Goal: Task Accomplishment & Management: Manage account settings

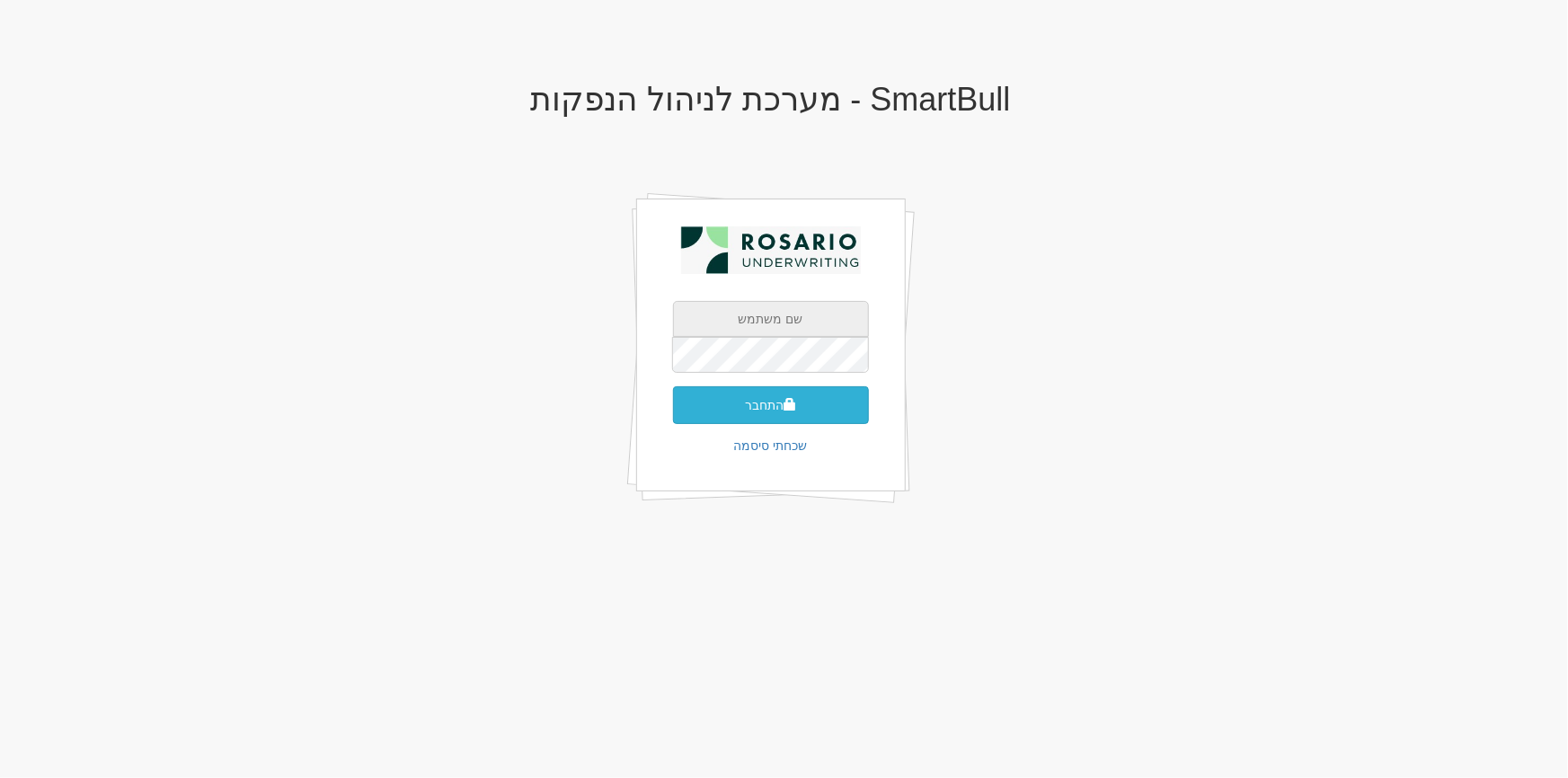
type input "[PERSON_NAME][EMAIL_ADDRESS][DOMAIN_NAME]"
click at [747, 403] on button "התחבר" at bounding box center [770, 405] width 196 height 37
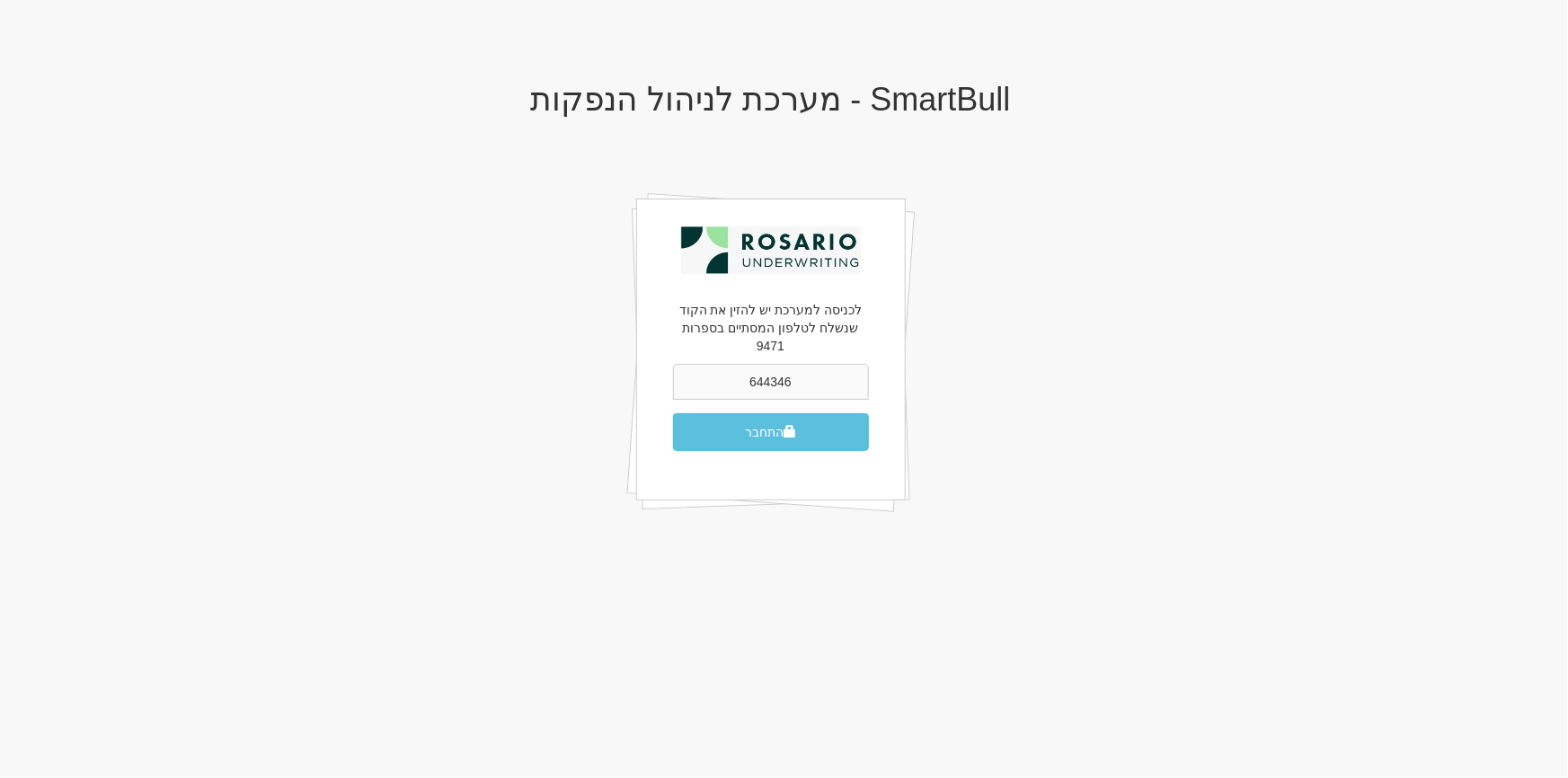
type input "644346"
click at [673, 413] on button "התחבר" at bounding box center [770, 432] width 196 height 37
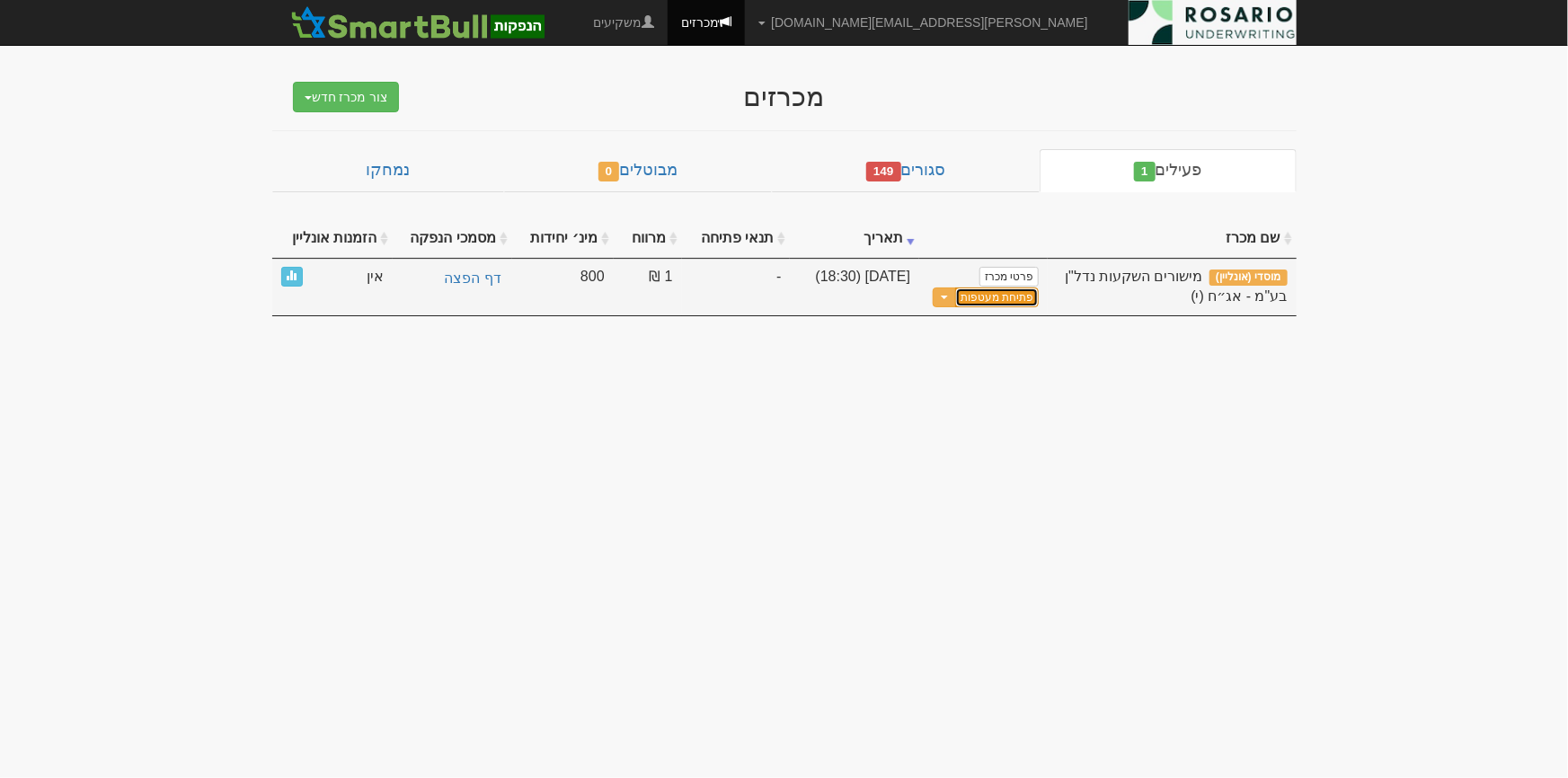
click at [1003, 295] on button "פתיחת מעטפות" at bounding box center [996, 298] width 83 height 21
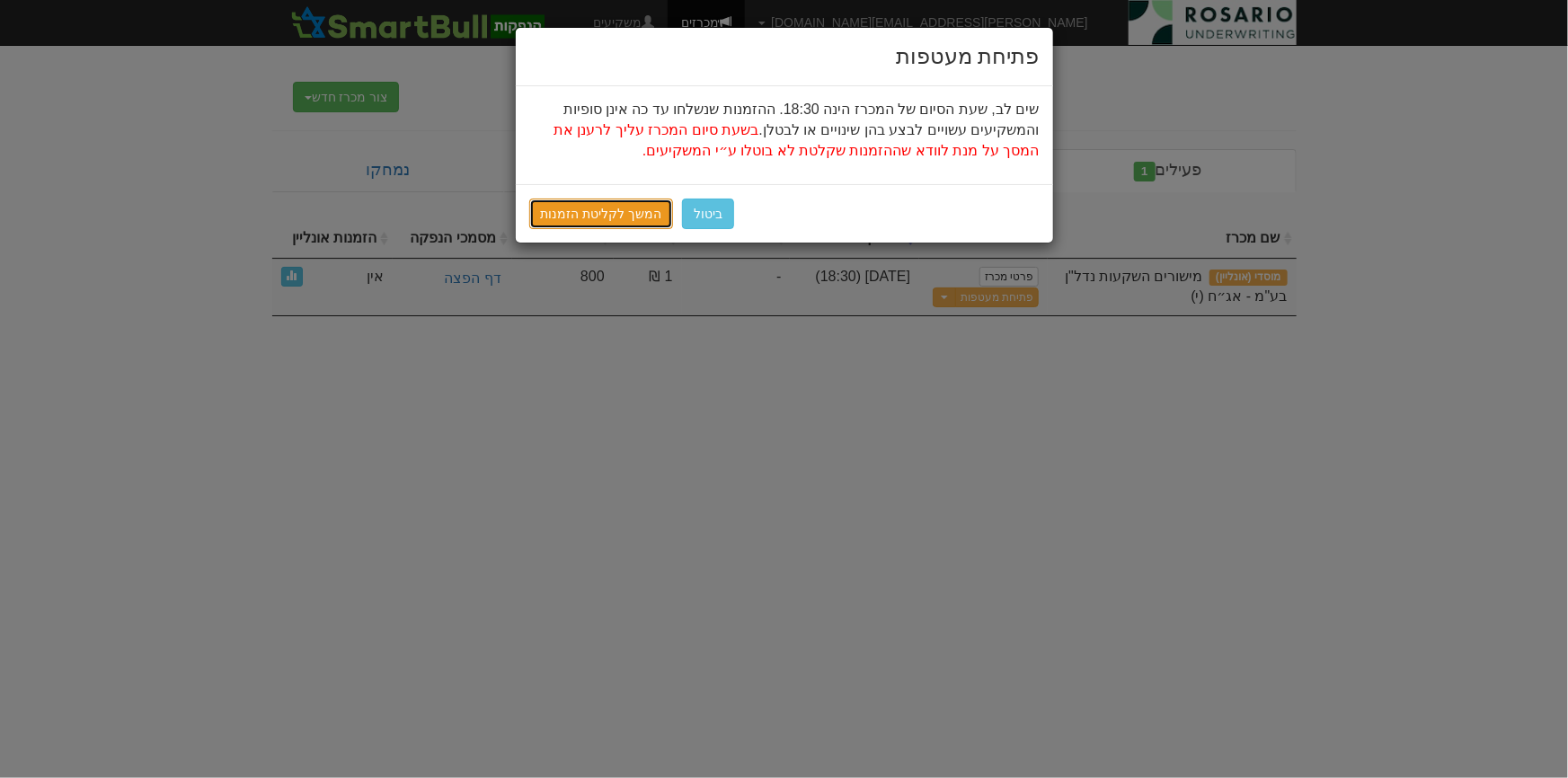
click at [627, 215] on link "המשך לקליטת הזמנות" at bounding box center [601, 213] width 144 height 30
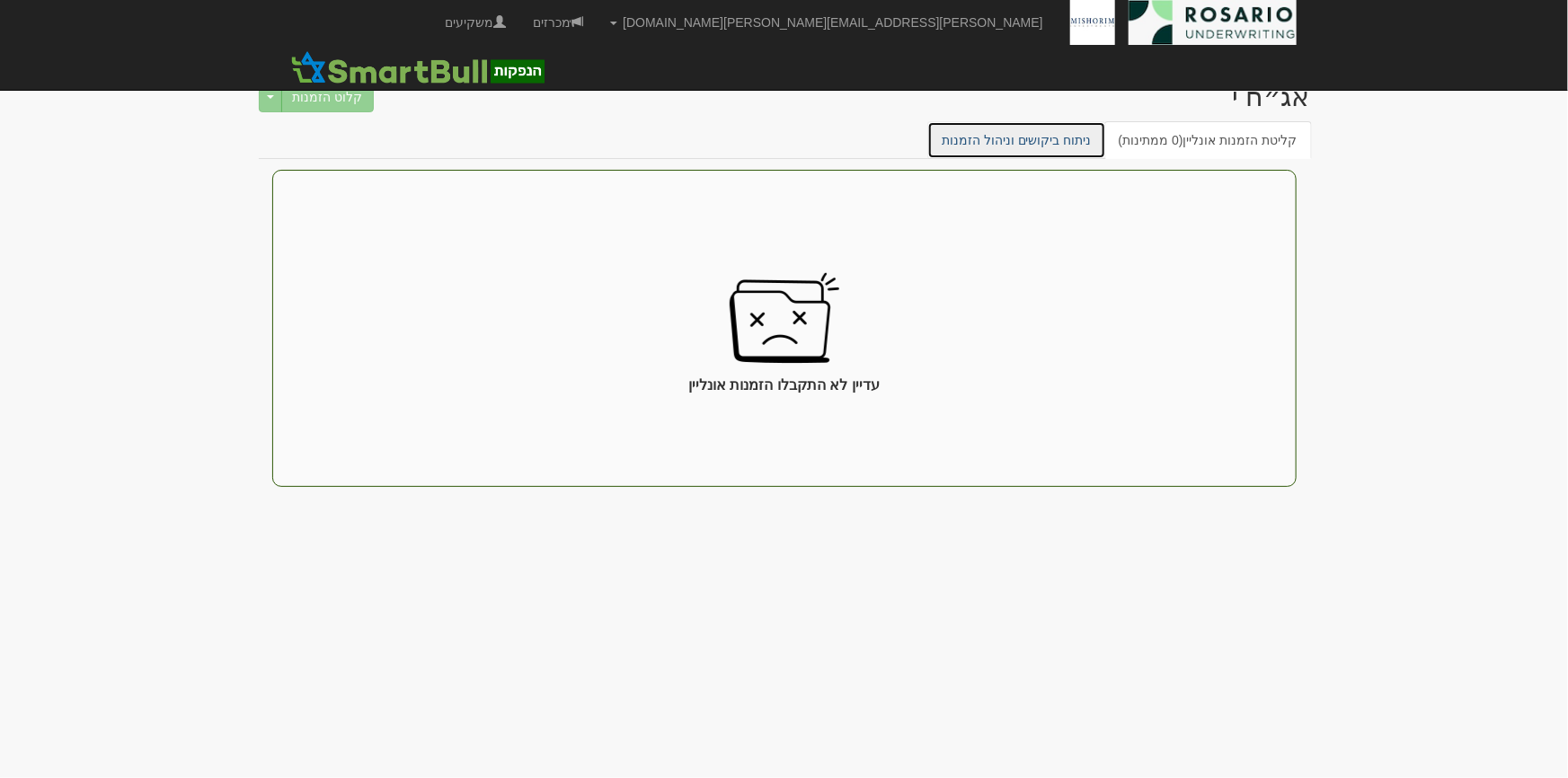
click at [1032, 135] on link "ניתוח ביקושים וניהול הזמנות" at bounding box center [1017, 140] width 179 height 37
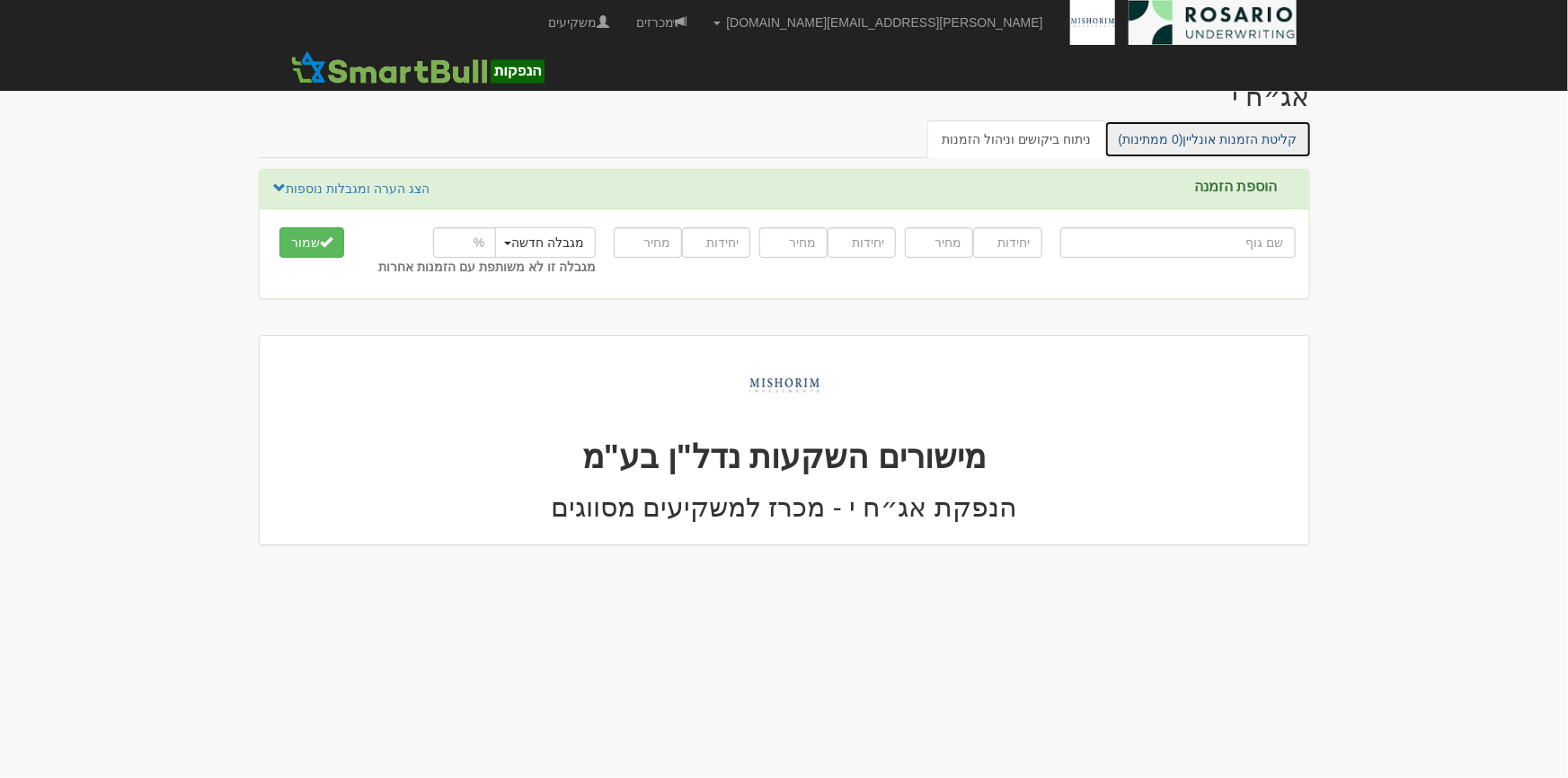
click at [1229, 153] on link "קליטת הזמנות אונליין (0 ממתינות)" at bounding box center [1207, 139] width 207 height 37
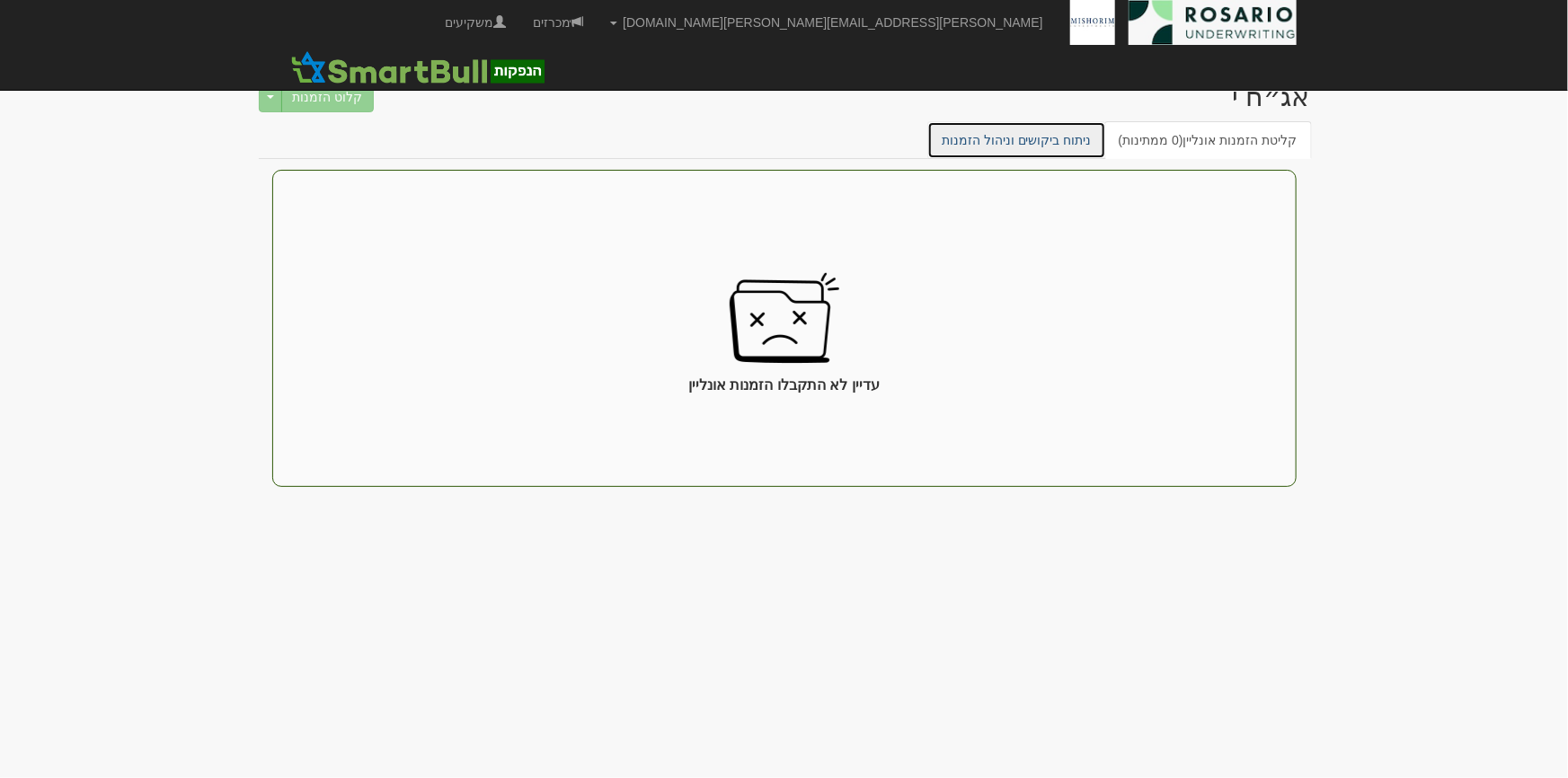
click at [1082, 139] on link "ניתוח ביקושים וניהול הזמנות" at bounding box center [1017, 140] width 179 height 37
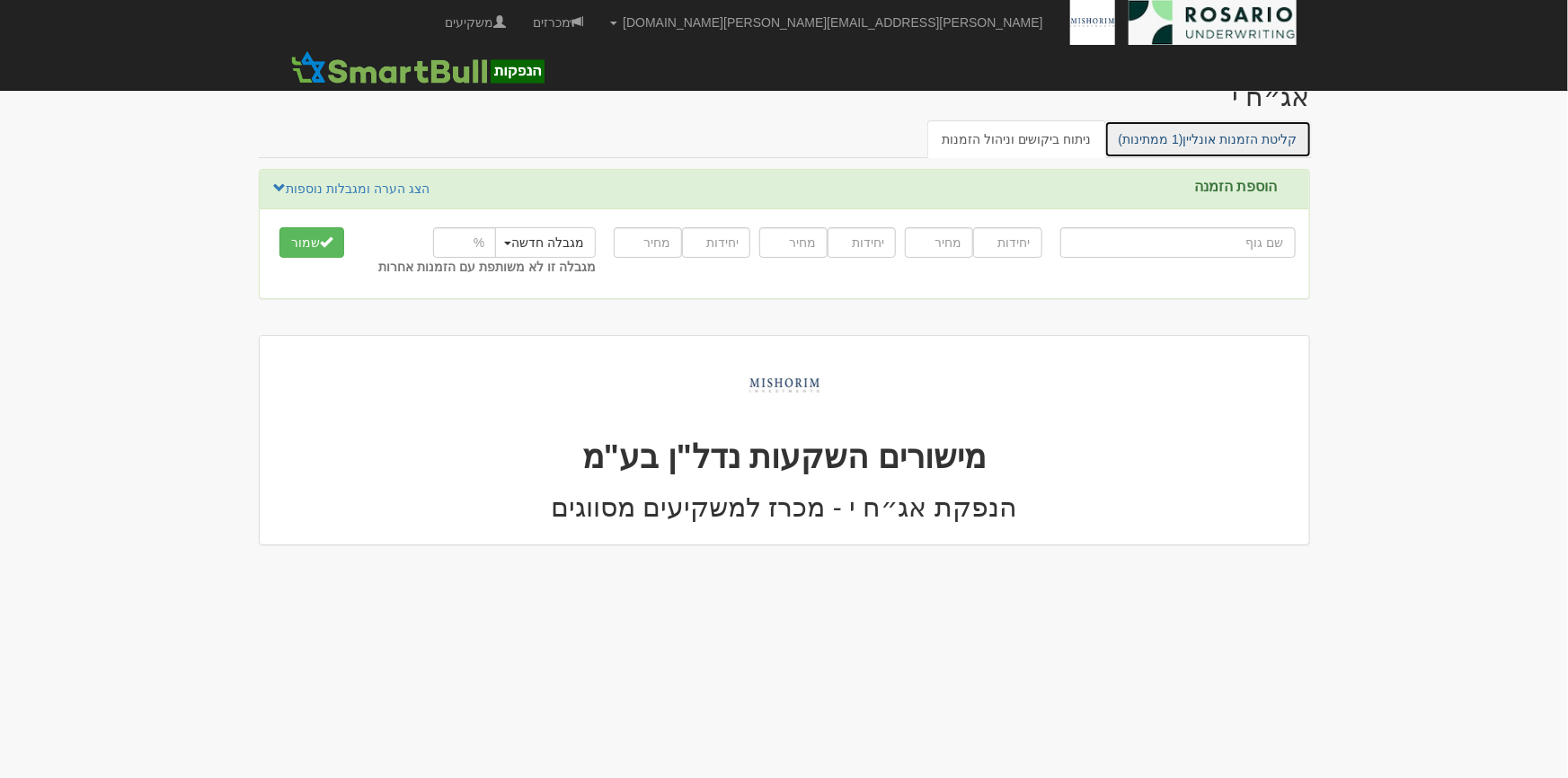
click at [1204, 139] on link "קליטת הזמנות אונליין (1 ממתינות)" at bounding box center [1207, 139] width 207 height 37
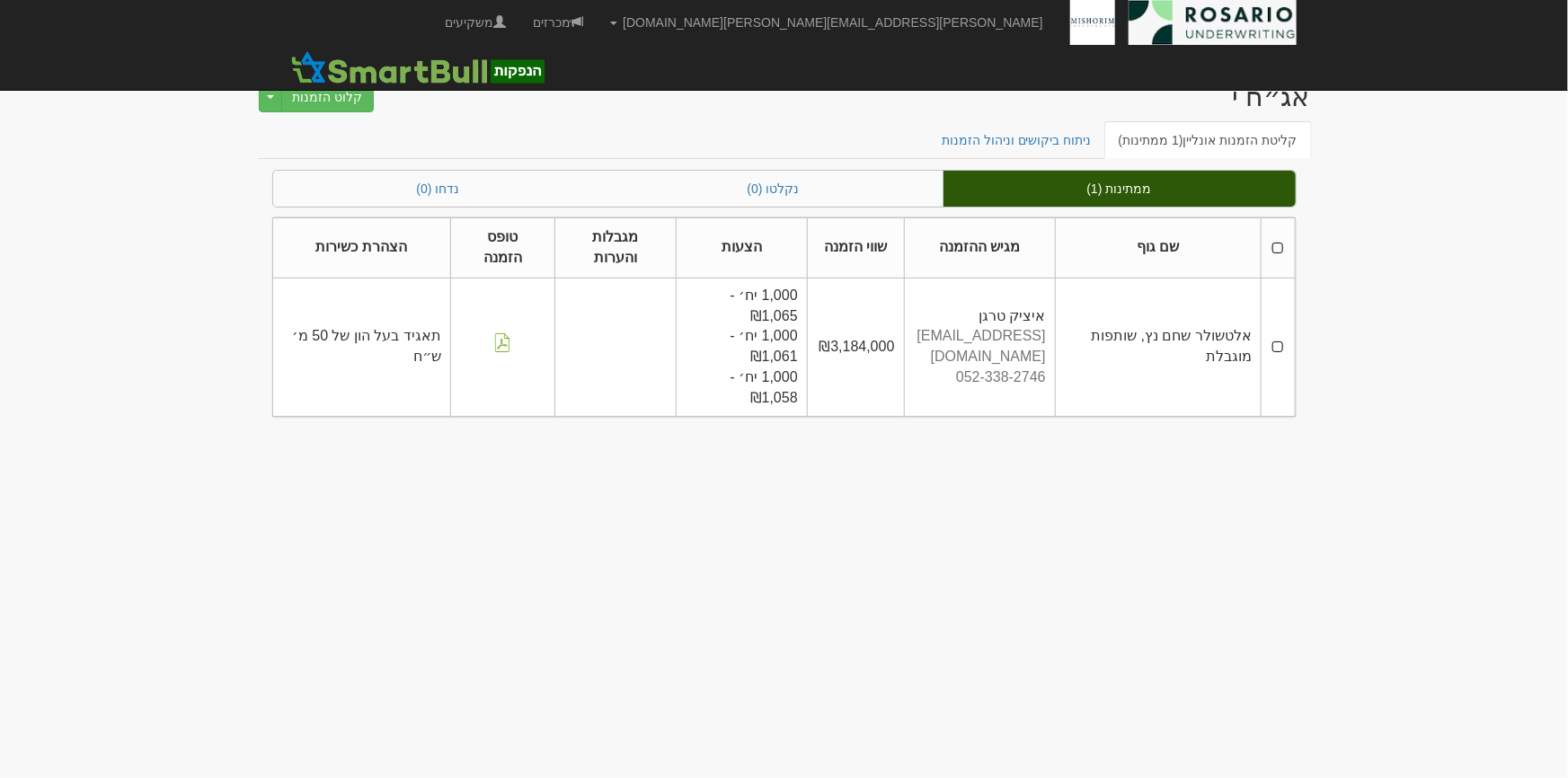
click at [1288, 343] on td at bounding box center [1277, 346] width 33 height 138
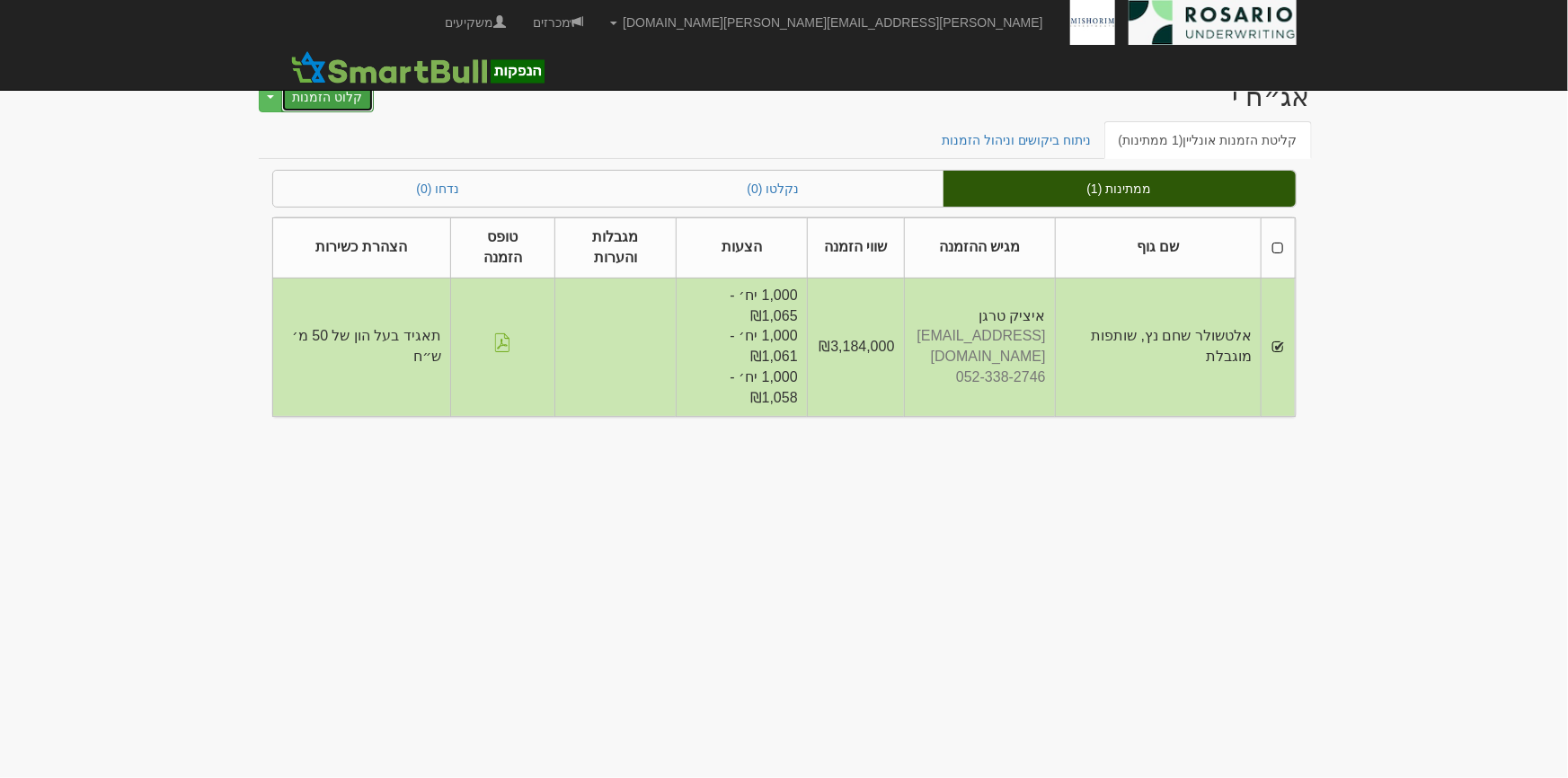
click at [321, 96] on button "קלוט הזמנות" at bounding box center [328, 96] width 93 height 30
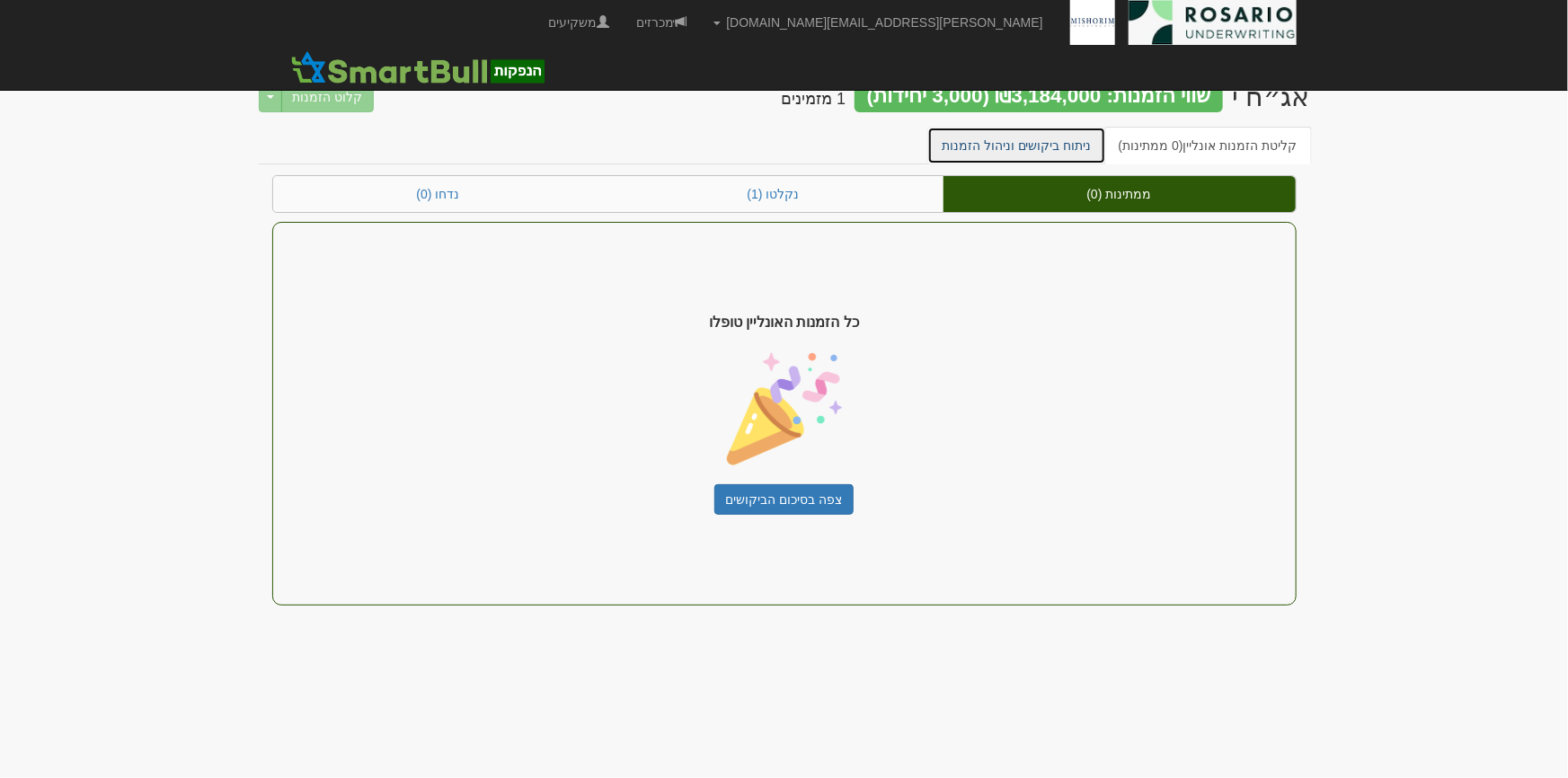
click at [998, 134] on link "ניתוח ביקושים וניהול הזמנות" at bounding box center [1017, 145] width 179 height 37
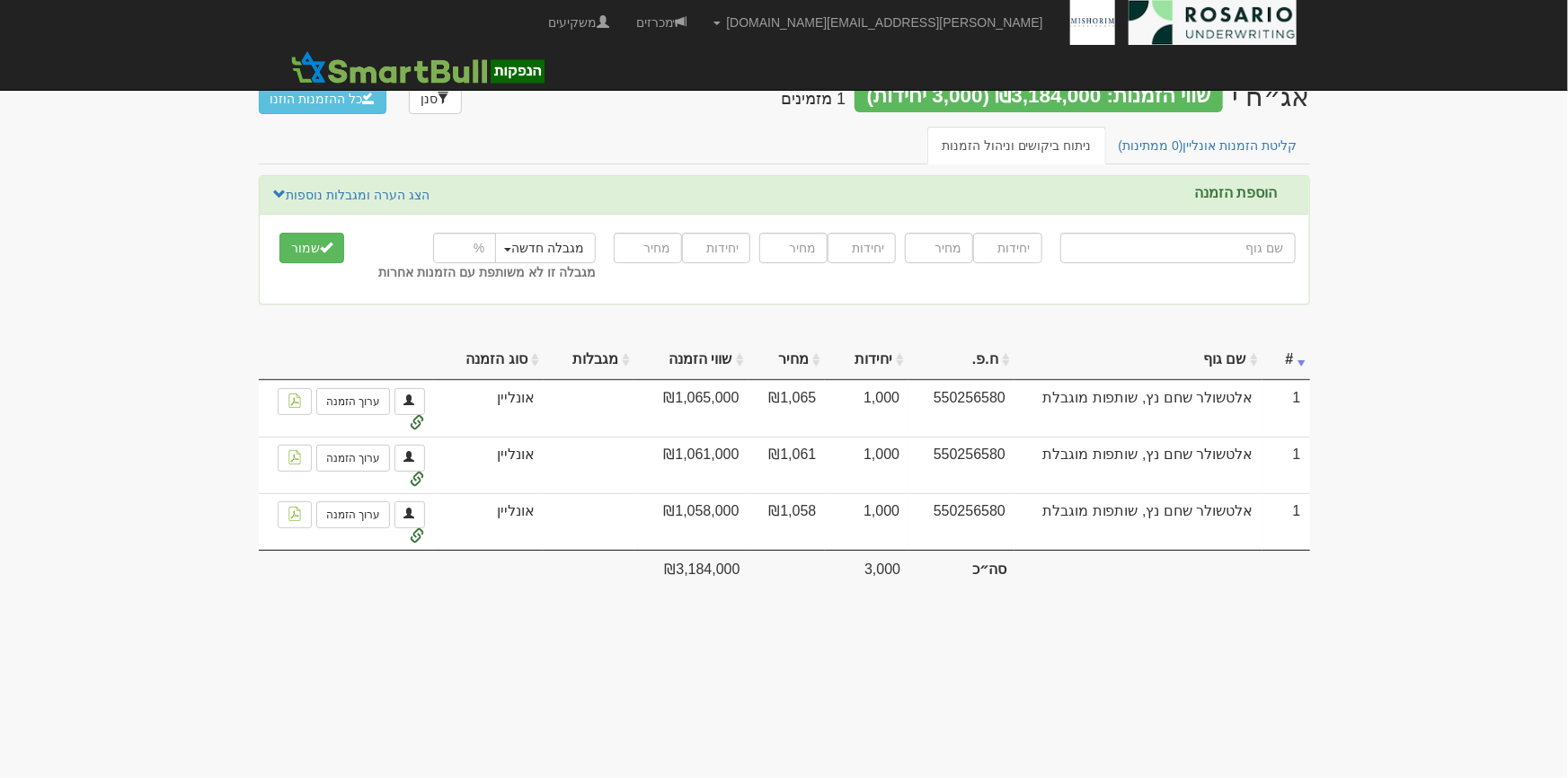
click at [1233, 125] on div "אג״ח י שווי הזמנות: ₪3,184,000 (3,000 יחידות) 1 מזמינים סנן כל ההזמנות הוזנו" at bounding box center [784, 95] width 1051 height 63
click at [1229, 152] on link "קליטת הזמנות אונליין (0 ממתינות)" at bounding box center [1207, 145] width 207 height 37
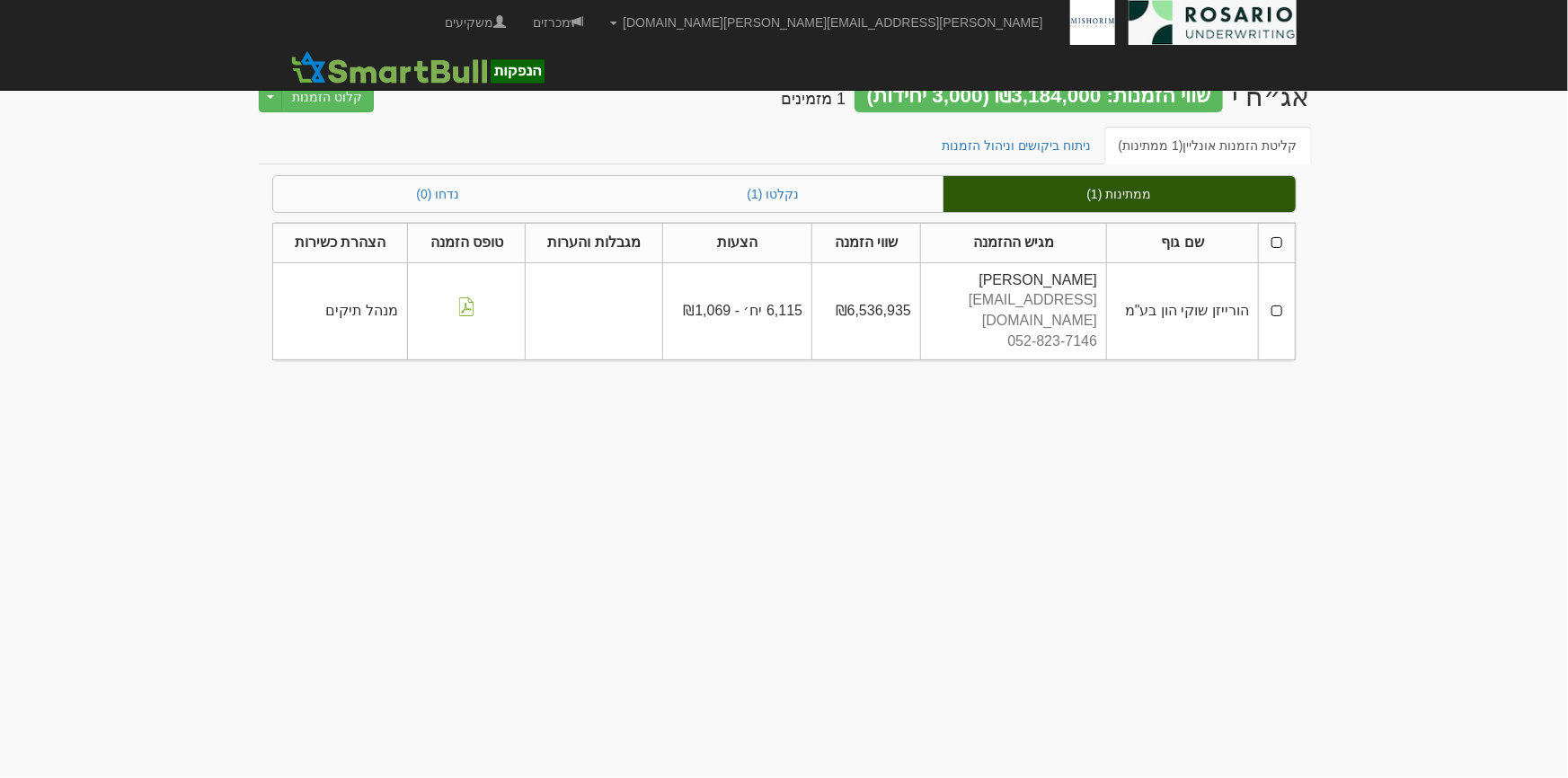
click at [1279, 302] on td at bounding box center [1276, 311] width 36 height 97
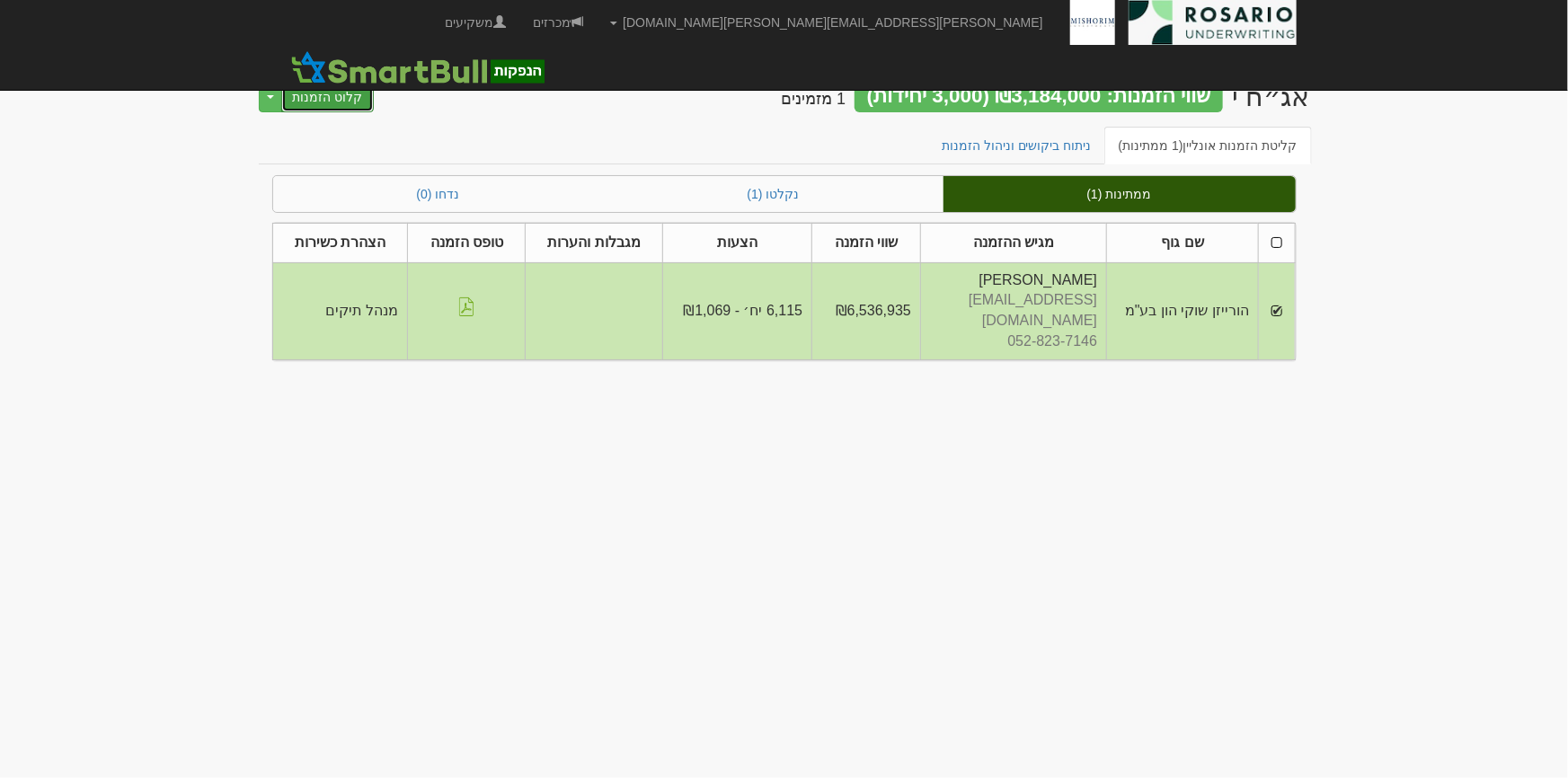
click at [347, 101] on button "קלוט הזמנות" at bounding box center [328, 96] width 93 height 30
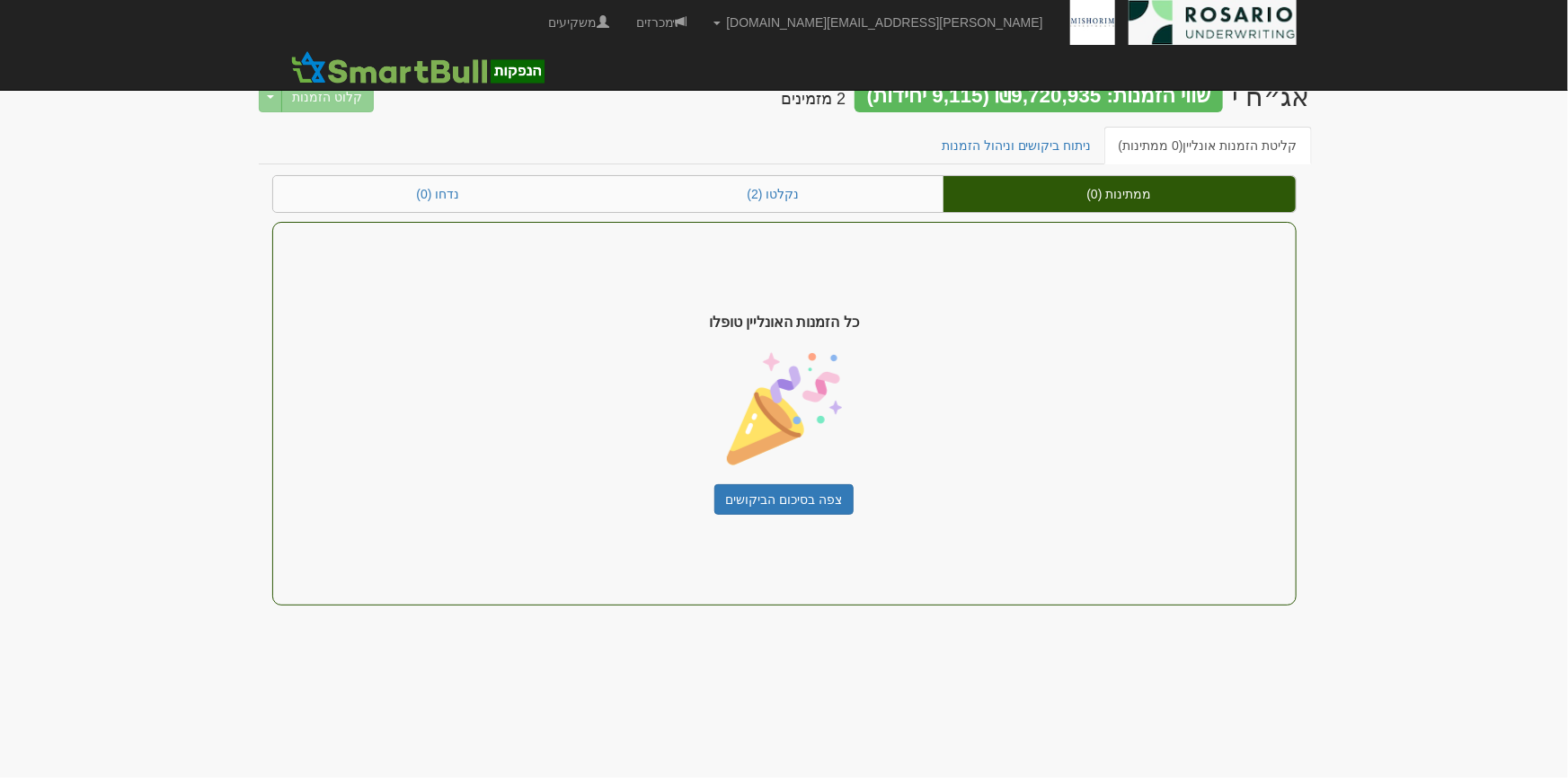
click at [997, 350] on div "כל הזמנות האונליין טופלו צפה בסיכום הביקושים" at bounding box center [784, 414] width 1024 height 384
click at [1055, 159] on link "ניתוח ביקושים וניהול הזמנות" at bounding box center [1017, 145] width 179 height 37
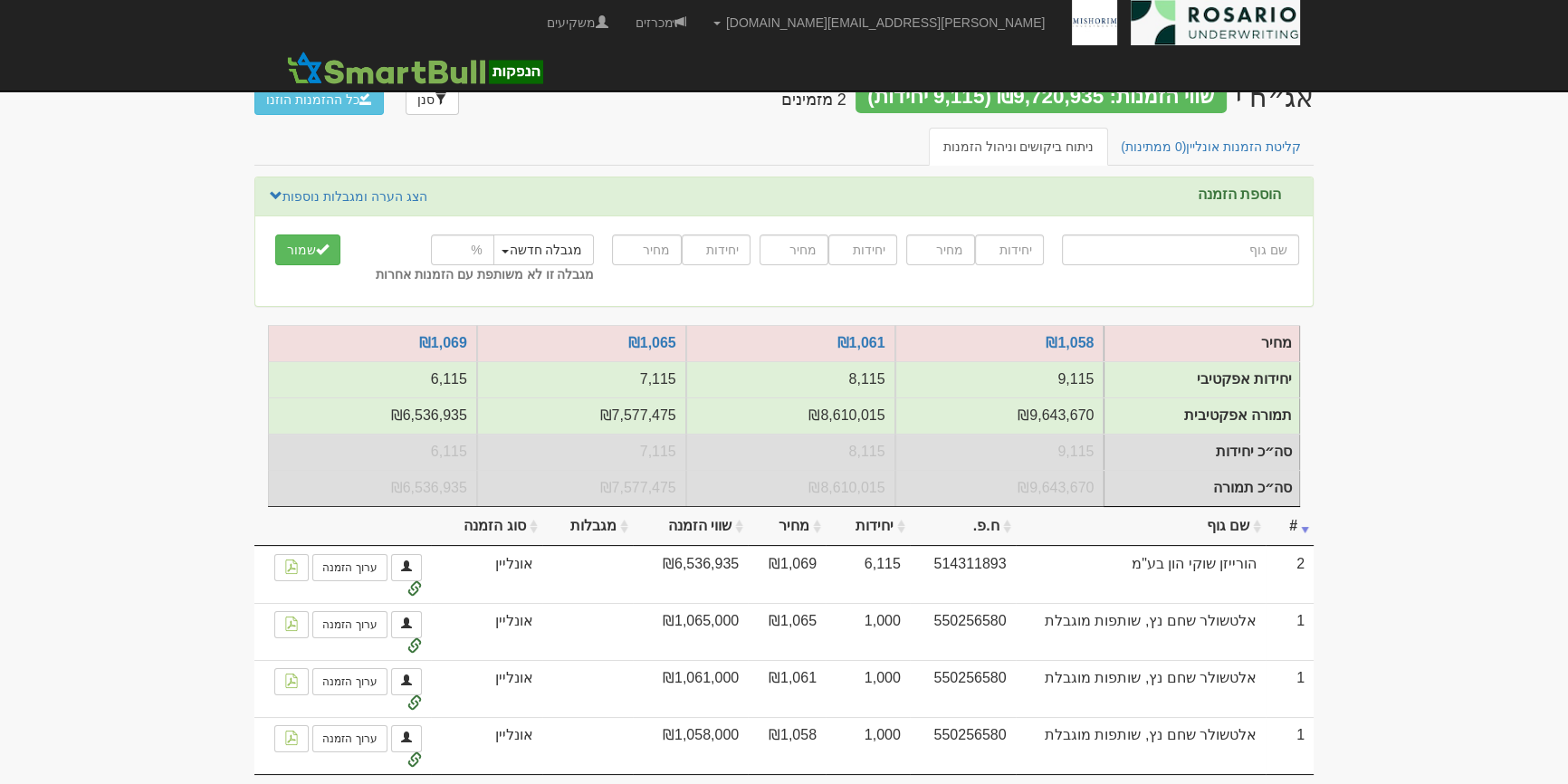
click at [1518, 420] on body "[PERSON_NAME][EMAIL_ADDRESS][DOMAIN_NAME] הגדרות חשבונות הנפקה תבניות הודעות קי…" at bounding box center [784, 423] width 1568 height 847
click at [1186, 145] on span "(0 ממתינות)" at bounding box center [1153, 146] width 65 height 15
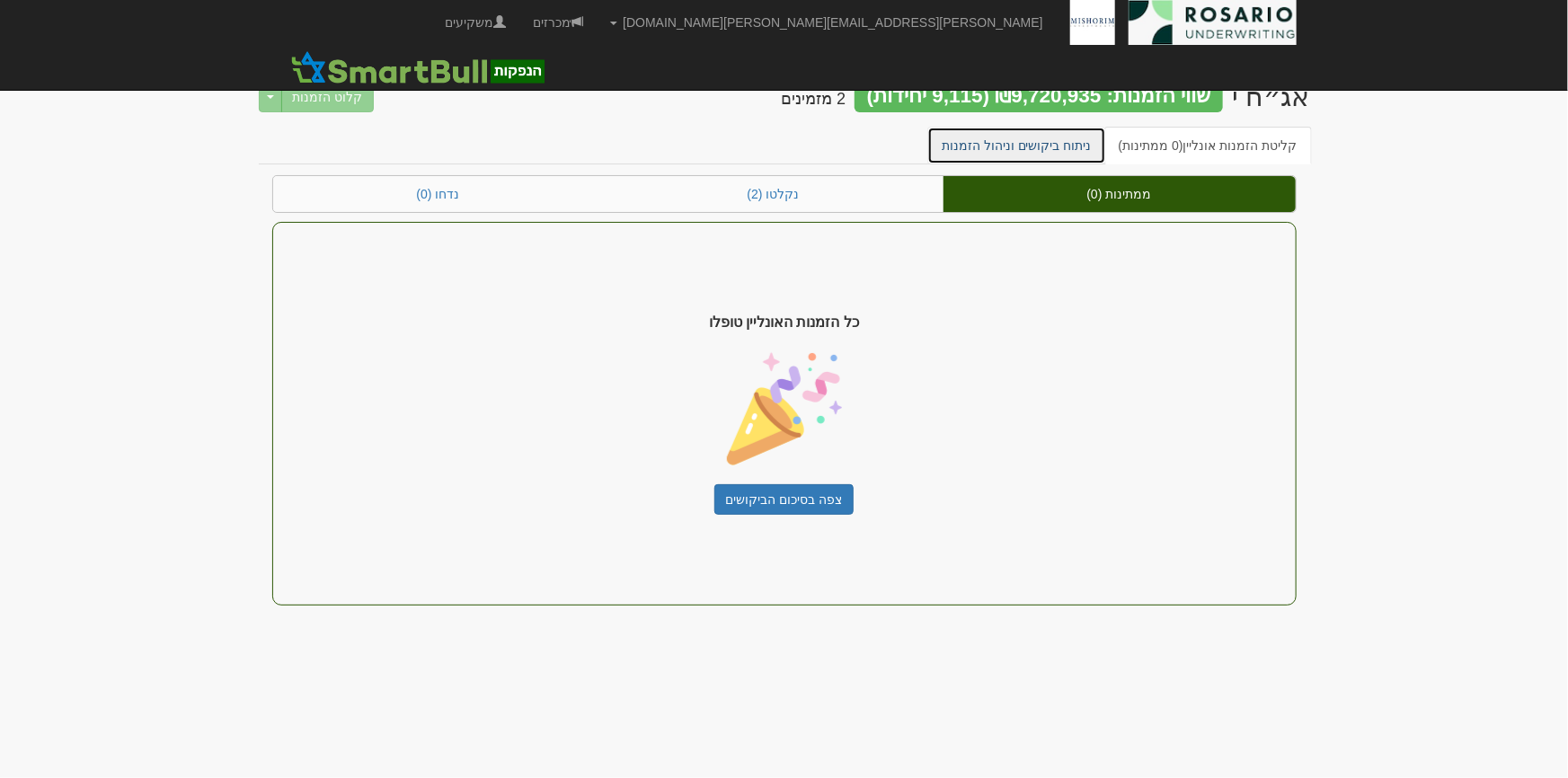
click at [1018, 155] on link "ניתוח ביקושים וניהול הזמנות" at bounding box center [1017, 145] width 179 height 37
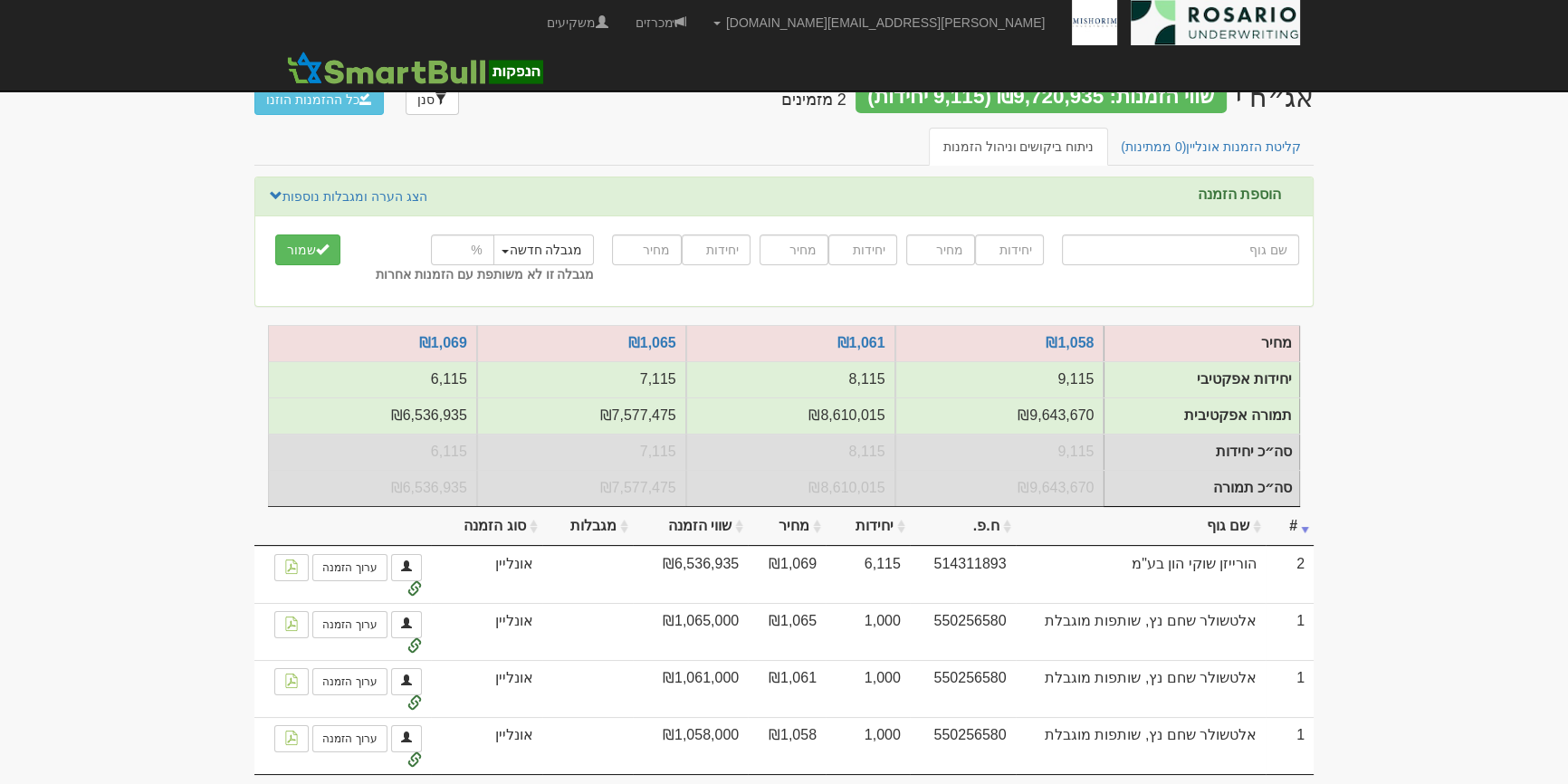
scroll to position [73, 0]
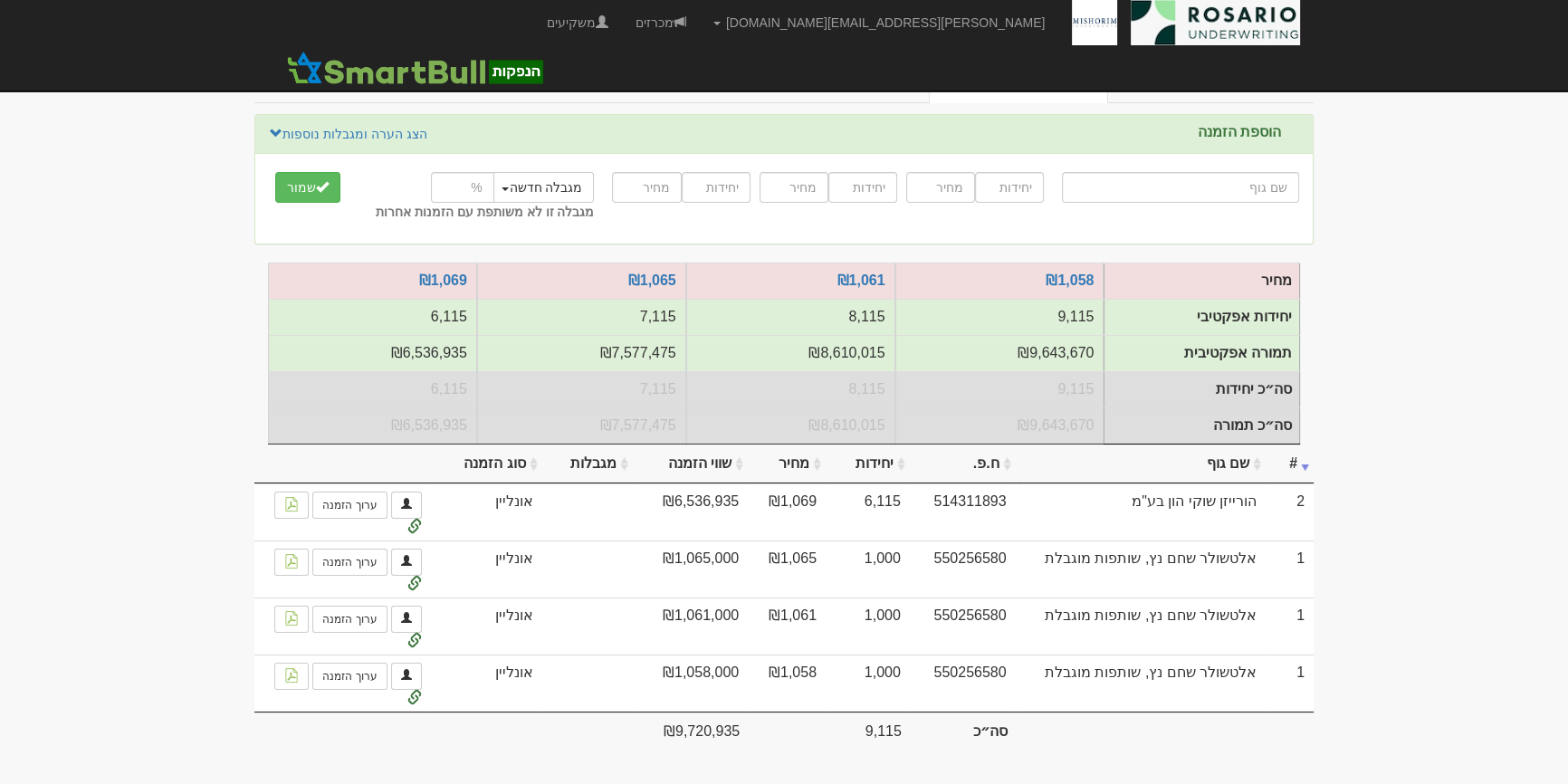
click at [1448, 499] on body "[PERSON_NAME][EMAIL_ADDRESS][DOMAIN_NAME] הגדרות חשבונות הנפקה תבניות הודעות קי…" at bounding box center [784, 360] width 1568 height 847
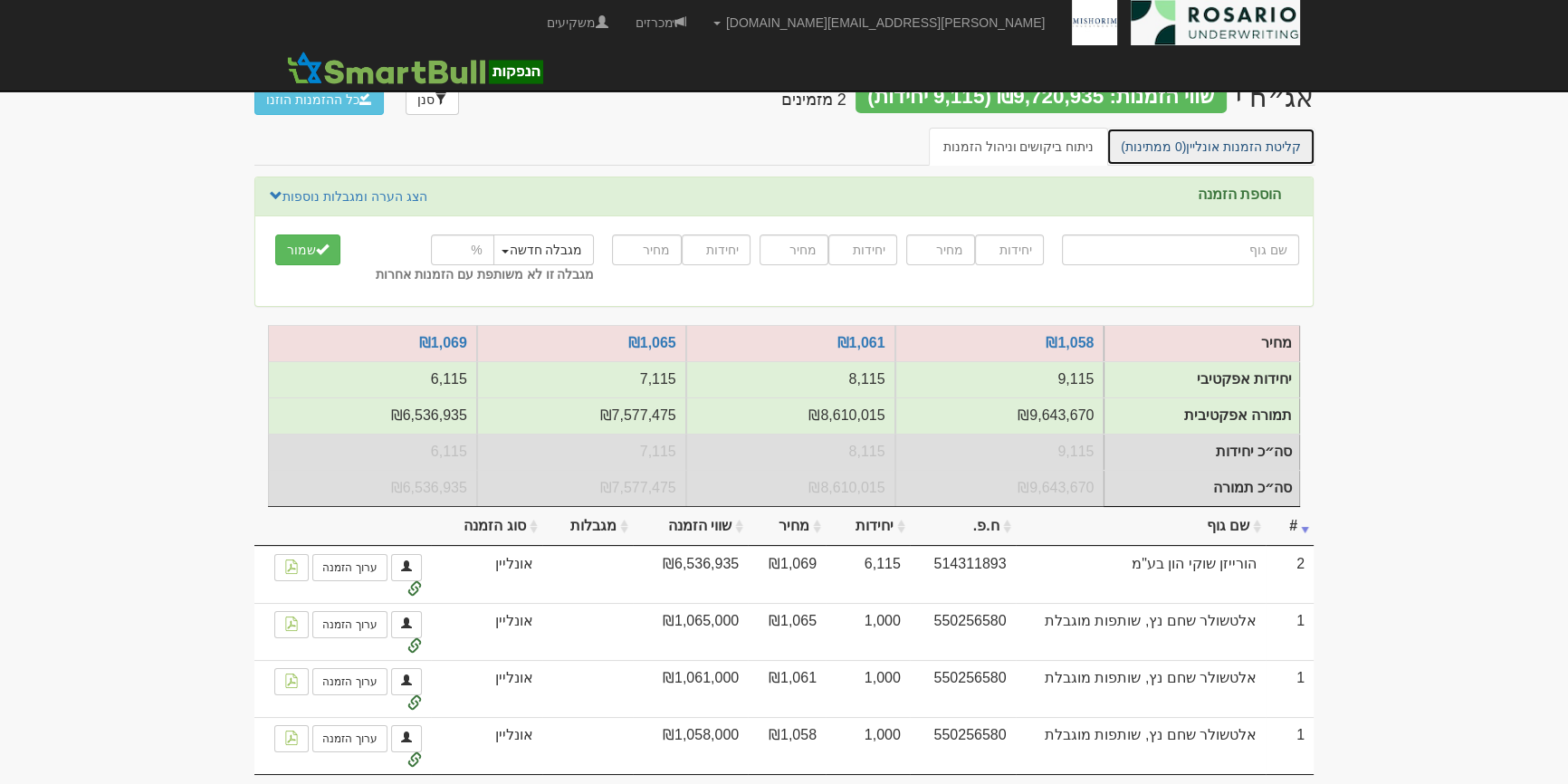
click at [1224, 147] on link "קליטת הזמנות אונליין (0 ממתינות)" at bounding box center [1210, 146] width 209 height 38
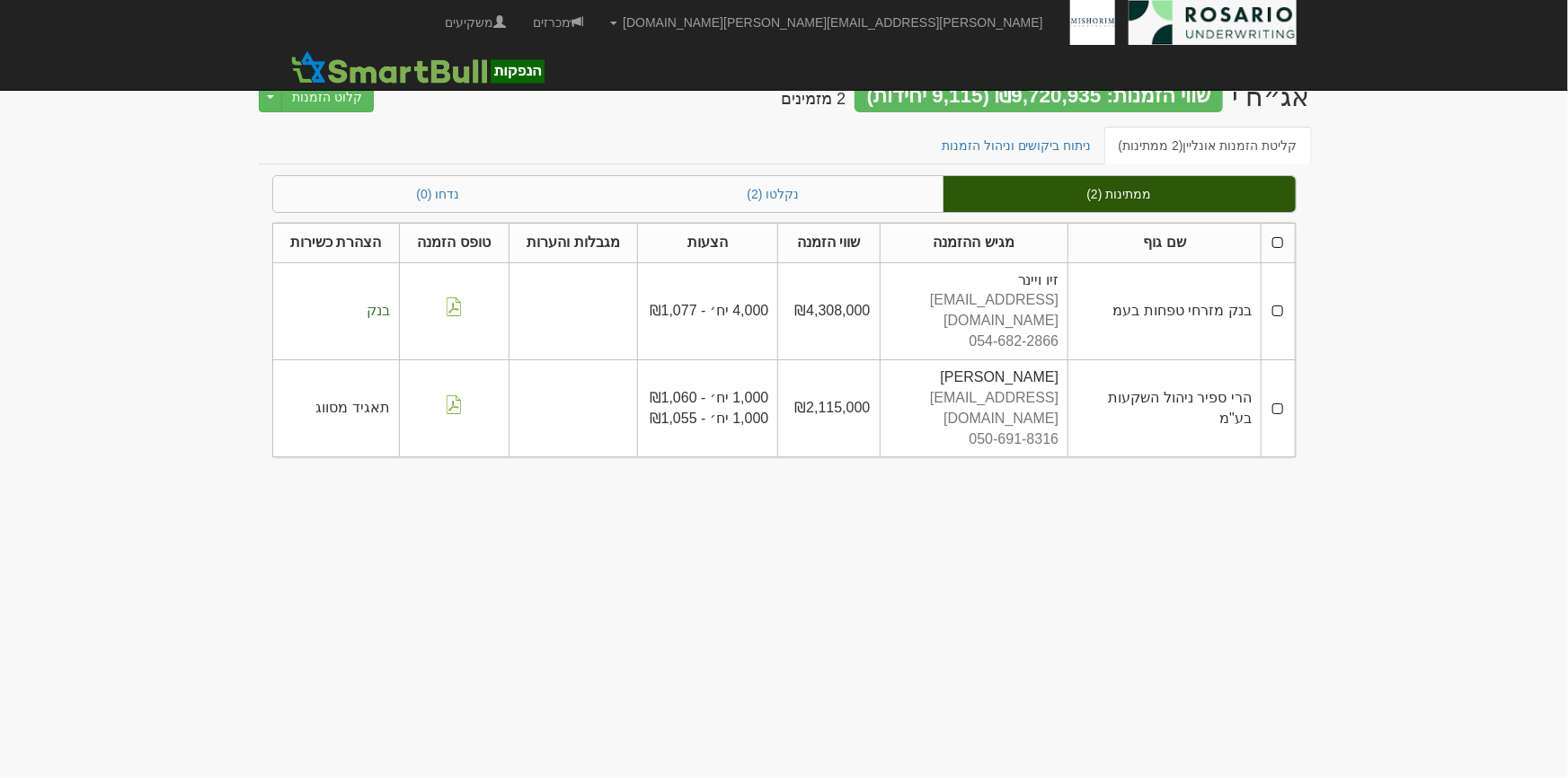
click at [1280, 237] on th at bounding box center [1277, 242] width 33 height 39
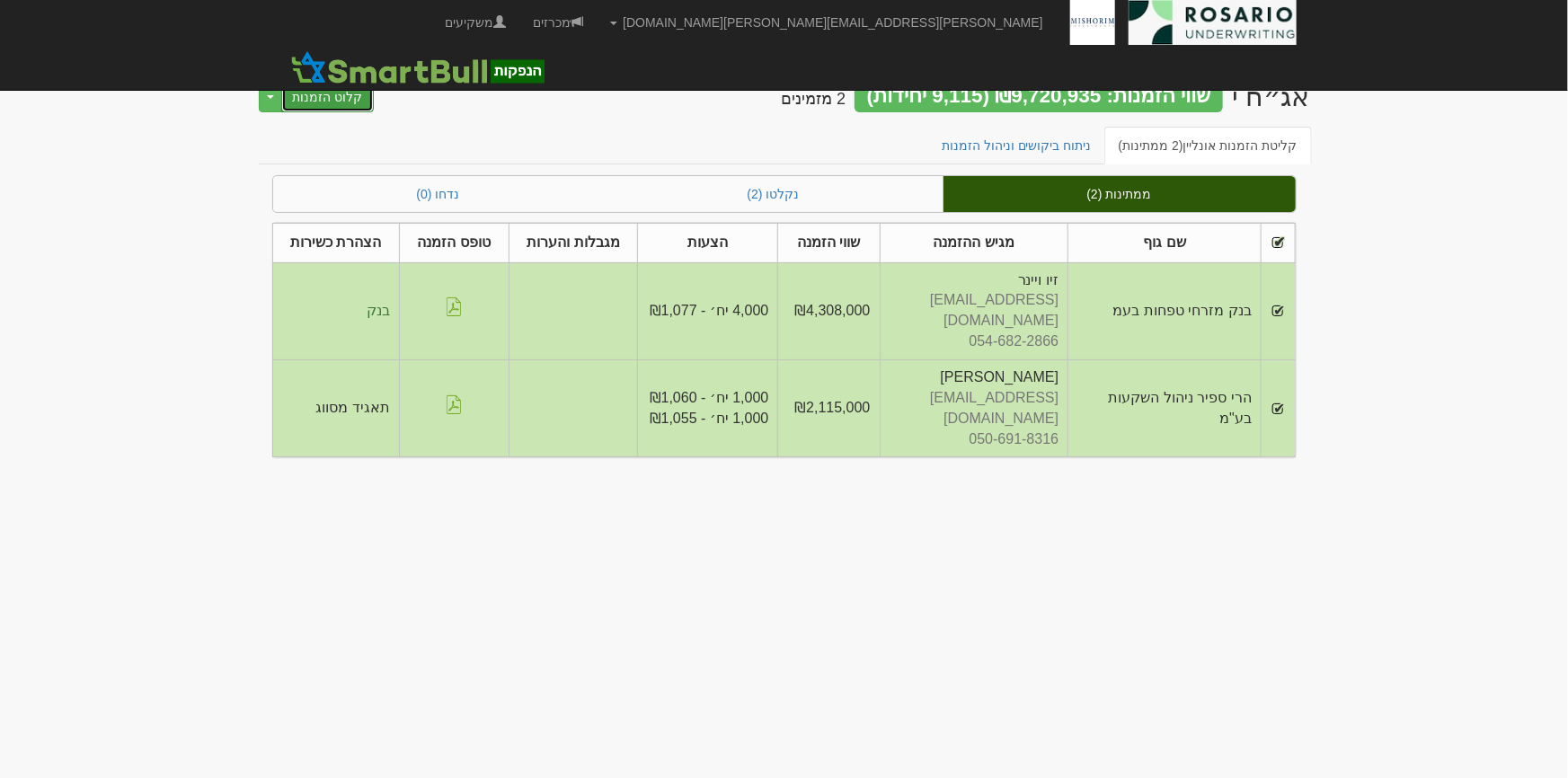
click at [291, 102] on button "קלוט הזמנות" at bounding box center [328, 96] width 93 height 30
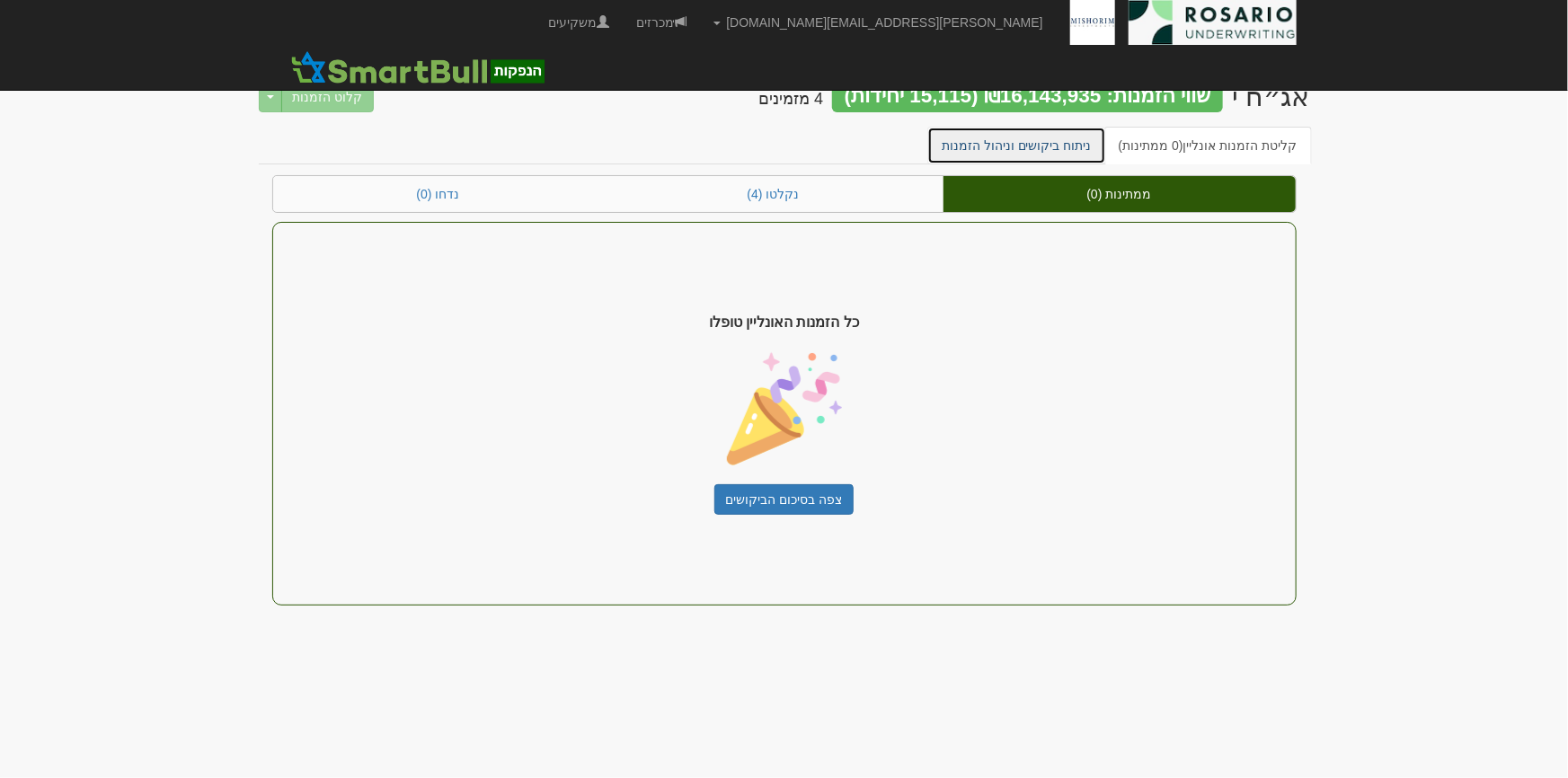
click at [1032, 146] on link "ניתוח ביקושים וניהול הזמנות" at bounding box center [1017, 145] width 179 height 37
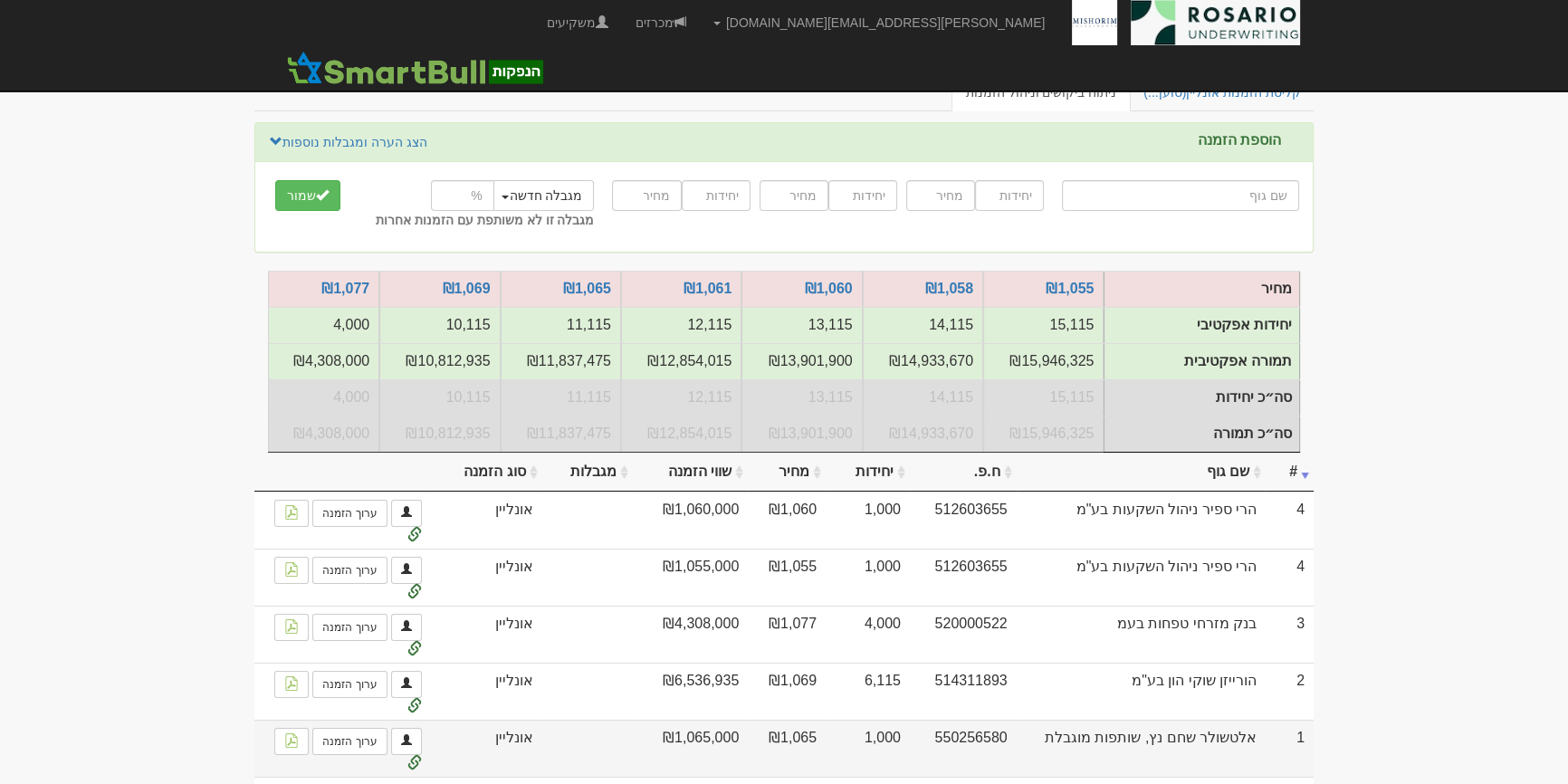
scroll to position [243, 0]
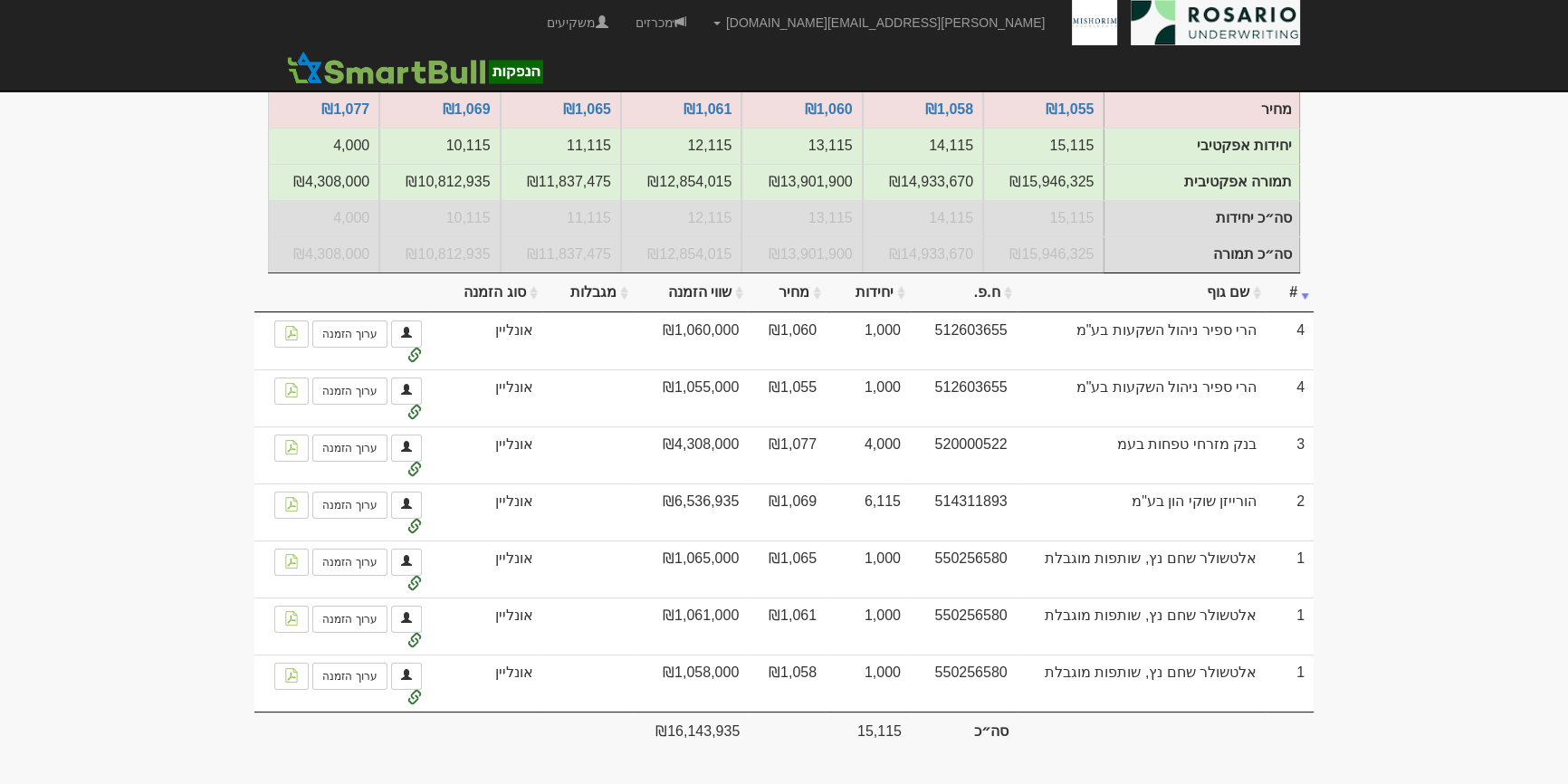
click at [1358, 447] on body "tami@rosario-capital.co.il הגדרות חשבונות הנפקה תבניות הודעות קיבול X" at bounding box center [784, 275] width 1568 height 1018
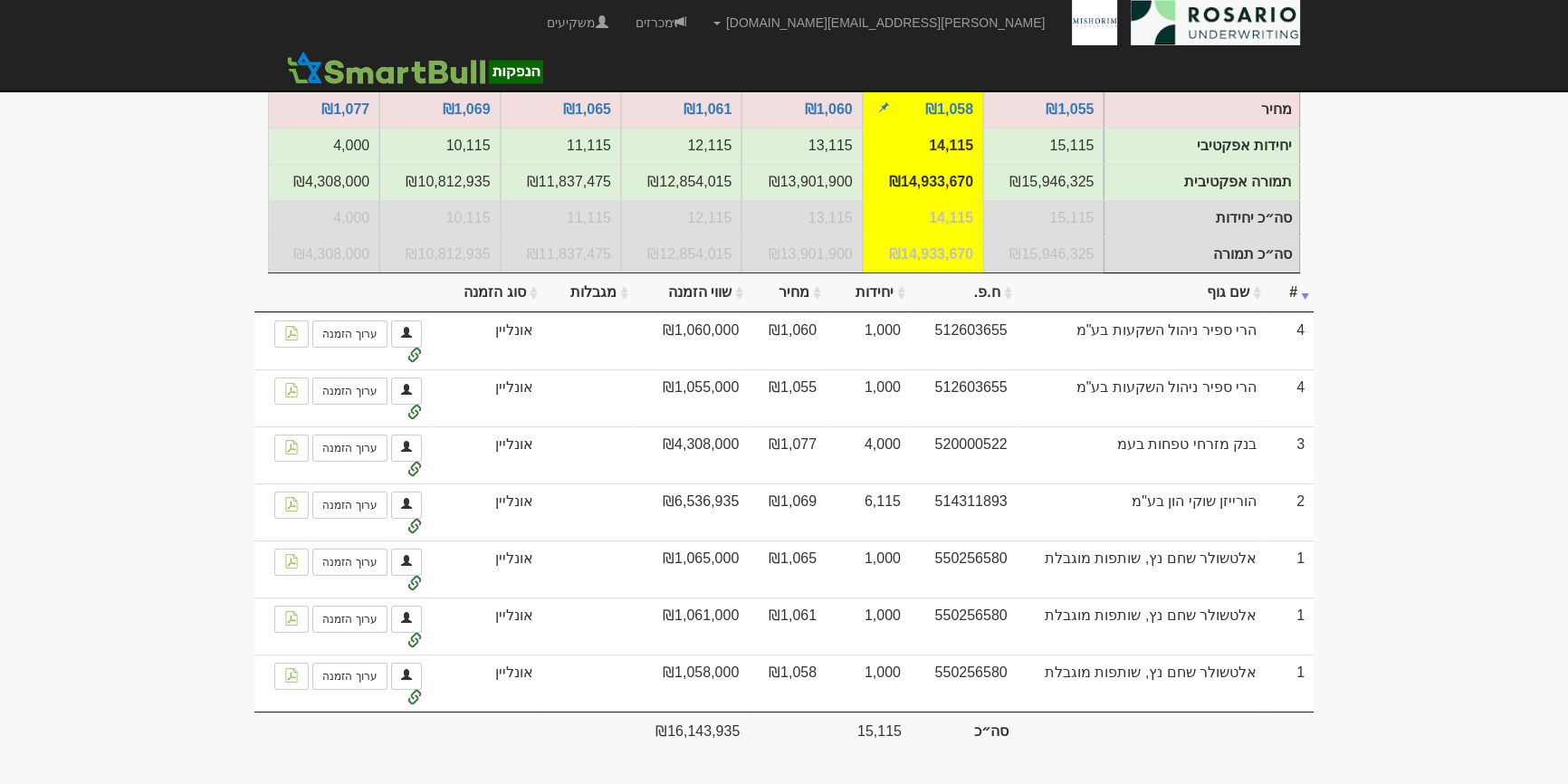
scroll to position [0, 0]
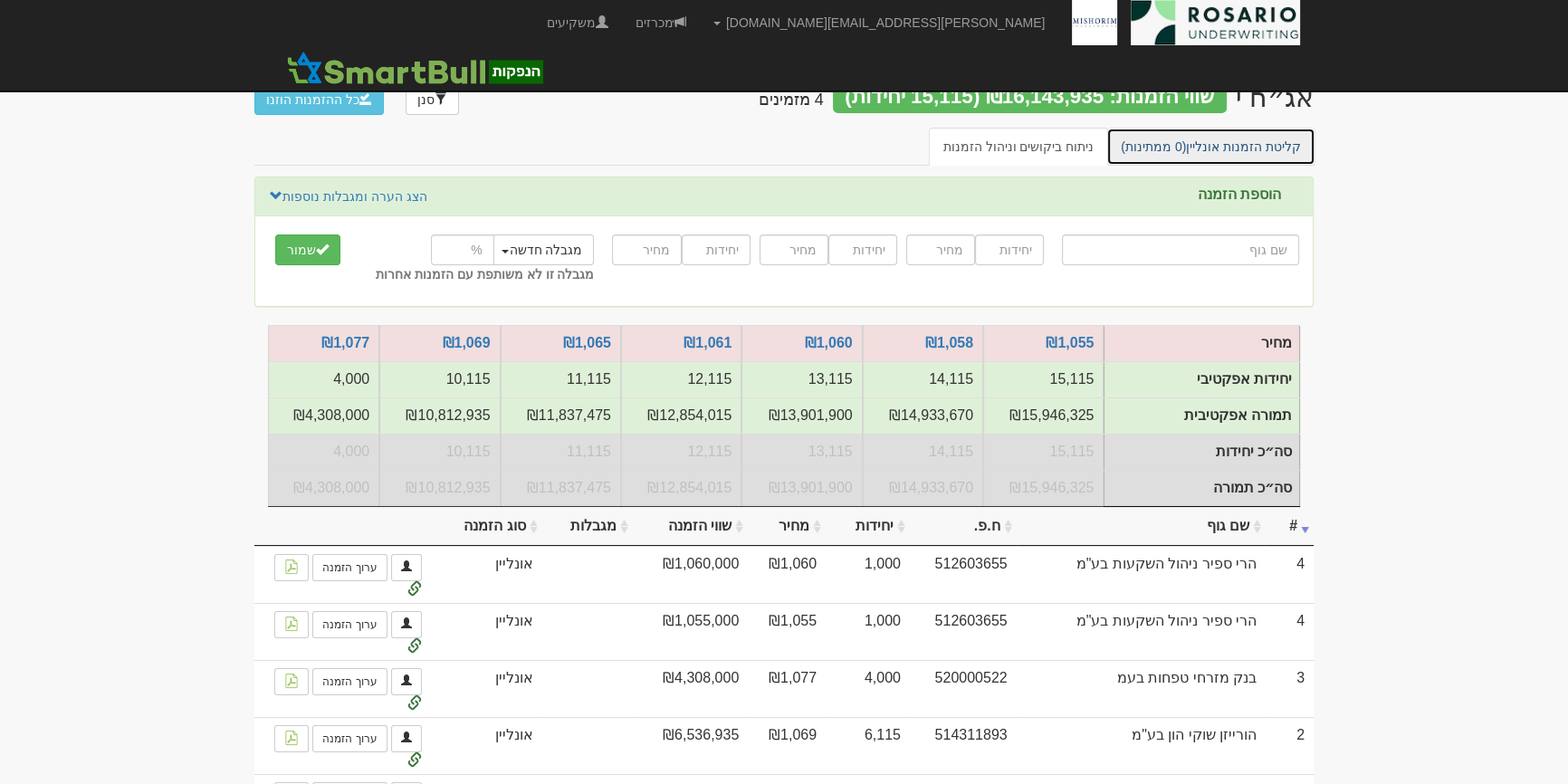
click at [1269, 146] on link "קליטת הזמנות אונליין (0 ממתינות)" at bounding box center [1210, 146] width 209 height 38
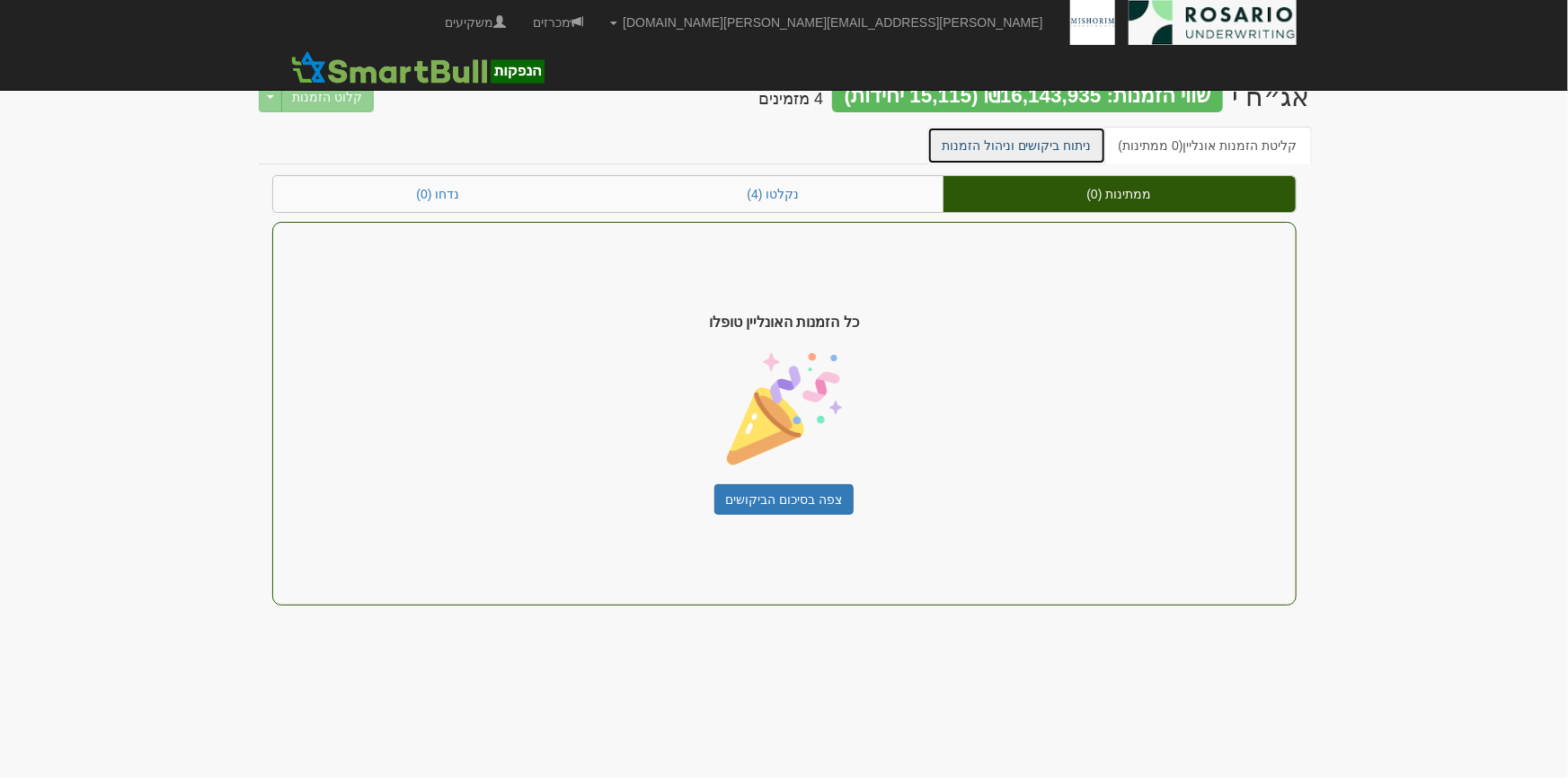
click at [996, 151] on link "ניתוח ביקושים וניהול הזמנות" at bounding box center [1017, 145] width 179 height 37
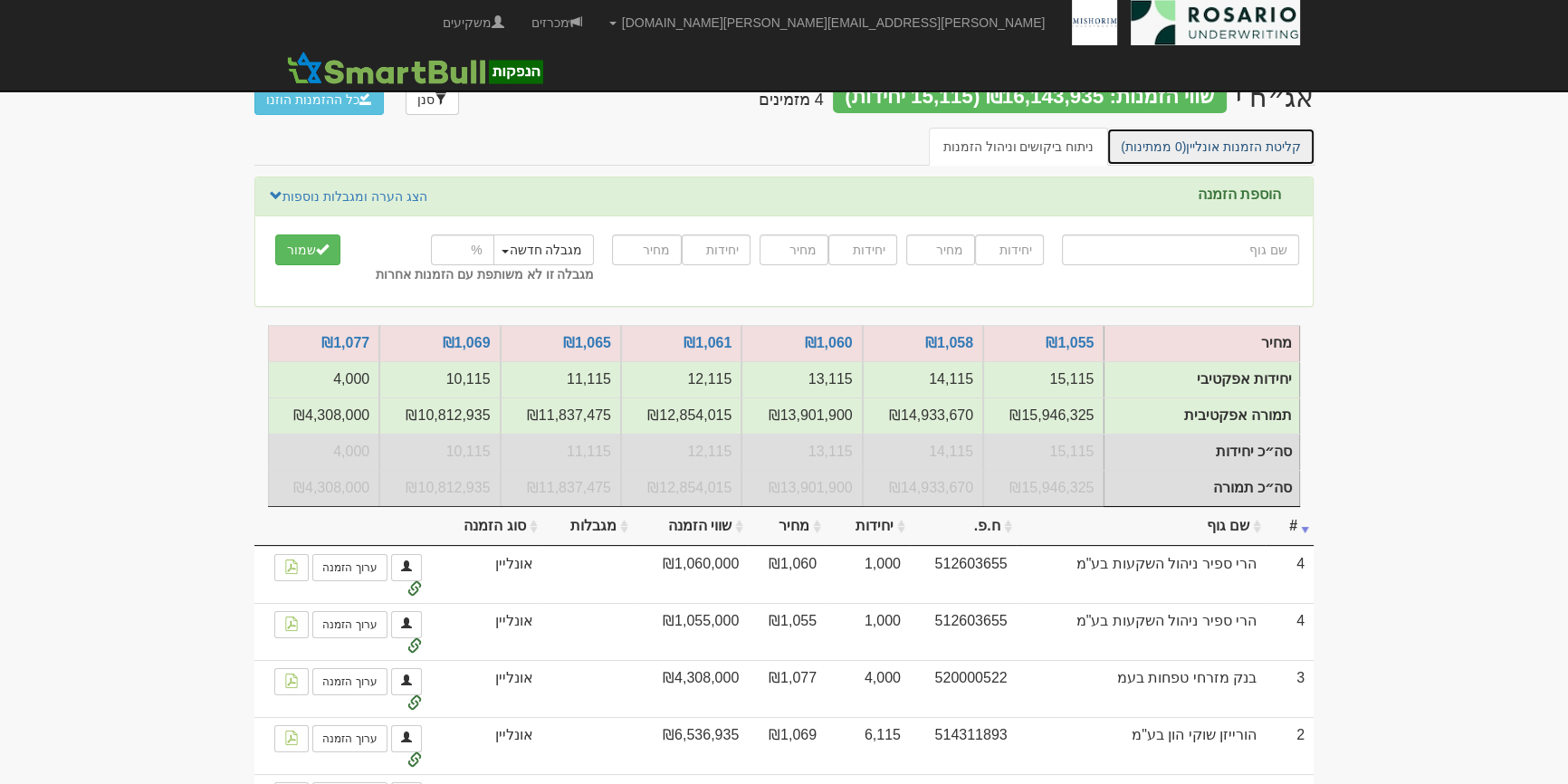
click at [1212, 155] on link "קליטת הזמנות אונליין (0 ממתינות)" at bounding box center [1210, 146] width 209 height 38
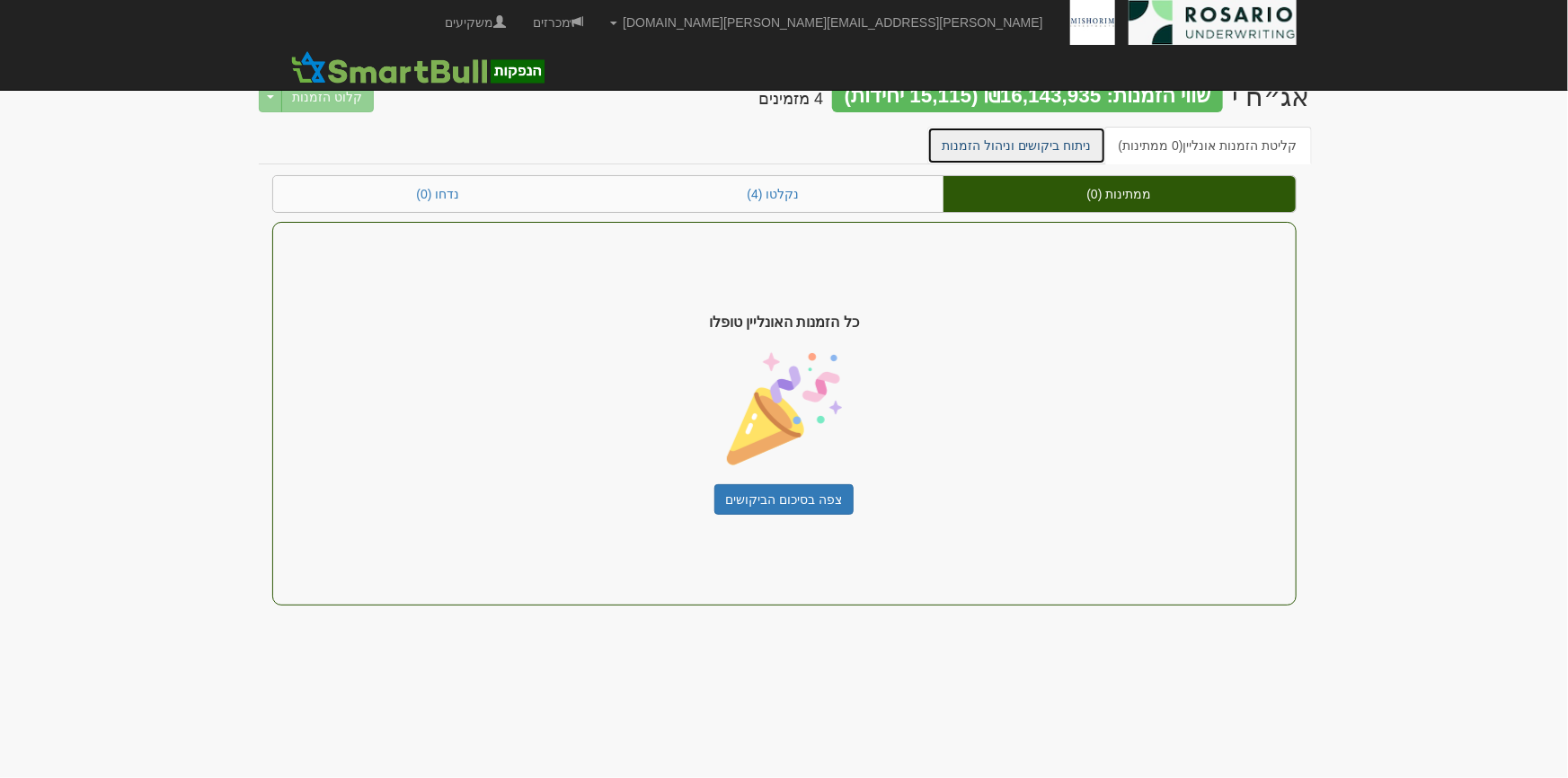
click at [1054, 156] on link "ניתוח ביקושים וניהול הזמנות" at bounding box center [1017, 145] width 179 height 37
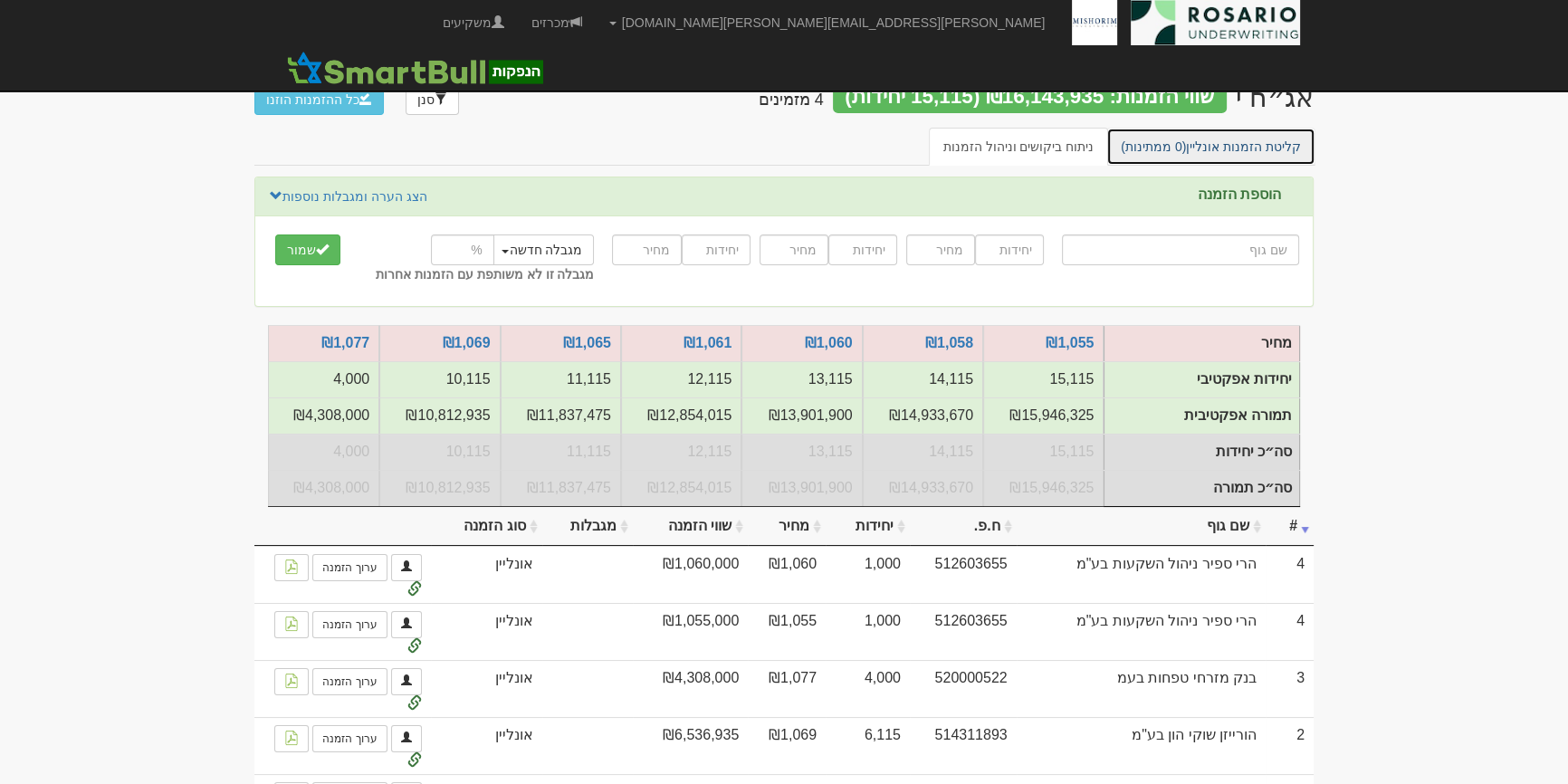
click at [1259, 149] on link "קליטת הזמנות אונליין (0 ממתינות)" at bounding box center [1210, 146] width 209 height 38
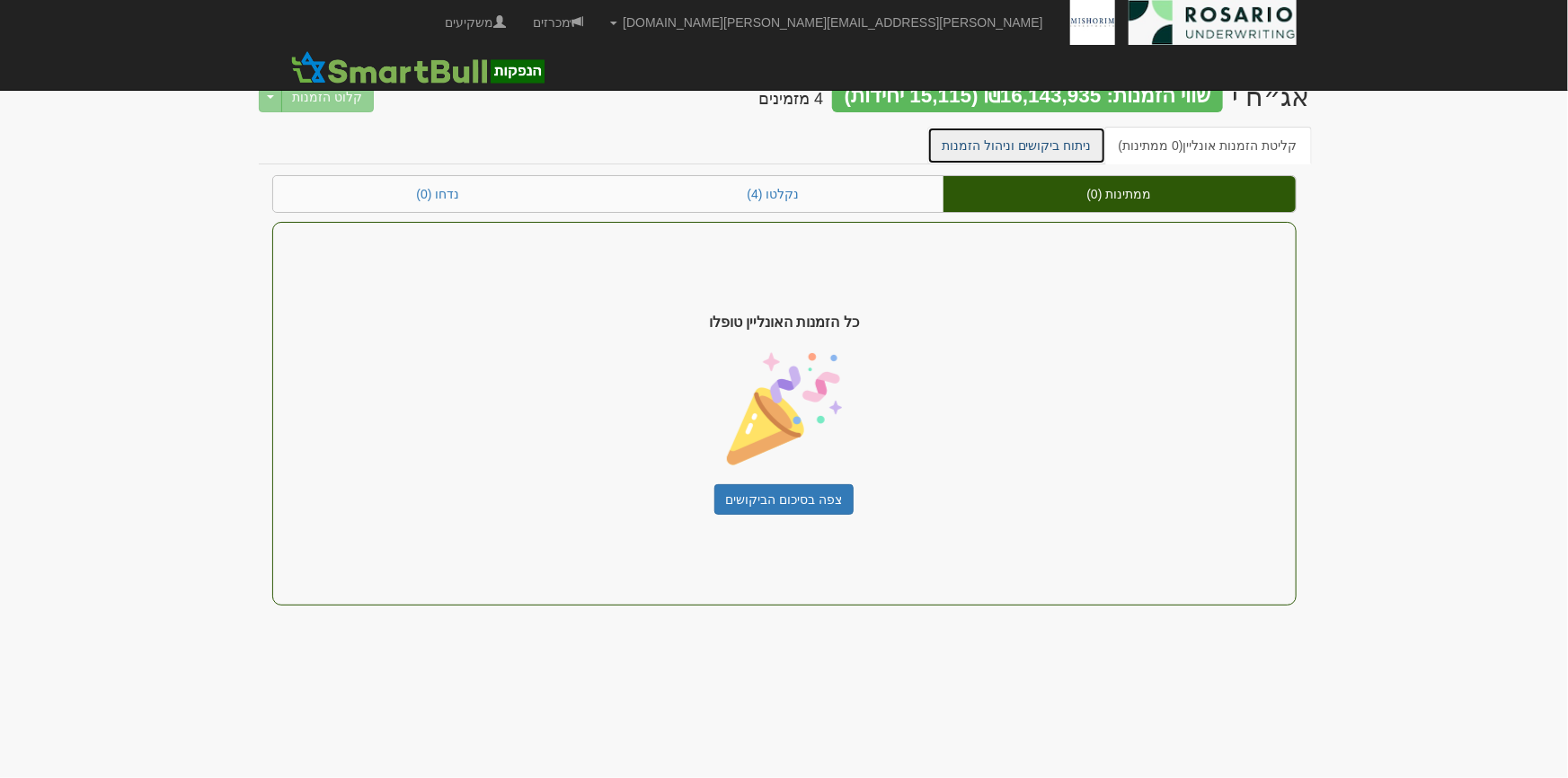
click at [1098, 143] on link "ניתוח ביקושים וניהול הזמנות" at bounding box center [1017, 145] width 179 height 37
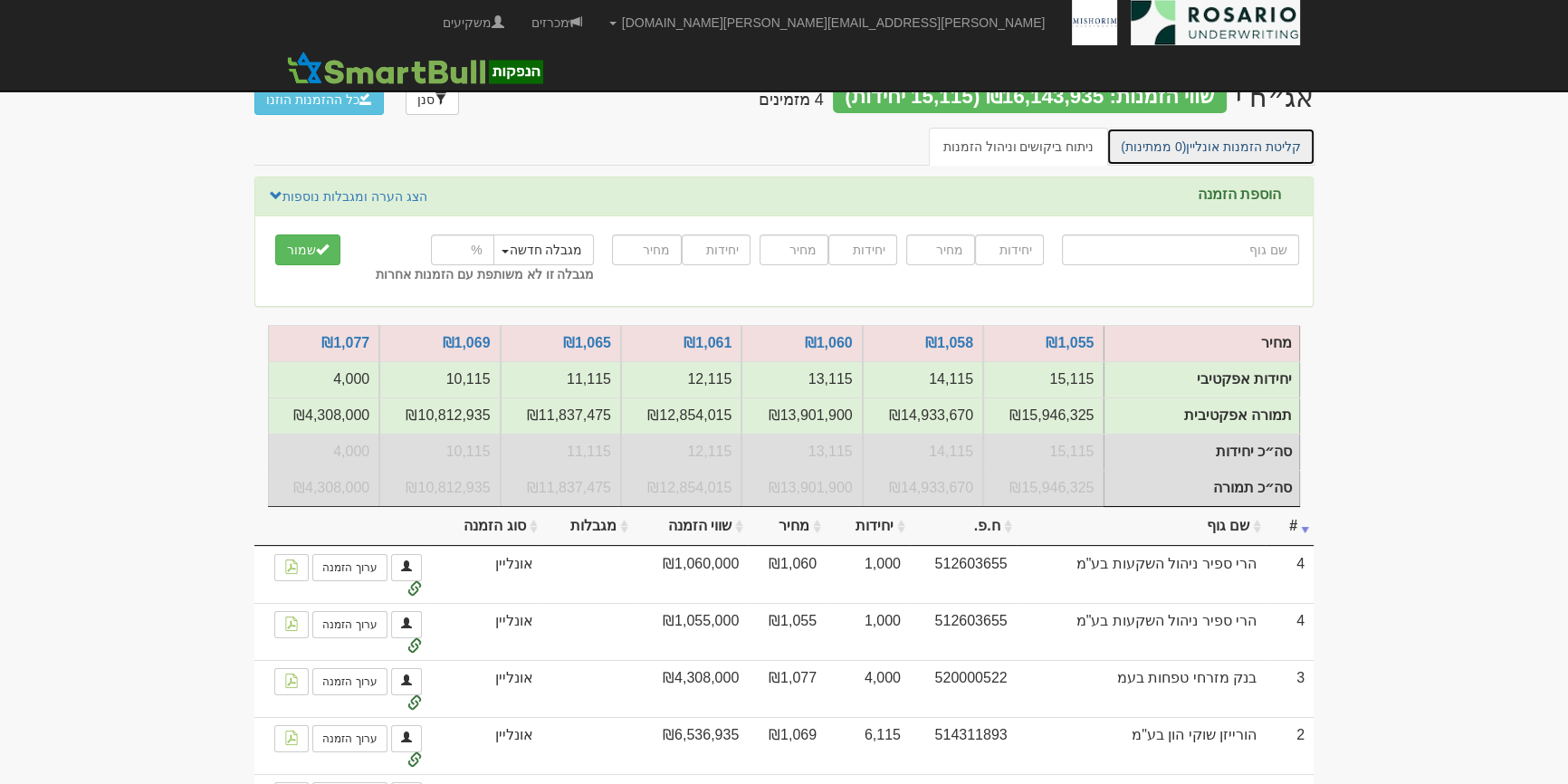
click at [1187, 164] on link "קליטת הזמנות אונליין (0 ממתינות)" at bounding box center [1210, 146] width 209 height 38
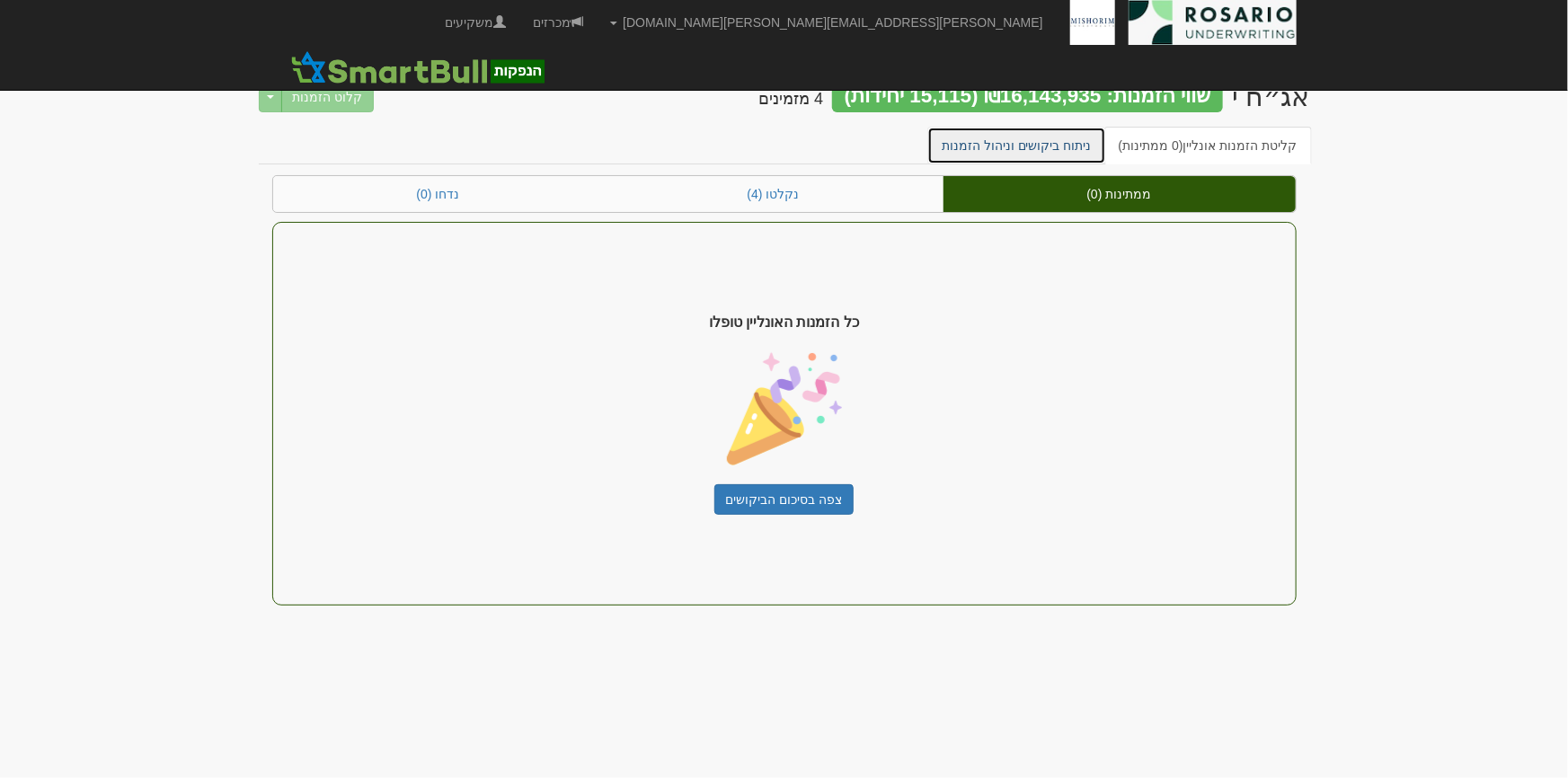
click at [1062, 134] on link "ניתוח ביקושים וניהול הזמנות" at bounding box center [1017, 145] width 179 height 37
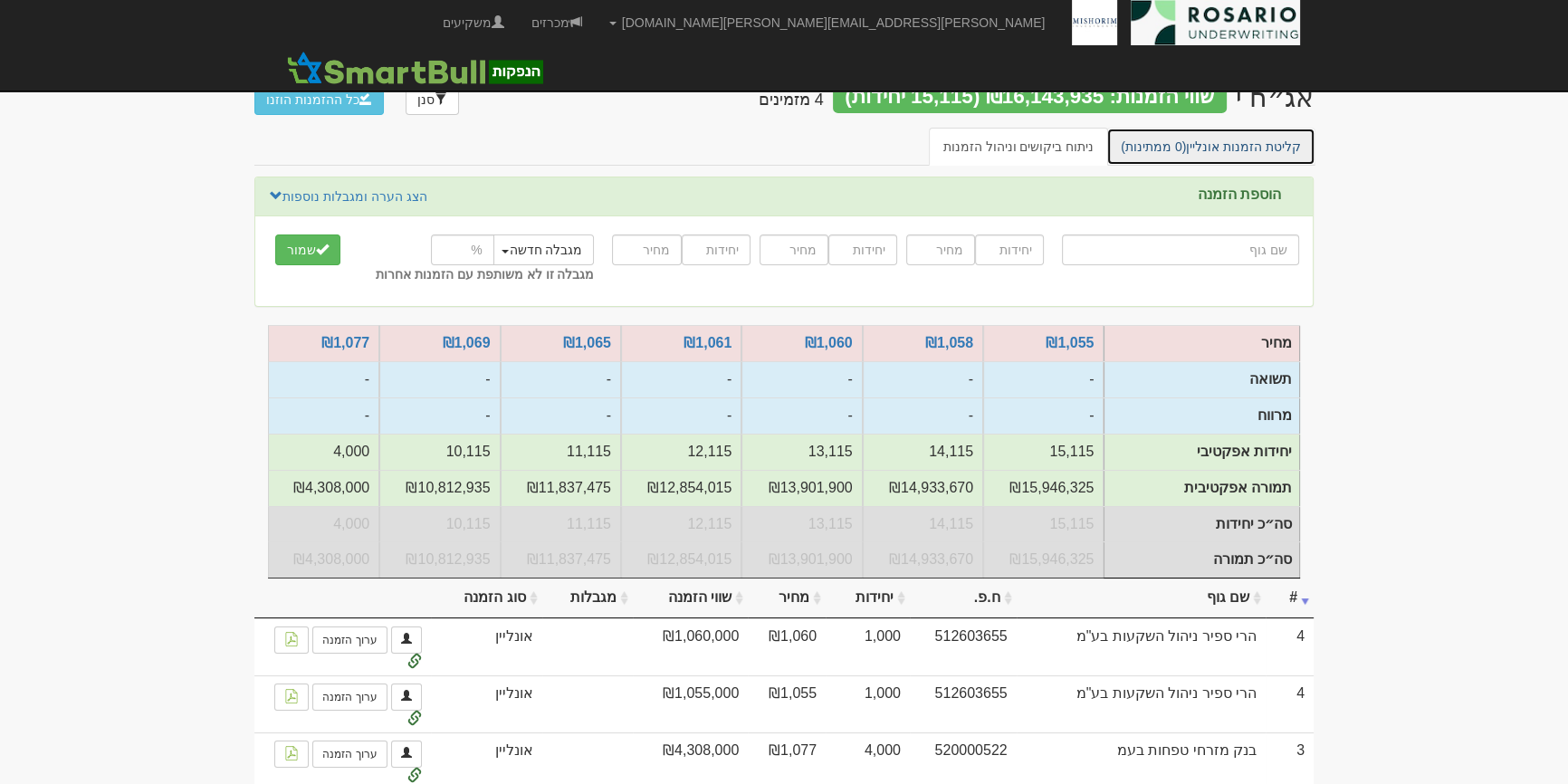
click at [1266, 135] on link "קליטת הזמנות אונליין (0 ממתינות)" at bounding box center [1210, 146] width 209 height 38
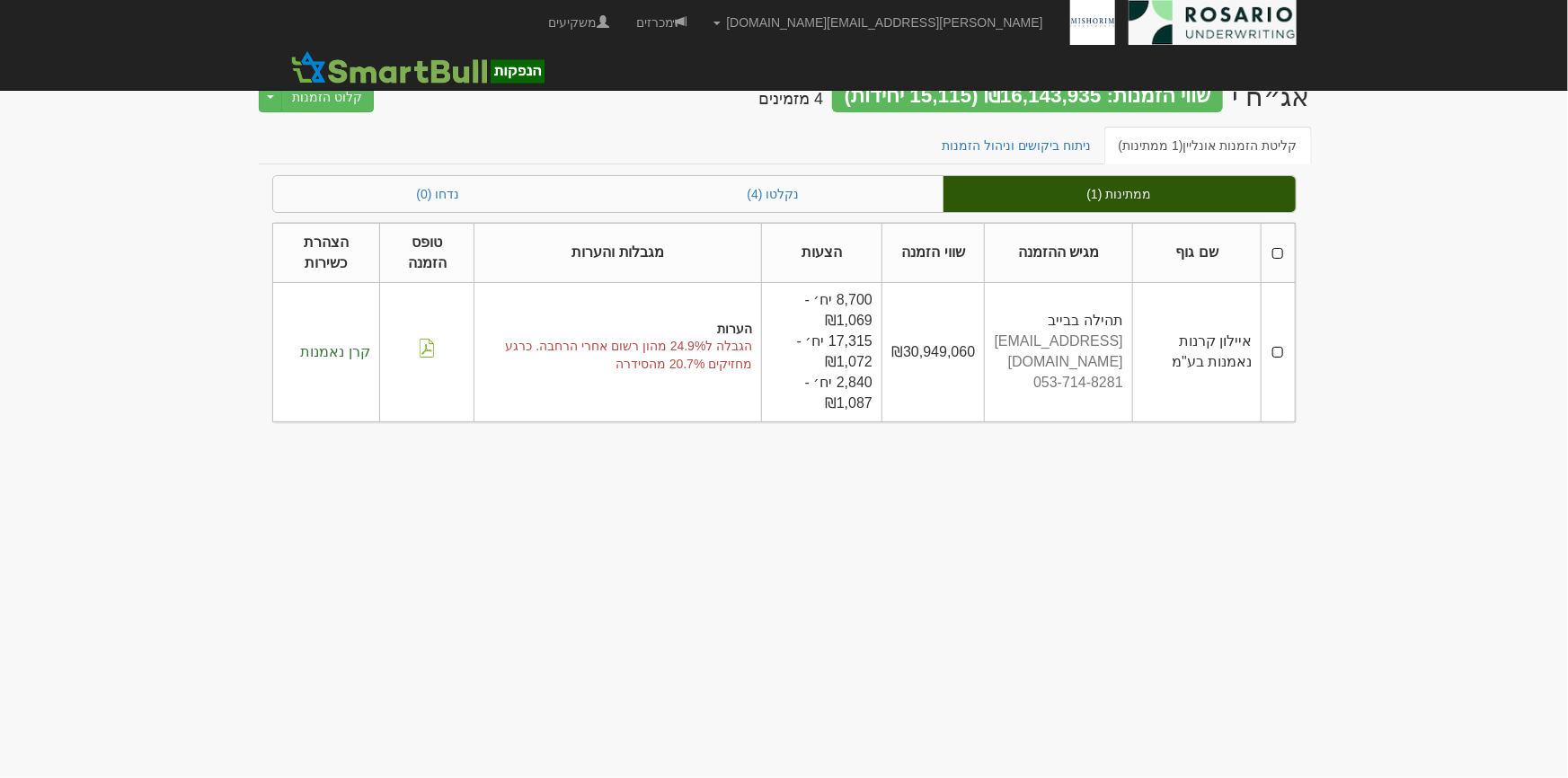
click at [1280, 356] on td at bounding box center [1277, 352] width 33 height 138
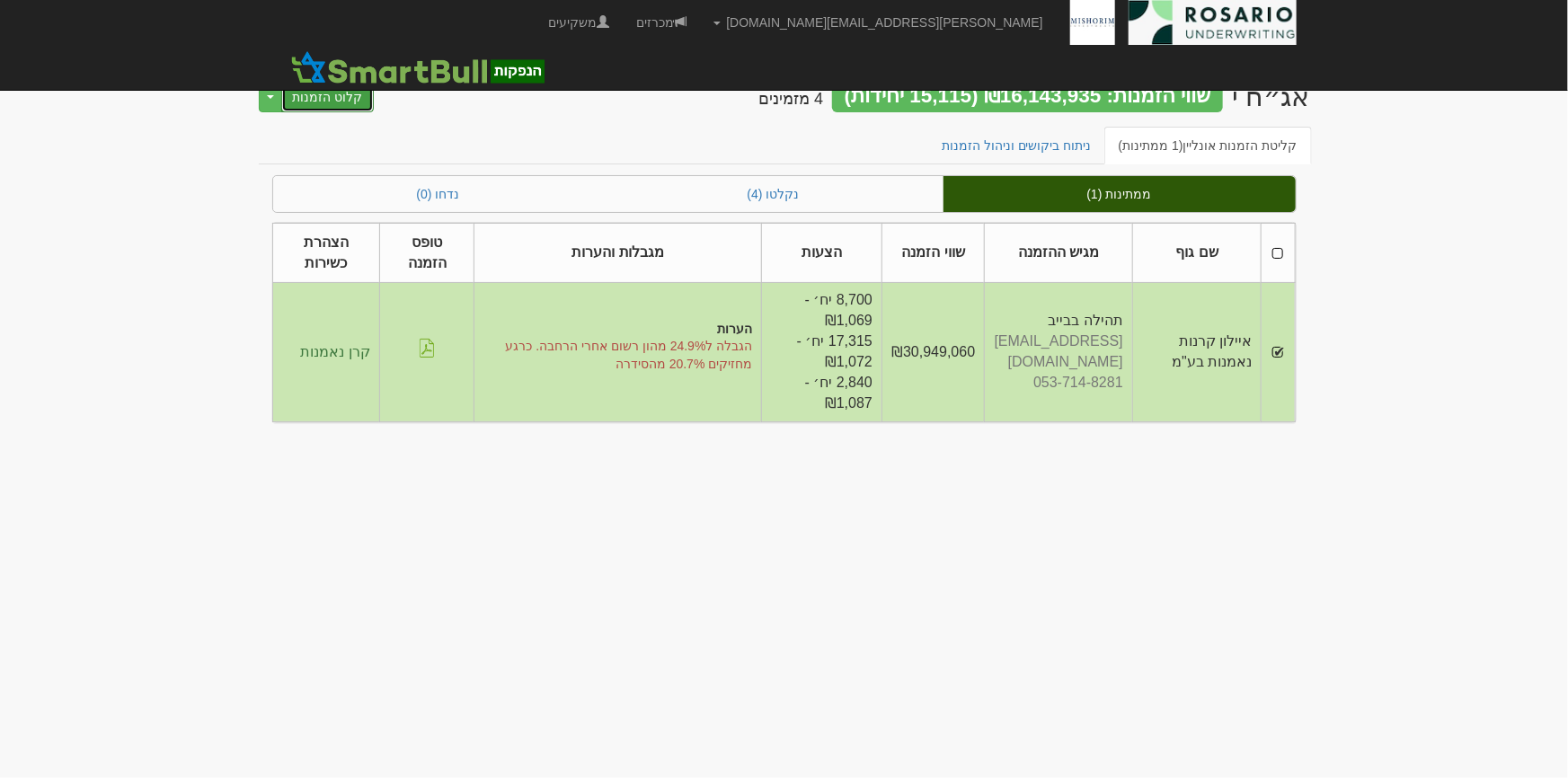
click at [315, 100] on button "קלוט הזמנות" at bounding box center [328, 96] width 93 height 30
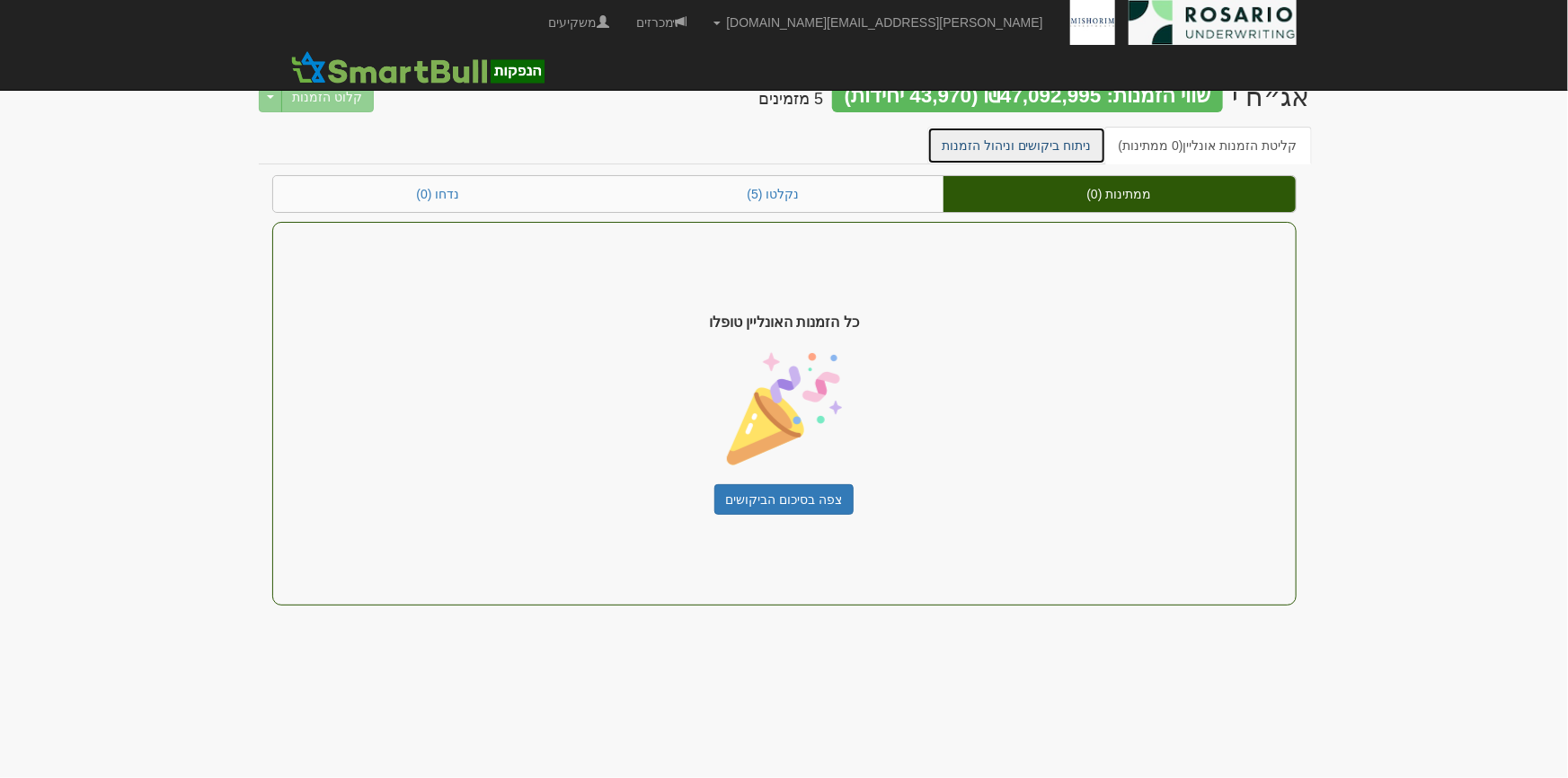
click at [1042, 151] on link "ניתוח ביקושים וניהול הזמנות" at bounding box center [1017, 145] width 179 height 37
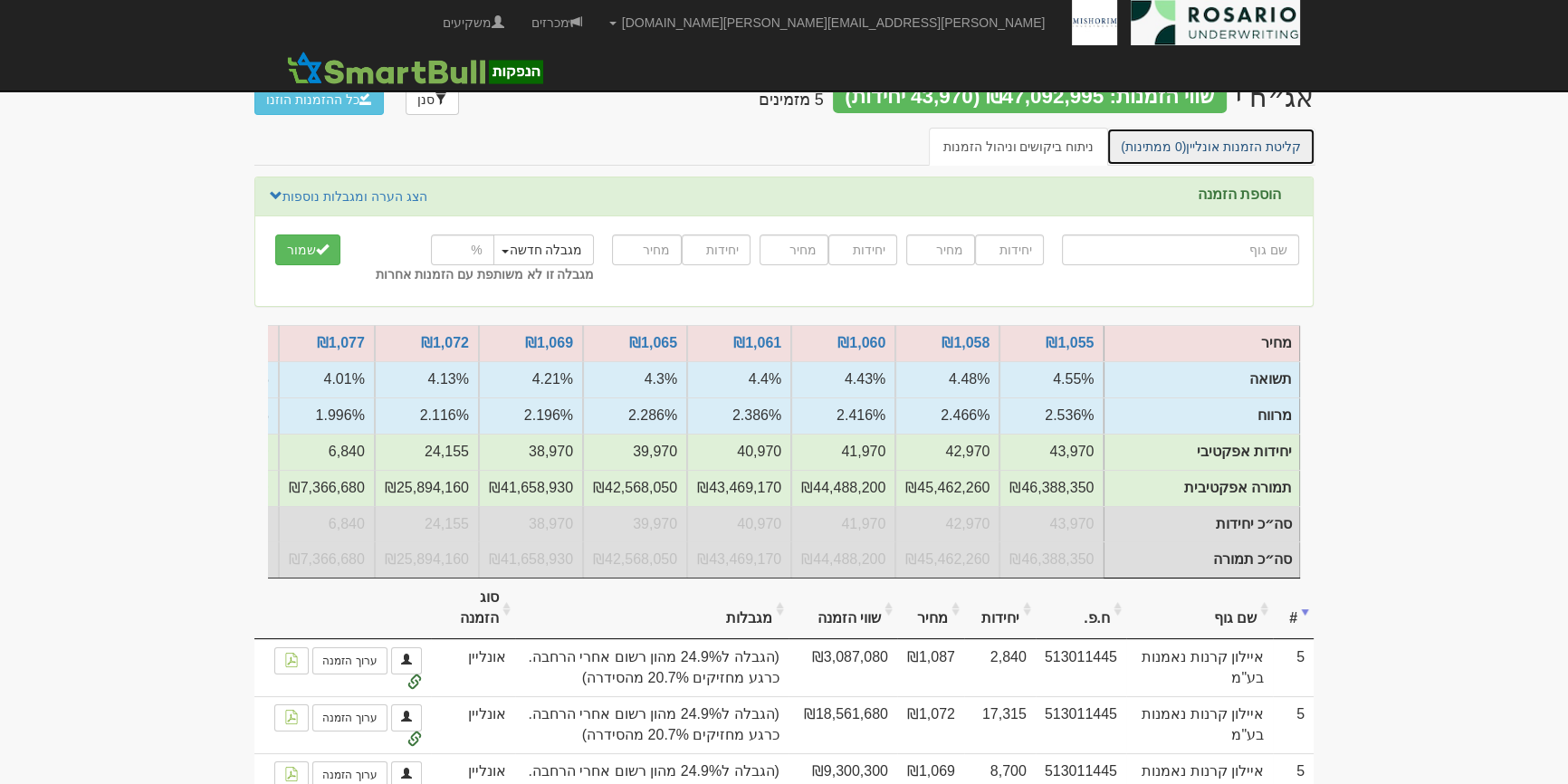
click at [1236, 139] on link "קליטת הזמנות אונליין (0 ממתינות)" at bounding box center [1210, 146] width 209 height 38
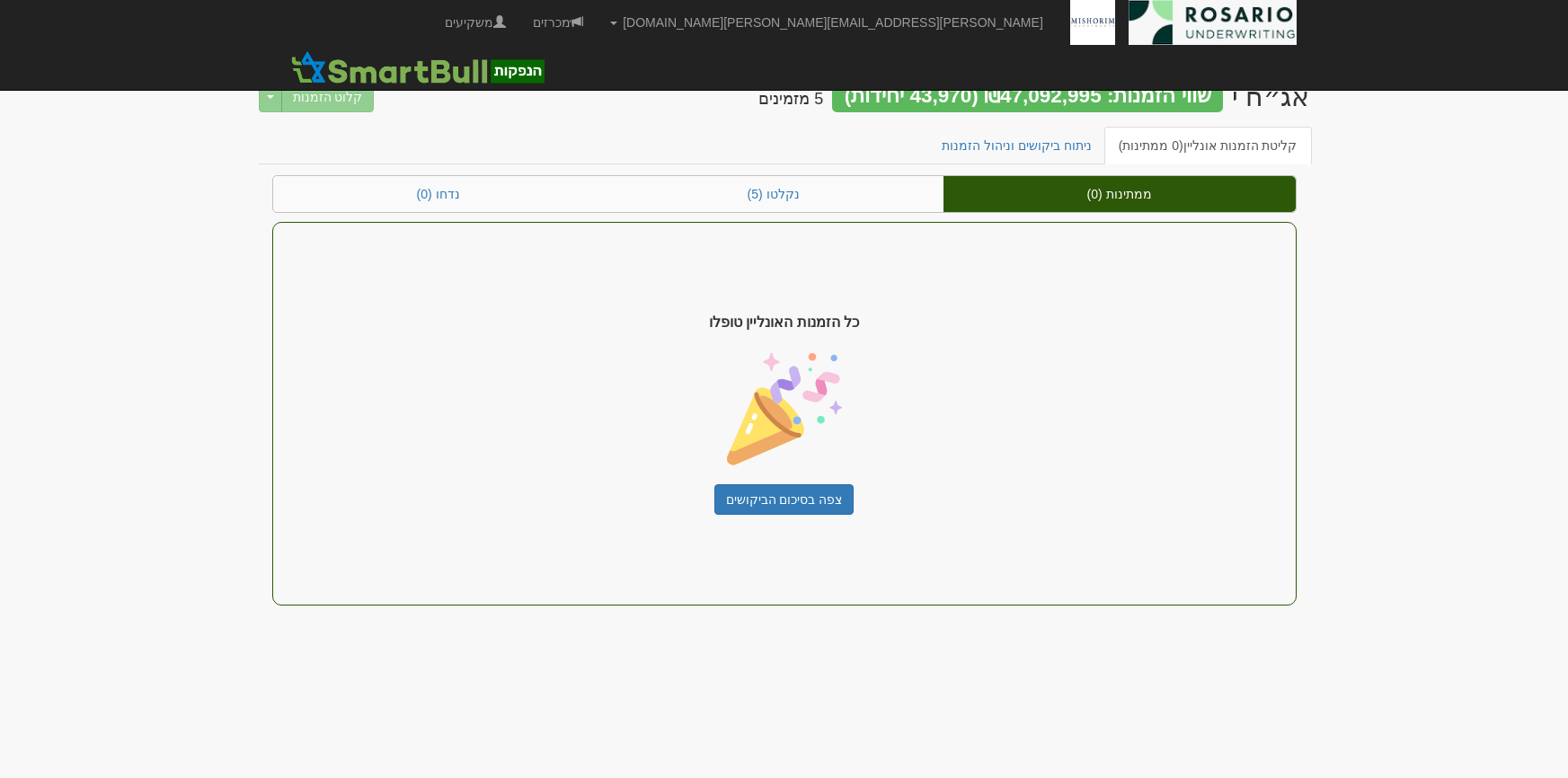
click at [1012, 144] on link "ניתוח ביקושים וניהול הזמנות" at bounding box center [1017, 145] width 179 height 37
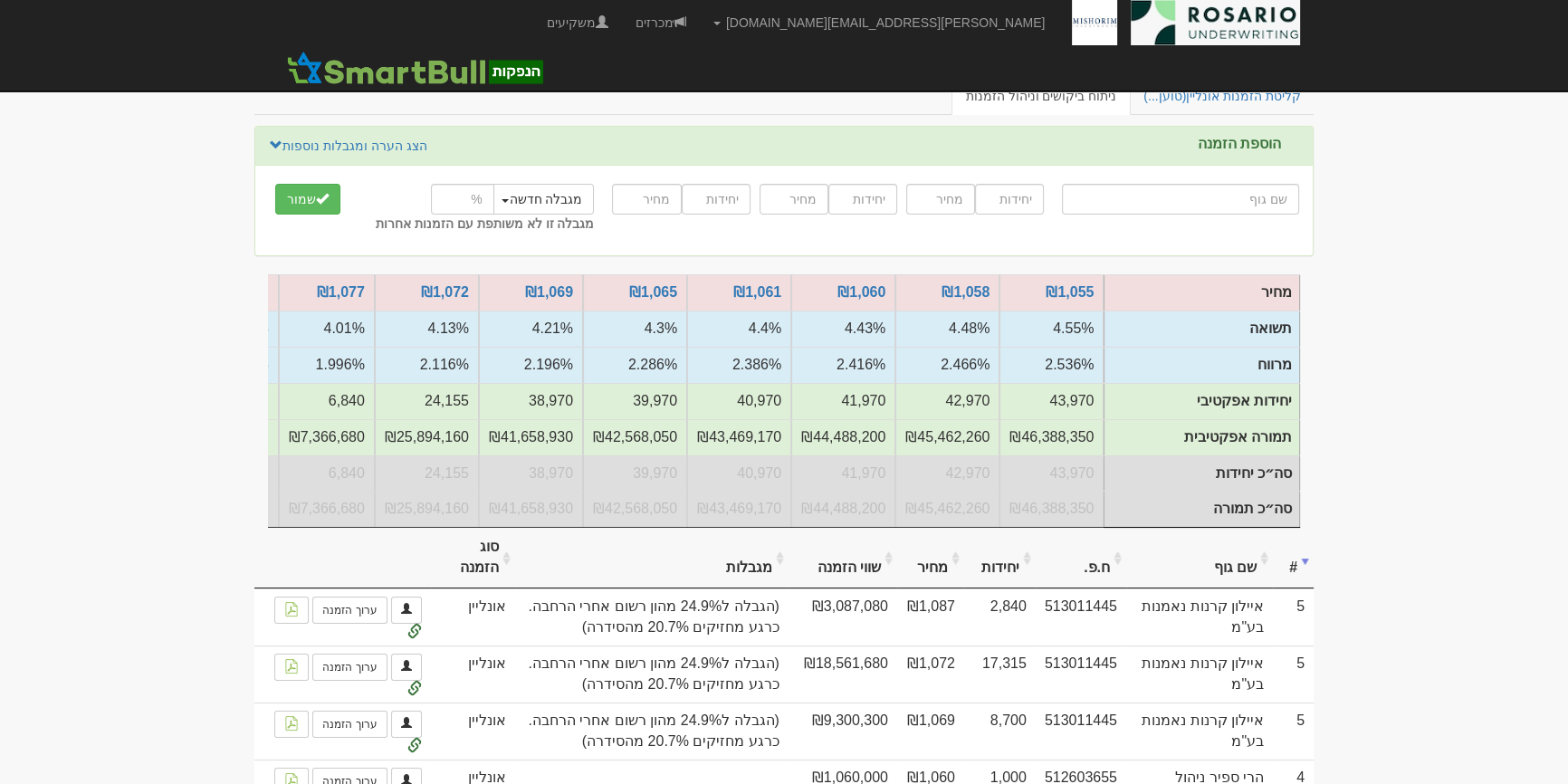
scroll to position [246, 0]
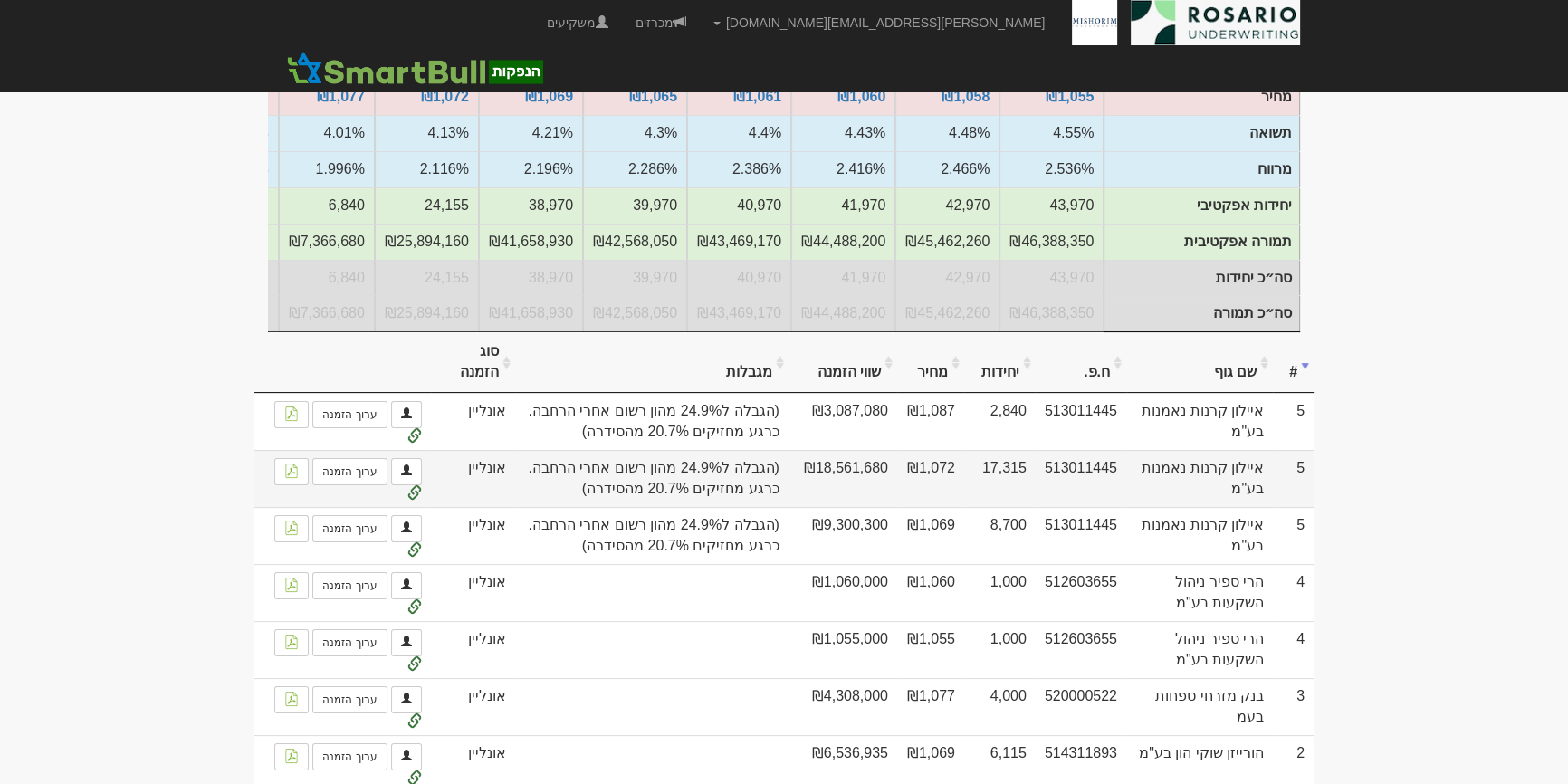
click at [616, 492] on span "(הגבלה ל24.9% מהון רשום אחרי הרחבה. כרגע מחזיקים 20.7% מהסידרה)" at bounding box center [651, 478] width 255 height 41
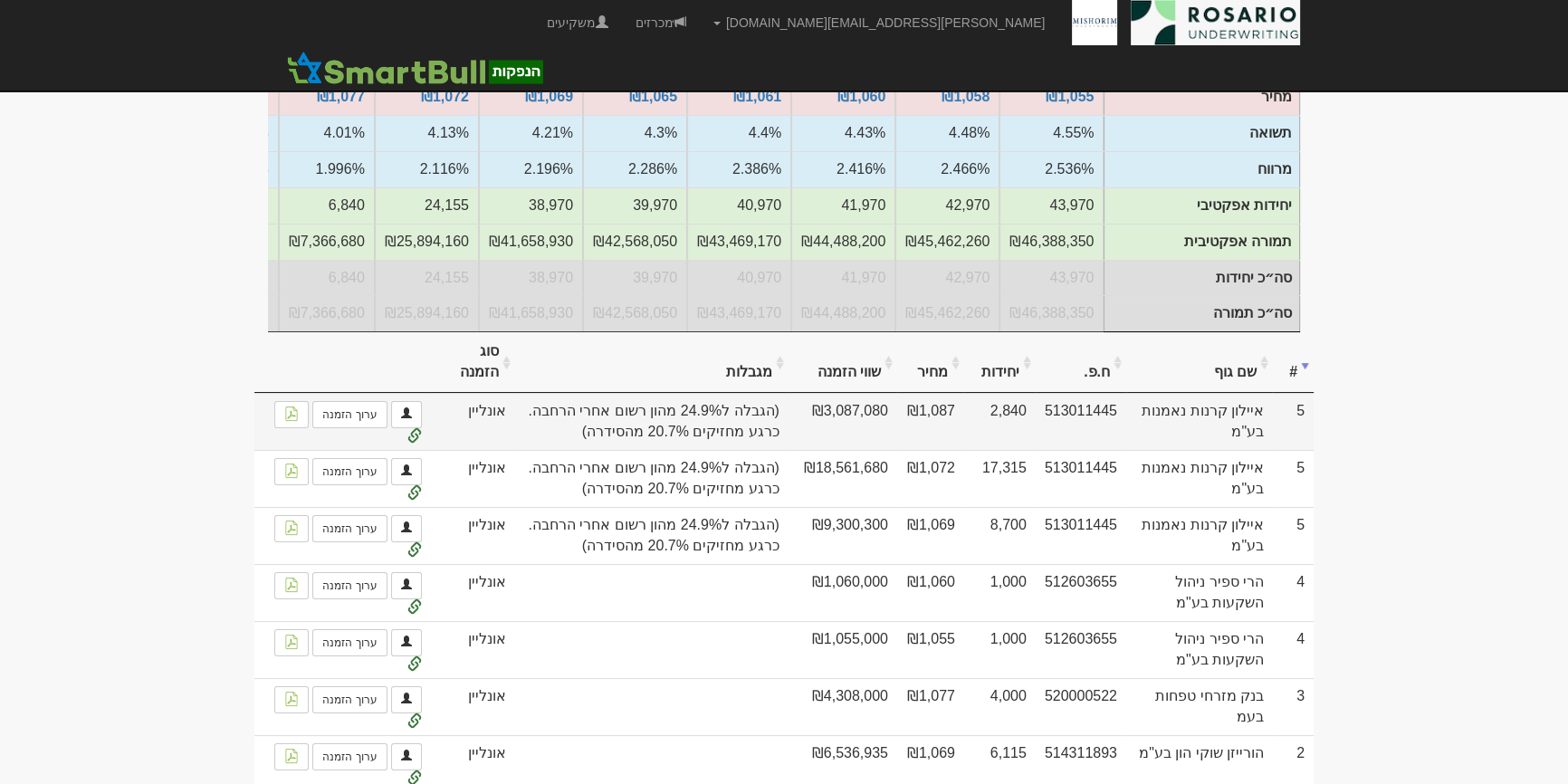
click at [613, 434] on span "(הגבלה ל24.9% מהון רשום אחרי הרחבה. כרגע מחזיקים 20.7% מהסידרה)" at bounding box center [651, 422] width 255 height 41
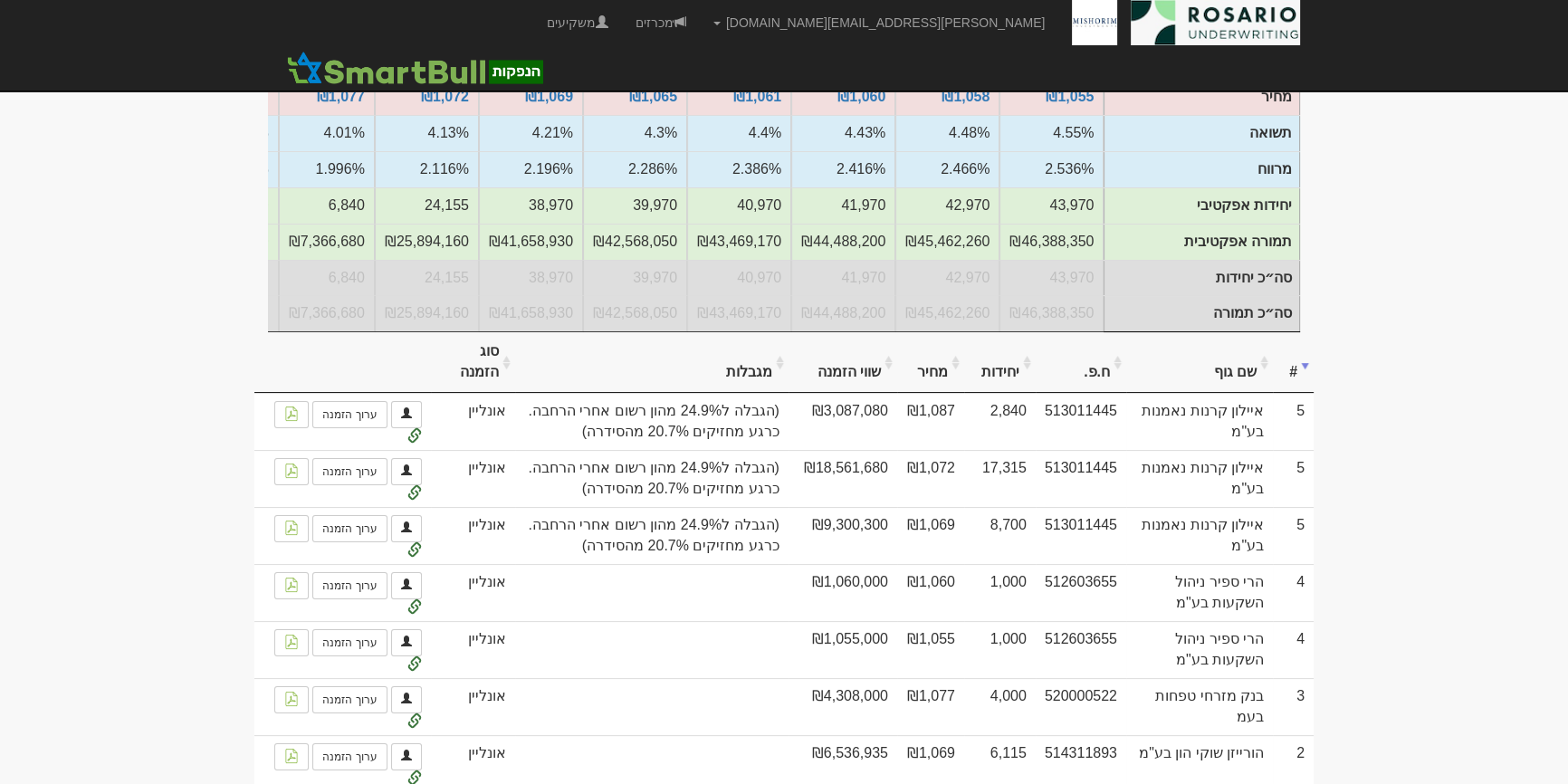
click at [1372, 595] on body "tami@rosario-capital.co.il הגדרות חשבונות הנפקה תבניות הודעות קיבול X" at bounding box center [784, 395] width 1568 height 1282
click at [1476, 619] on body "tami@rosario-capital.co.il הגדרות חשבונות הנפקה תבניות הודעות קיבול X" at bounding box center [784, 395] width 1568 height 1282
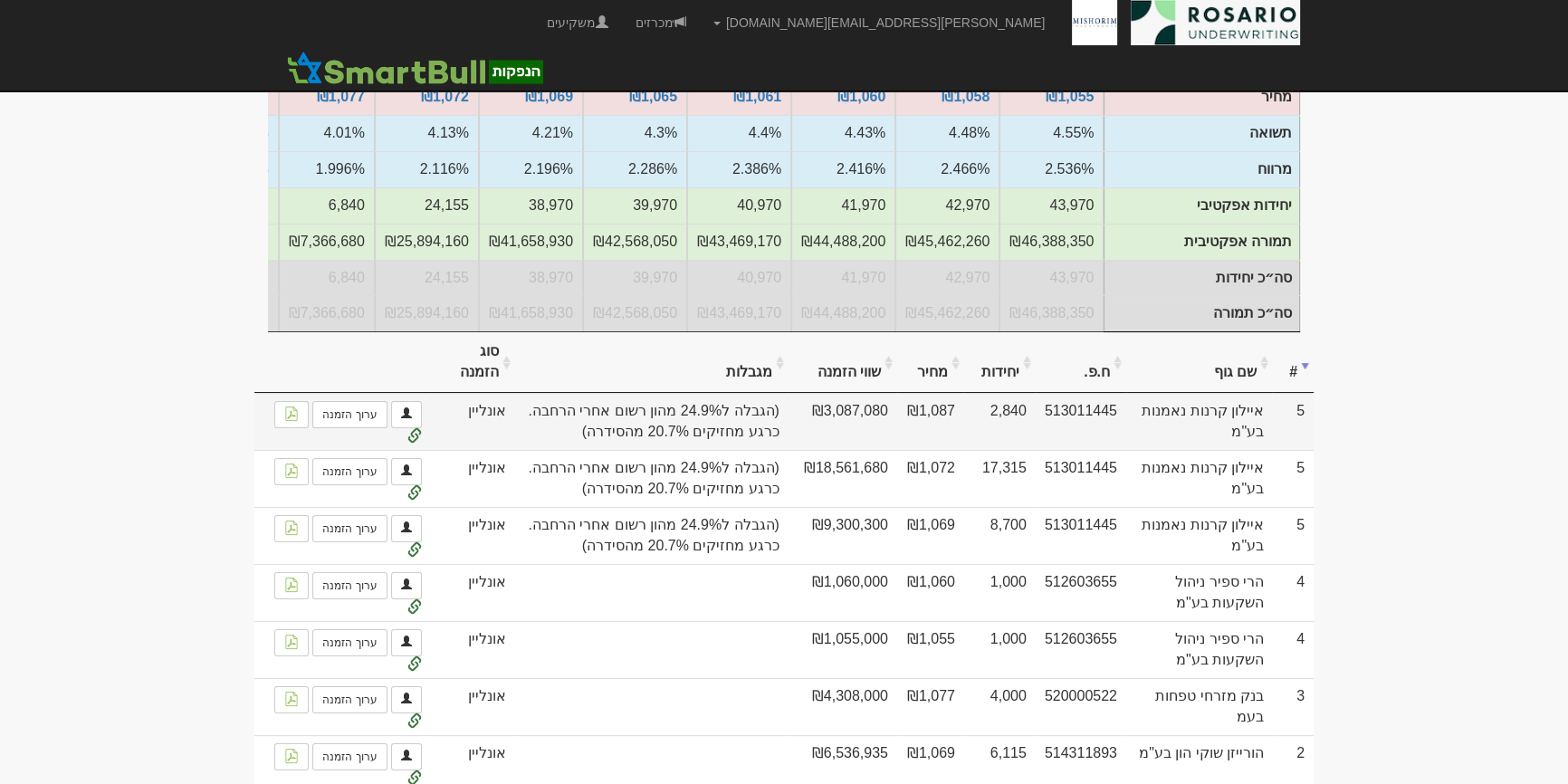
click at [724, 419] on span "(הגבלה ל24.9% מהון רשום אחרי הרחבה. כרגע מחזיקים 20.7% מהסידרה)" at bounding box center [651, 422] width 255 height 41
click at [713, 427] on span "(הגבלה ל24.9% מהון רשום אחרי הרחבה. כרגע מחזיקים 20.7% מהסידרה)" at bounding box center [651, 422] width 255 height 41
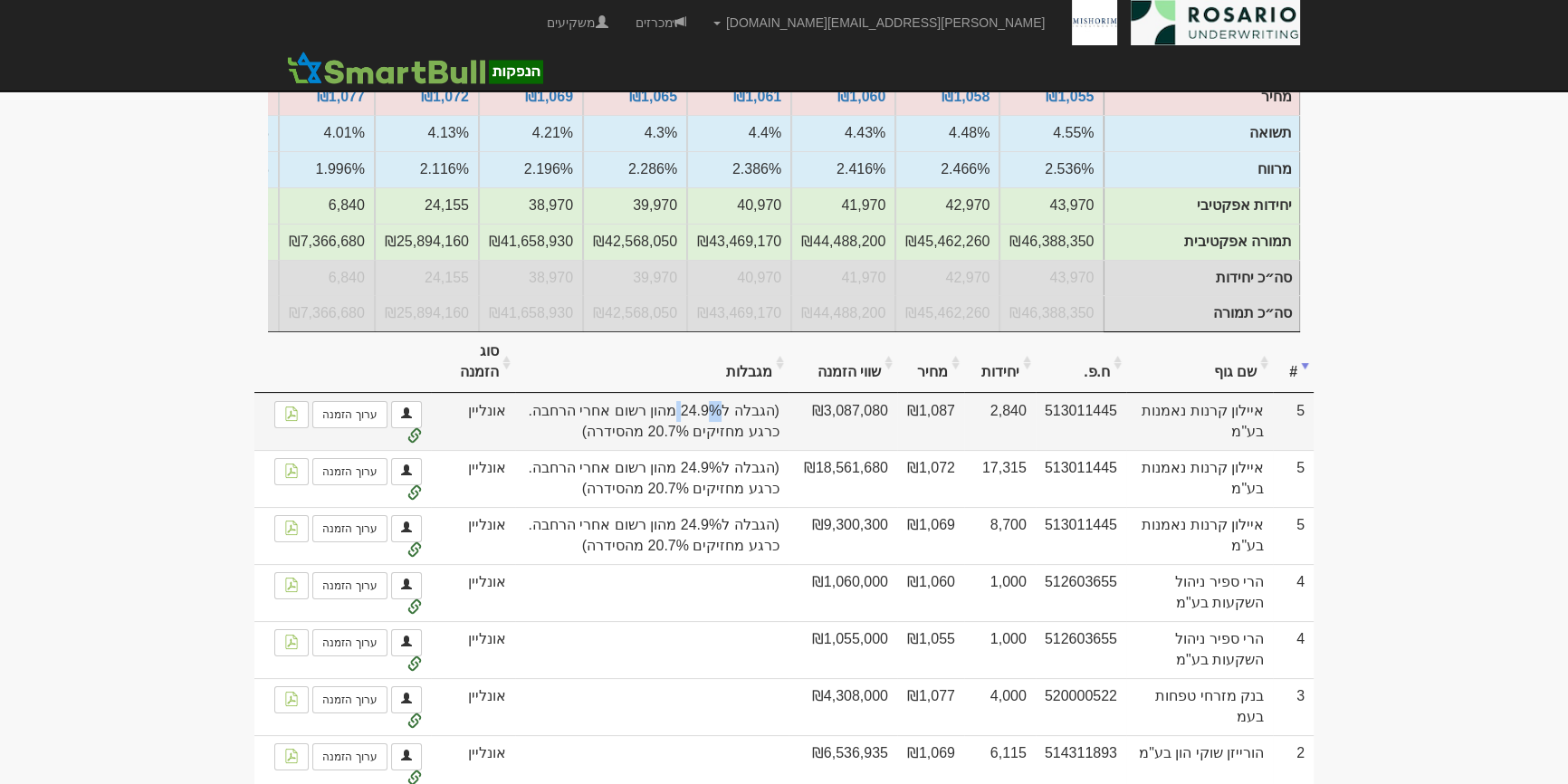
click at [713, 427] on span "(הגבלה ל24.9% מהון רשום אחרי הרחבה. כרגע מחזיקים 20.7% מהסידרה)" at bounding box center [651, 422] width 255 height 41
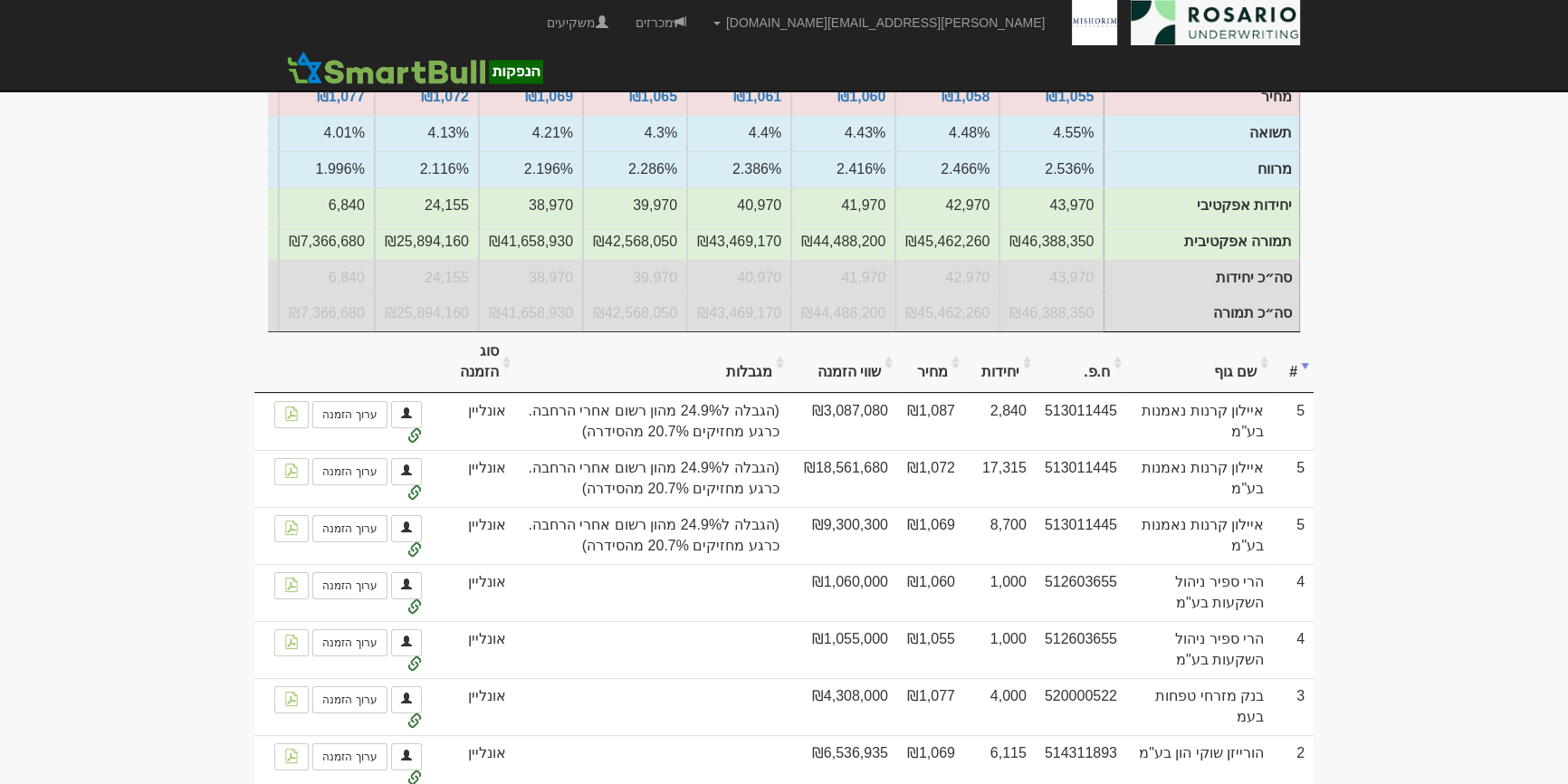
click at [1400, 396] on body "tami@rosario-capital.co.il הגדרות חשבונות הנפקה תבניות הודעות קיבול X" at bounding box center [784, 395] width 1568 height 1282
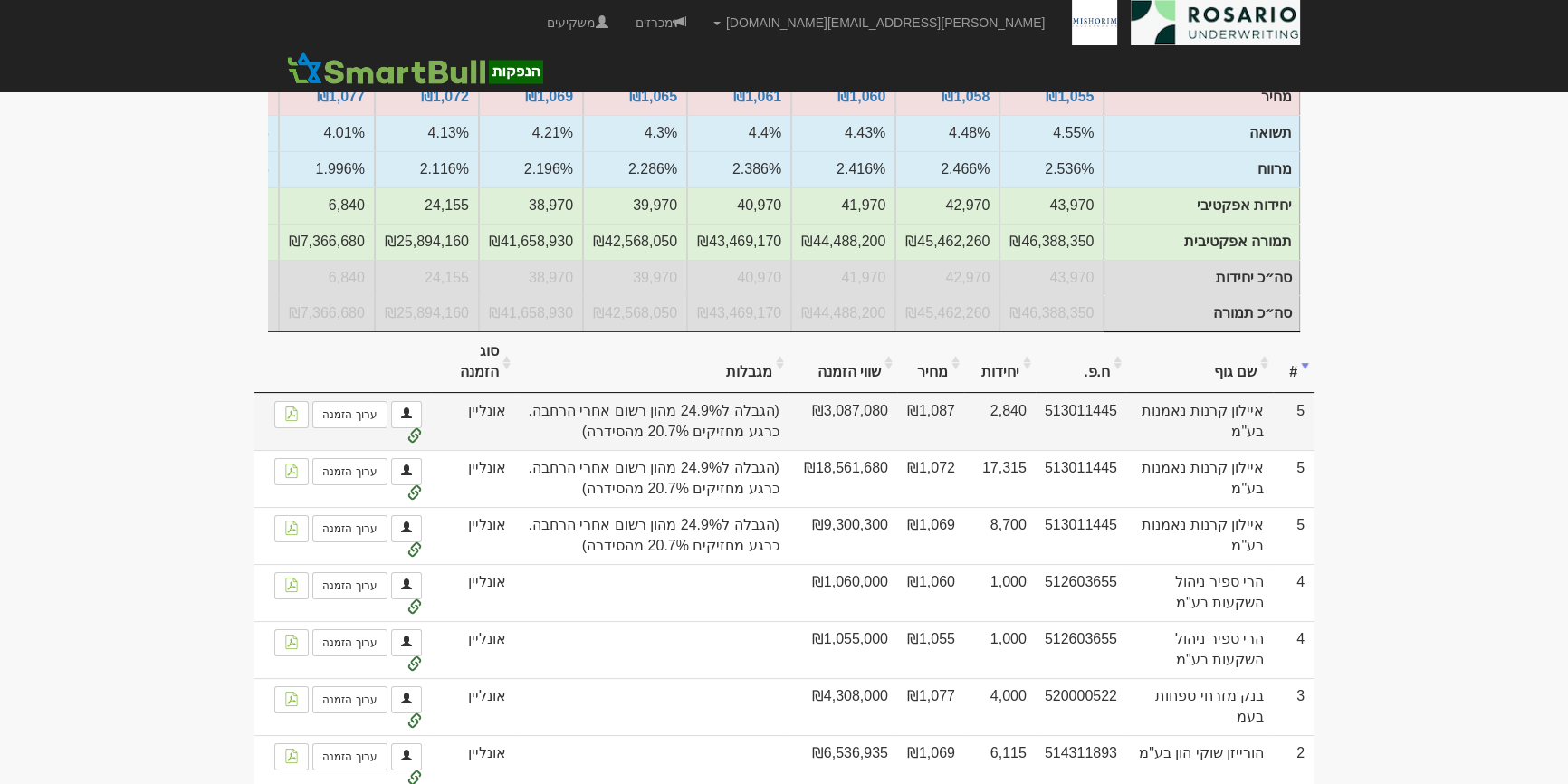
click at [671, 416] on span "(הגבלה ל24.9% מהון רשום אחרי הרחבה. כרגע מחזיקים 20.7% מהסידרה)" at bounding box center [651, 422] width 255 height 41
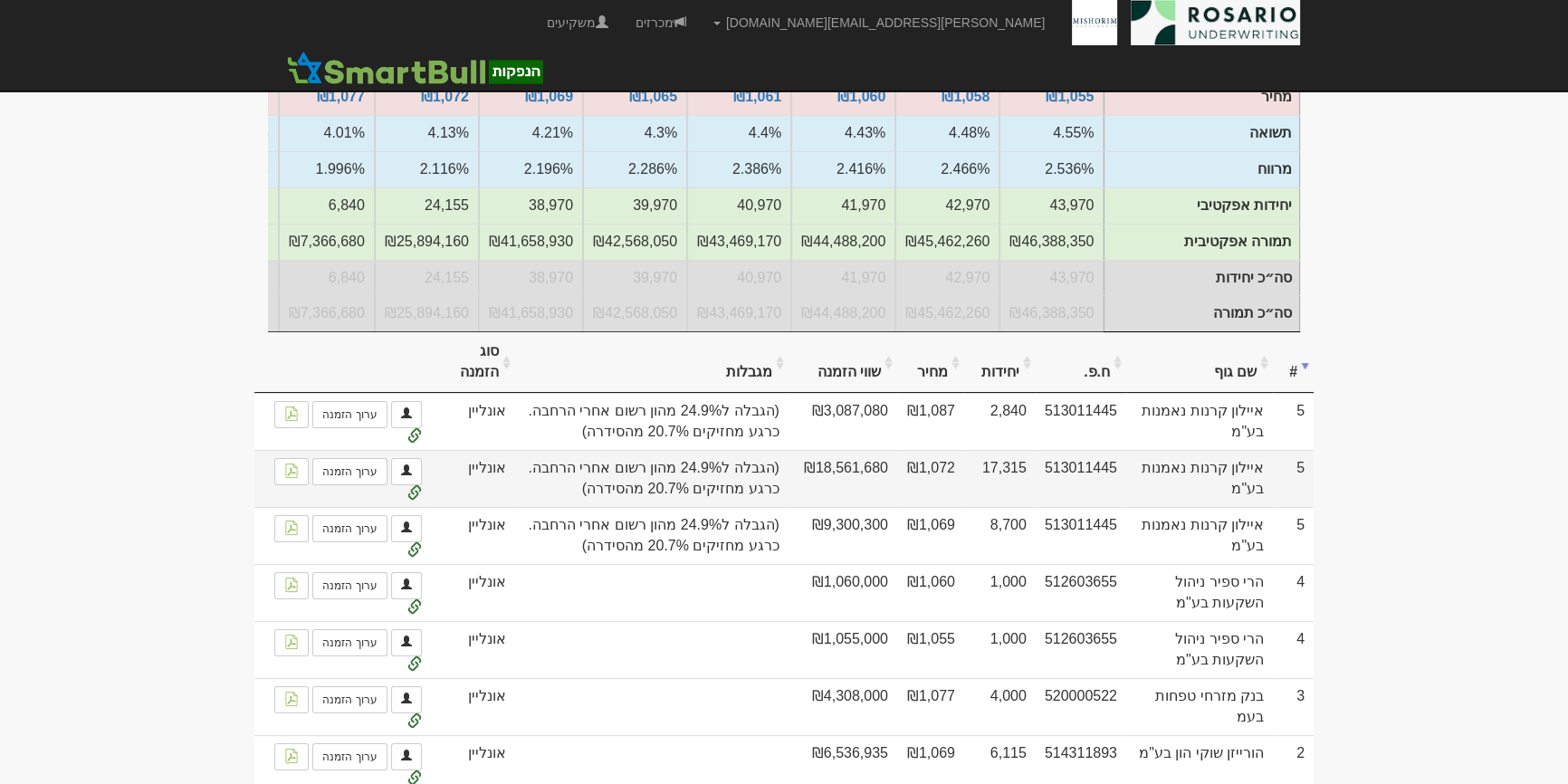
click at [757, 475] on span "(הגבלה ל24.9% מהון רשום אחרי הרחבה. כרגע מחזיקים 20.7% מהסידרה)" at bounding box center [651, 478] width 255 height 41
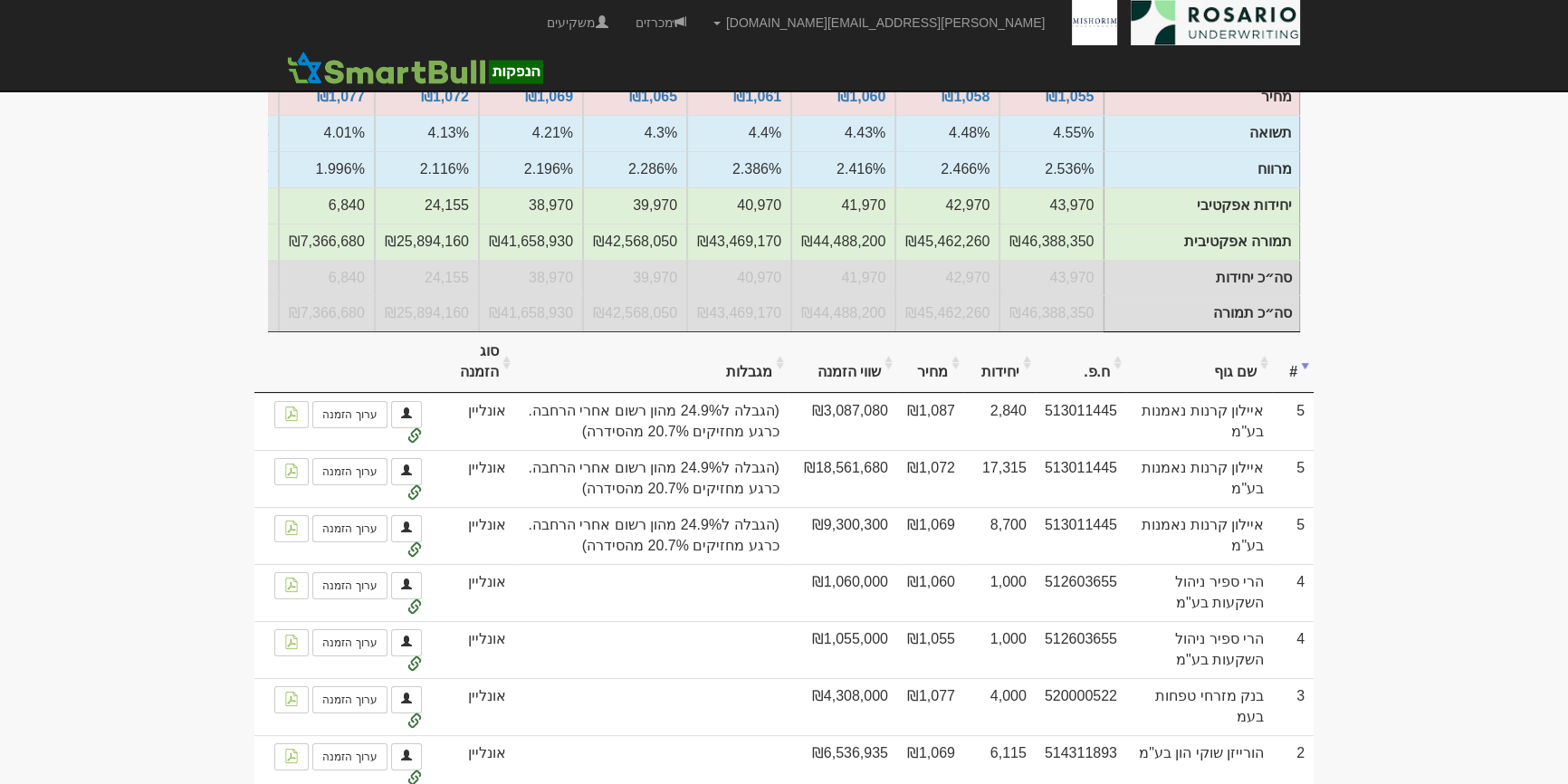
click at [1344, 409] on body "tami@rosario-capital.co.il הגדרות חשבונות הנפקה תבניות הודעות קיבול X" at bounding box center [784, 395] width 1568 height 1282
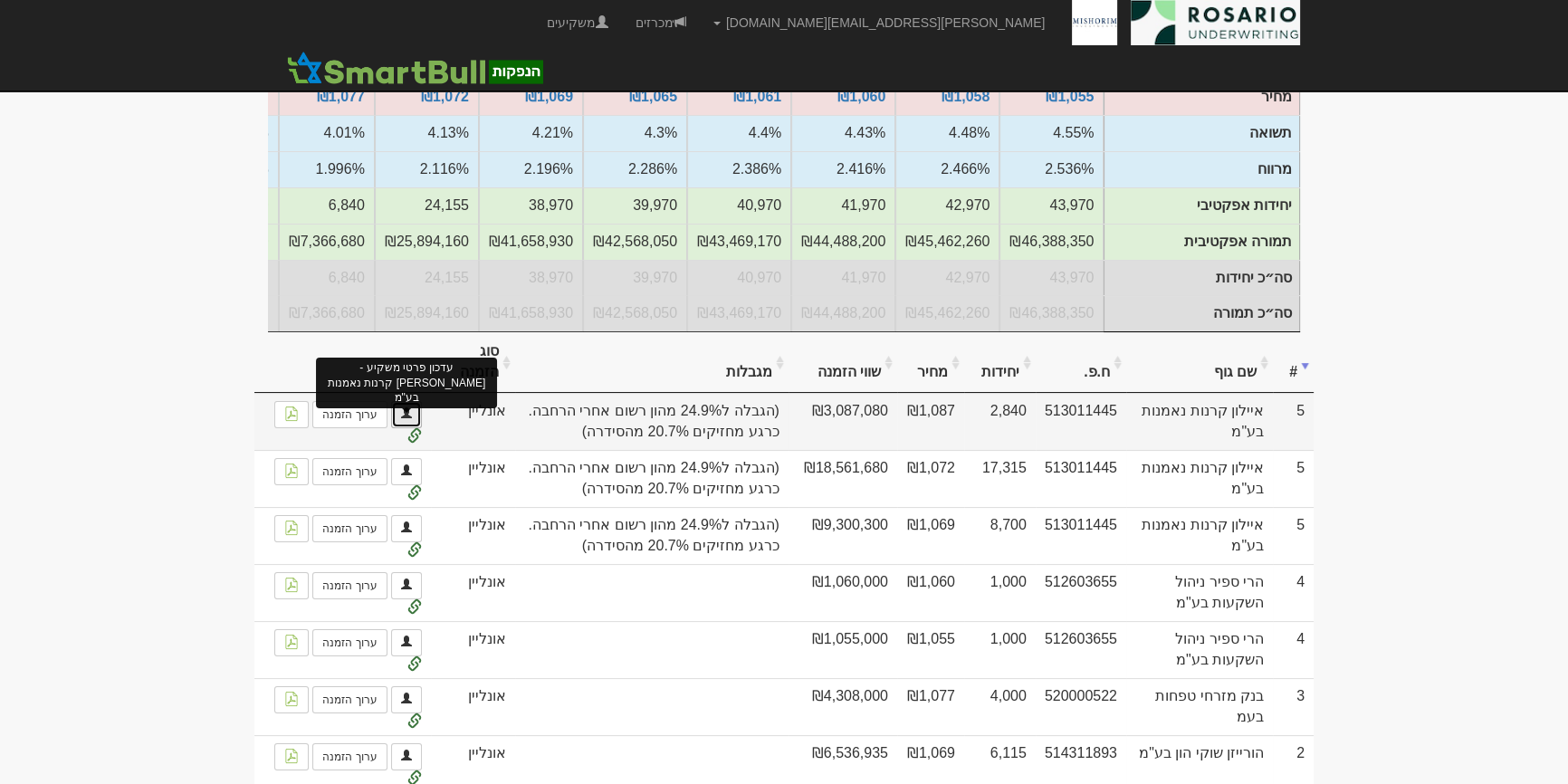
click at [401, 428] on link at bounding box center [406, 415] width 30 height 27
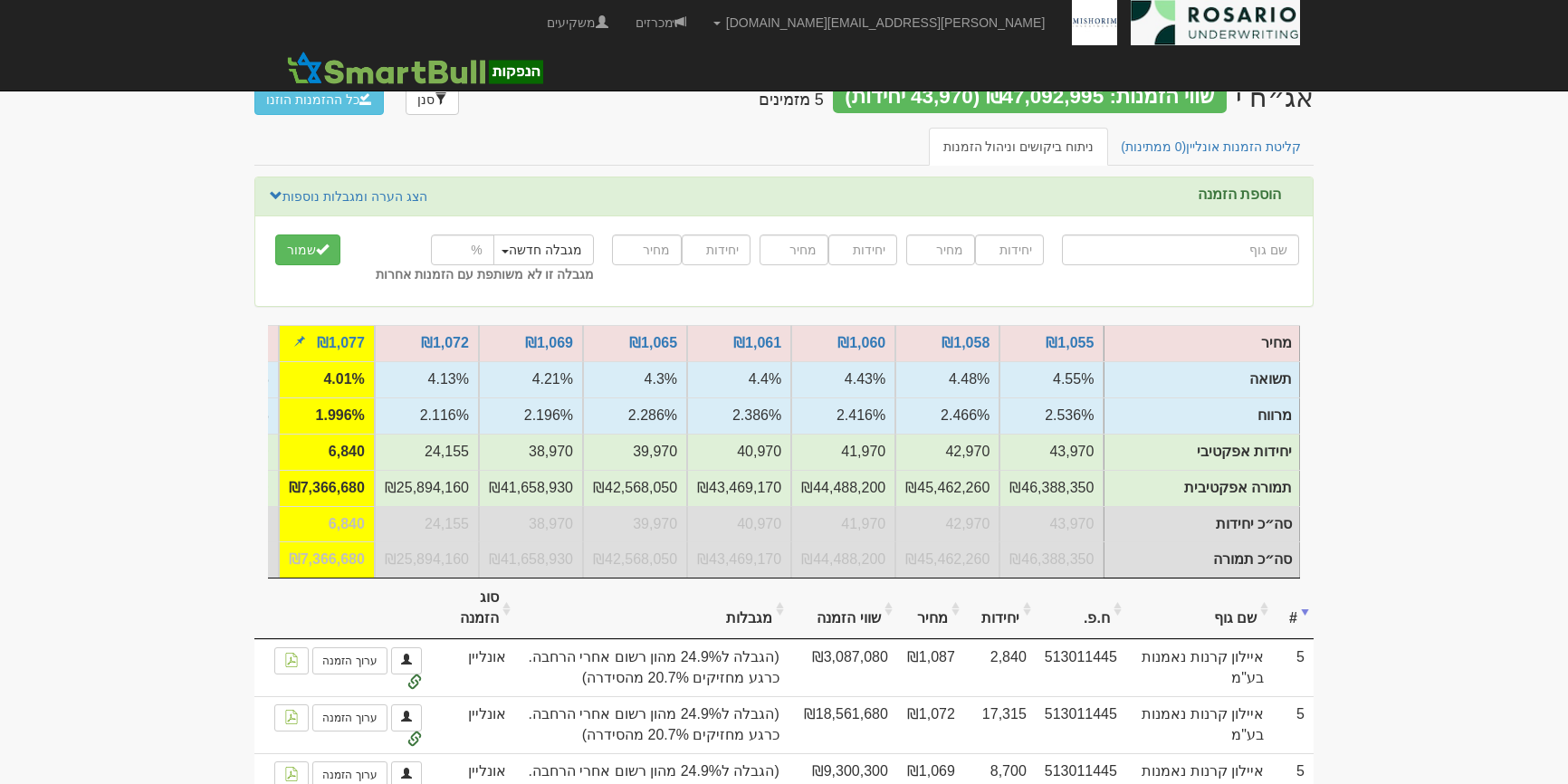
scroll to position [235, 0]
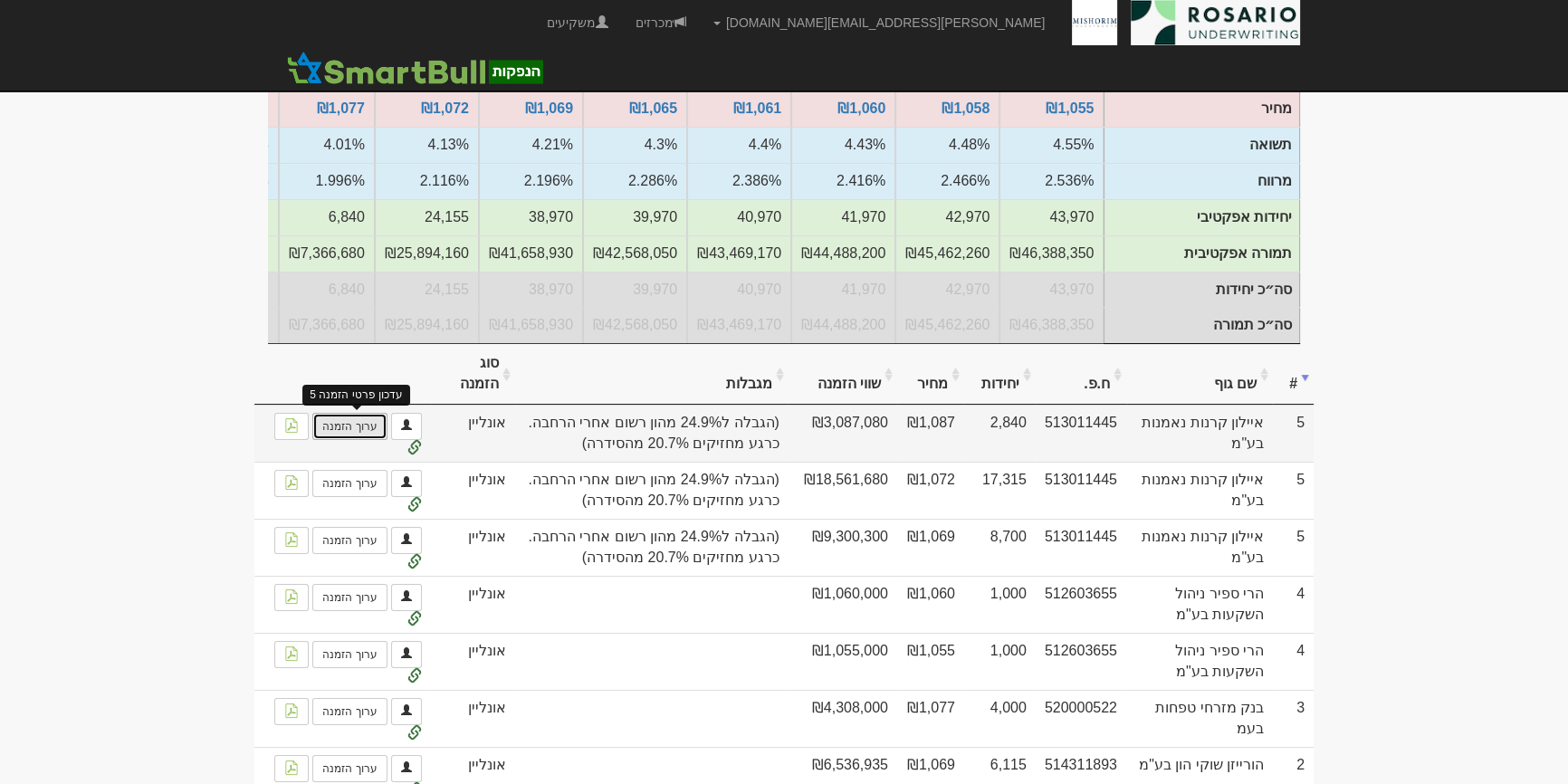
click at [349, 434] on link "ערוך הזמנה" at bounding box center [349, 426] width 75 height 27
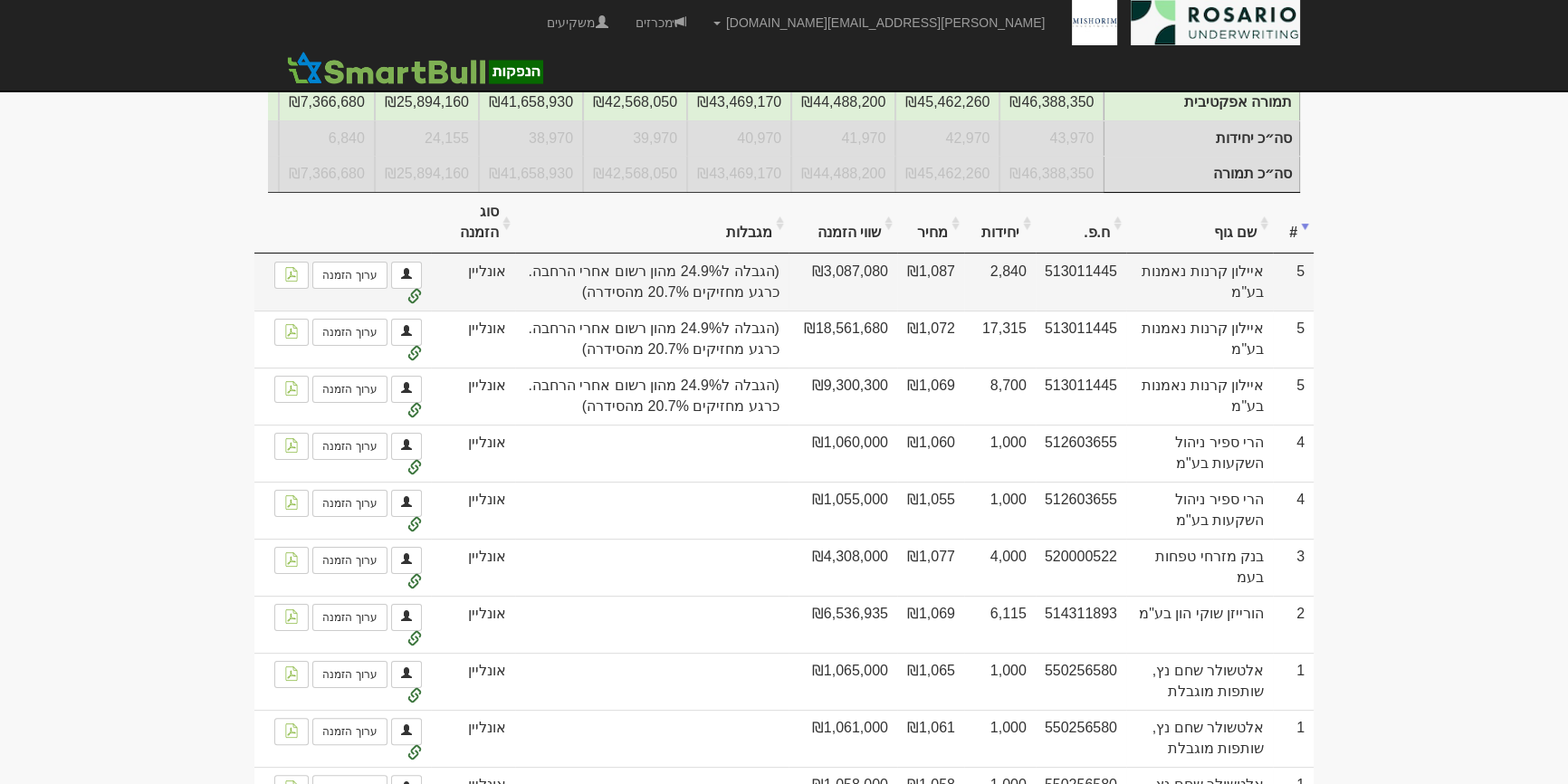
scroll to position [399, 0]
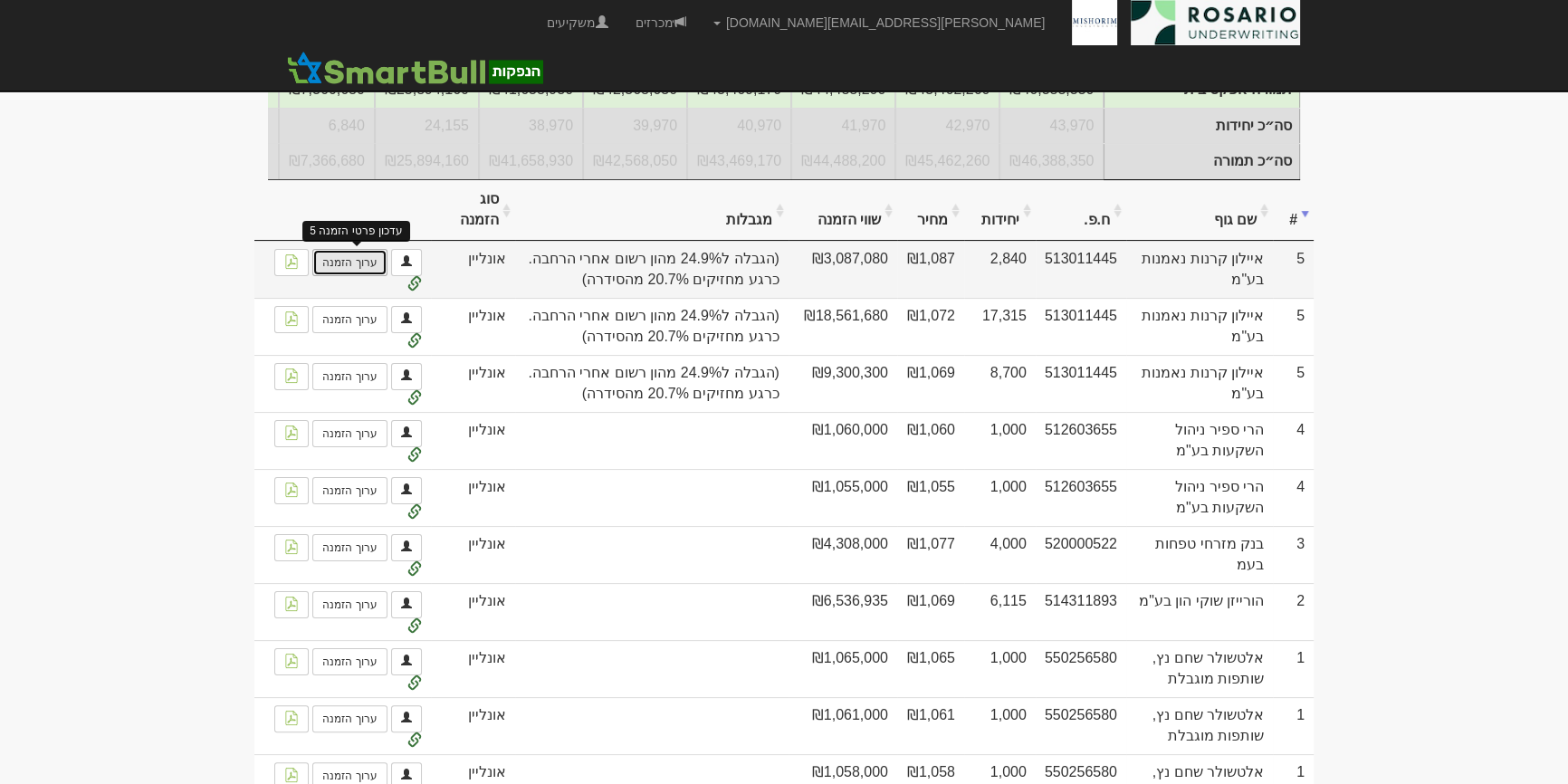
click at [351, 276] on link "ערוך הזמנה" at bounding box center [349, 262] width 75 height 27
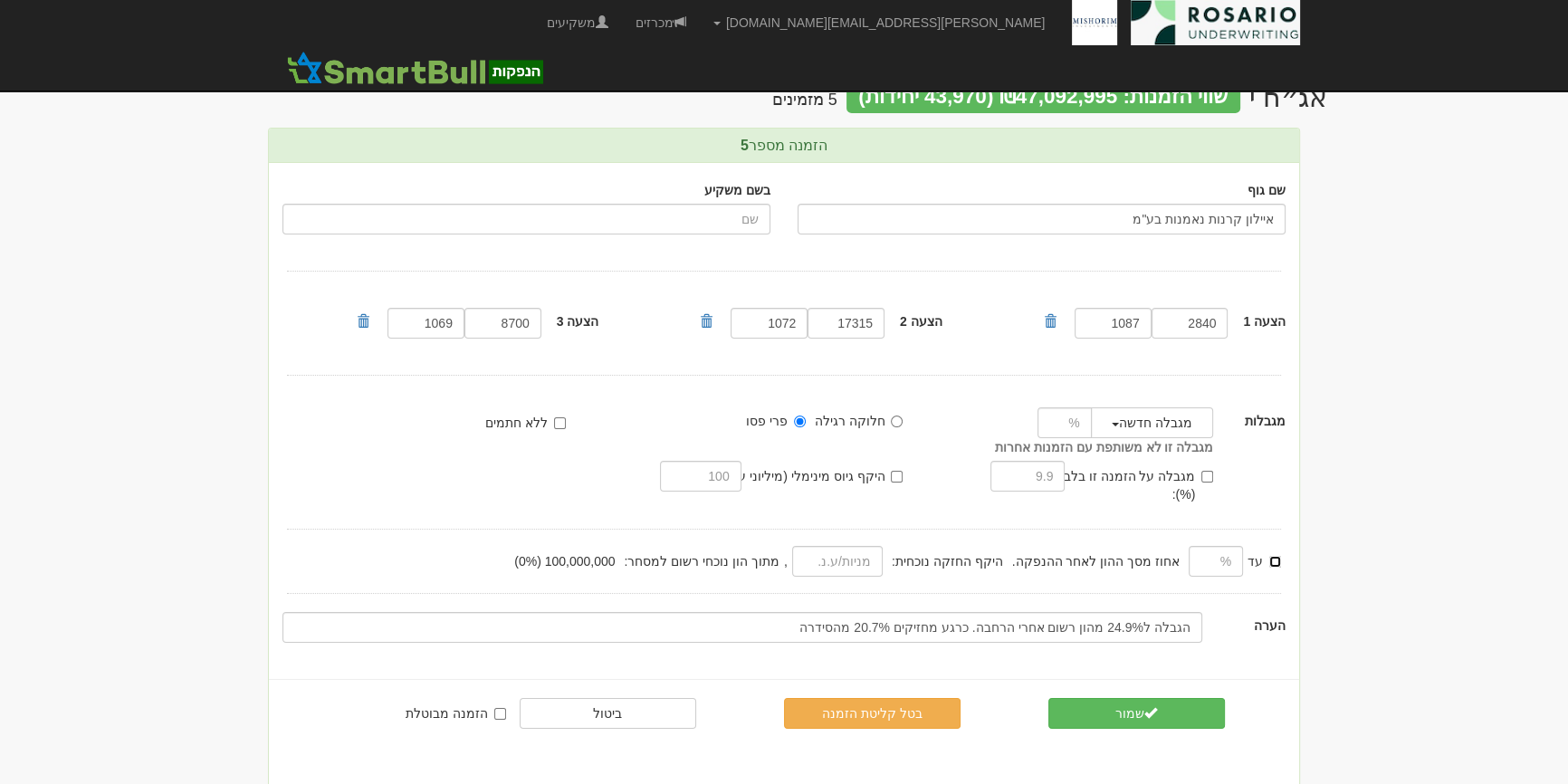
click at [1276, 556] on input "עד" at bounding box center [1274, 562] width 12 height 12
checkbox input "true"
click at [1213, 546] on input "text" at bounding box center [1215, 561] width 54 height 30
type input "24.9"
click at [872, 546] on input "nubmer" at bounding box center [837, 561] width 90 height 30
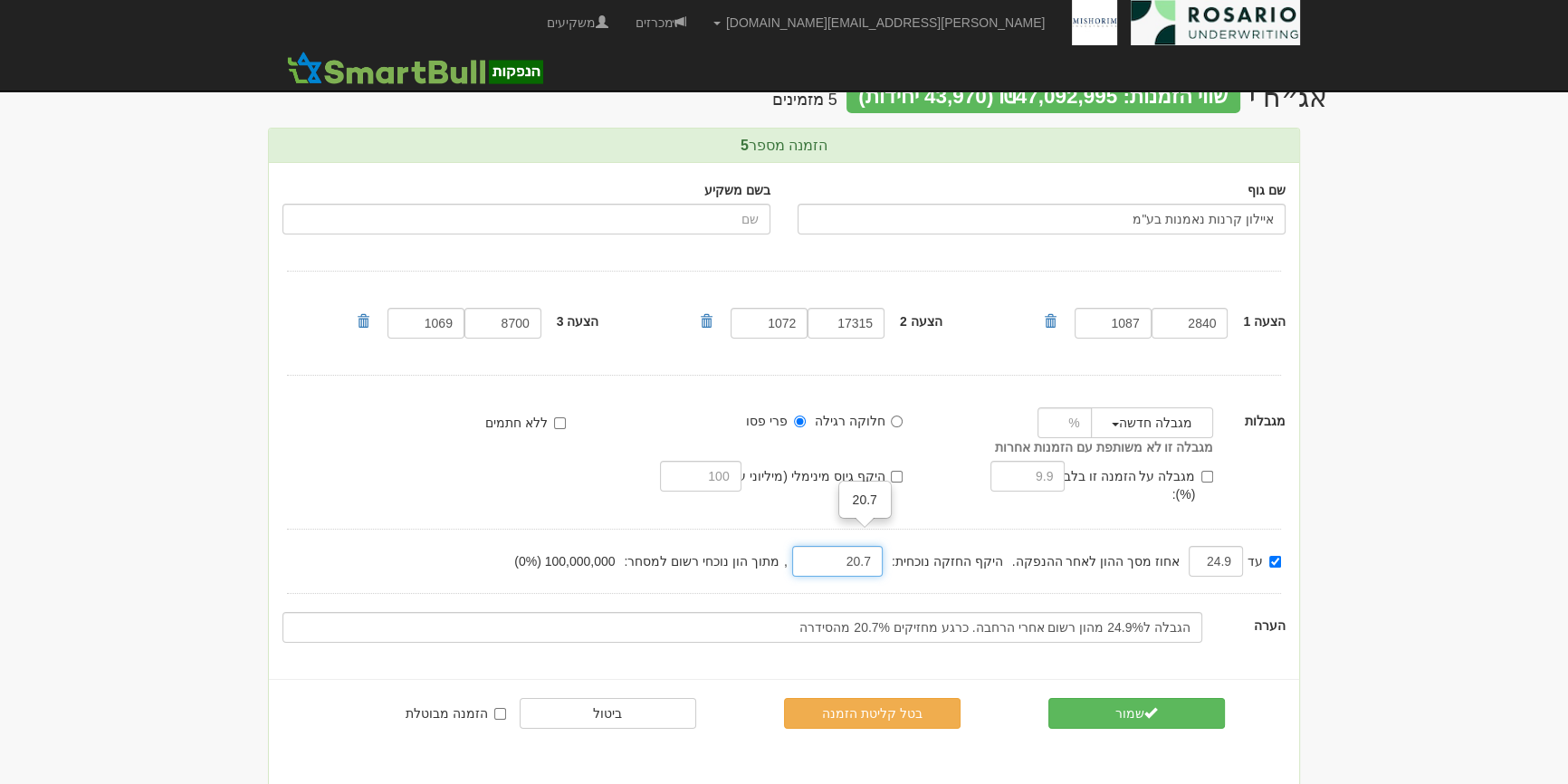
click at [872, 546] on input "nubmer" at bounding box center [837, 561] width 90 height 30
type input "20.7"
click at [1129, 701] on button "שמור" at bounding box center [1137, 713] width 177 height 30
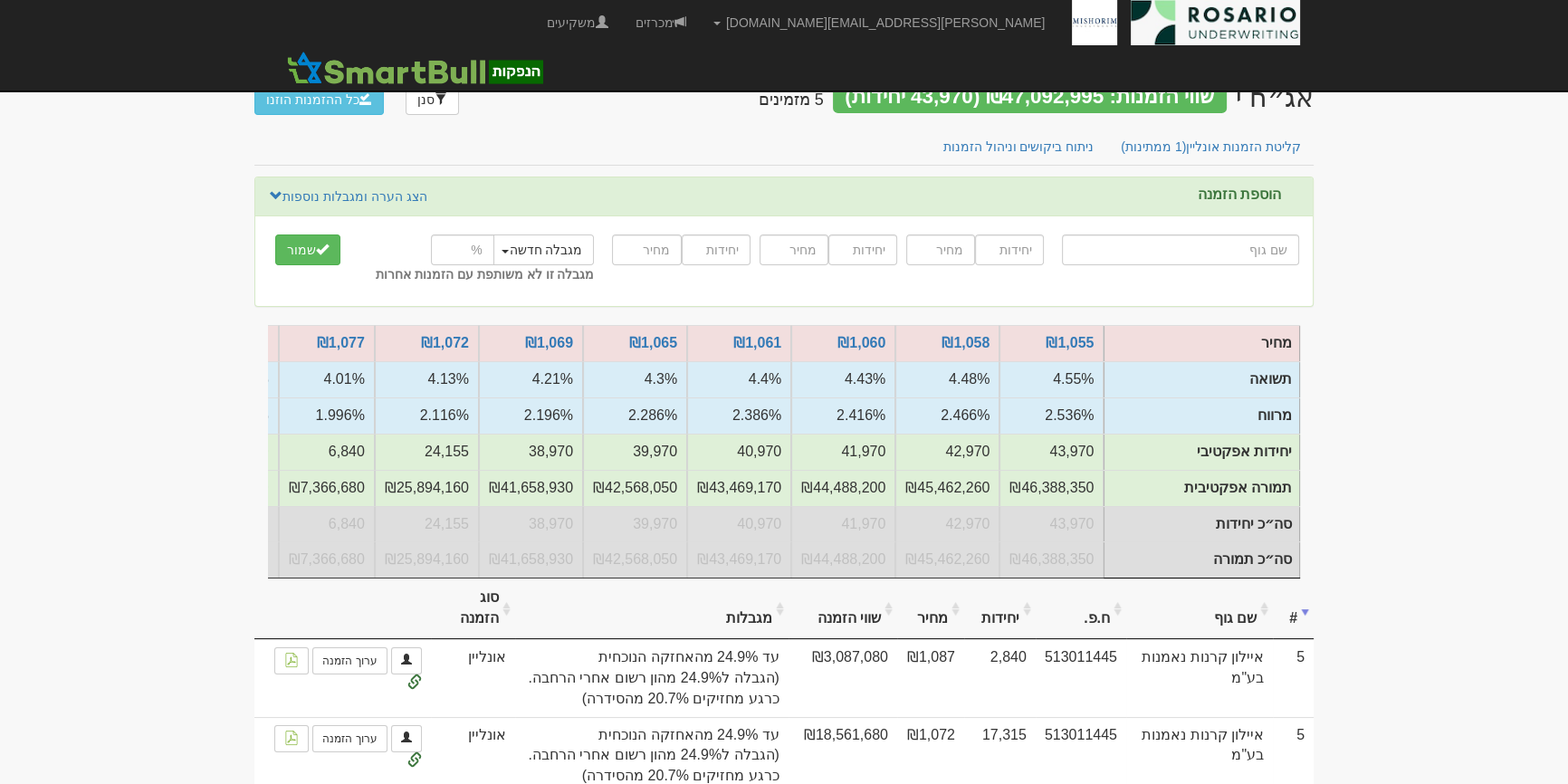
click at [1259, 112] on h2 "אג״ח י שווי הזמנות: ₪47,092,995 (43,970 יחידות) 5 מזמינים" at bounding box center [1036, 99] width 555 height 36
click at [1260, 117] on h2 "אג״ח י שווי הזמנות: ₪47,092,995 (43,970 יחידות) 5 מזמינים" at bounding box center [1036, 99] width 555 height 36
click at [1261, 177] on div "הוספת הזמנה הצג הערה ומגבלות נוספות הסתר הערה ומגבלות נוספות" at bounding box center [784, 242] width 1059 height 132
click at [1263, 164] on link "קליטת הזמנות אונליין (1 ממתינות)" at bounding box center [1210, 146] width 209 height 38
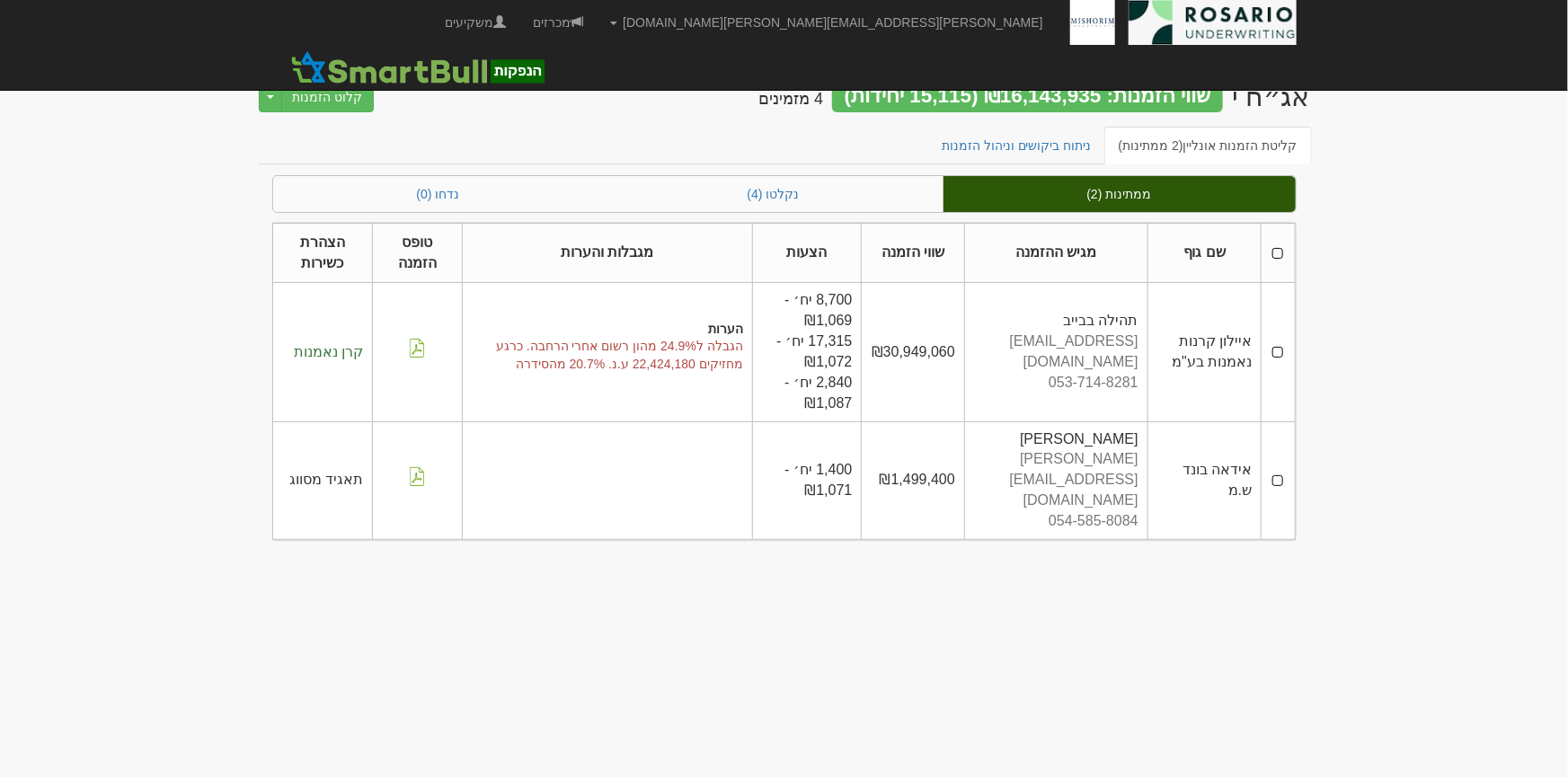
click at [1280, 250] on th at bounding box center [1277, 253] width 33 height 60
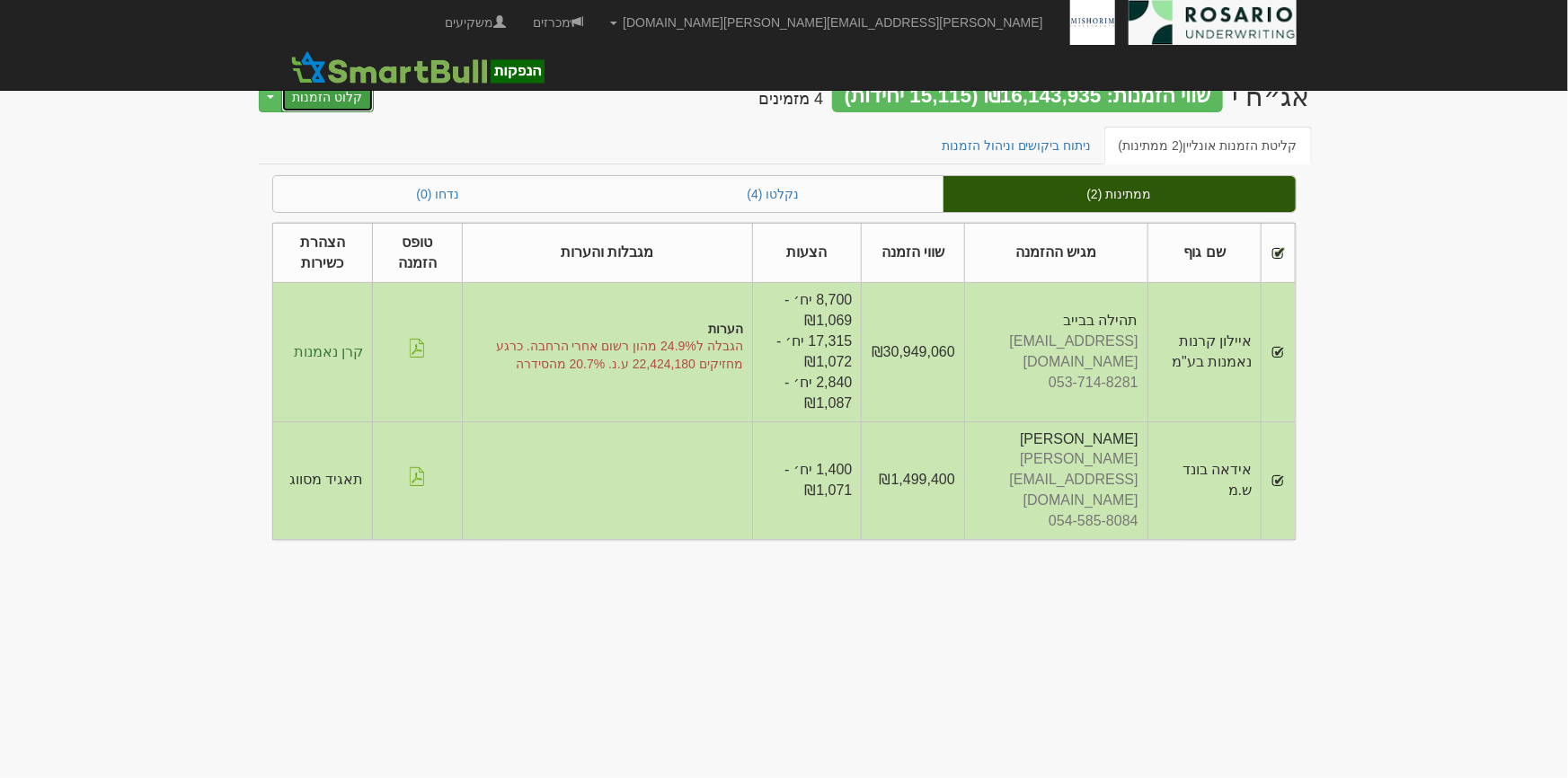
click at [359, 89] on button "קלוט הזמנות" at bounding box center [328, 96] width 93 height 30
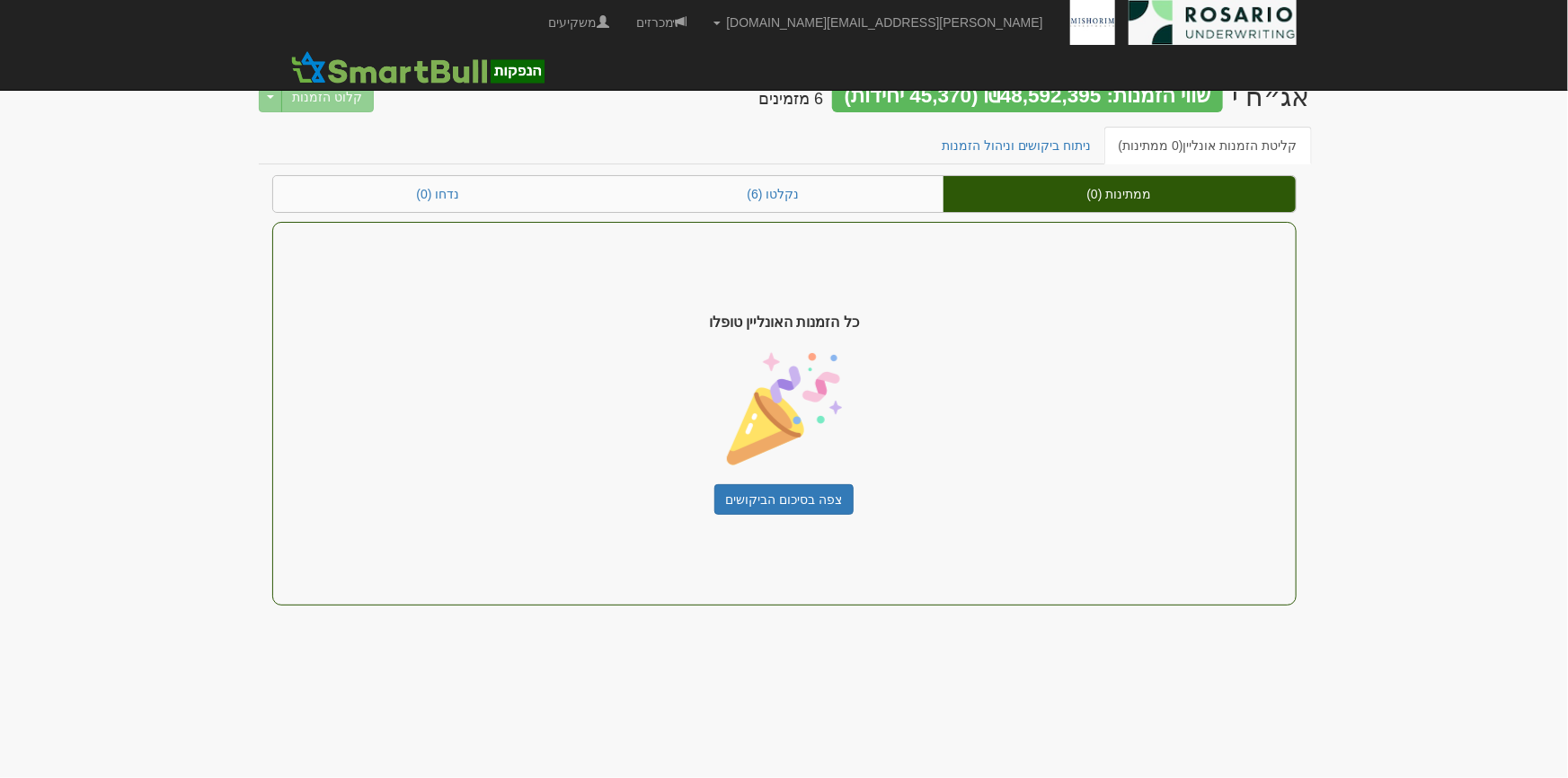
click at [1035, 125] on div "אג״ח י שווי הזמנות: ₪48,592,395 (45,370 יחידות) 6 מזמינים קלוט הזמנות Toggle Dr…" at bounding box center [784, 95] width 1051 height 63
click at [1040, 149] on link "ניתוח ביקושים וניהול הזמנות" at bounding box center [1017, 145] width 179 height 37
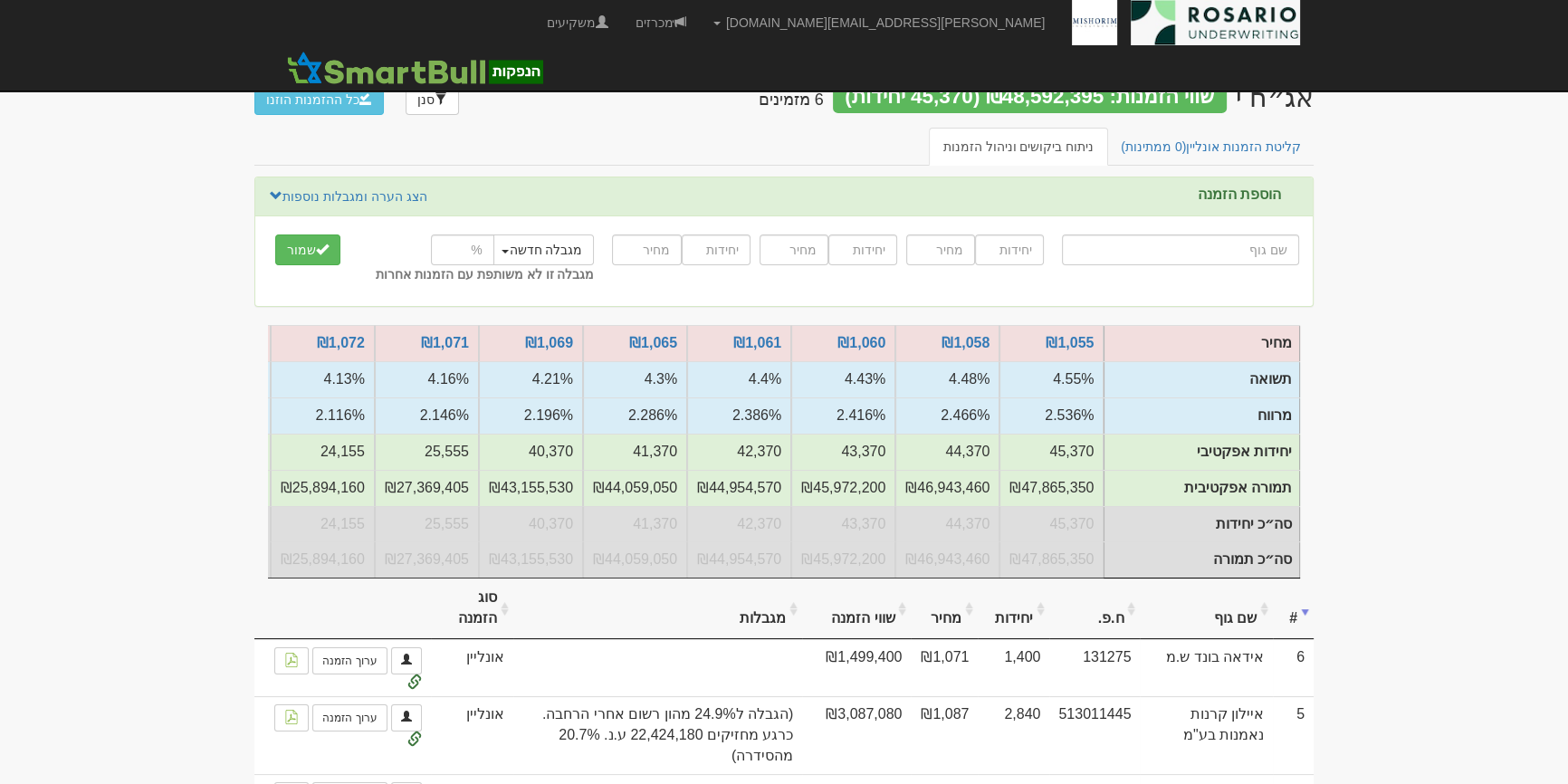
scroll to position [246, 0]
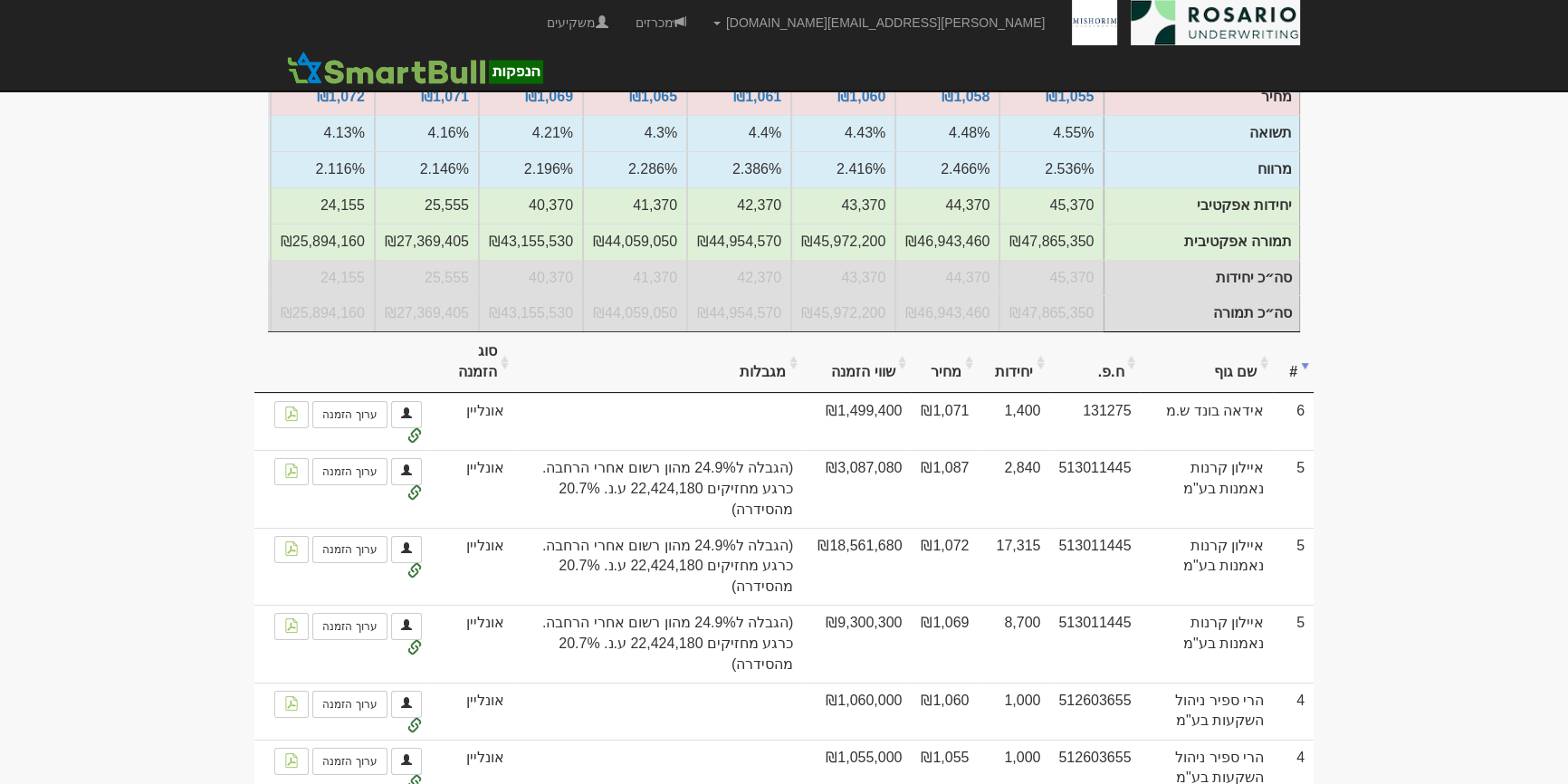
click at [1499, 463] on body "tami@rosario-capital.co.il הגדרות חשבונות הנפקה תבניות הודעות קיבול X" at bounding box center [784, 454] width 1568 height 1400
click at [1389, 596] on body "tami@rosario-capital.co.il הגדרות חשבונות הנפקה תבניות הודעות קיבול X" at bounding box center [784, 454] width 1568 height 1400
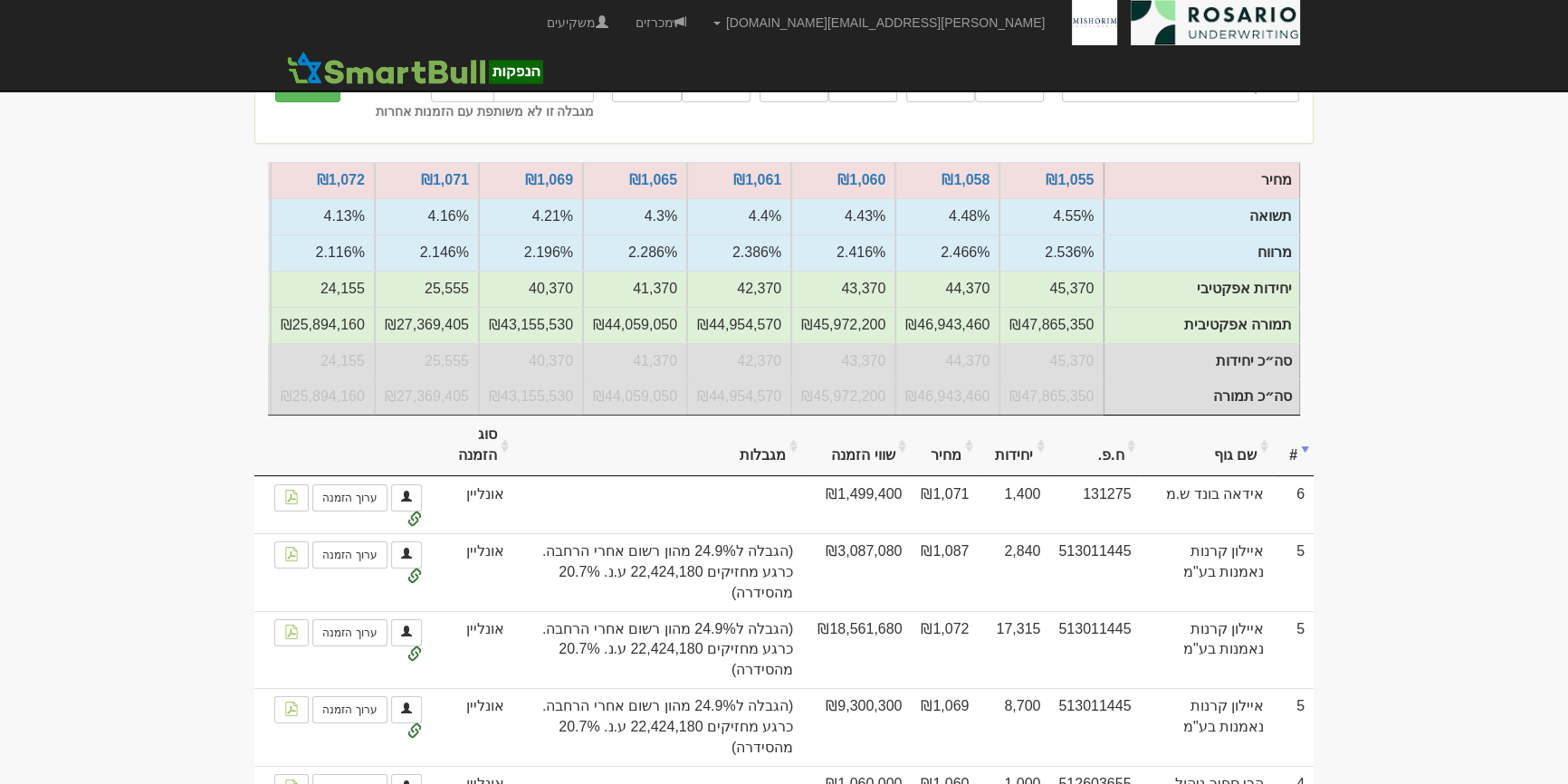
scroll to position [71, 0]
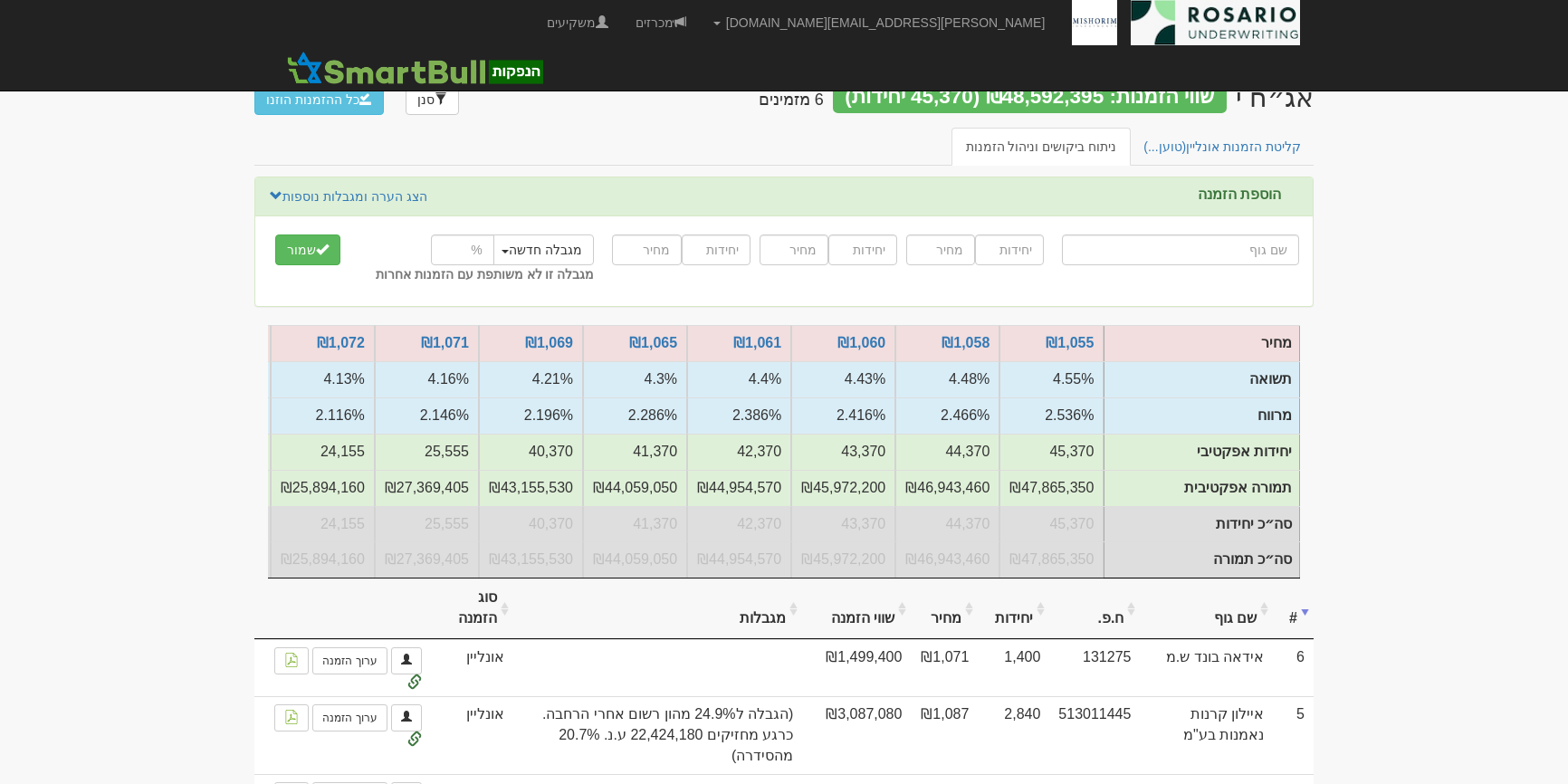
scroll to position [71, 0]
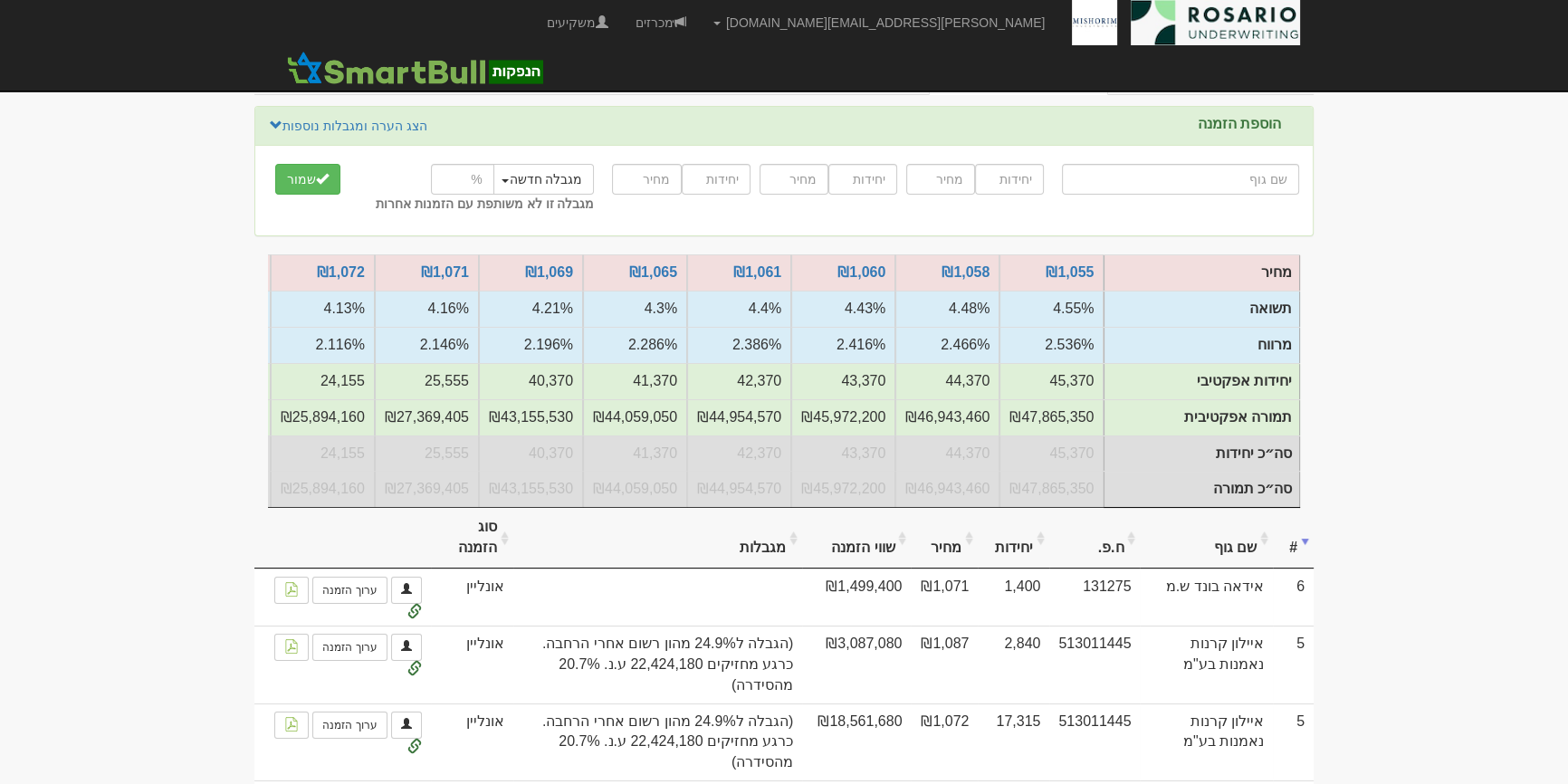
click at [1245, 94] on div "קליטת הזמנות אונליין (0 ממתינות) ניתוח ביקושים וניהול הזמנות" at bounding box center [784, 81] width 1059 height 49
click at [1245, 72] on link "קליטת הזמנות אונליין (0 ממתינות)" at bounding box center [1210, 76] width 209 height 38
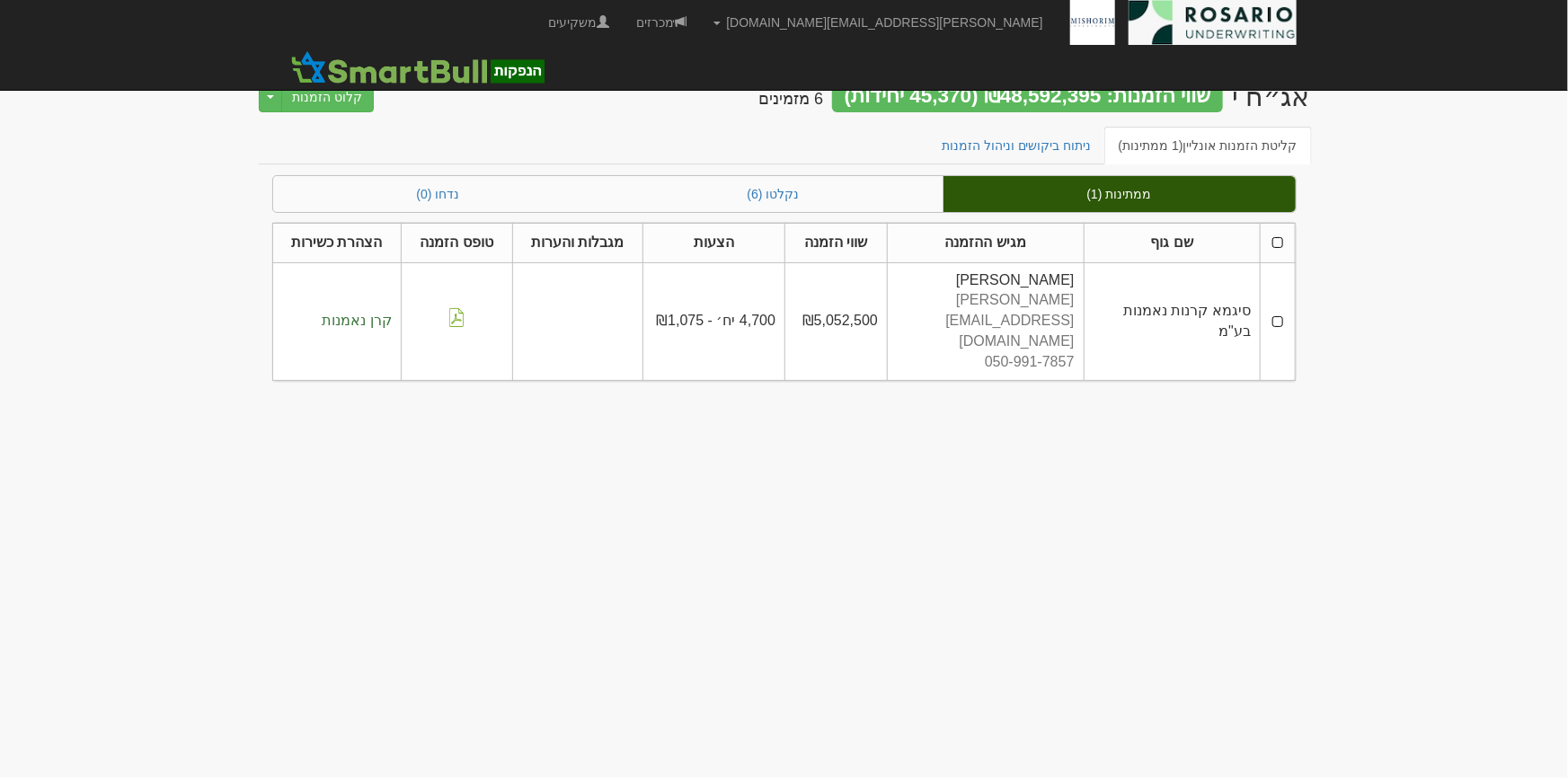
click at [1277, 297] on td at bounding box center [1277, 321] width 34 height 118
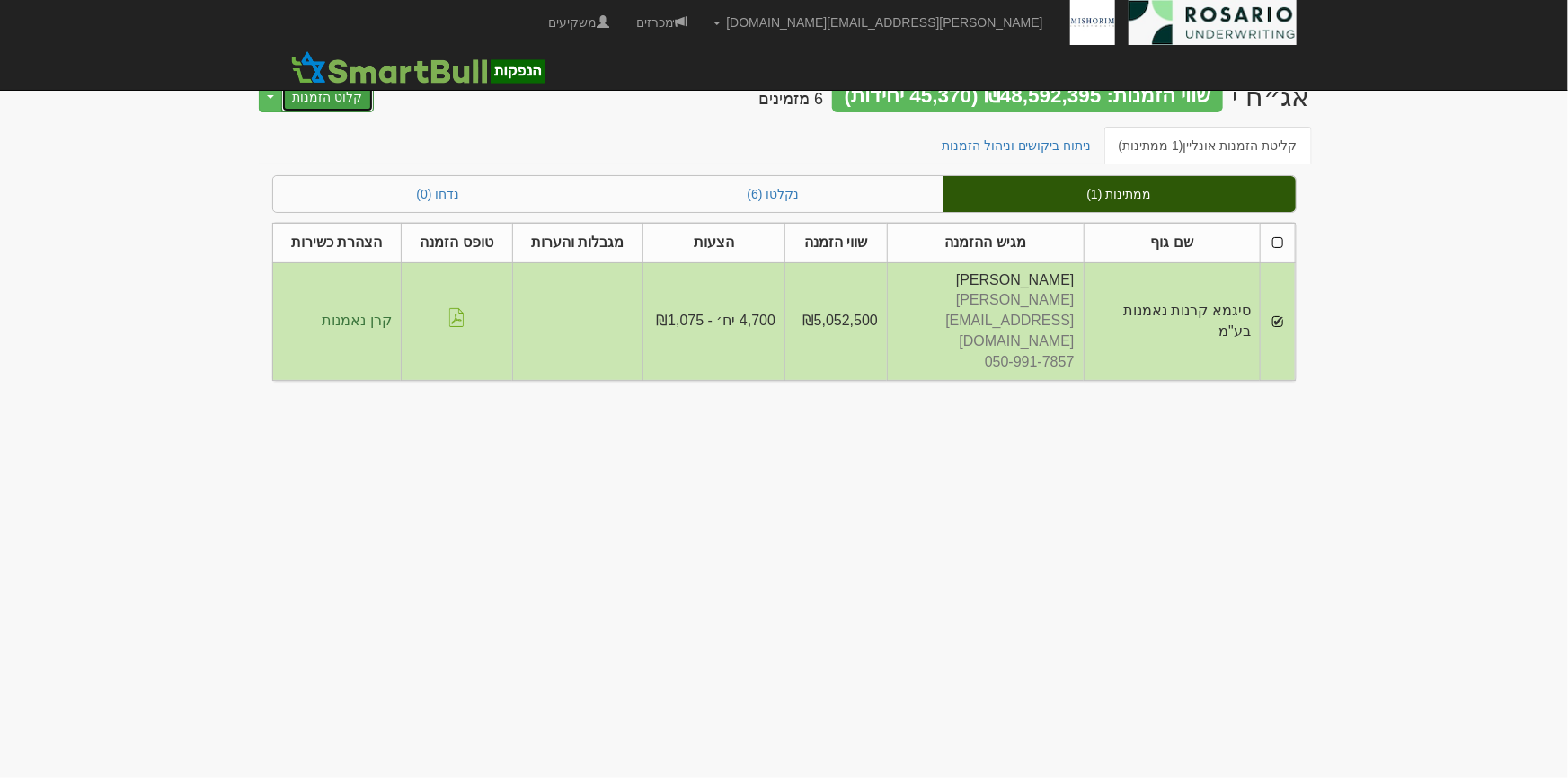
click at [314, 100] on button "קלוט הזמנות" at bounding box center [328, 96] width 93 height 30
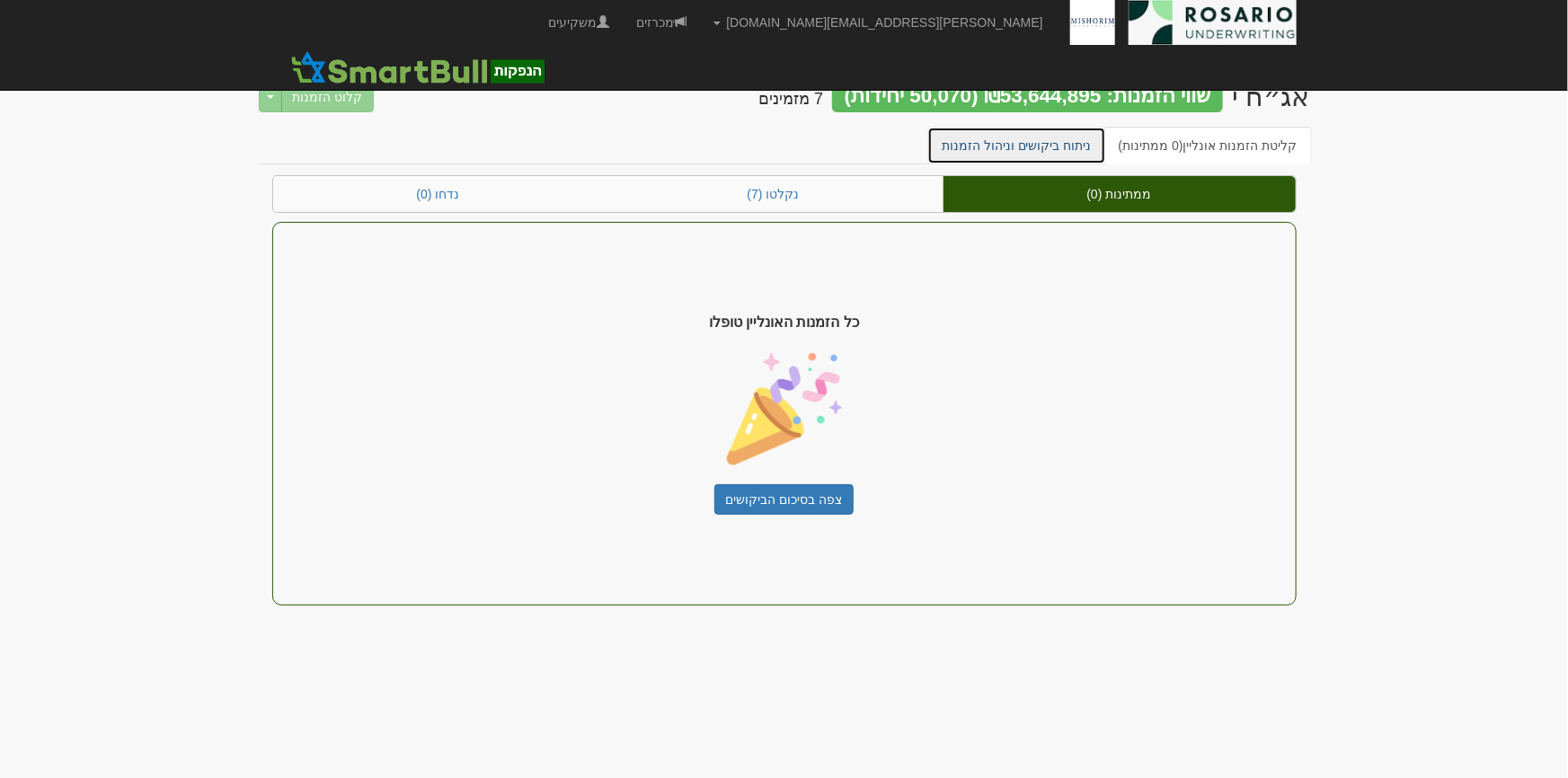
click at [1060, 142] on link "ניתוח ביקושים וניהול הזמנות" at bounding box center [1017, 145] width 179 height 37
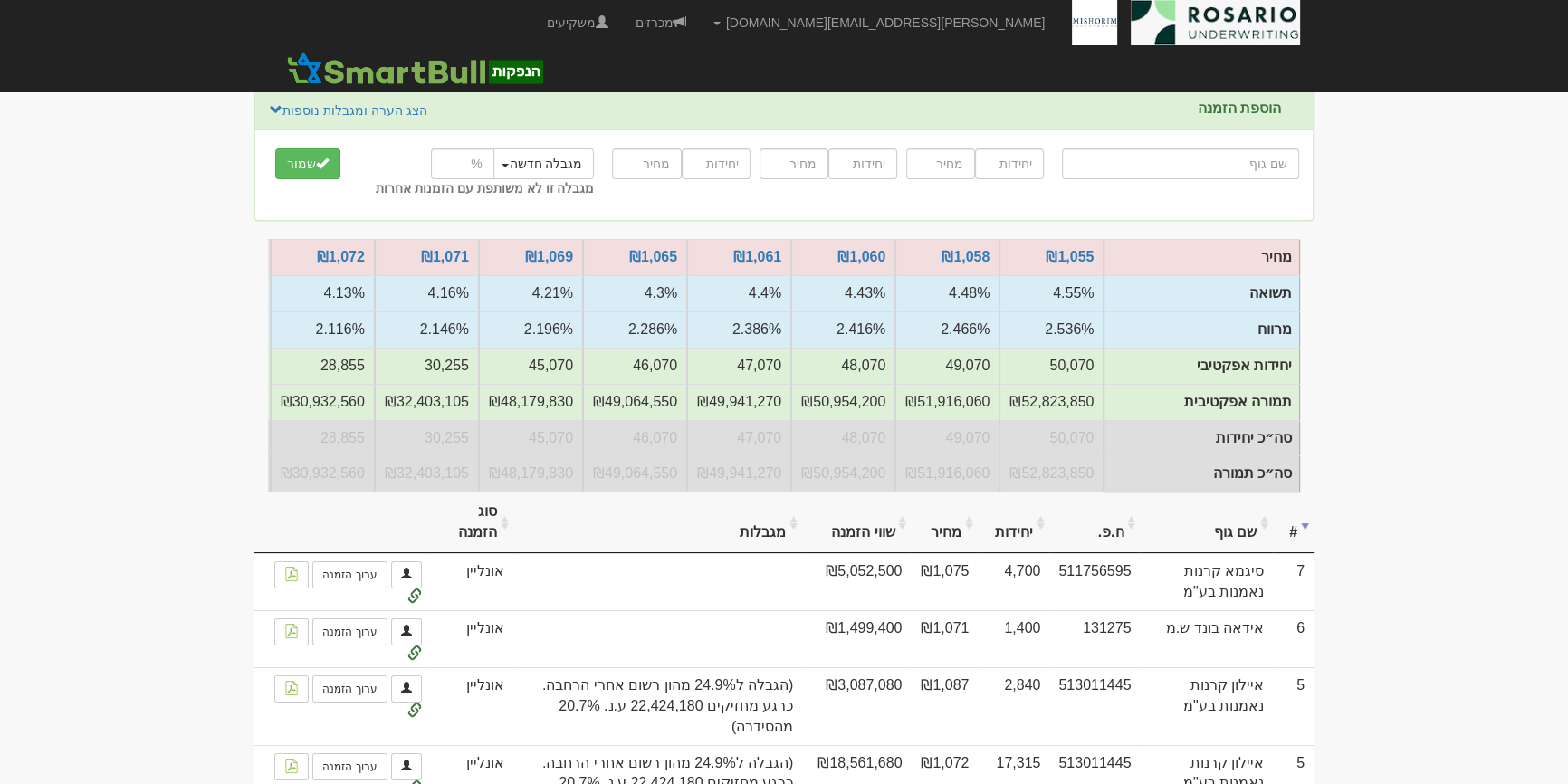
scroll to position [246, 0]
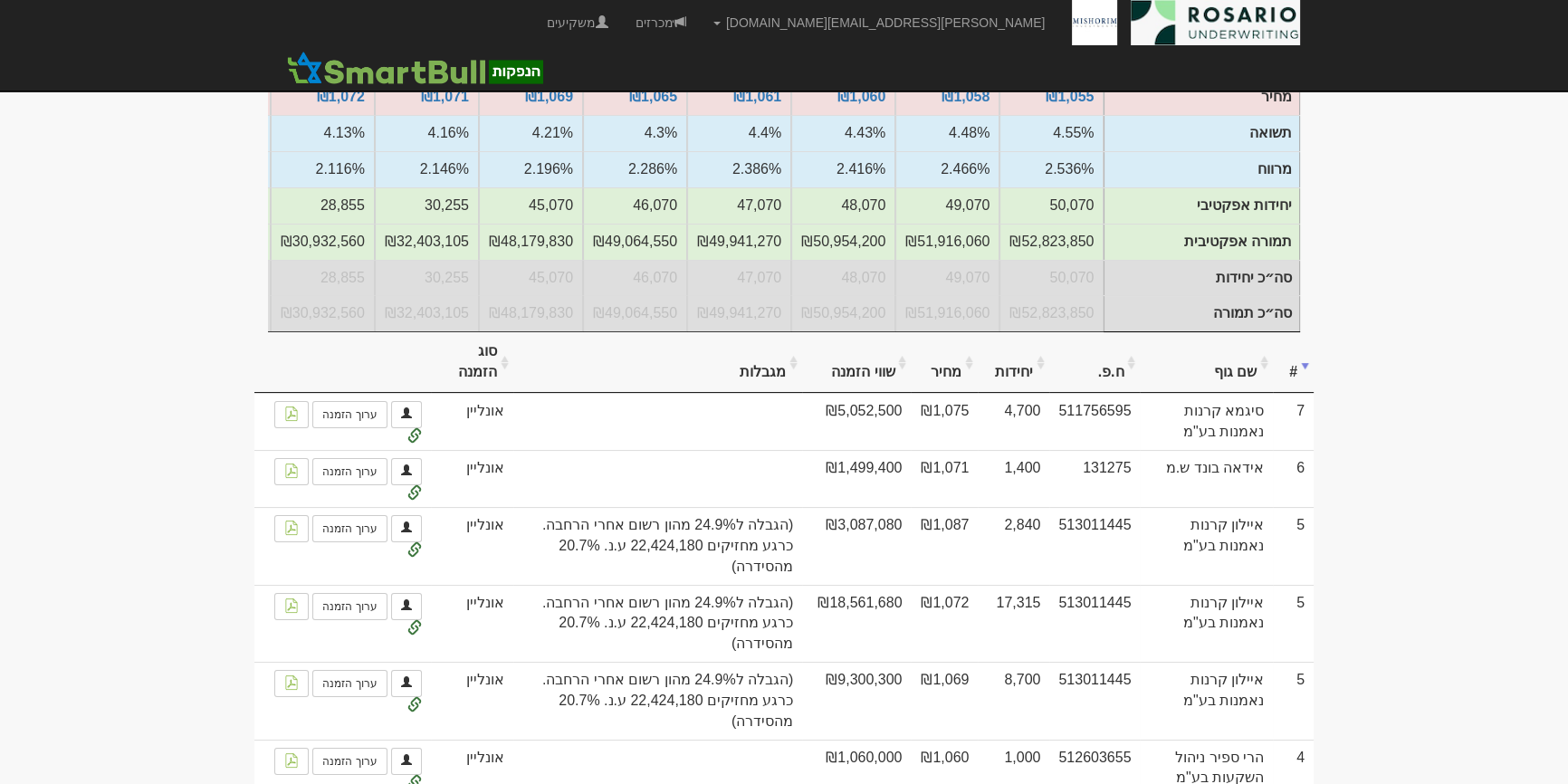
click at [1040, 374] on th "יחידות" at bounding box center [1014, 363] width 72 height 61
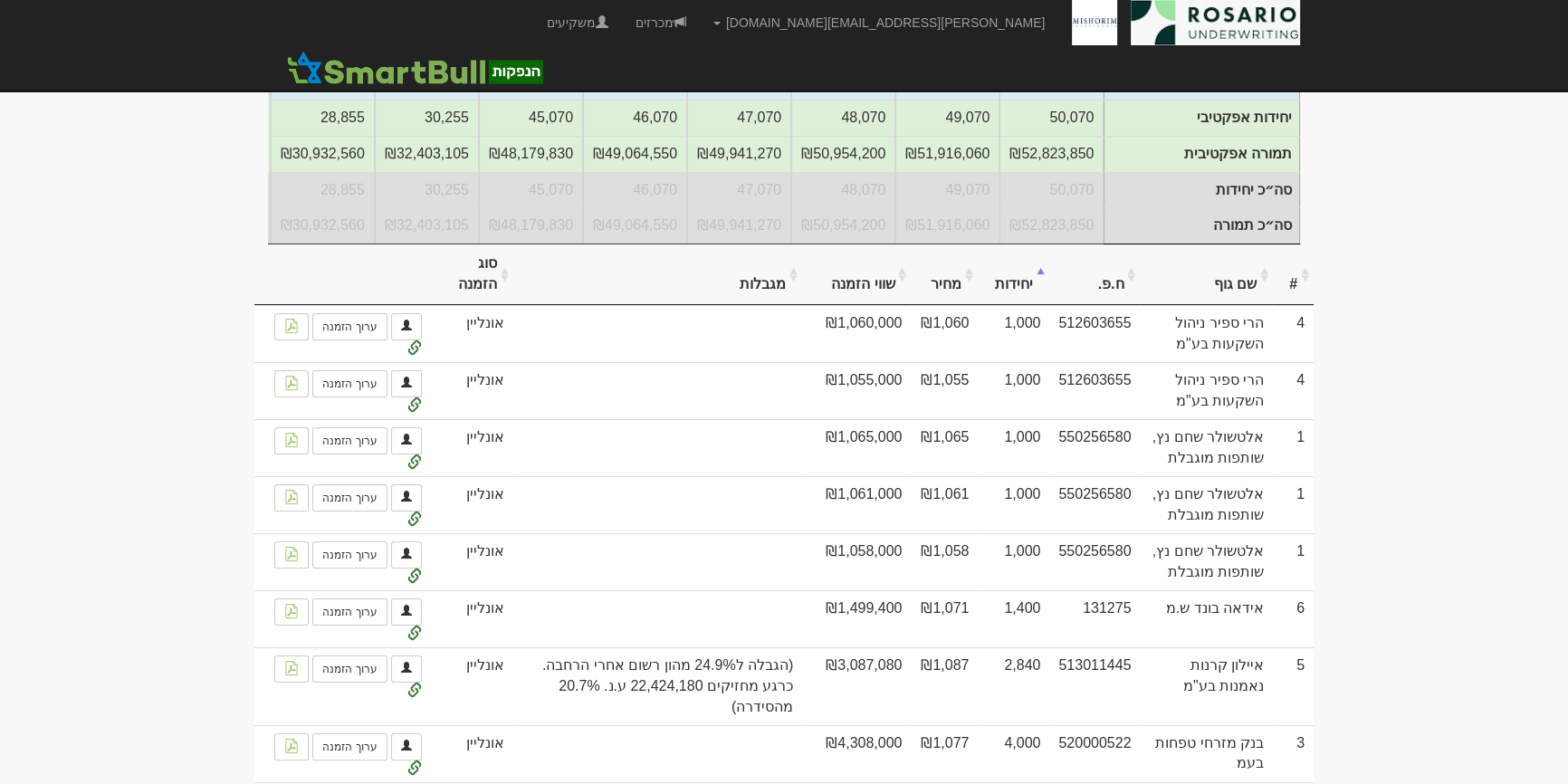
scroll to position [494, 0]
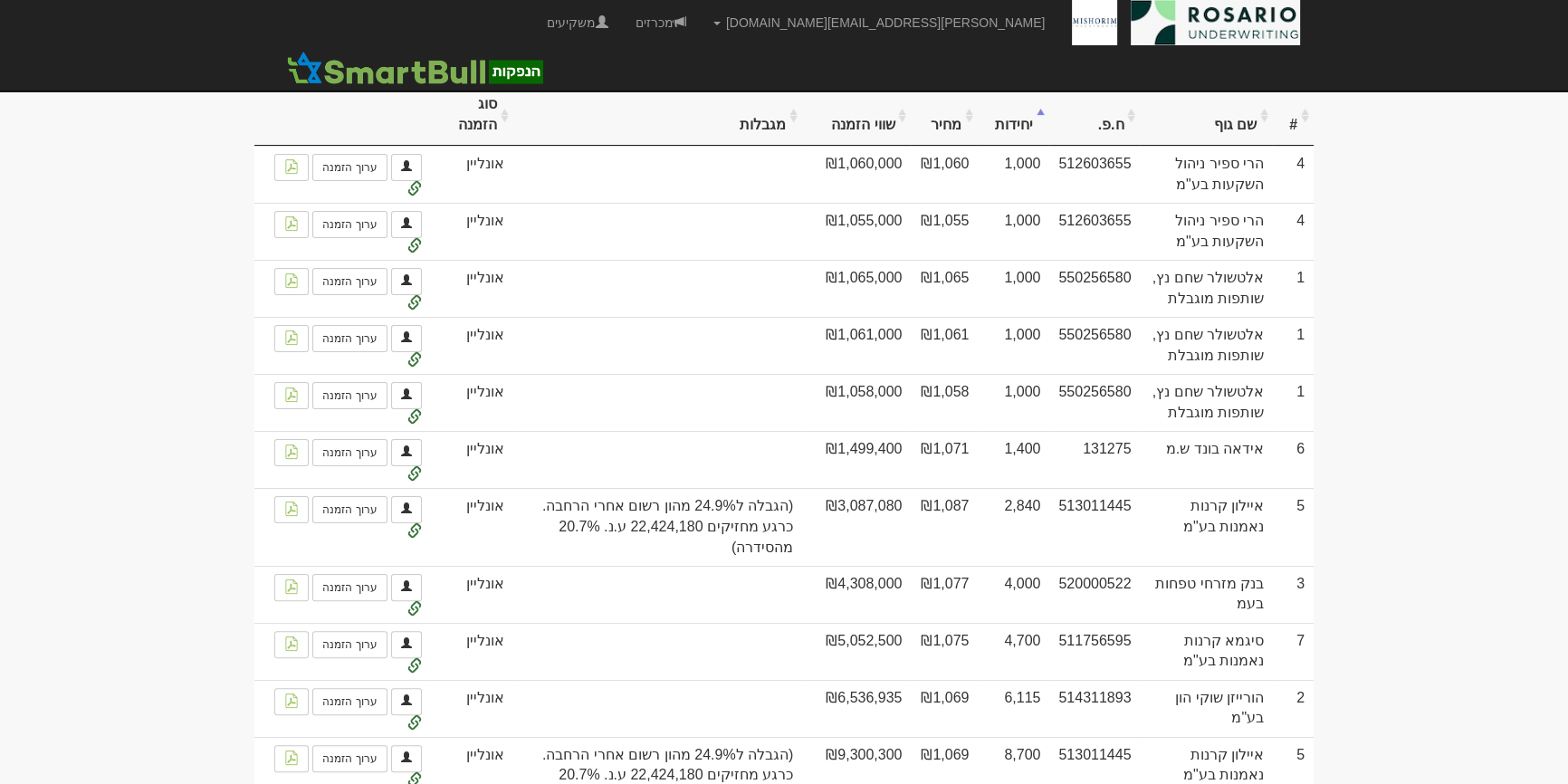
click at [1038, 123] on th "יחידות" at bounding box center [1014, 115] width 72 height 61
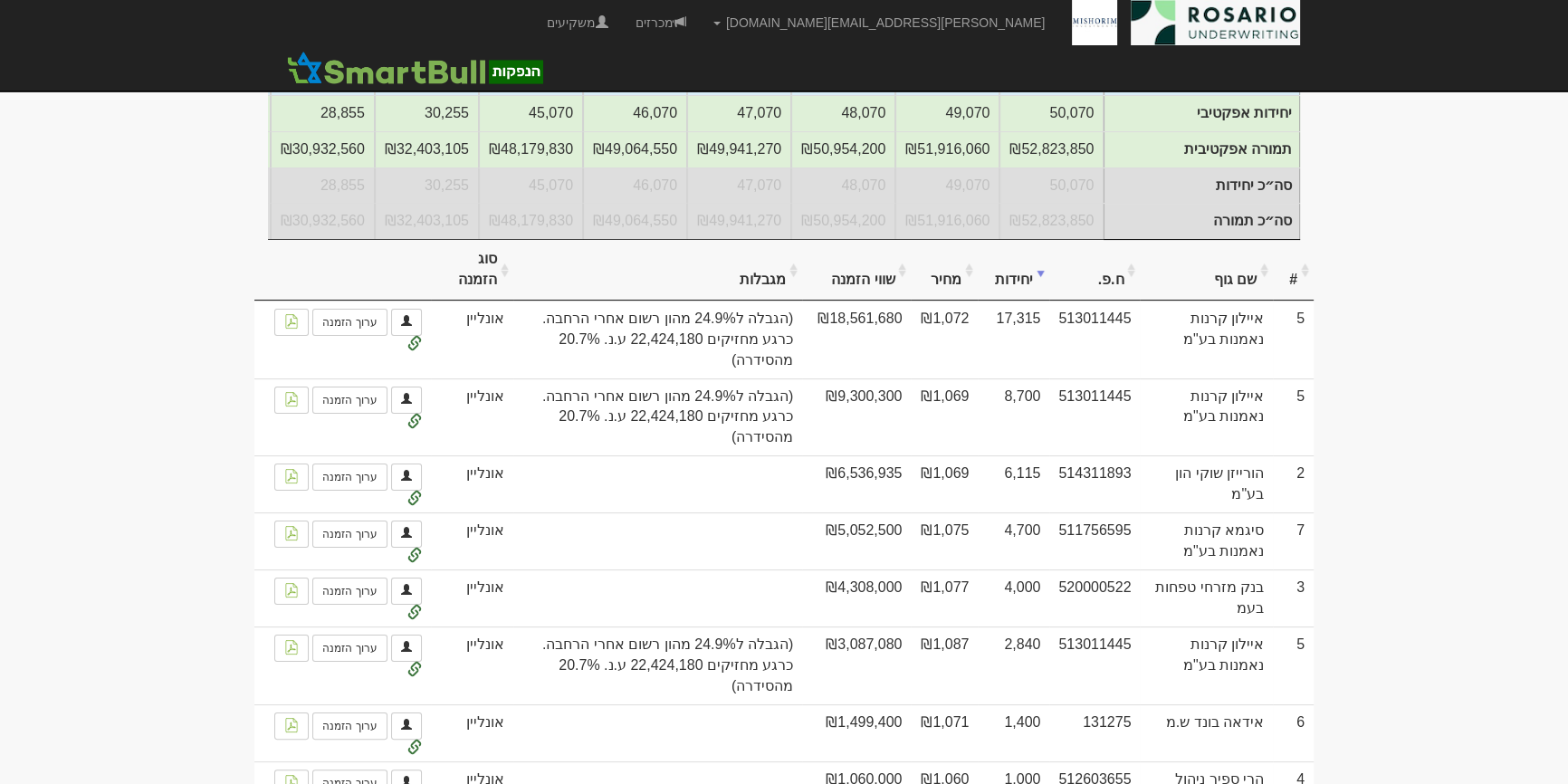
scroll to position [292, 0]
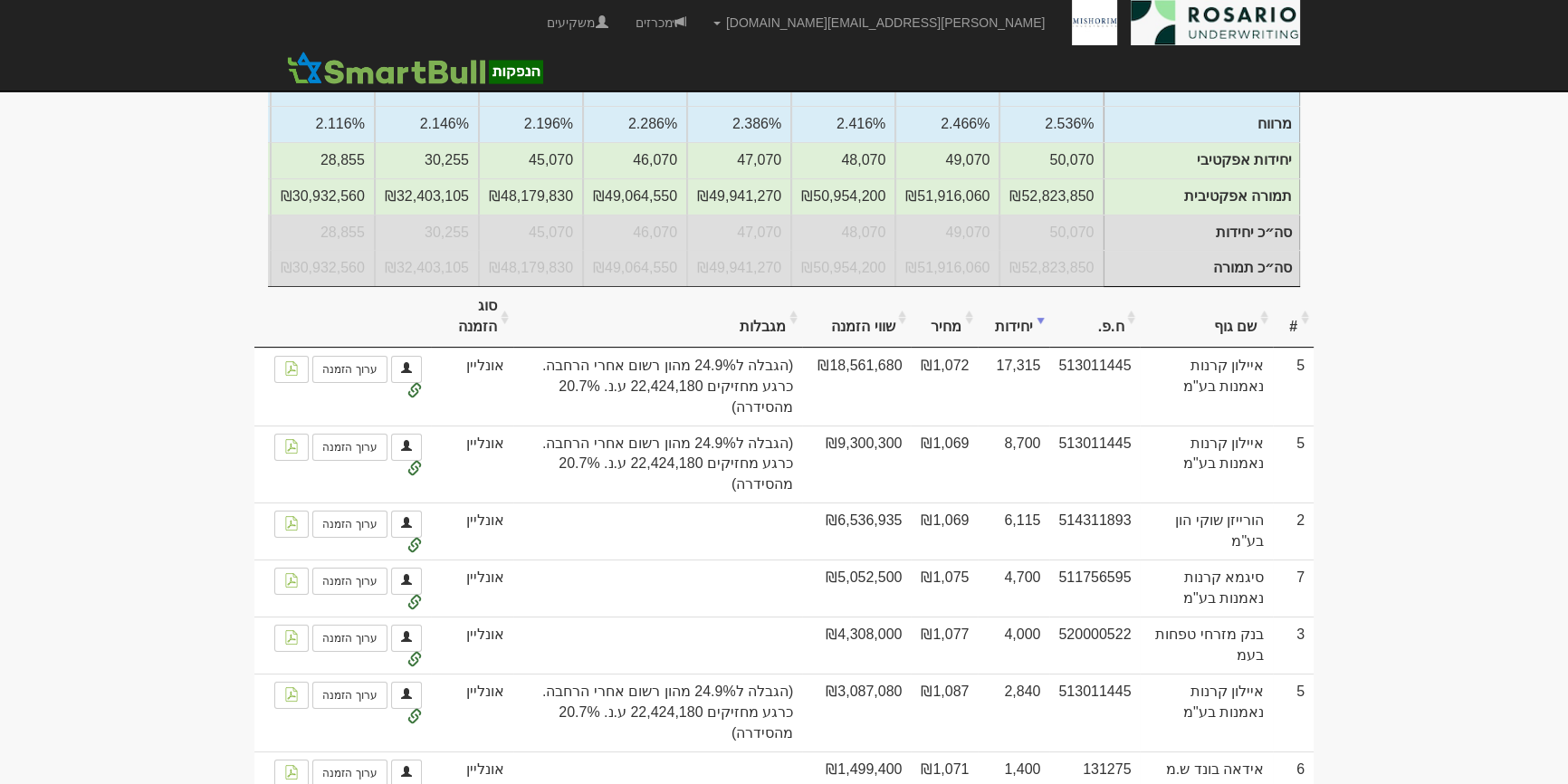
click at [1395, 417] on body "tami@rosario-capital.co.il הגדרות חשבונות הנפקה תבניות הודעות קיבול X" at bounding box center [784, 437] width 1568 height 1457
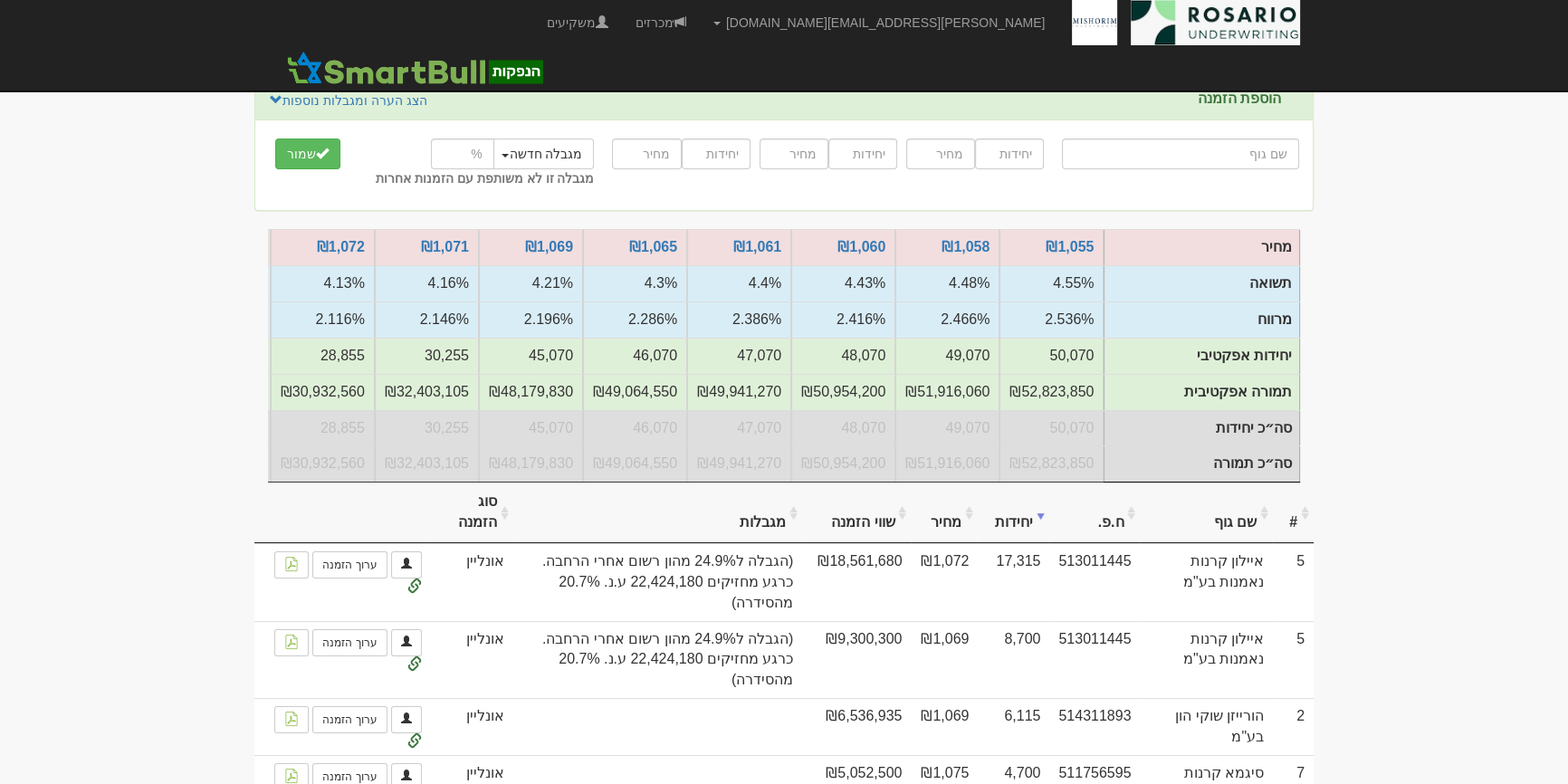
scroll to position [0, 0]
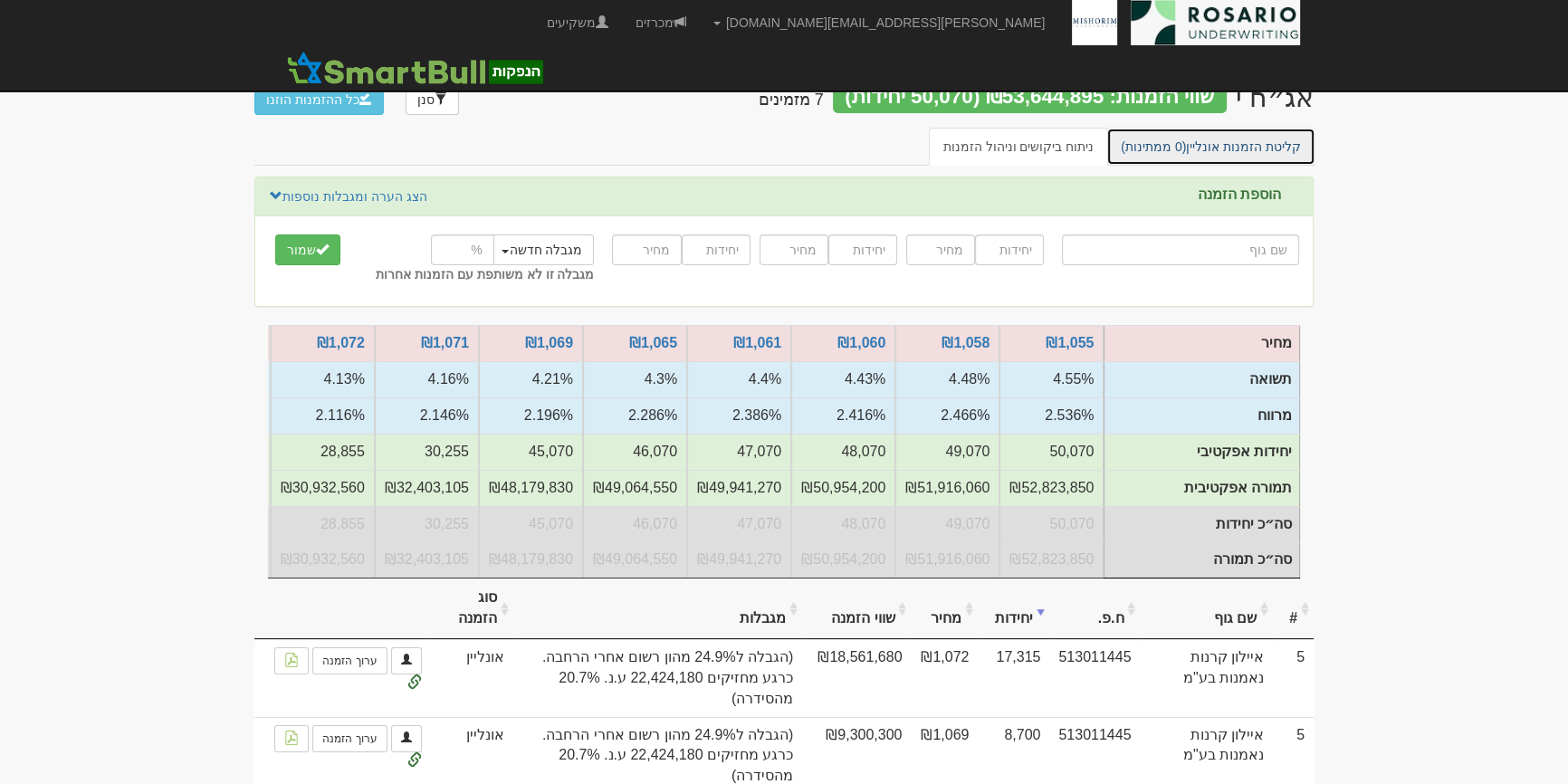
click at [1284, 155] on link "קליטת הזמנות אונליין (0 ממתינות)" at bounding box center [1210, 146] width 209 height 38
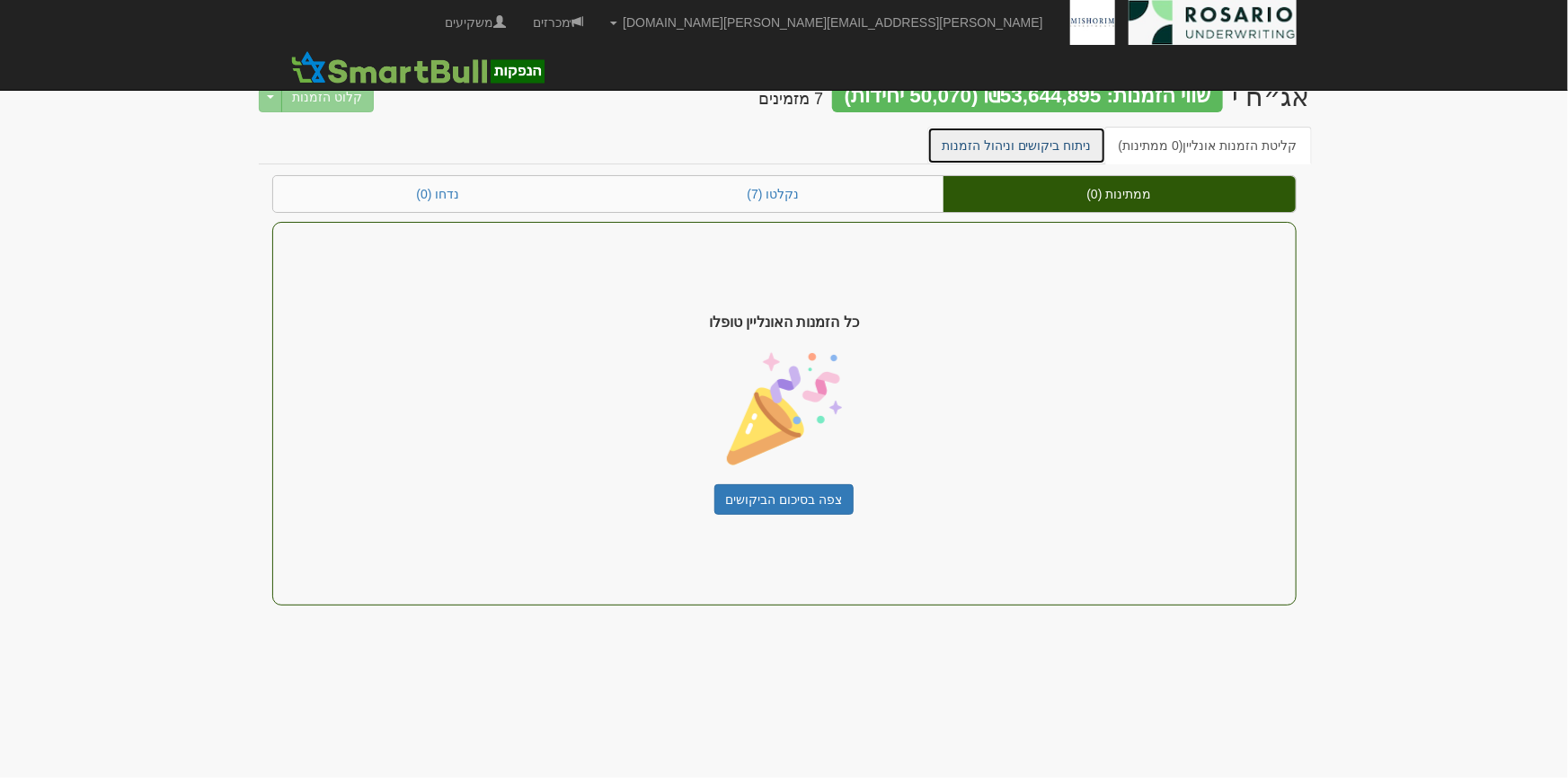
click at [989, 153] on link "ניתוח ביקושים וניהול הזמנות" at bounding box center [1017, 145] width 179 height 37
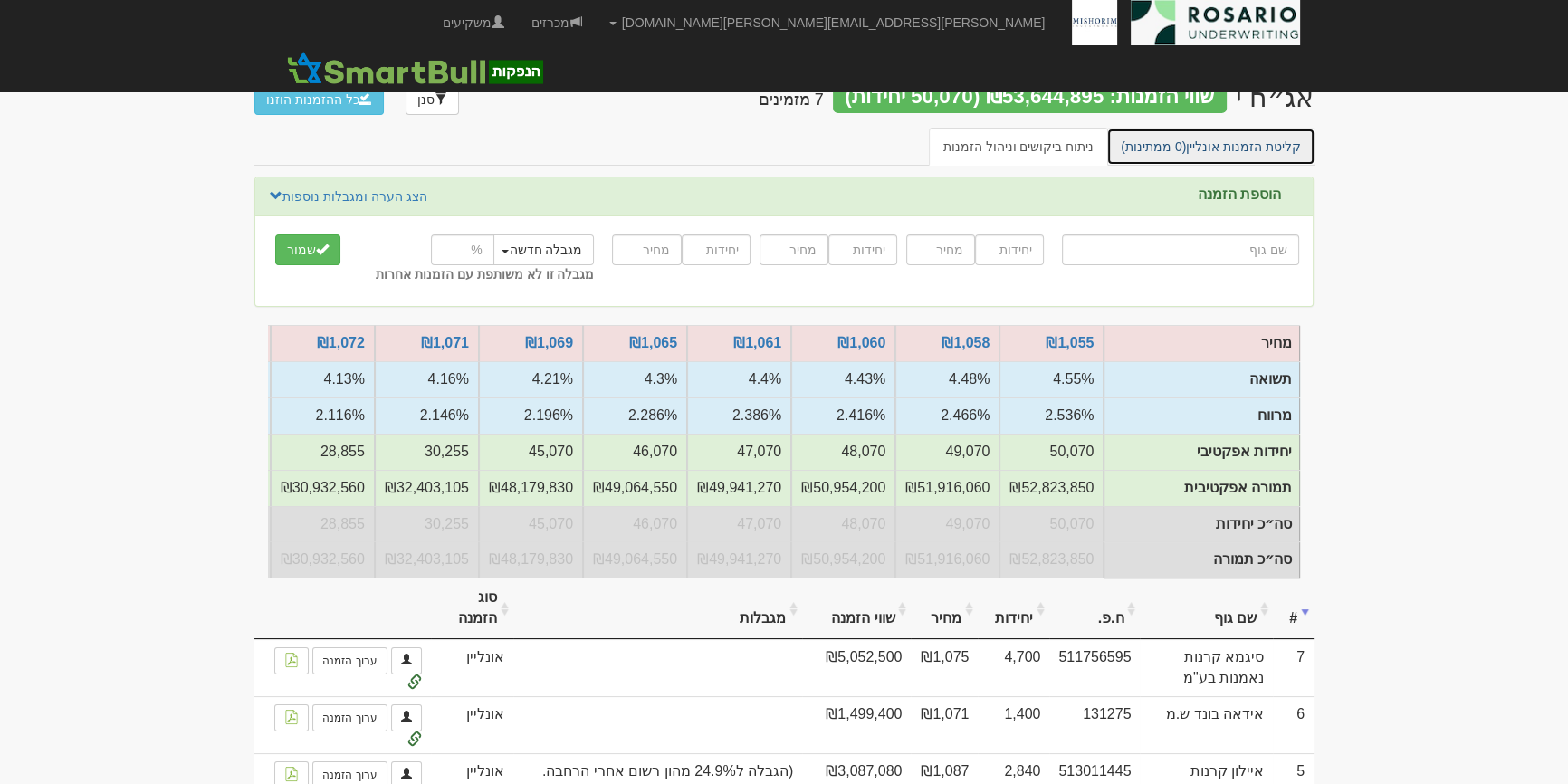
click at [1275, 151] on link "קליטת הזמנות אונליין (0 ממתינות)" at bounding box center [1210, 146] width 209 height 38
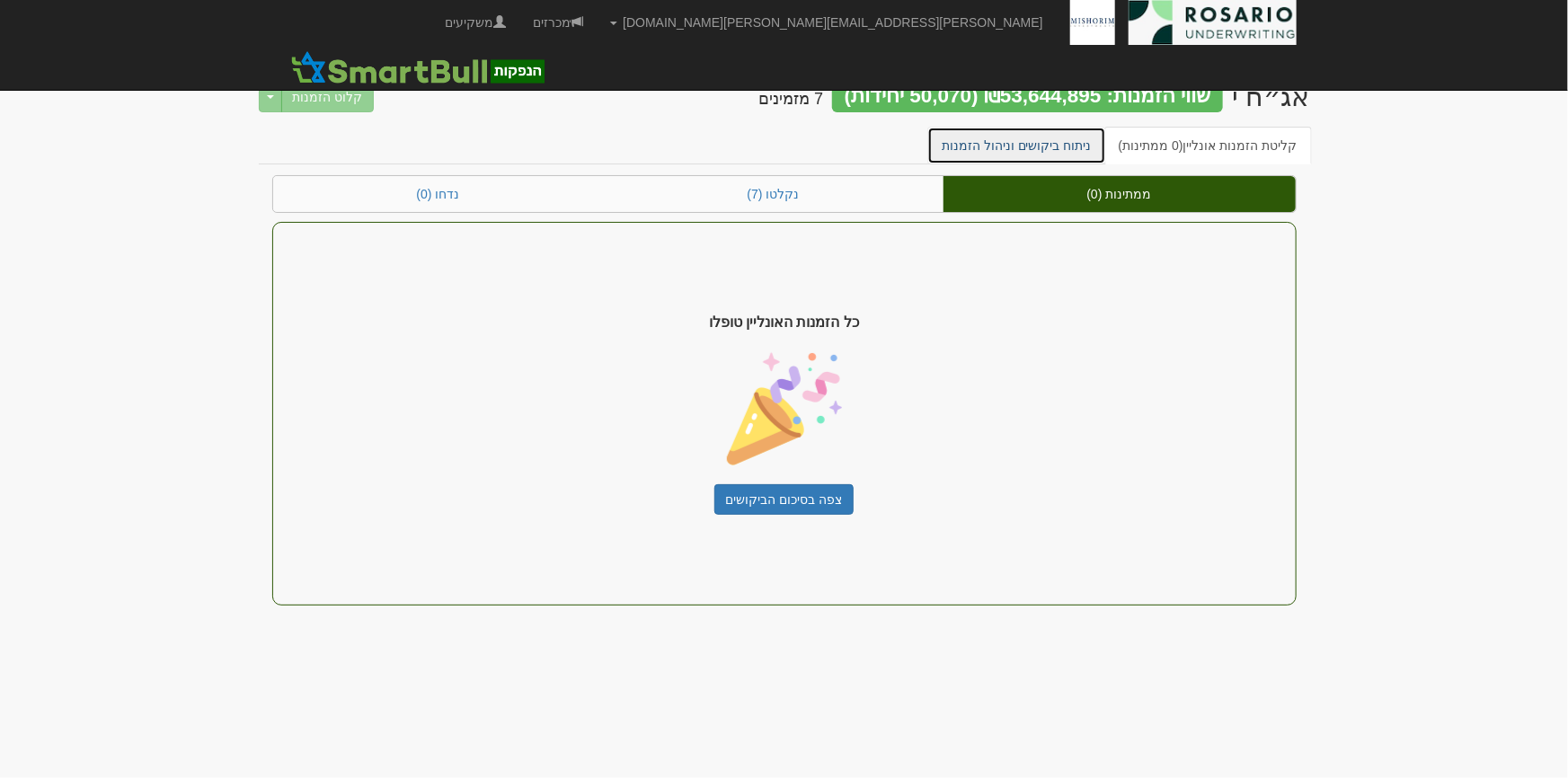
click at [969, 153] on link "ניתוח ביקושים וניהול הזמנות" at bounding box center [1017, 145] width 179 height 37
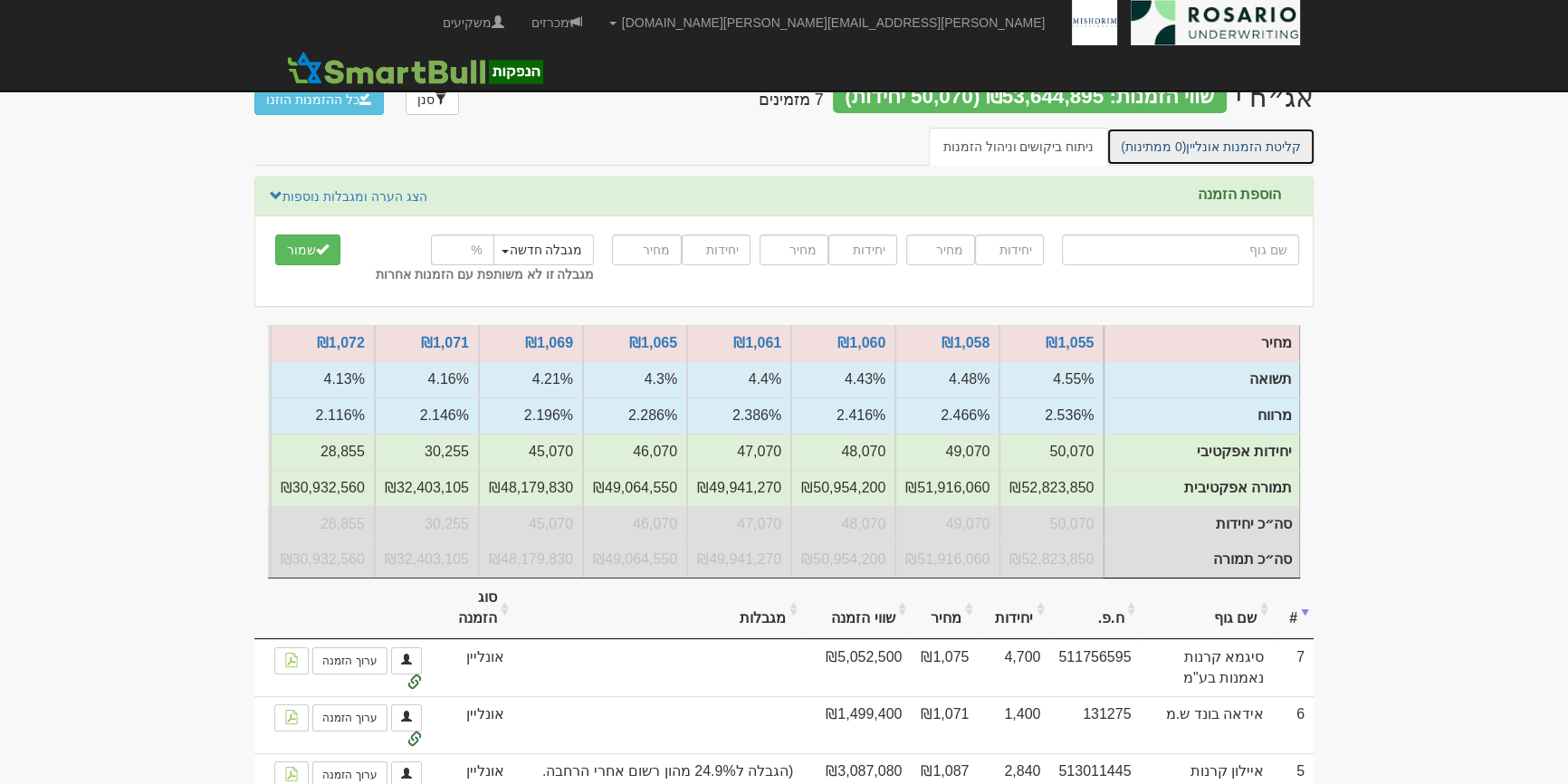
click at [1229, 135] on link "קליטת הזמנות אונליין (0 ממתינות)" at bounding box center [1210, 146] width 209 height 38
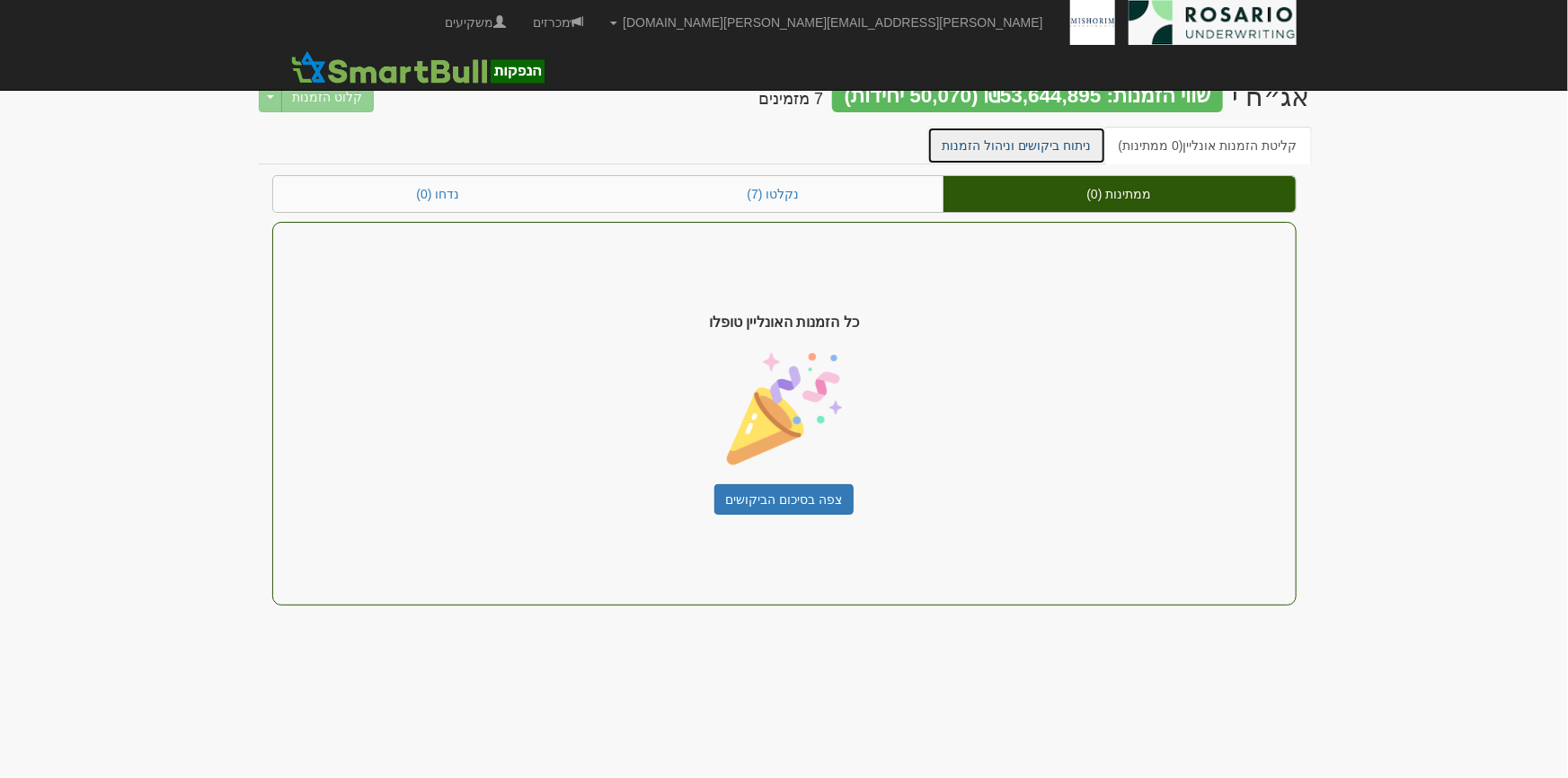
click at [1068, 133] on link "ניתוח ביקושים וניהול הזמנות" at bounding box center [1017, 145] width 179 height 37
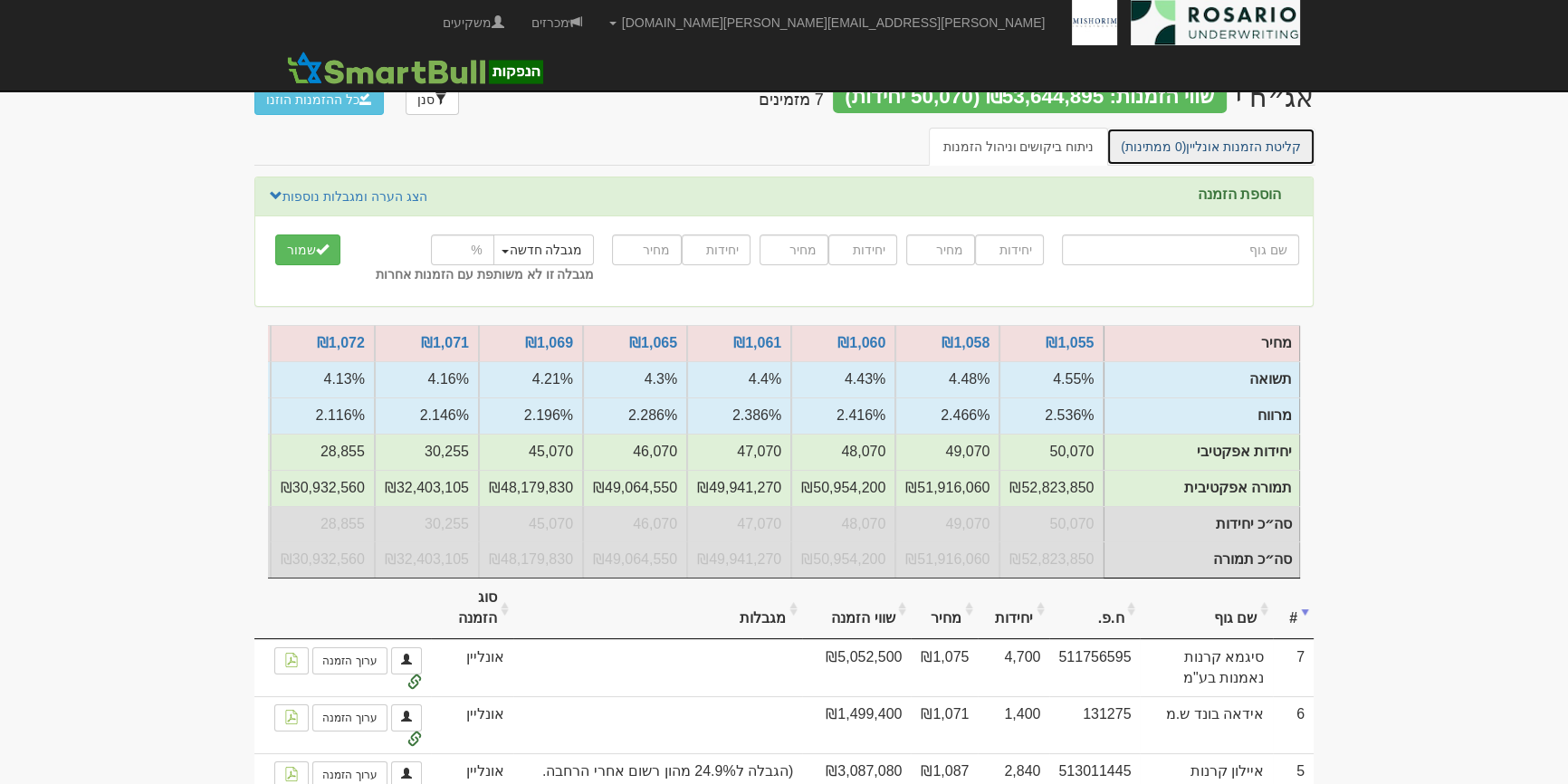
click at [1265, 132] on link "קליטת הזמנות אונליין (0 ממתינות)" at bounding box center [1210, 146] width 209 height 38
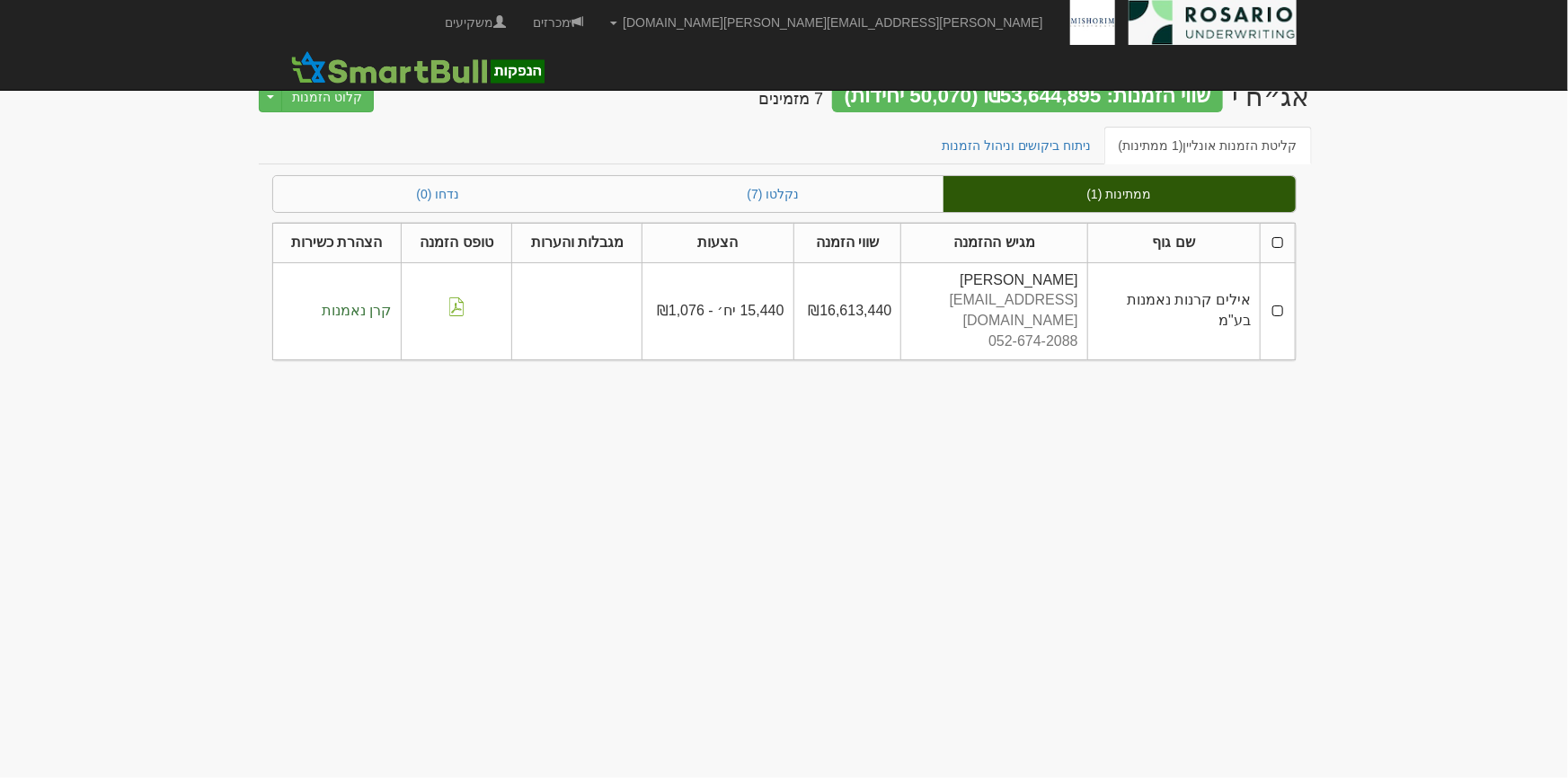
click at [1276, 301] on td at bounding box center [1277, 311] width 34 height 97
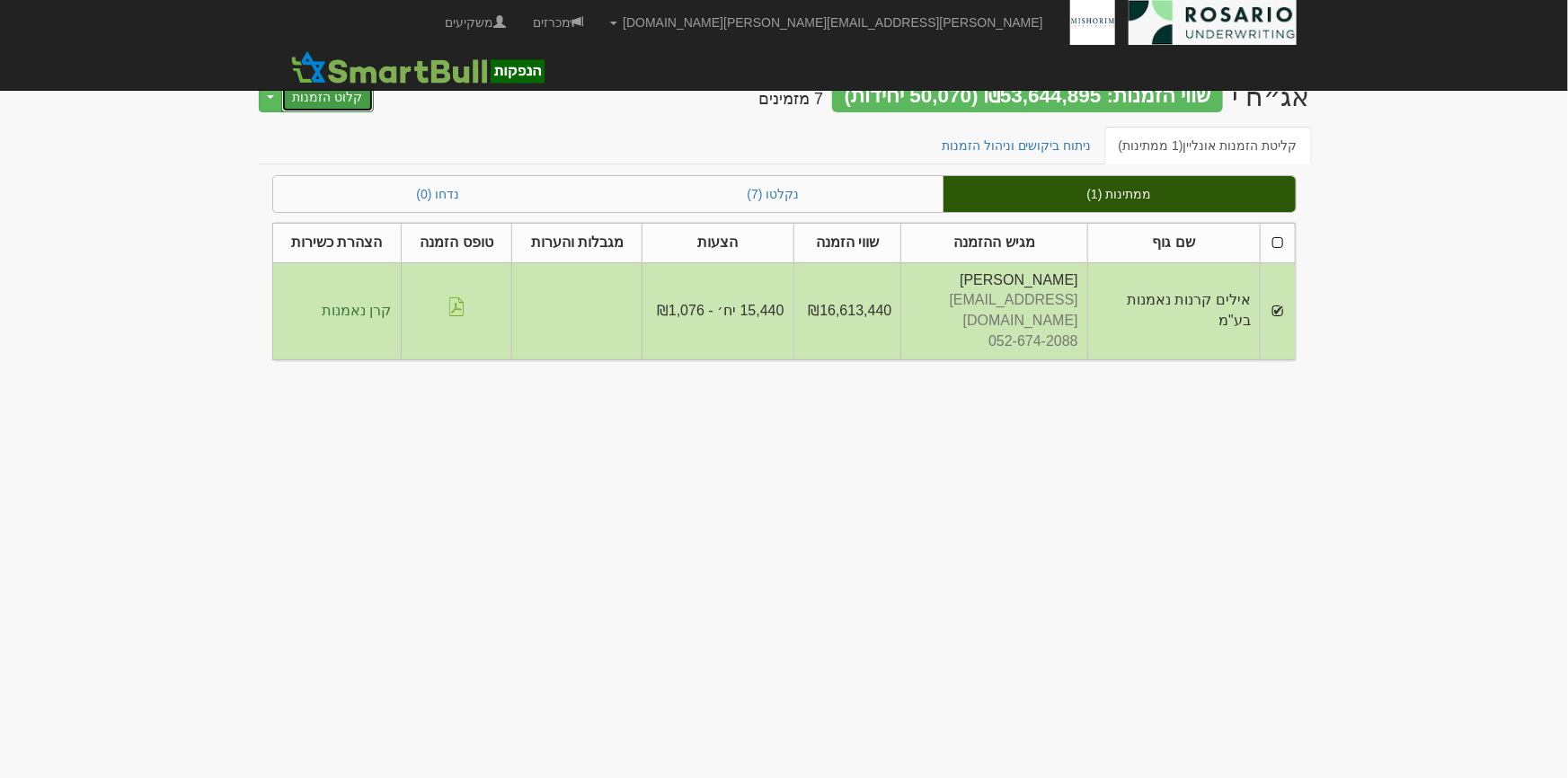
click at [350, 89] on button "קלוט הזמנות" at bounding box center [328, 96] width 93 height 30
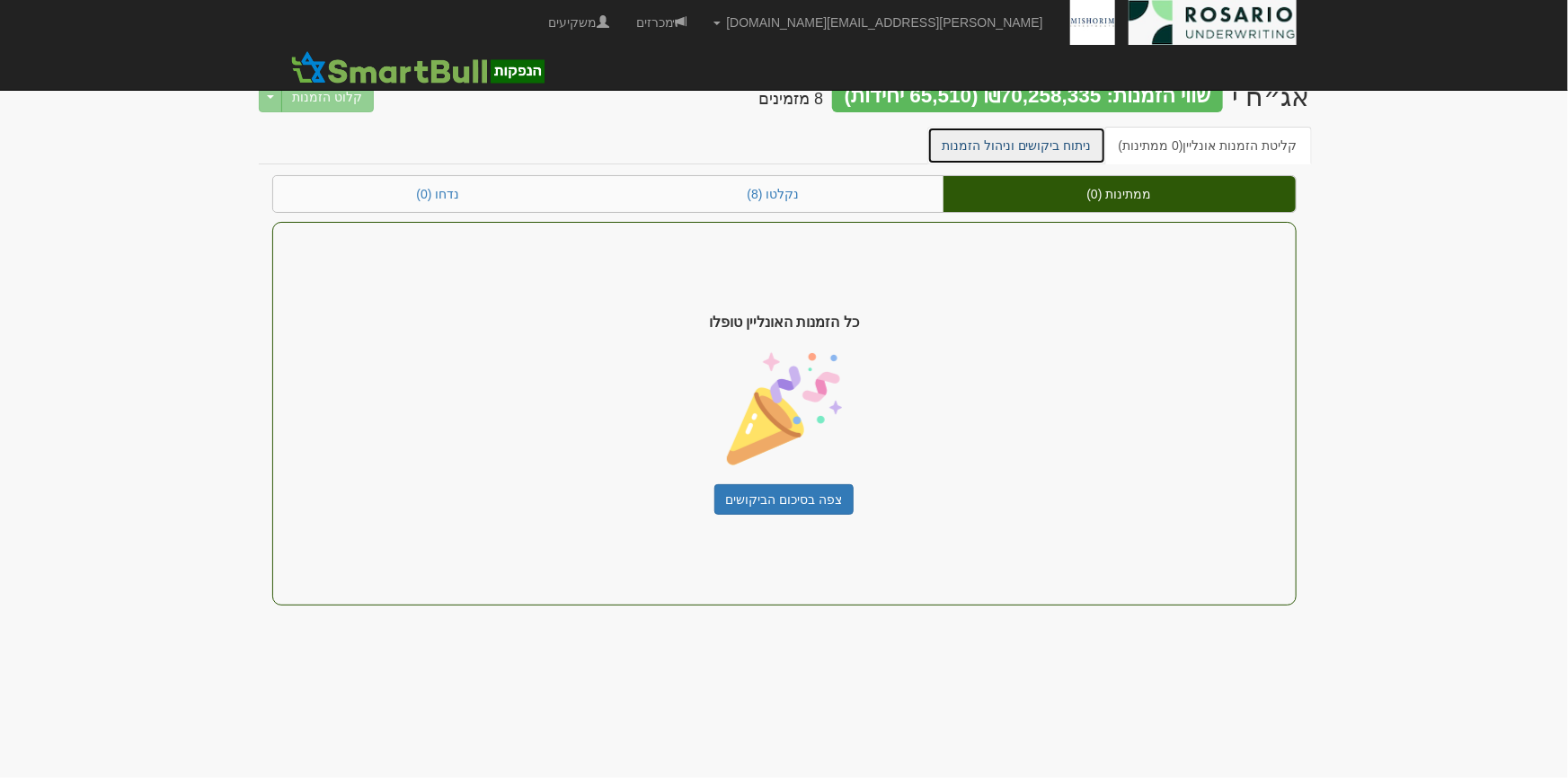
click at [1072, 148] on link "ניתוח ביקושים וניהול הזמנות" at bounding box center [1017, 145] width 179 height 37
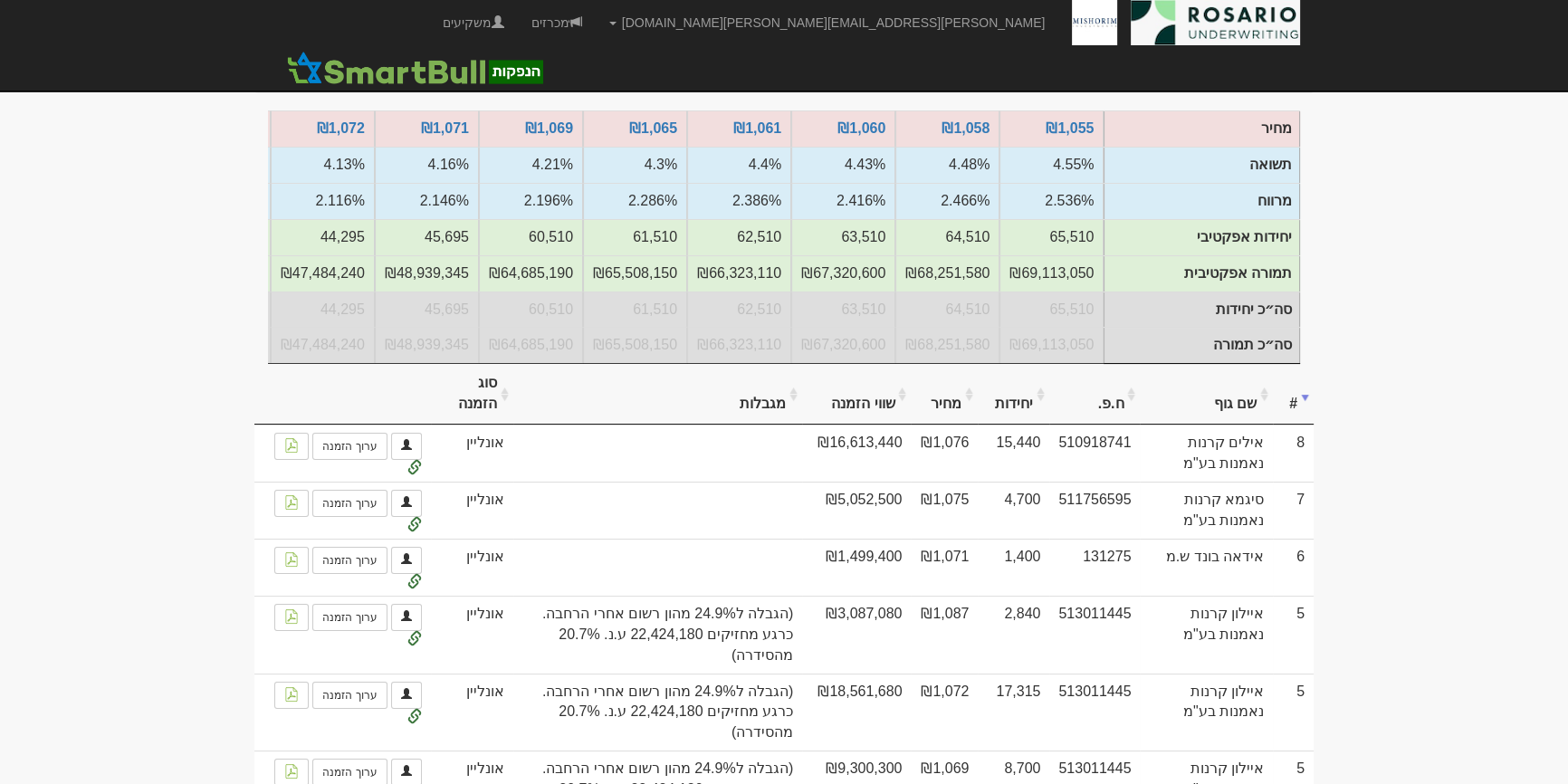
scroll to position [246, 0]
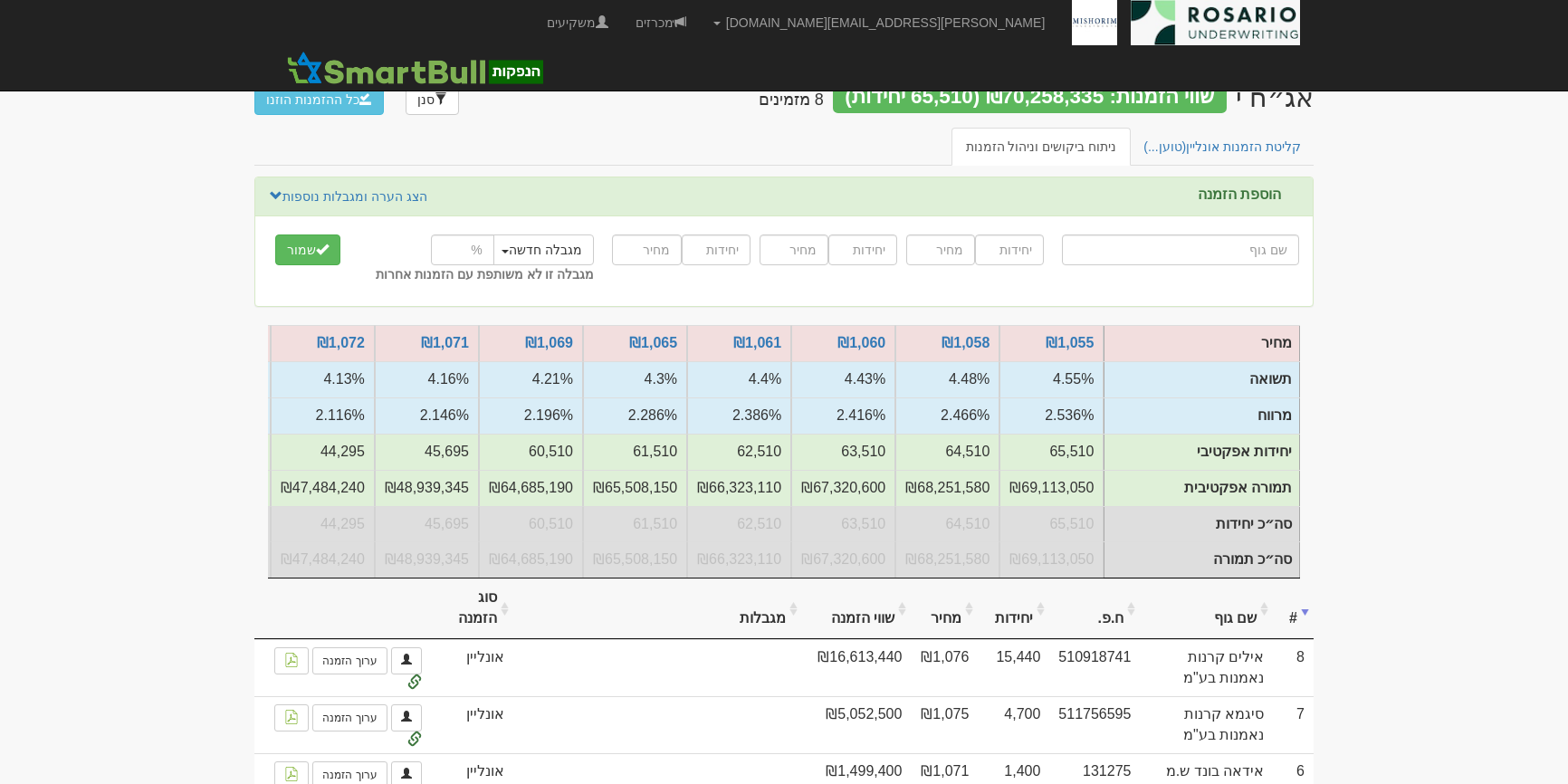
scroll to position [235, 0]
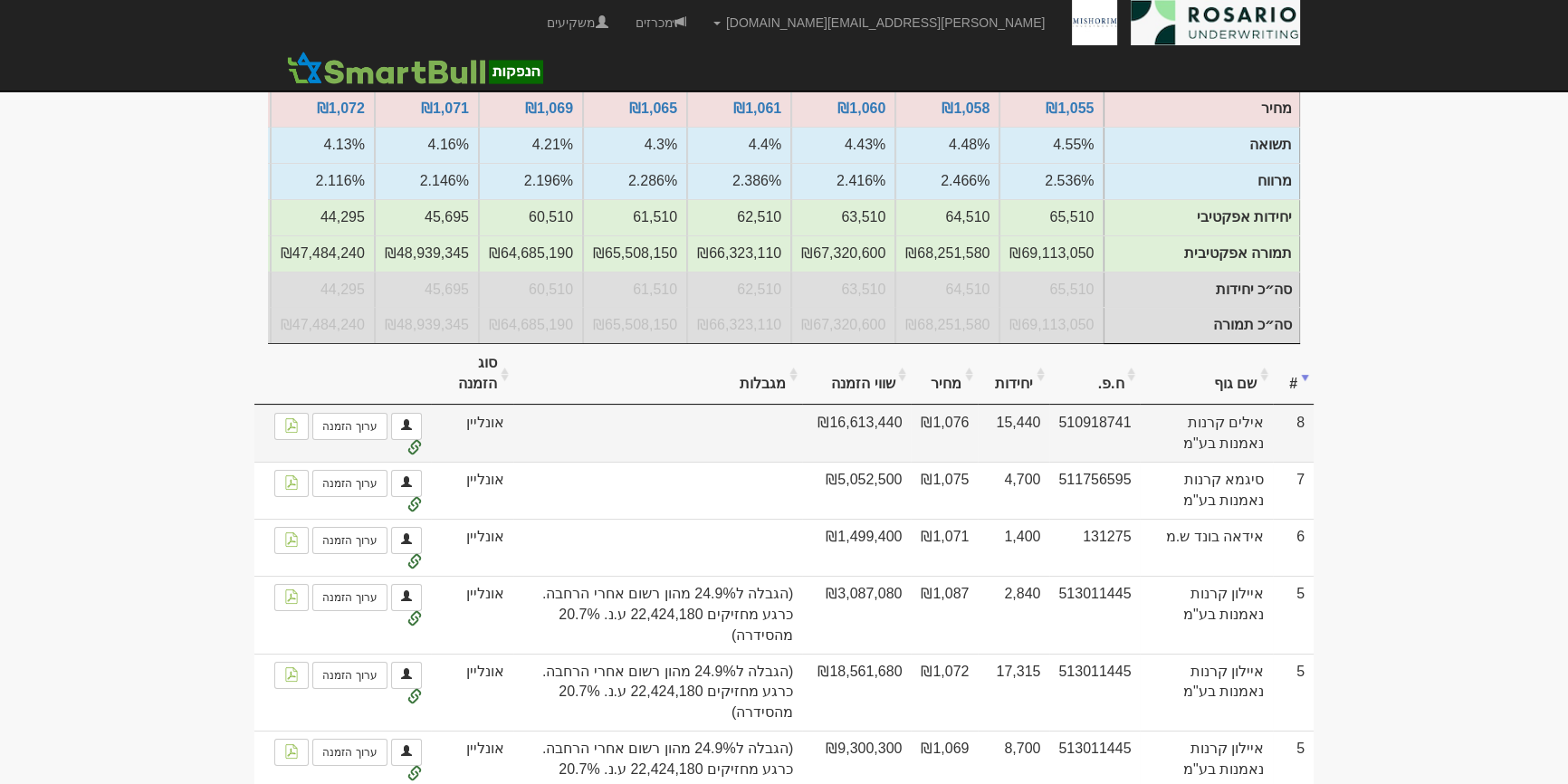
click at [942, 434] on td "₪1,076" at bounding box center [944, 433] width 67 height 57
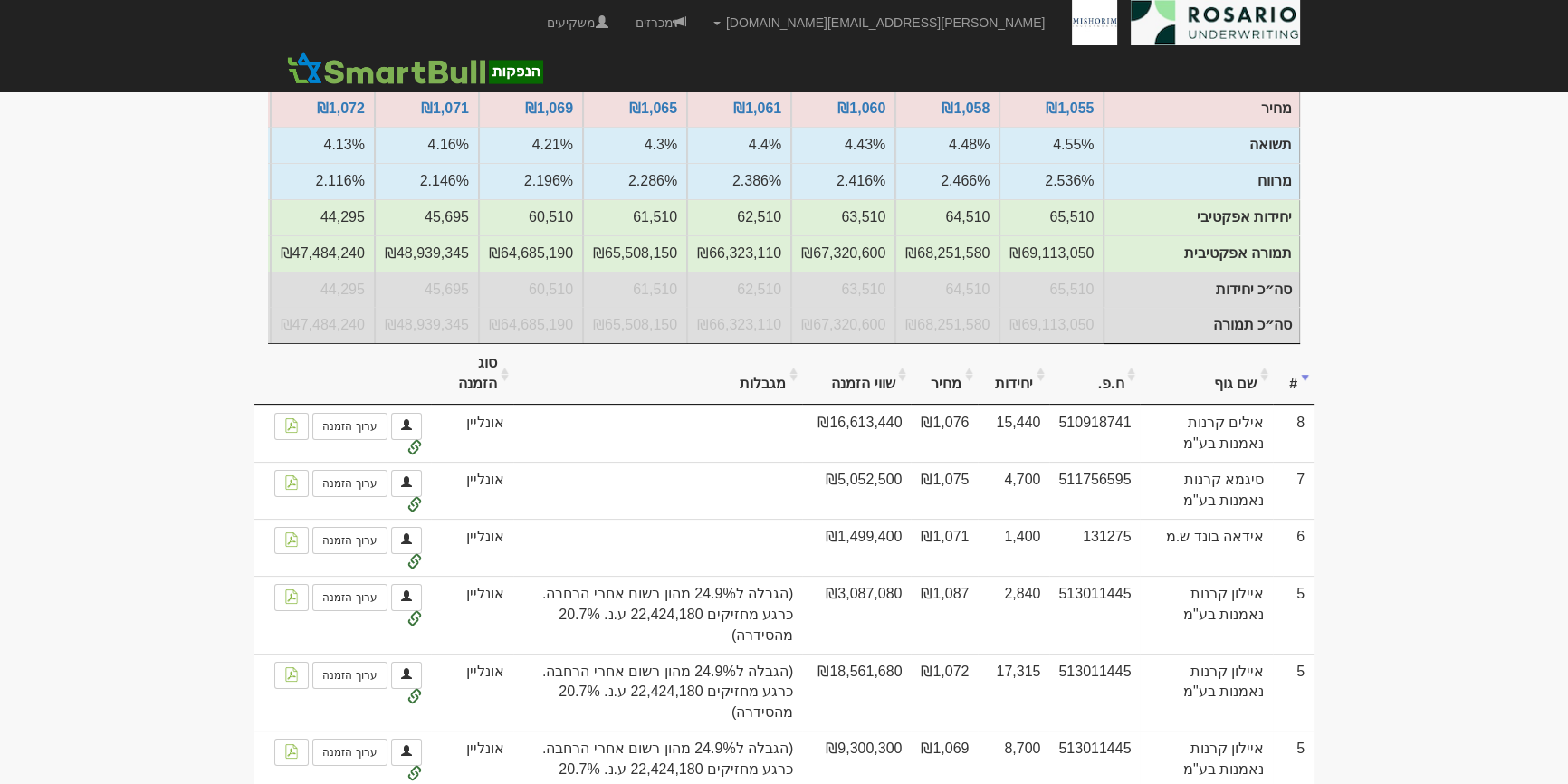
click at [1402, 553] on body "tami@rosario-capital.co.il הגדרות חשבונות הנפקה תבניות הודעות קיבול X" at bounding box center [784, 522] width 1568 height 1515
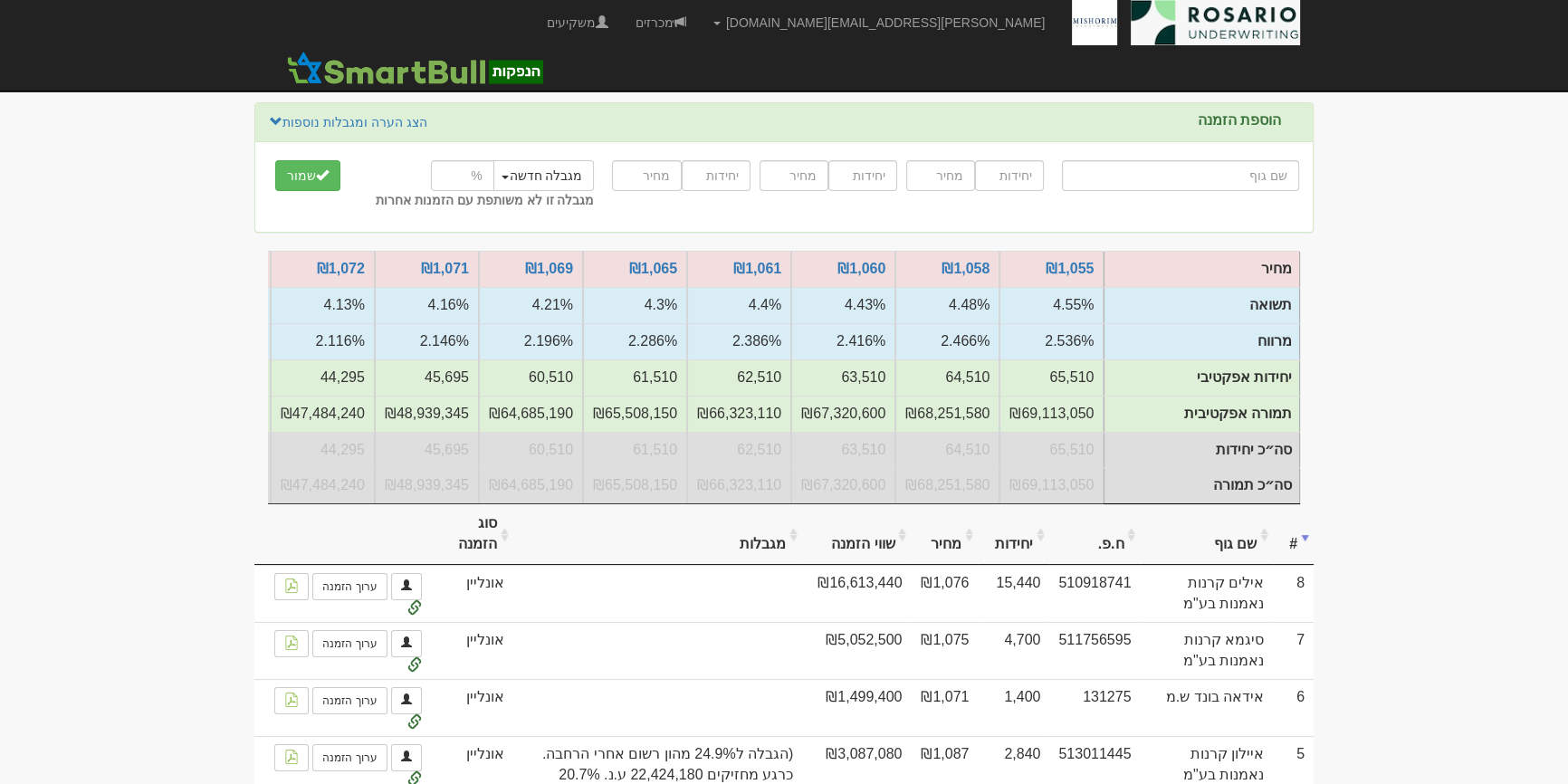
scroll to position [0, 0]
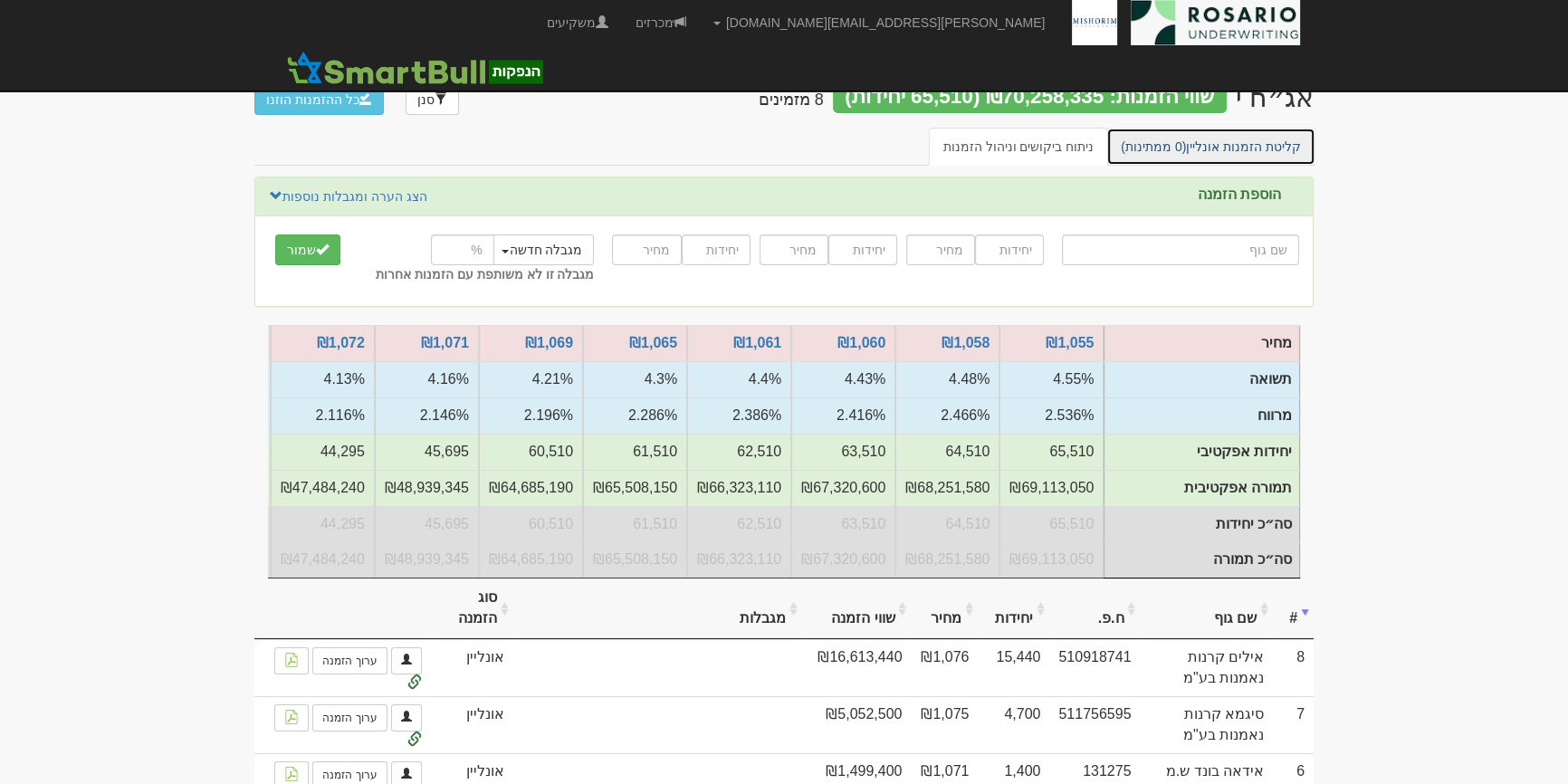
click at [1237, 153] on link "קליטת הזמנות אונליין (0 ממתינות)" at bounding box center [1210, 146] width 209 height 38
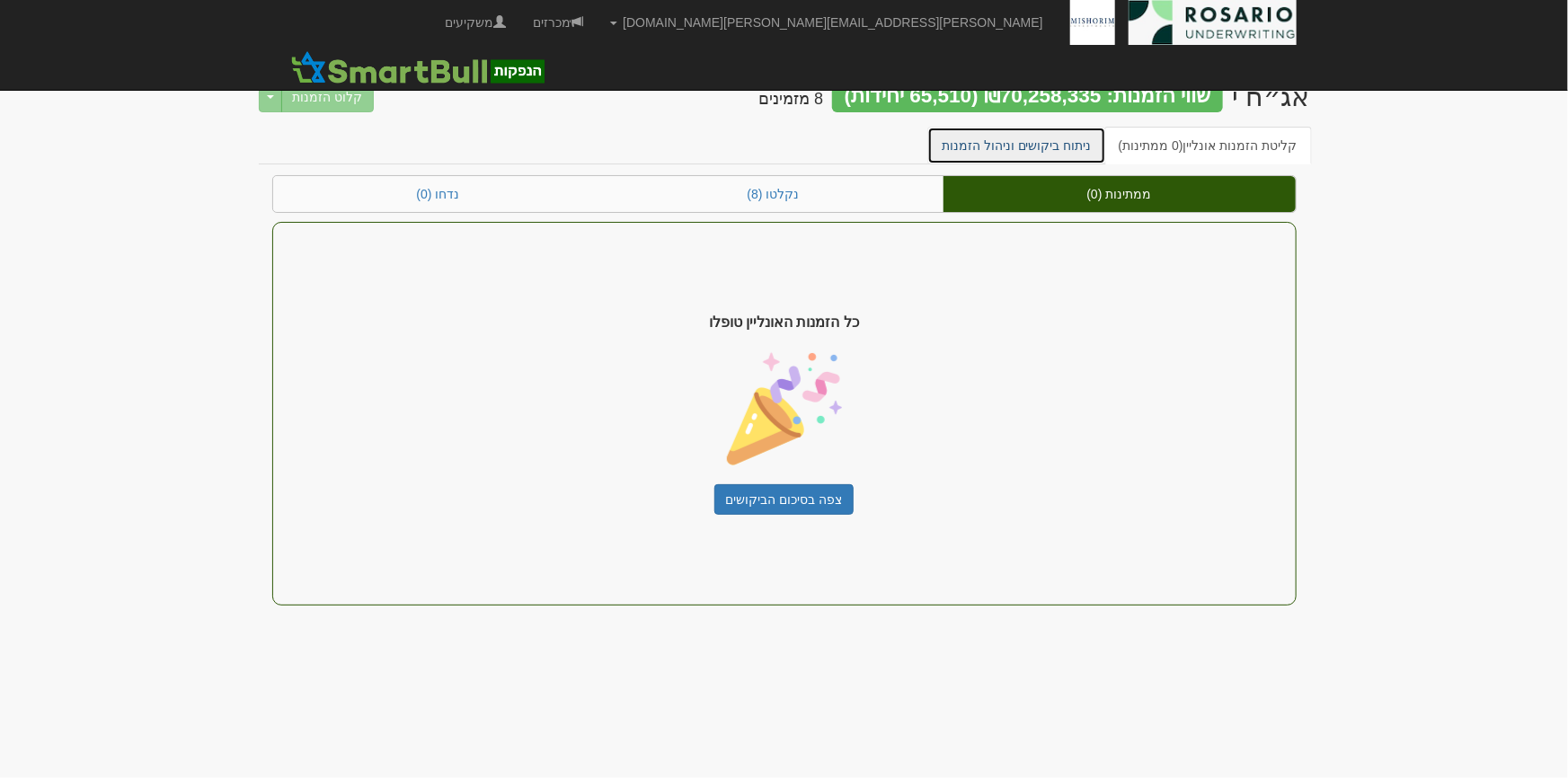
click at [1028, 153] on link "ניתוח ביקושים וניהול הזמנות" at bounding box center [1017, 145] width 179 height 37
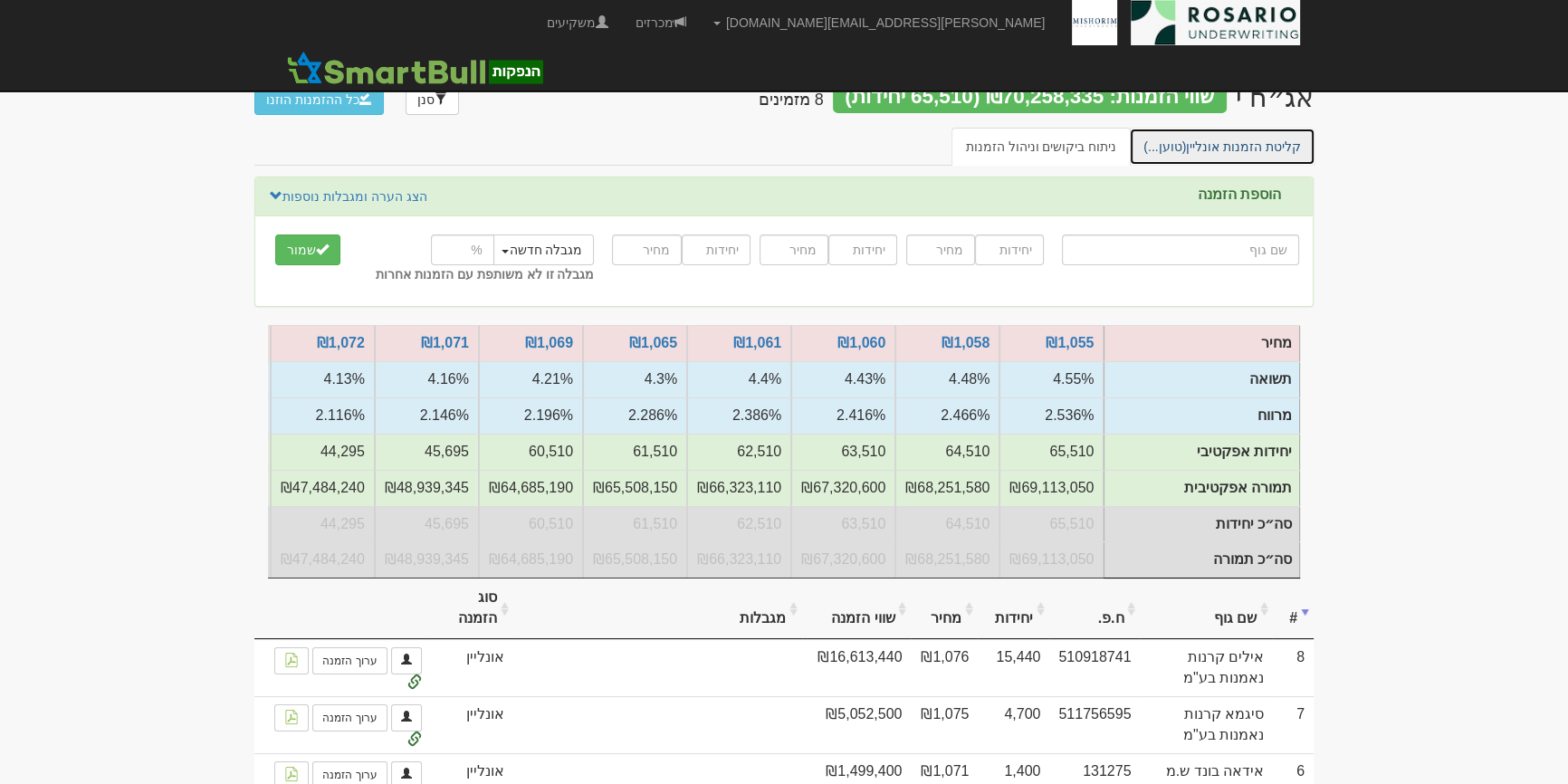
click at [1204, 146] on link "קליטת הזמנות [PERSON_NAME] (טוען...)" at bounding box center [1222, 146] width 187 height 38
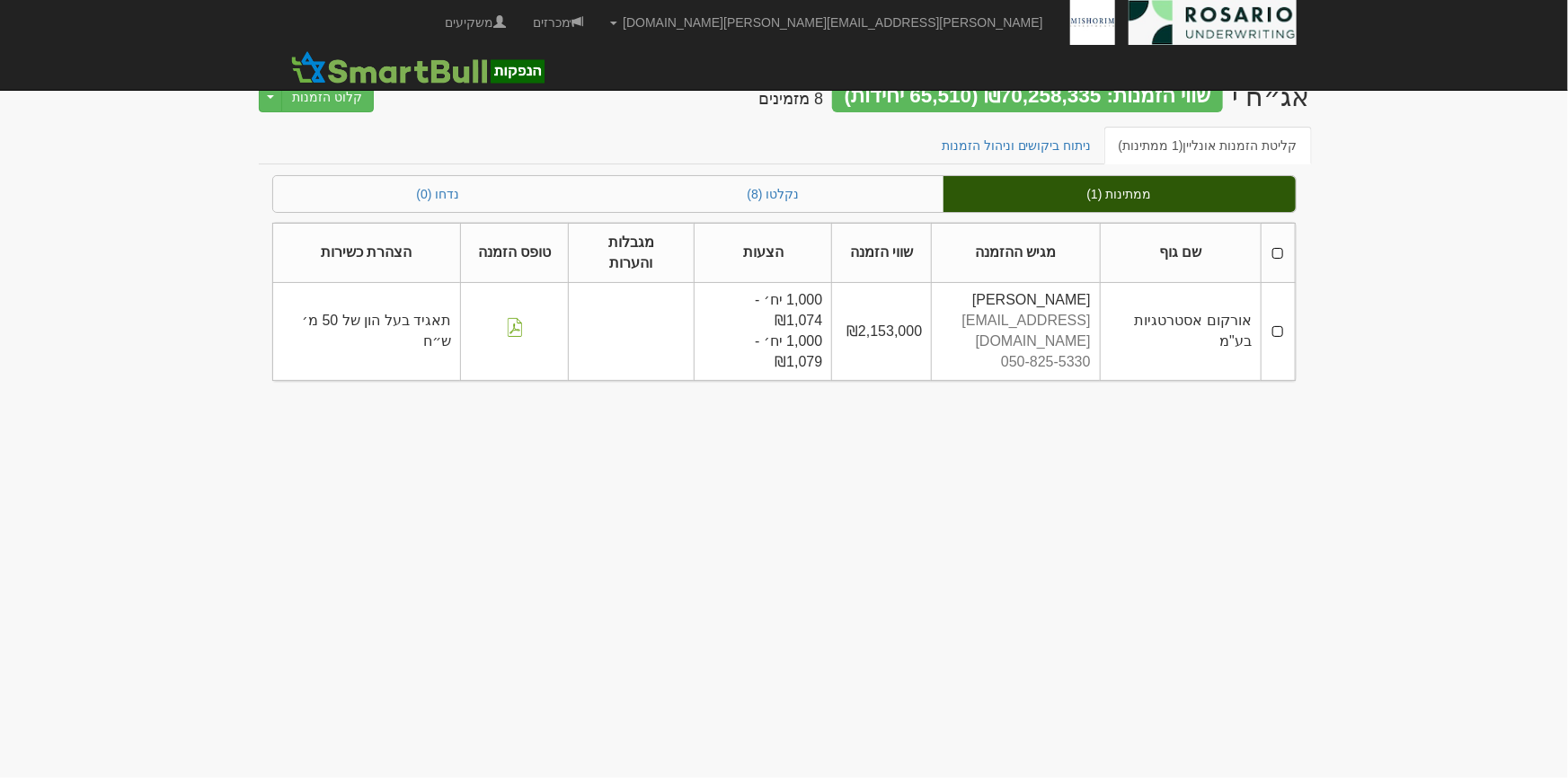
click at [1280, 303] on td at bounding box center [1277, 332] width 33 height 97
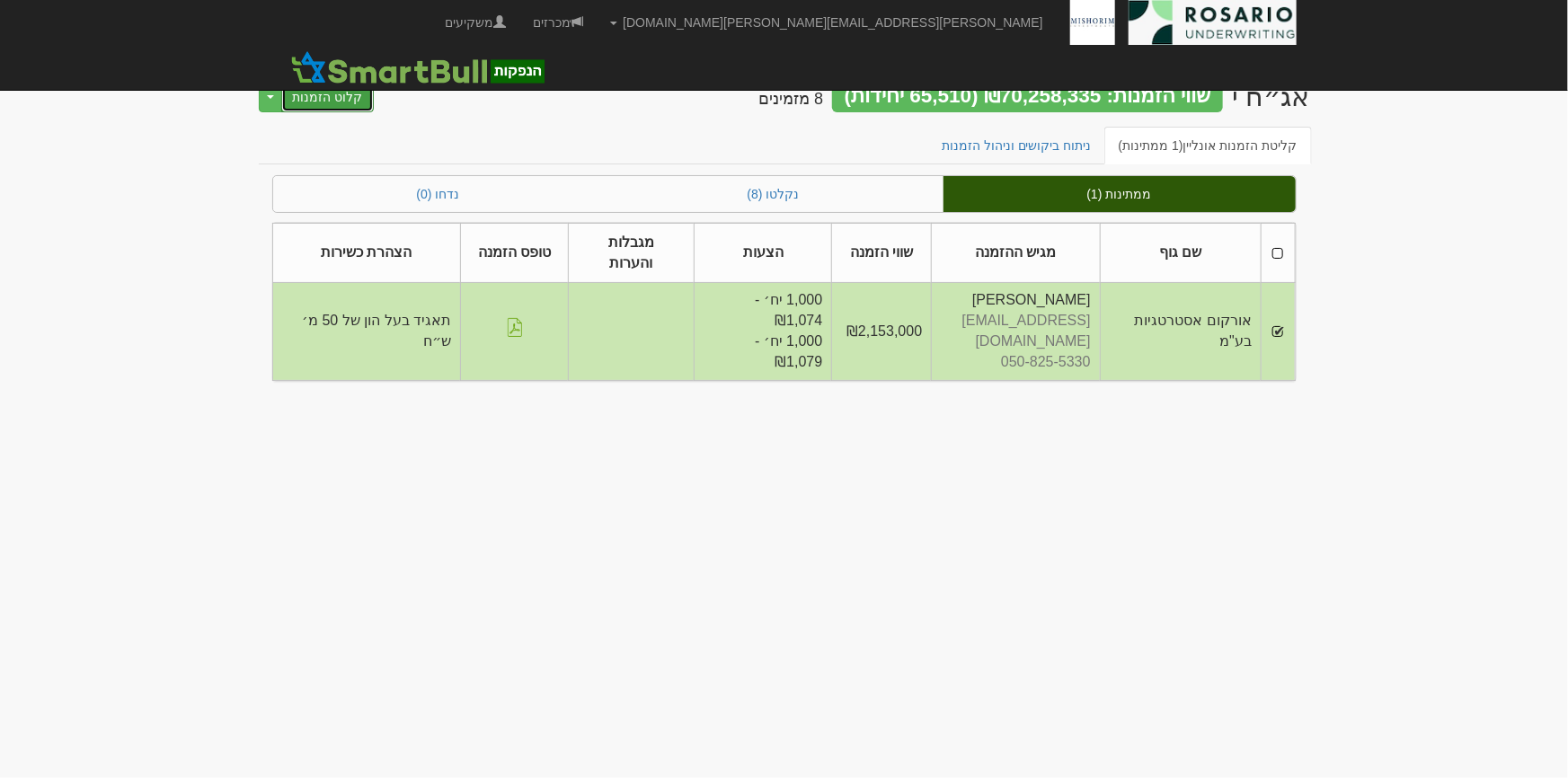
click at [353, 101] on button "קלוט הזמנות" at bounding box center [328, 96] width 93 height 30
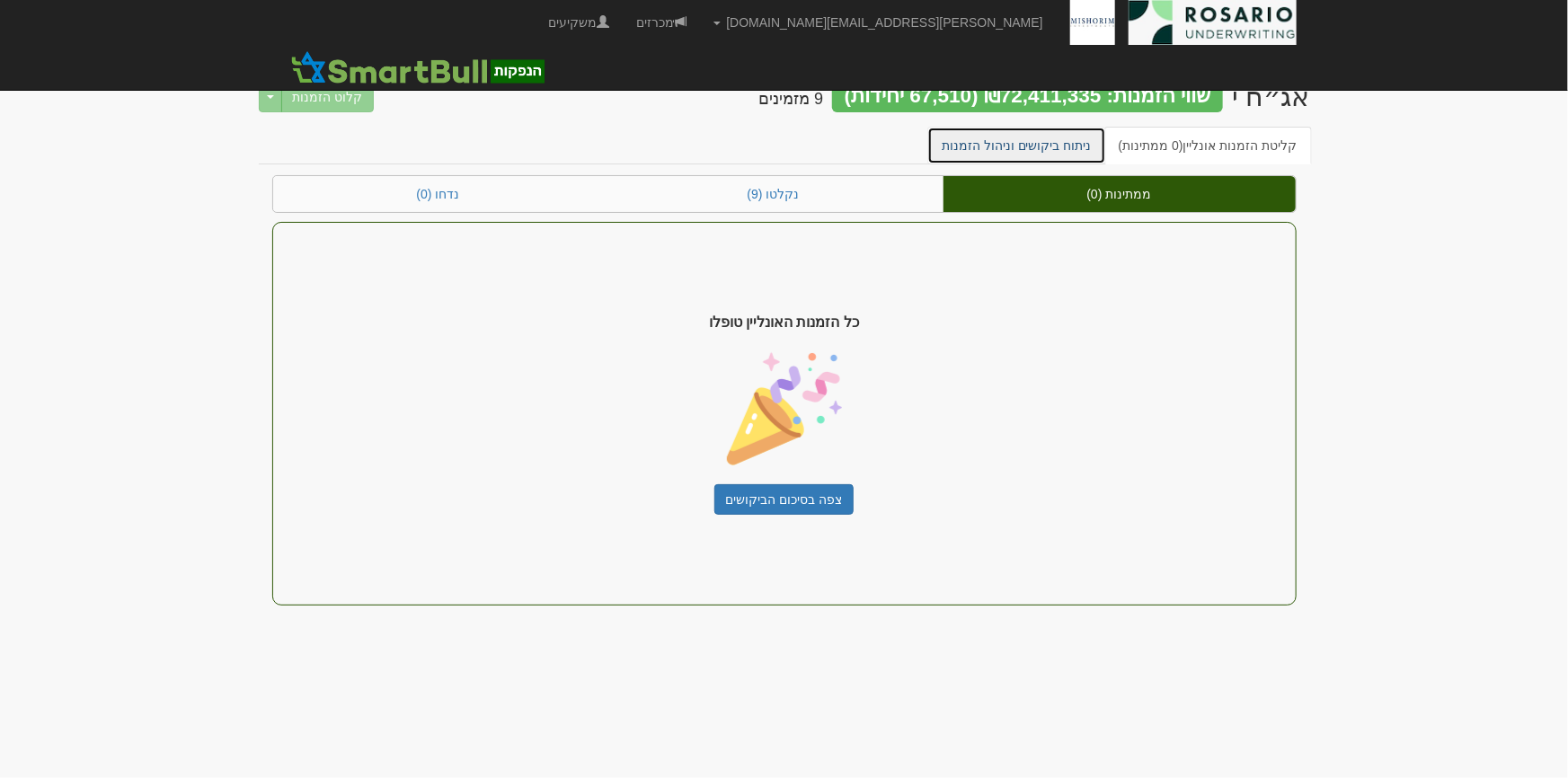
click at [1060, 129] on link "ניתוח ביקושים וניהול הזמנות" at bounding box center [1017, 145] width 179 height 37
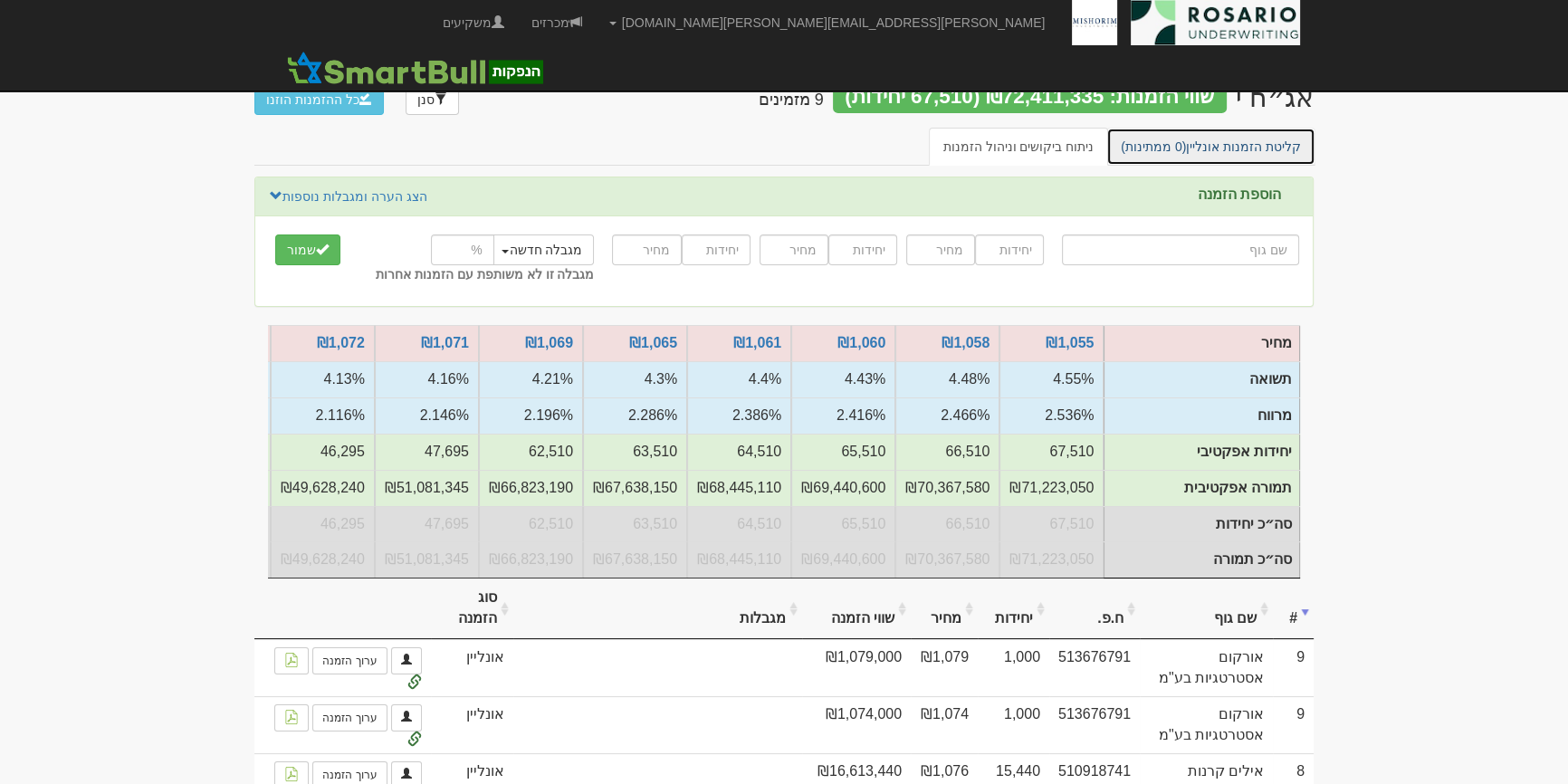
click at [1222, 161] on link "קליטת הזמנות אונליין (0 ממתינות)" at bounding box center [1210, 146] width 209 height 38
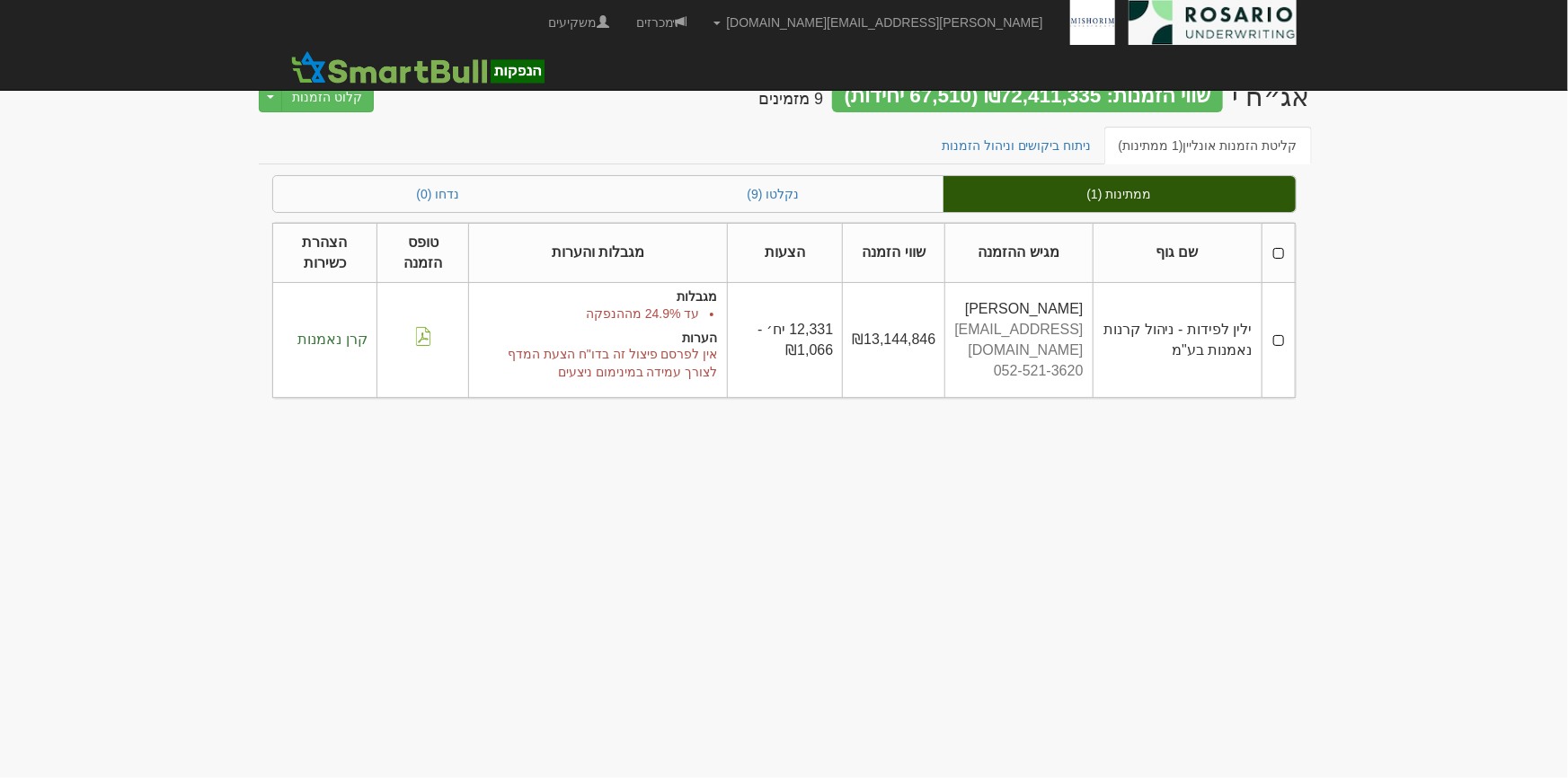
click at [1278, 254] on th at bounding box center [1277, 253] width 33 height 60
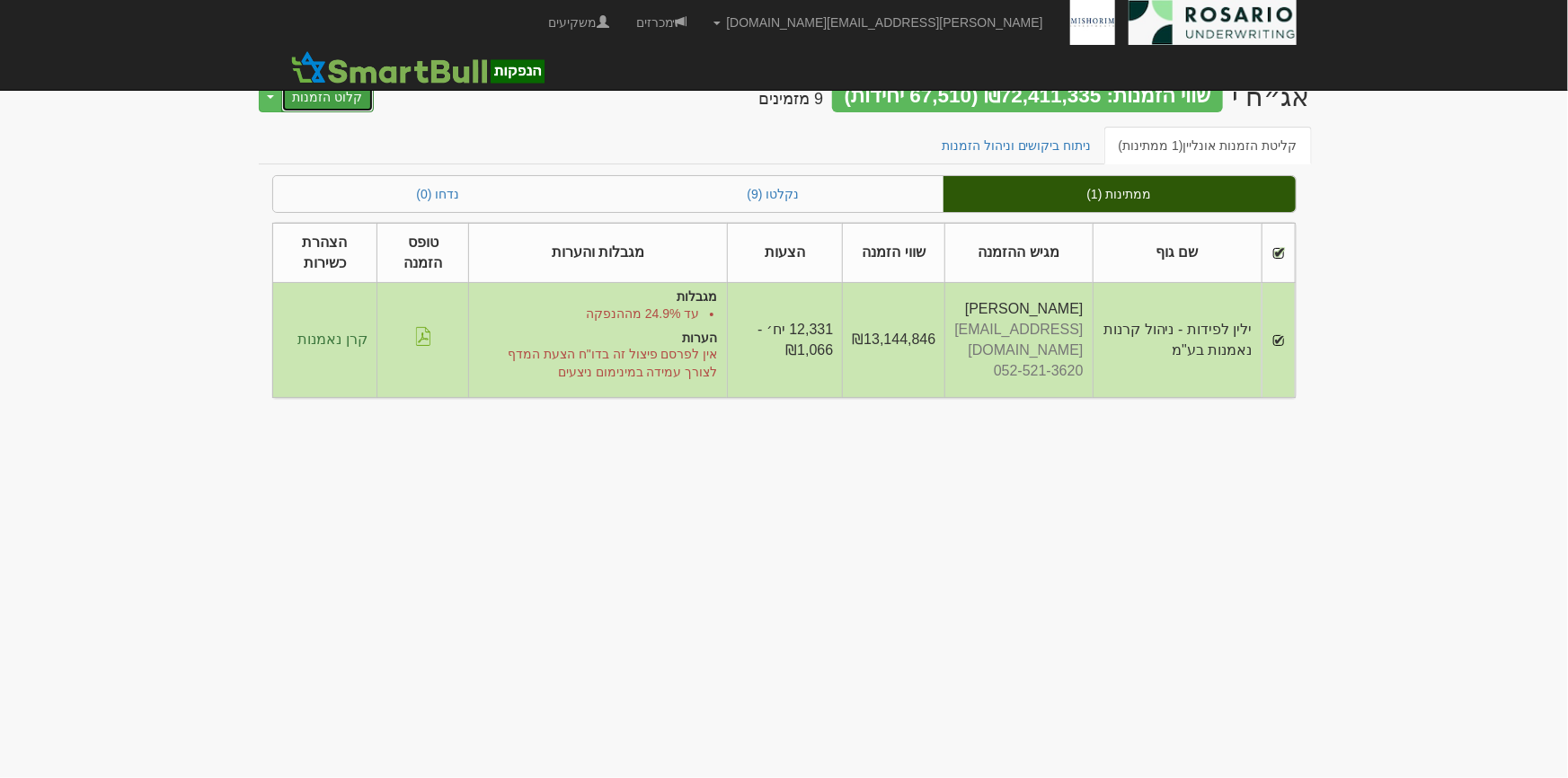
click at [340, 98] on button "קלוט הזמנות" at bounding box center [328, 96] width 93 height 30
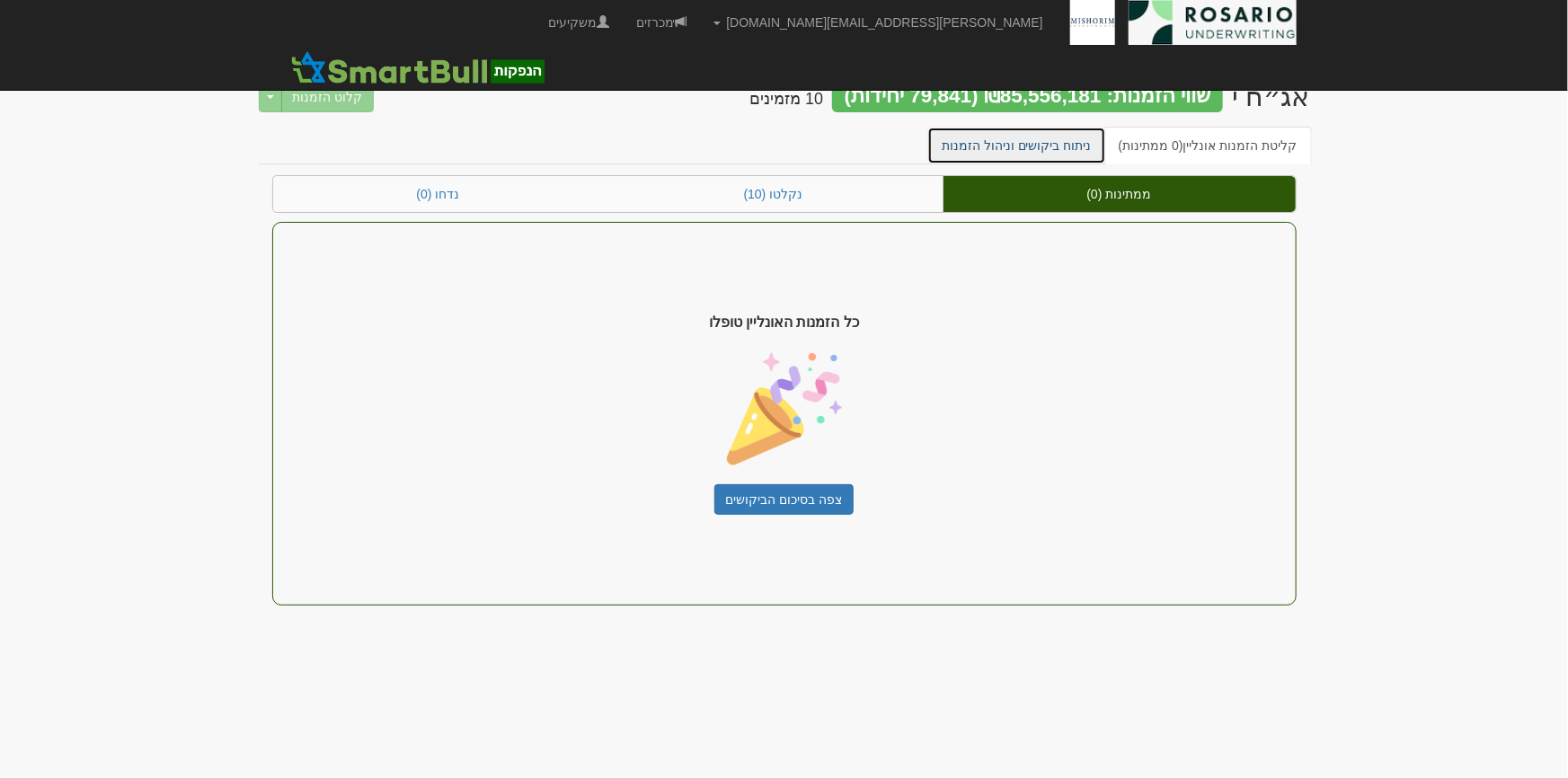
click at [1067, 147] on link "ניתוח ביקושים וניהול הזמנות" at bounding box center [1017, 145] width 179 height 37
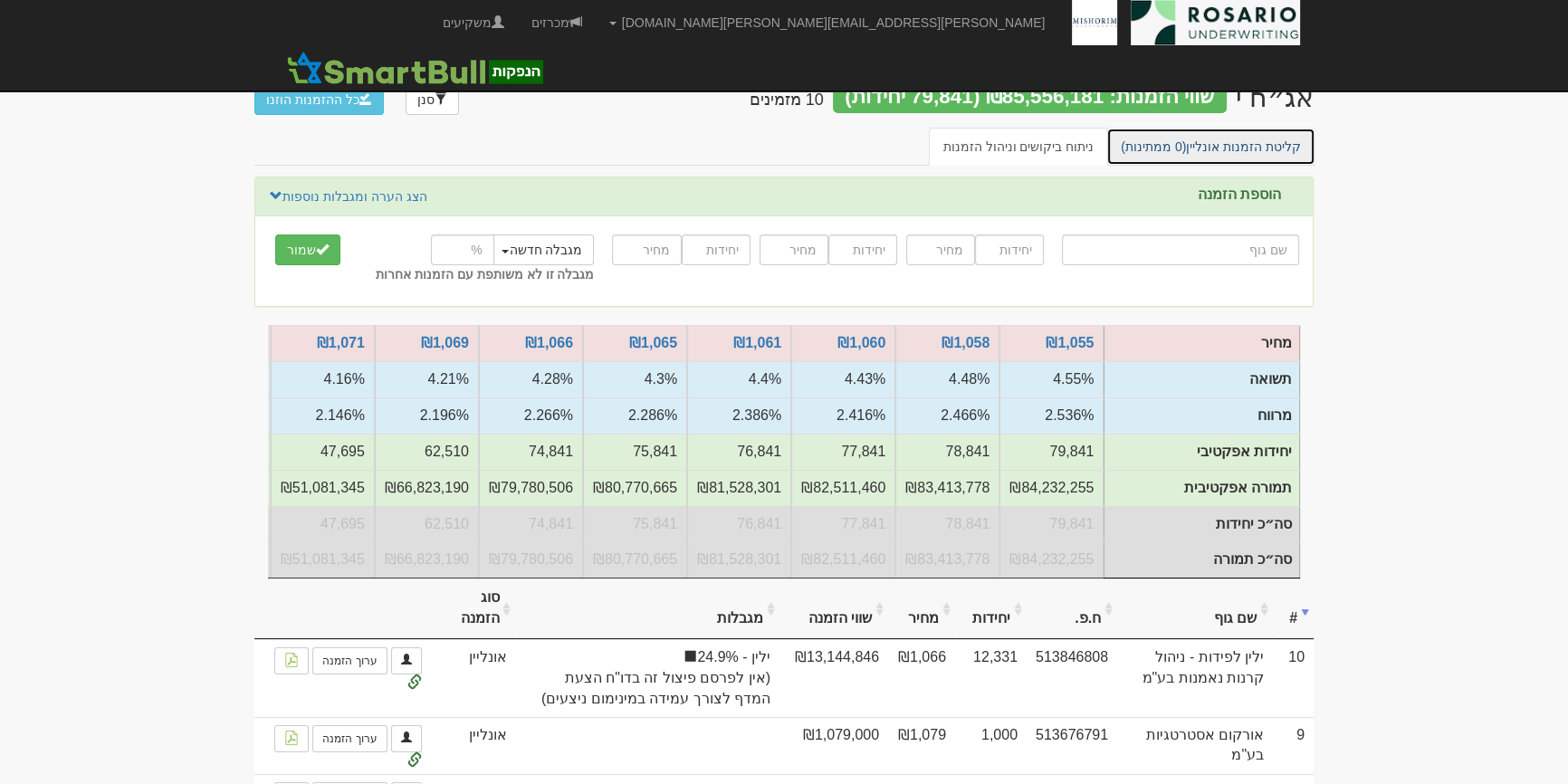
click at [1269, 148] on link "קליטת הזמנות אונליין (0 ממתינות)" at bounding box center [1210, 146] width 209 height 38
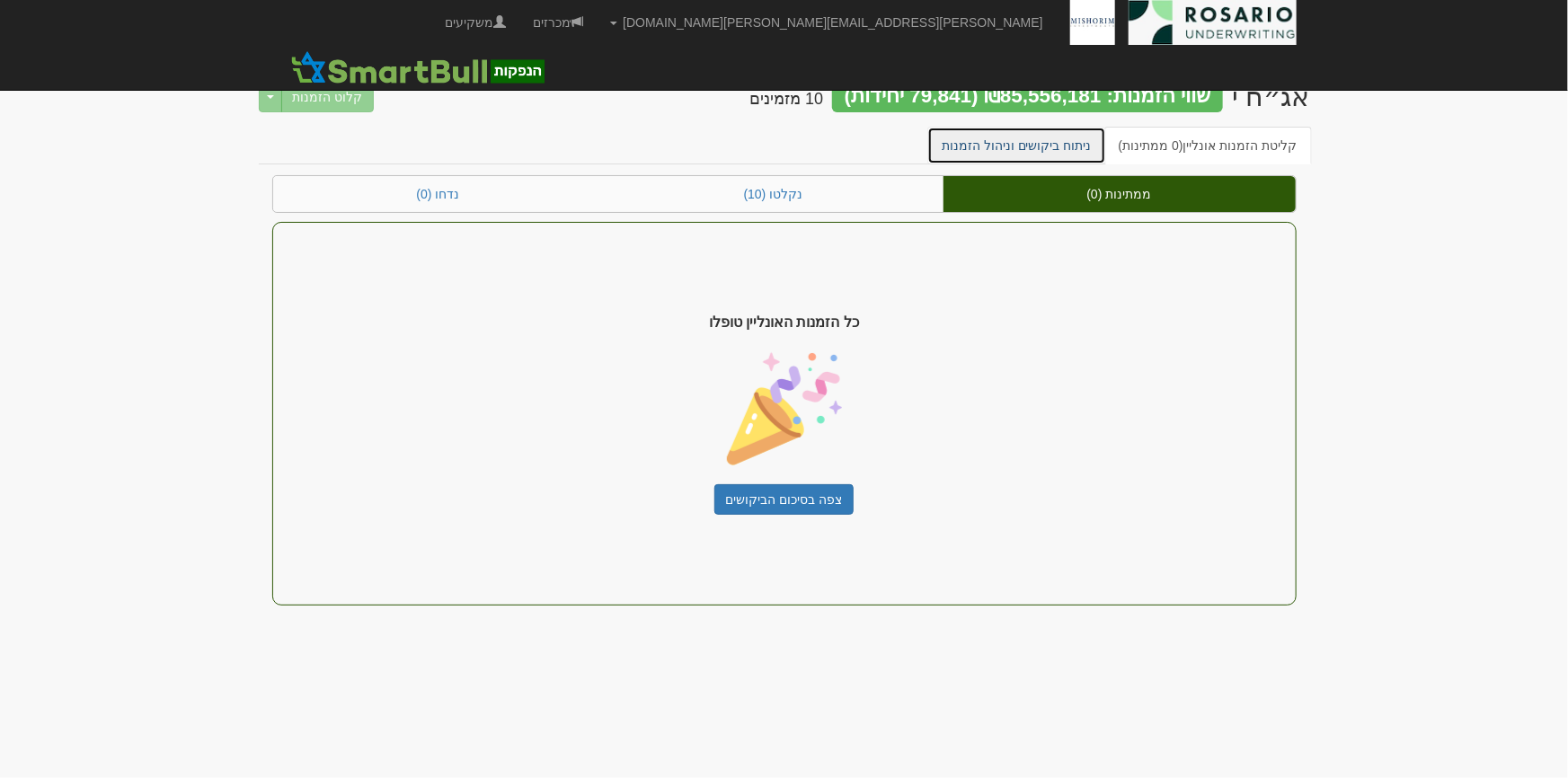
click at [1080, 148] on link "ניתוח ביקושים וניהול הזמנות" at bounding box center [1017, 145] width 179 height 37
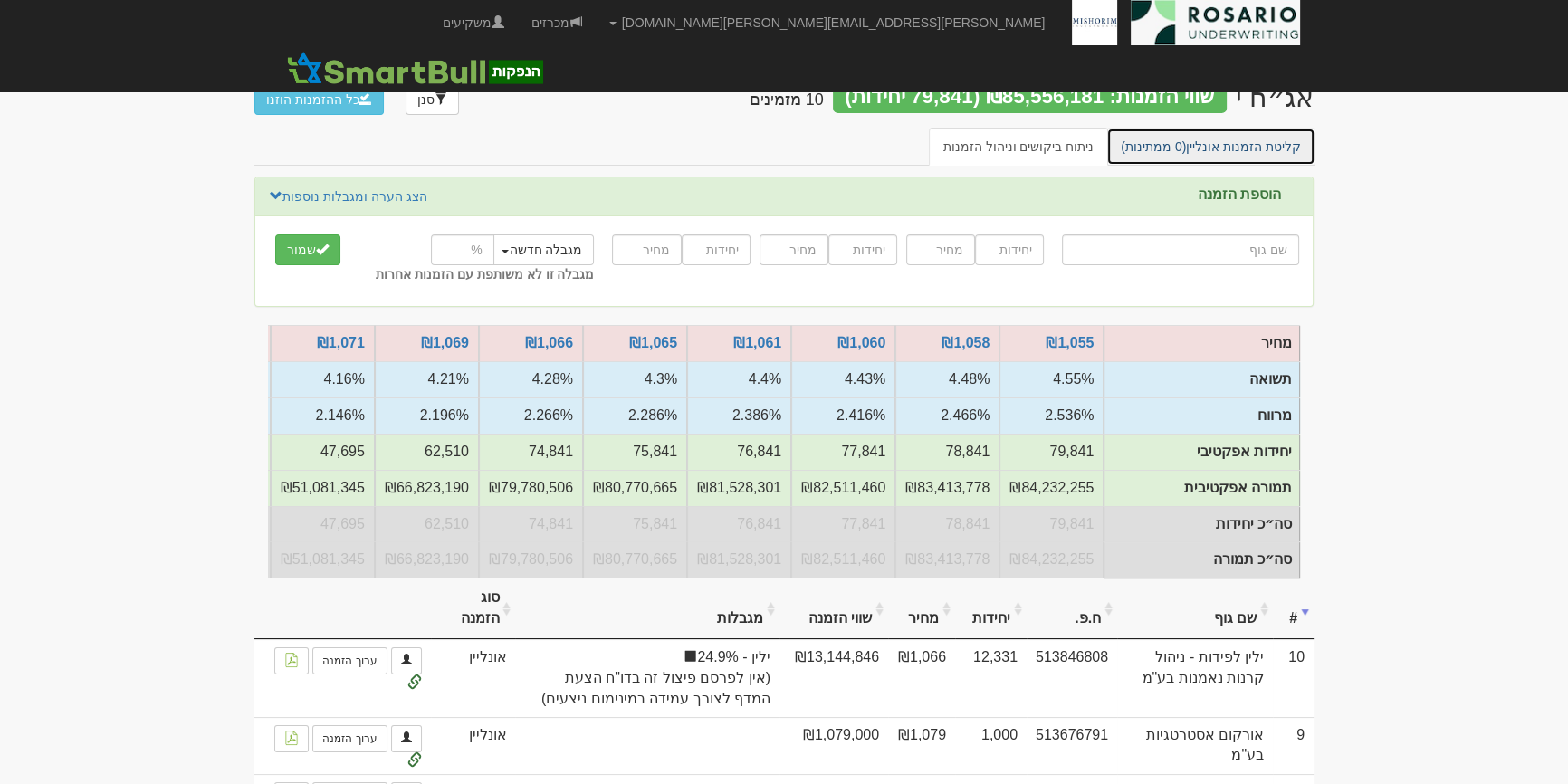
click at [1305, 141] on link "קליטת הזמנות אונליין (0 ממתינות)" at bounding box center [1210, 146] width 209 height 38
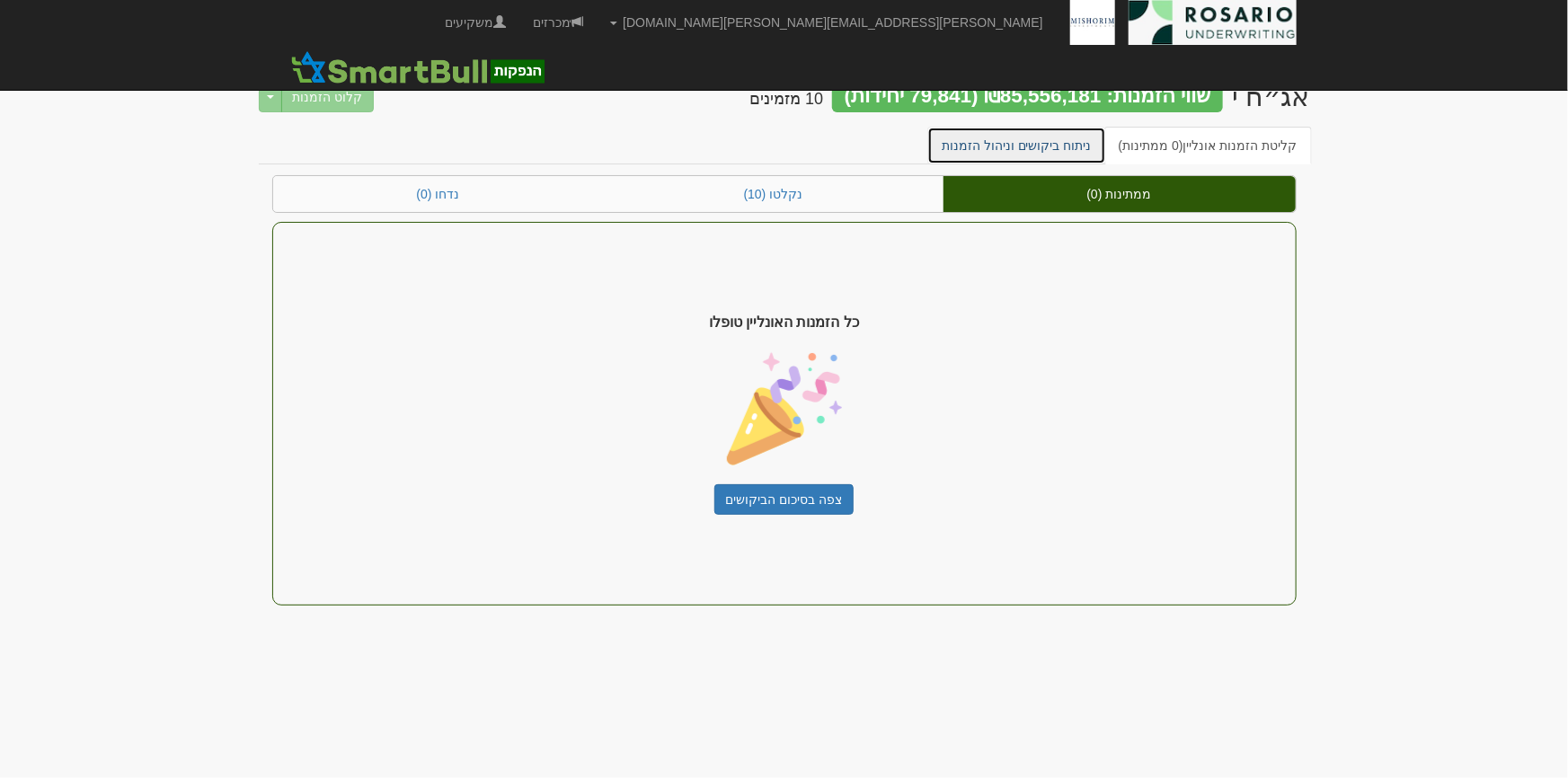
click at [1060, 147] on link "ניתוח ביקושים וניהול הזמנות" at bounding box center [1017, 145] width 179 height 37
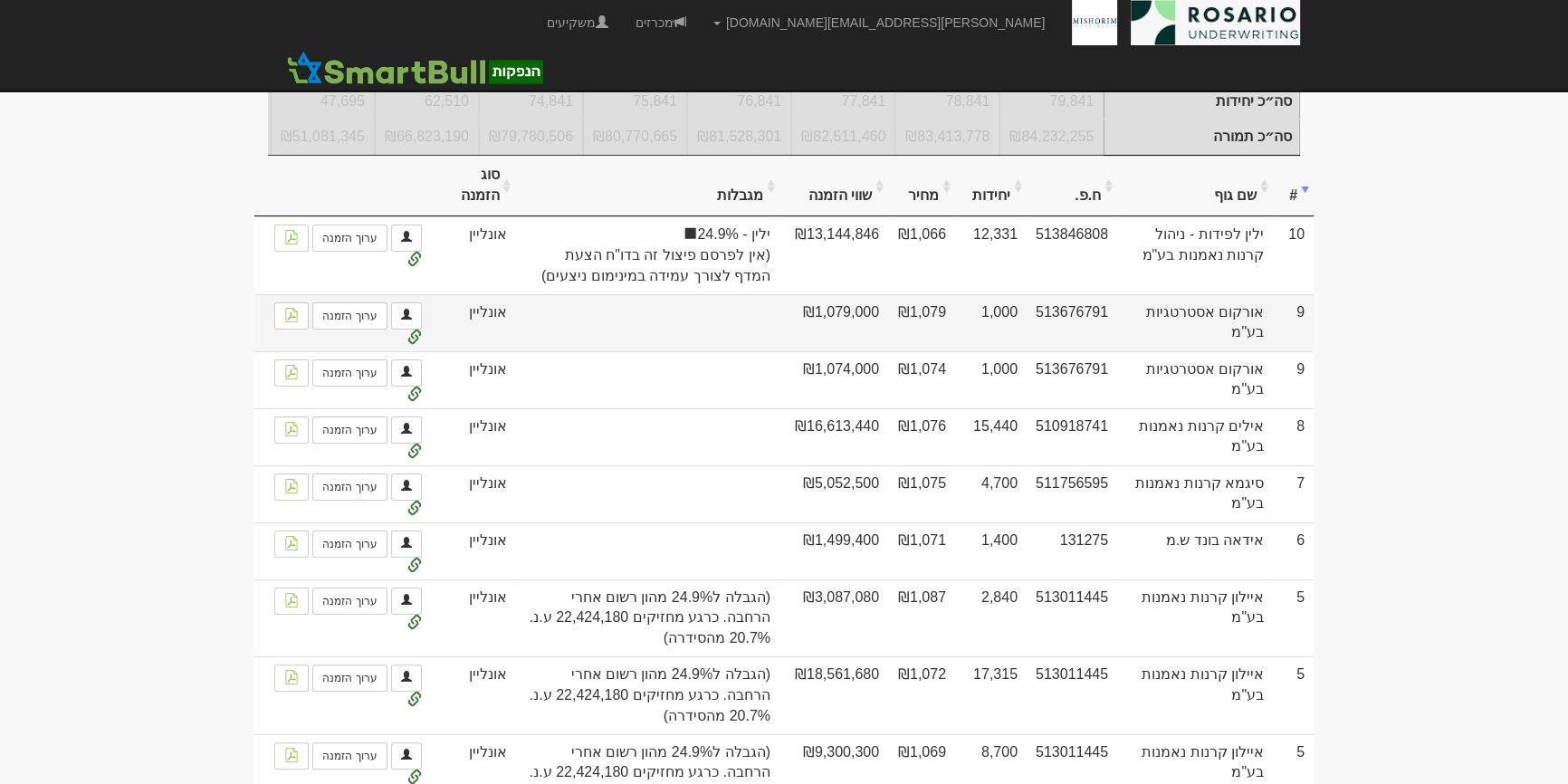
scroll to position [494, 0]
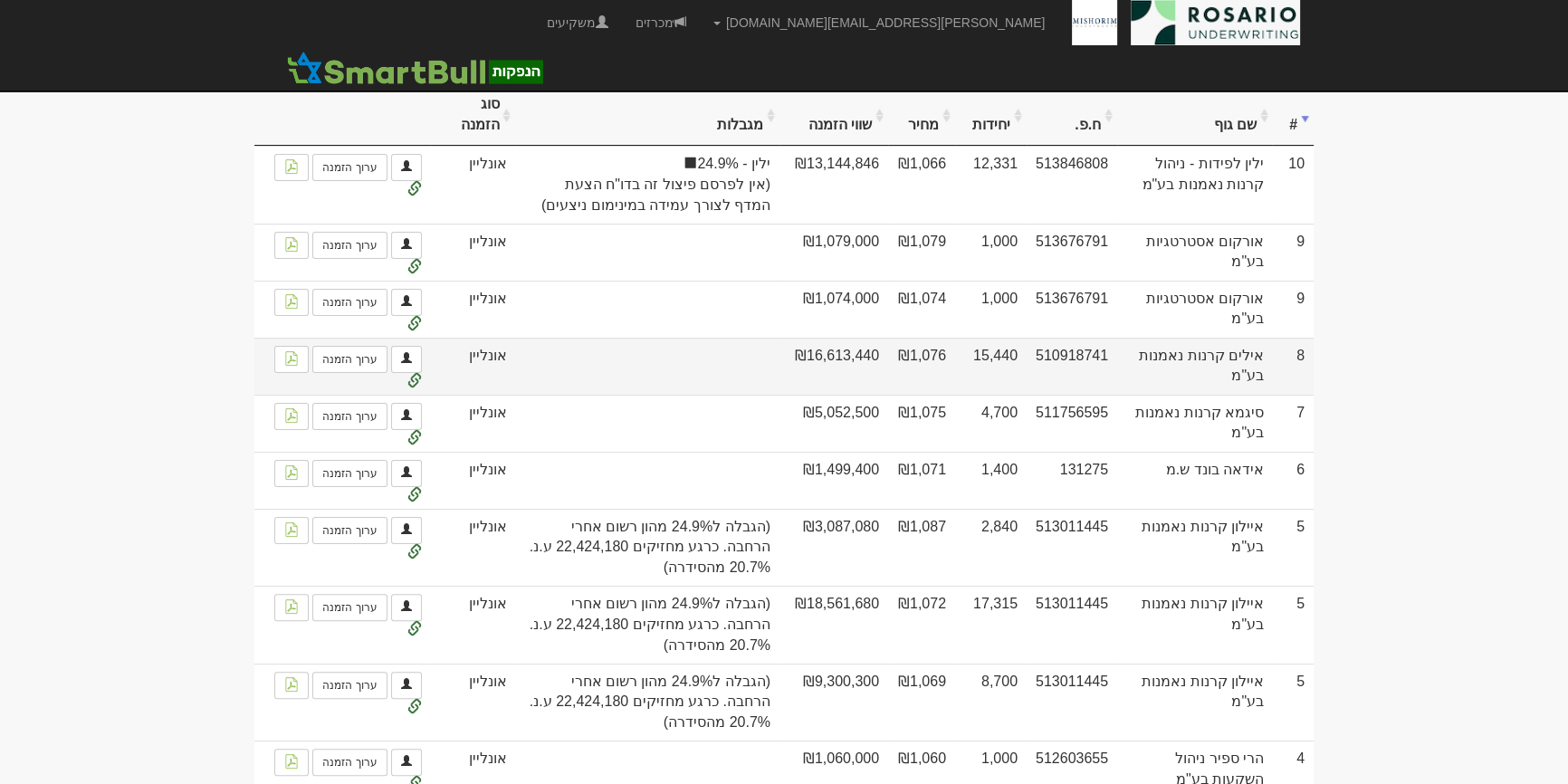
click at [1032, 393] on td "510918741" at bounding box center [1072, 367] width 90 height 57
click at [1038, 363] on td "510918741" at bounding box center [1072, 367] width 90 height 57
drag, startPoint x: 791, startPoint y: 372, endPoint x: 1296, endPoint y: 369, distance: 505.0
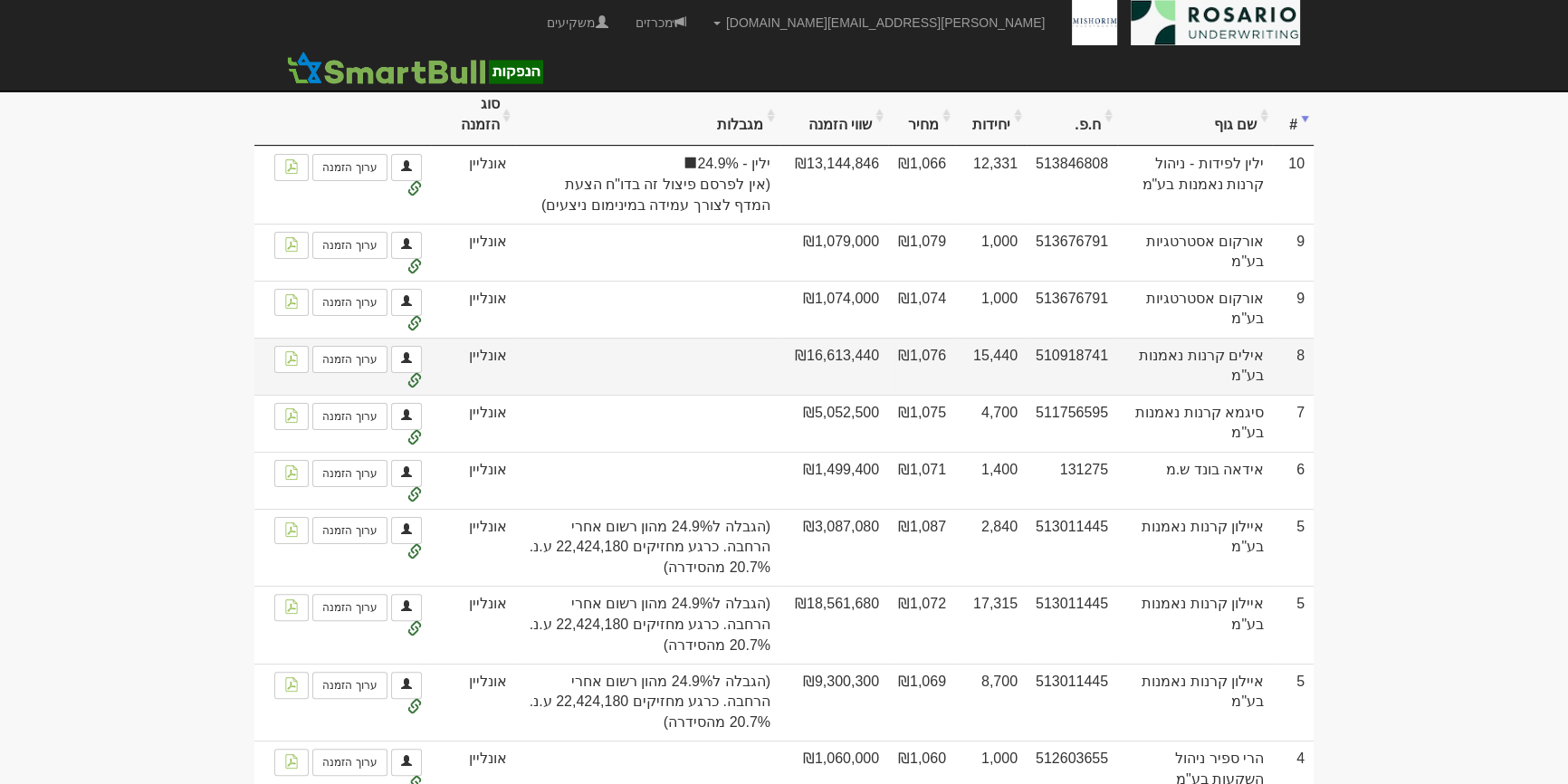
click at [1296, 369] on tr "8 אילים קרנות נאמנות בע"מ 510918741 15,440 ₪1,076 ₪16,613,440 פרי פסו" at bounding box center [784, 367] width 1059 height 57
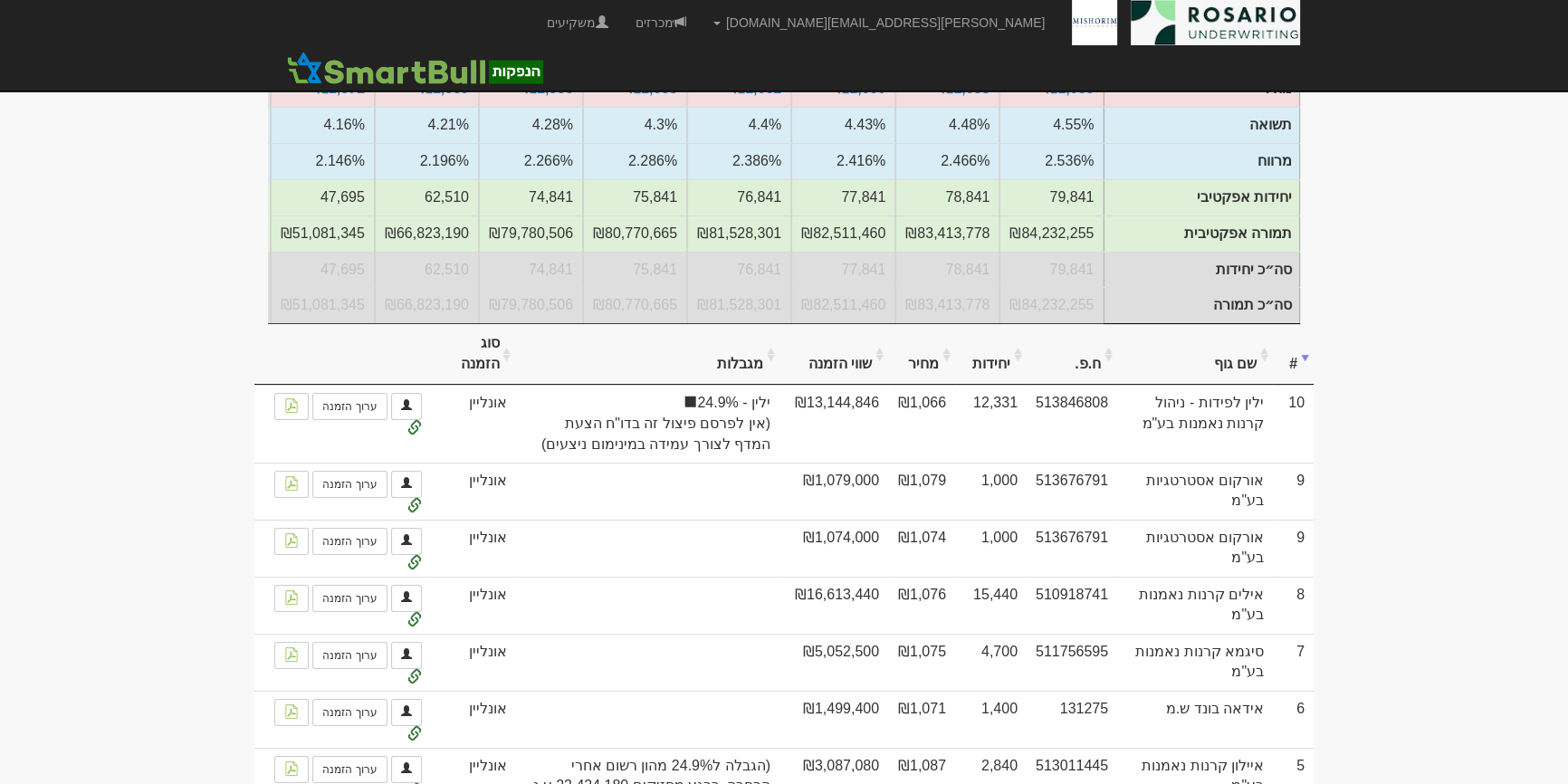
scroll to position [0, 0]
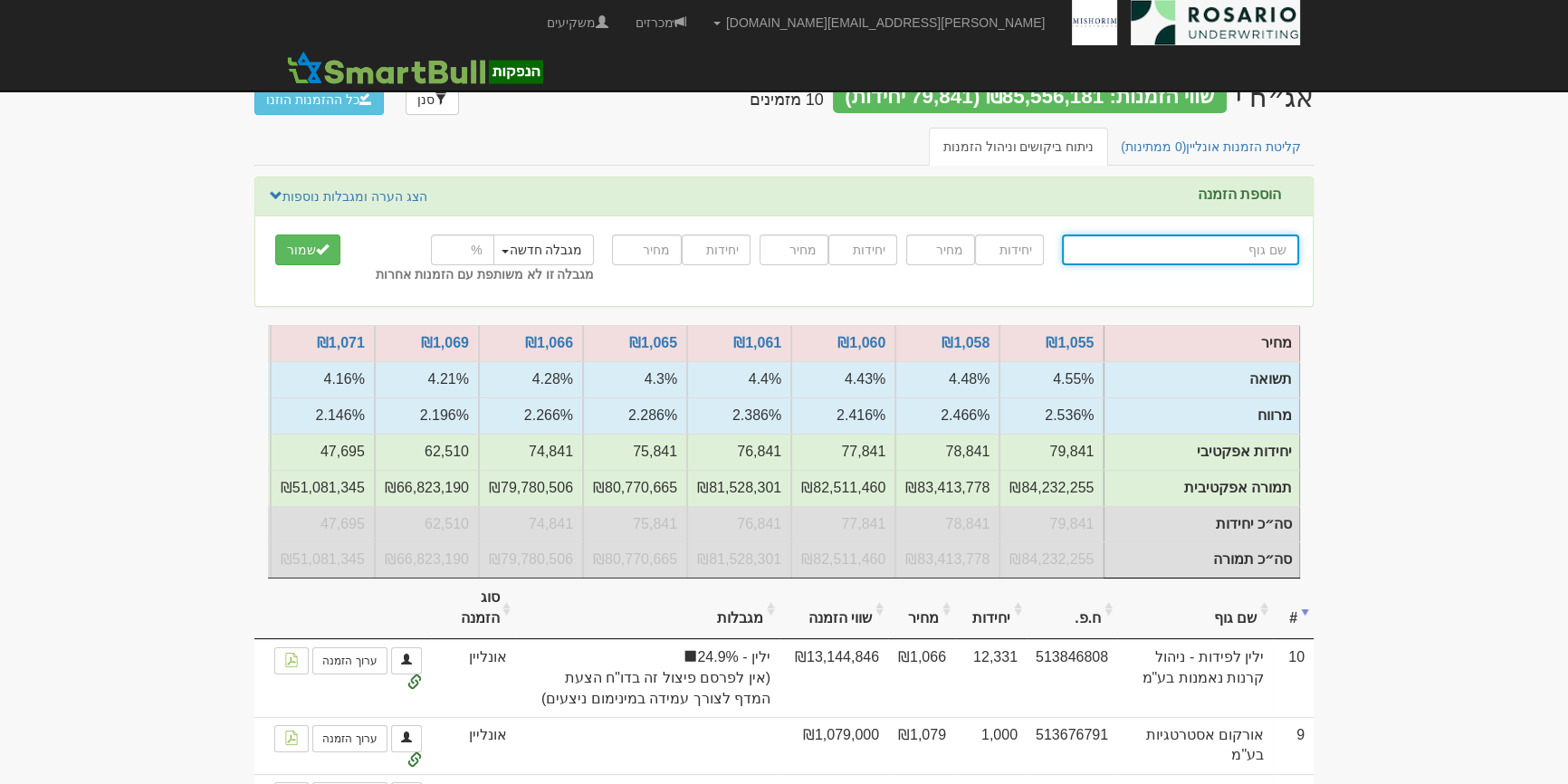
click at [1178, 262] on input "text" at bounding box center [1180, 250] width 238 height 30
type input "מו"
type input "מור 10/90"
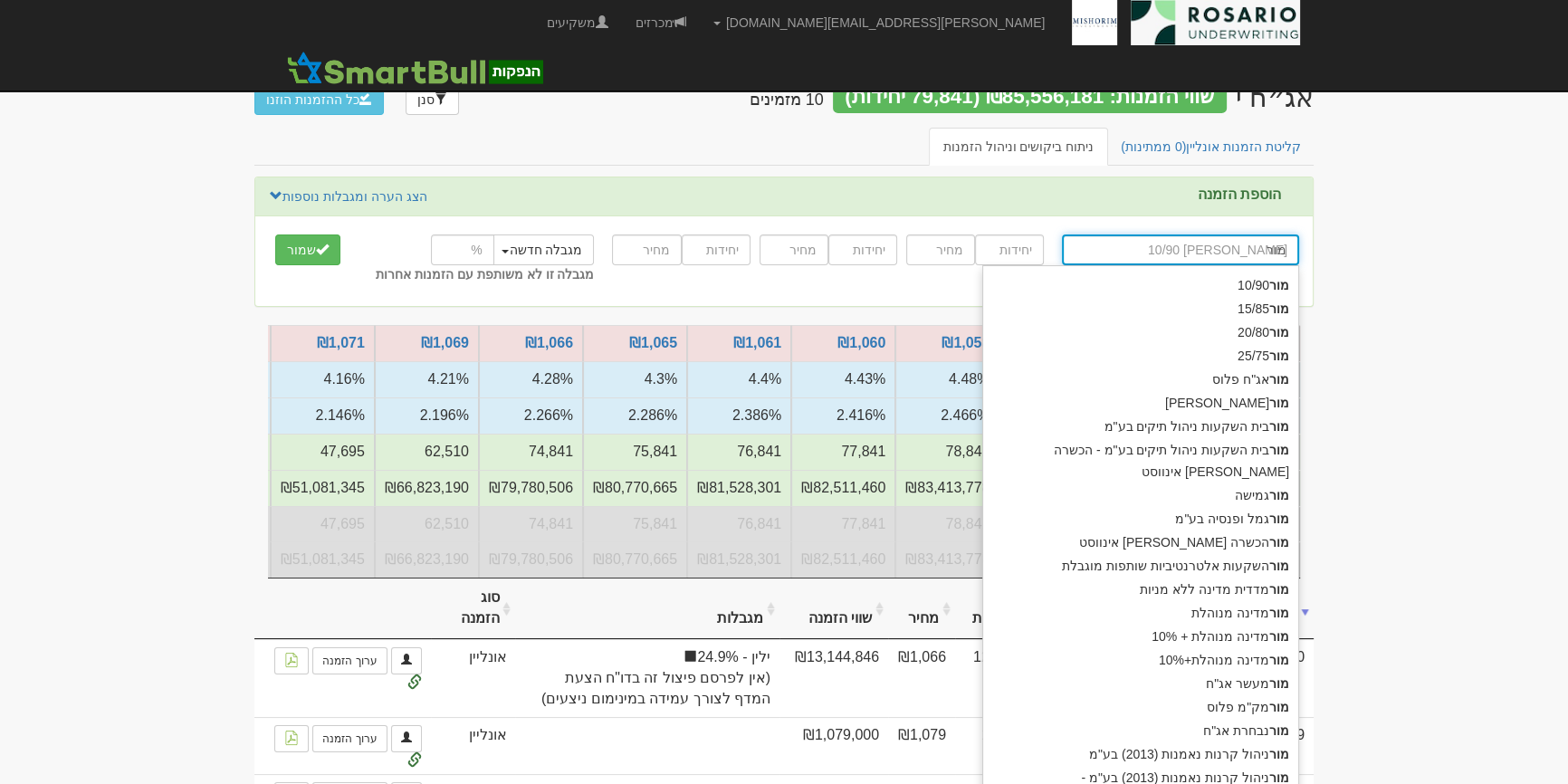
type input "מור"
type input "מור גמ"
type input "מור גמל ופנסיה בע"מ"
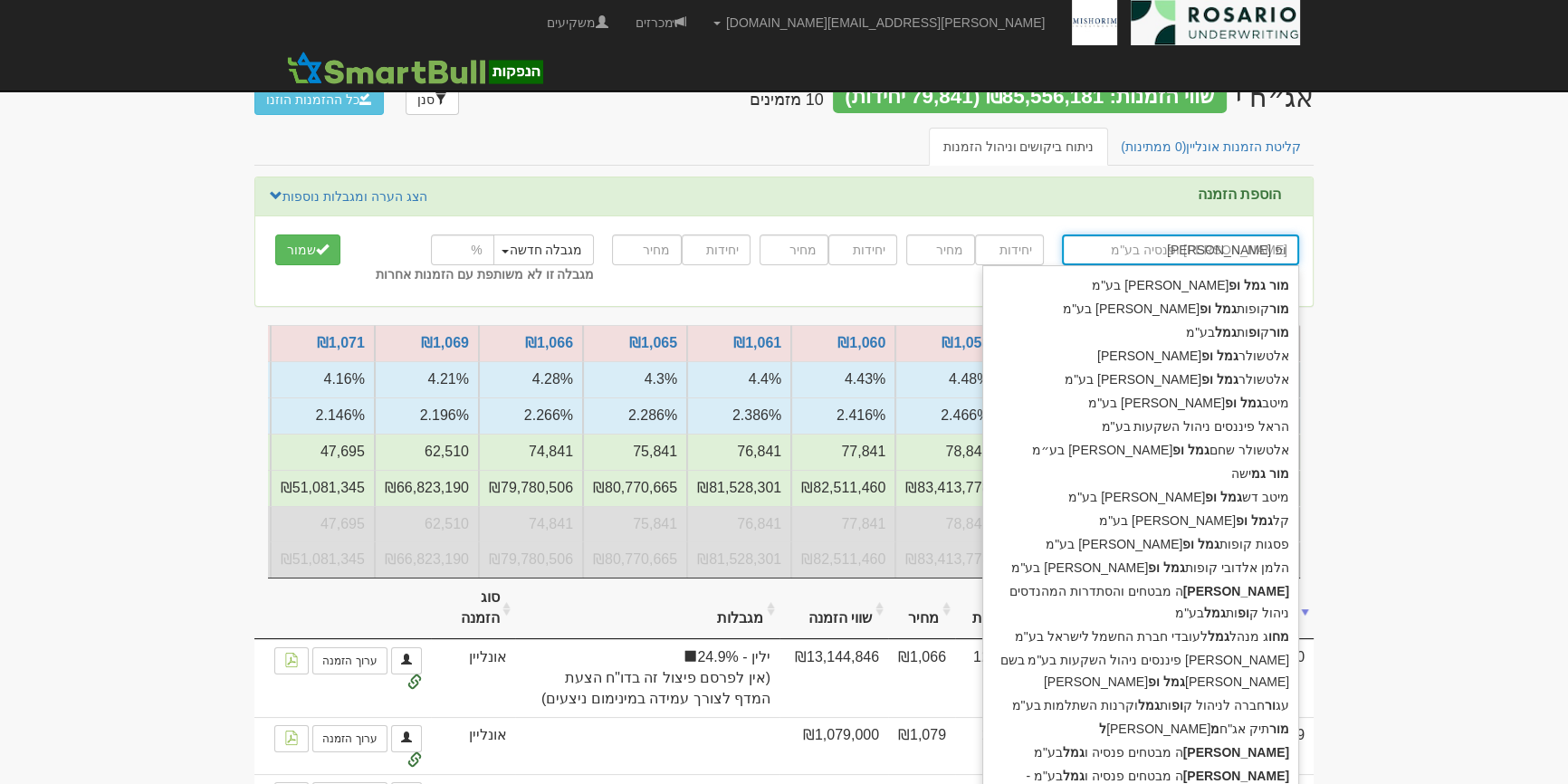
type input "מור גמל ופנ"
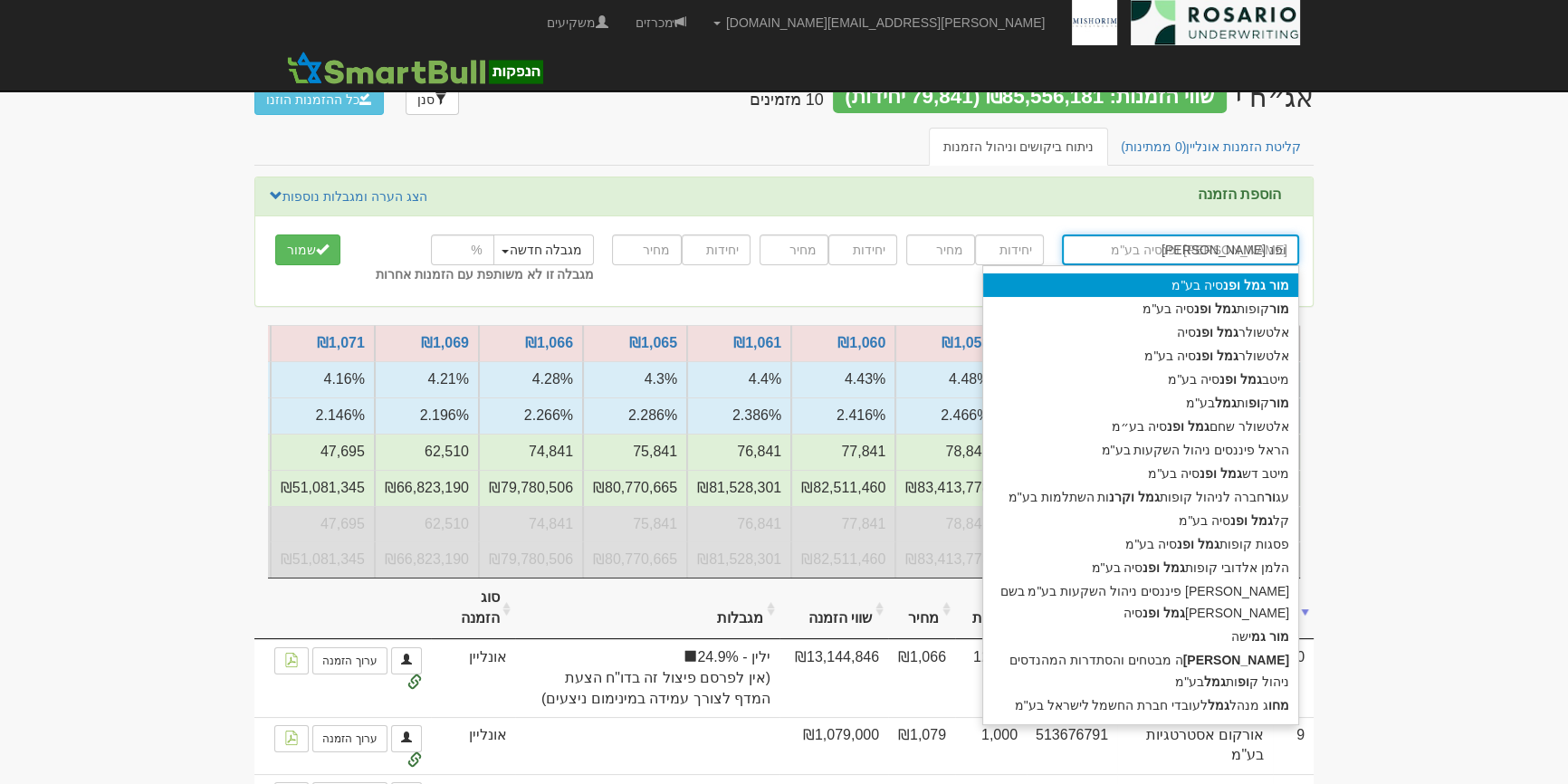
click at [1179, 279] on div "מור גמל ופנ סיה בע"מ" at bounding box center [1141, 286] width 315 height 24
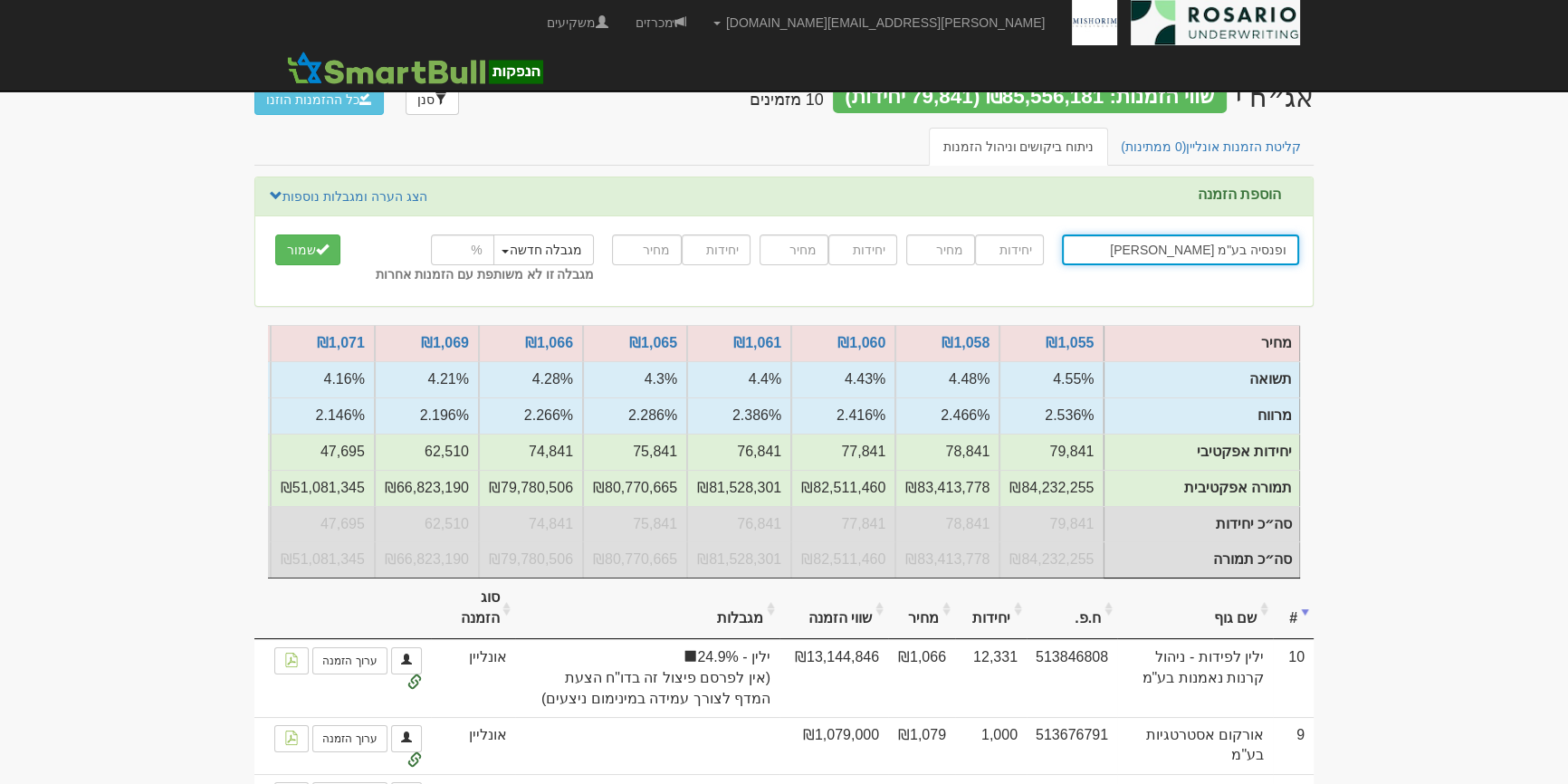
type input "מור גמל ופנסיה בע"מ"
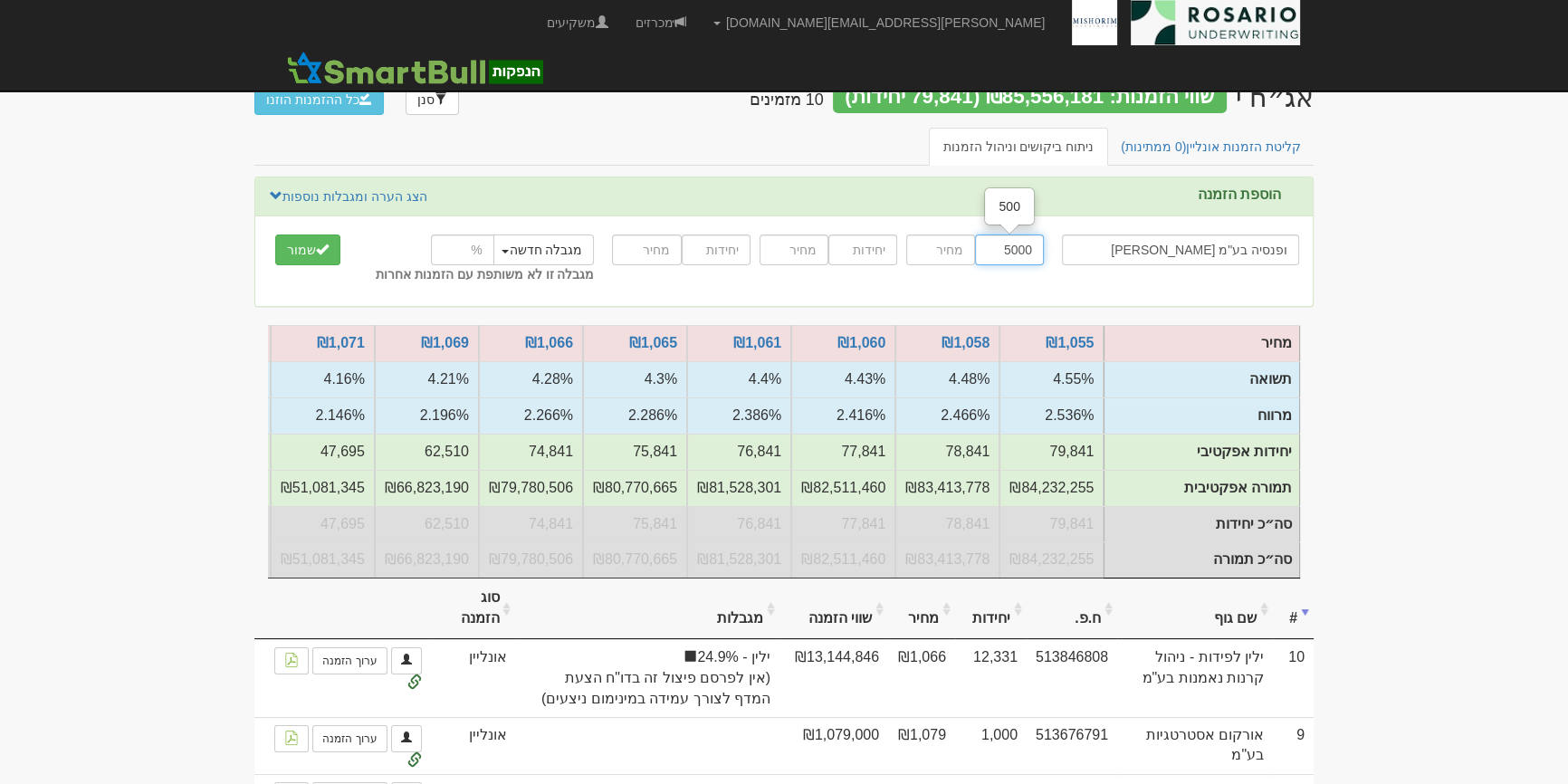
type input "5000"
type input "1063"
click at [314, 256] on button "שמור" at bounding box center [308, 250] width 65 height 30
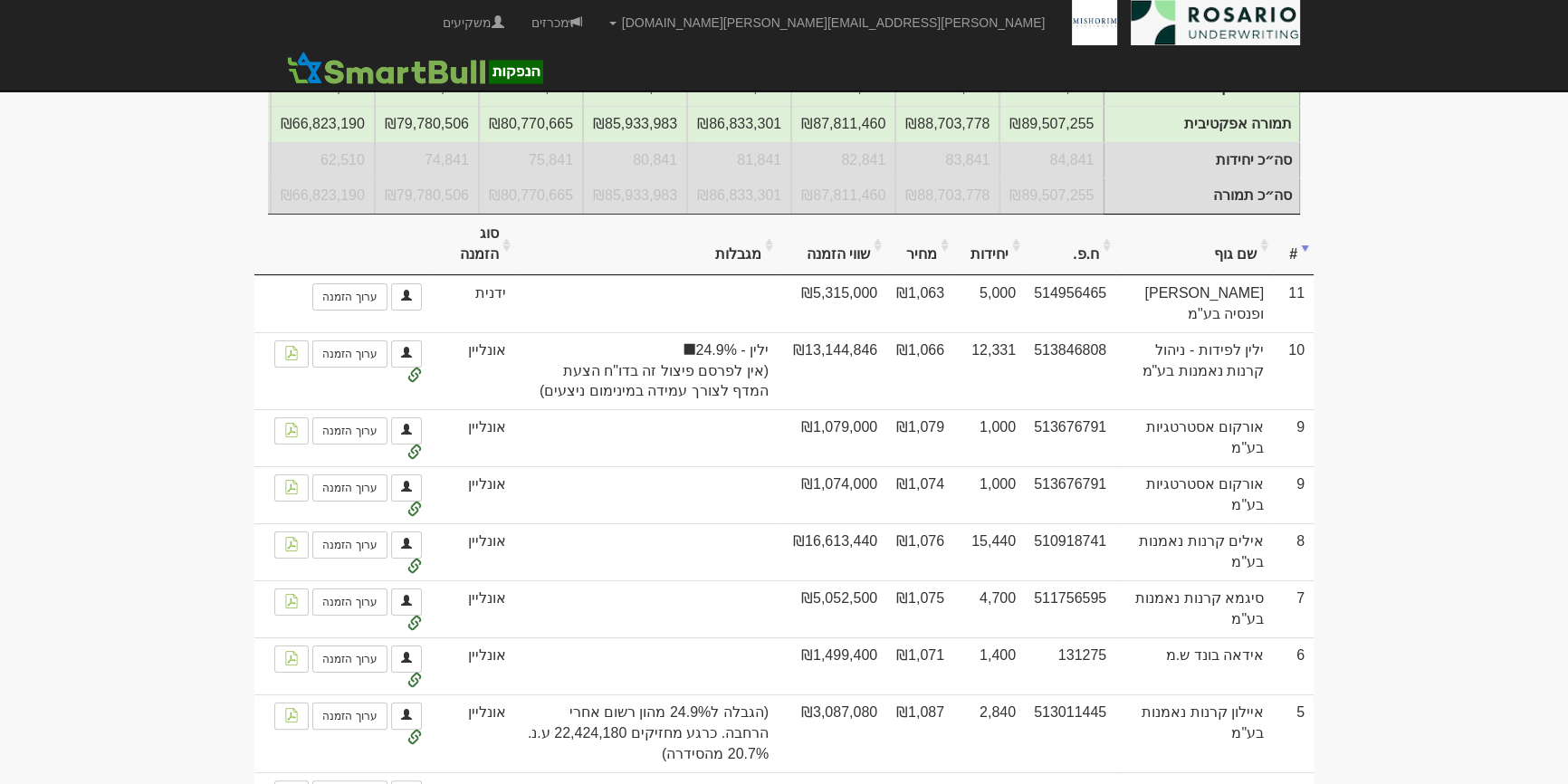
scroll to position [411, 0]
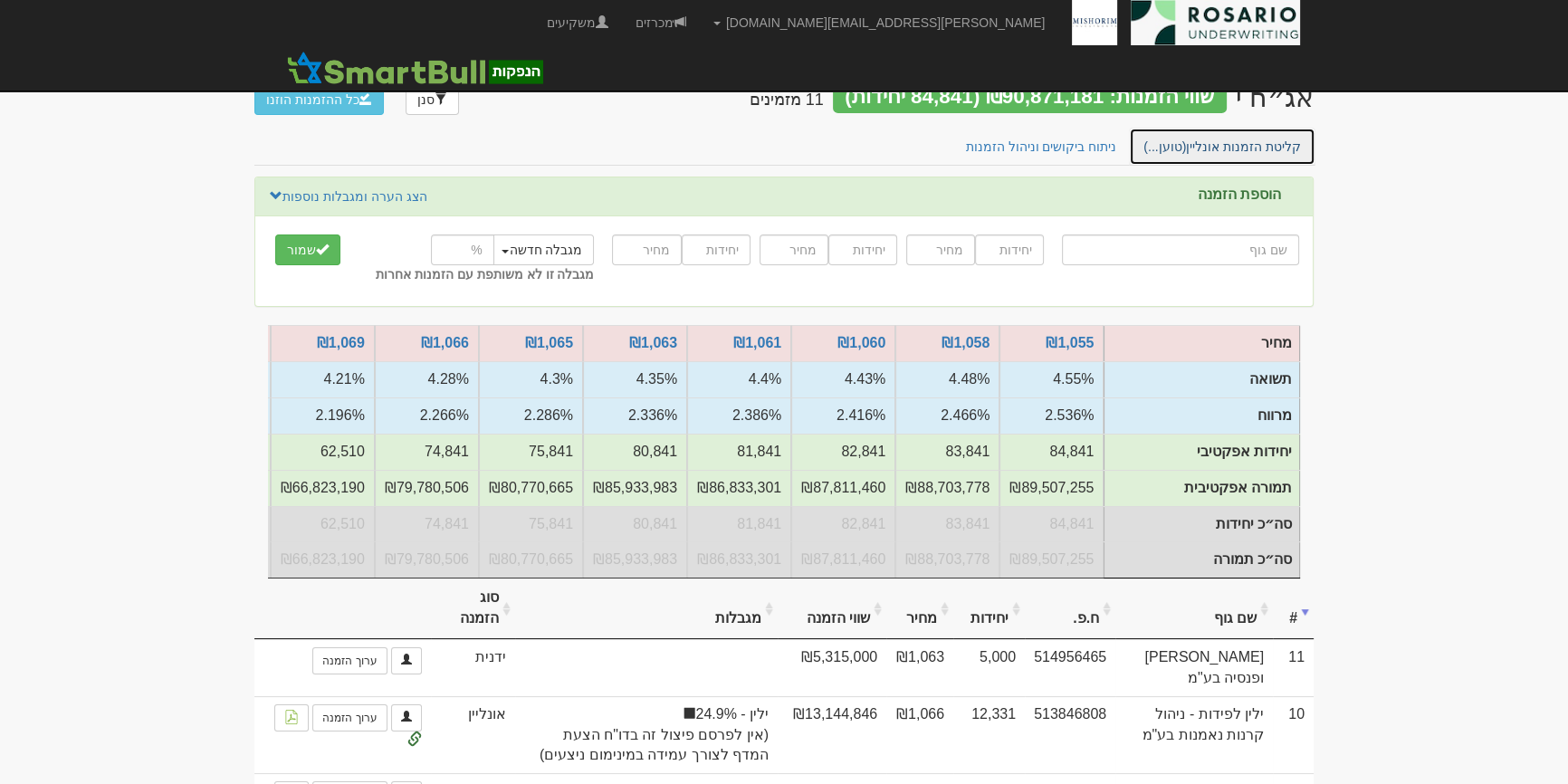
click at [1287, 162] on link "קליטת הזמנות אונליין (טוען...)" at bounding box center [1222, 146] width 187 height 38
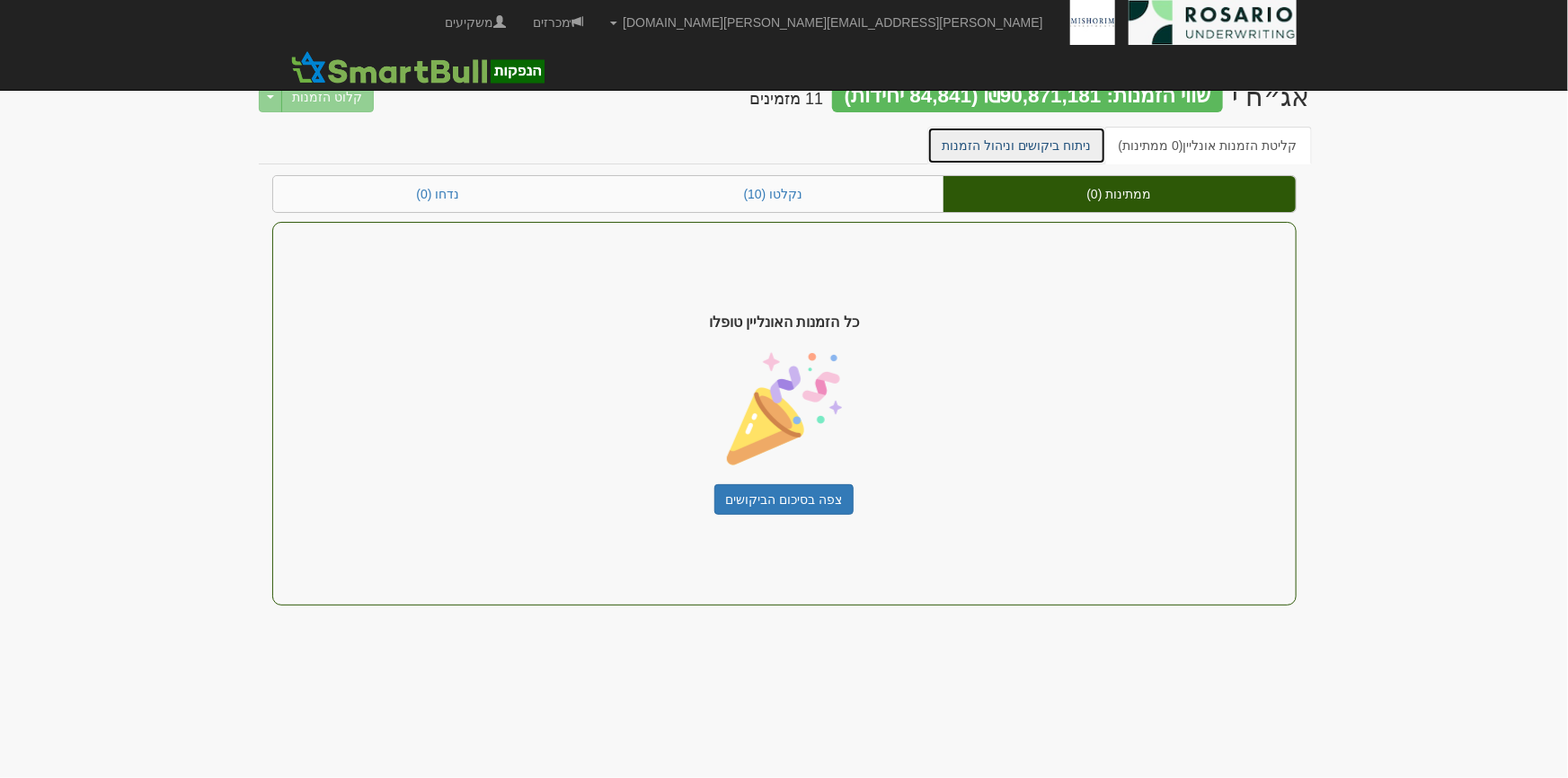
click at [1087, 141] on link "ניתוח ביקושים וניהול הזמנות" at bounding box center [1017, 145] width 179 height 37
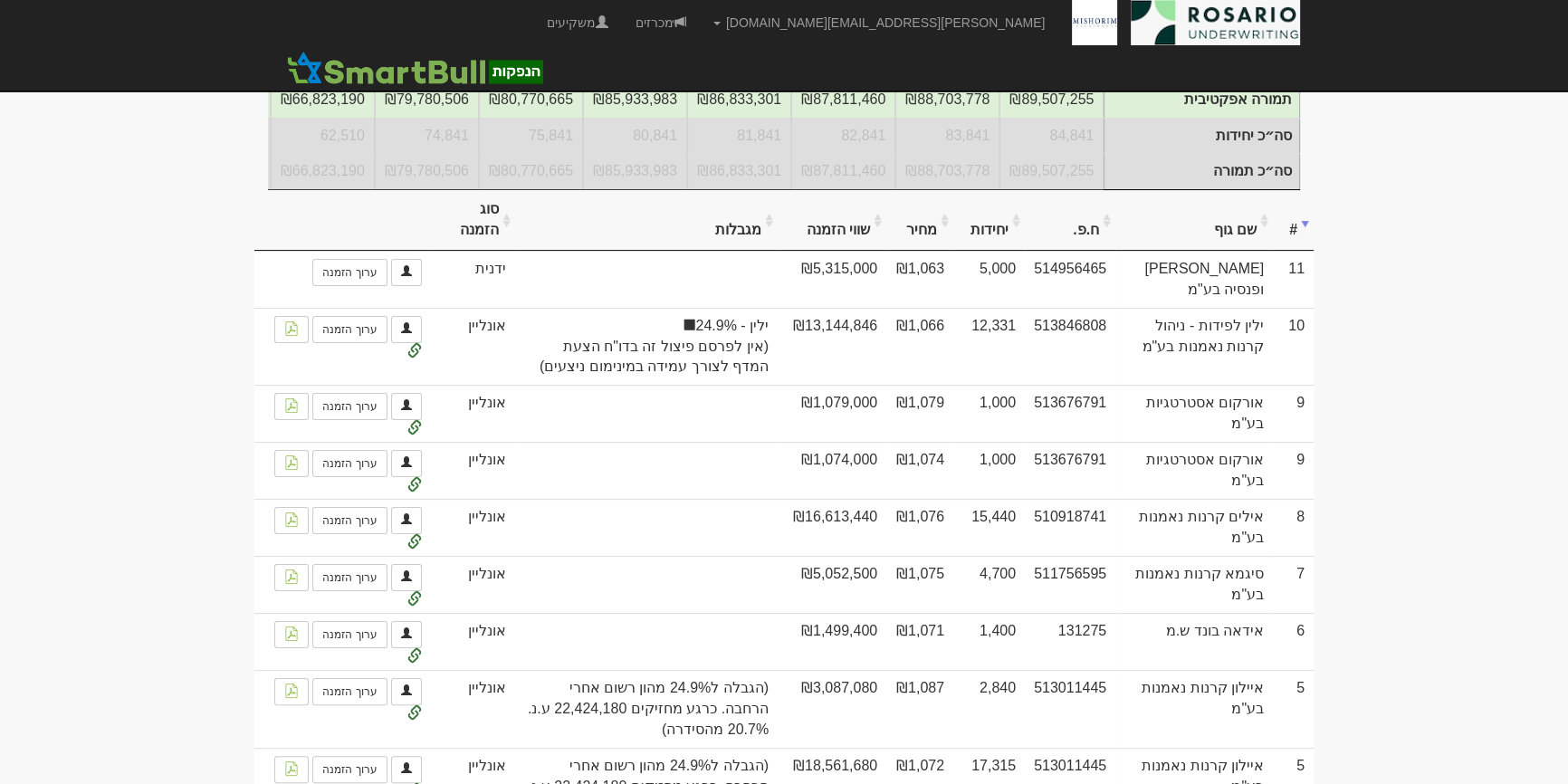
scroll to position [576, 0]
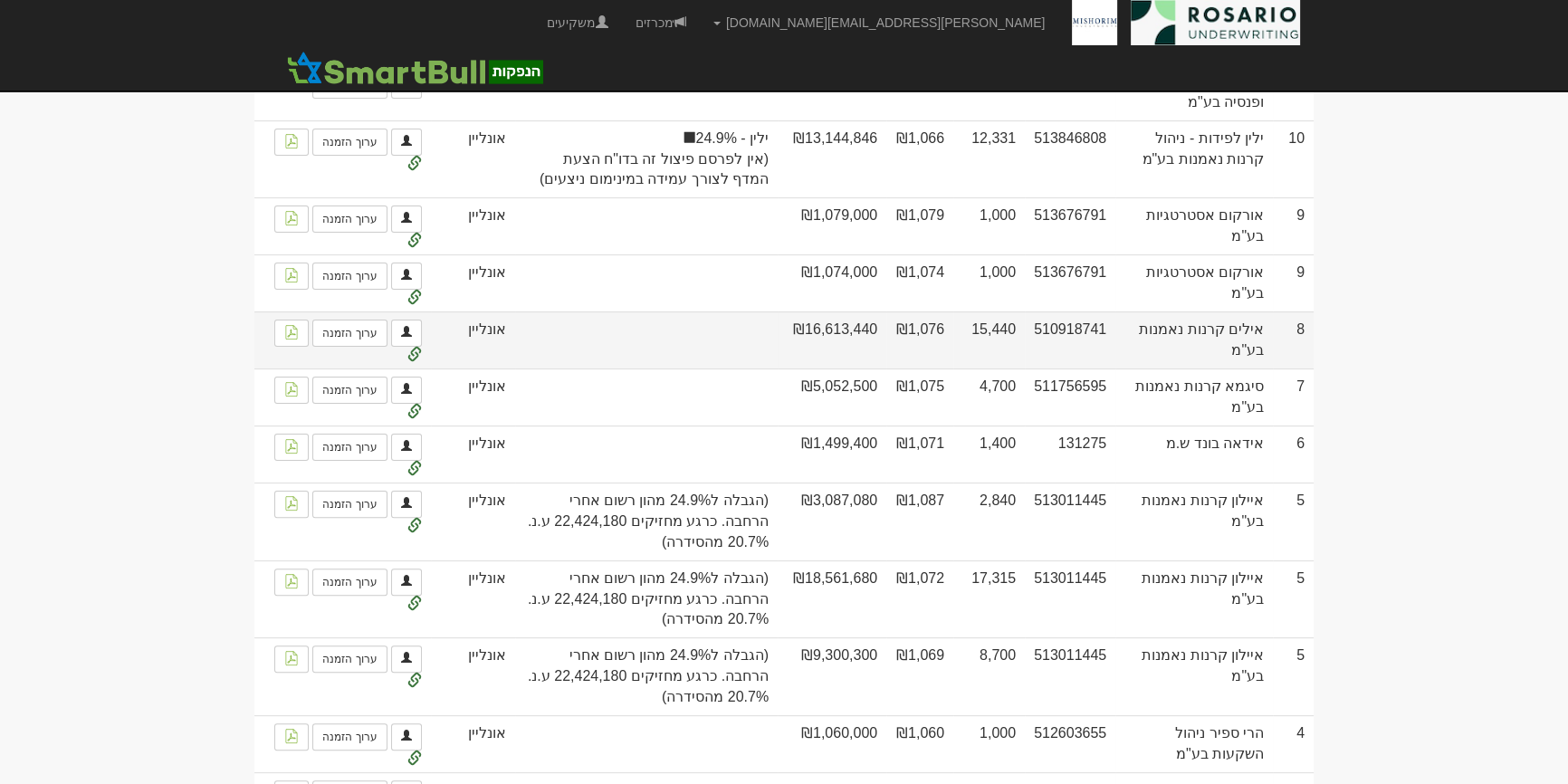
click at [911, 333] on td "₪1,076" at bounding box center [920, 340] width 67 height 57
click at [824, 342] on td "₪16,613,440" at bounding box center [832, 340] width 109 height 57
click at [824, 339] on td "₪16,613,440" at bounding box center [832, 340] width 109 height 57
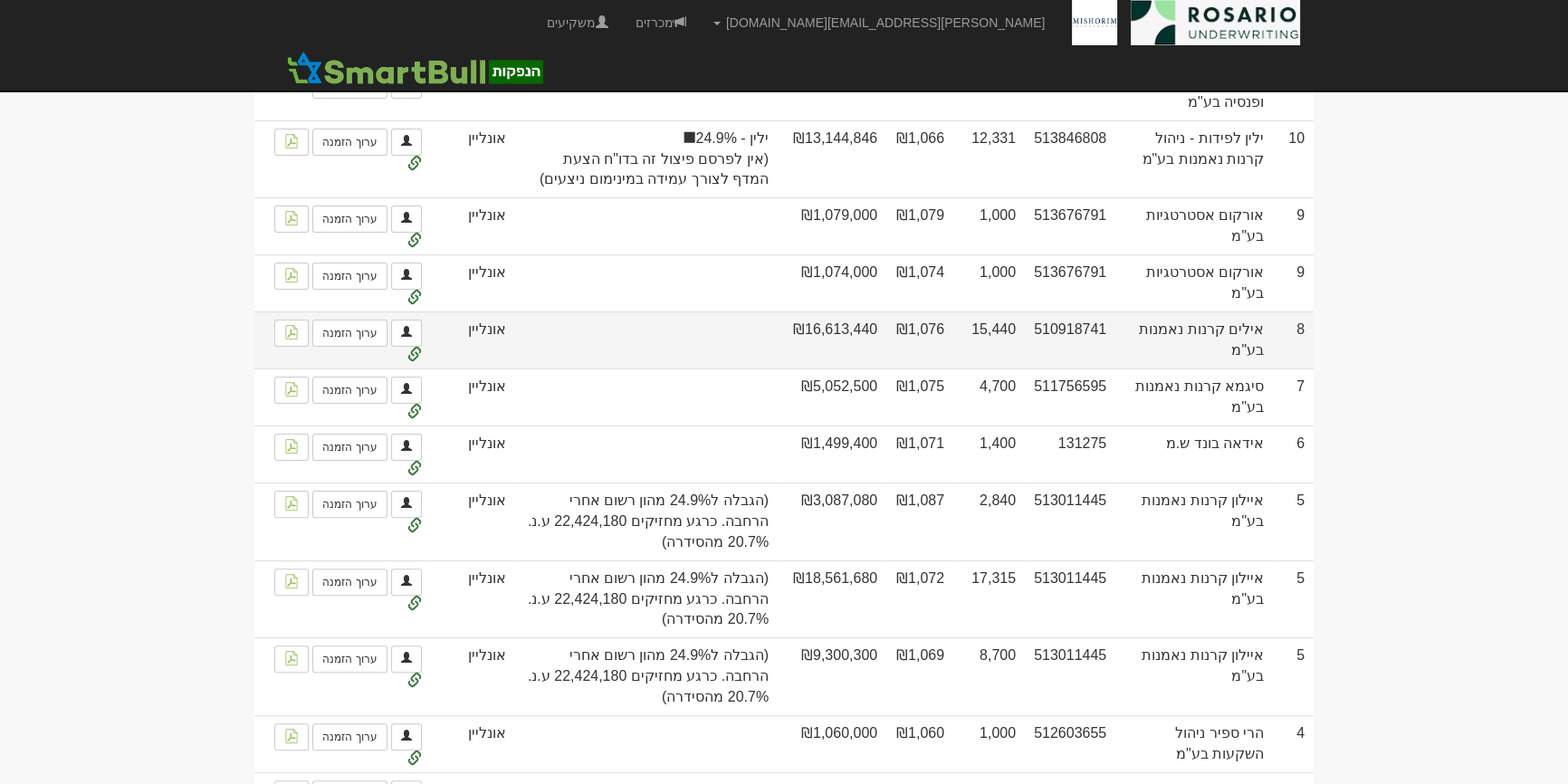
click at [824, 339] on td "₪16,613,440" at bounding box center [832, 340] width 109 height 57
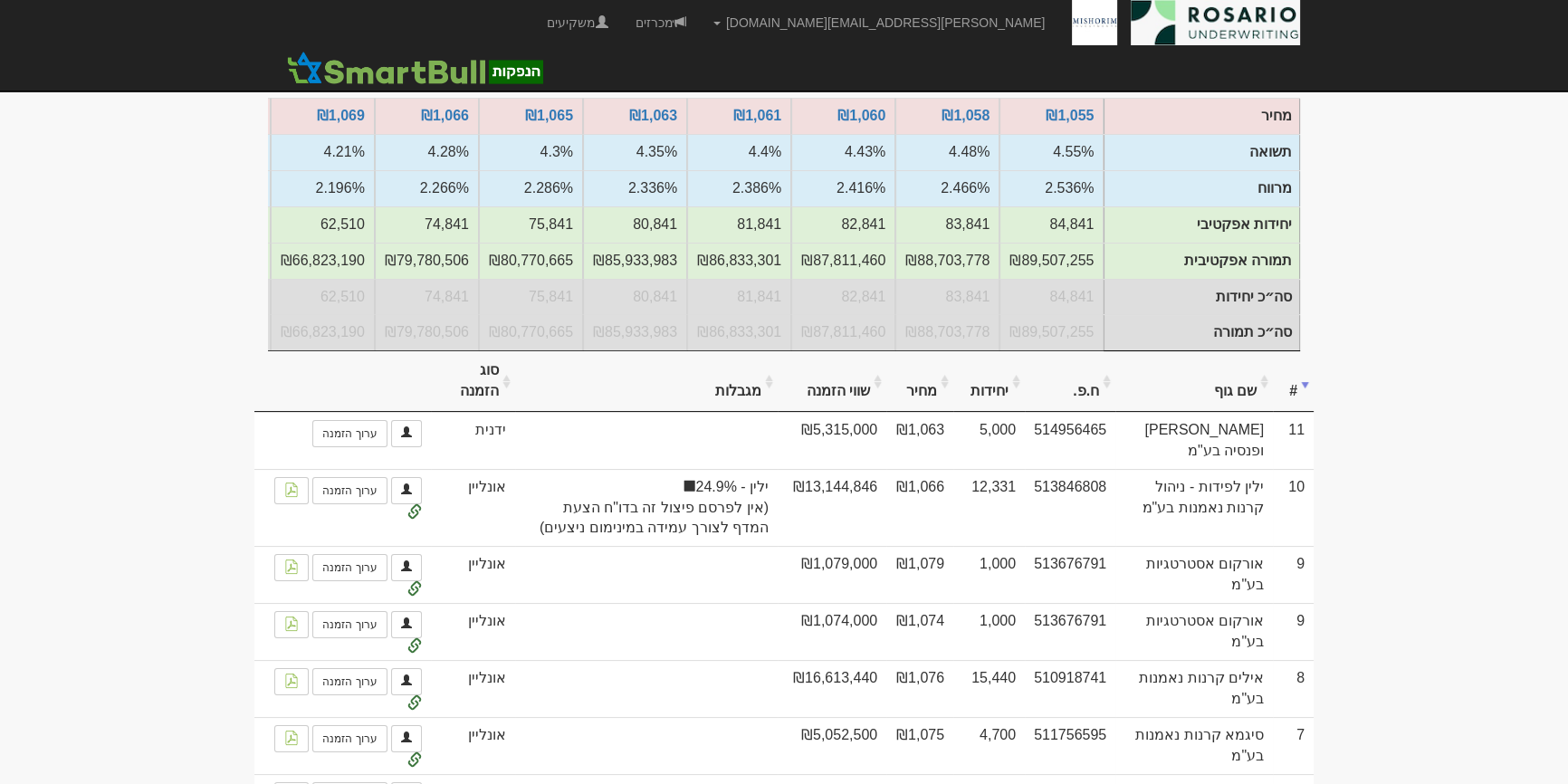
scroll to position [0, 0]
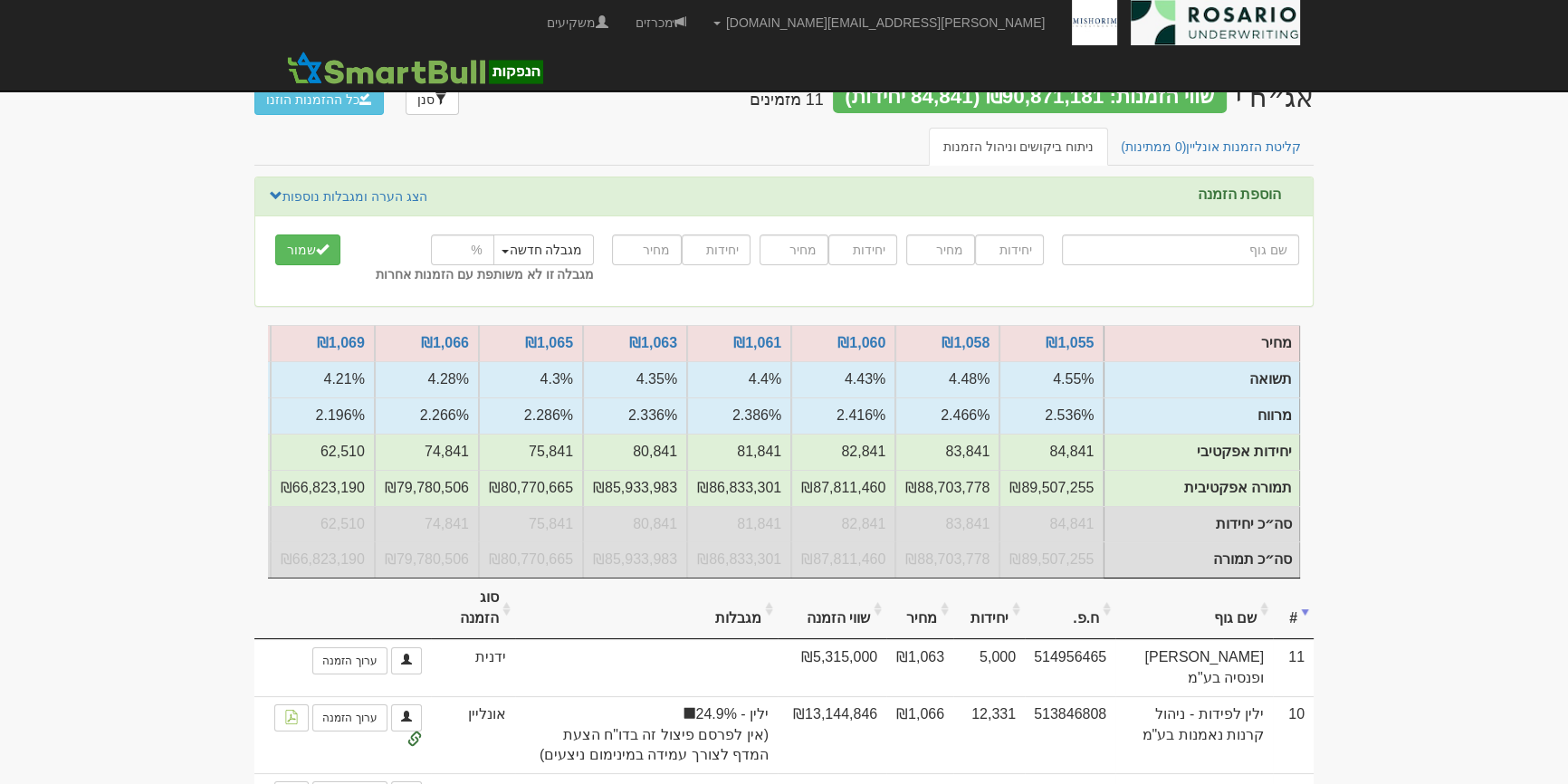
click at [1276, 135] on link "קליטת הזמנות אונליין (0 ממתינות)" at bounding box center [1210, 146] width 209 height 38
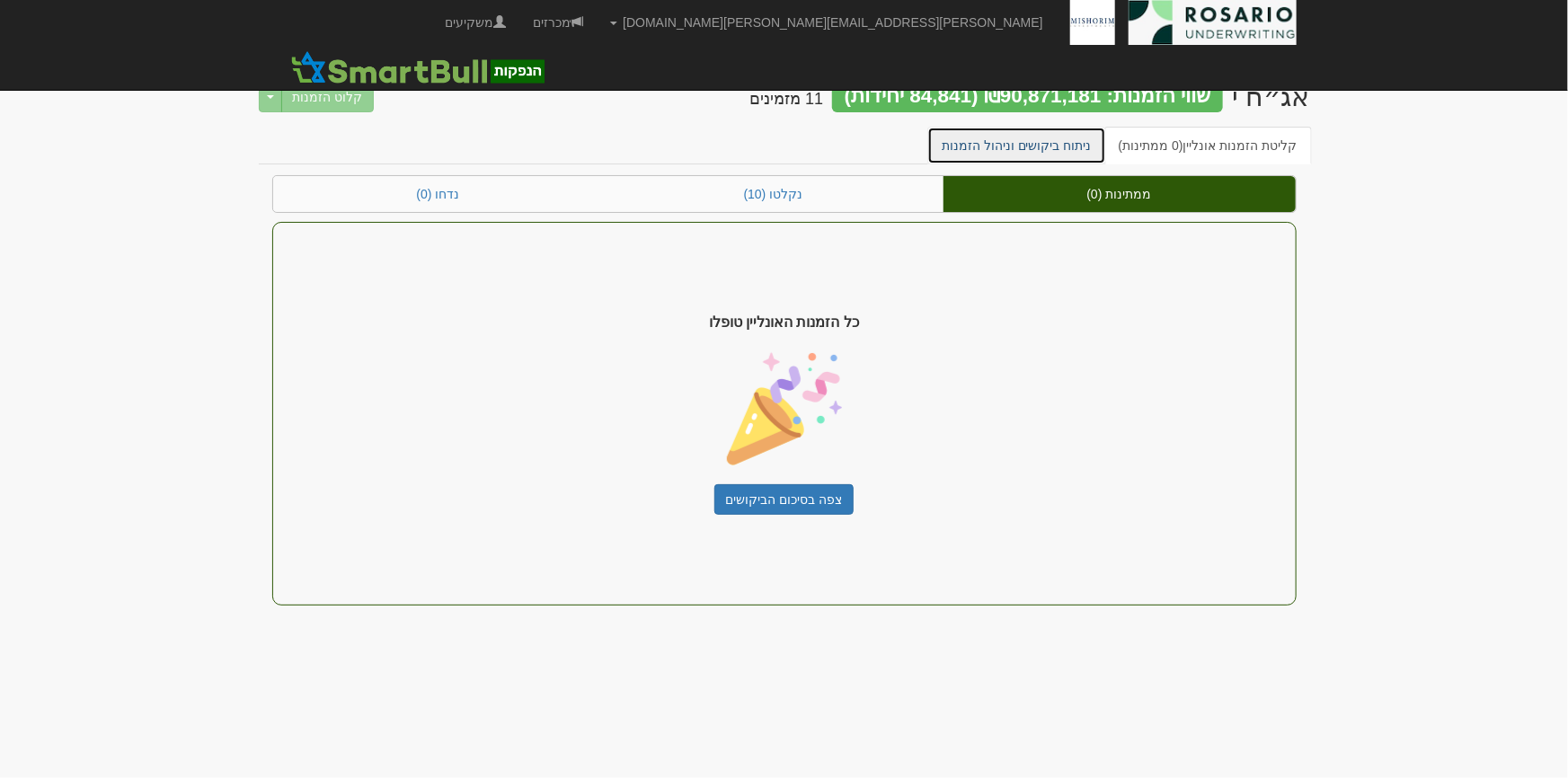
click at [1051, 138] on link "ניתוח ביקושים וניהול הזמנות" at bounding box center [1017, 145] width 179 height 37
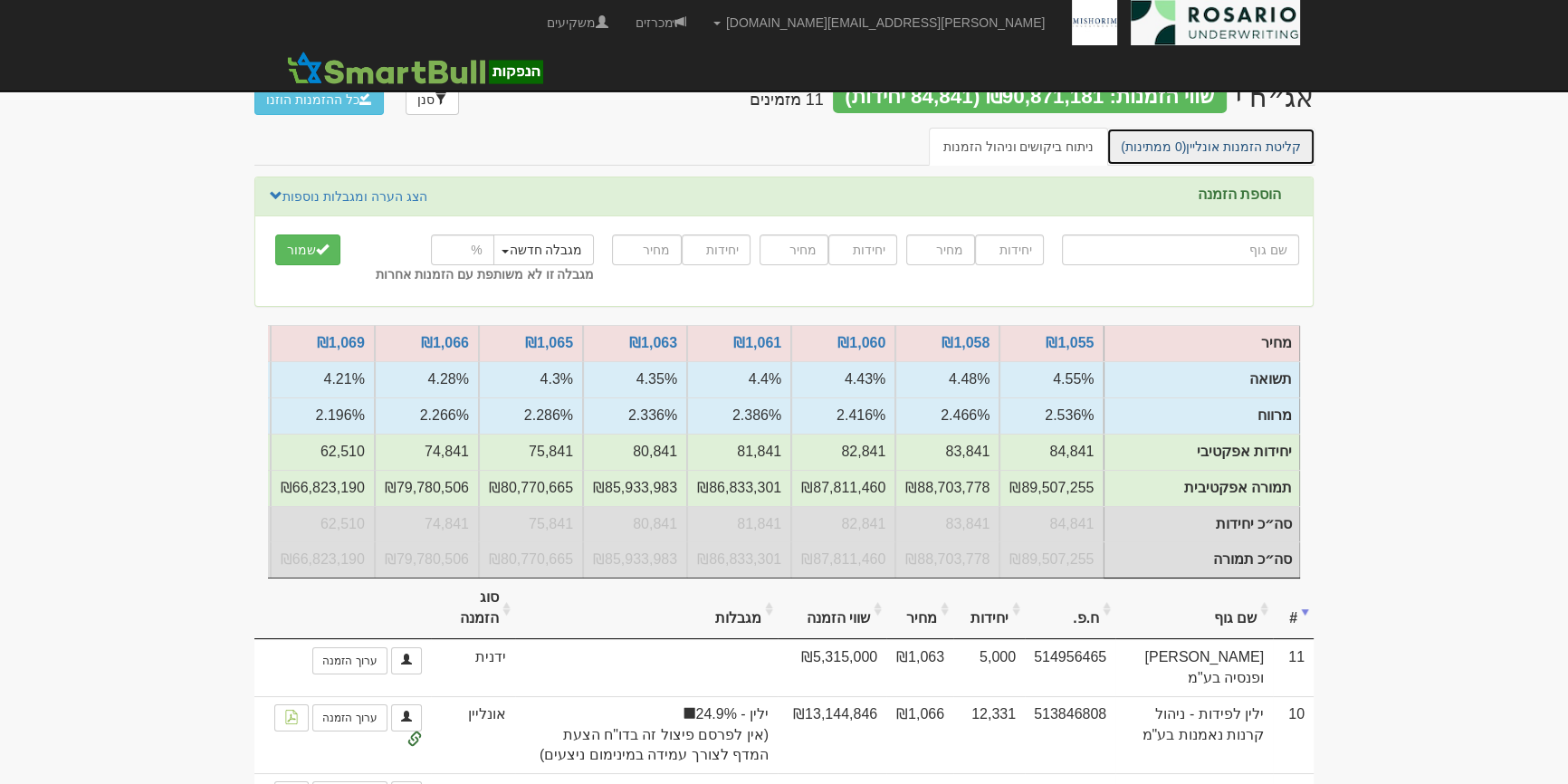
click at [1274, 163] on link "קליטת הזמנות אונליין (0 ממתינות)" at bounding box center [1210, 146] width 209 height 38
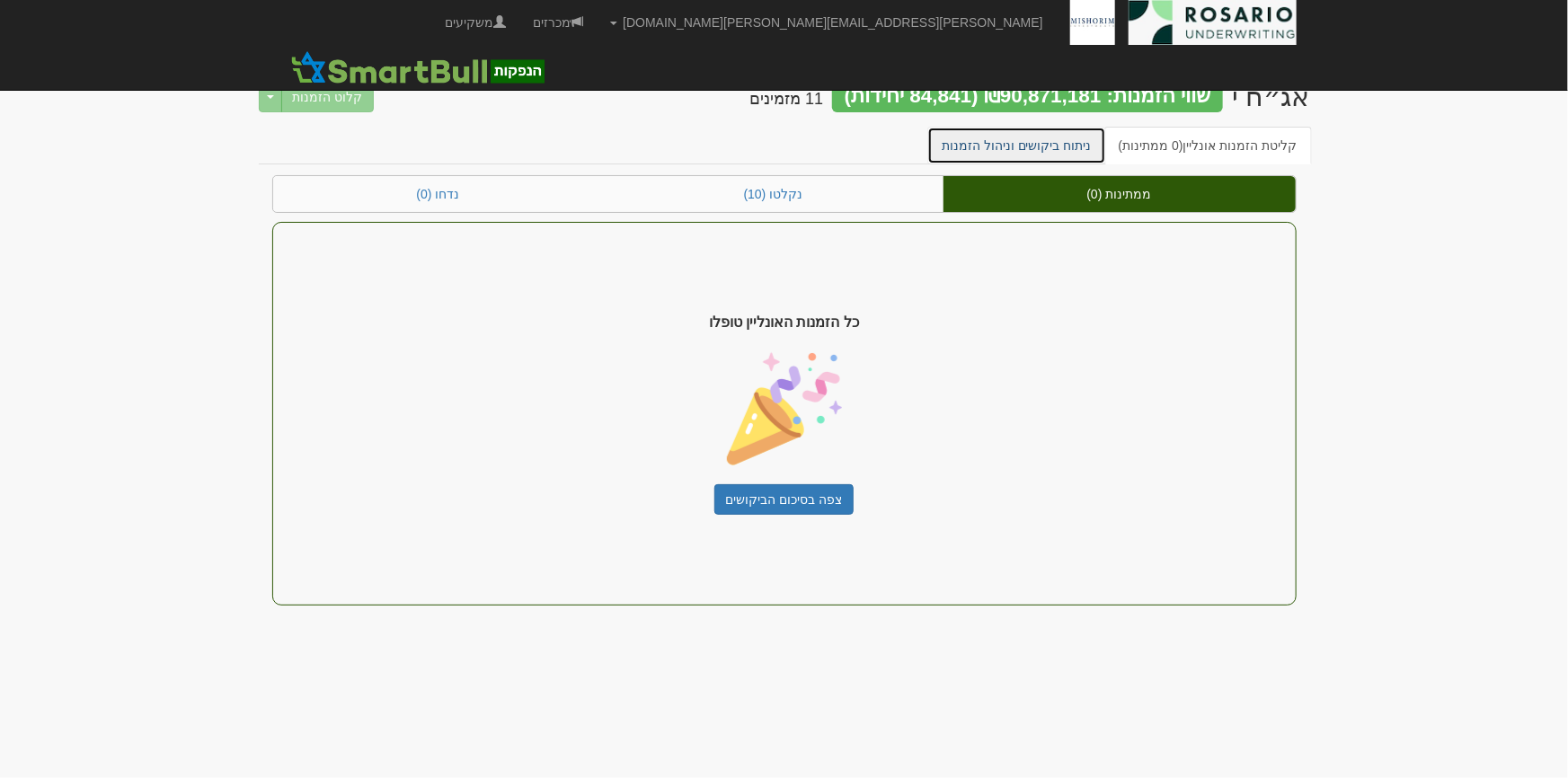
click at [1071, 153] on link "ניתוח ביקושים וניהול הזמנות" at bounding box center [1017, 145] width 179 height 37
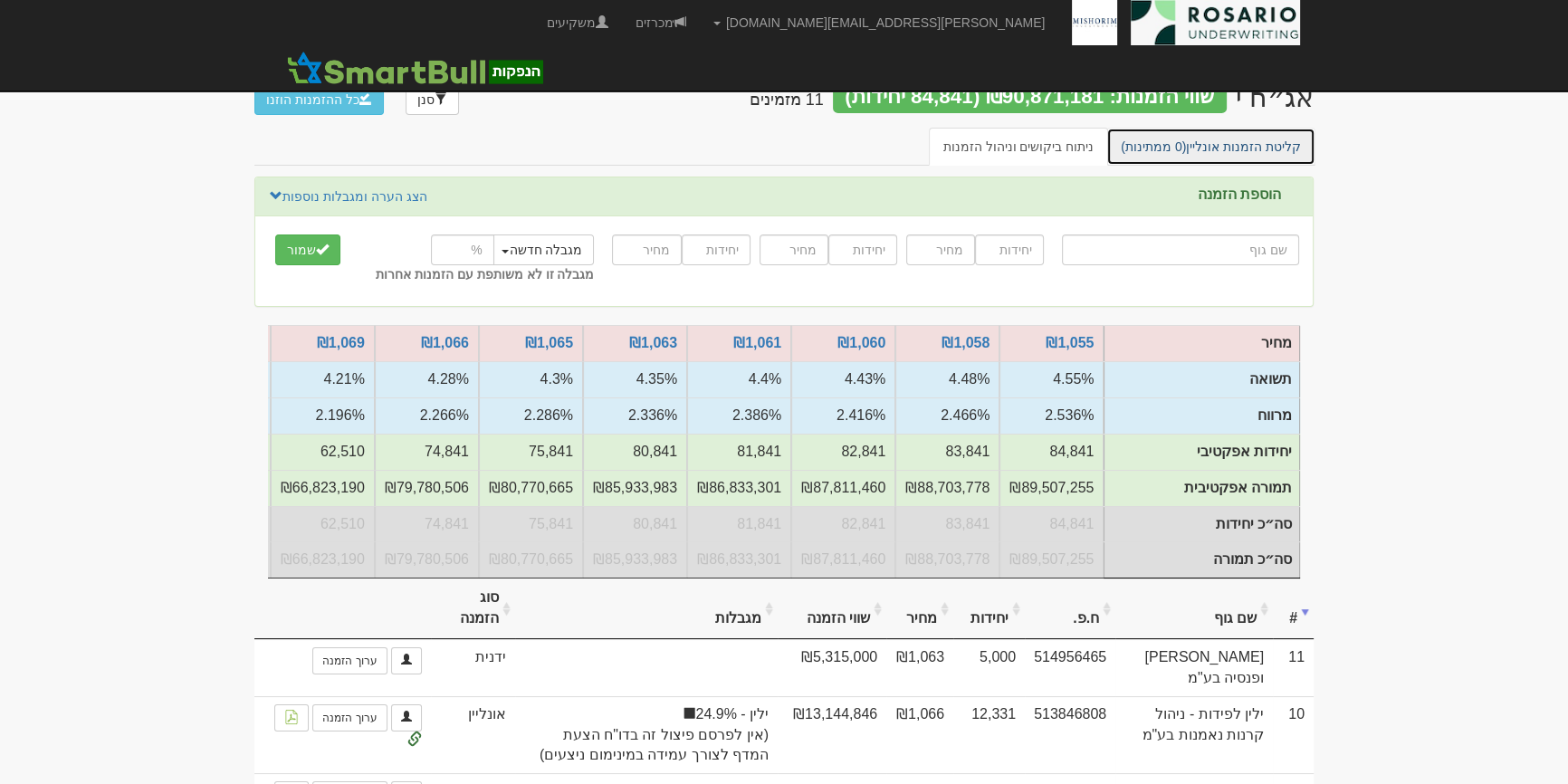
click at [1277, 148] on link "קליטת הזמנות אונליין (0 ממתינות)" at bounding box center [1210, 146] width 209 height 38
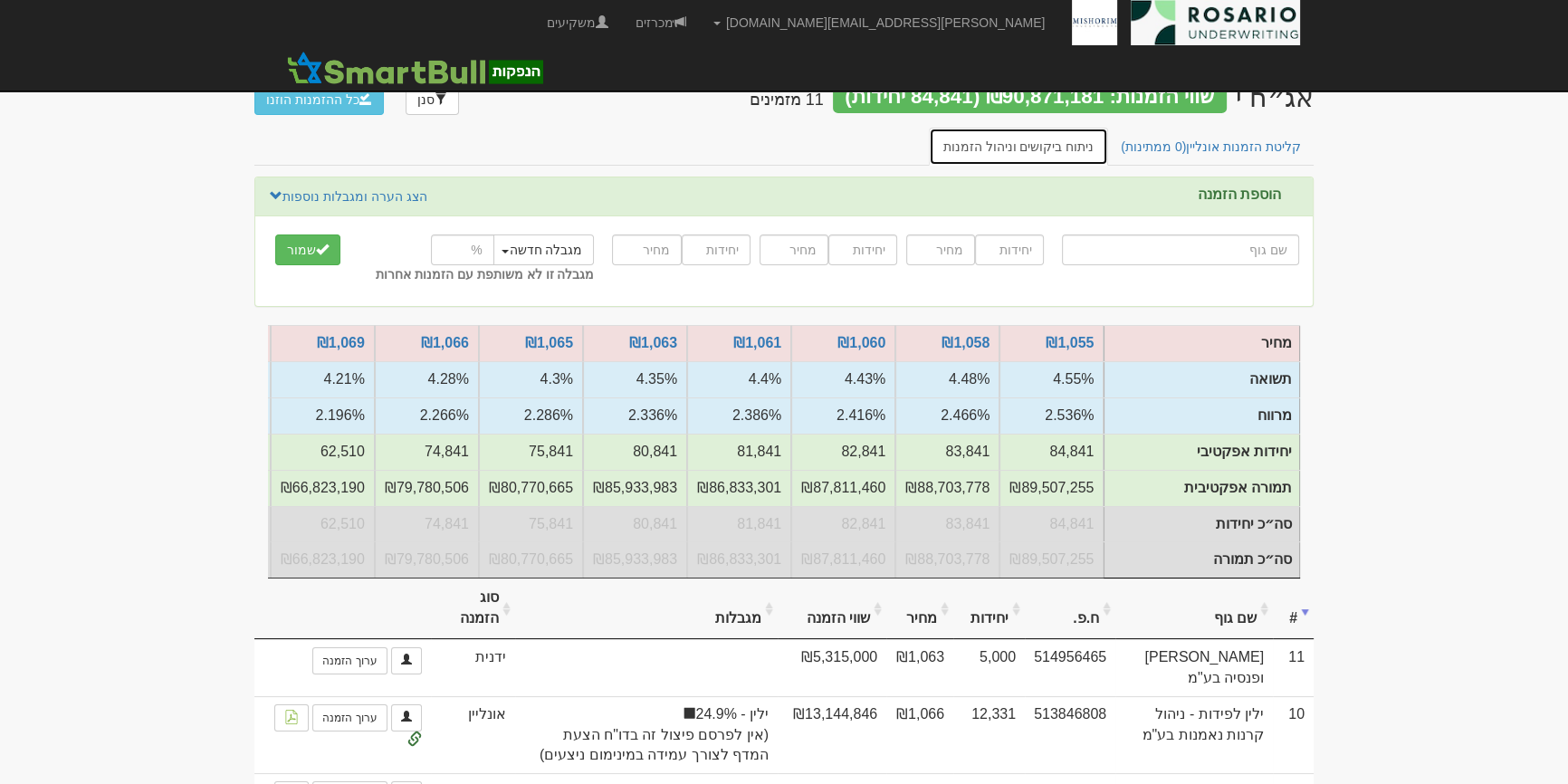
click at [1070, 142] on link "ניתוח ביקושים וניהול הזמנות" at bounding box center [1019, 146] width 180 height 38
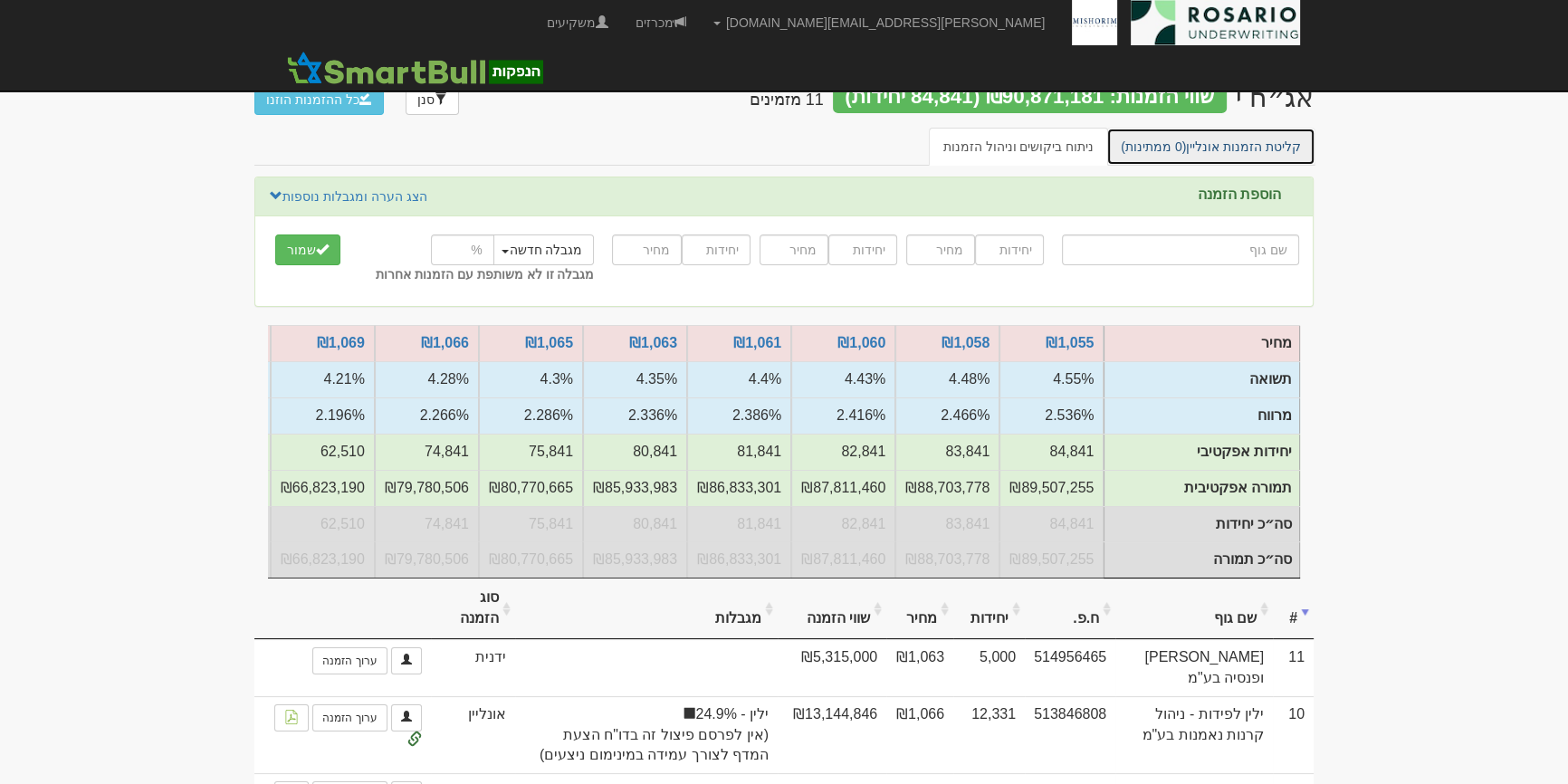
click at [1235, 136] on link "קליטת הזמנות אונליין (0 ממתינות)" at bounding box center [1210, 146] width 209 height 38
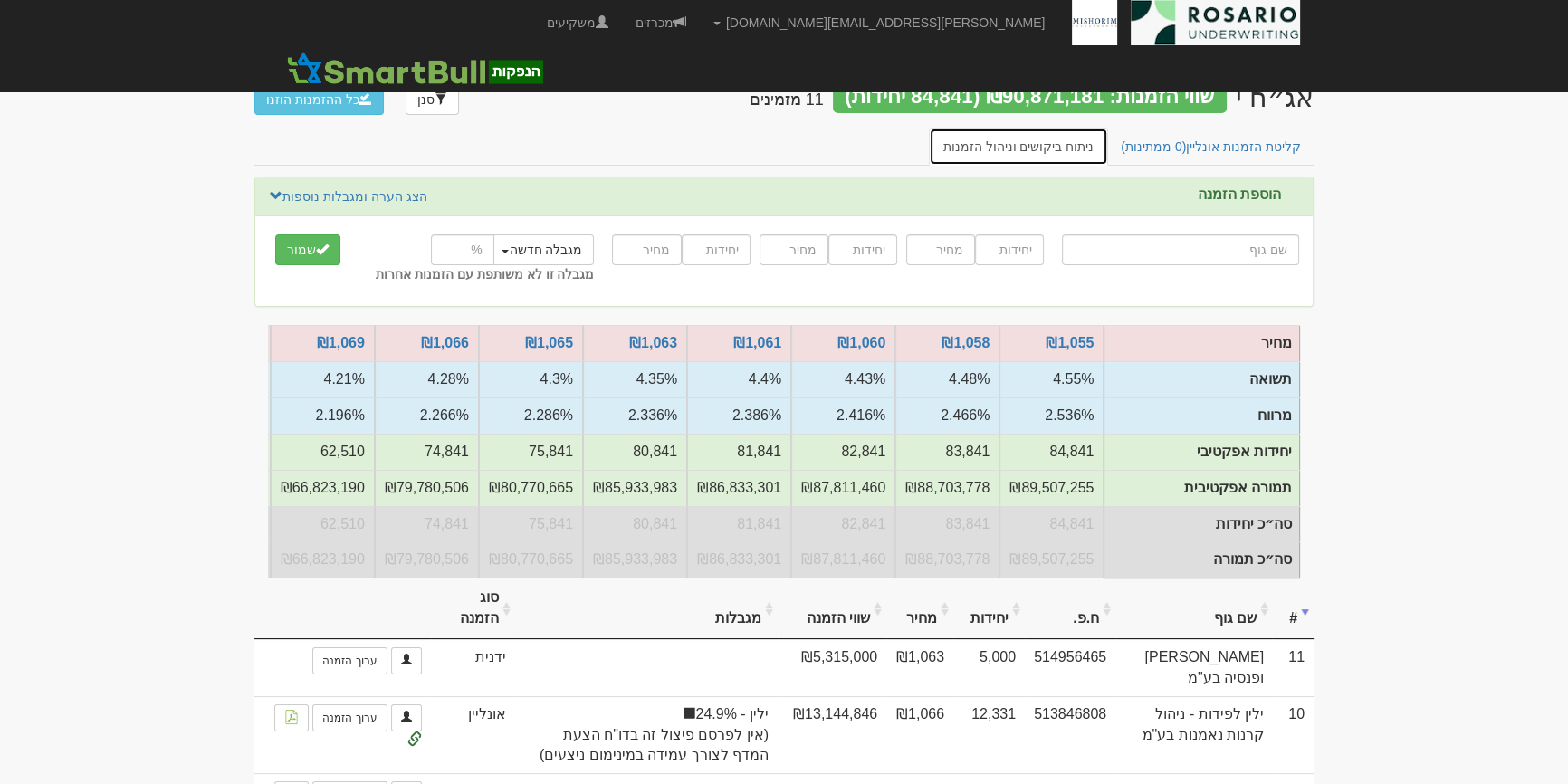
click at [1081, 142] on link "ניתוח ביקושים וניהול הזמנות" at bounding box center [1019, 146] width 180 height 38
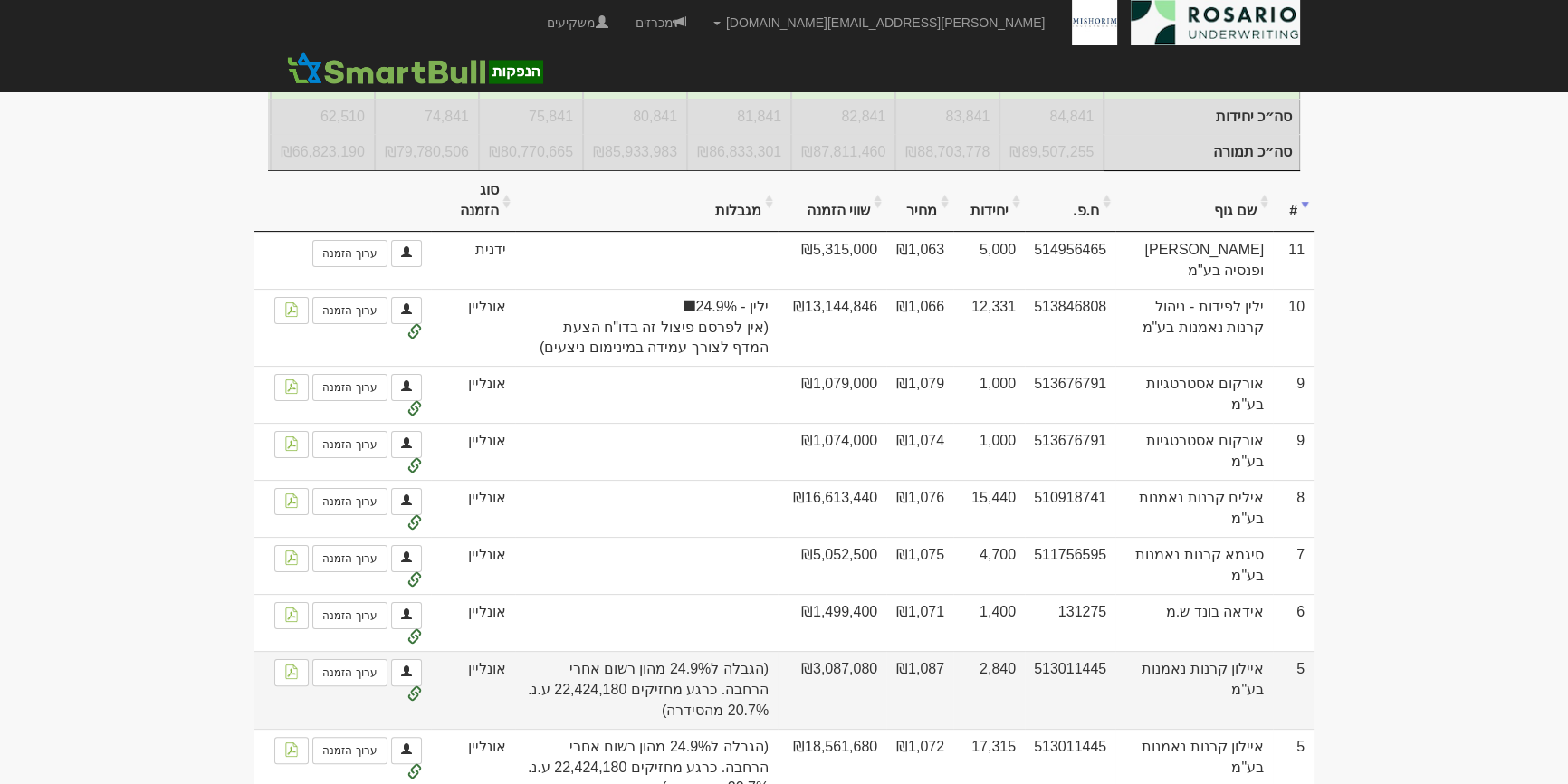
scroll to position [411, 0]
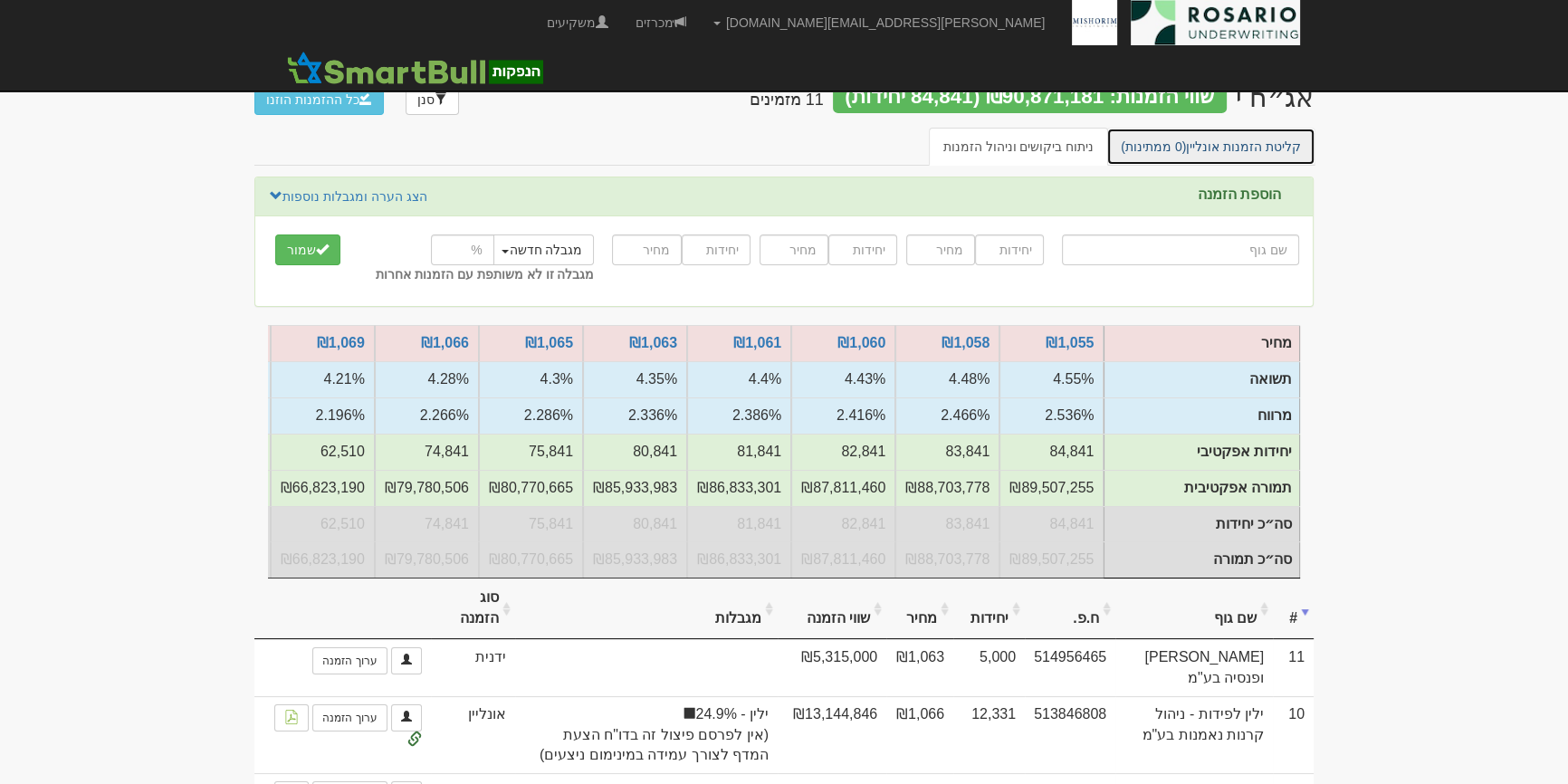
click at [1246, 140] on link "קליטת הזמנות אונליין (0 ממתינות)" at bounding box center [1210, 146] width 209 height 38
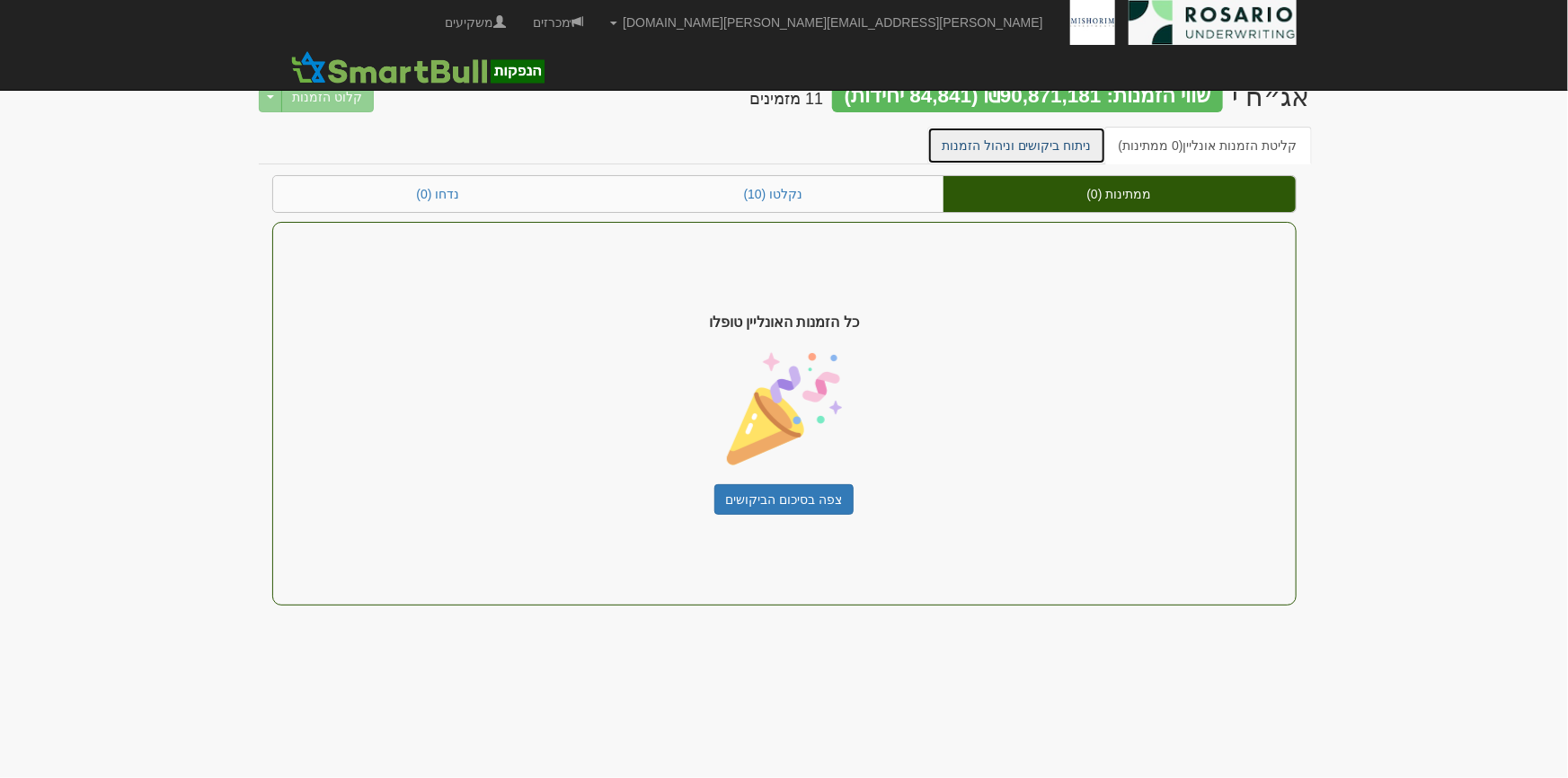
click at [1075, 144] on link "ניתוח ביקושים וניהול הזמנות" at bounding box center [1017, 145] width 179 height 37
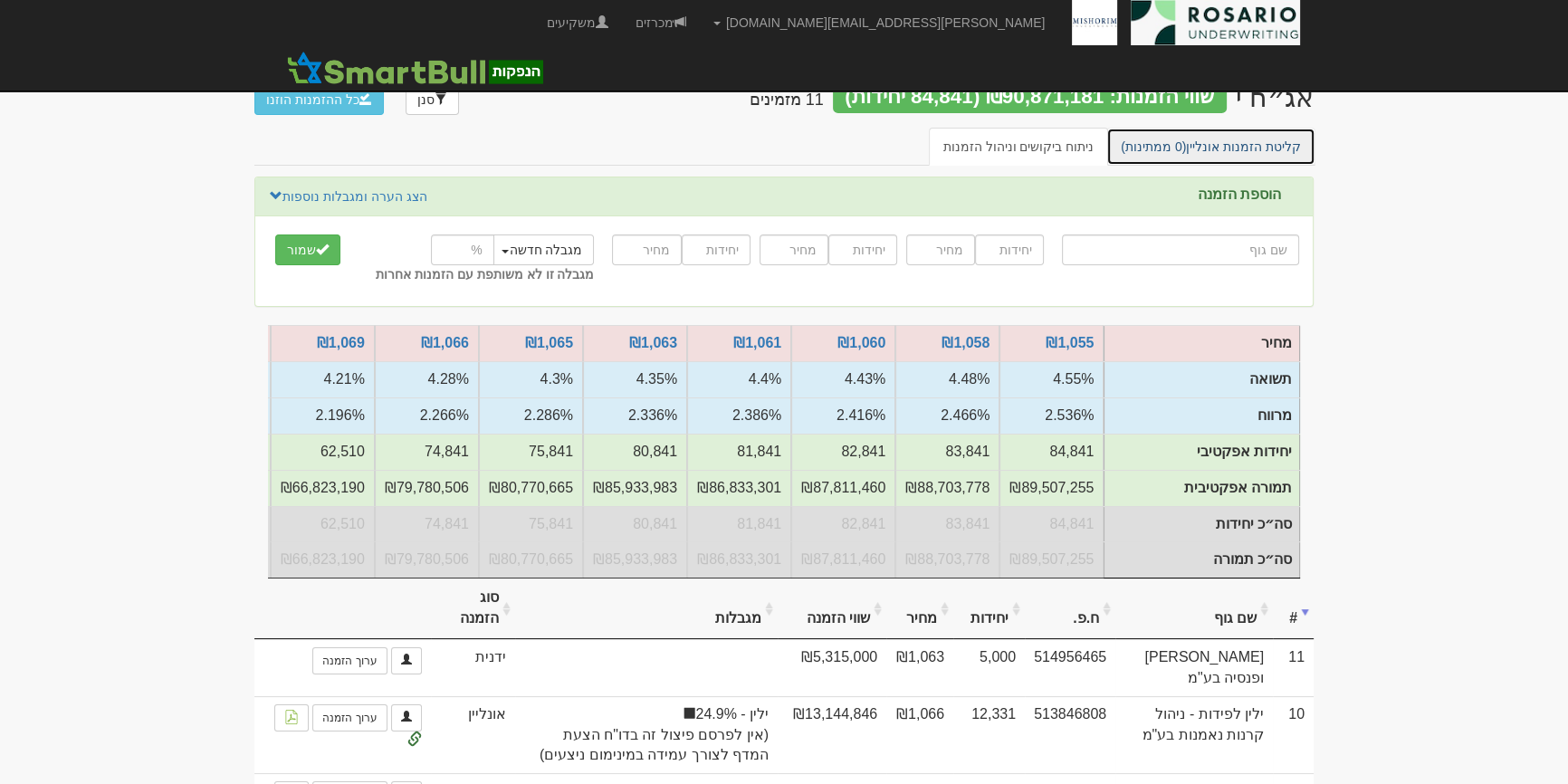
click at [1267, 158] on link "קליטת הזמנות אונליין (0 ממתינות)" at bounding box center [1210, 146] width 209 height 38
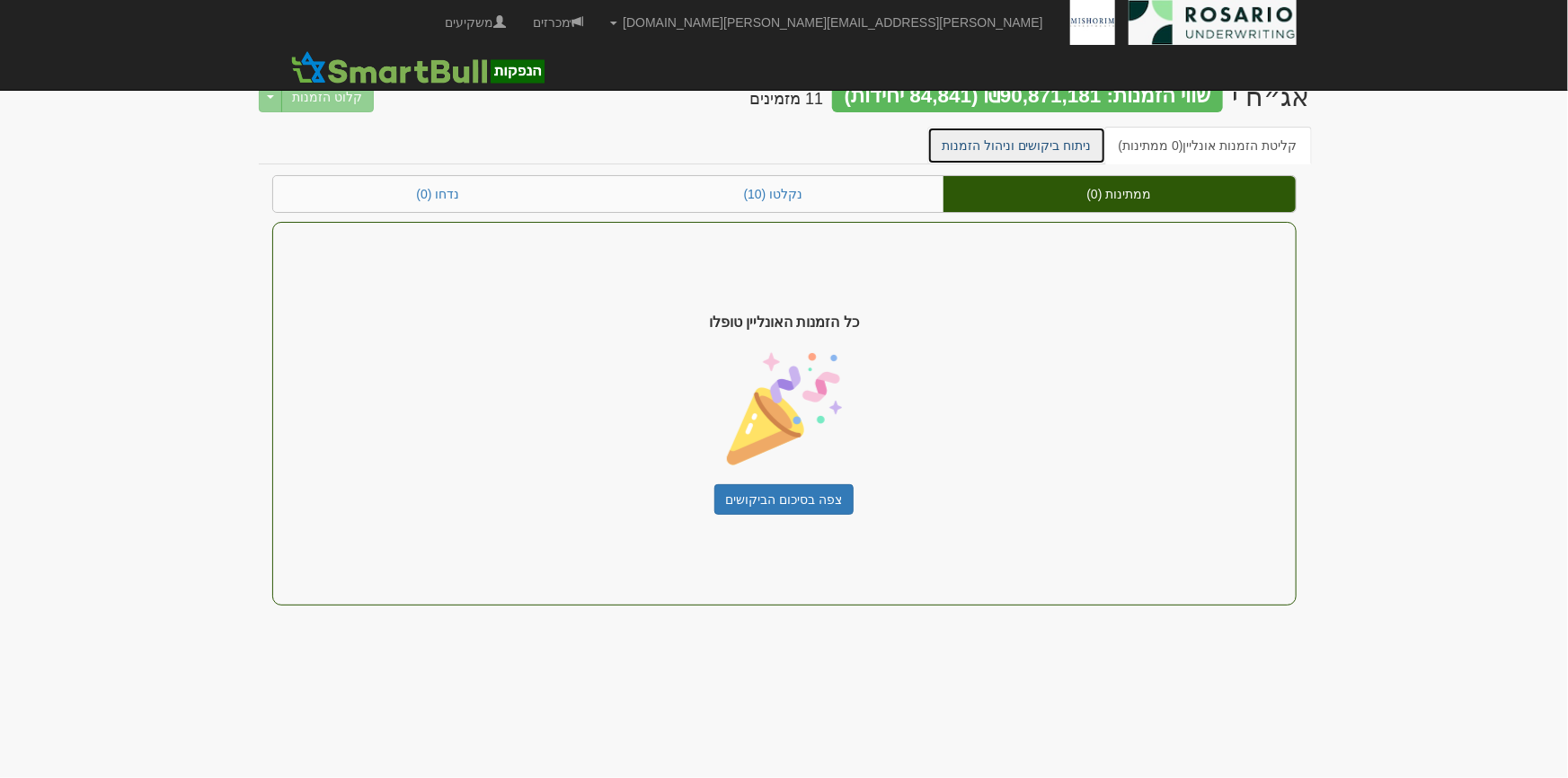
click at [1048, 143] on link "ניתוח ביקושים וניהול הזמנות" at bounding box center [1017, 145] width 179 height 37
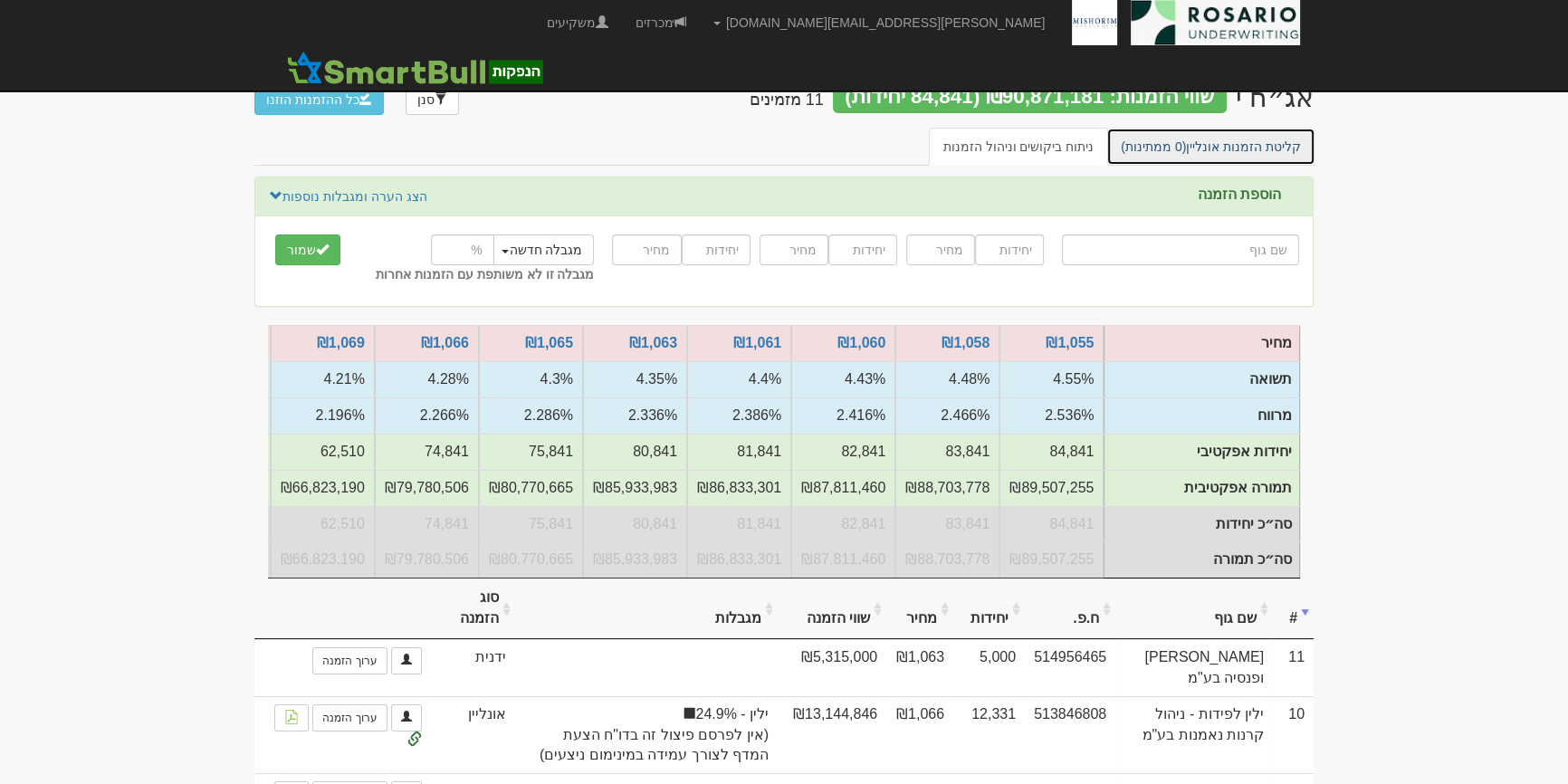
click at [1217, 150] on link "קליטת הזמנות אונליין (0 ממתינות)" at bounding box center [1210, 146] width 209 height 38
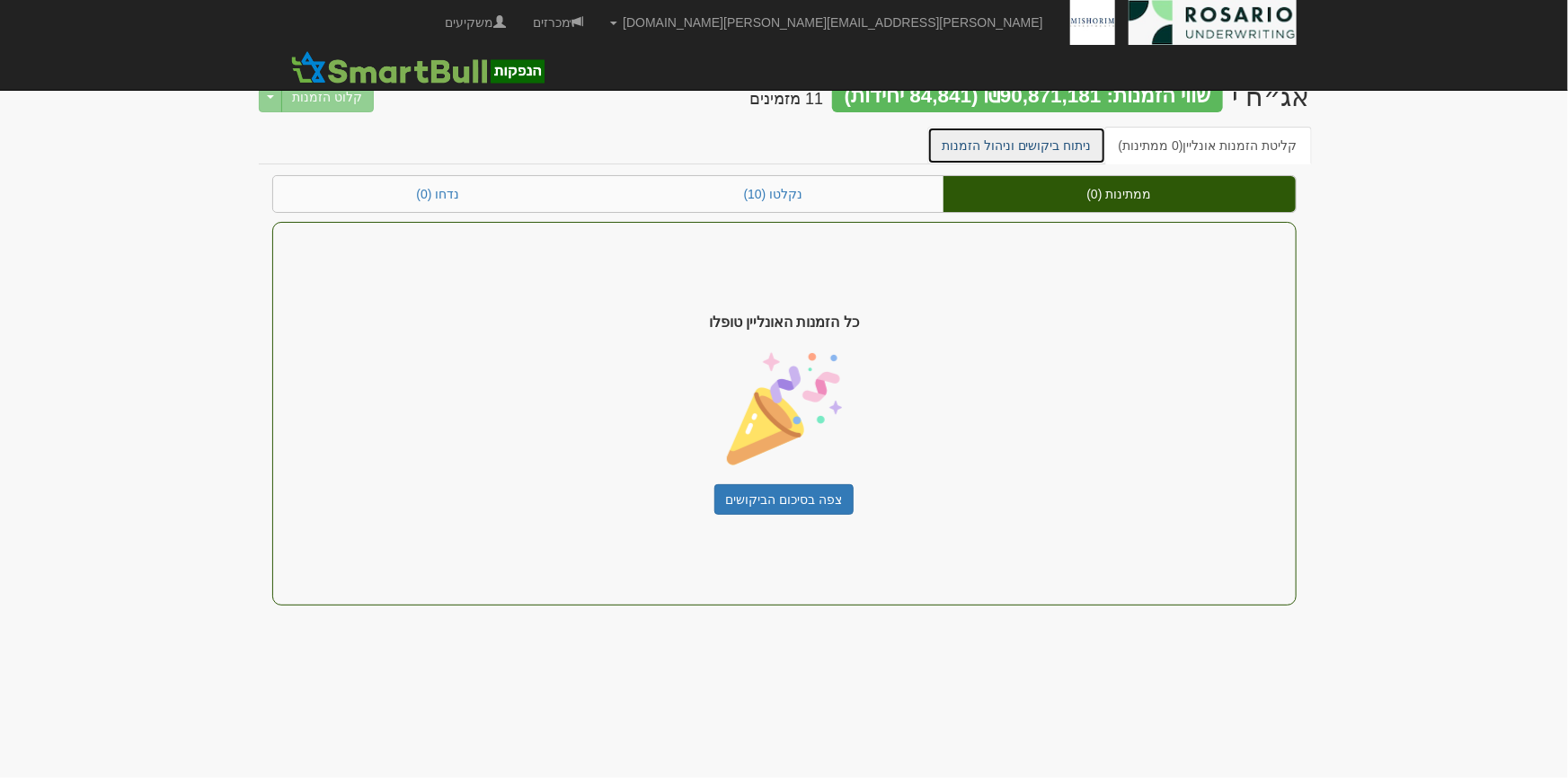
click at [1087, 133] on link "ניתוח ביקושים וניהול הזמנות" at bounding box center [1017, 145] width 179 height 37
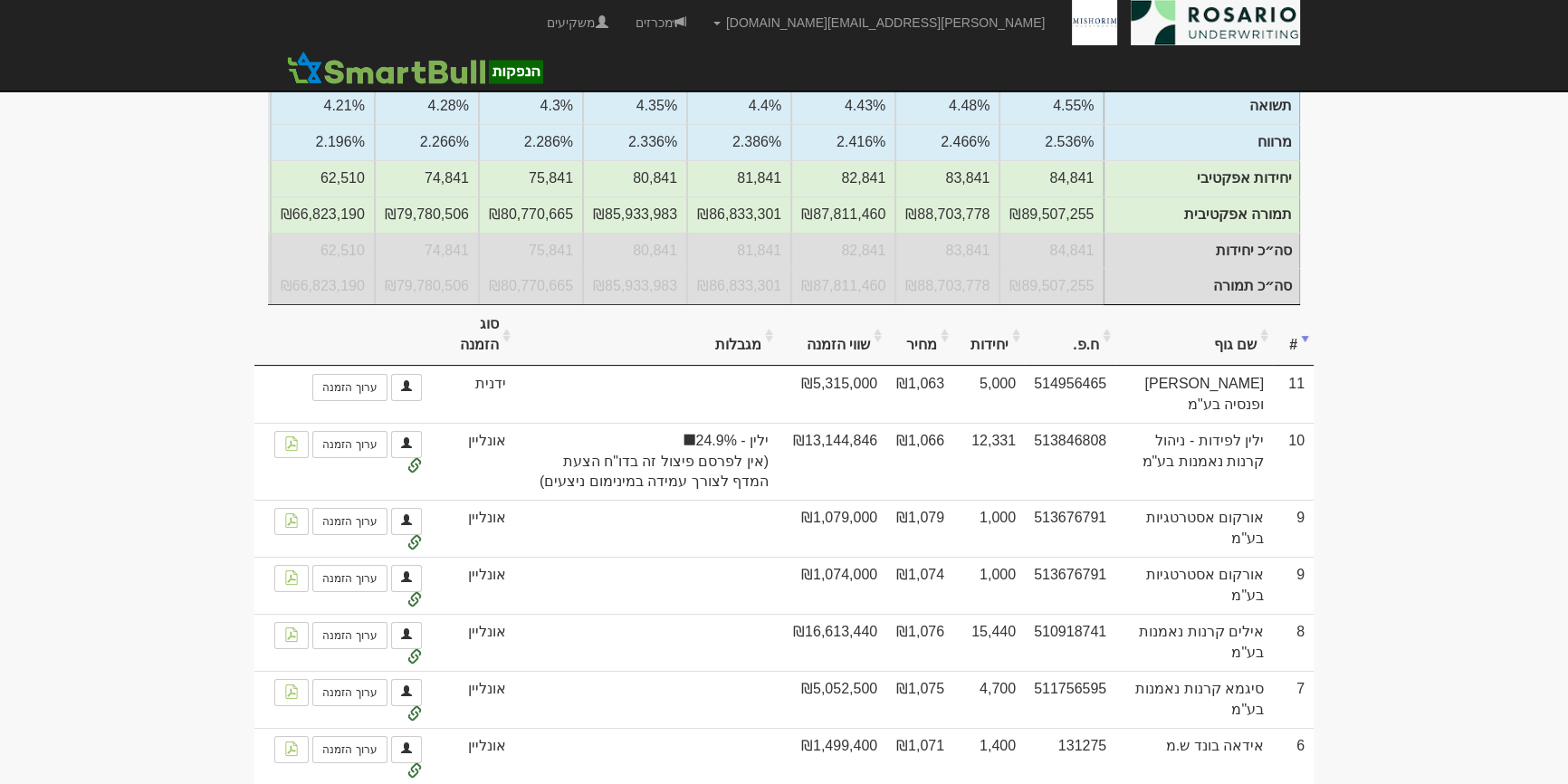
scroll to position [246, 0]
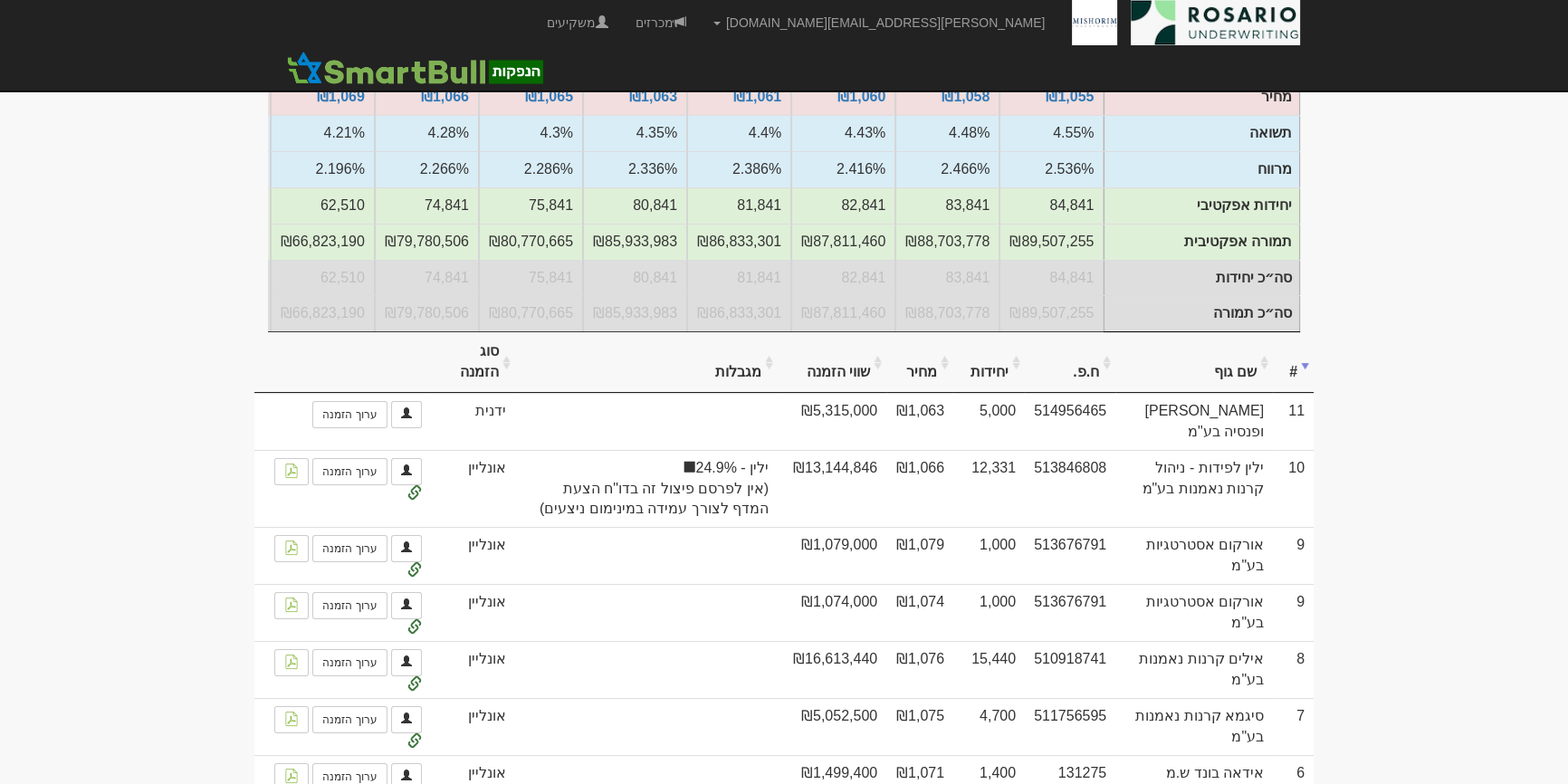
click at [1400, 568] on body "tami@rosario-capital.co.il הגדרות חשבונות הנפקה תבניות הודעות קיבול X" at bounding box center [784, 666] width 1568 height 1825
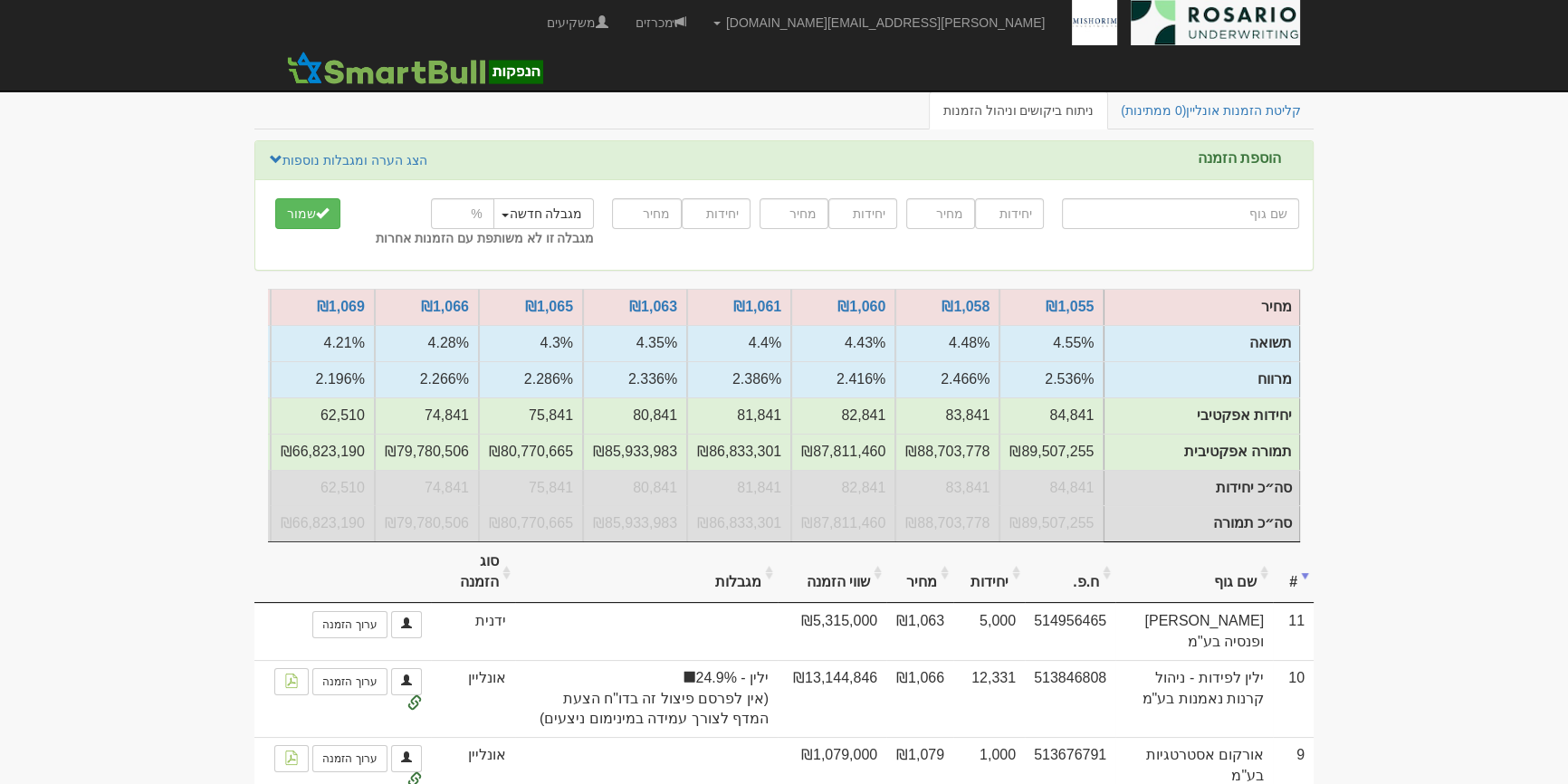
scroll to position [0, 0]
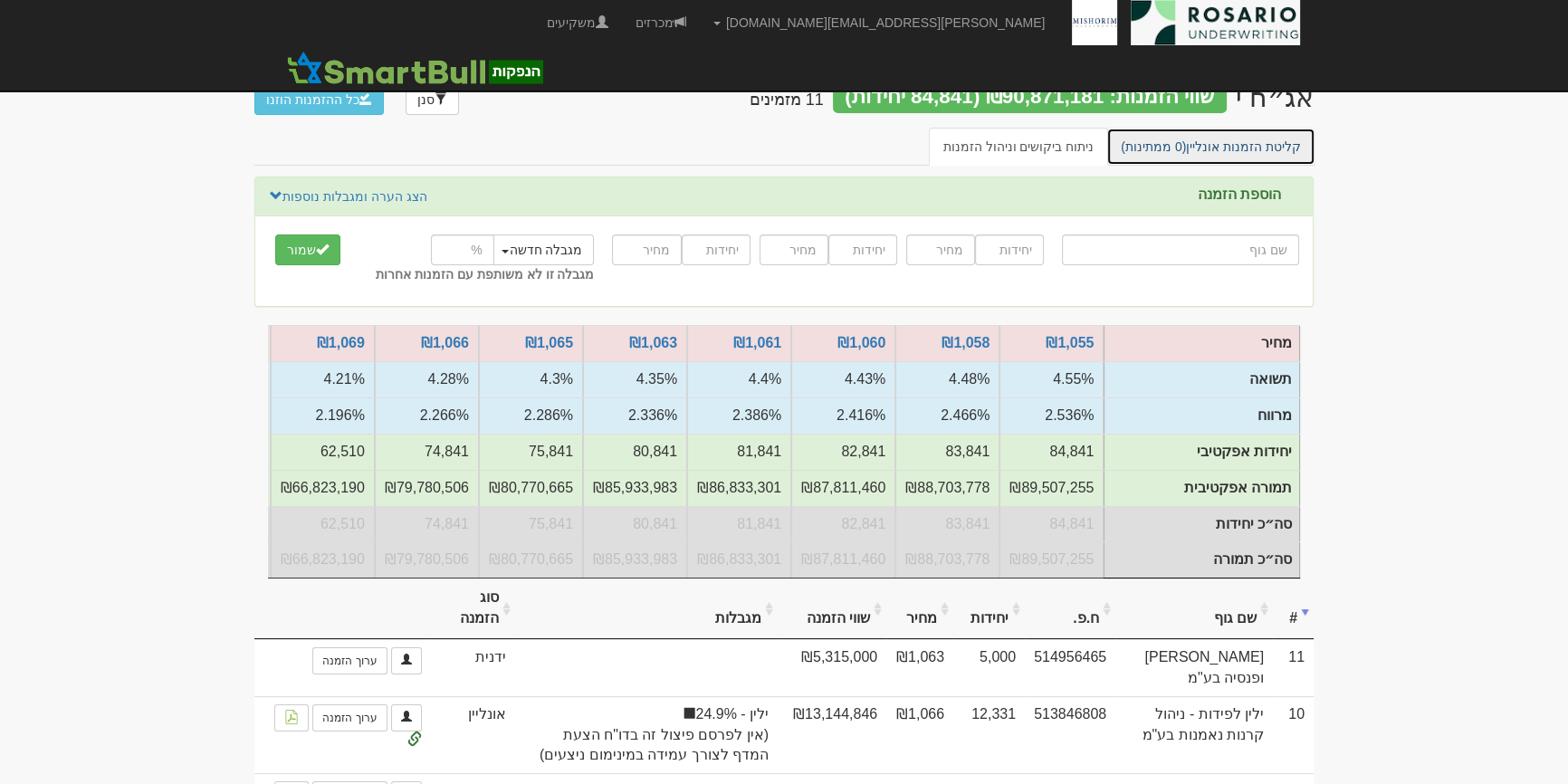
click at [1219, 142] on link "קליטת הזמנות אונליין (0 ממתינות)" at bounding box center [1210, 146] width 209 height 38
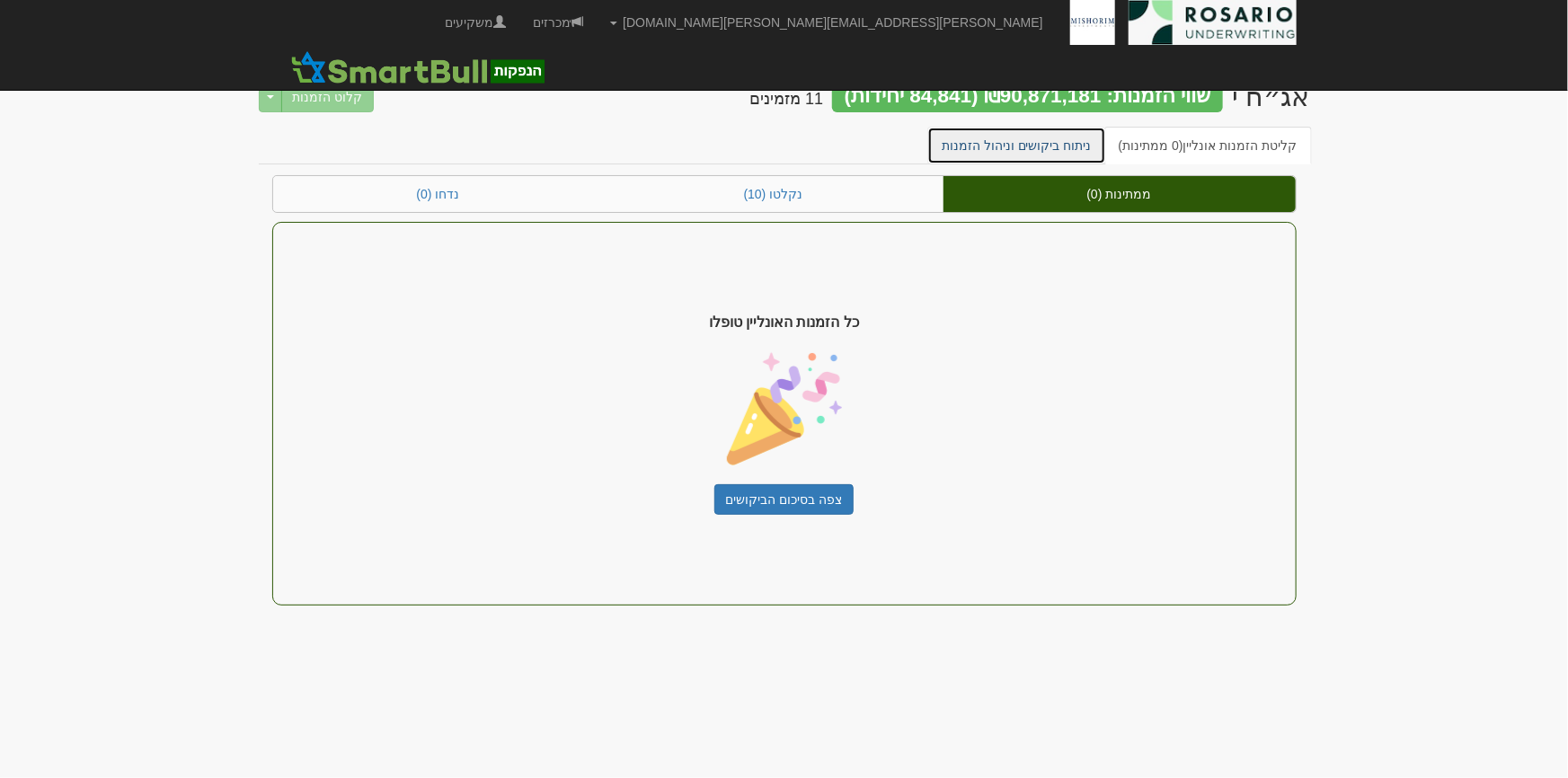
click at [1021, 156] on link "ניתוח ביקושים וניהול הזמנות" at bounding box center [1017, 145] width 179 height 37
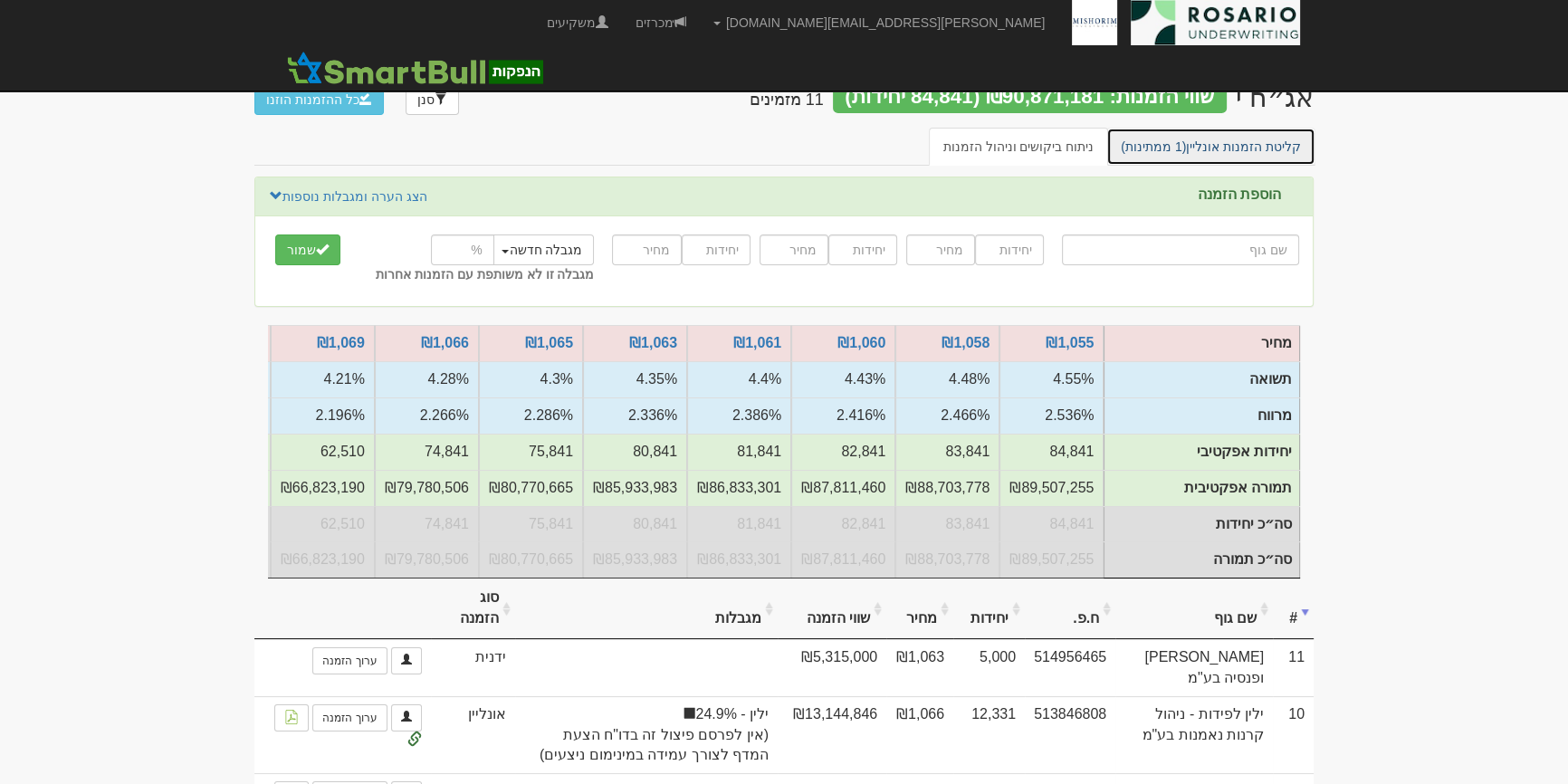
click at [1173, 130] on link "קליטת הזמנות אונליין (1 ממתינות)" at bounding box center [1210, 146] width 209 height 38
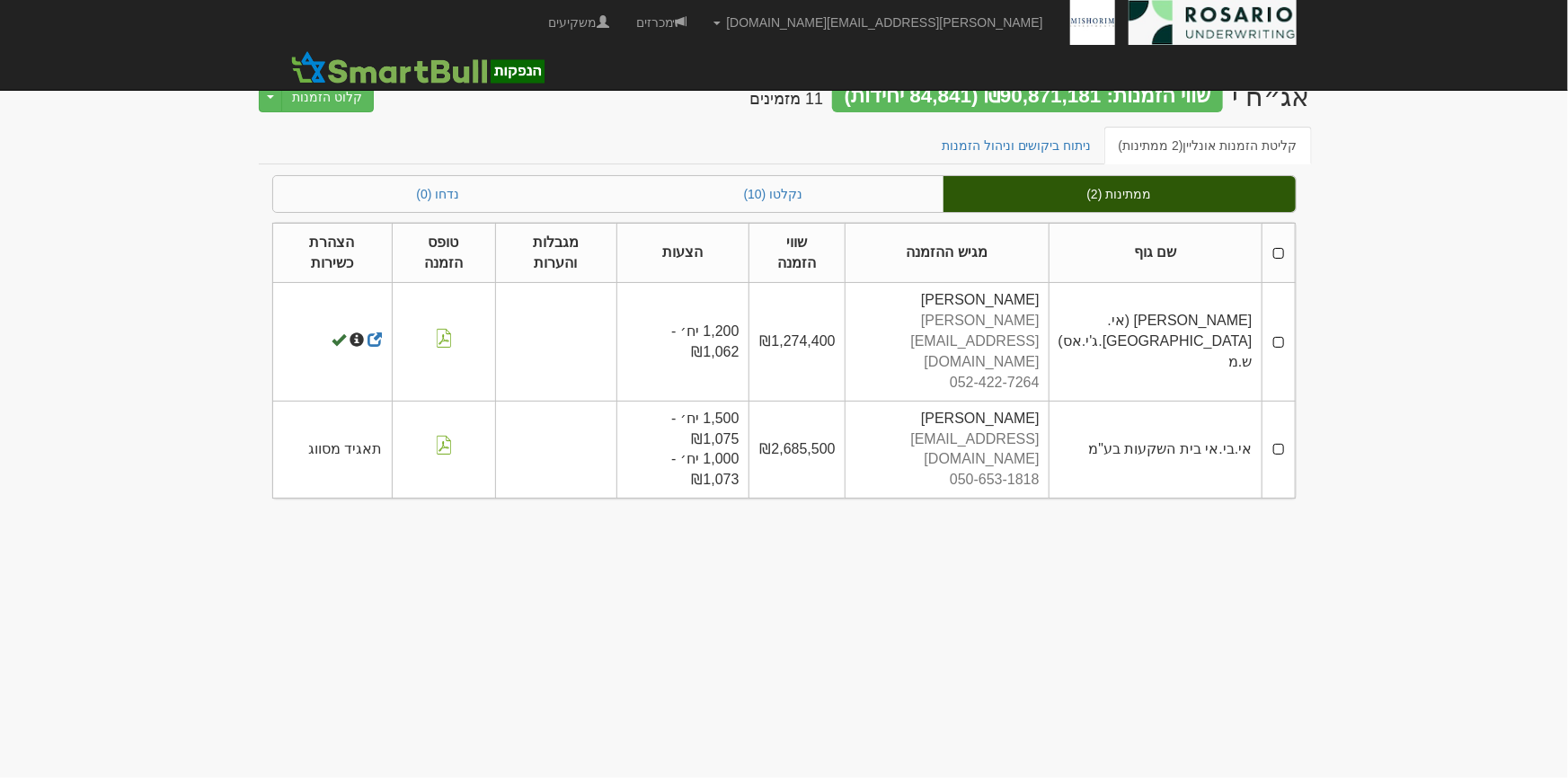
click at [1284, 248] on th at bounding box center [1277, 253] width 33 height 60
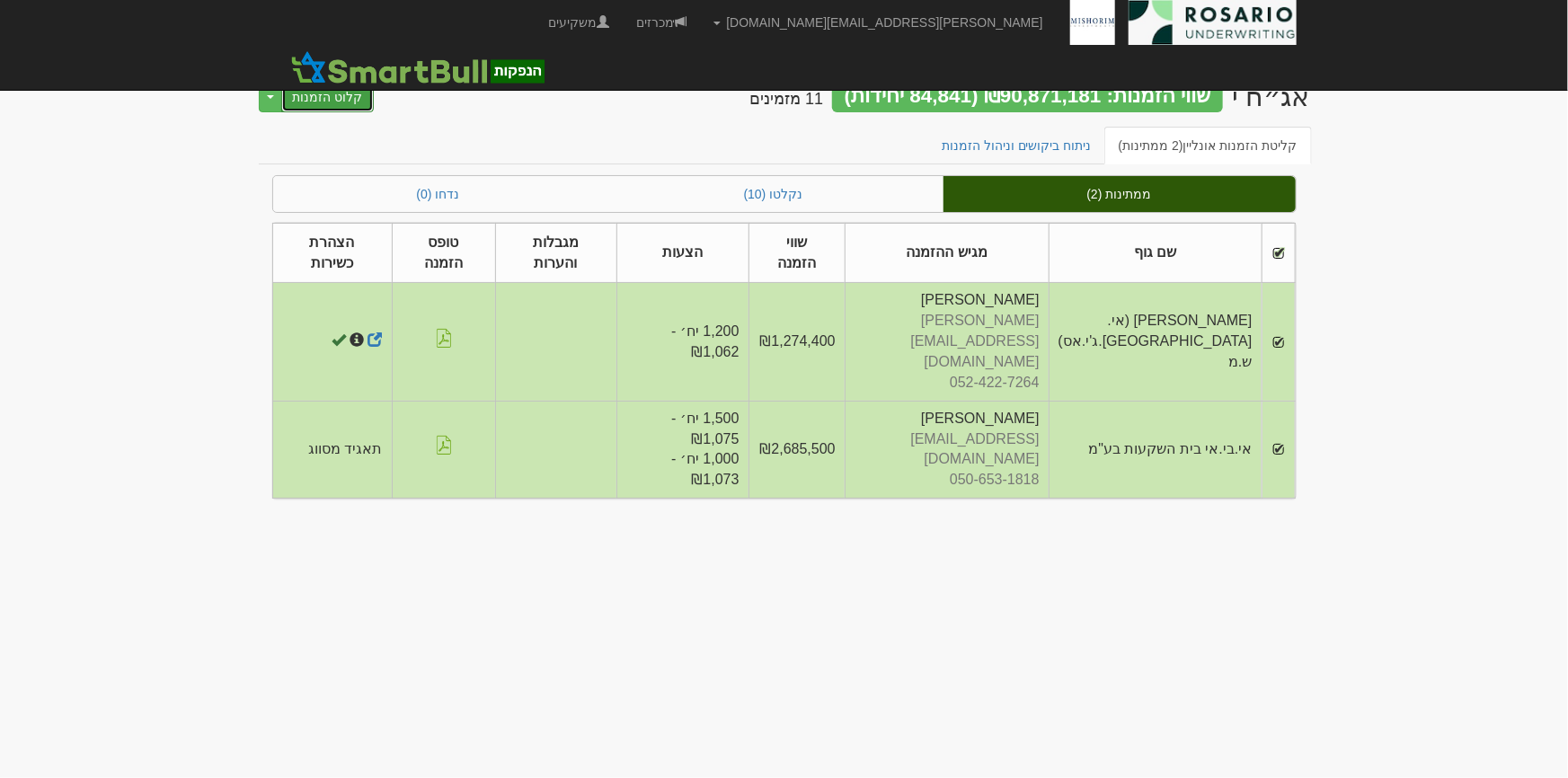
click at [319, 101] on button "קלוט הזמנות" at bounding box center [328, 96] width 93 height 30
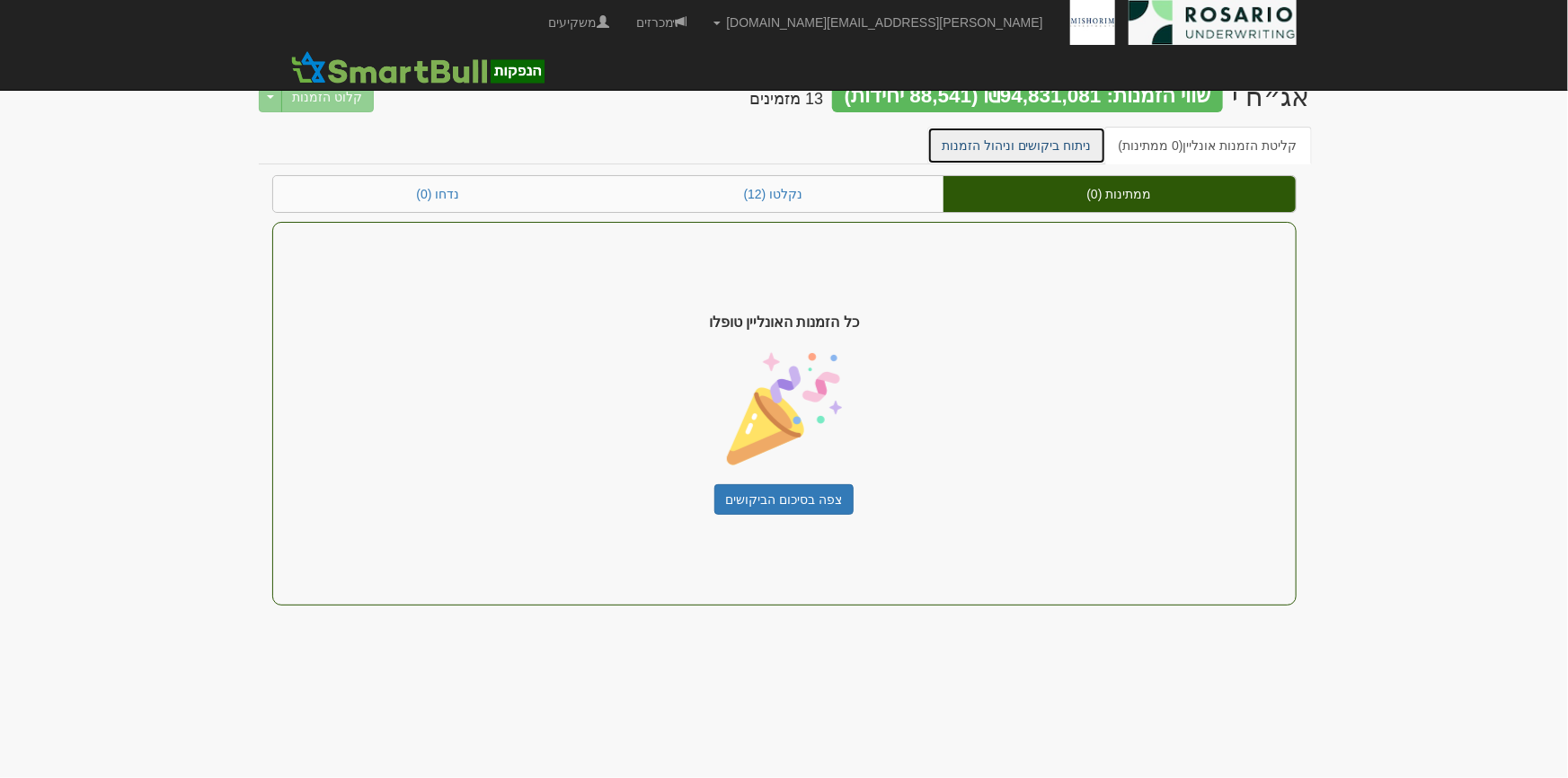
click at [1077, 134] on link "ניתוח ביקושים וניהול הזמנות" at bounding box center [1017, 145] width 179 height 37
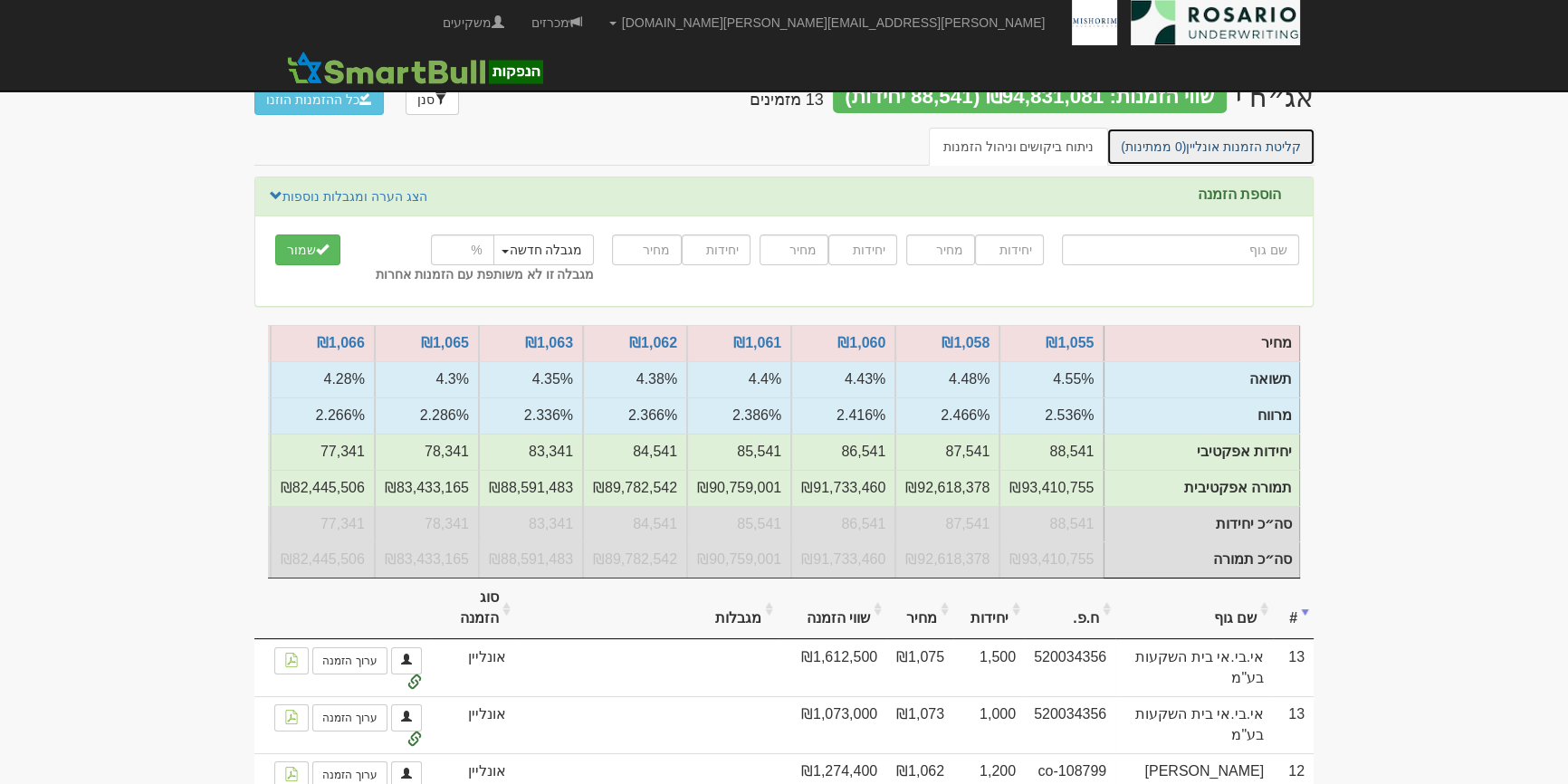
click at [1186, 139] on span "(0 ממתינות)" at bounding box center [1153, 146] width 65 height 15
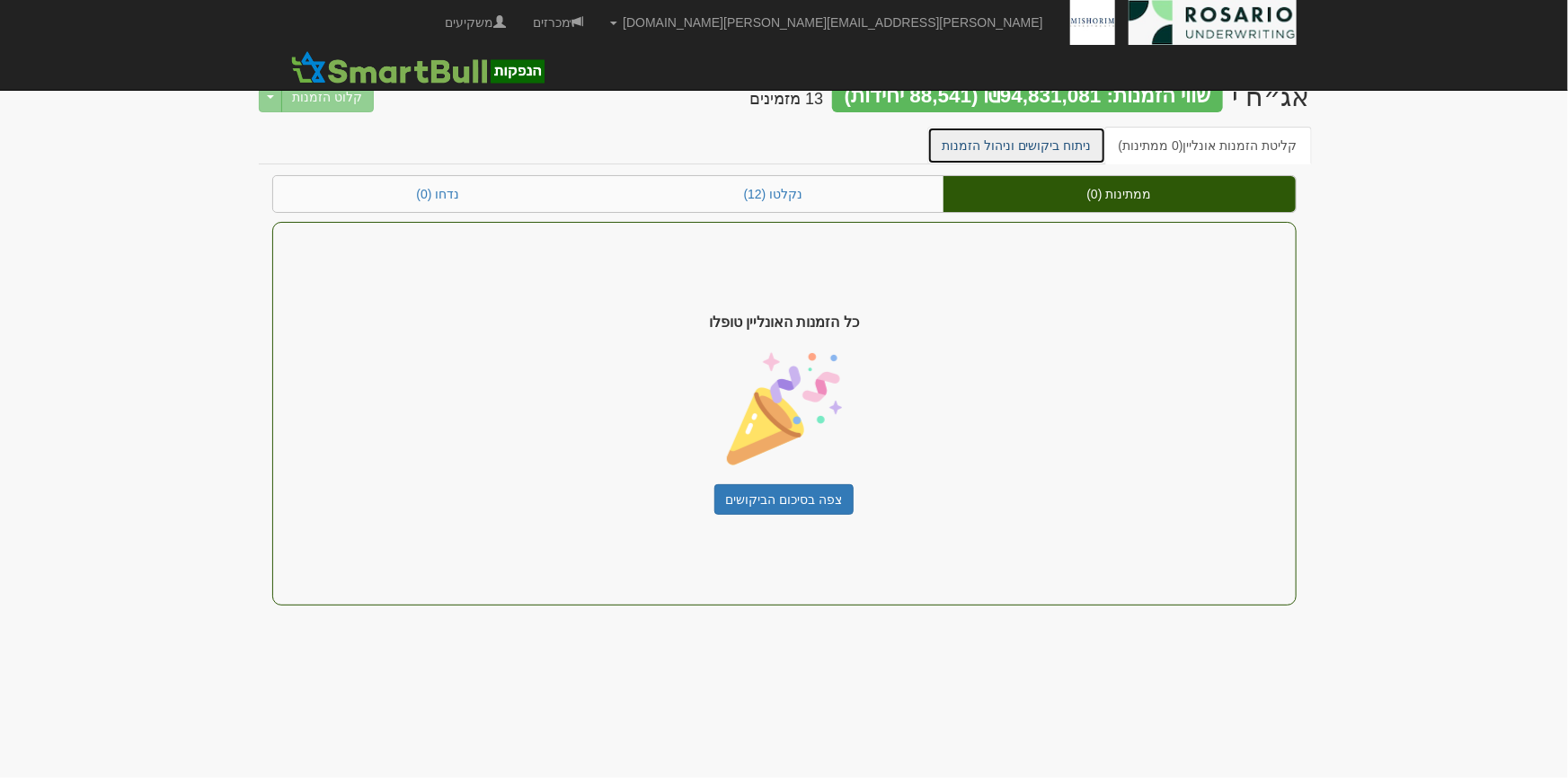
click at [1052, 139] on link "ניתוח ביקושים וניהול הזמנות" at bounding box center [1017, 145] width 179 height 37
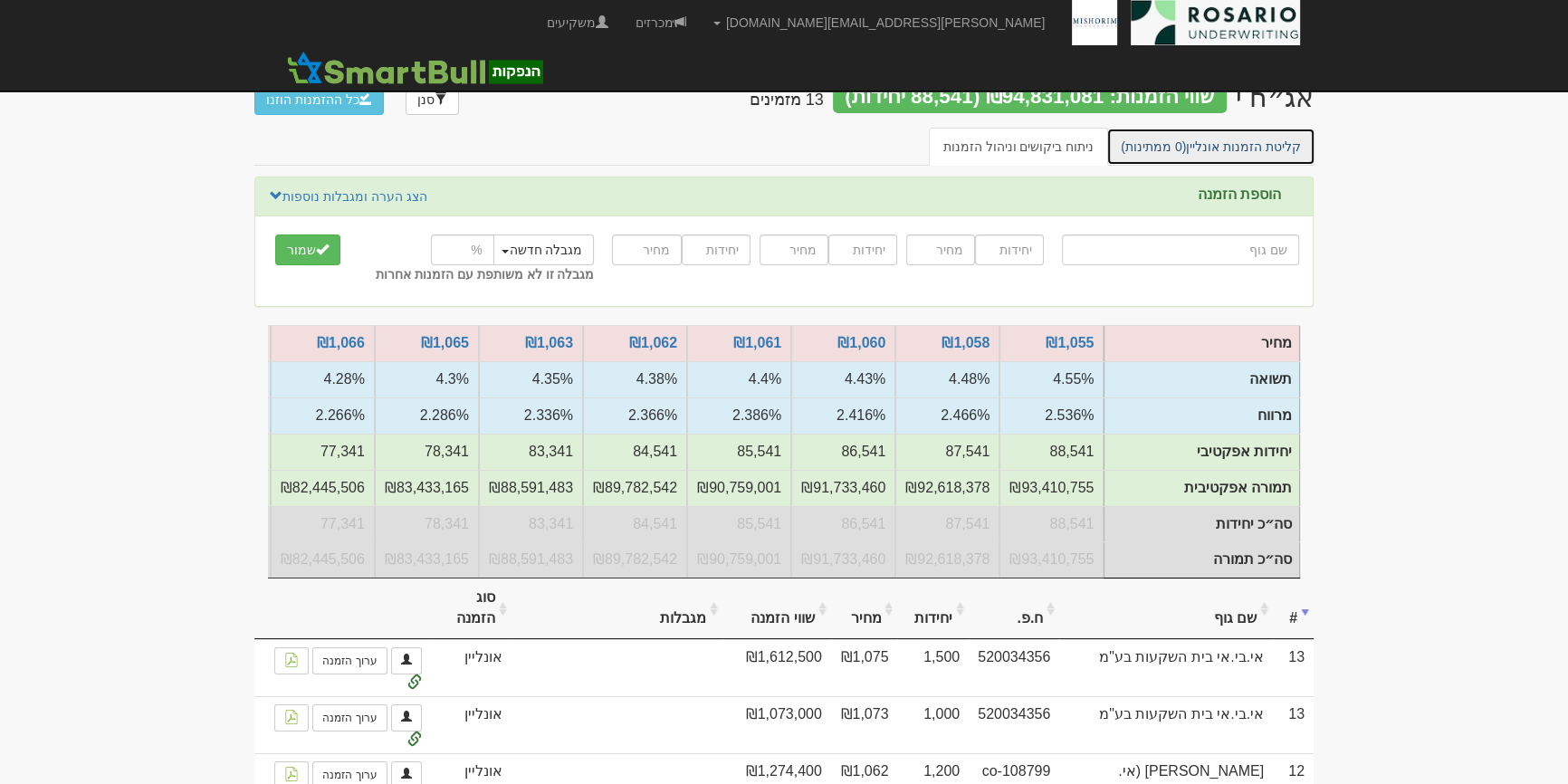
click at [1266, 135] on link "קליטת הזמנות אונליין (0 ממתינות)" at bounding box center [1210, 146] width 209 height 38
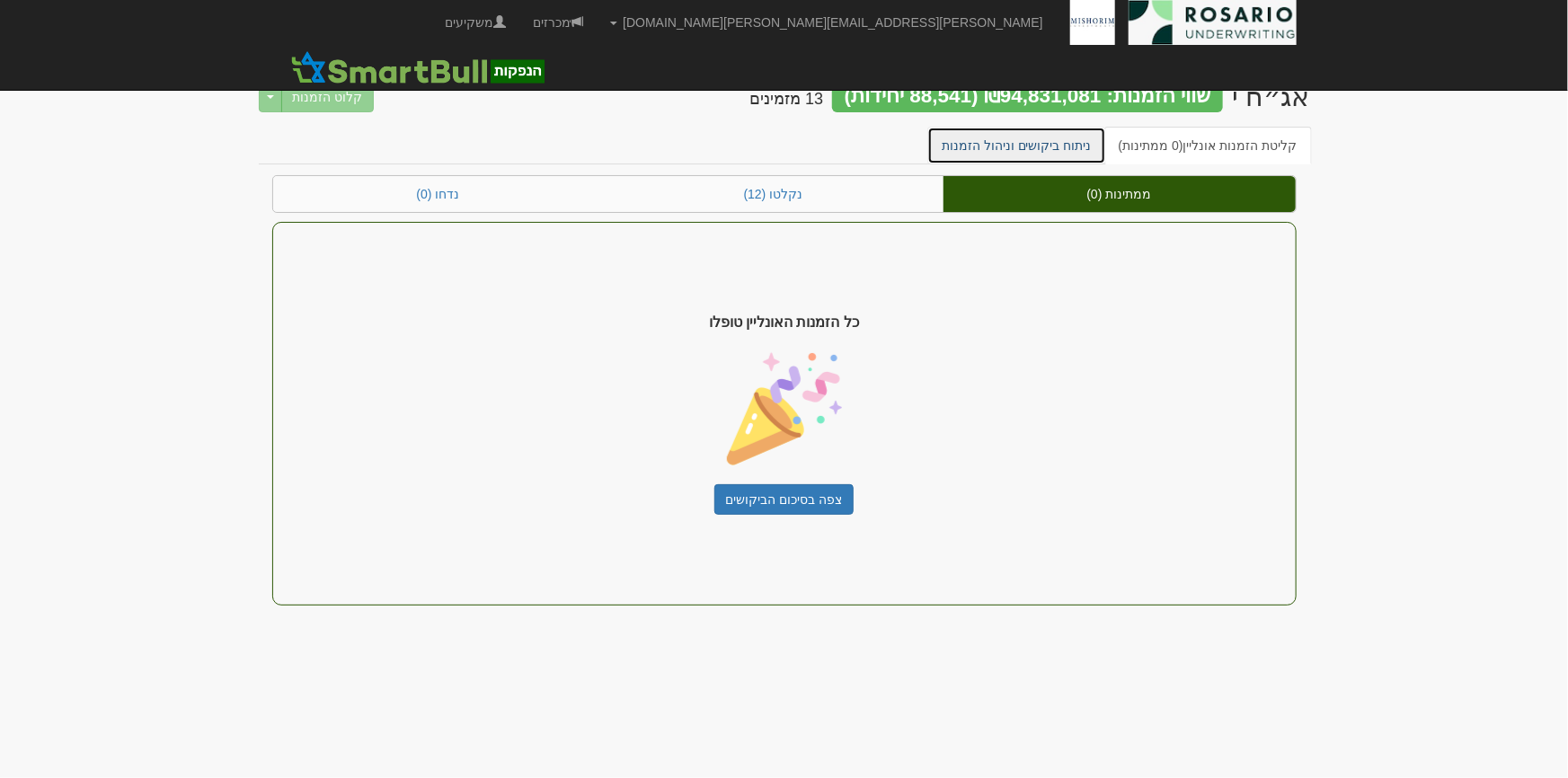
click at [997, 149] on link "ניתוח ביקושים וניהול הזמנות" at bounding box center [1017, 145] width 179 height 37
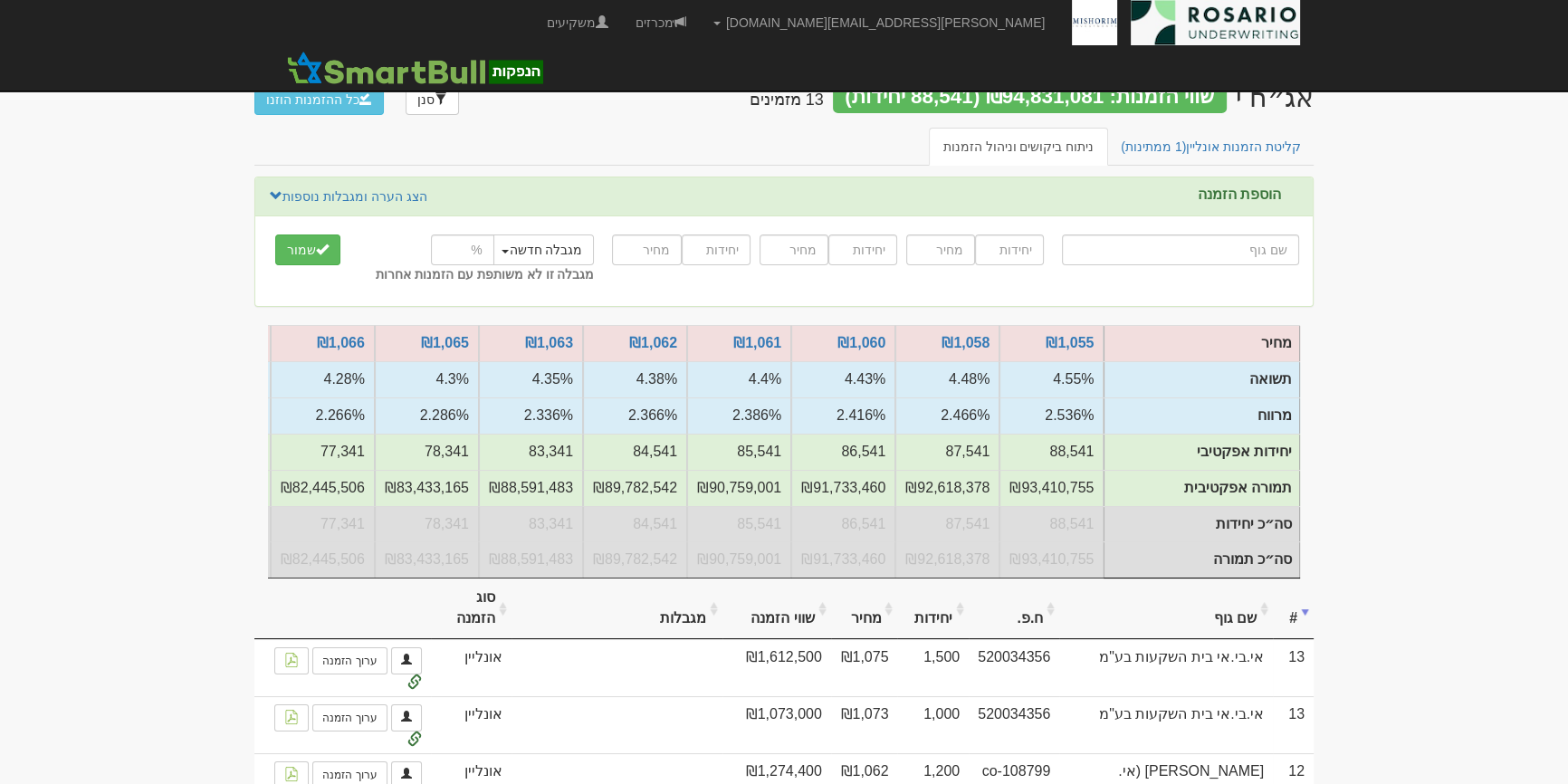
click at [1164, 135] on link "קליטת הזמנות אונליין (1 ממתינות)" at bounding box center [1210, 146] width 209 height 38
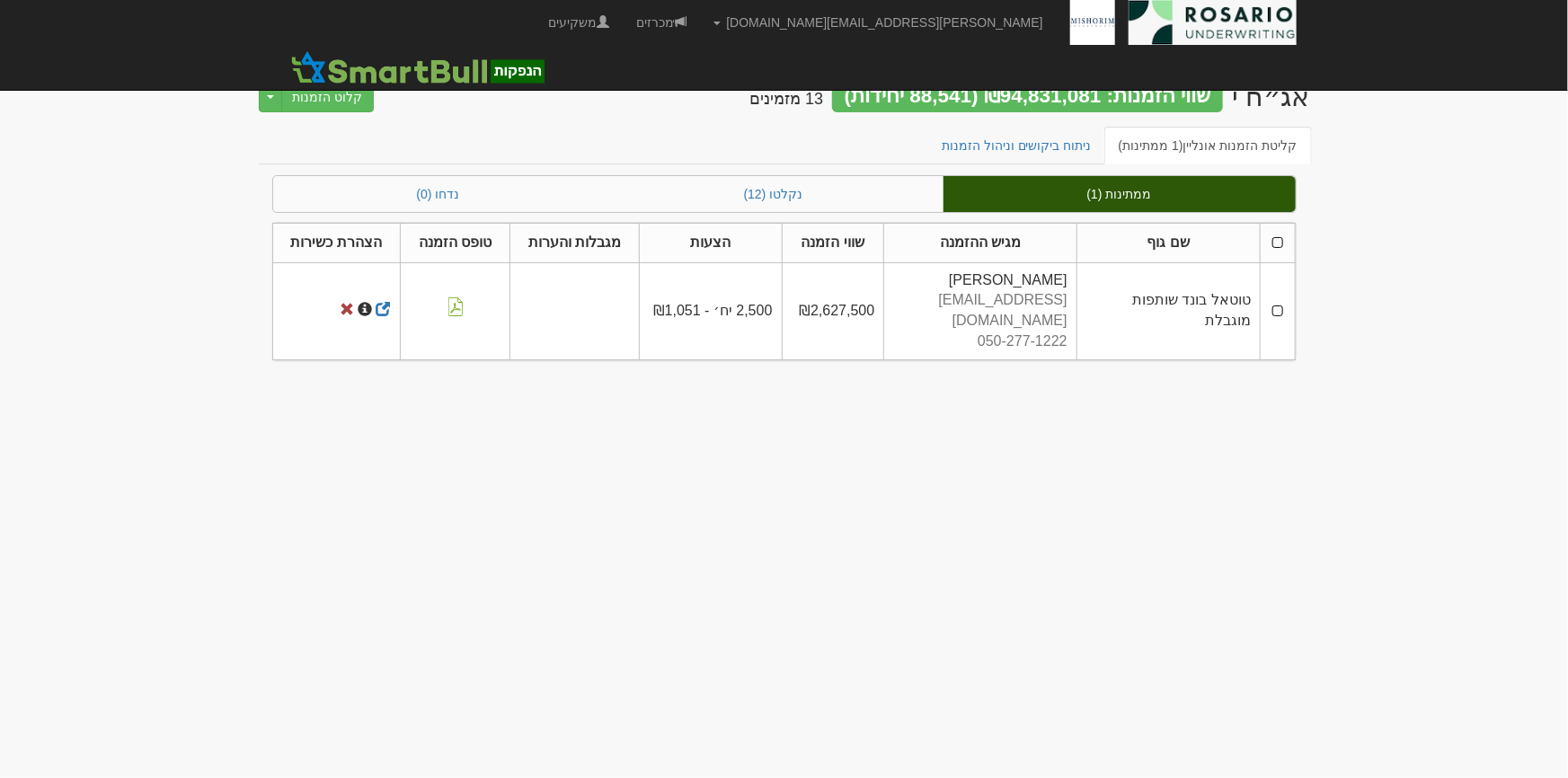
click at [1278, 244] on th at bounding box center [1277, 242] width 34 height 39
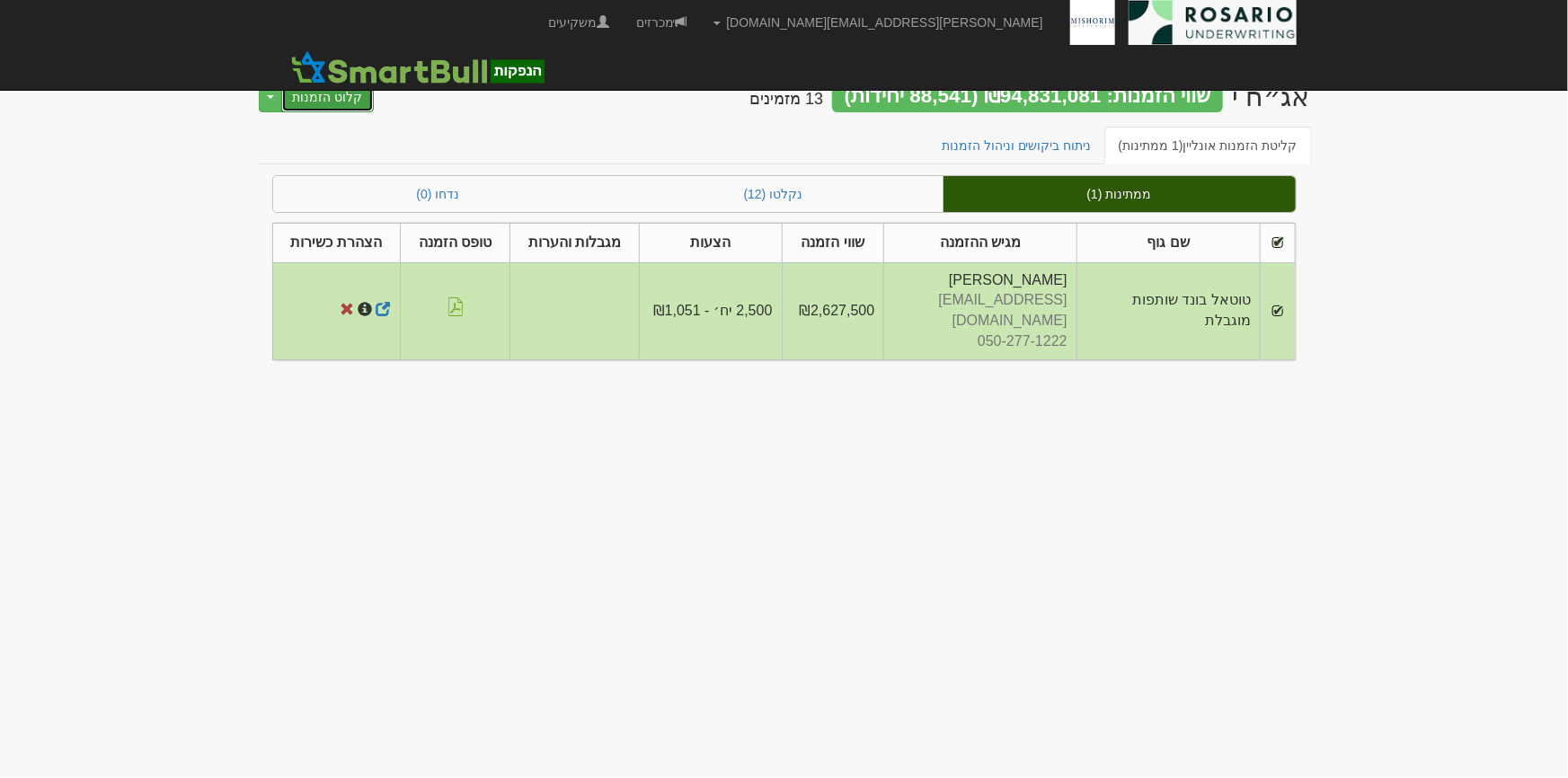
click at [344, 98] on button "קלוט הזמנות" at bounding box center [328, 96] width 93 height 30
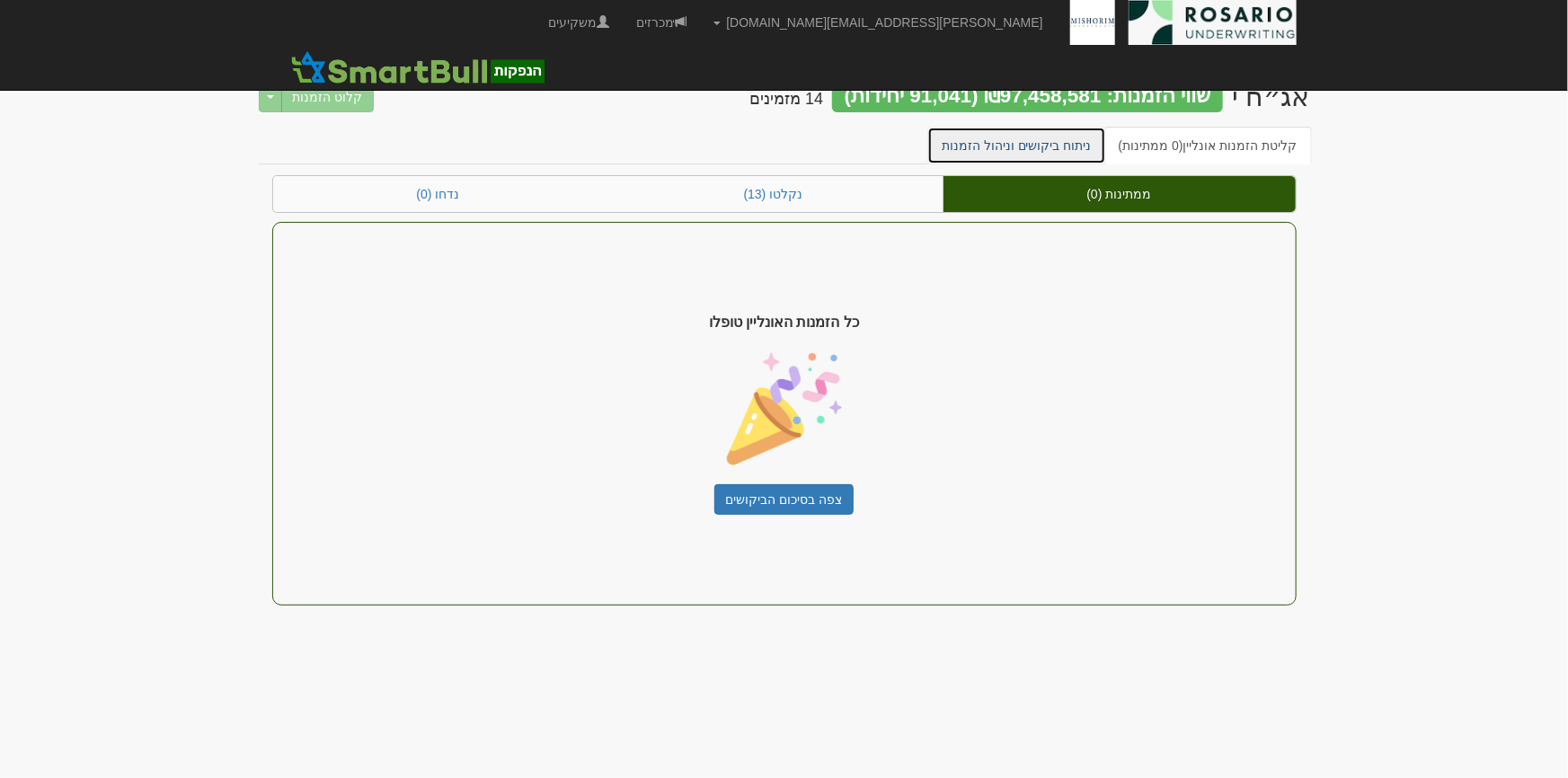
click at [1009, 158] on link "ניתוח ביקושים וניהול הזמנות" at bounding box center [1017, 145] width 179 height 37
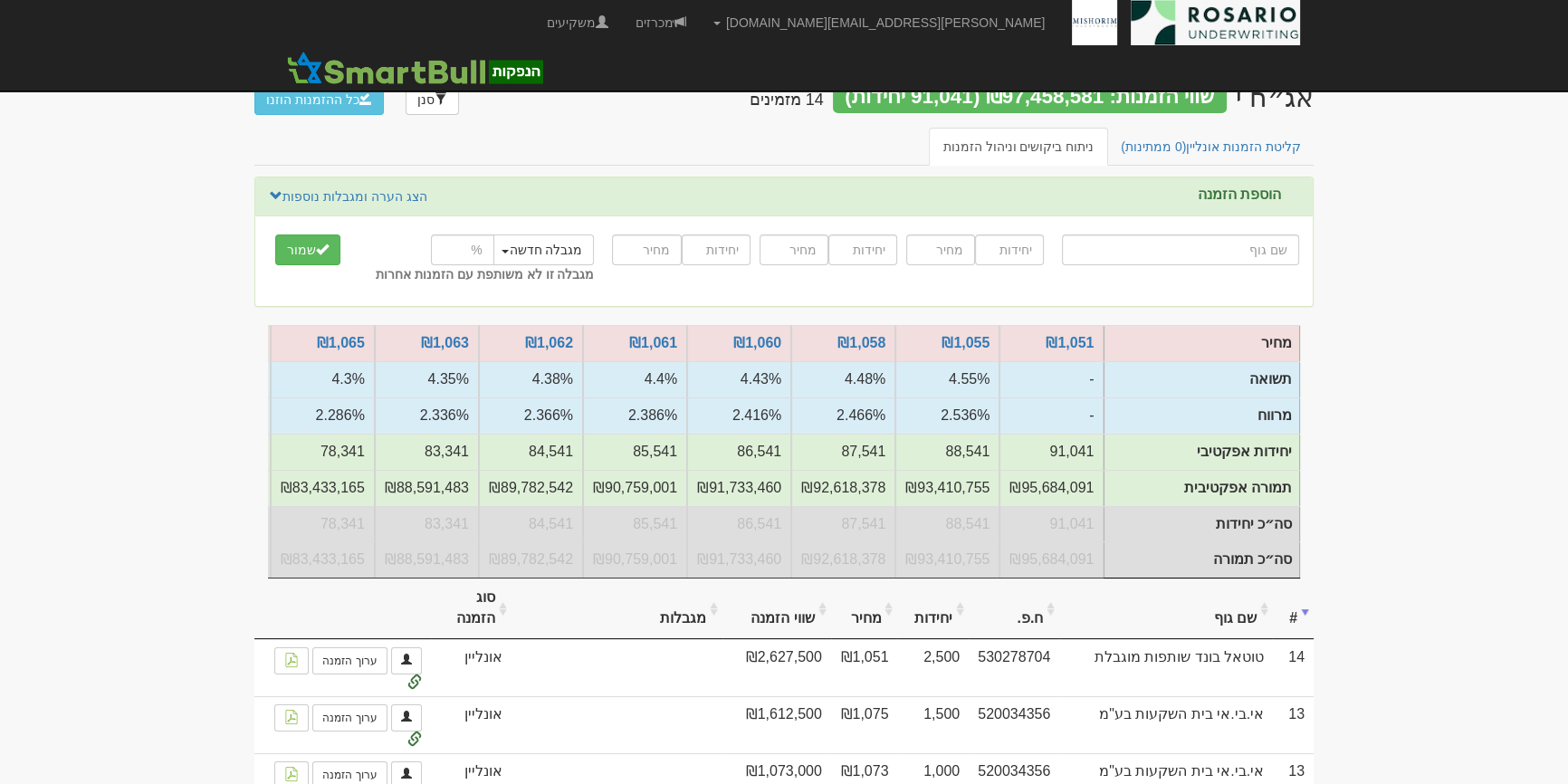
click at [1275, 147] on link "קליטת הזמנות אונליין (0 ממתינות)" at bounding box center [1210, 146] width 209 height 38
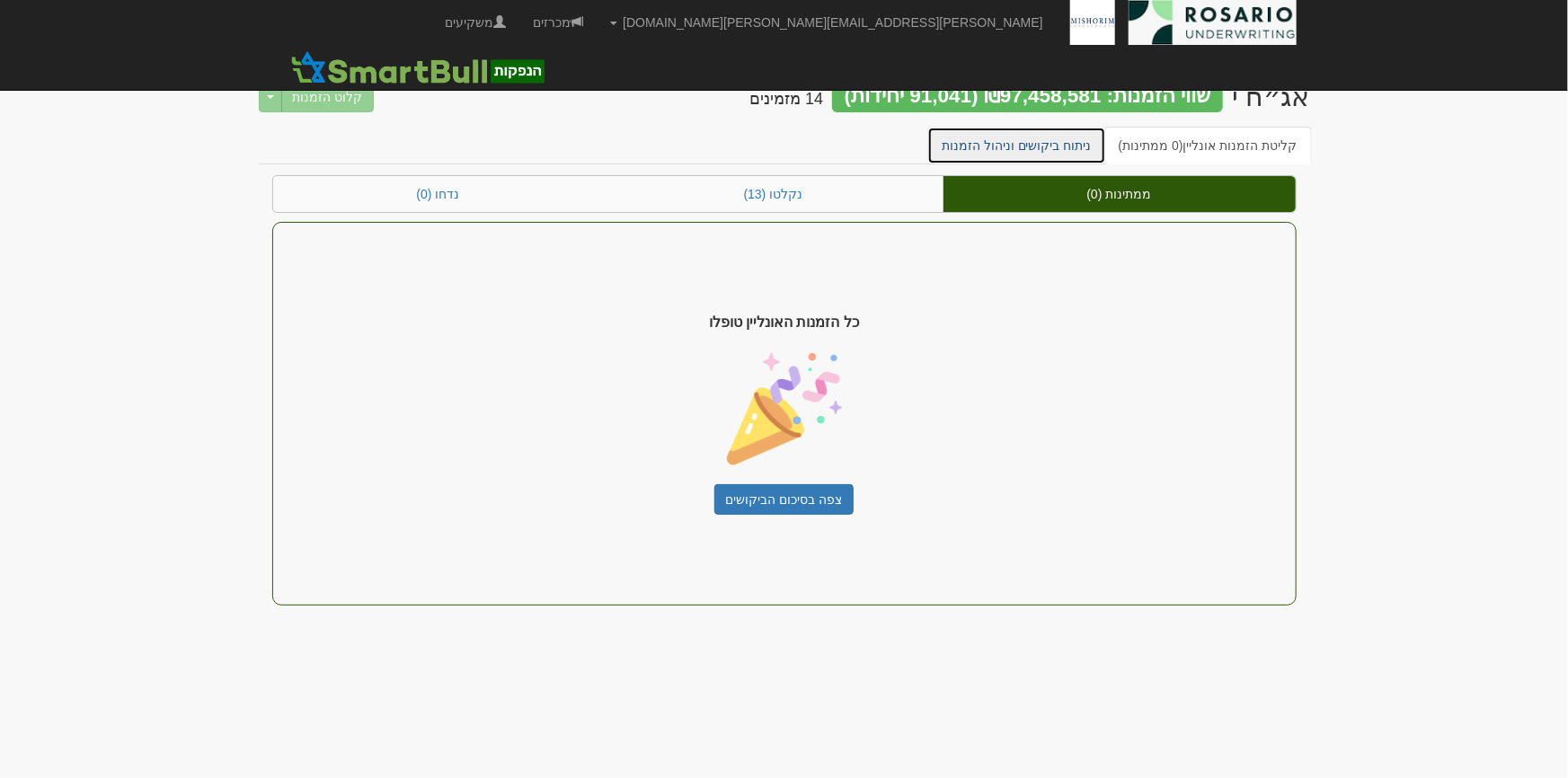
click at [1106, 143] on link "ניתוח ביקושים וניהול הזמנות" at bounding box center [1017, 145] width 179 height 37
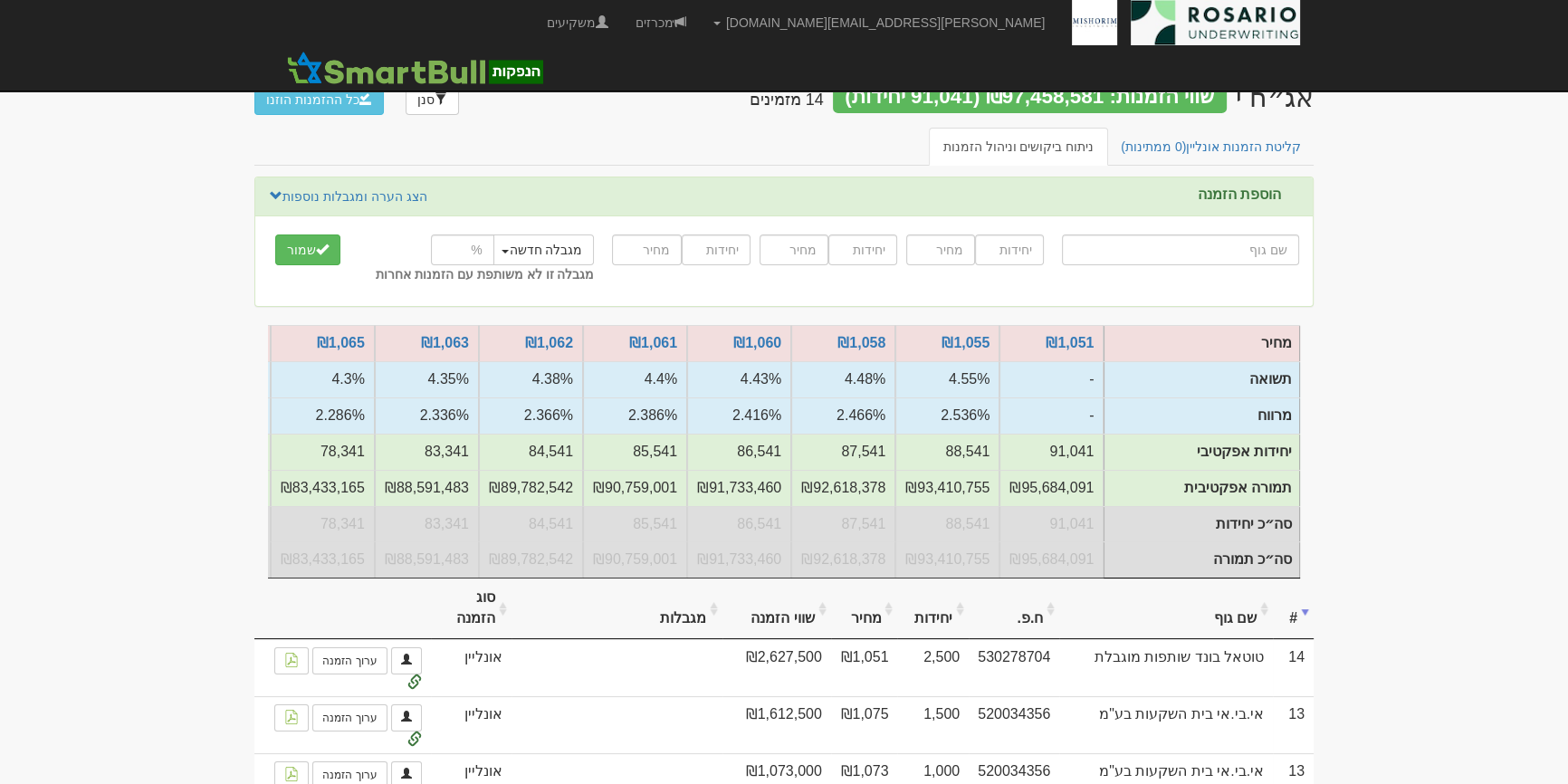
click at [1250, 123] on div "אג״ח י שווי הזמנות: ₪97,458,581 (91,041 יחידות) 14 מזמינים סנן כל ההזמנות הוזנו" at bounding box center [784, 96] width 1059 height 64
click at [1231, 171] on div "קליטת הזמנות אונליין (0 ממתינות) ניתוח ביקושים וניהול הזמנות" at bounding box center [784, 152] width 1059 height 49
click at [1225, 152] on link "קליטת הזמנות אונליין (0 ממתינות)" at bounding box center [1210, 146] width 209 height 38
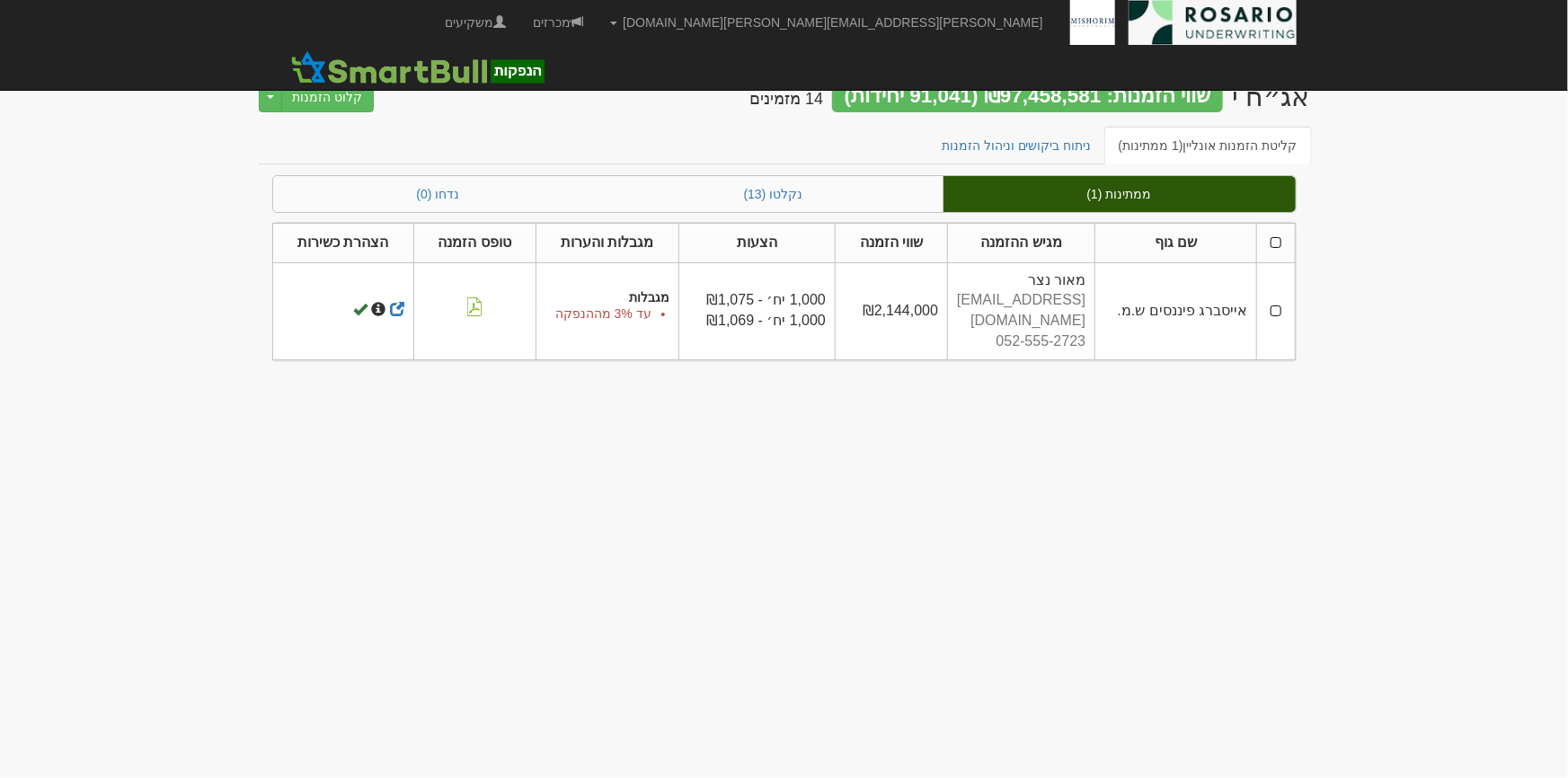
click at [1276, 299] on td at bounding box center [1275, 311] width 37 height 97
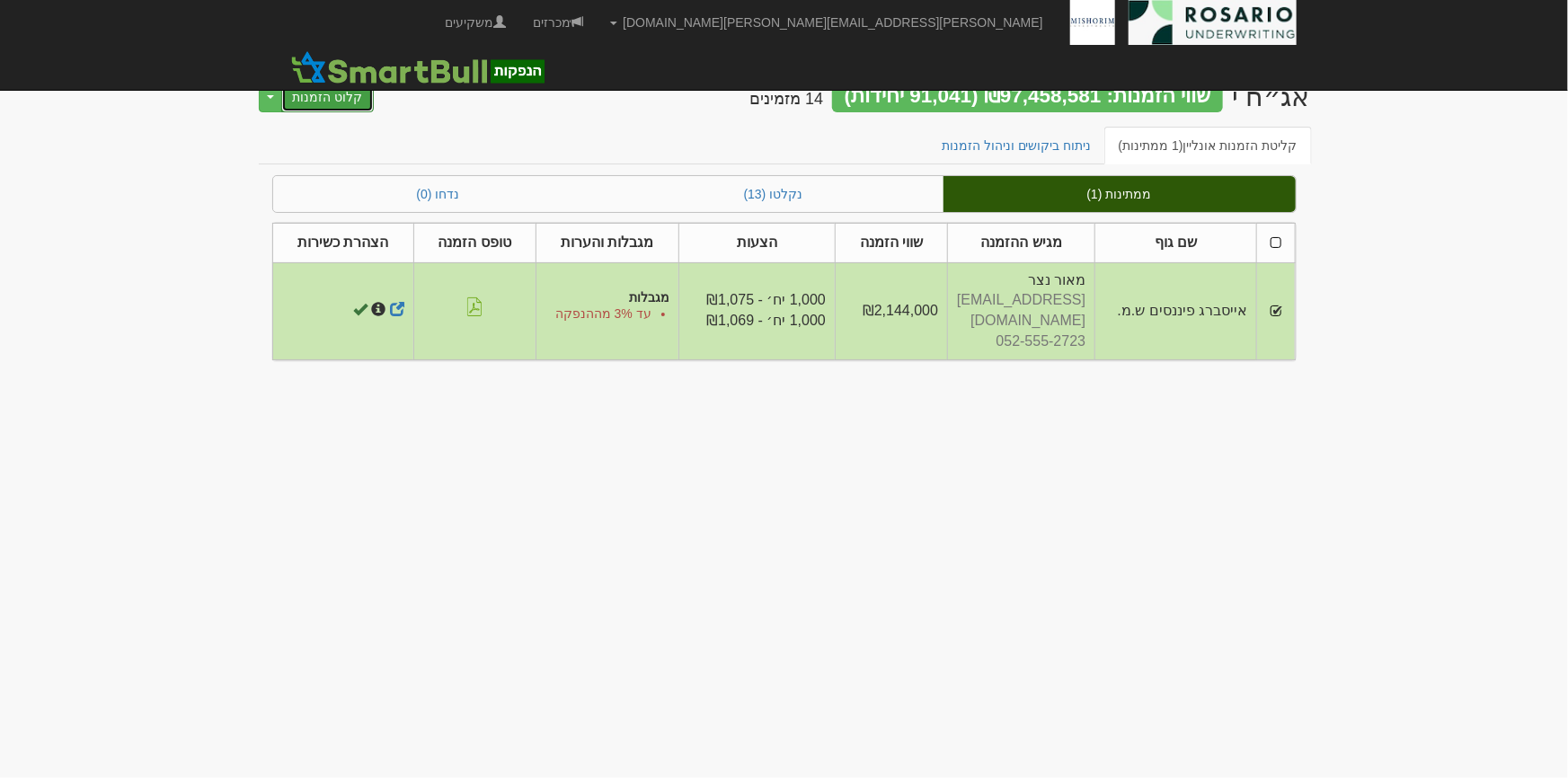
click at [311, 100] on button "קלוט הזמנות" at bounding box center [328, 96] width 93 height 30
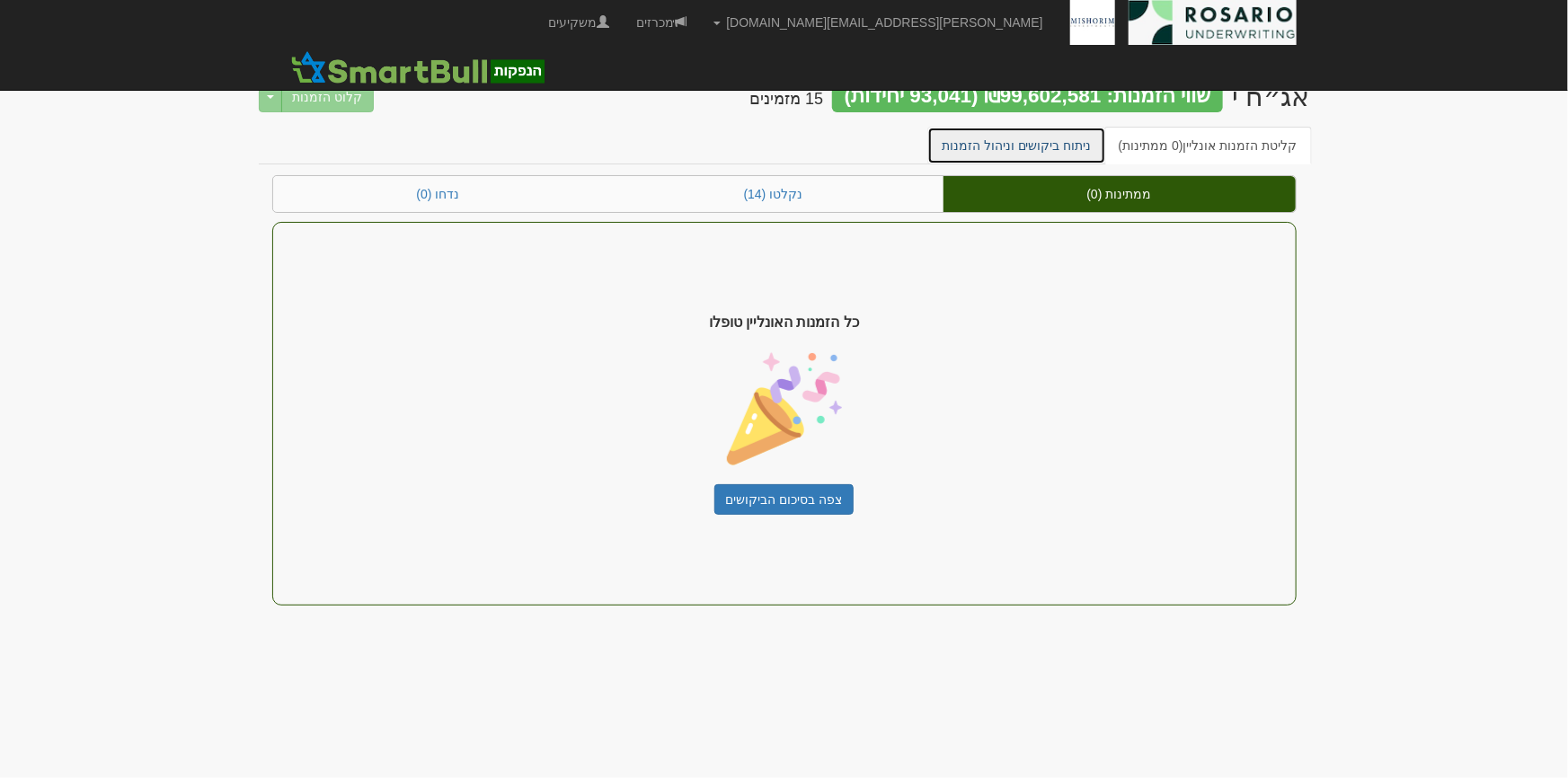
click at [1053, 145] on link "ניתוח ביקושים וניהול הזמנות" at bounding box center [1017, 145] width 179 height 37
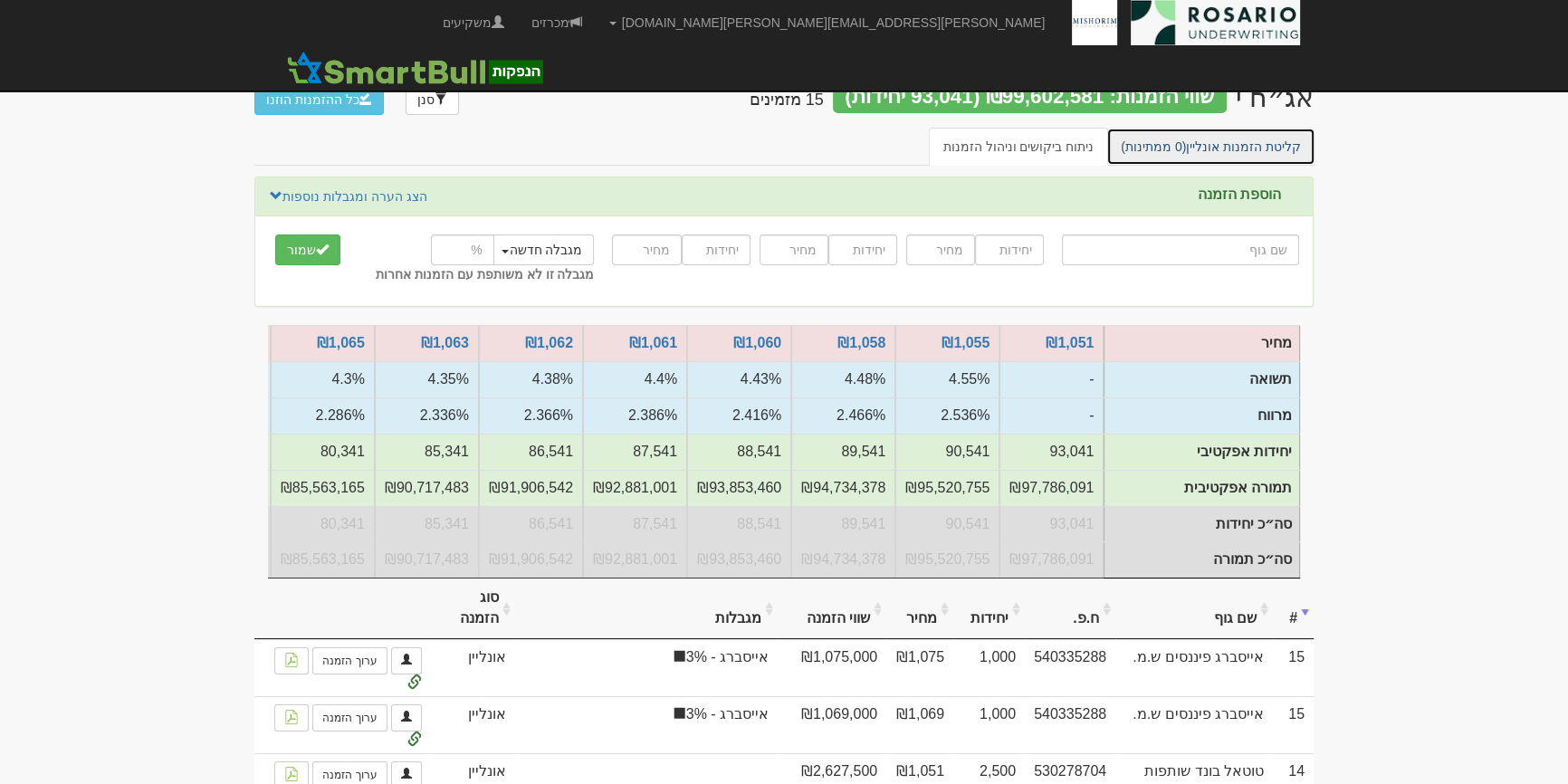
click at [1186, 139] on span "(0 ממתינות)" at bounding box center [1153, 146] width 65 height 15
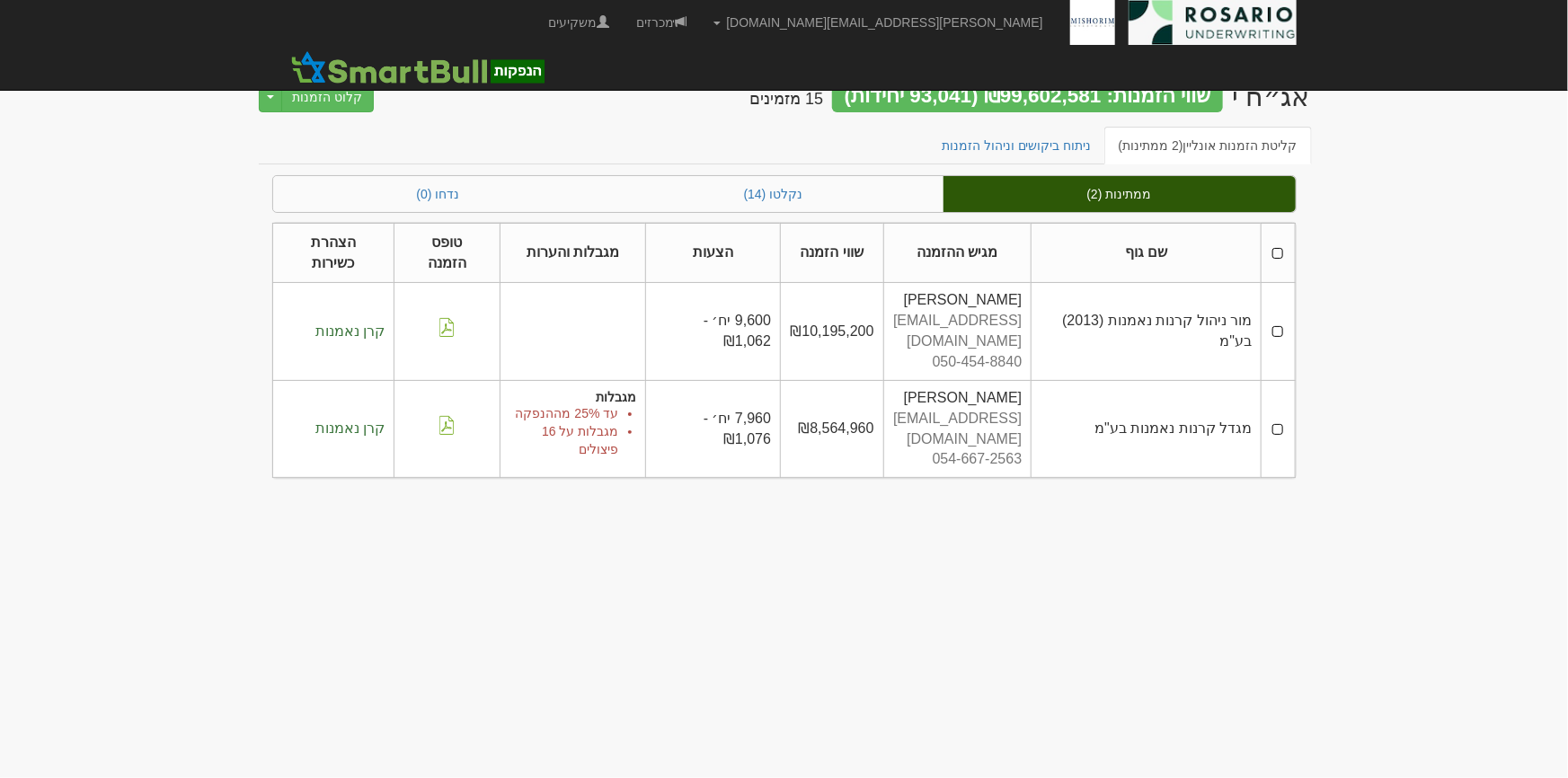
click at [1273, 242] on th at bounding box center [1277, 253] width 33 height 60
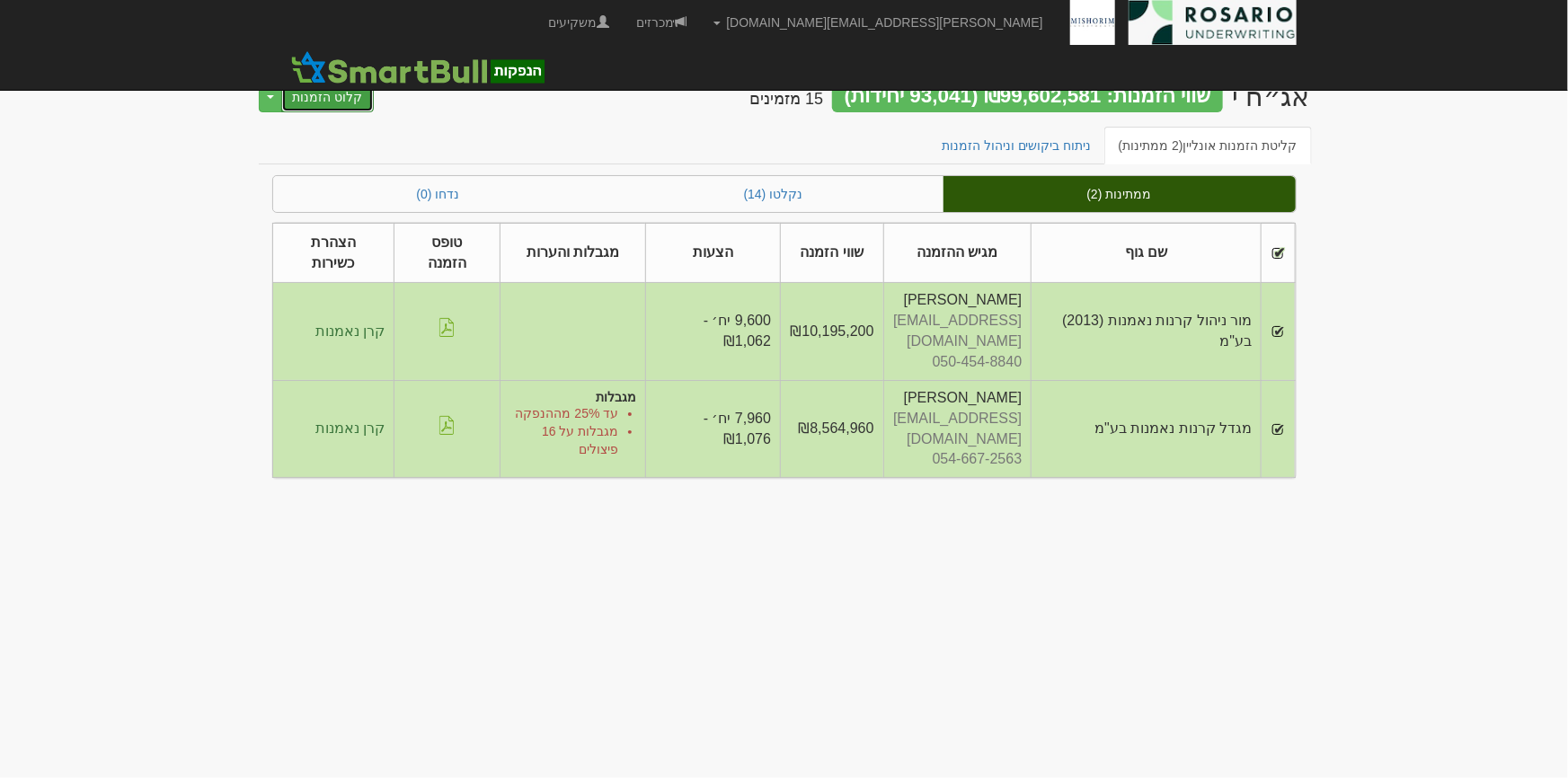
click at [345, 91] on button "קלוט הזמנות" at bounding box center [328, 96] width 93 height 30
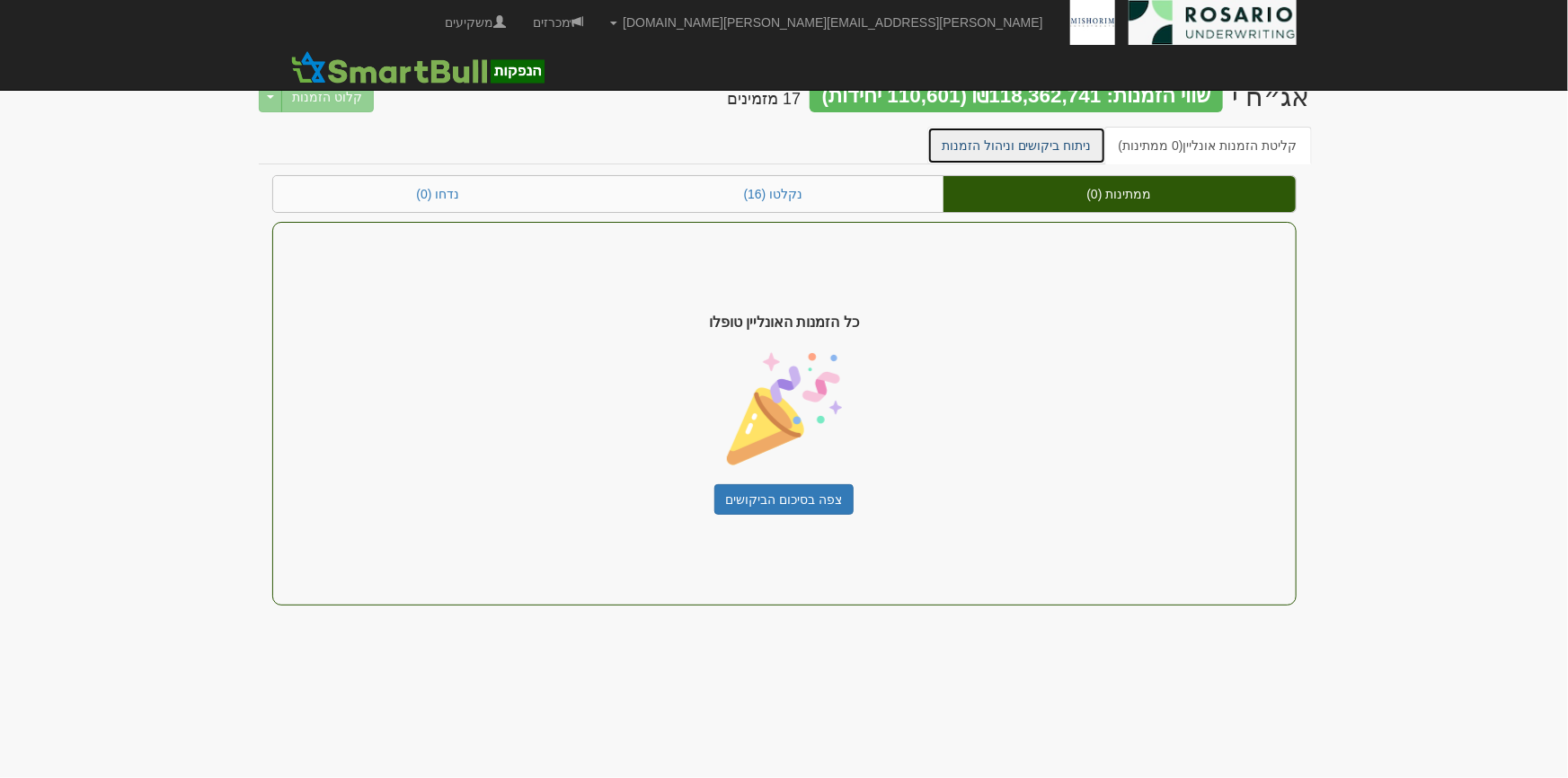
click at [1082, 139] on link "ניתוח ביקושים וניהול הזמנות" at bounding box center [1017, 145] width 179 height 37
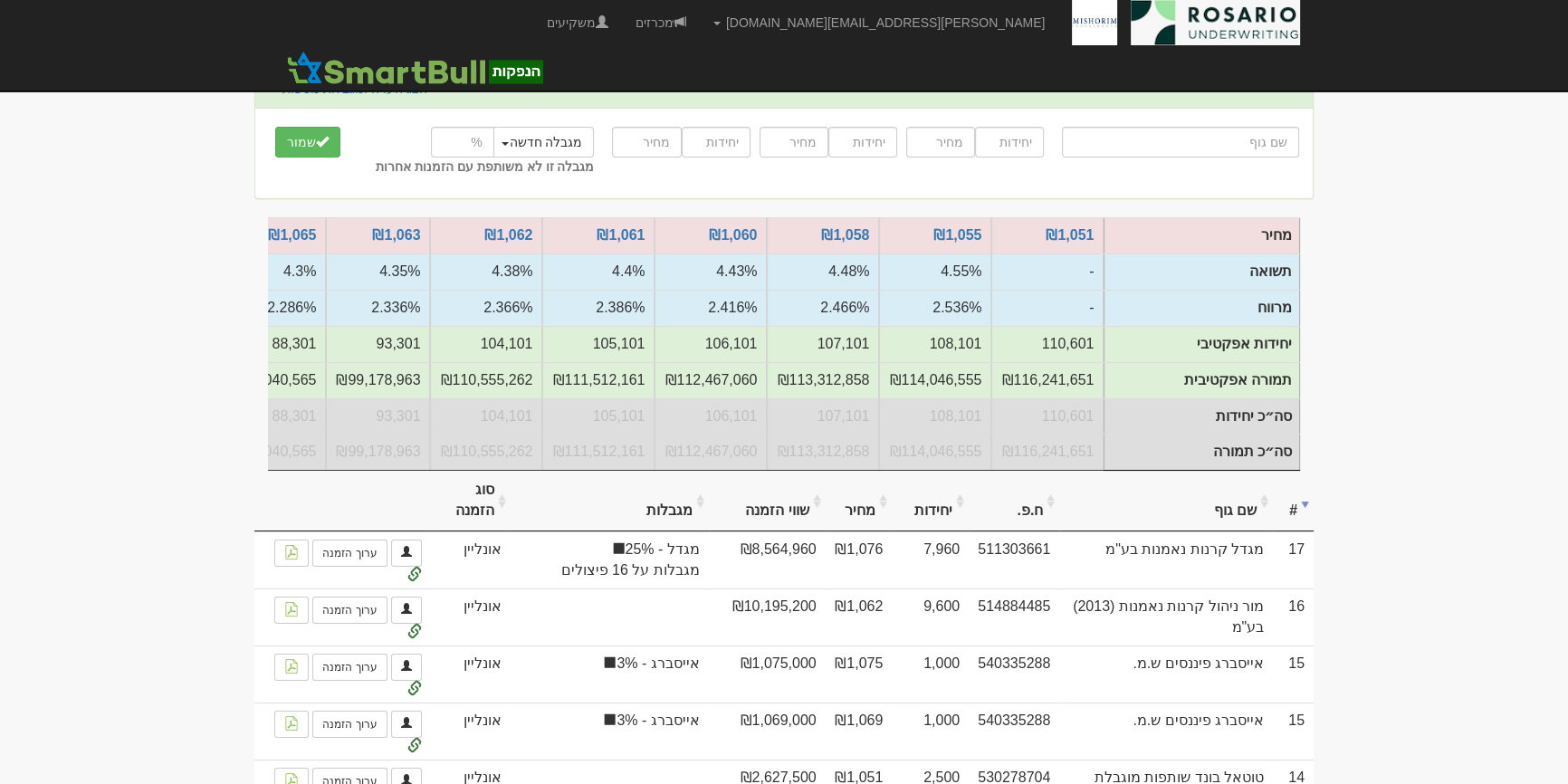
scroll to position [246, 0]
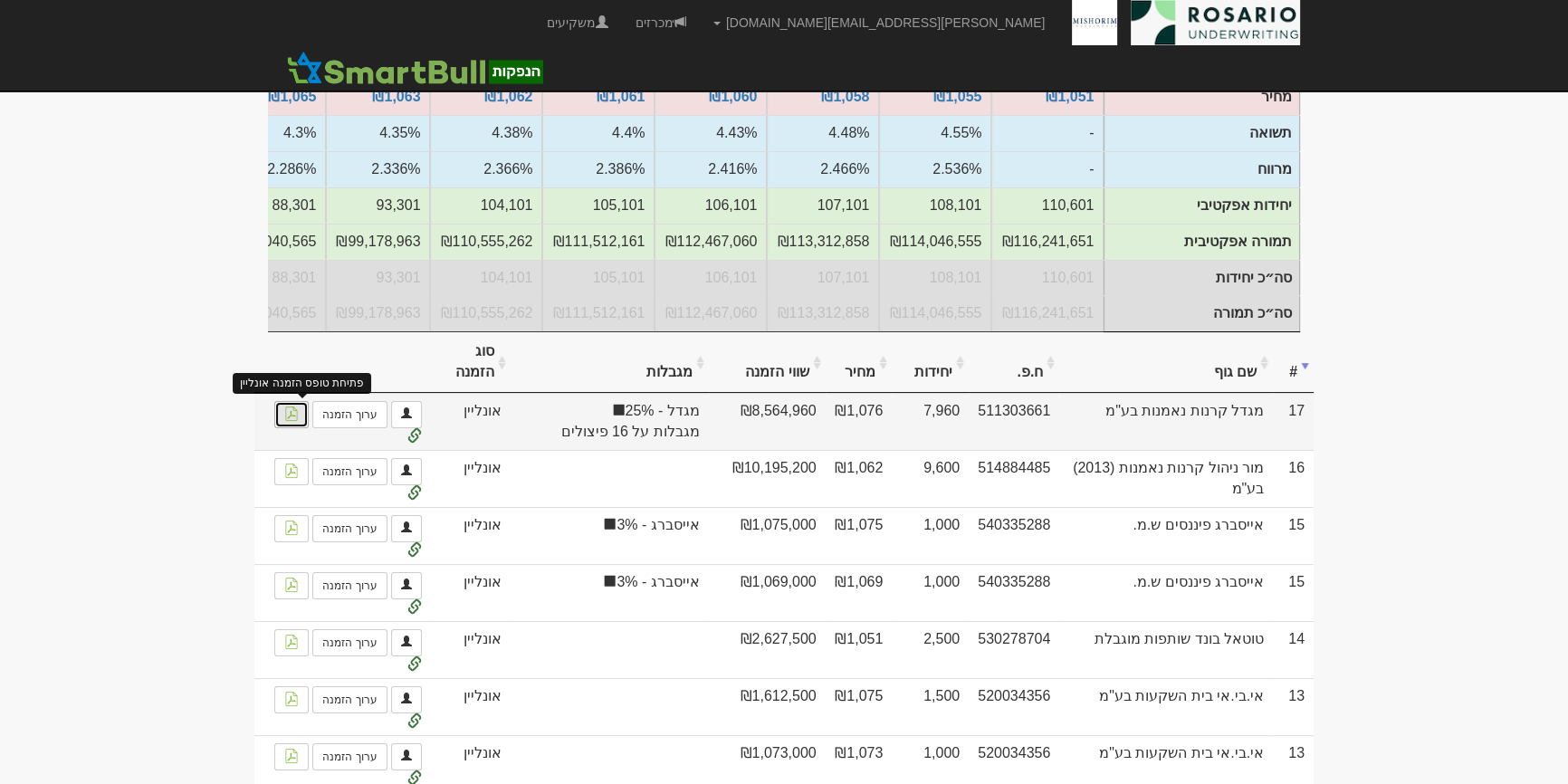
click at [303, 425] on link at bounding box center [291, 415] width 34 height 27
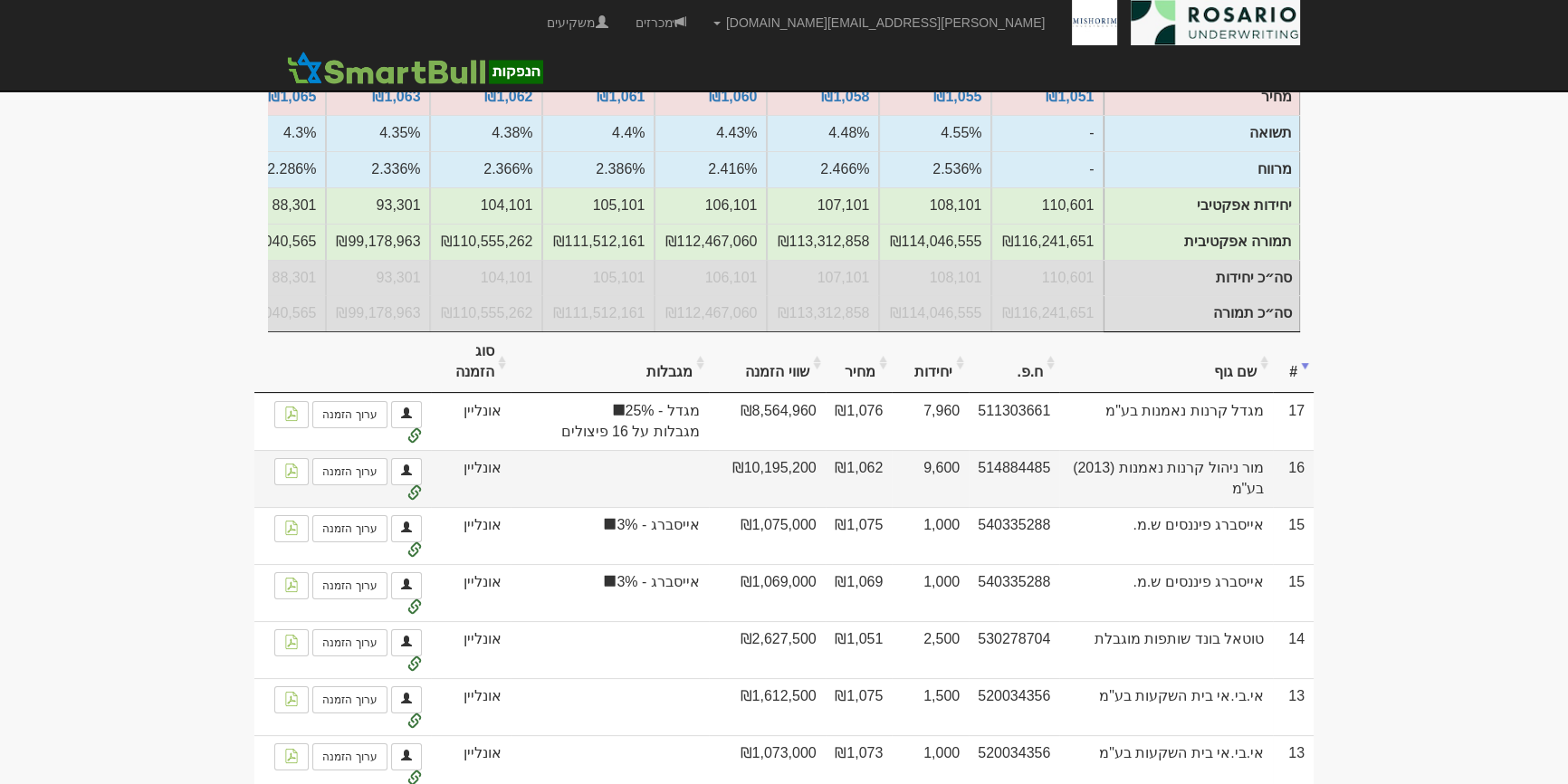
scroll to position [0, 0]
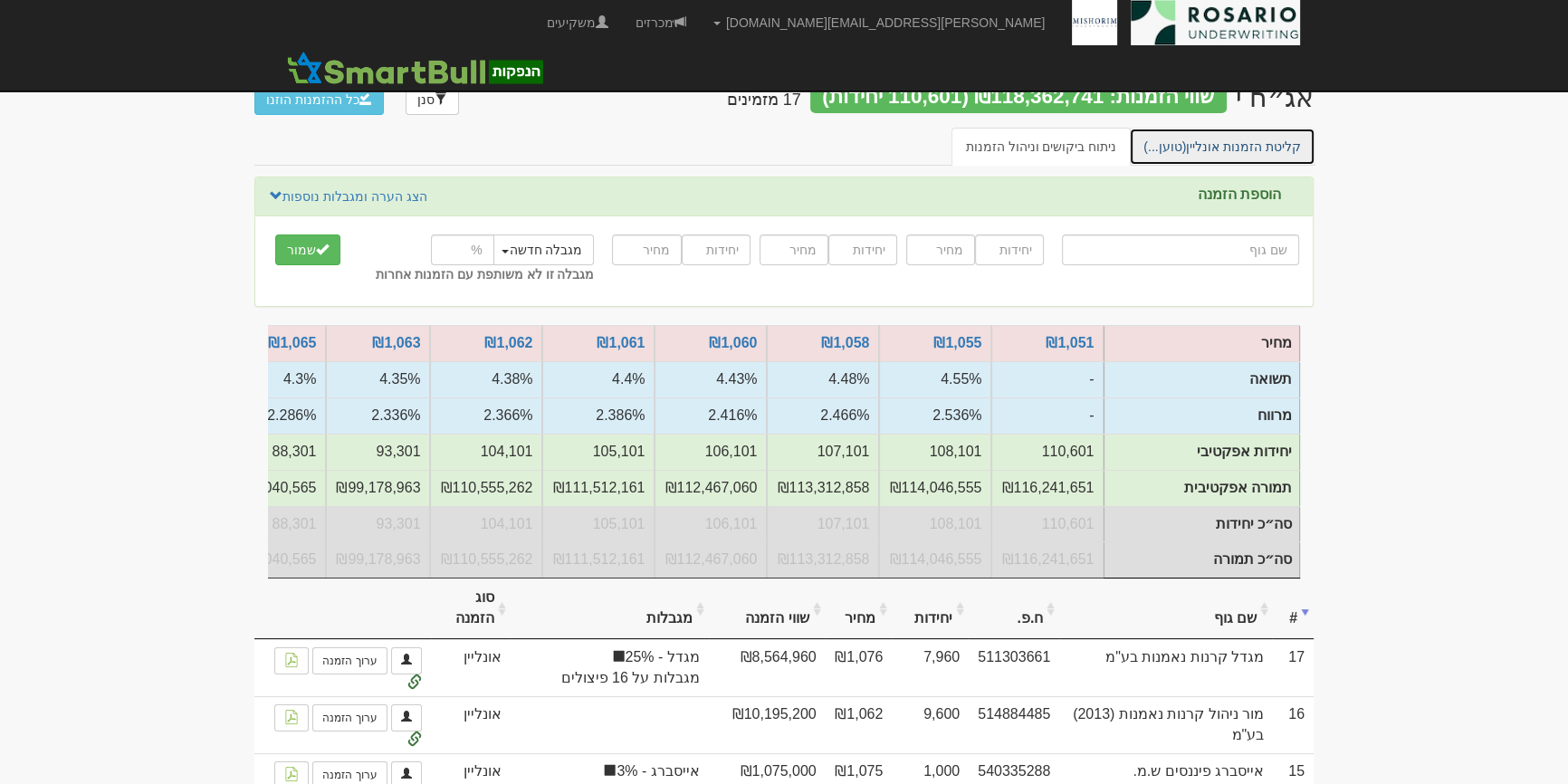
click at [1272, 163] on link "קליטת הזמנות אונליין (טוען...)" at bounding box center [1222, 146] width 187 height 38
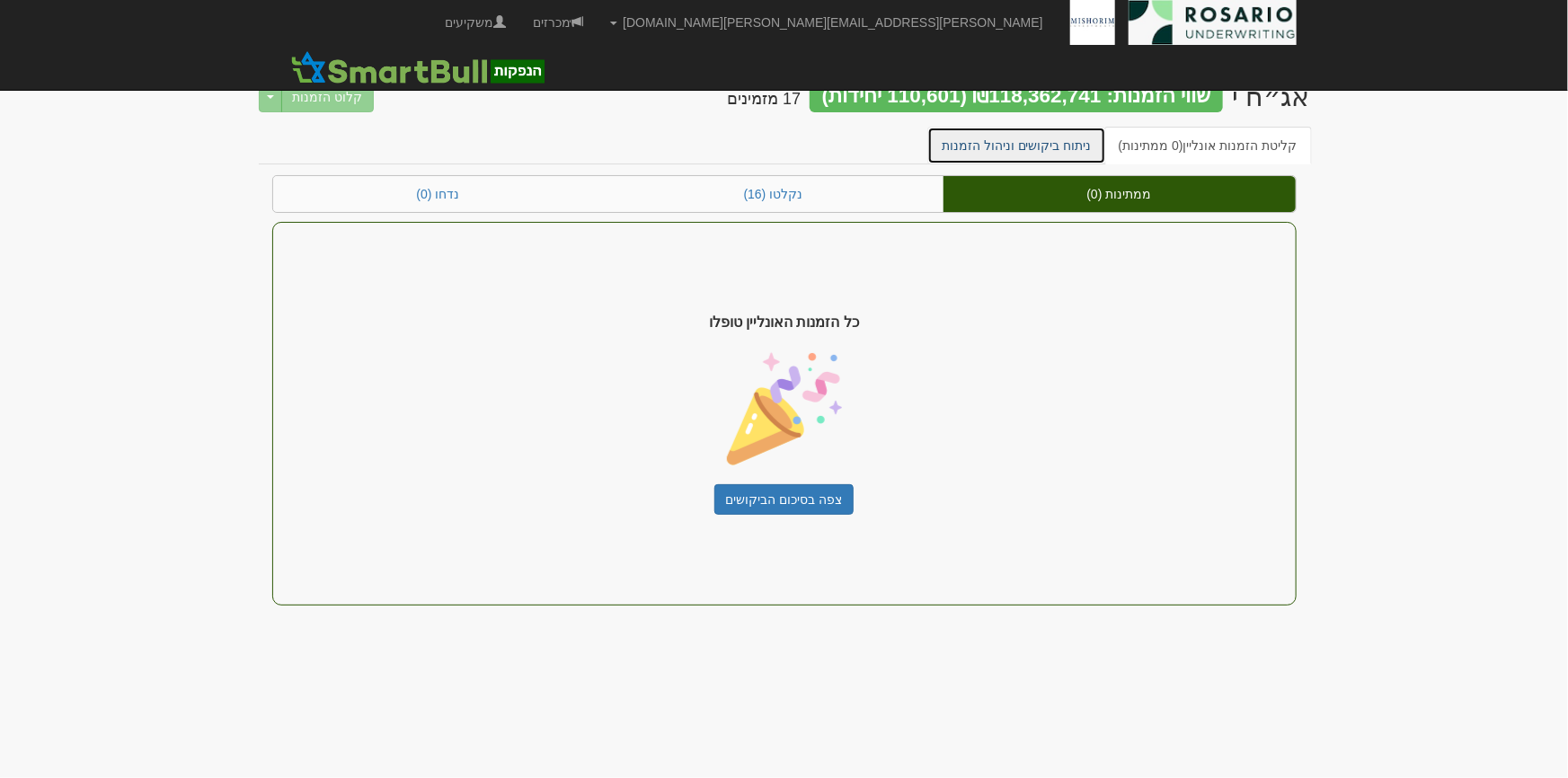
click at [1085, 141] on link "ניתוח ביקושים וניהול הזמנות" at bounding box center [1017, 145] width 179 height 37
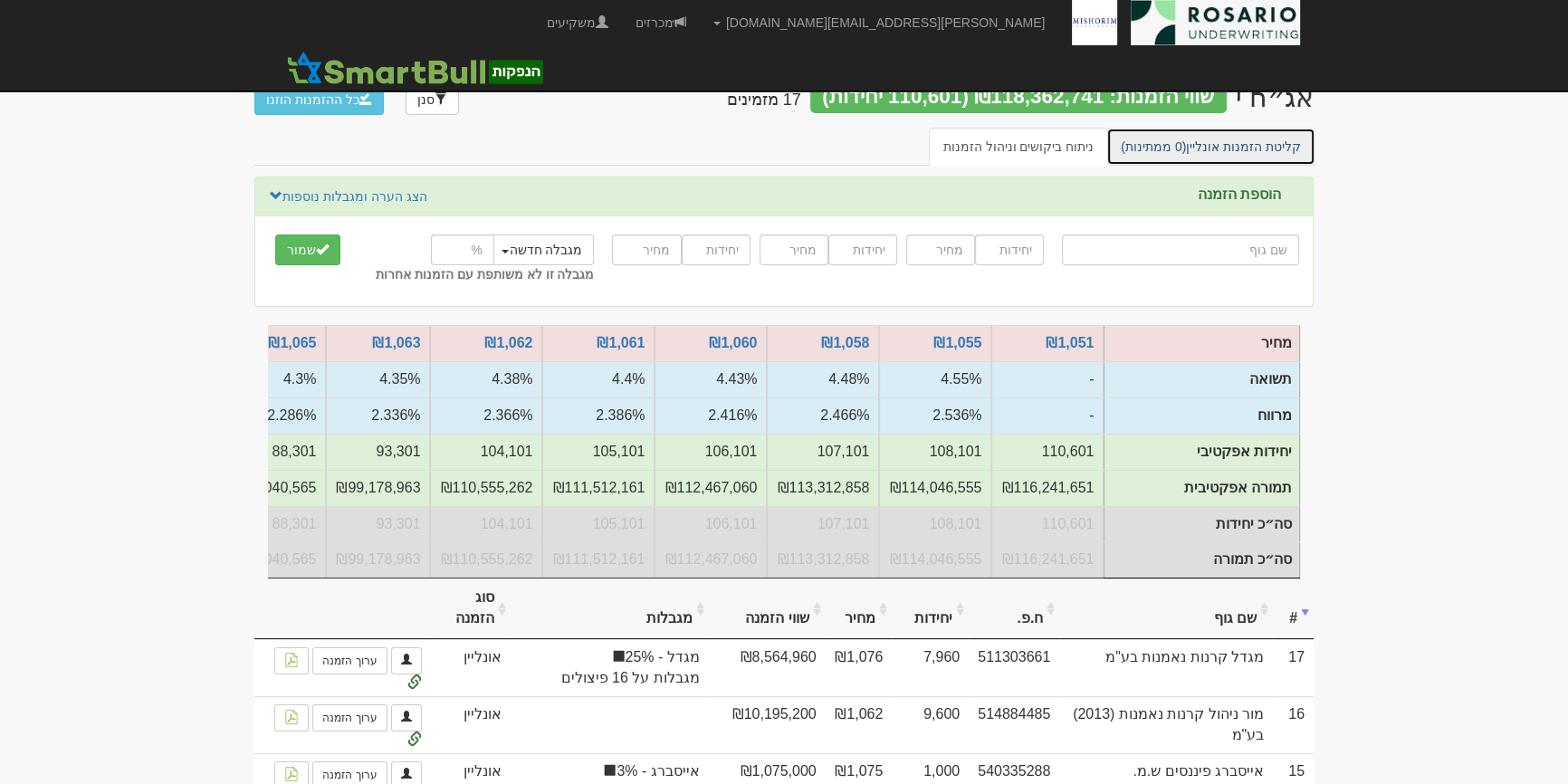
click at [1186, 145] on span "(0 ממתינות)" at bounding box center [1153, 146] width 65 height 15
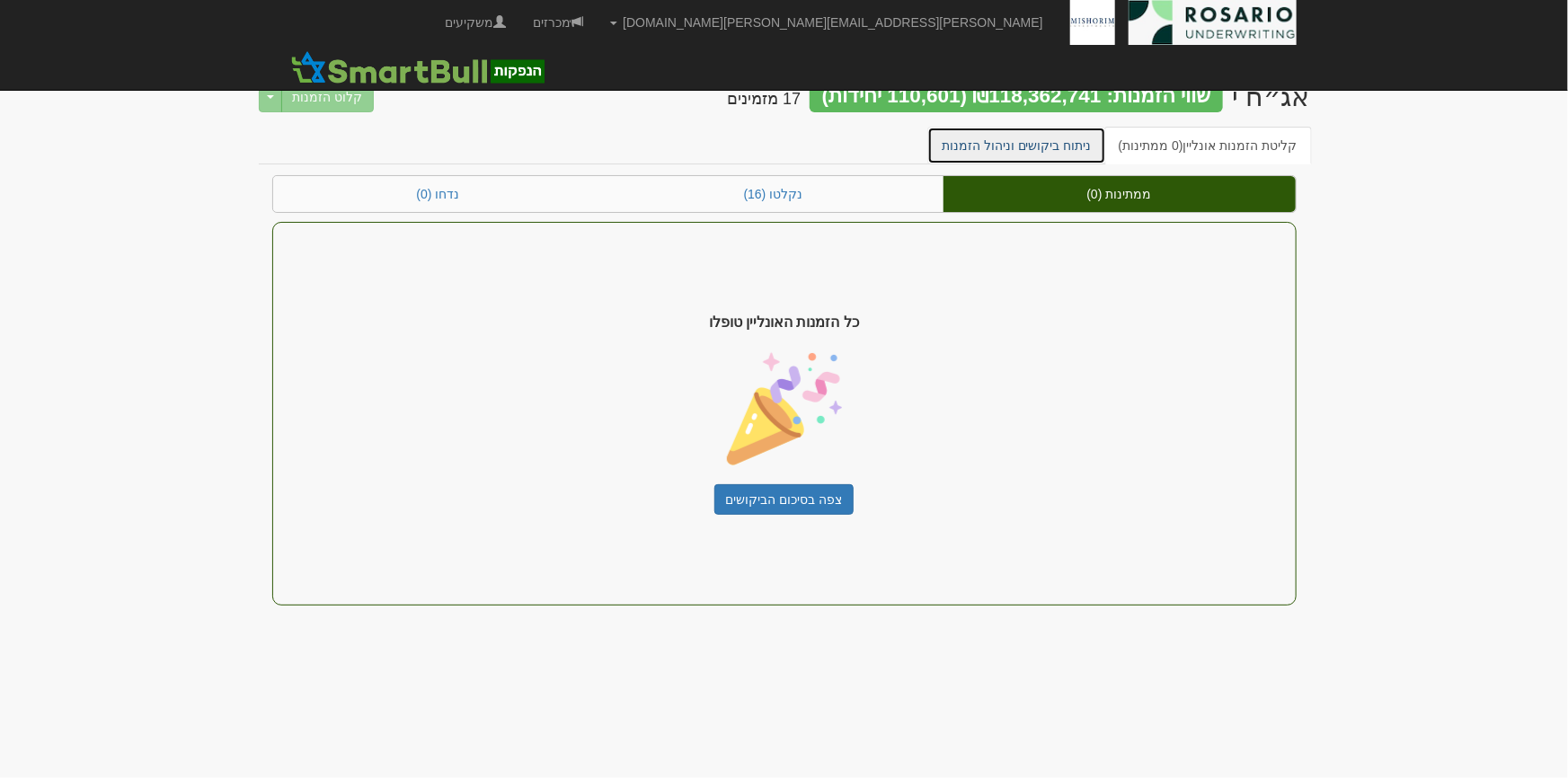
click at [998, 144] on link "ניתוח ביקושים וניהול הזמנות" at bounding box center [1017, 145] width 179 height 37
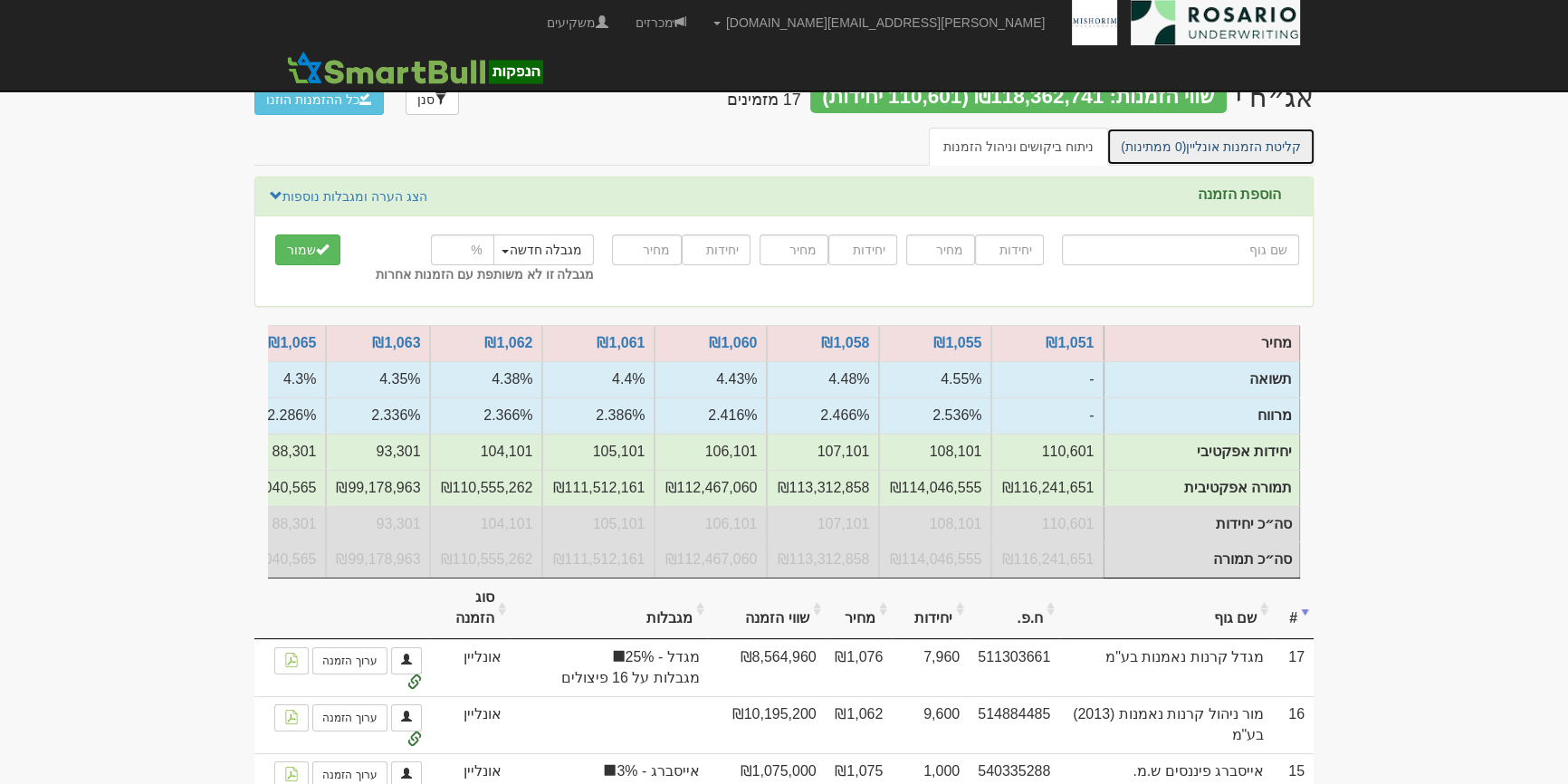
click at [1186, 139] on span "(0 ממתינות)" at bounding box center [1153, 146] width 65 height 15
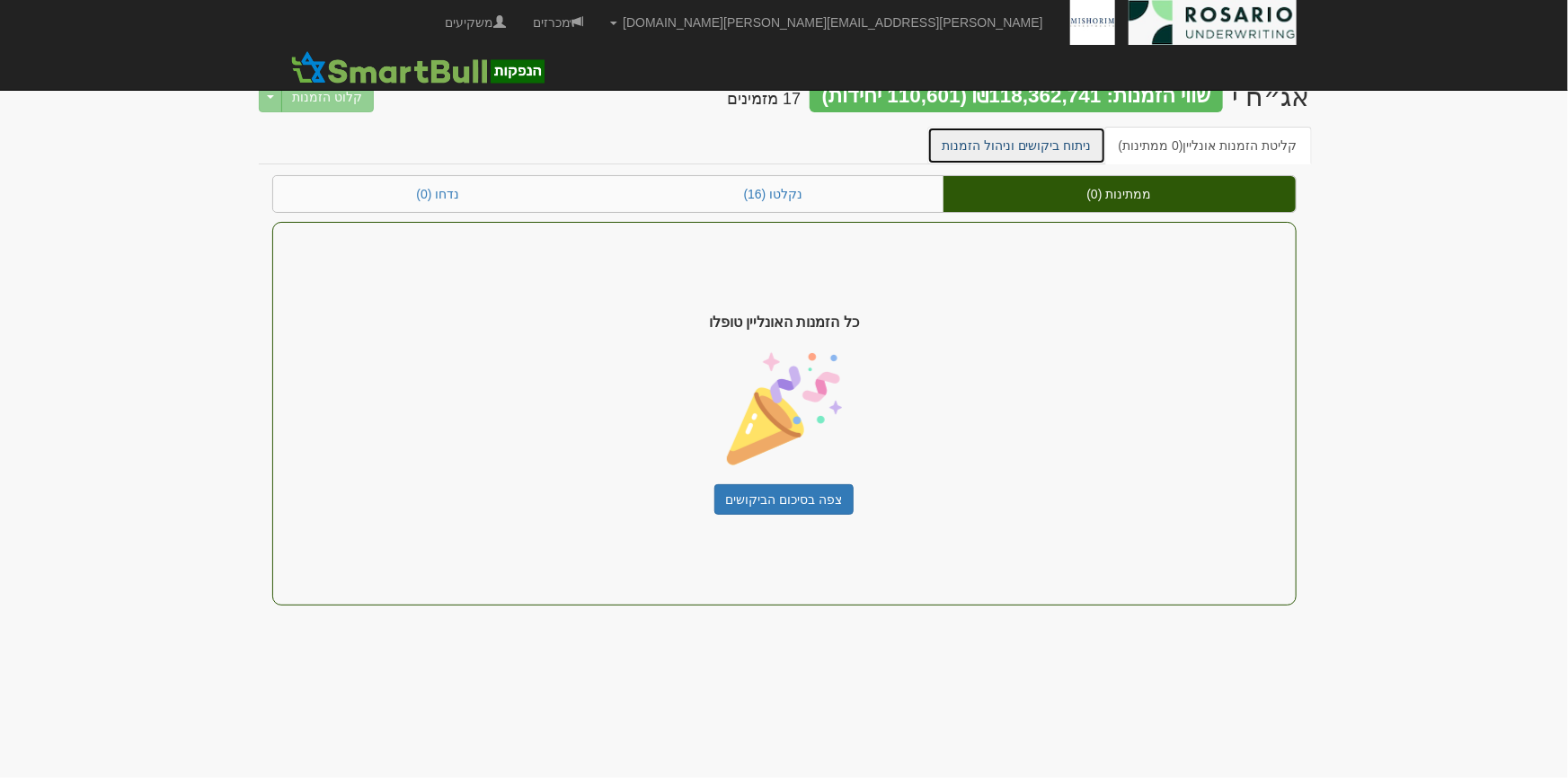
click at [1102, 160] on link "ניתוח ביקושים וניהול הזמנות" at bounding box center [1017, 145] width 179 height 37
click at [1095, 145] on link "ניתוח ביקושים וניהול הזמנות" at bounding box center [1017, 145] width 179 height 37
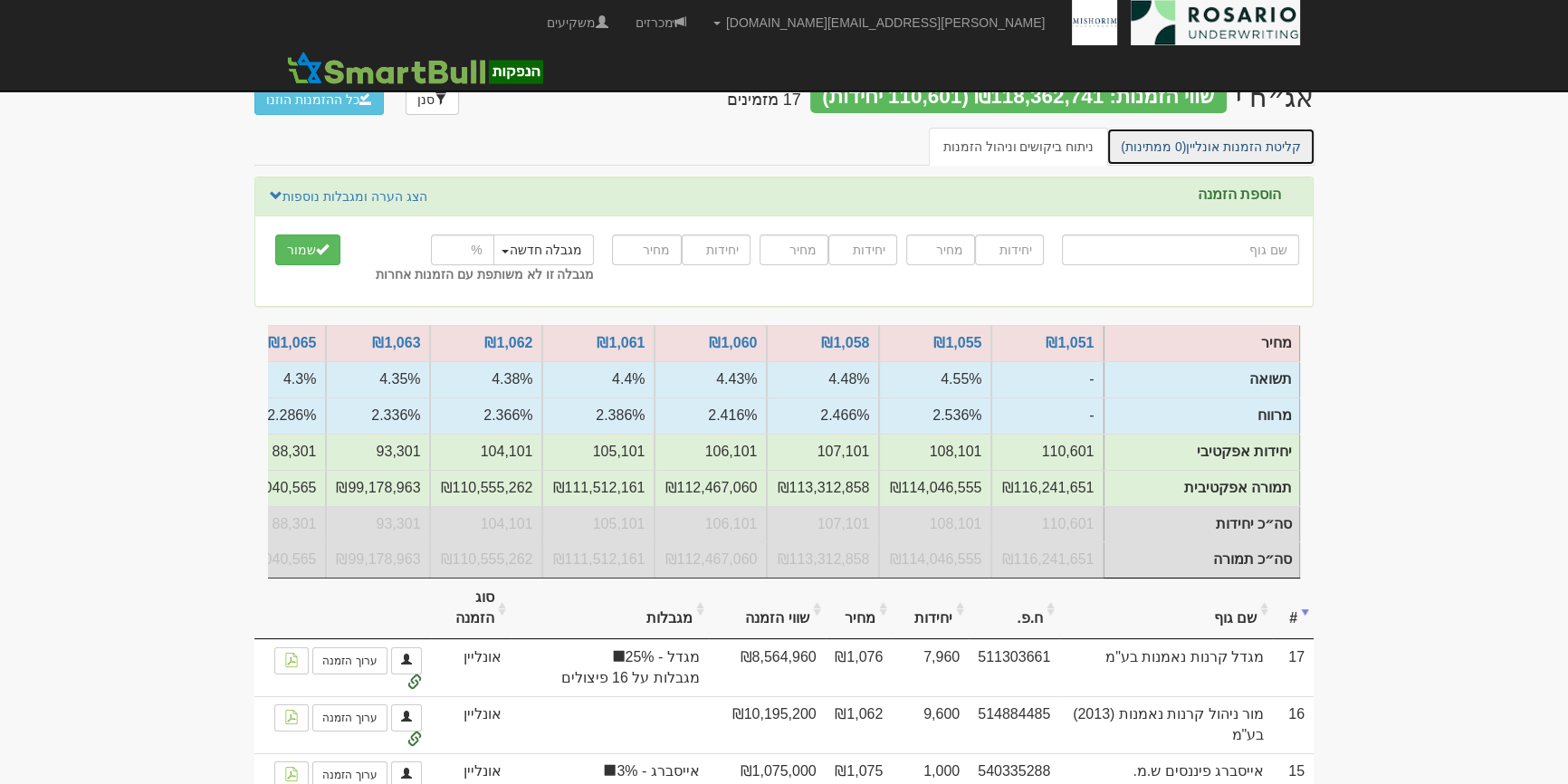
click at [1191, 153] on link "קליטת הזמנות אונליין (0 ממתינות)" at bounding box center [1210, 146] width 209 height 38
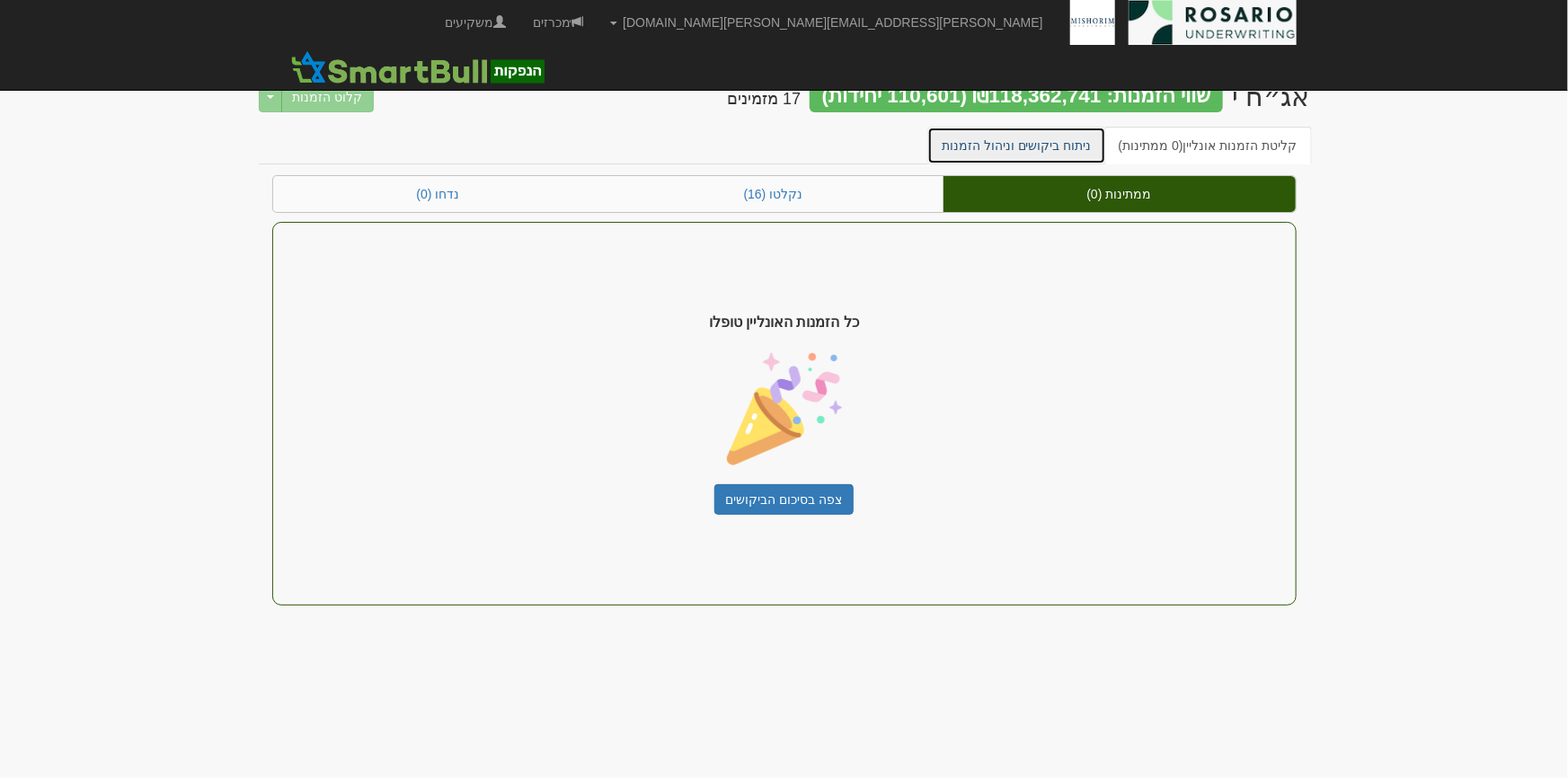
click at [994, 144] on link "ניתוח ביקושים וניהול הזמנות" at bounding box center [1017, 145] width 179 height 37
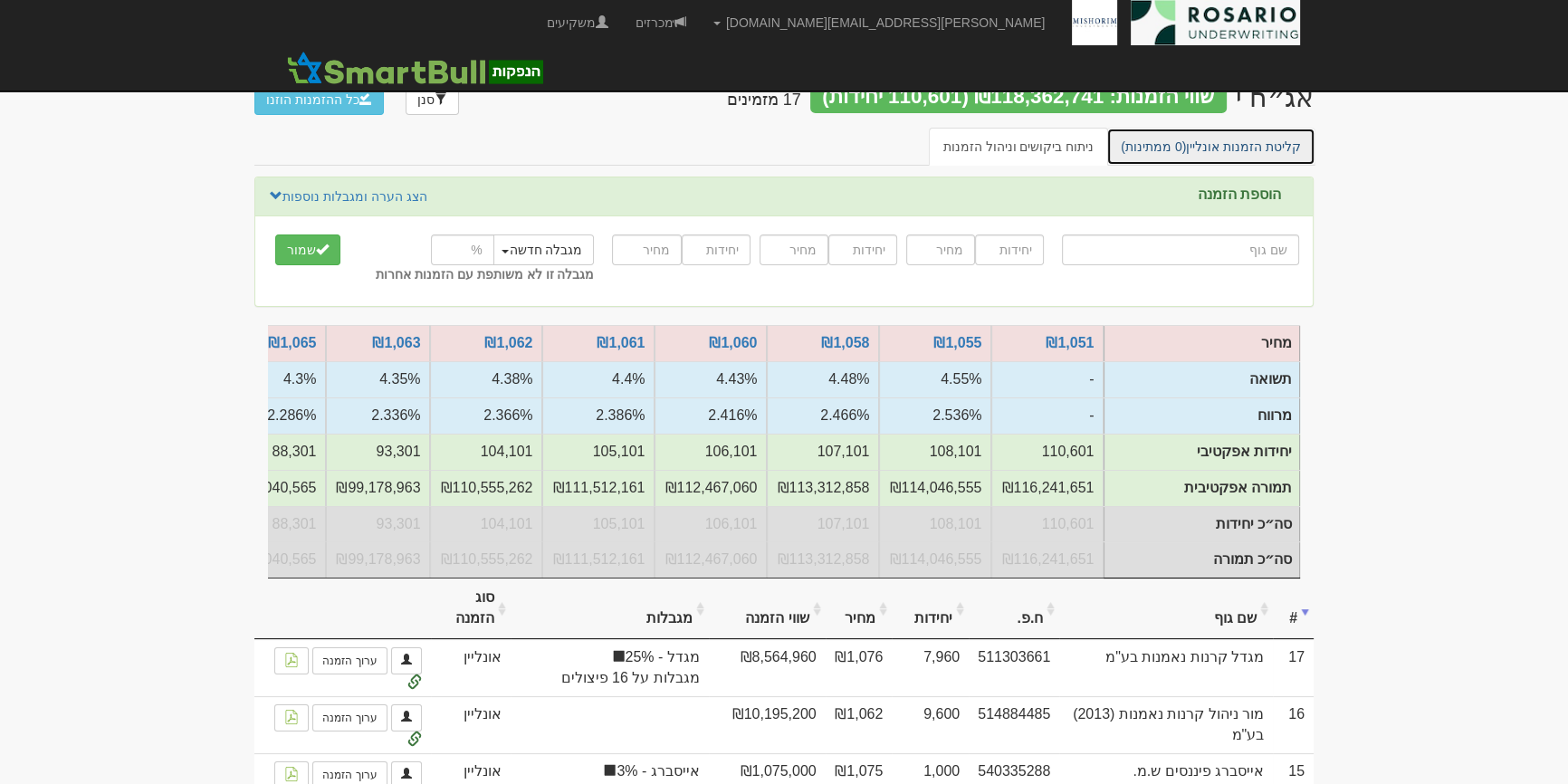
click at [1217, 148] on link "קליטת הזמנות אונליין (0 ממתינות)" at bounding box center [1210, 146] width 209 height 38
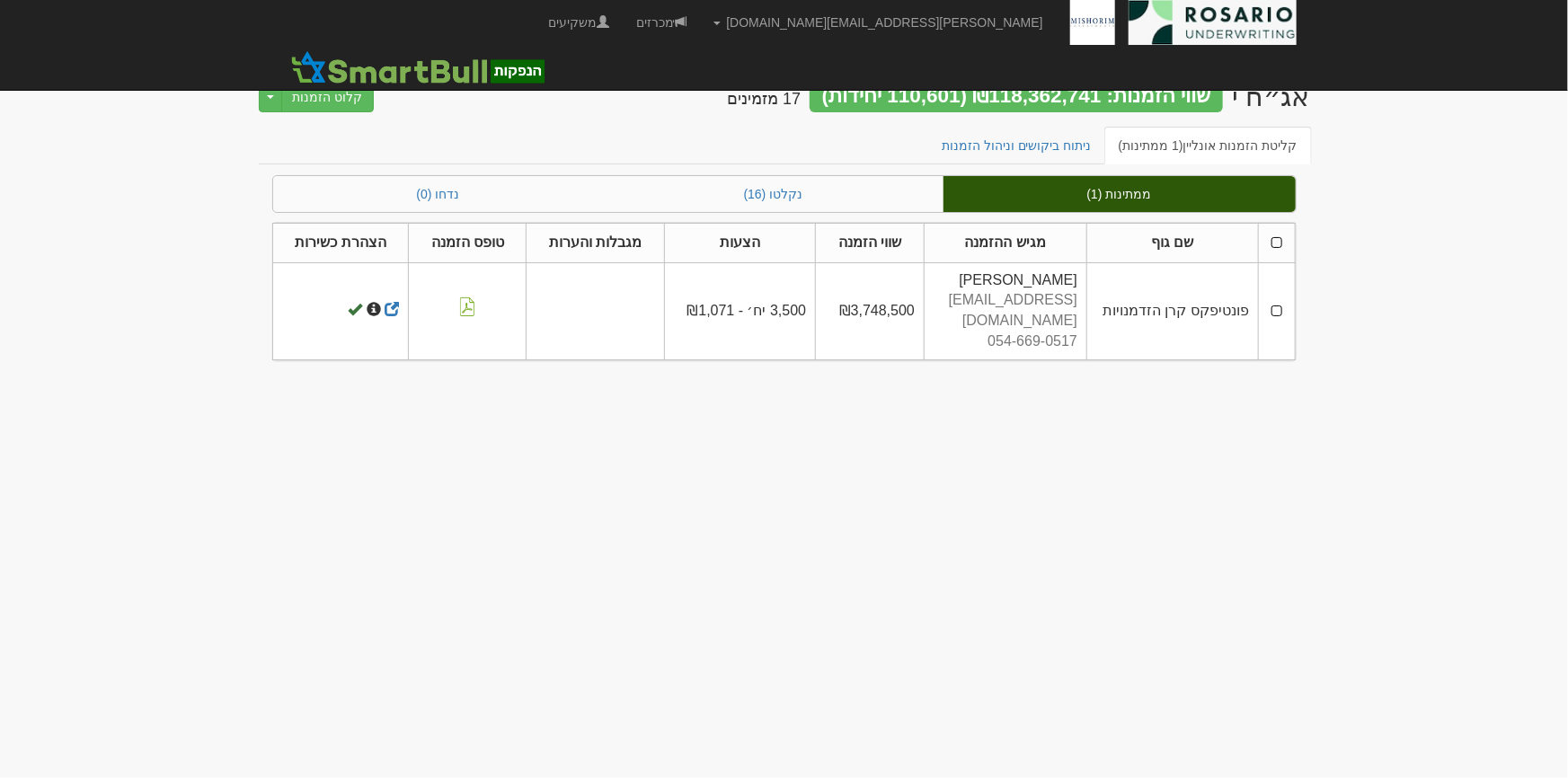
click at [1272, 302] on td at bounding box center [1276, 311] width 36 height 97
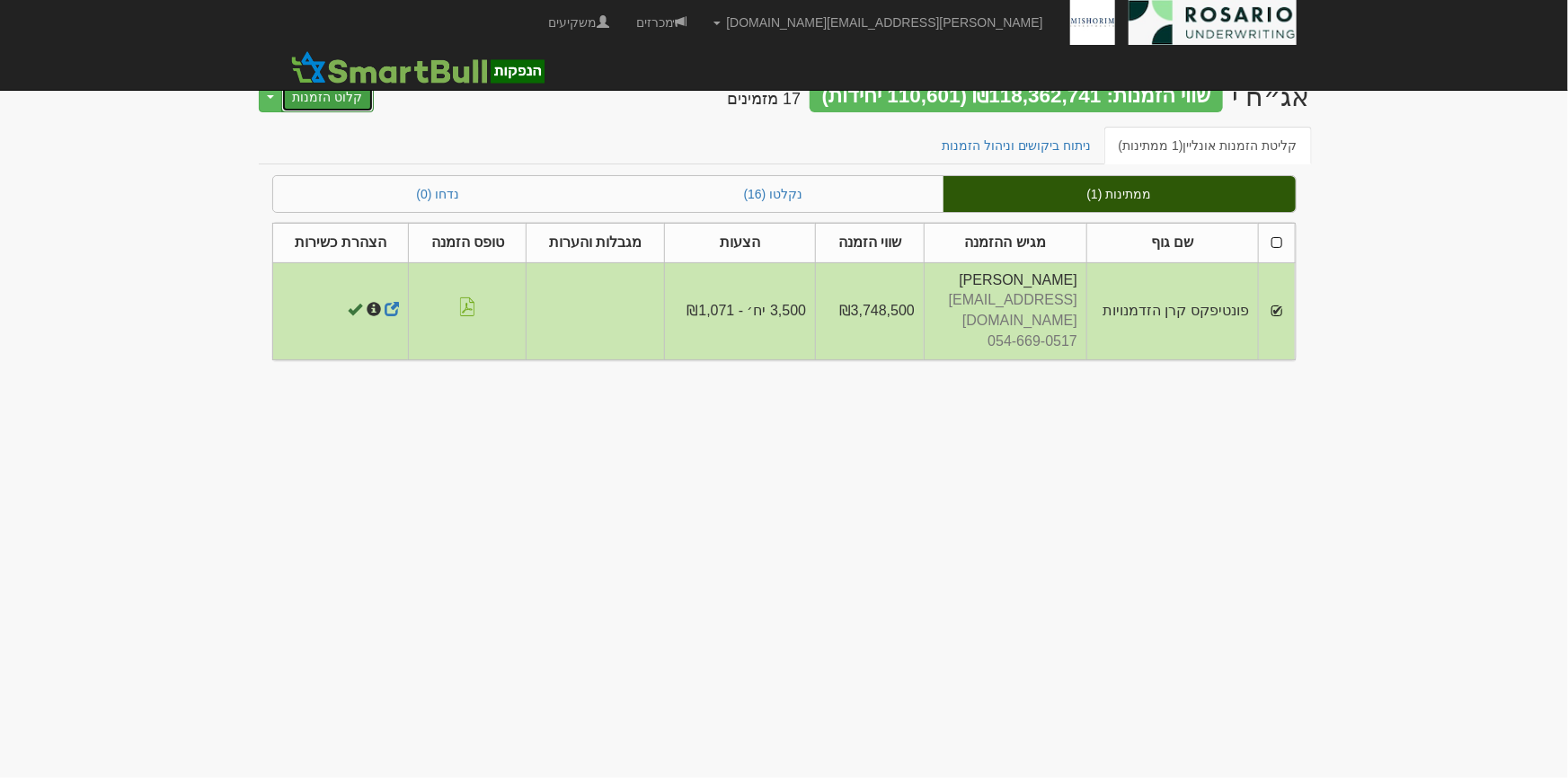
click at [355, 98] on button "קלוט הזמנות" at bounding box center [328, 96] width 93 height 30
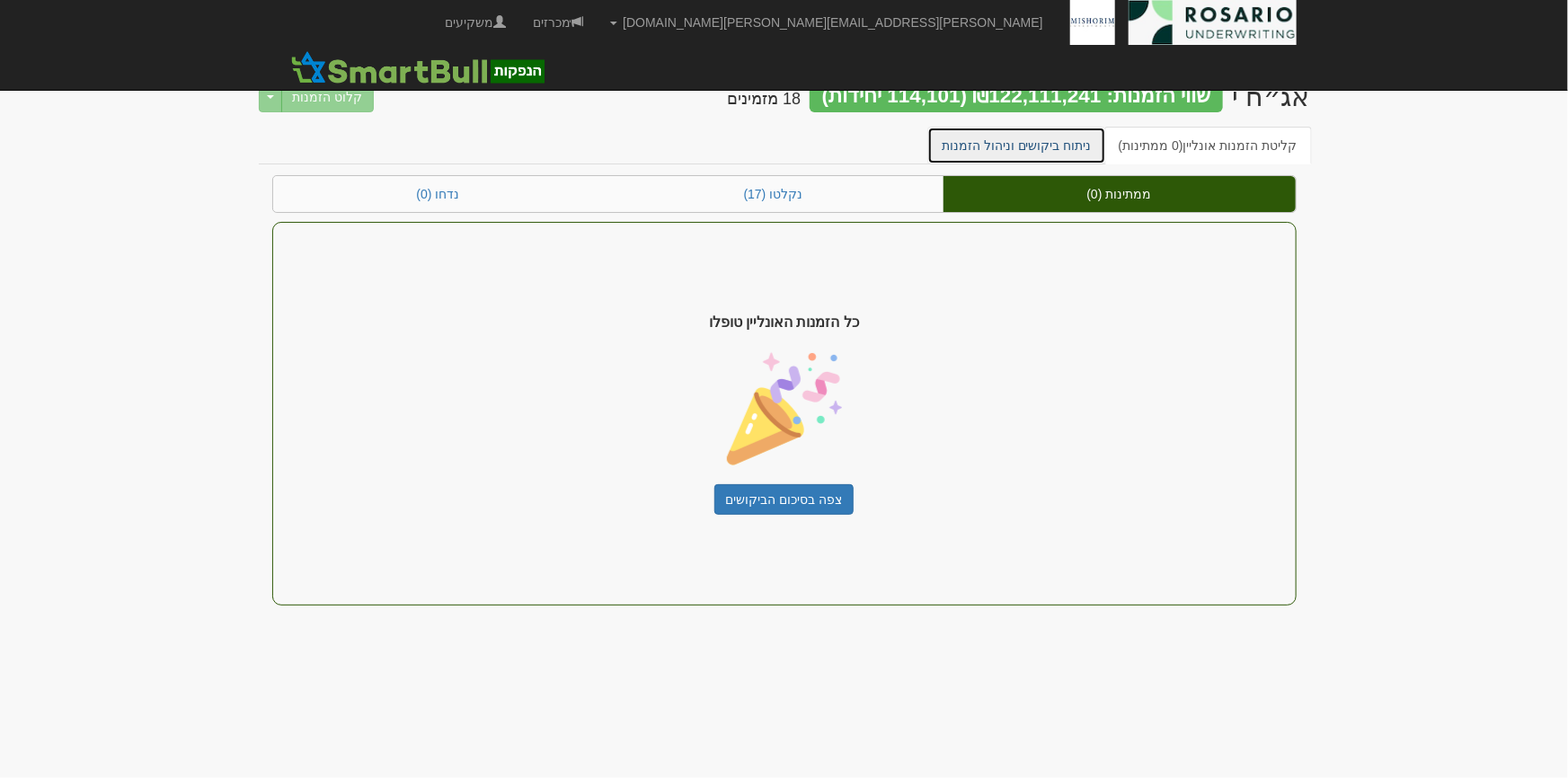
click at [1072, 150] on link "ניתוח ביקושים וניהול הזמנות" at bounding box center [1017, 145] width 179 height 37
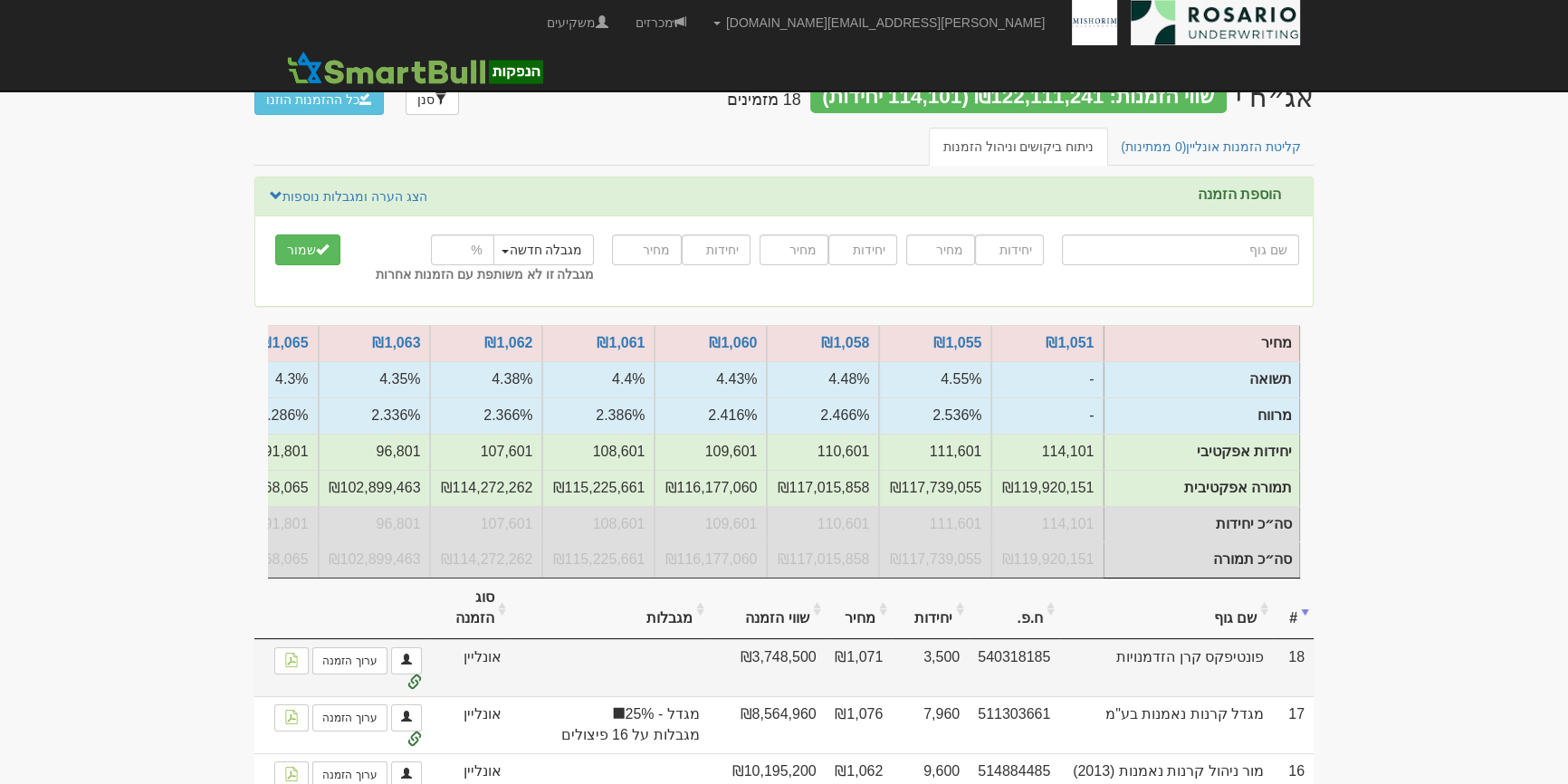
click at [826, 680] on td "₪3,748,500" at bounding box center [767, 668] width 117 height 57
click at [826, 670] on td "₪3,748,500" at bounding box center [767, 668] width 117 height 57
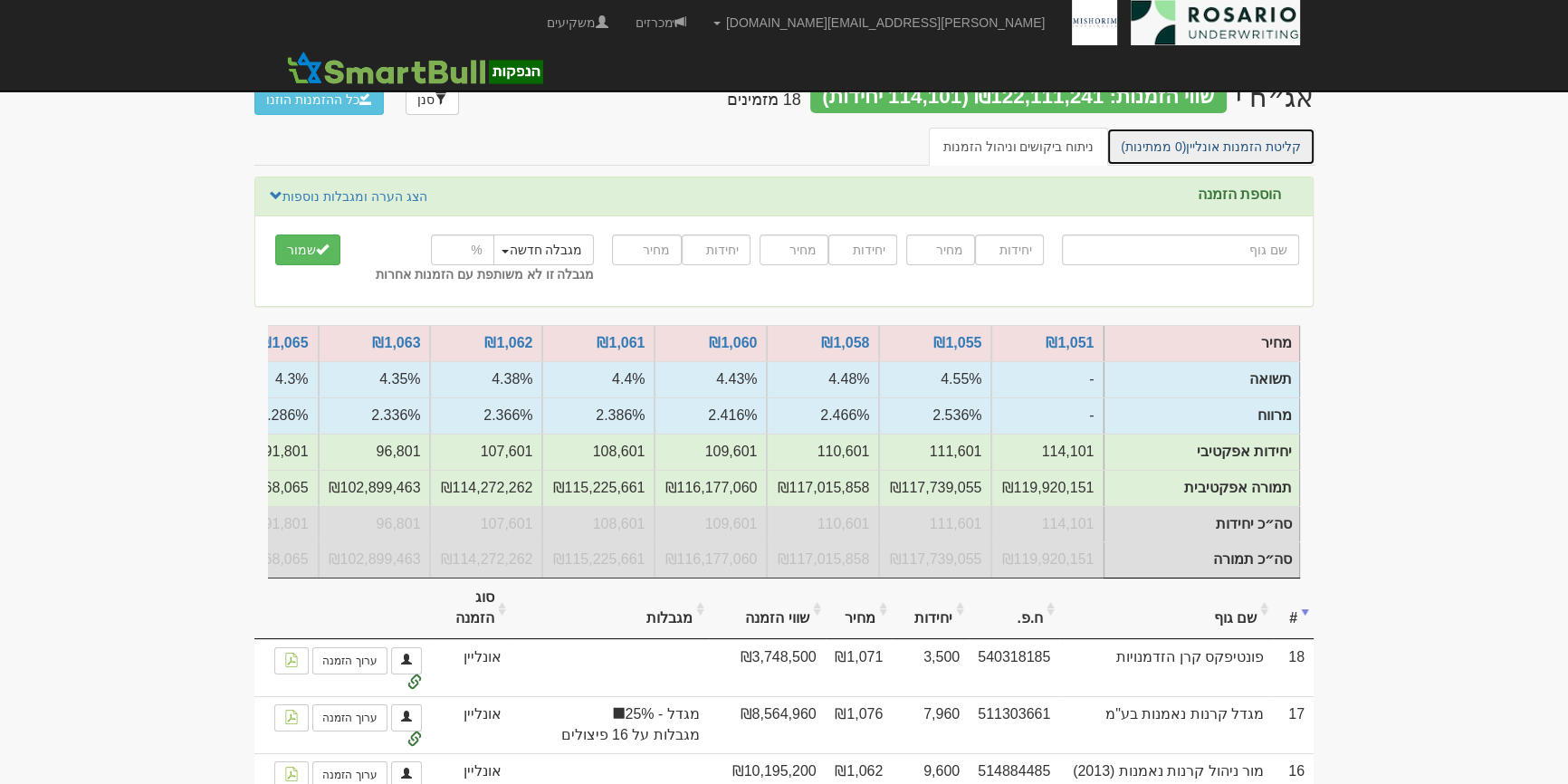
click at [1301, 140] on link "קליטת הזמנות אונליין (0 ממתינות)" at bounding box center [1210, 146] width 209 height 38
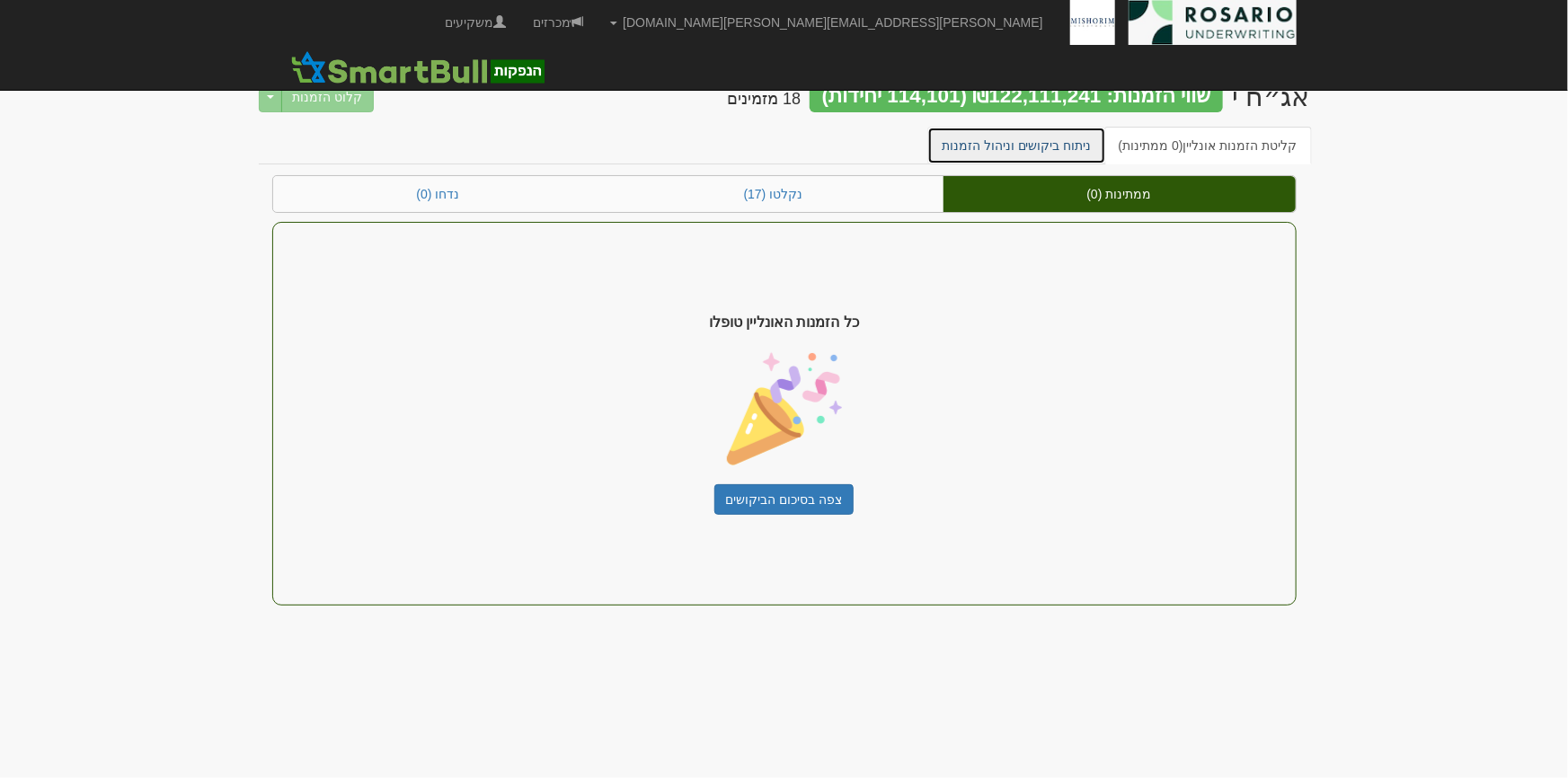
click at [1026, 153] on link "ניתוח ביקושים וניהול הזמנות" at bounding box center [1017, 145] width 179 height 37
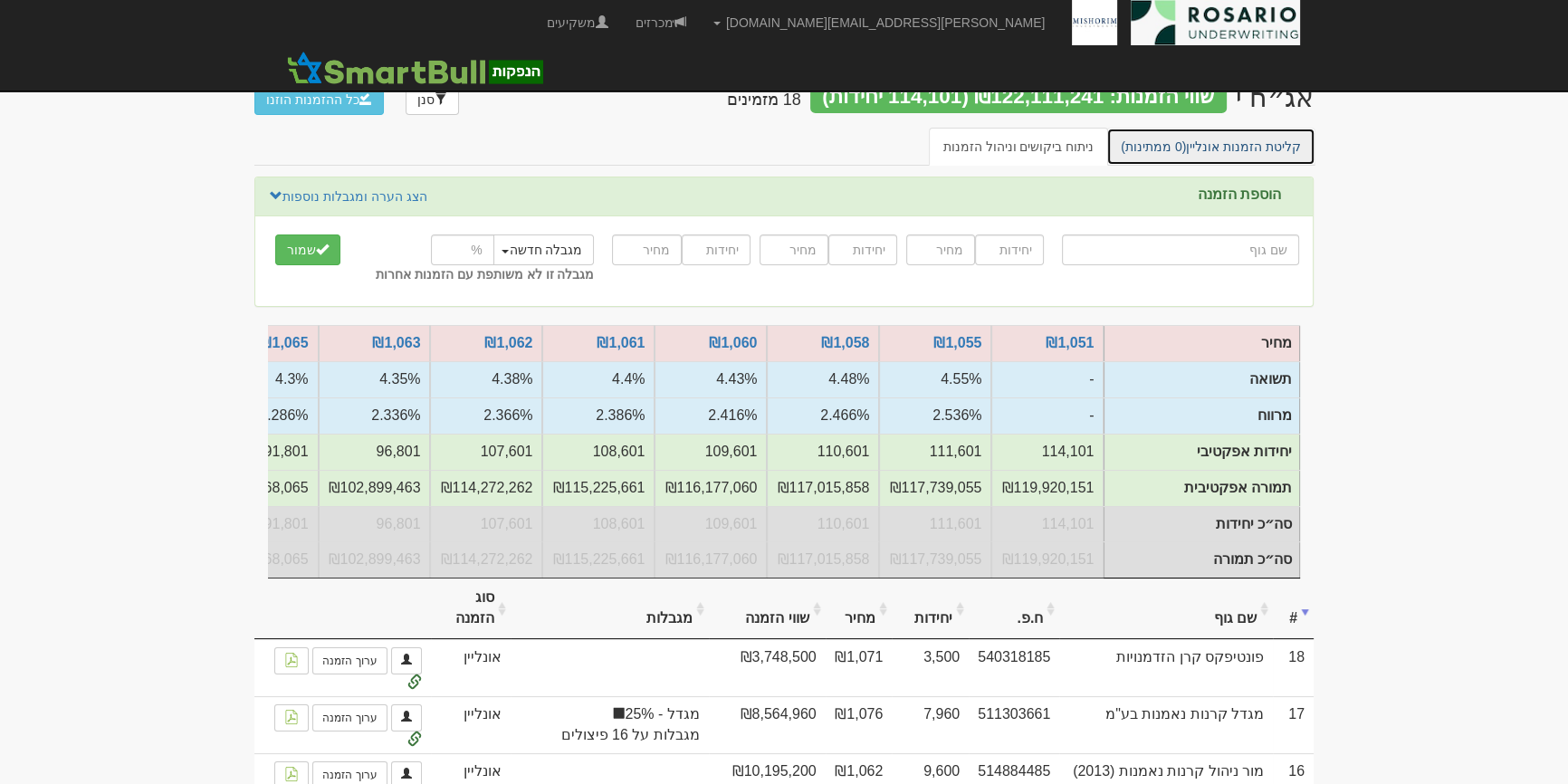
click at [1282, 159] on link "קליטת הזמנות אונליין (0 ממתינות)" at bounding box center [1210, 146] width 209 height 38
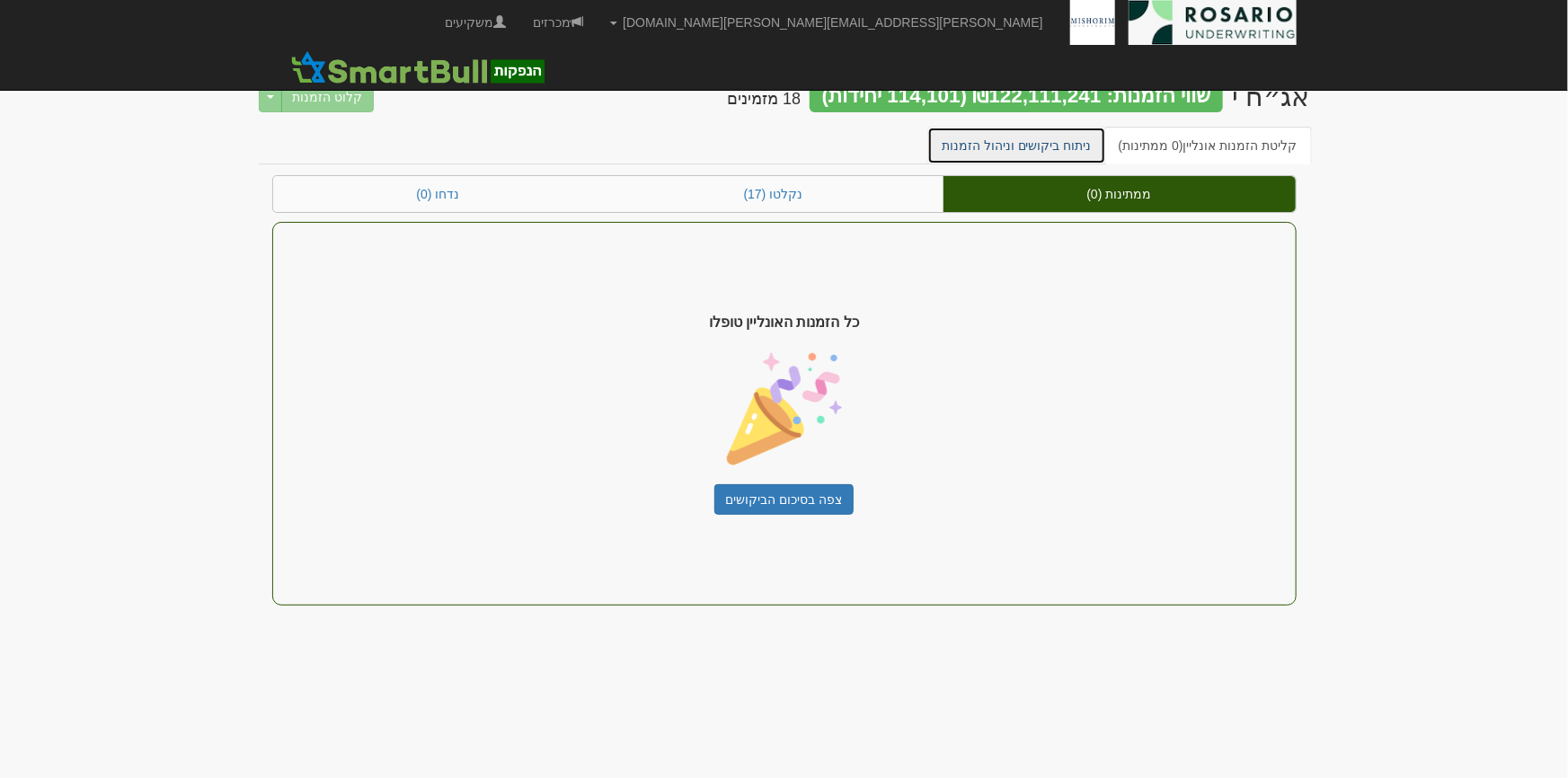
click at [1071, 151] on link "ניתוח ביקושים וניהול הזמנות" at bounding box center [1017, 145] width 179 height 37
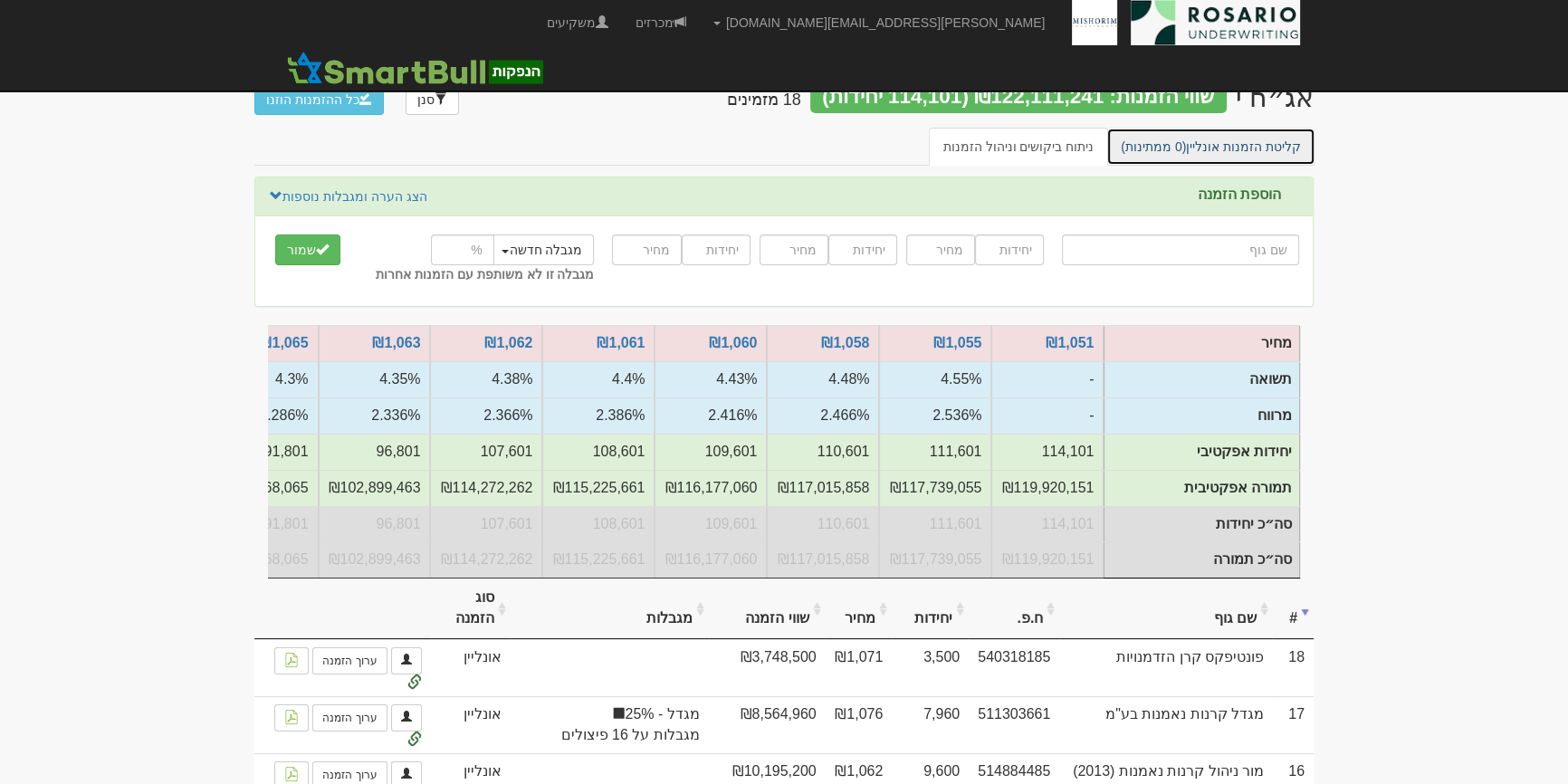
click at [1247, 160] on link "קליטת הזמנות אונליין (0 ממתינות)" at bounding box center [1210, 146] width 209 height 38
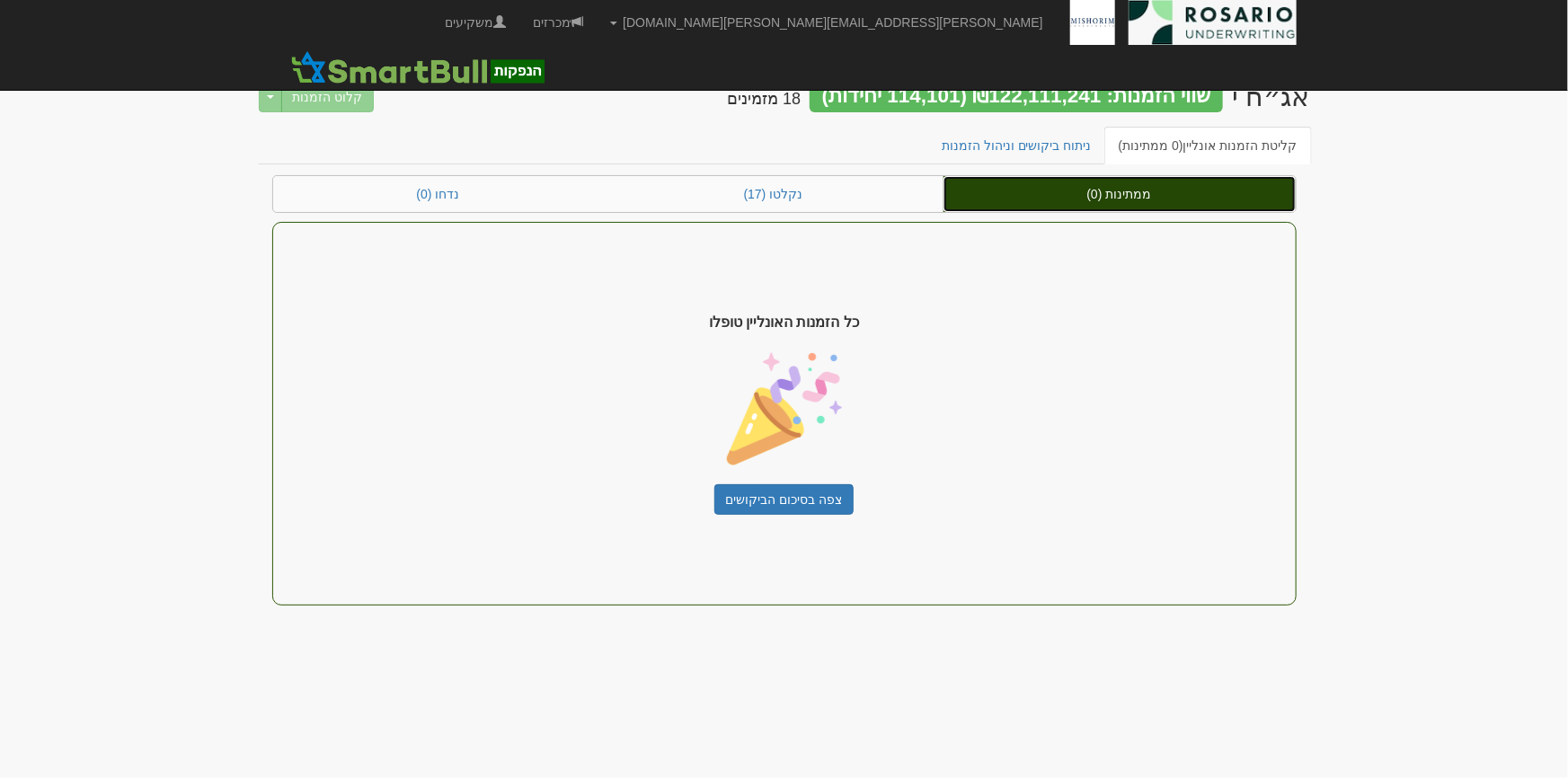
click at [1054, 176] on link "ממתינות (0)" at bounding box center [1118, 194] width 352 height 36
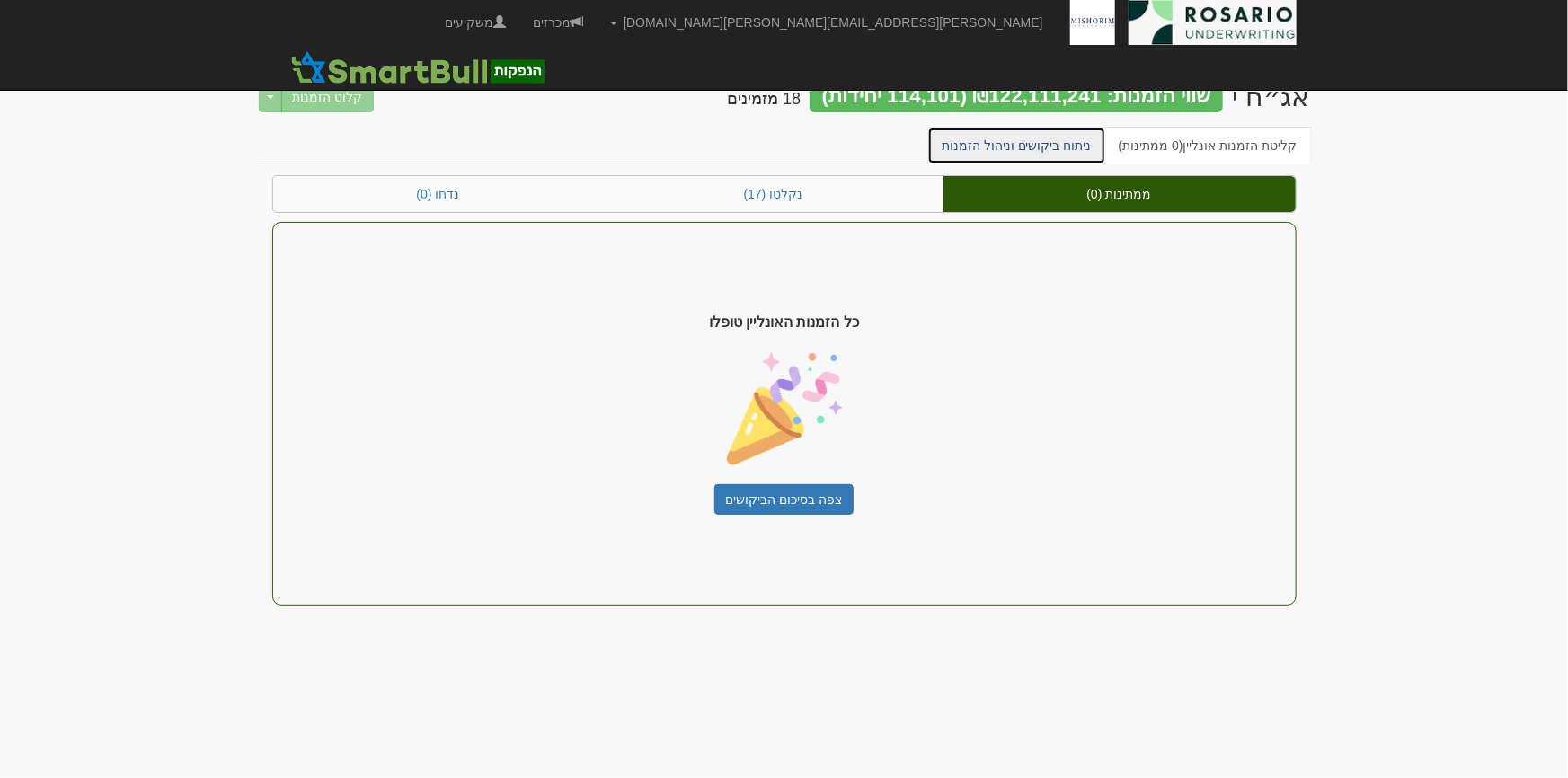
click at [1068, 129] on link "ניתוח ביקושים וניהול הזמנות" at bounding box center [1017, 145] width 179 height 37
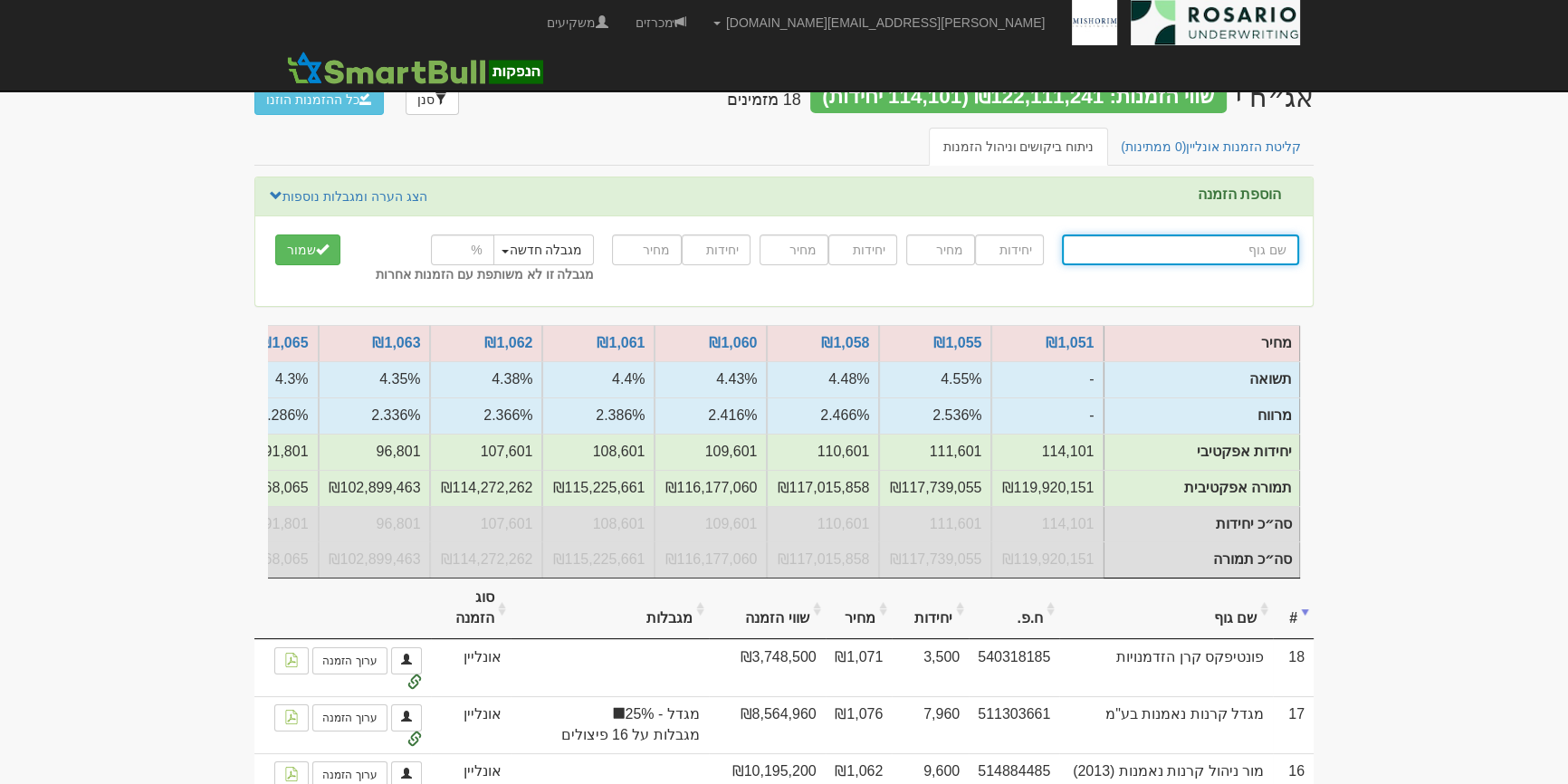
click at [1225, 251] on input "text" at bounding box center [1180, 250] width 238 height 30
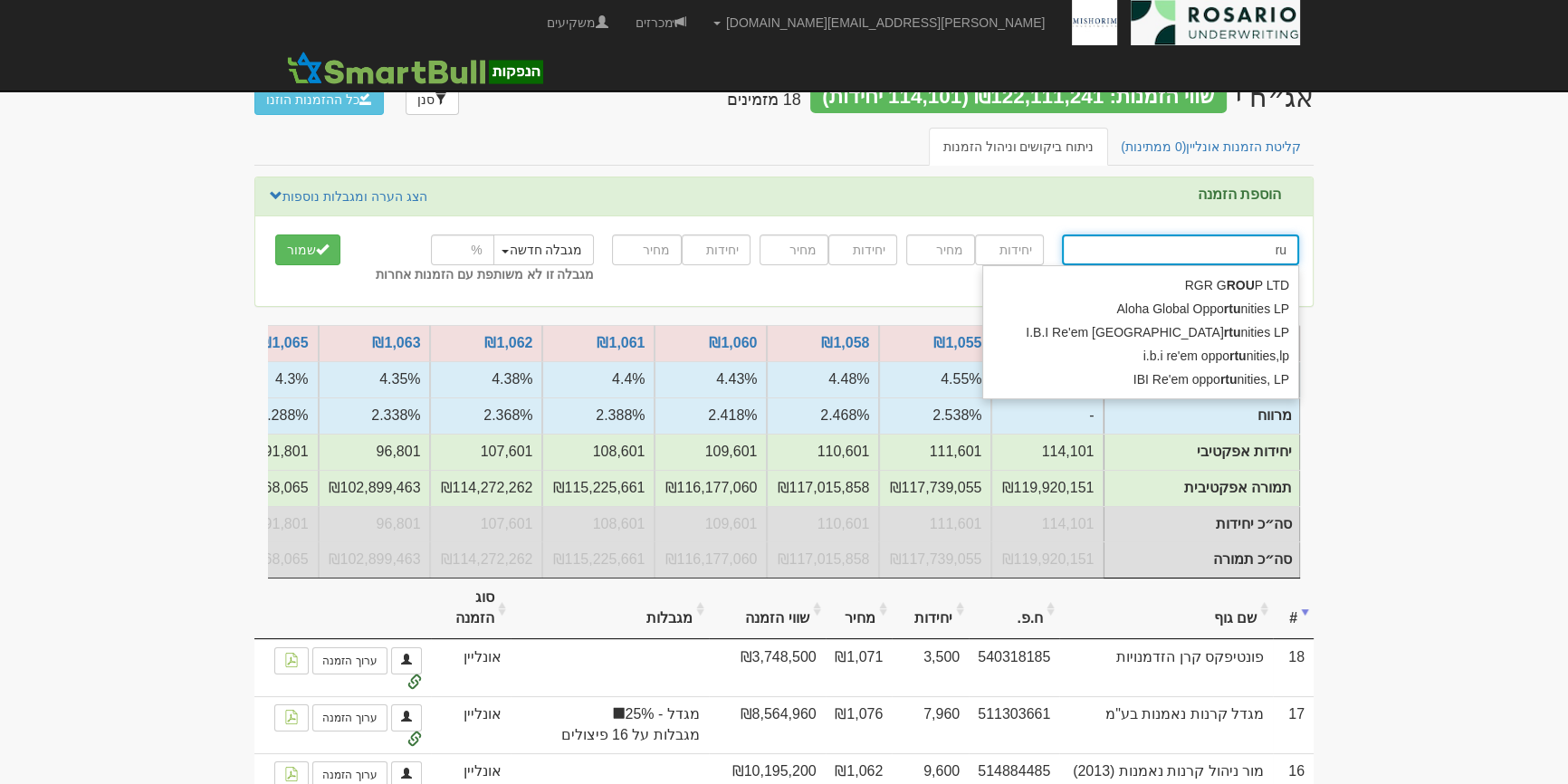
type input "r"
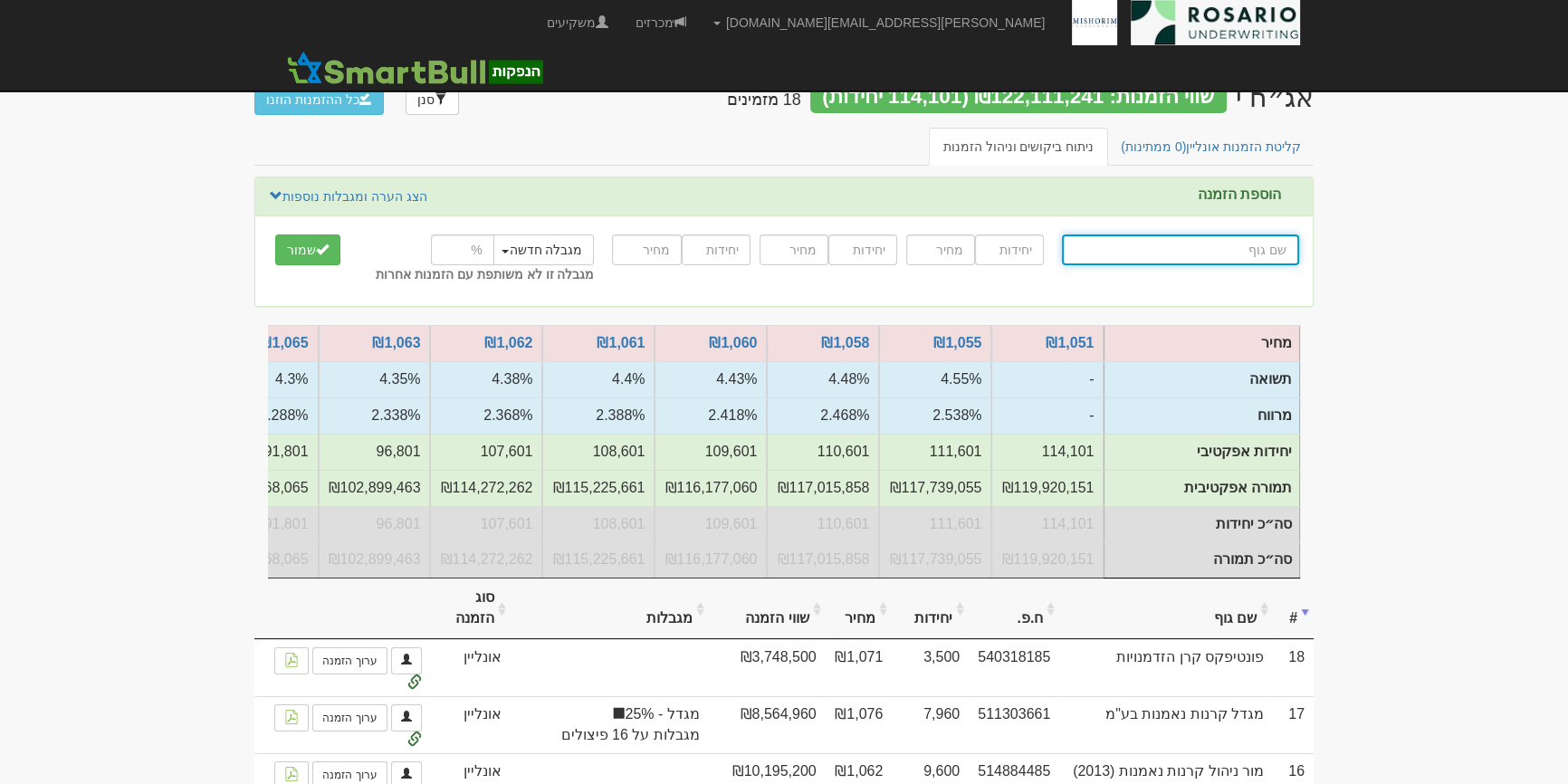
type input "ר"
type input "[PERSON_NAME] השקעות בע"מ"
type input "רו"
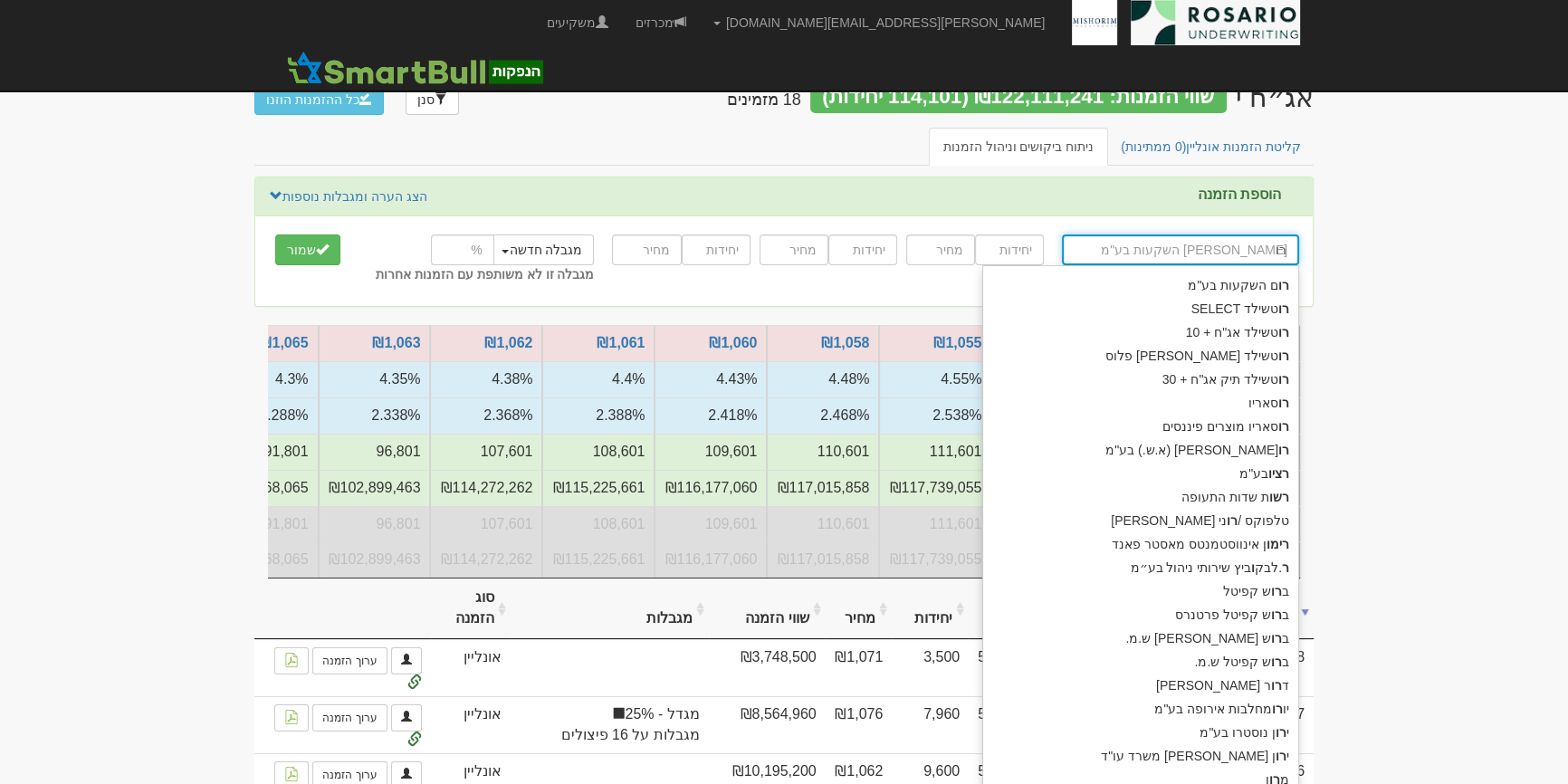
type input "רוסאריו"
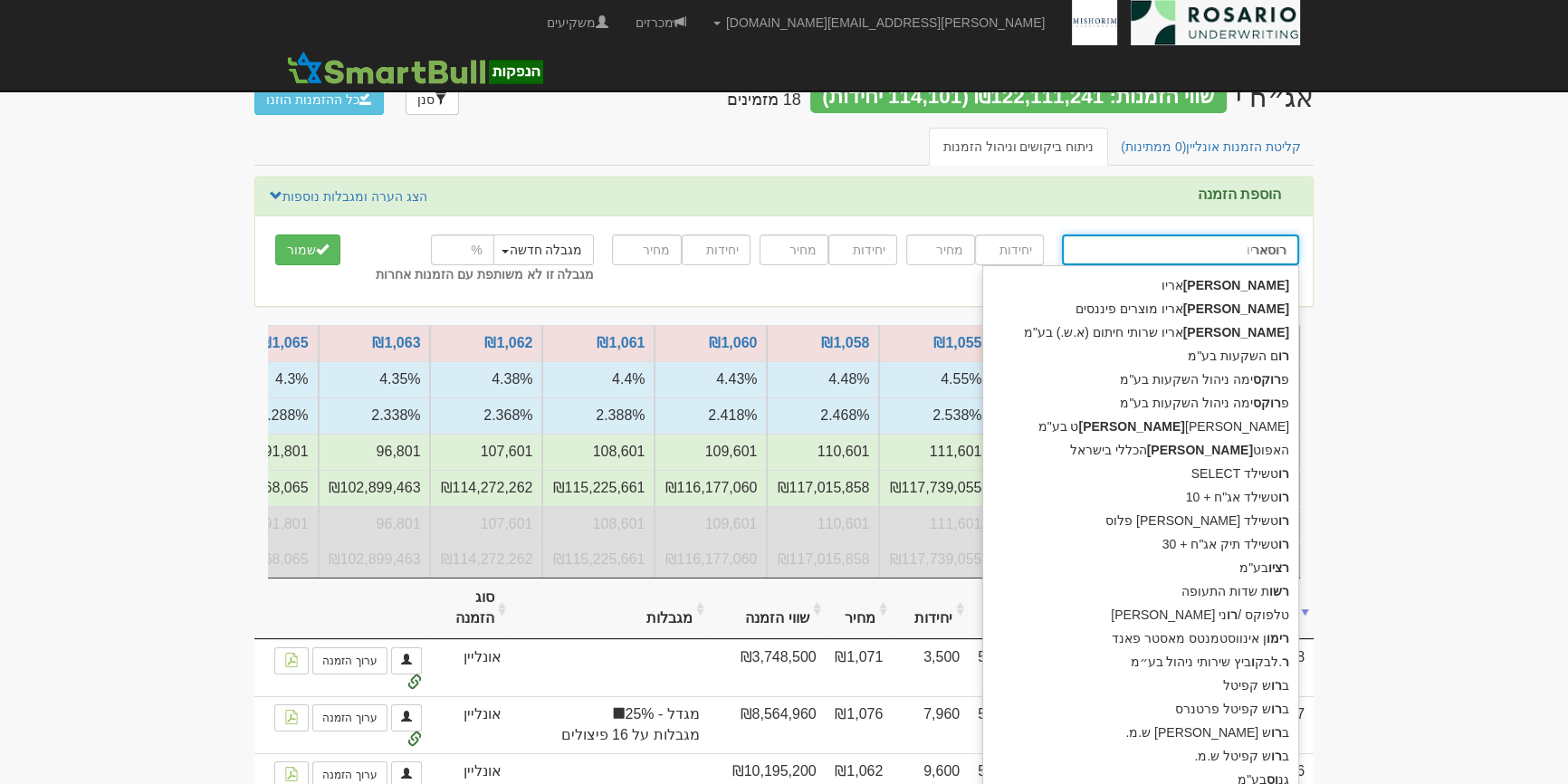
type input "רוסארי"
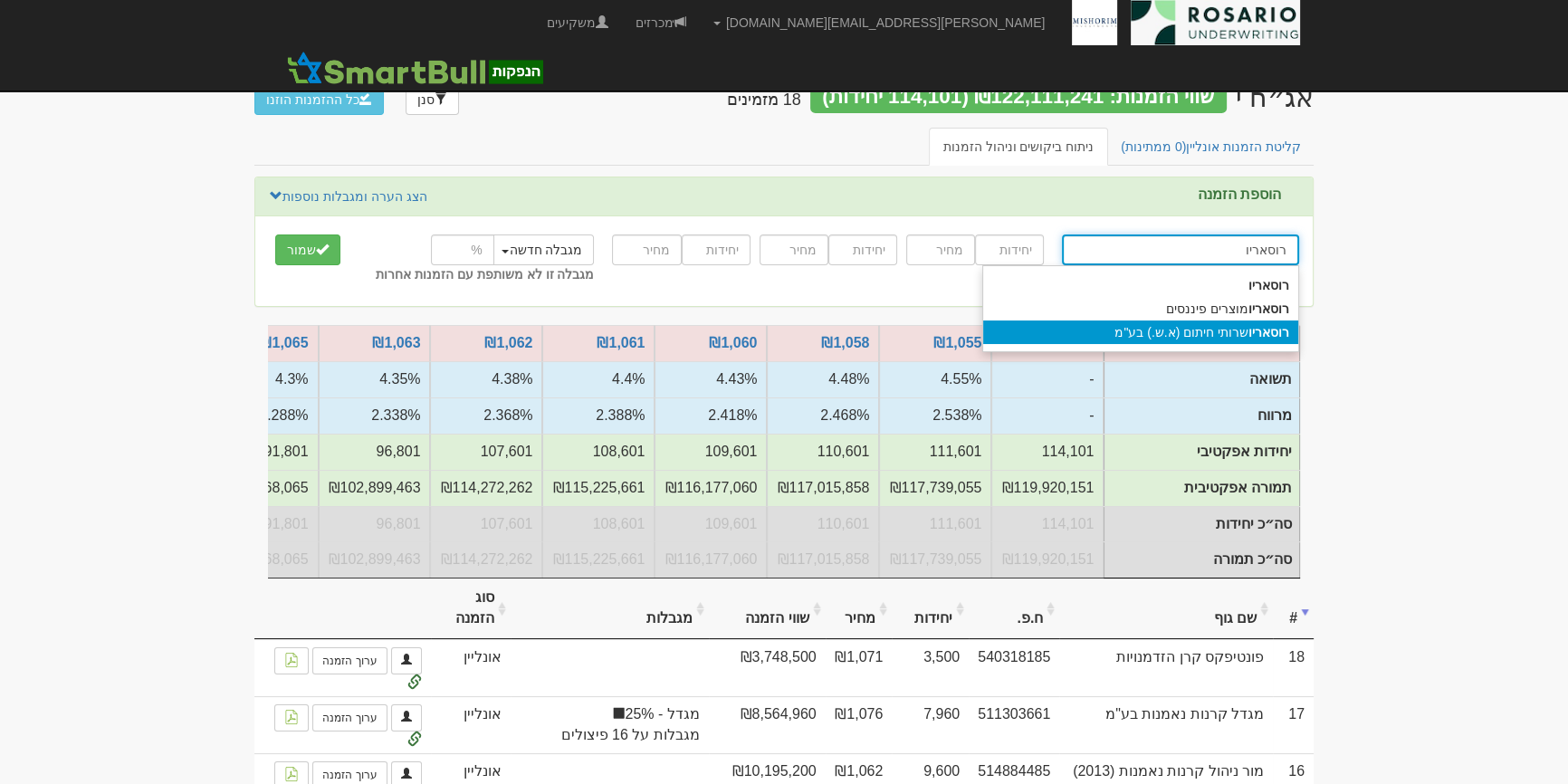
click at [1132, 331] on div "רוסאריו שרותי חיתום (א.ש.) בע"מ" at bounding box center [1141, 333] width 315 height 24
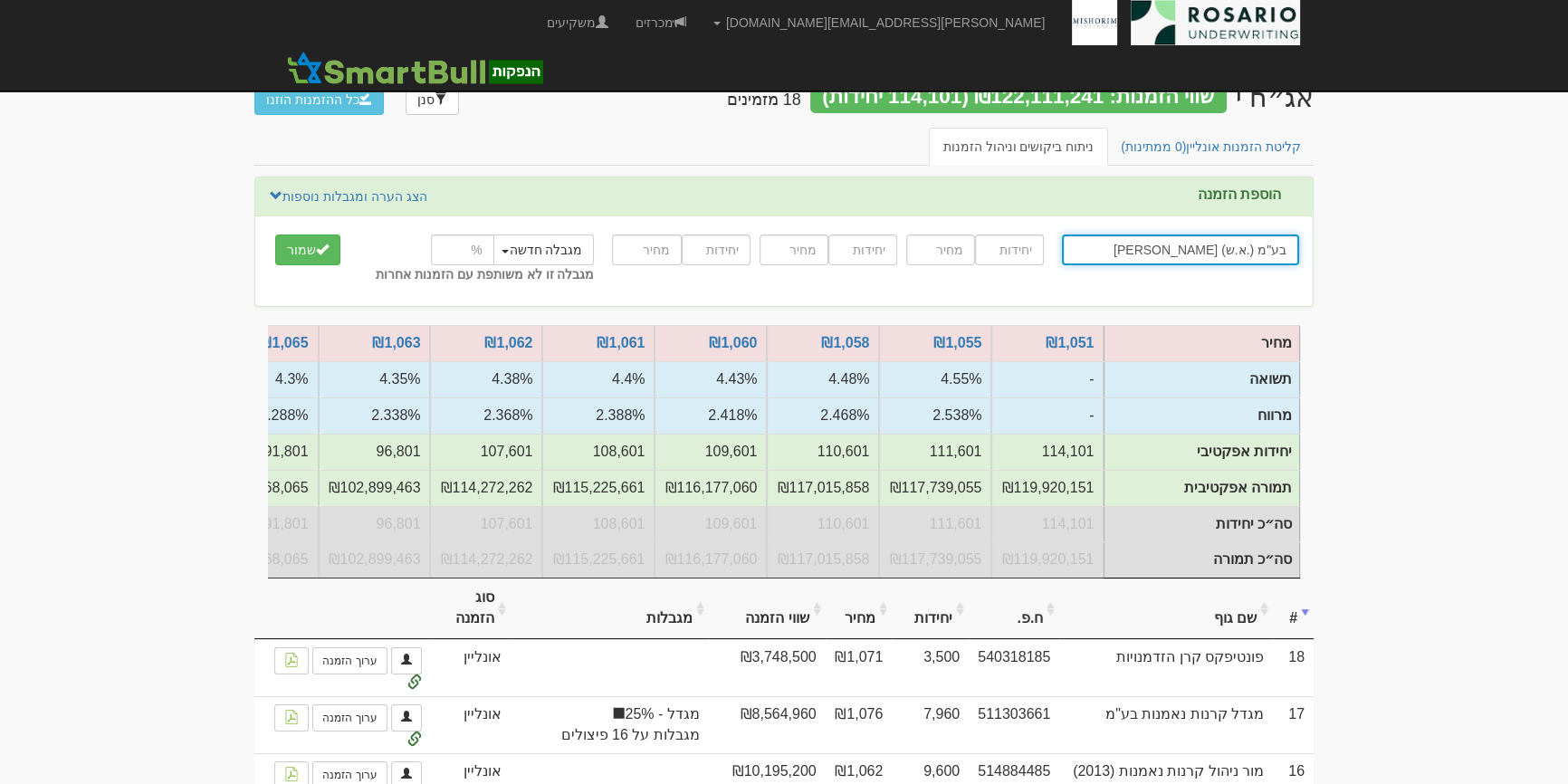
type input "[PERSON_NAME] (א.ש.) בע"מ"
click at [998, 245] on input "number" at bounding box center [1009, 250] width 69 height 30
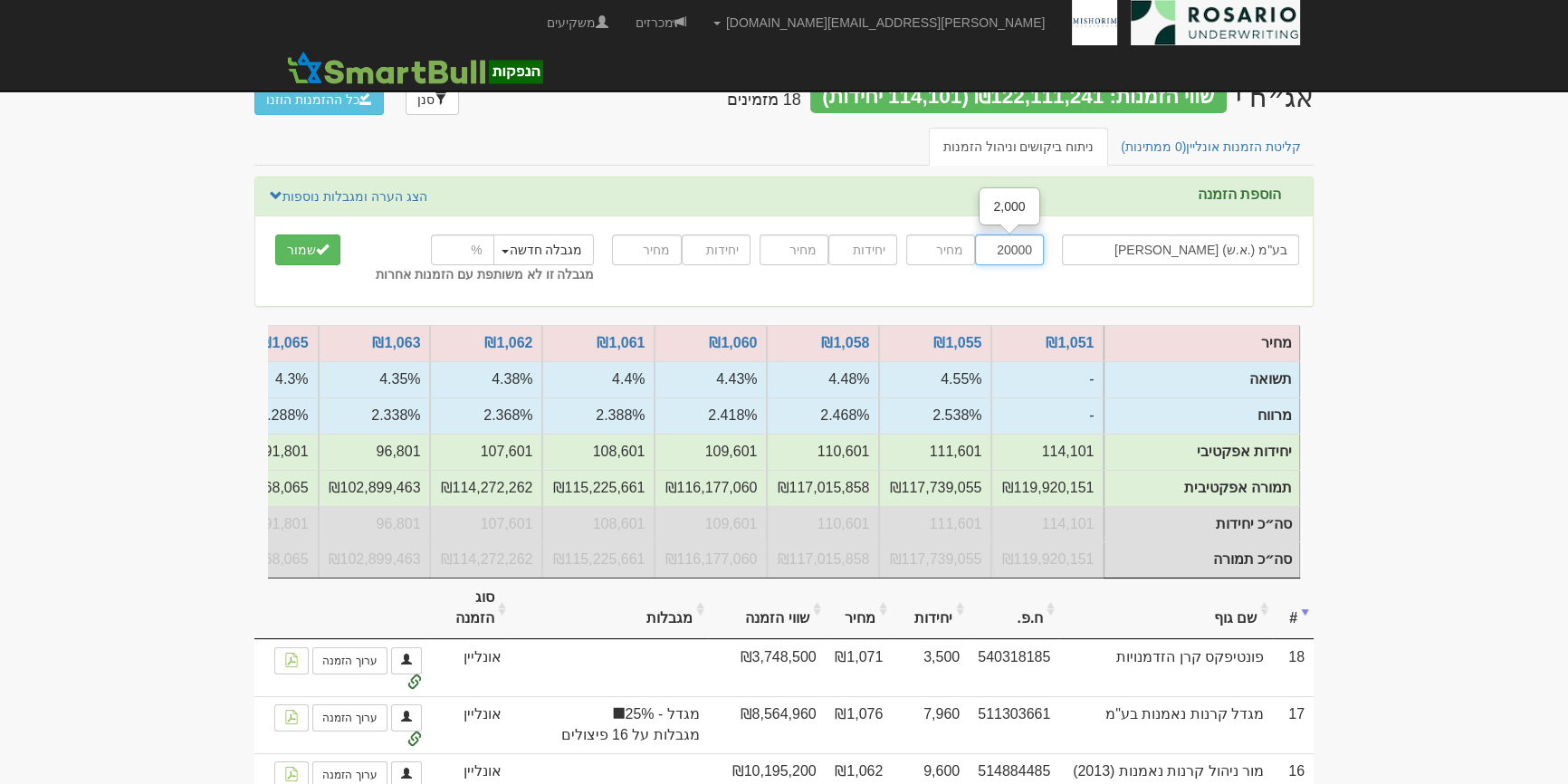
type input "20000"
type input "1055"
click at [319, 251] on span "submit" at bounding box center [322, 249] width 13 height 13
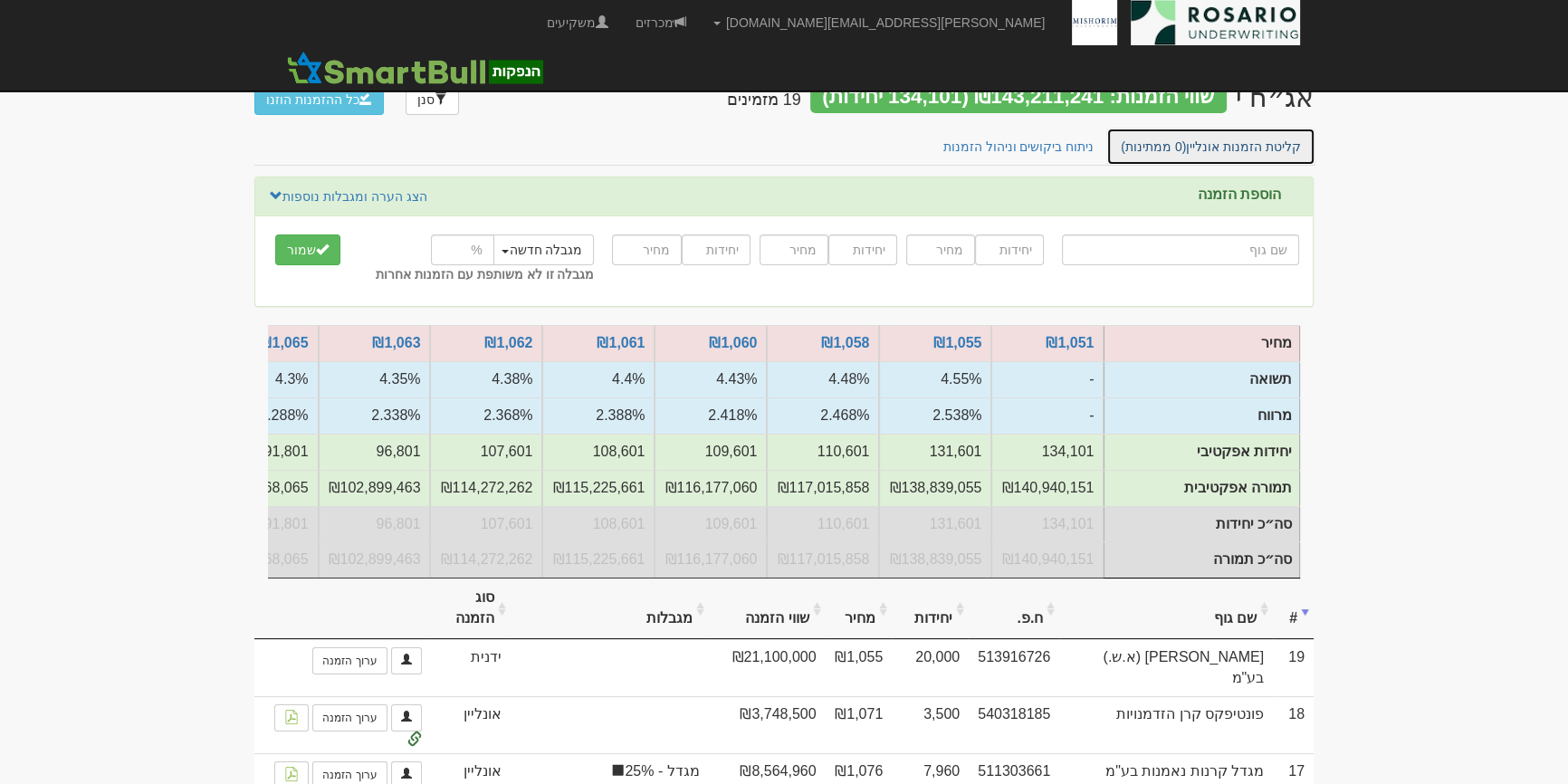
click at [1186, 139] on span "(0 ממתינות)" at bounding box center [1153, 146] width 65 height 15
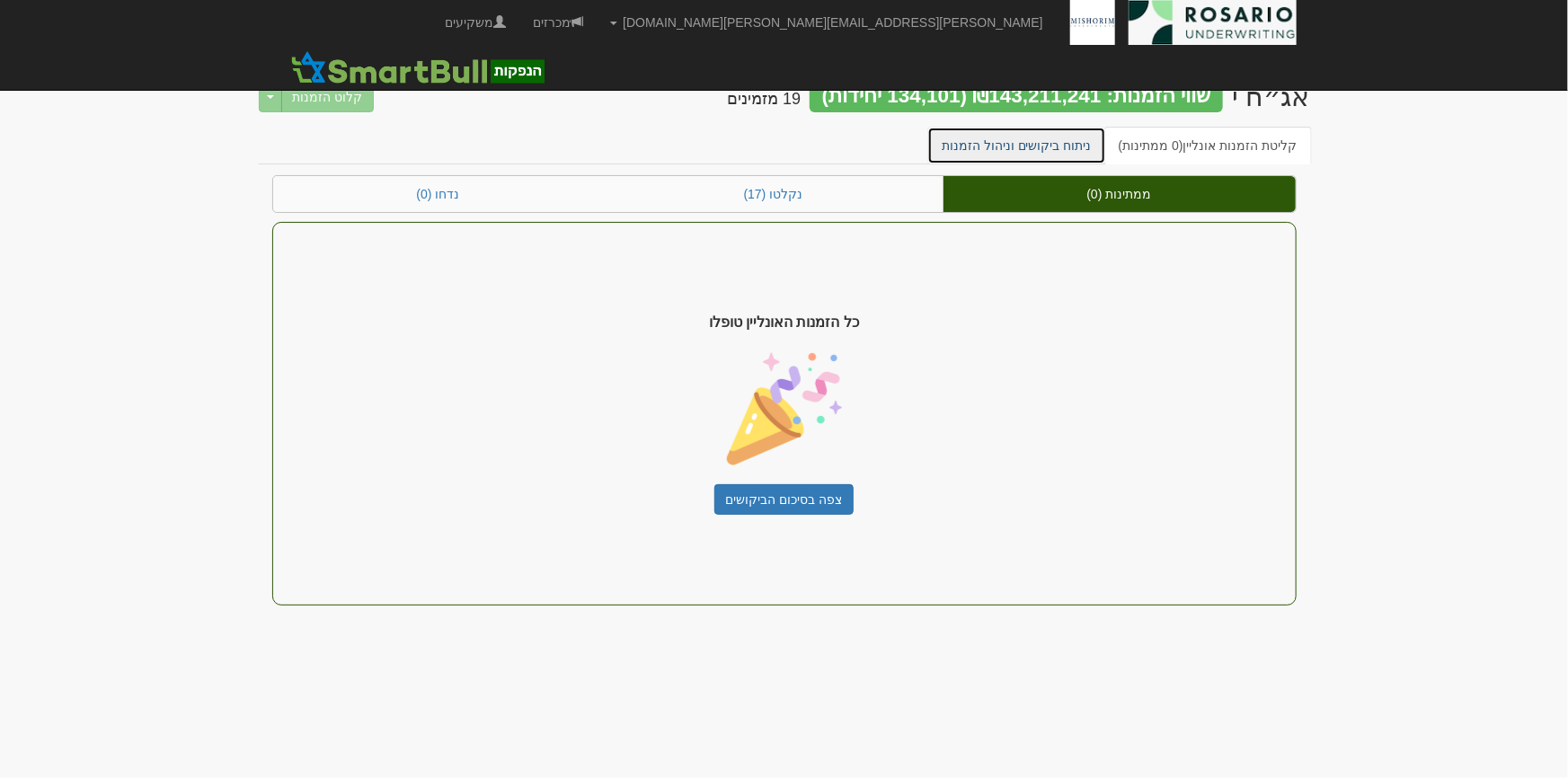
click at [1086, 147] on link "ניתוח ביקושים וניהול הזמנות" at bounding box center [1017, 145] width 179 height 37
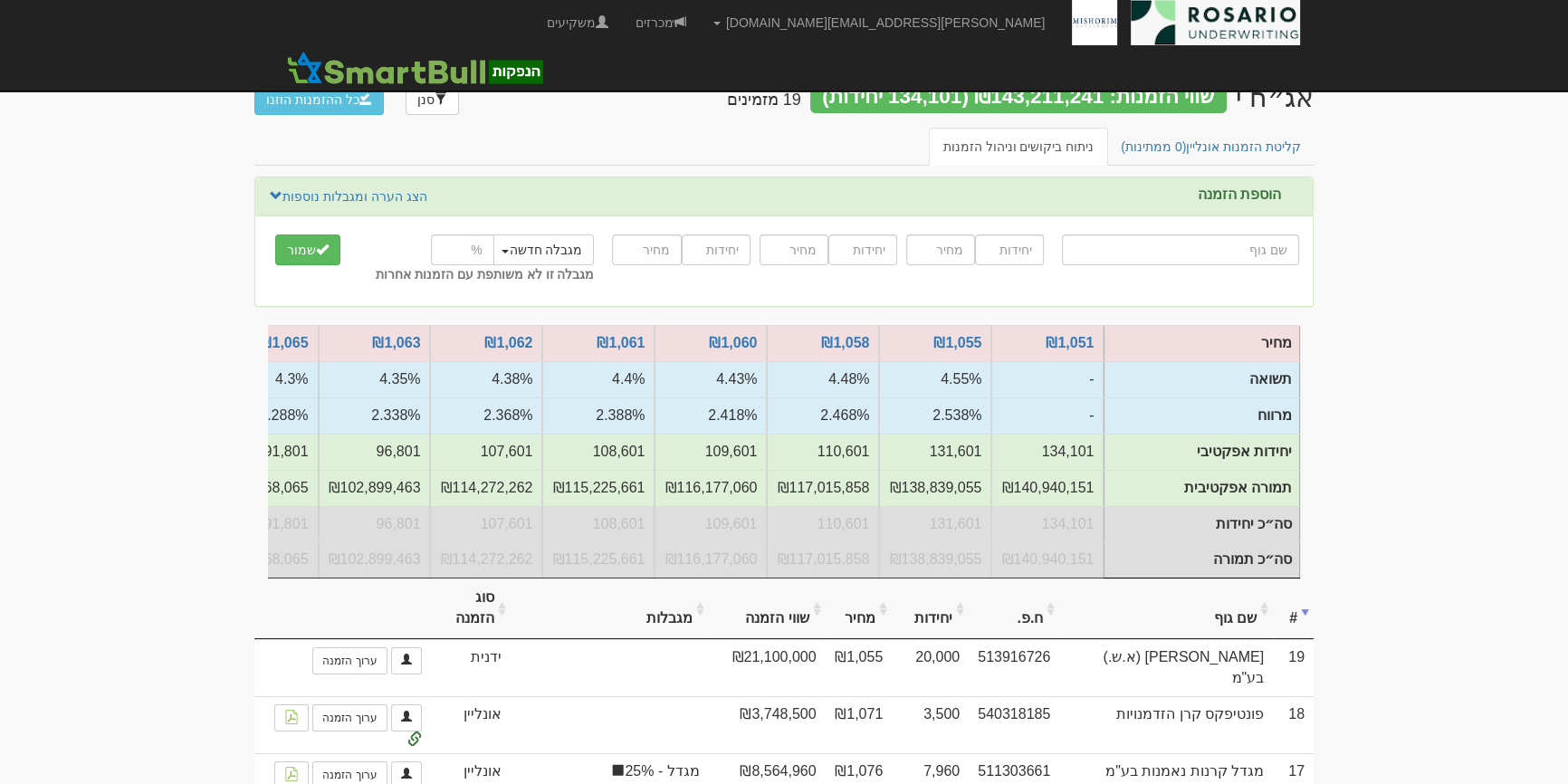
click at [1258, 152] on link "קליטת הזמנות אונליין (0 ממתינות)" at bounding box center [1210, 146] width 209 height 38
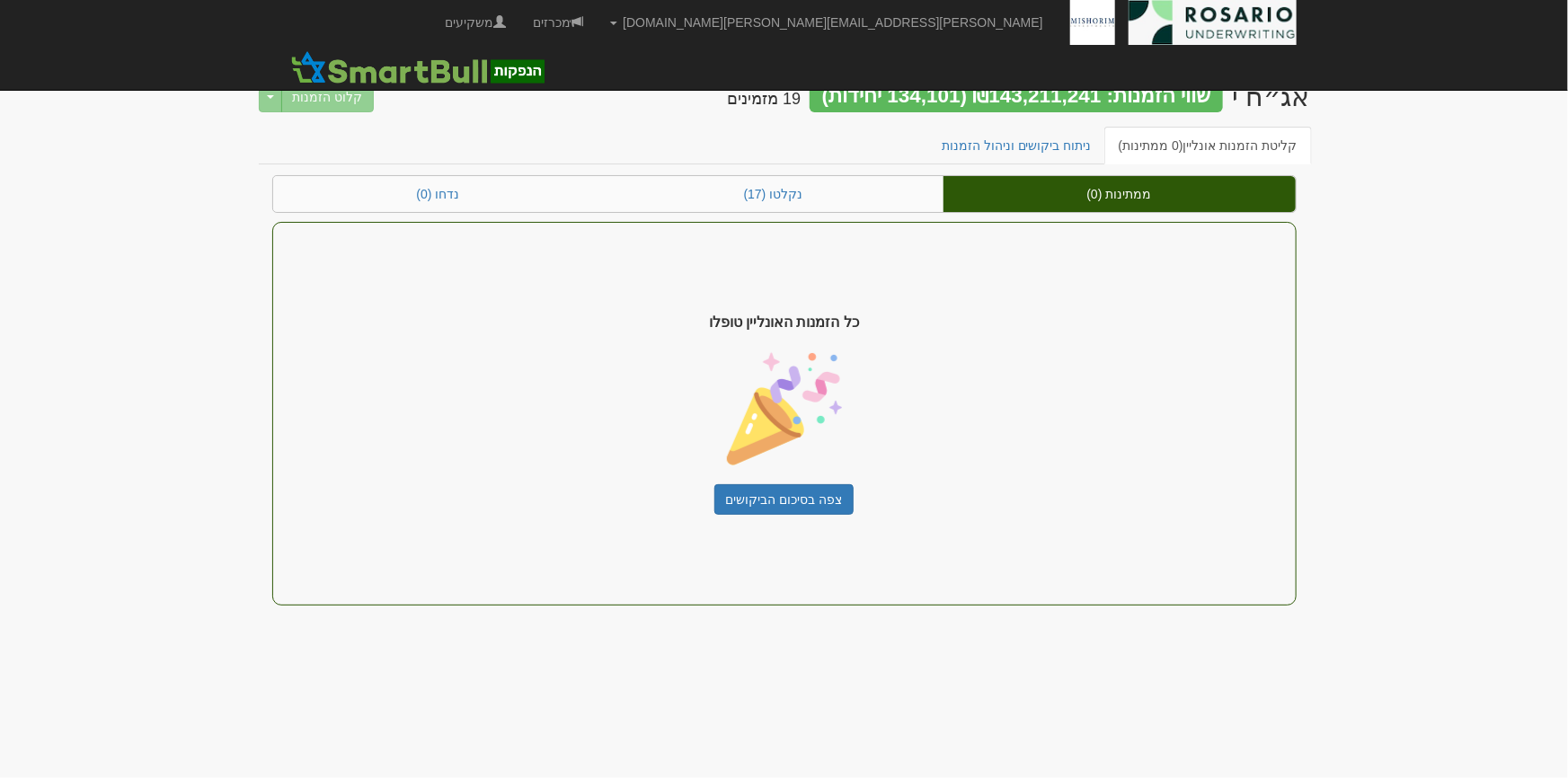
click at [1076, 167] on div "קליטת הזמנות אונליין (0 ממתינות) ניתוח ביקושים וניהול הזמנות" at bounding box center [784, 151] width 1051 height 48
click at [1079, 156] on link "ניתוח ביקושים וניהול הזמנות" at bounding box center [1017, 145] width 179 height 37
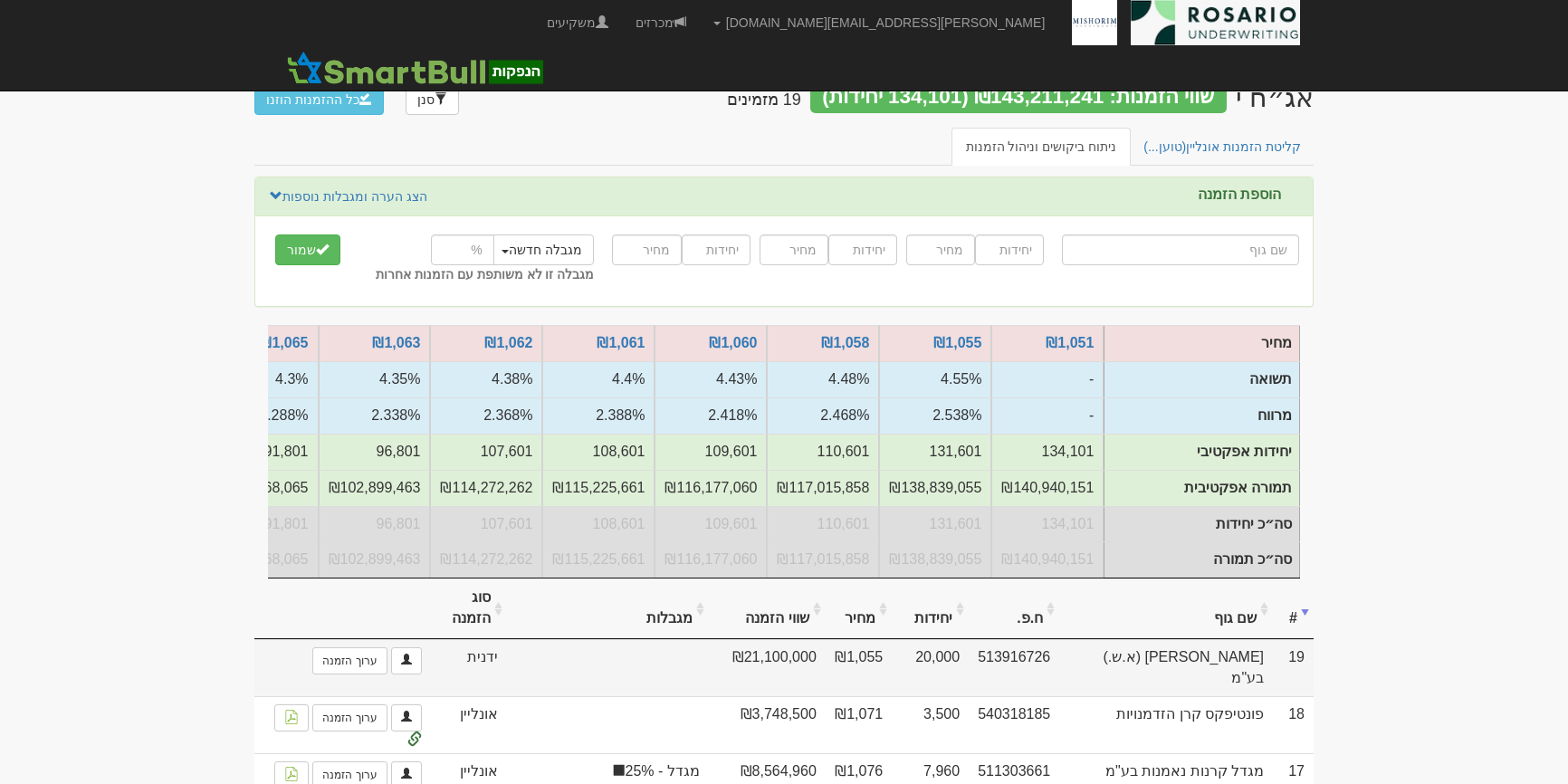
scroll to position [81, 0]
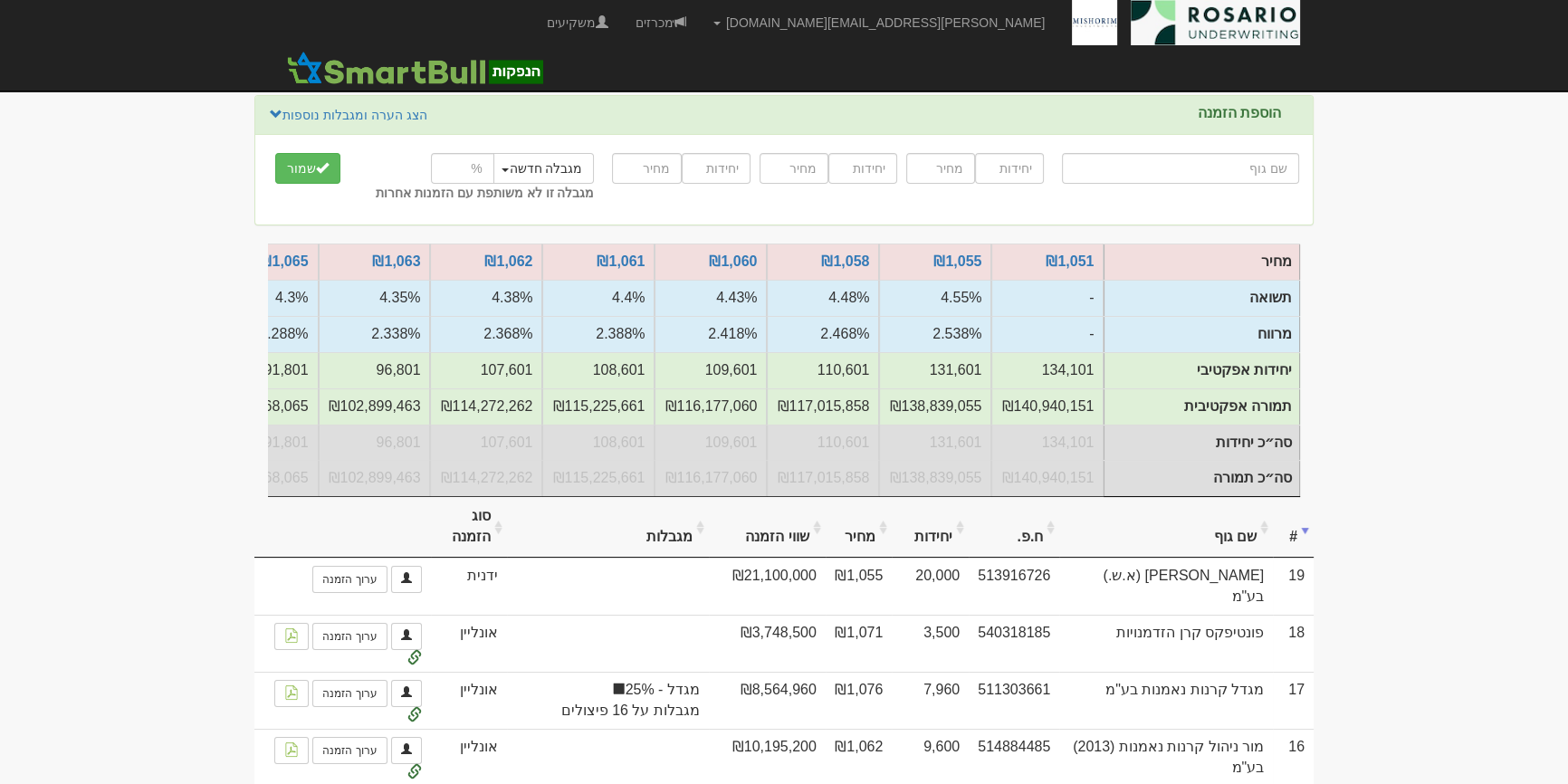
click at [1173, 71] on link "קליטת הזמנות אונליין (0 ממתינות)" at bounding box center [1210, 64] width 209 height 38
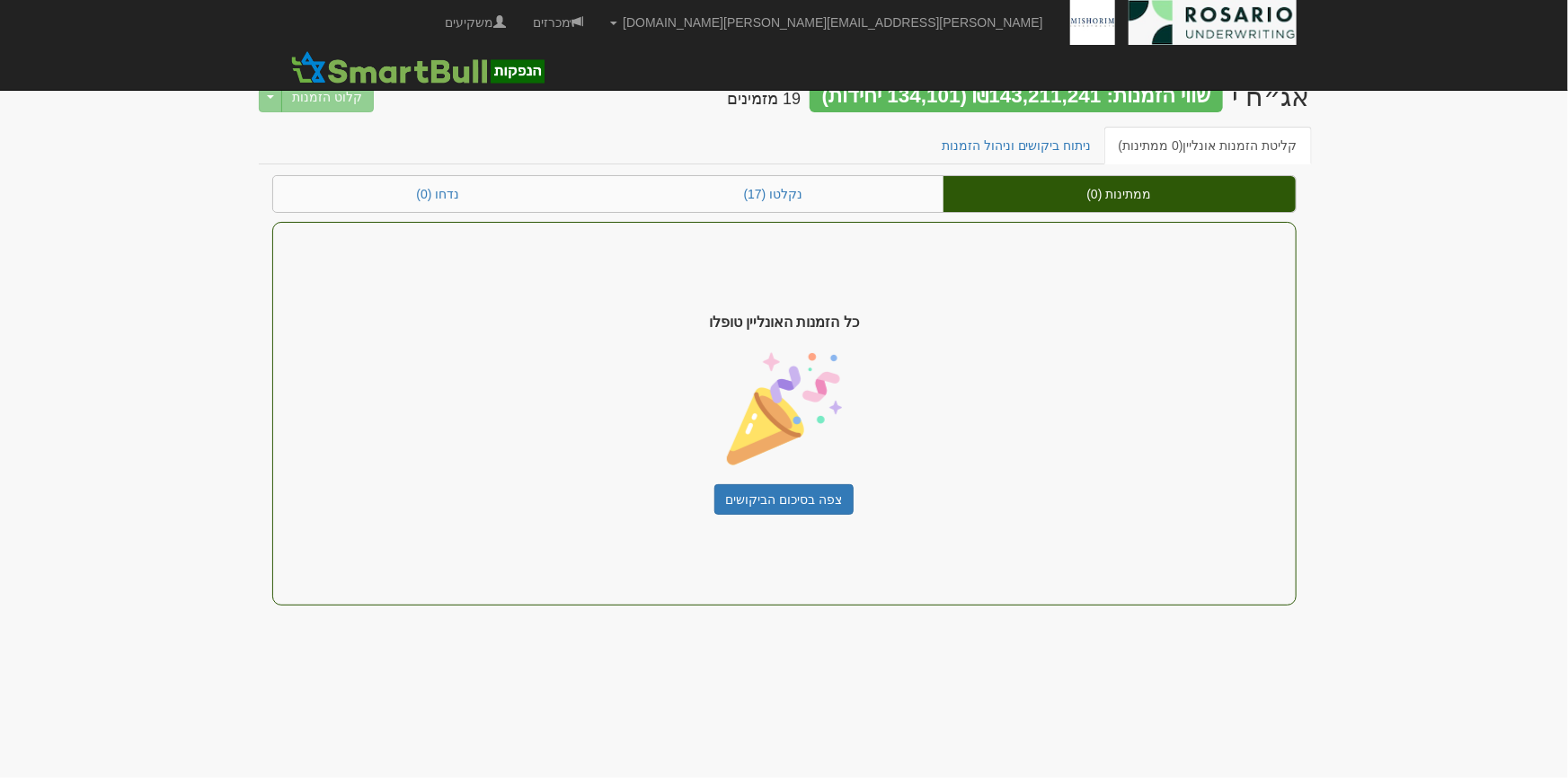
click at [1043, 164] on div "קליטת הזמנות אונליין (0 ממתינות) ניתוח ביקושים וניהול הזמנות" at bounding box center [784, 151] width 1051 height 48
click at [1042, 150] on link "ניתוח ביקושים וניהול הזמנות" at bounding box center [1017, 145] width 179 height 37
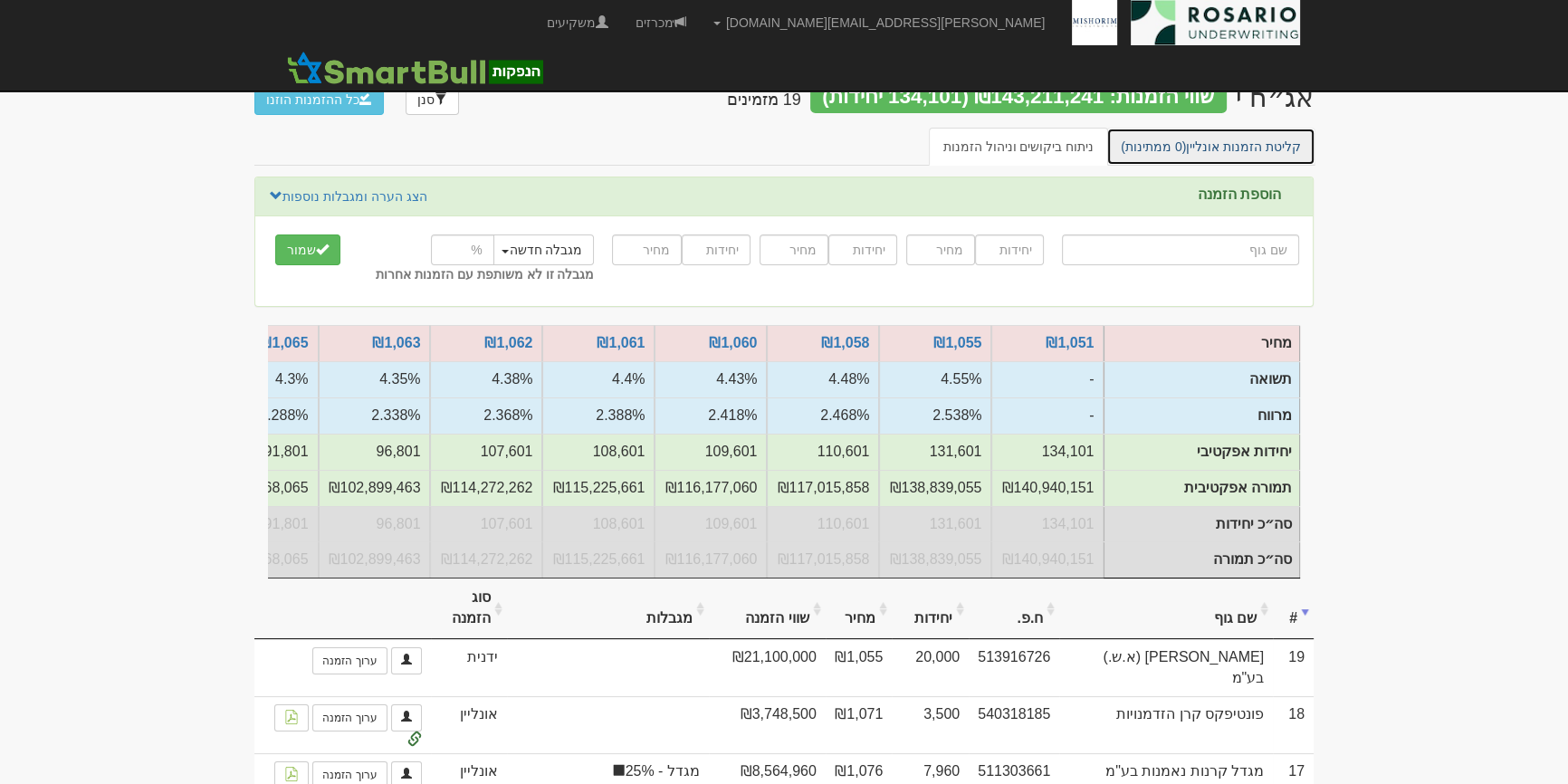
click at [1258, 149] on link "קליטת הזמנות אונליין (0 ממתינות)" at bounding box center [1210, 146] width 209 height 38
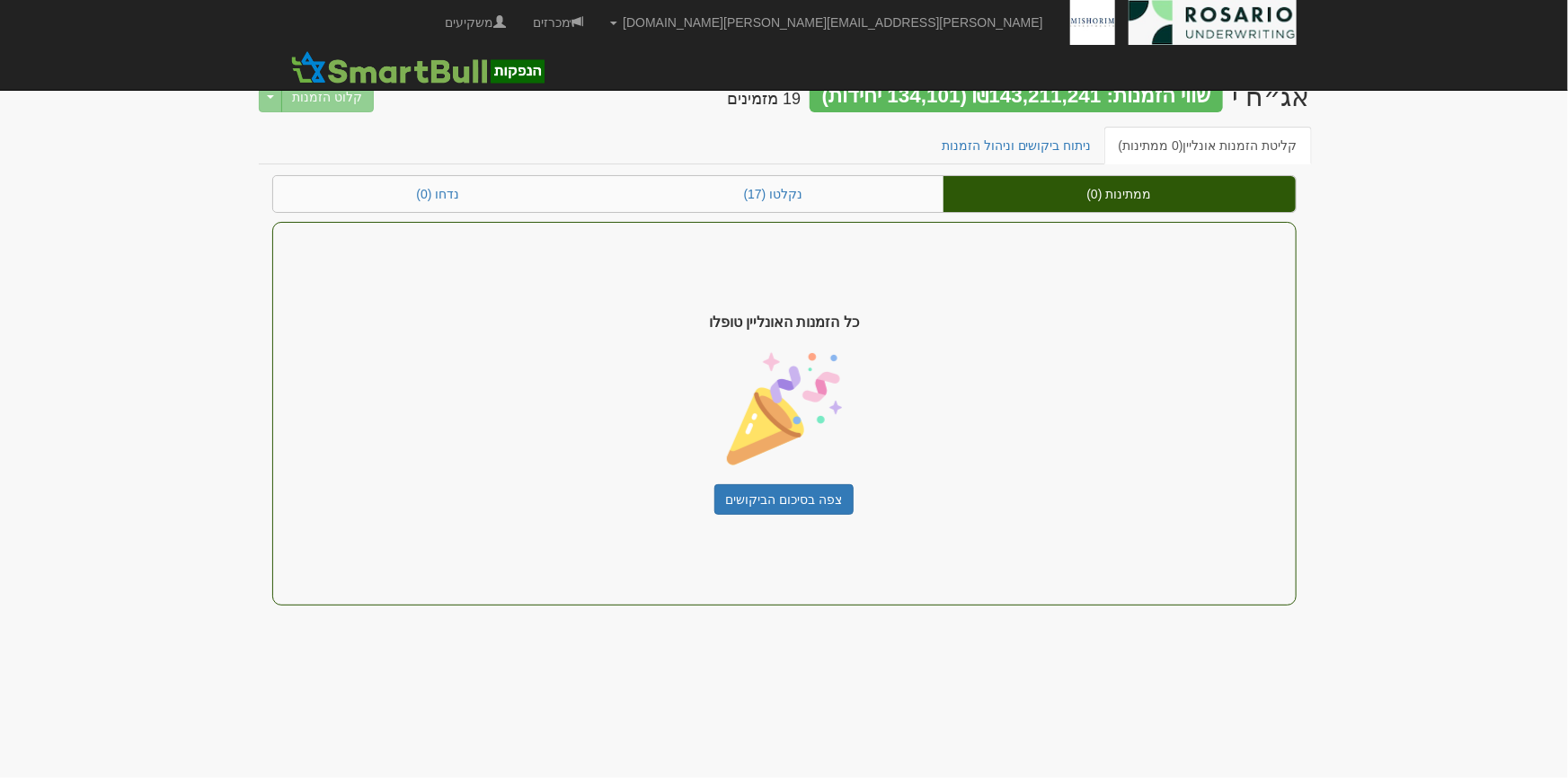
click at [1125, 110] on div "שווי הזמנות: ₪143,211,241 (134,101 יחידות)" at bounding box center [1016, 96] width 413 height 30
click at [1046, 134] on link "ניתוח ביקושים וניהול הזמנות" at bounding box center [1017, 145] width 179 height 37
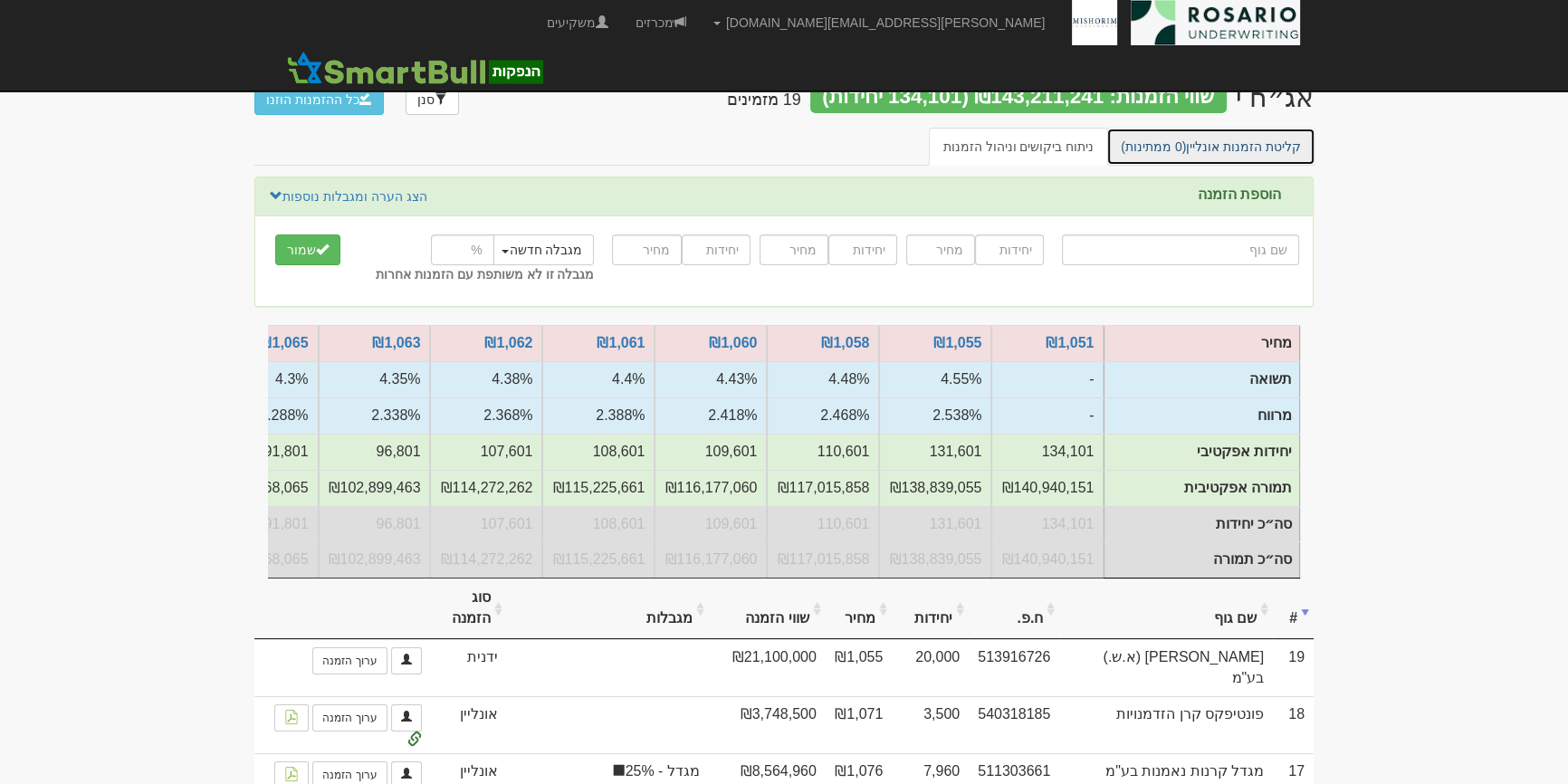
click at [1193, 164] on link "קליטת הזמנות אונליין (0 ממתינות)" at bounding box center [1210, 146] width 209 height 38
click at [1193, 146] on link "קליטת הזמנות אונליין (0 ממתינות)" at bounding box center [1210, 146] width 209 height 38
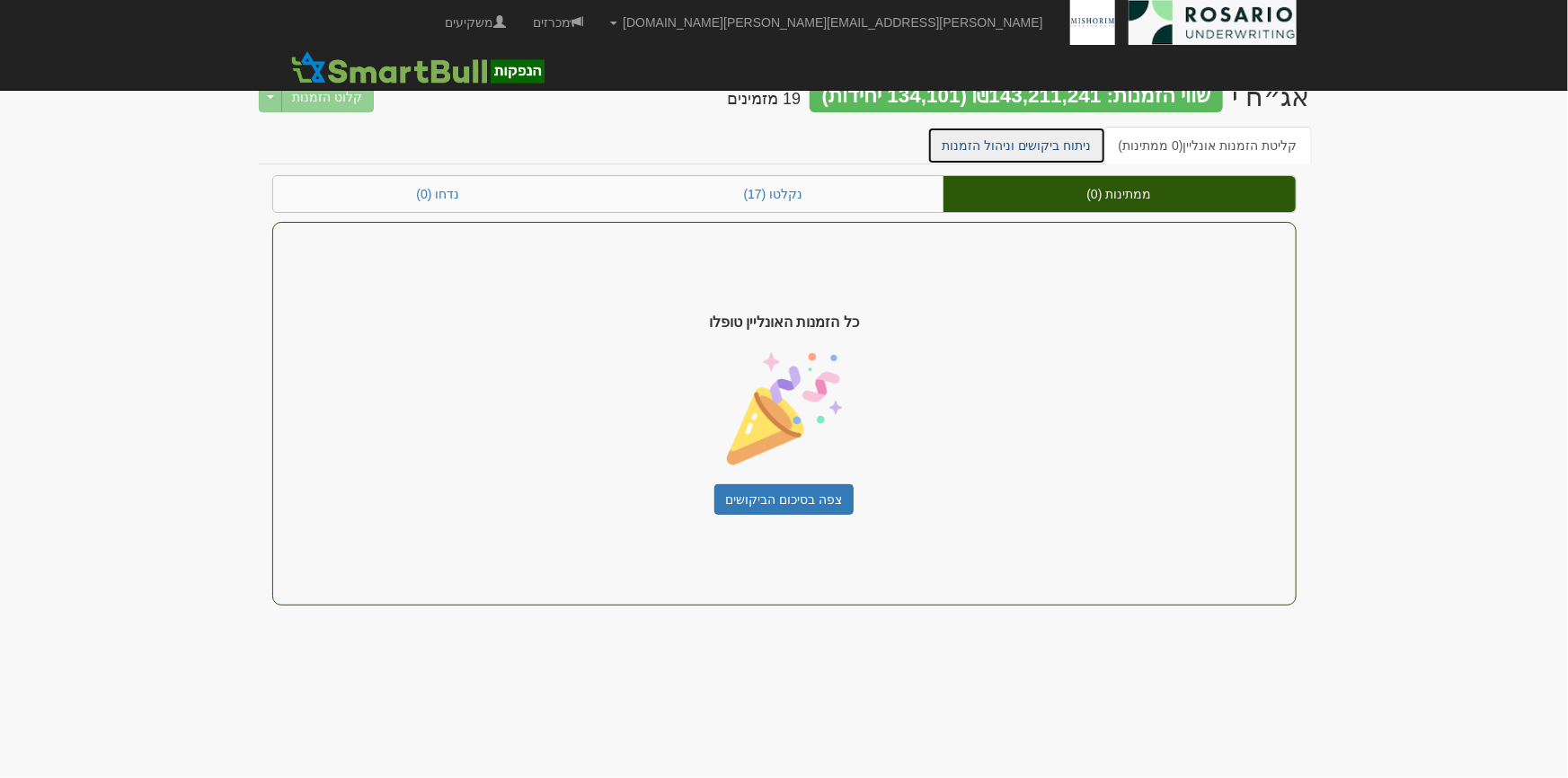
click at [1101, 137] on link "ניתוח ביקושים וניהול הזמנות" at bounding box center [1017, 145] width 179 height 37
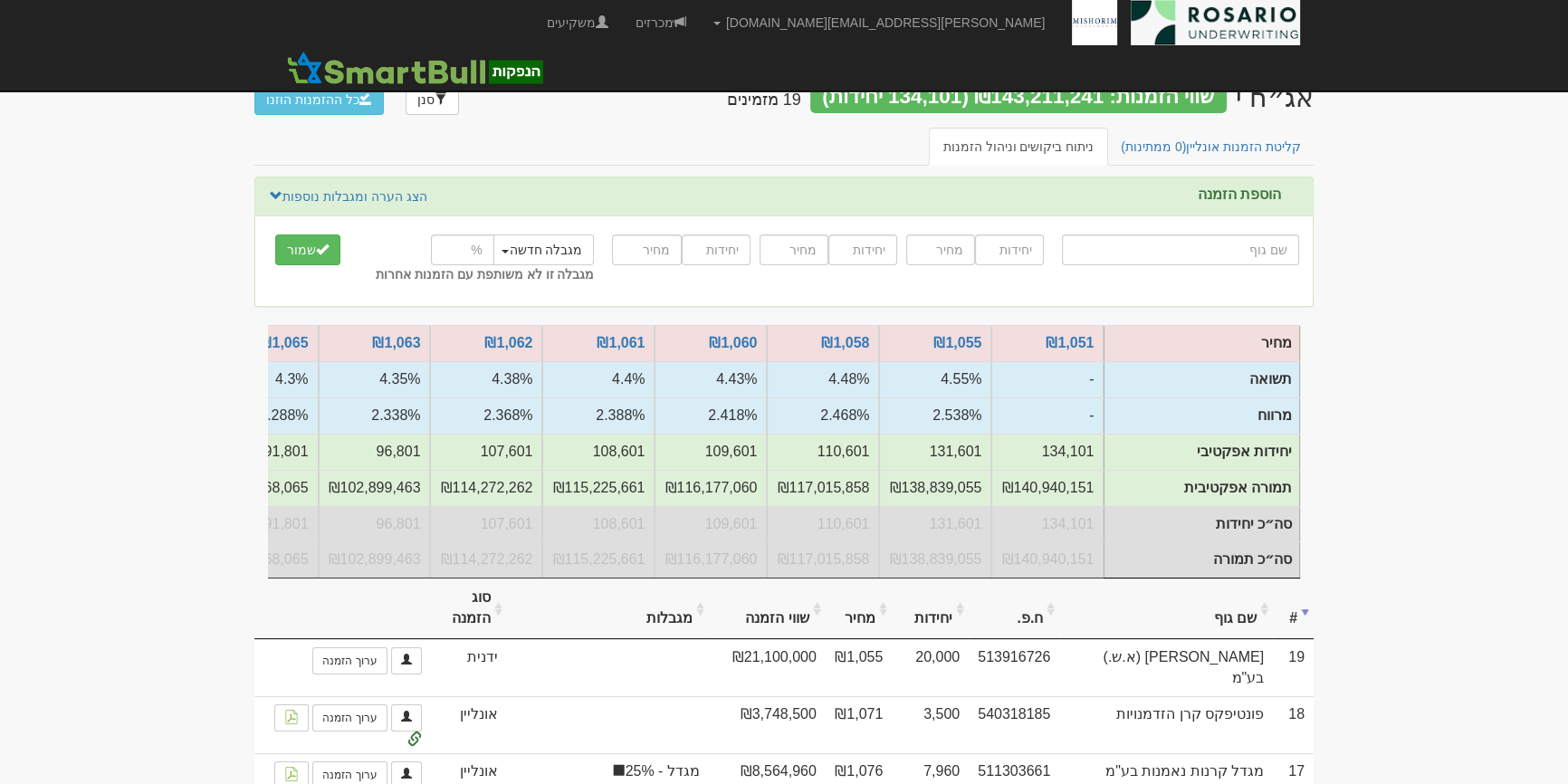
click at [1304, 158] on link "קליטת הזמנות אונליין (0 ממתינות)" at bounding box center [1210, 146] width 209 height 38
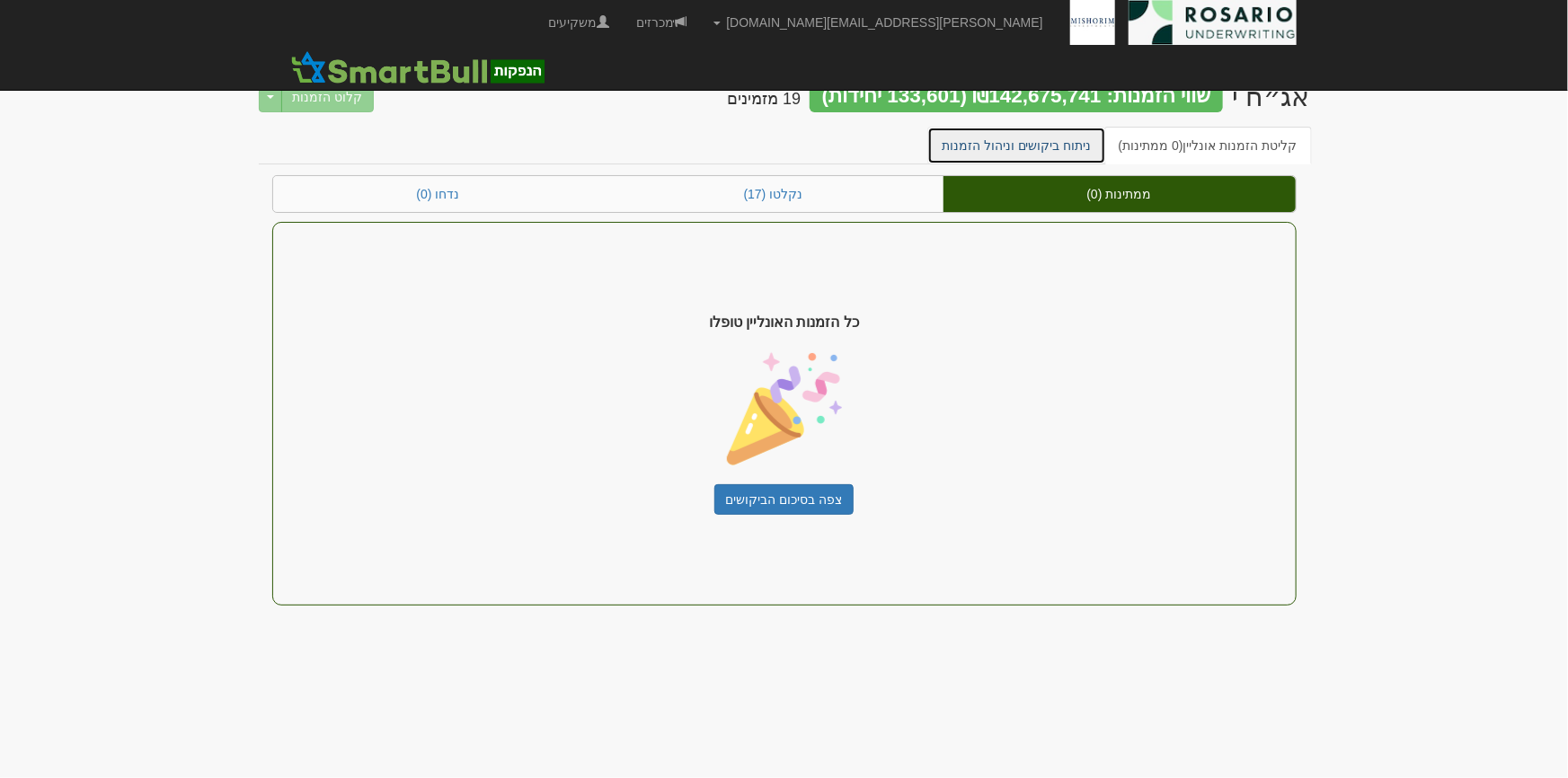
click at [1029, 140] on link "ניתוח ביקושים וניהול הזמנות" at bounding box center [1017, 145] width 179 height 37
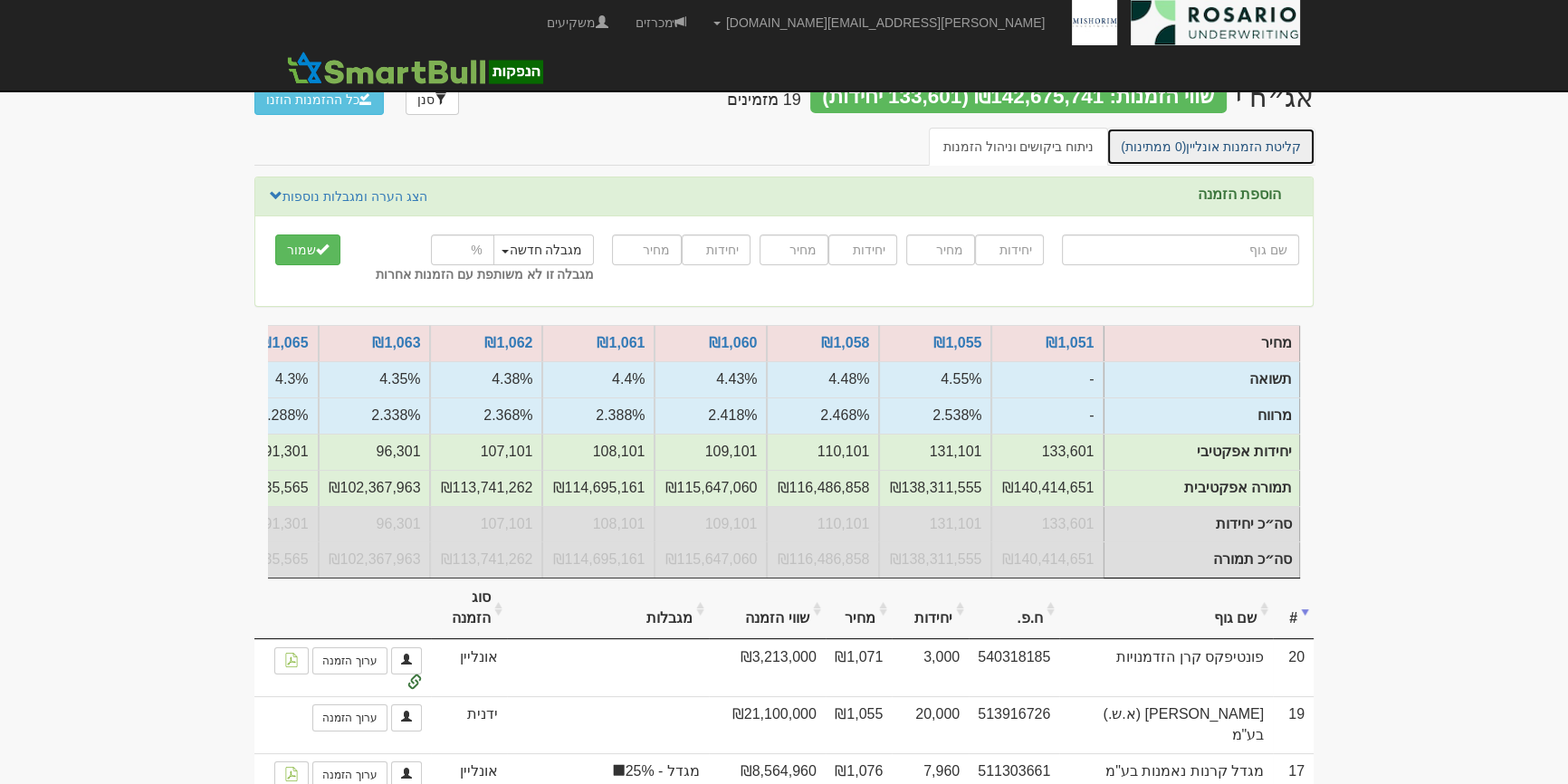
click at [1179, 154] on link "קליטת הזמנות אונליין (0 ממתינות)" at bounding box center [1210, 146] width 209 height 38
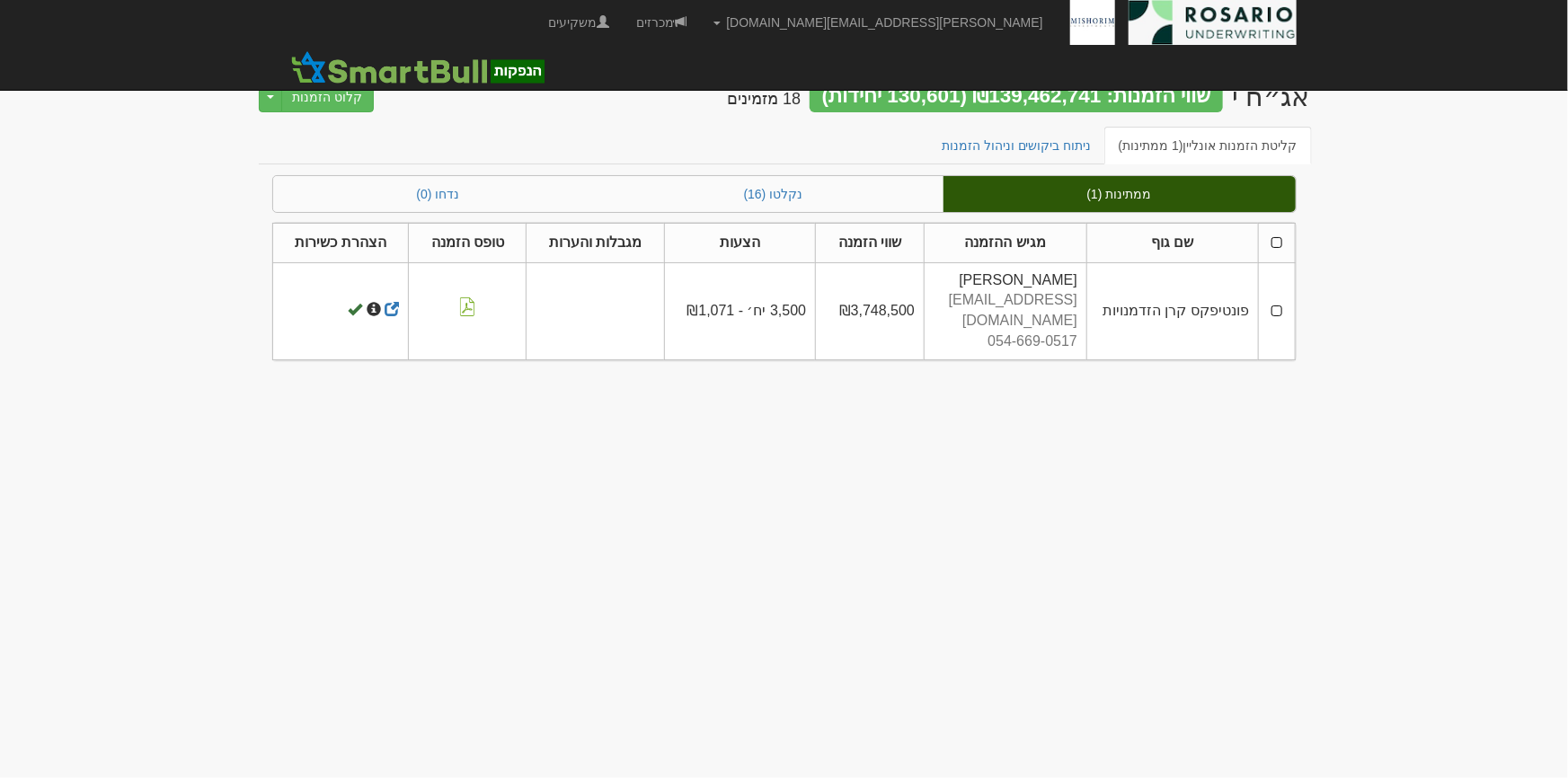
click at [1277, 236] on th at bounding box center [1276, 242] width 36 height 39
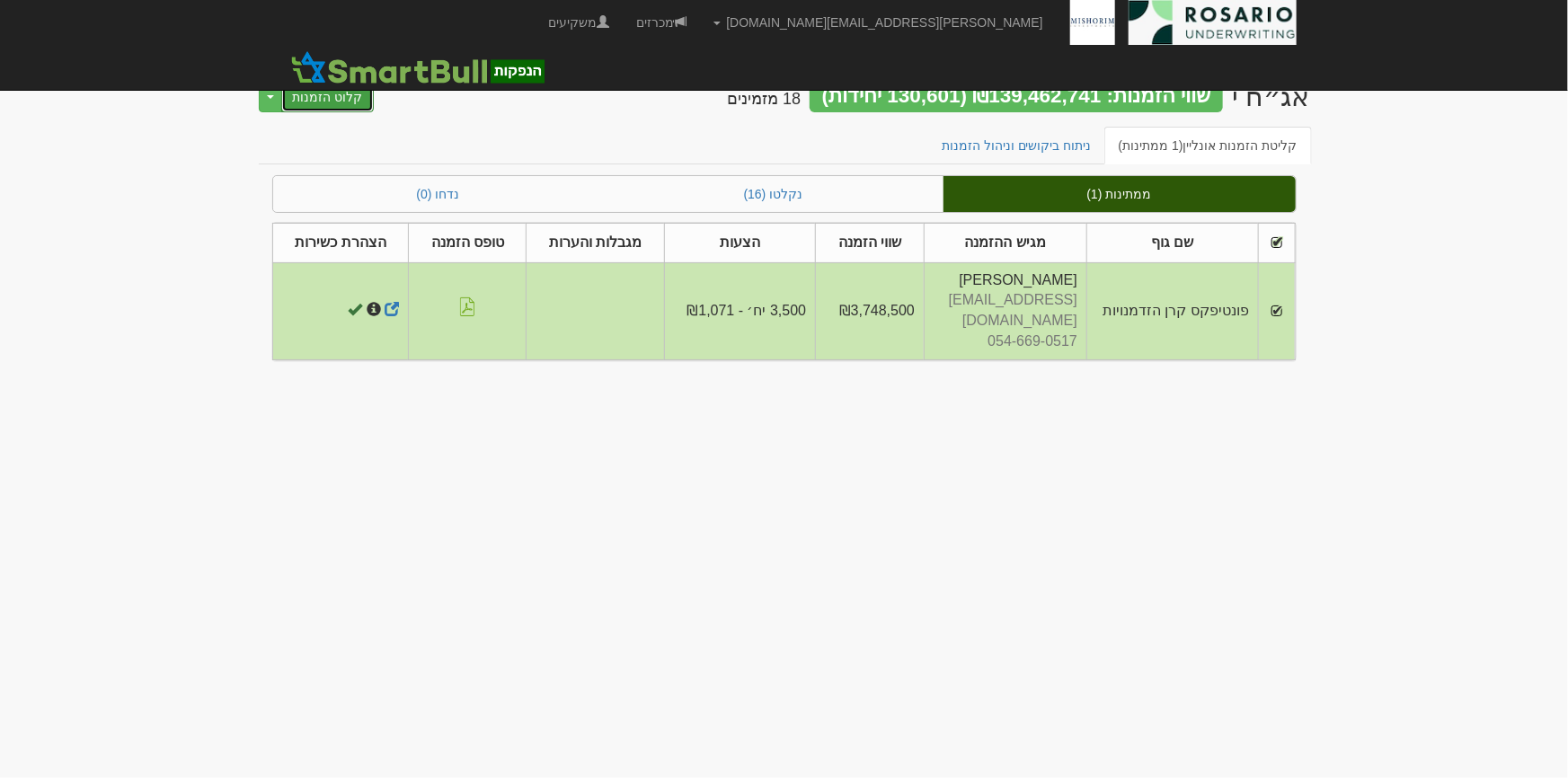
click at [330, 107] on button "קלוט הזמנות" at bounding box center [328, 96] width 93 height 30
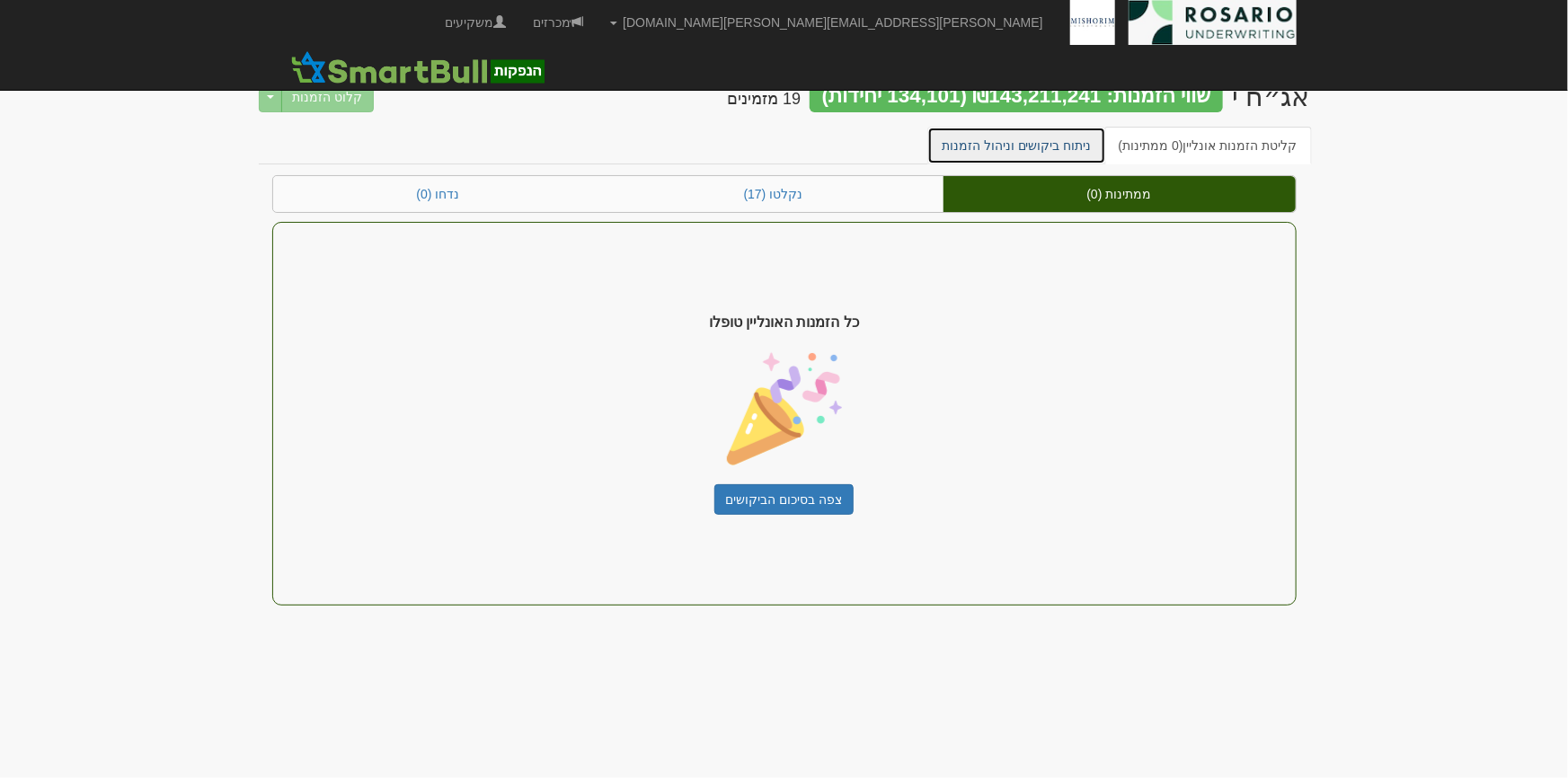
click at [1076, 144] on link "ניתוח ביקושים וניהול הזמנות" at bounding box center [1017, 145] width 179 height 37
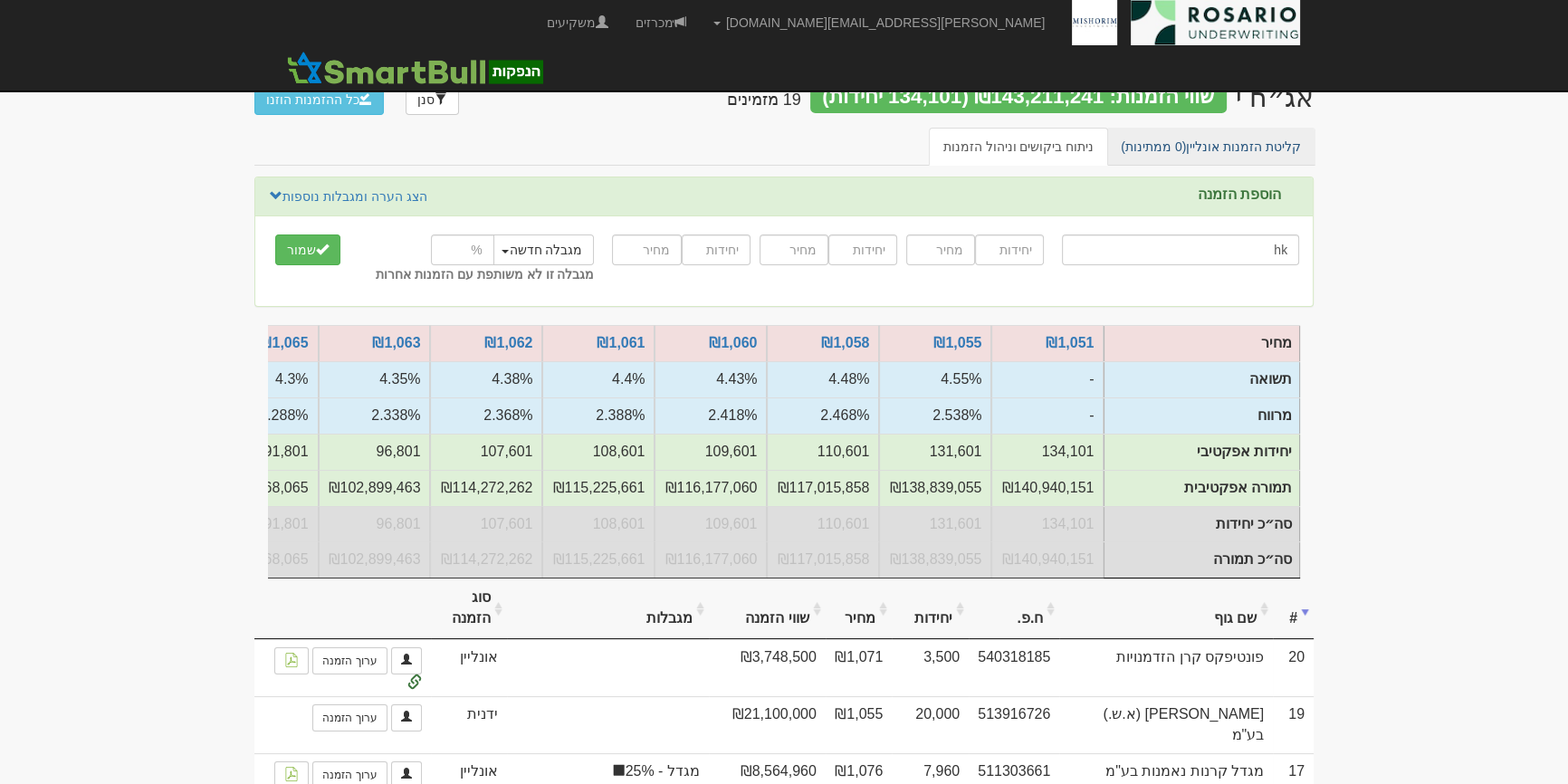
type input "h"
type input "י"
type input "ילין לפידות אג"ח ללא מדורג"
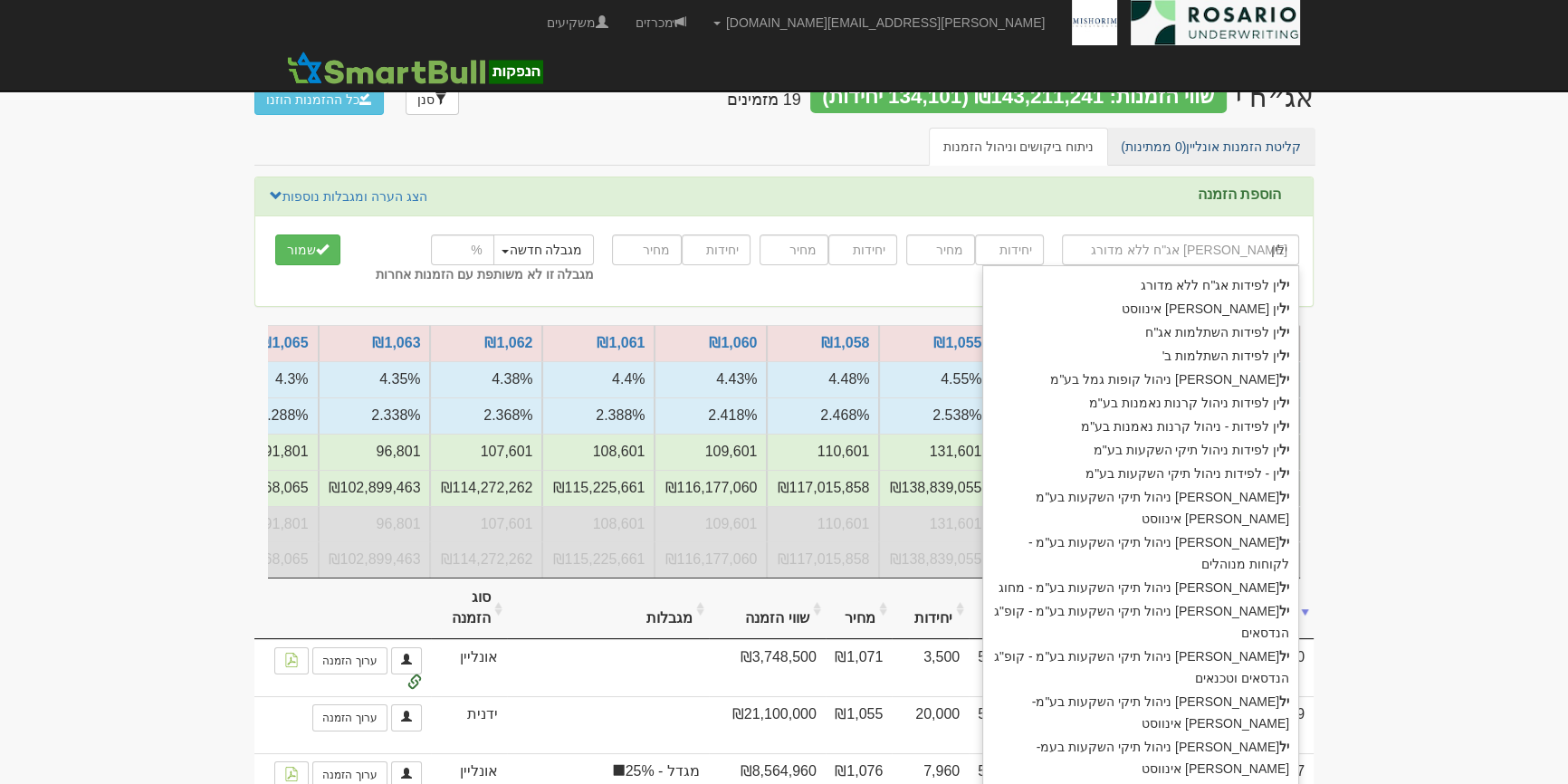
type input "ילין"
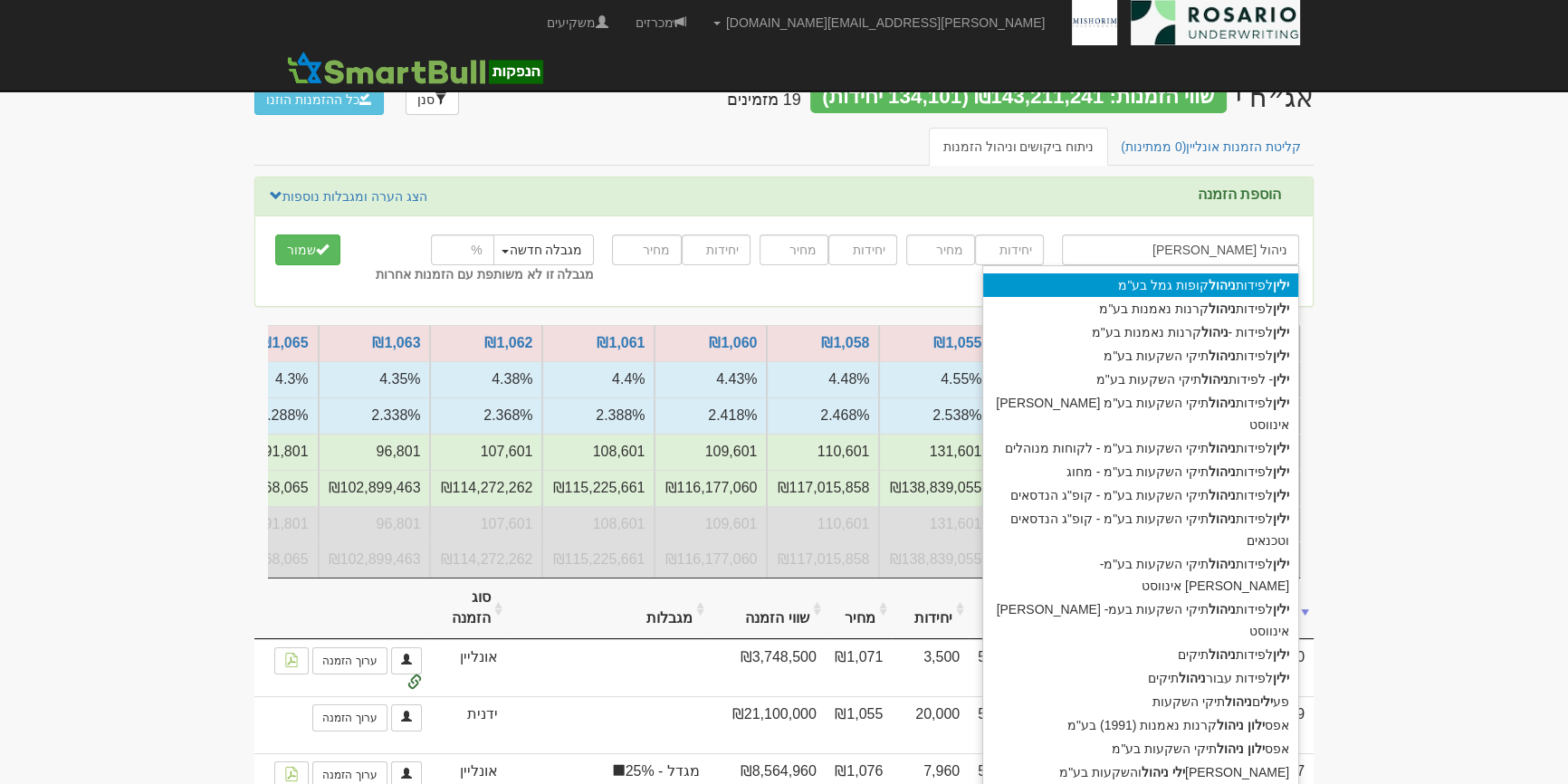
click at [1230, 275] on div "ילין לפידות ניהול קופות גמל בע"מ" at bounding box center [1141, 286] width 315 height 24
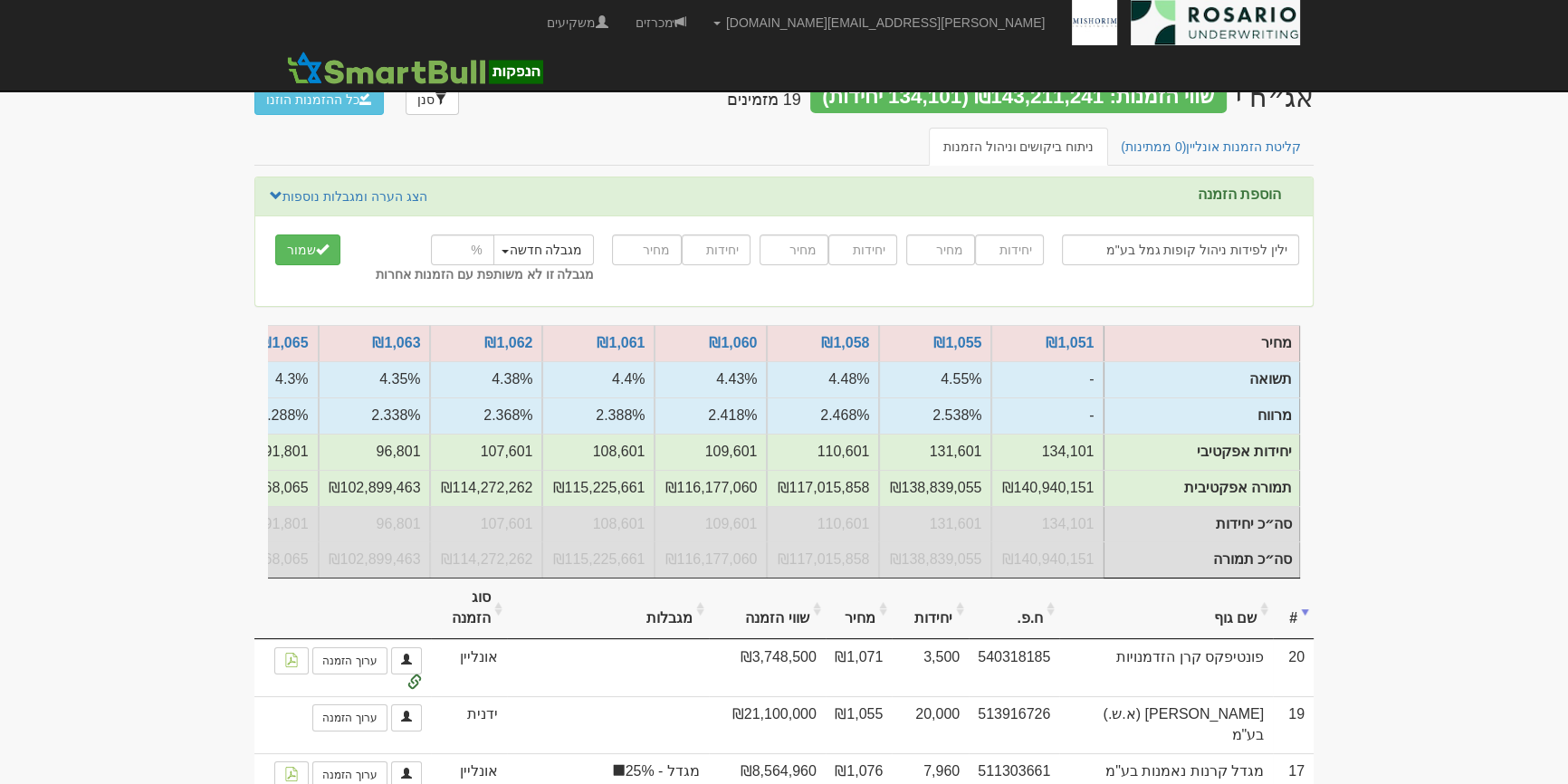
type input "ילין לפידות ניהול קופות גמל בע"מ"
type input "8500"
type input "1067"
click at [476, 249] on input "number" at bounding box center [462, 250] width 64 height 30
type input "25"
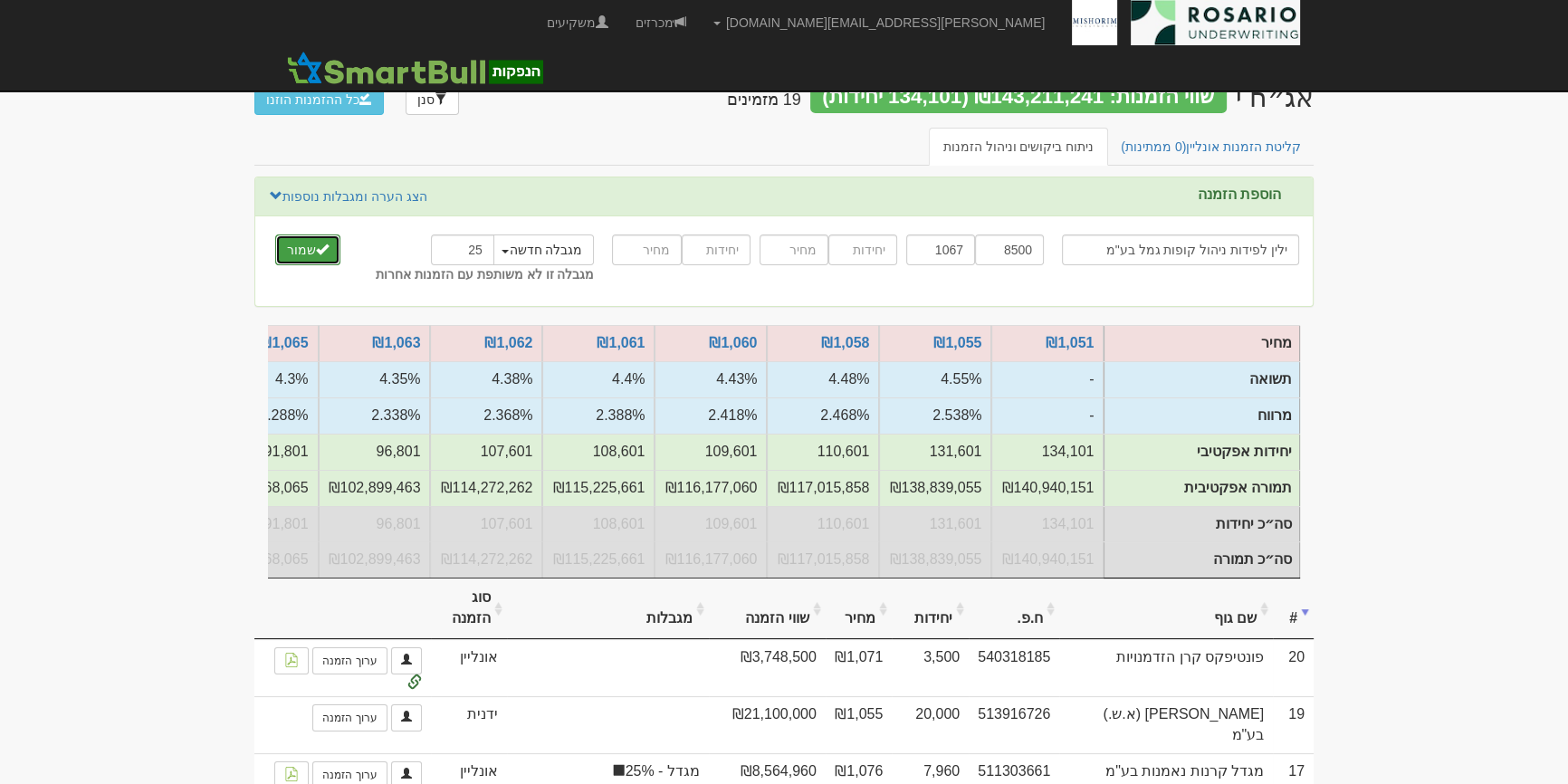
click at [331, 246] on button "שמור" at bounding box center [308, 250] width 65 height 30
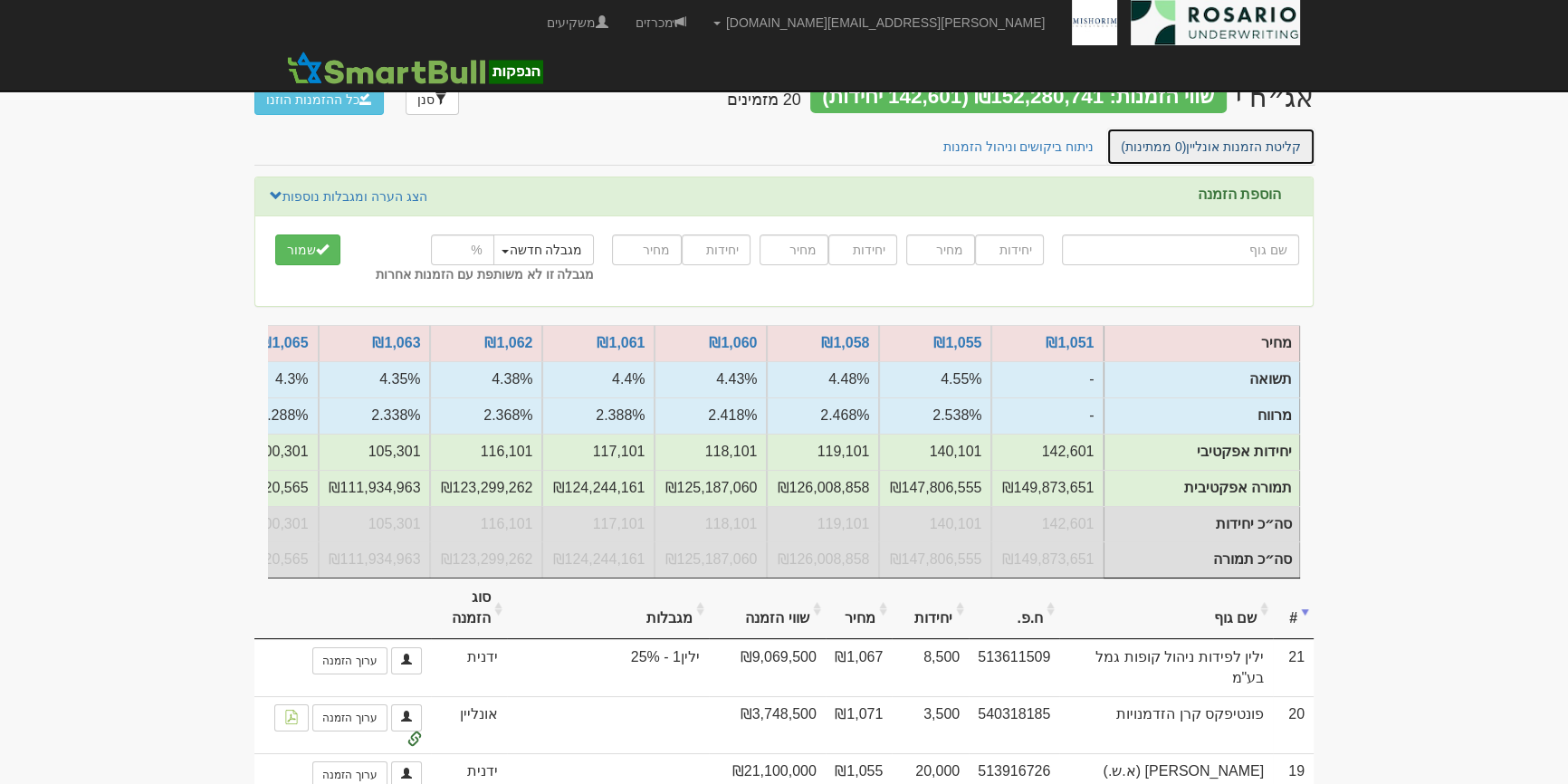
click at [1304, 161] on link "קליטת הזמנות אונליין (0 ממתינות)" at bounding box center [1210, 146] width 209 height 38
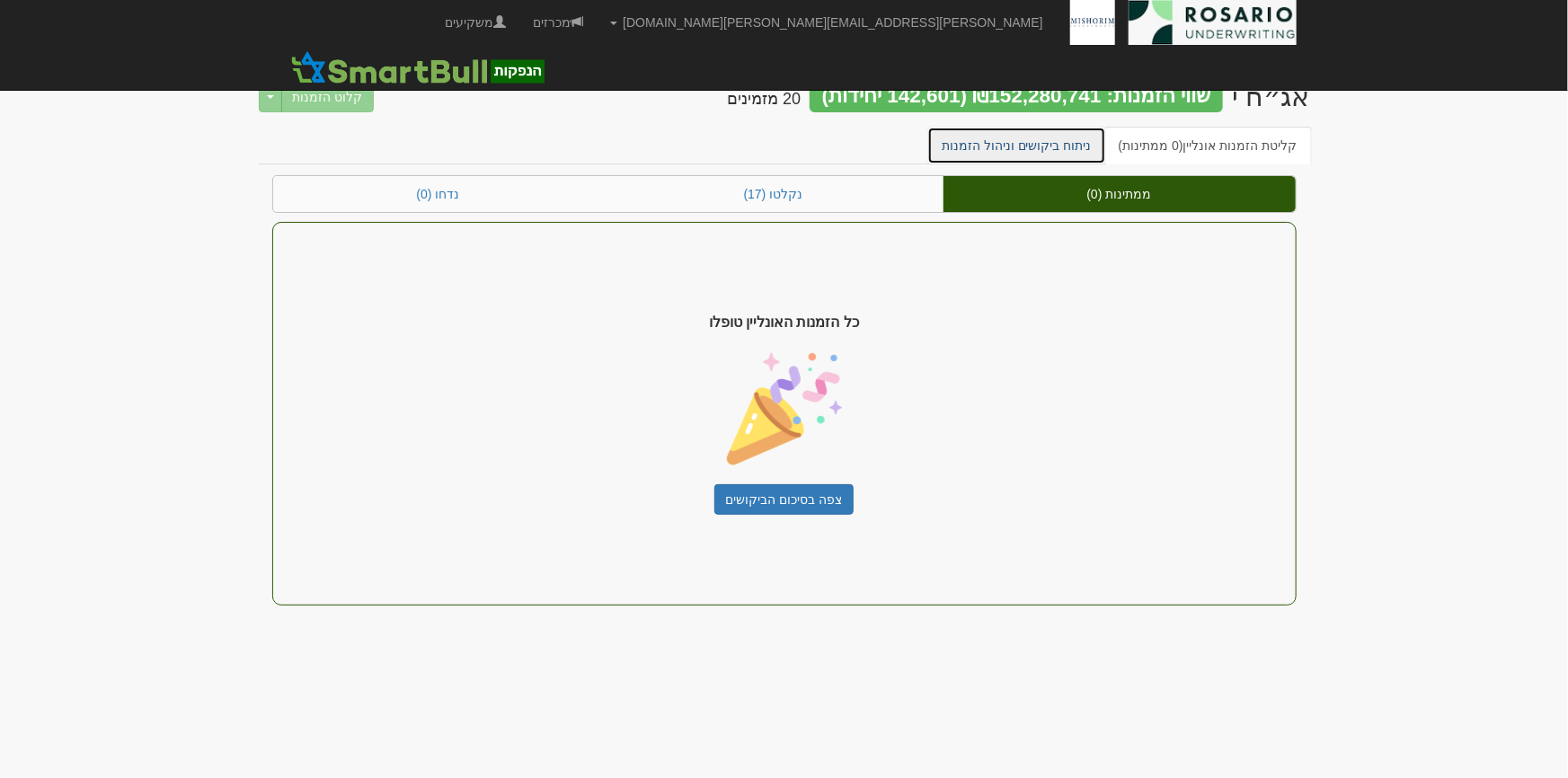
click at [1069, 130] on link "ניתוח ביקושים וניהול הזמנות" at bounding box center [1017, 145] width 179 height 37
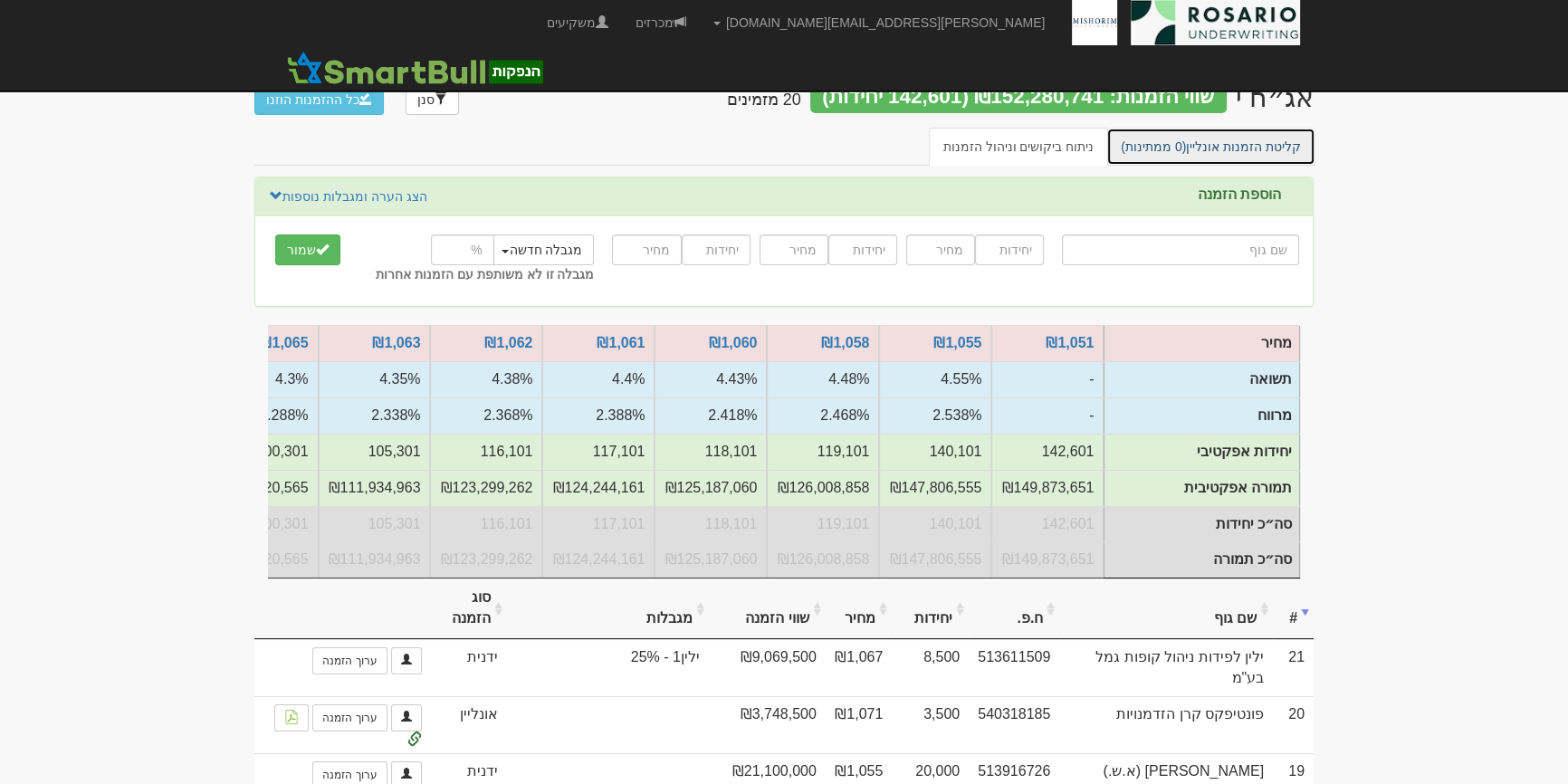
click at [1249, 141] on link "קליטת הזמנות אונליין (0 ממתינות)" at bounding box center [1210, 146] width 209 height 38
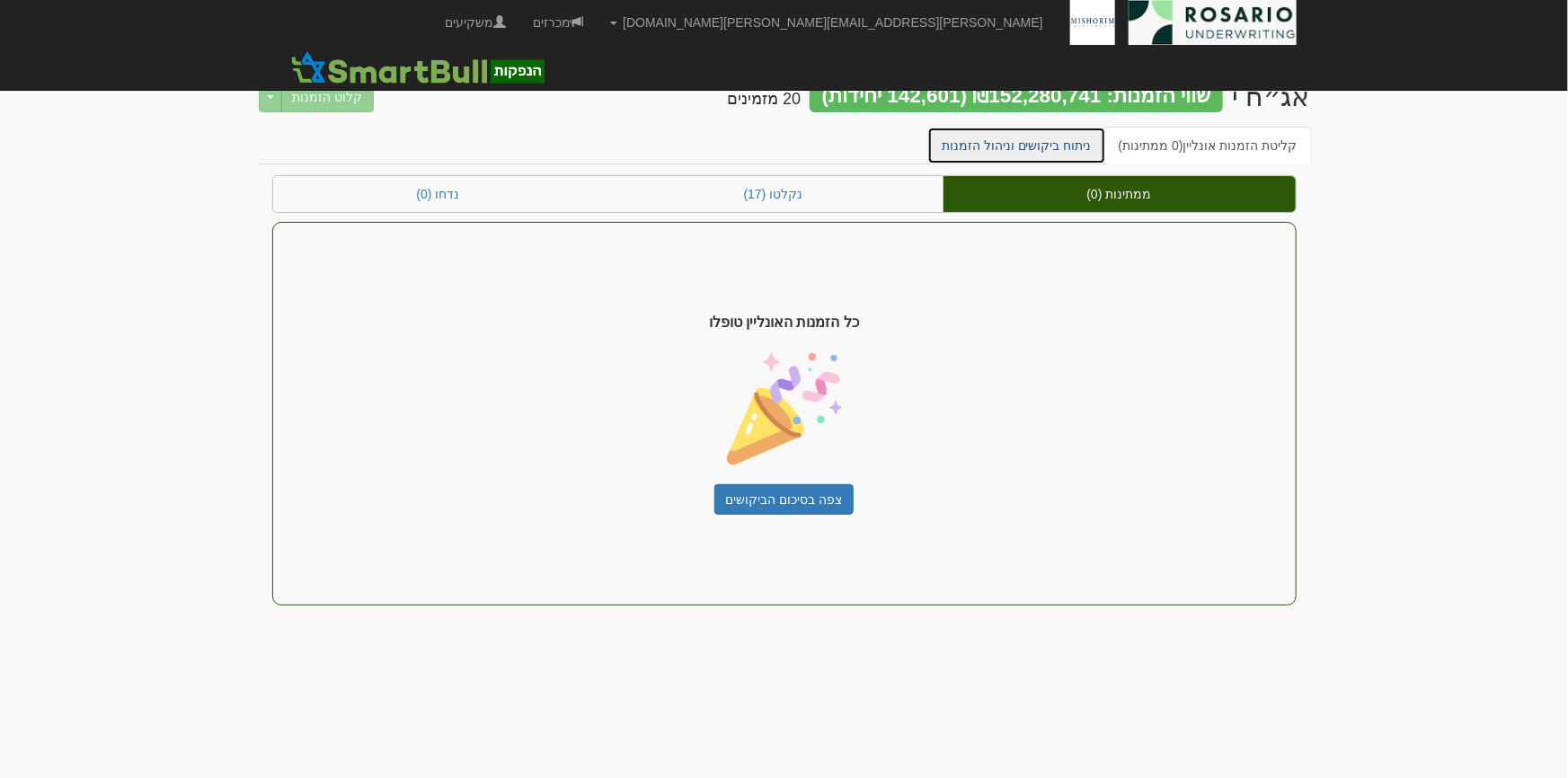
click at [1055, 157] on link "ניתוח ביקושים וניהול הזמנות" at bounding box center [1017, 145] width 179 height 37
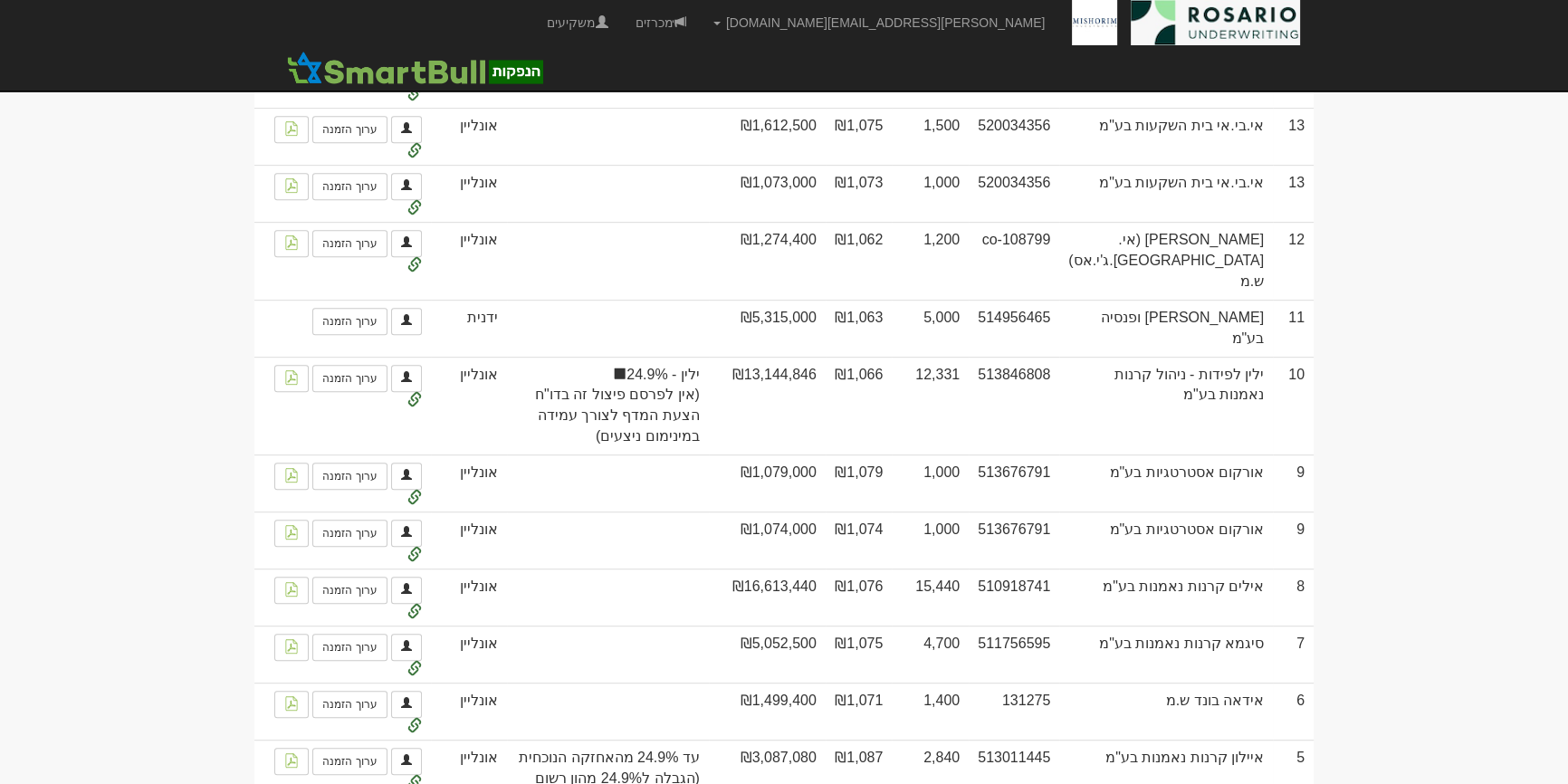
scroll to position [411, 0]
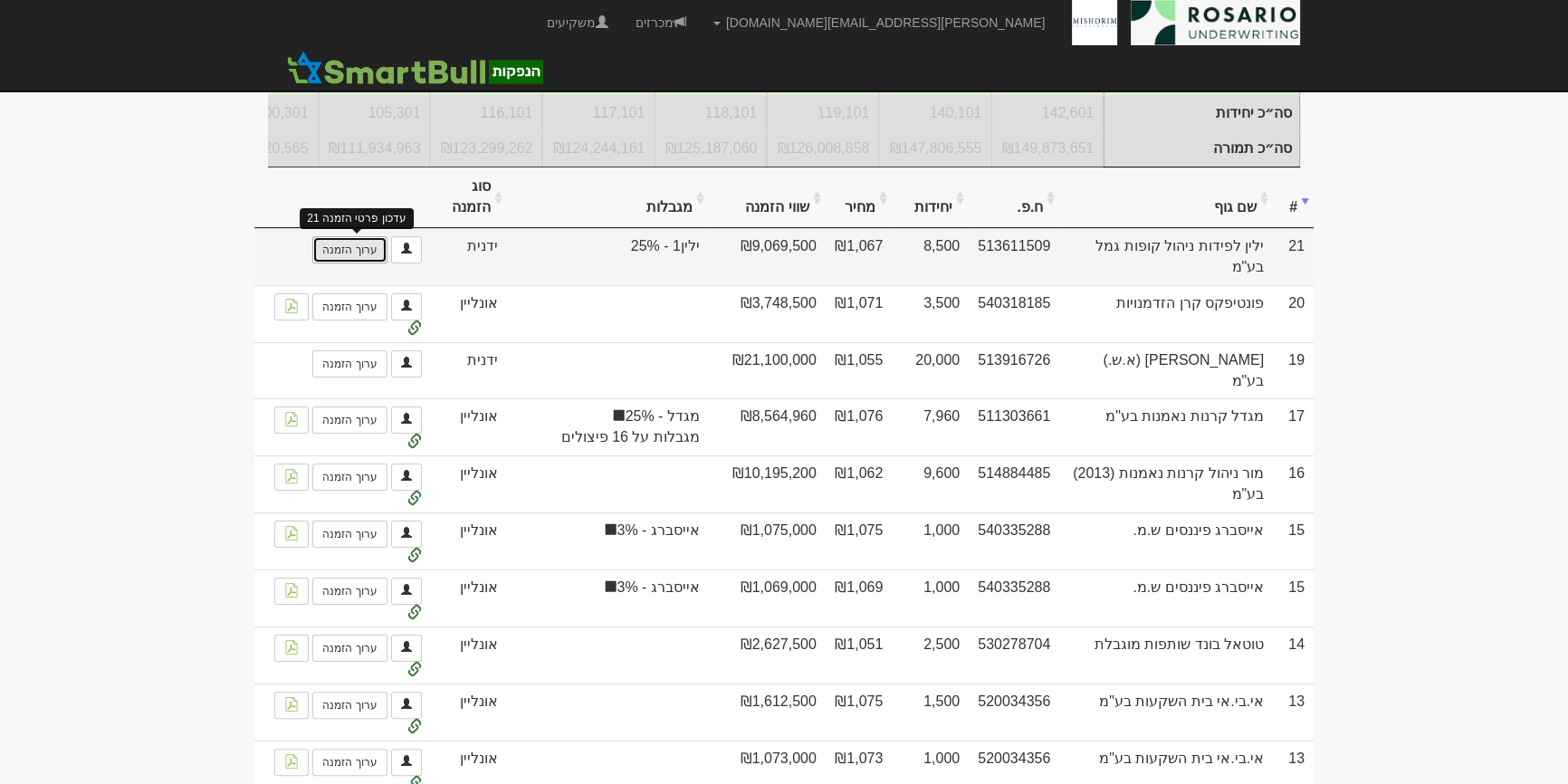
click at [370, 263] on link "ערוך הזמנה" at bounding box center [349, 250] width 75 height 27
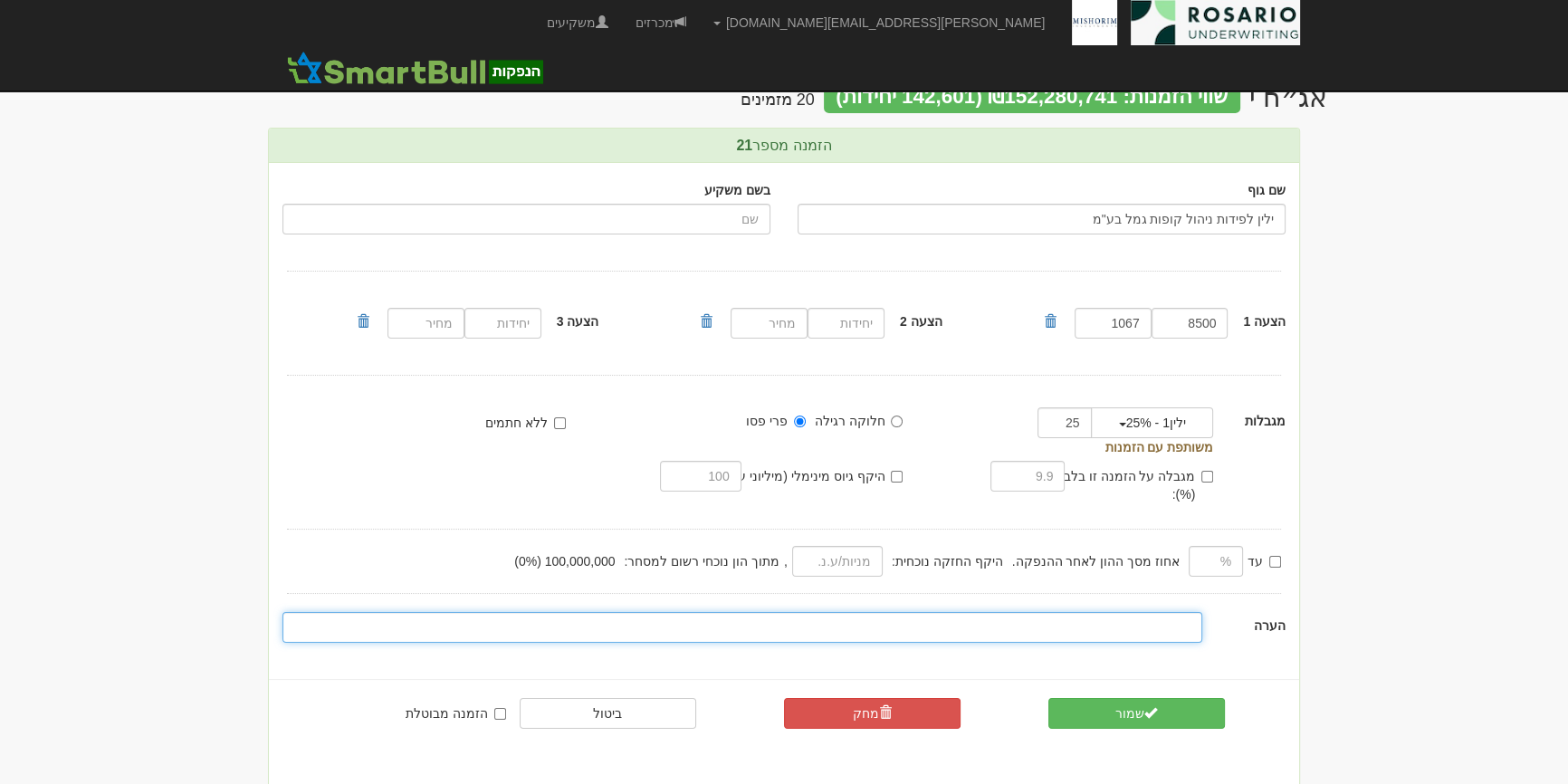
click at [1130, 618] on input "text" at bounding box center [742, 627] width 920 height 30
type input "g"
type input "עד 25% מהסדרה כולל מחוג"
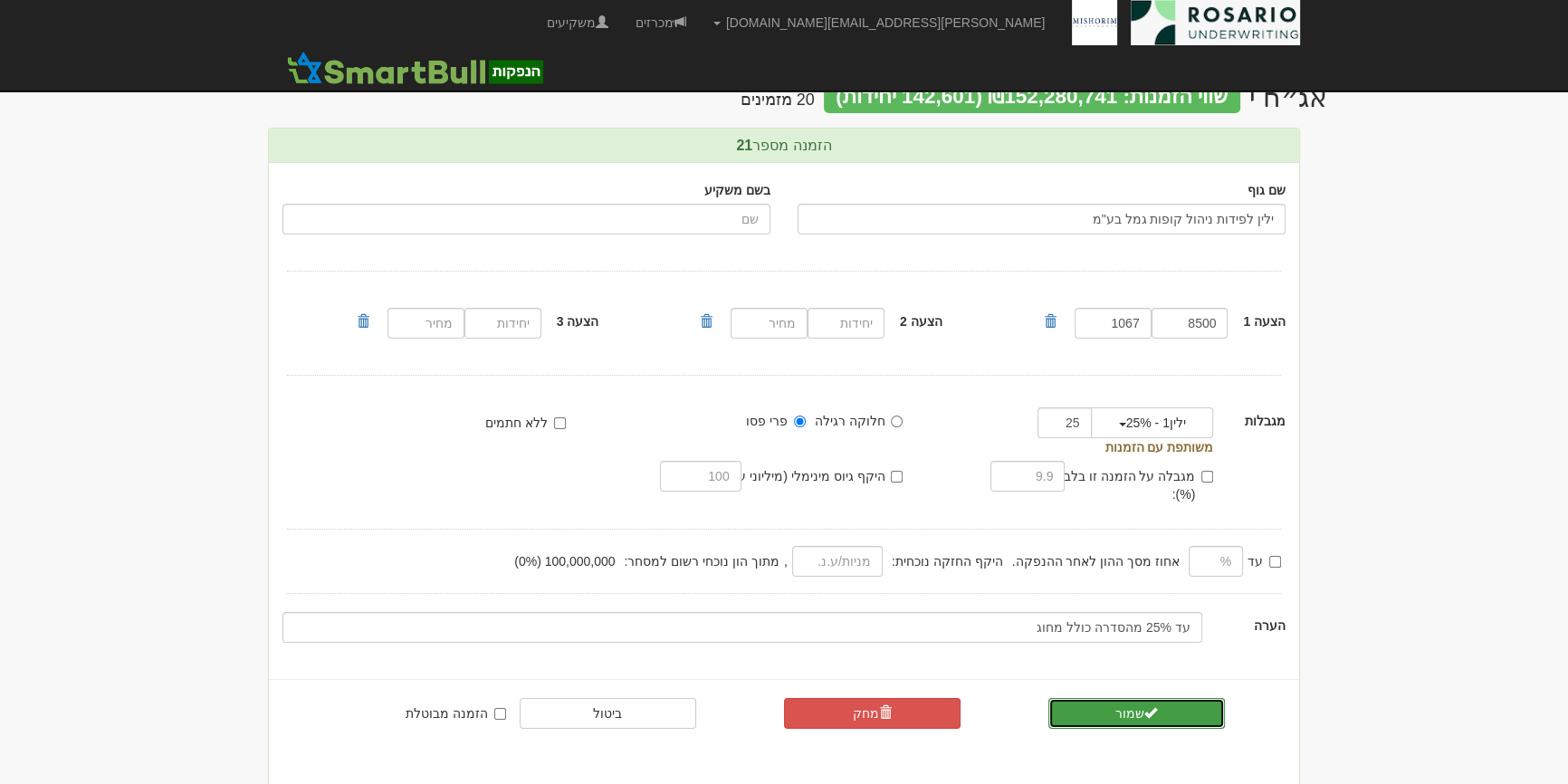
click at [1112, 698] on button "שמור" at bounding box center [1137, 713] width 177 height 30
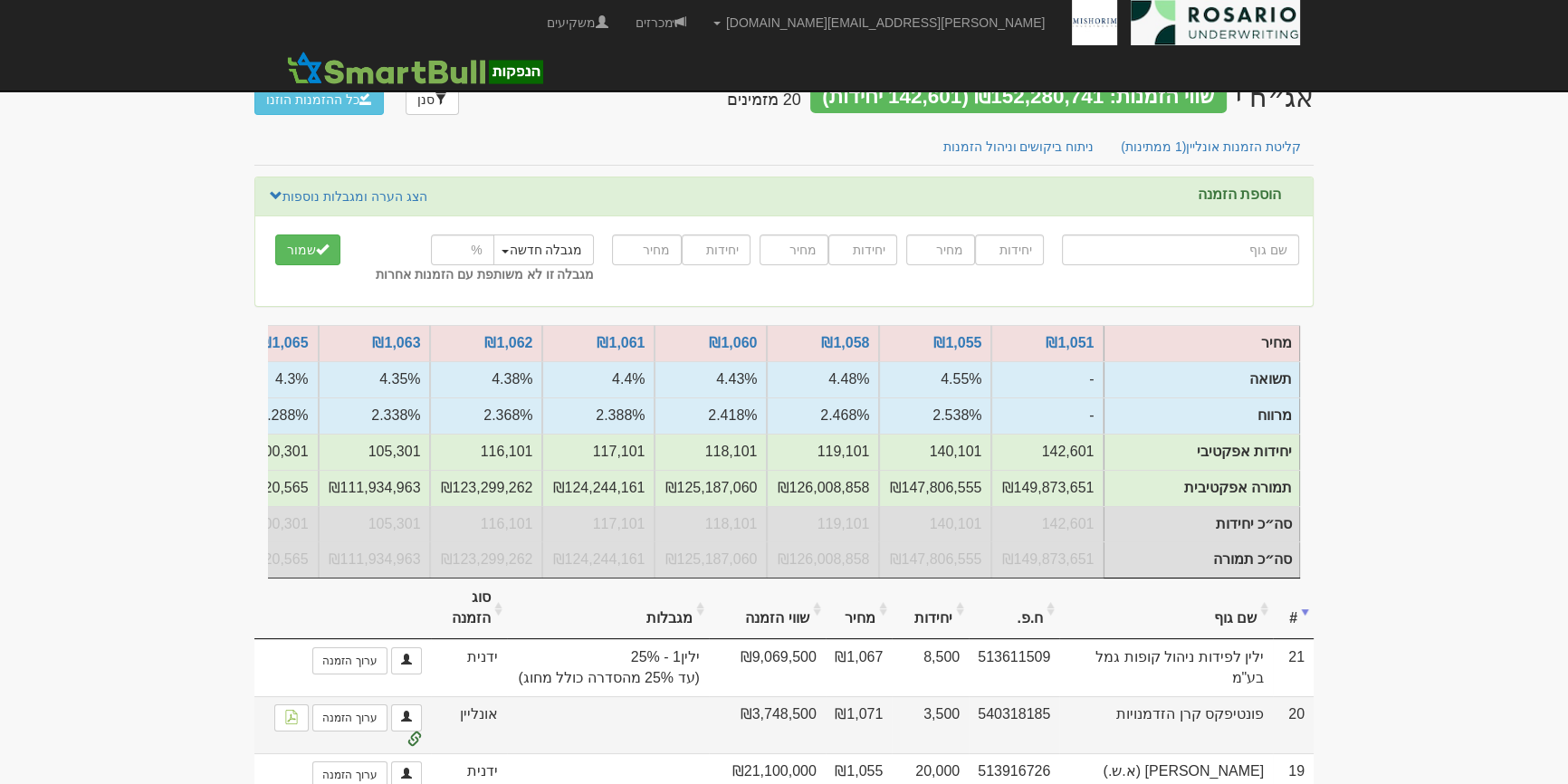
drag, startPoint x: 1248, startPoint y: 731, endPoint x: 1169, endPoint y: 731, distance: 79.0
click at [1248, 731] on td "פונטיפקס קרן הזדמנויות" at bounding box center [1166, 725] width 214 height 57
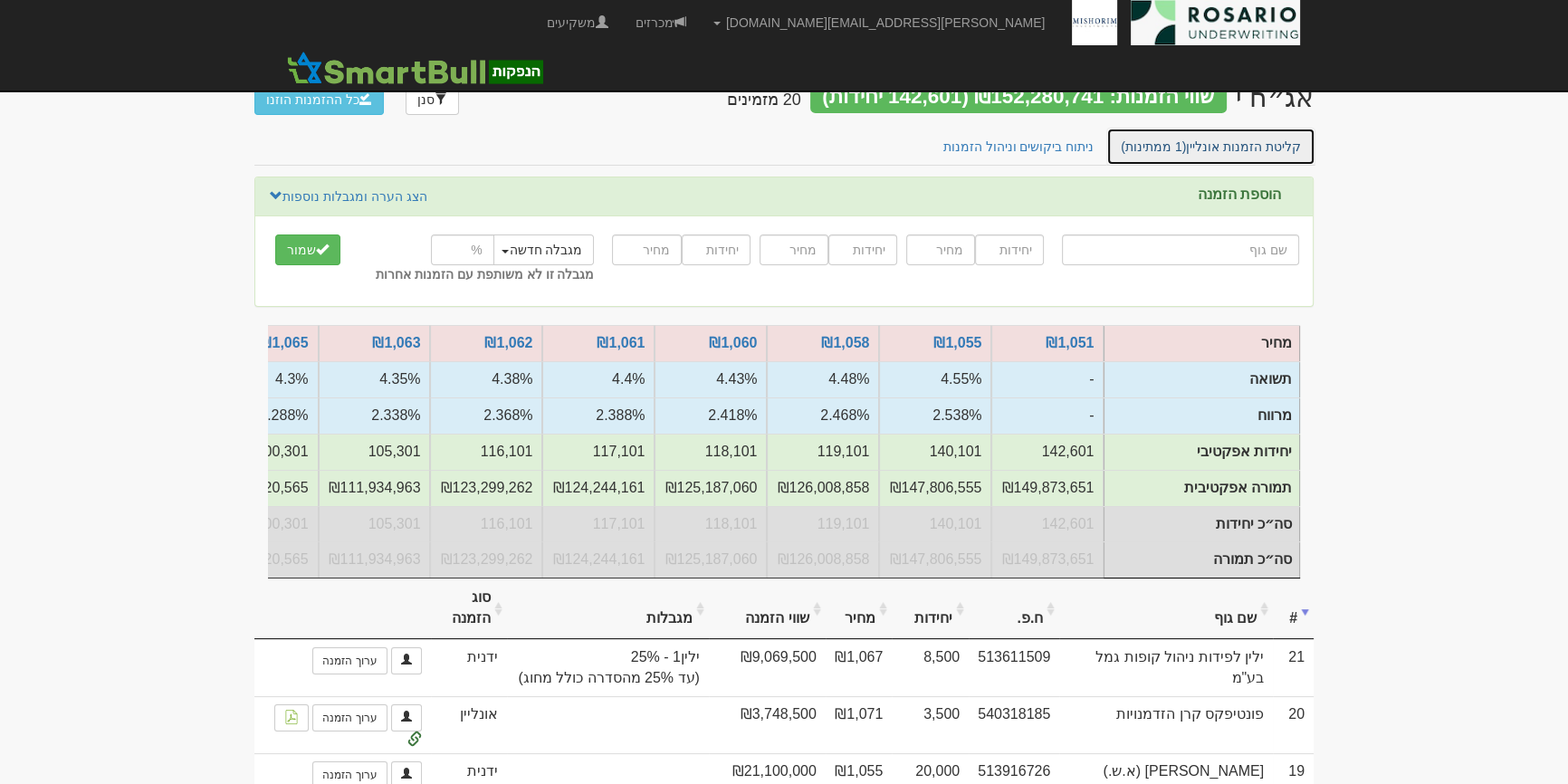
click at [1213, 146] on link "קליטת הזמנות אונליין (1 ממתינות)" at bounding box center [1210, 146] width 209 height 38
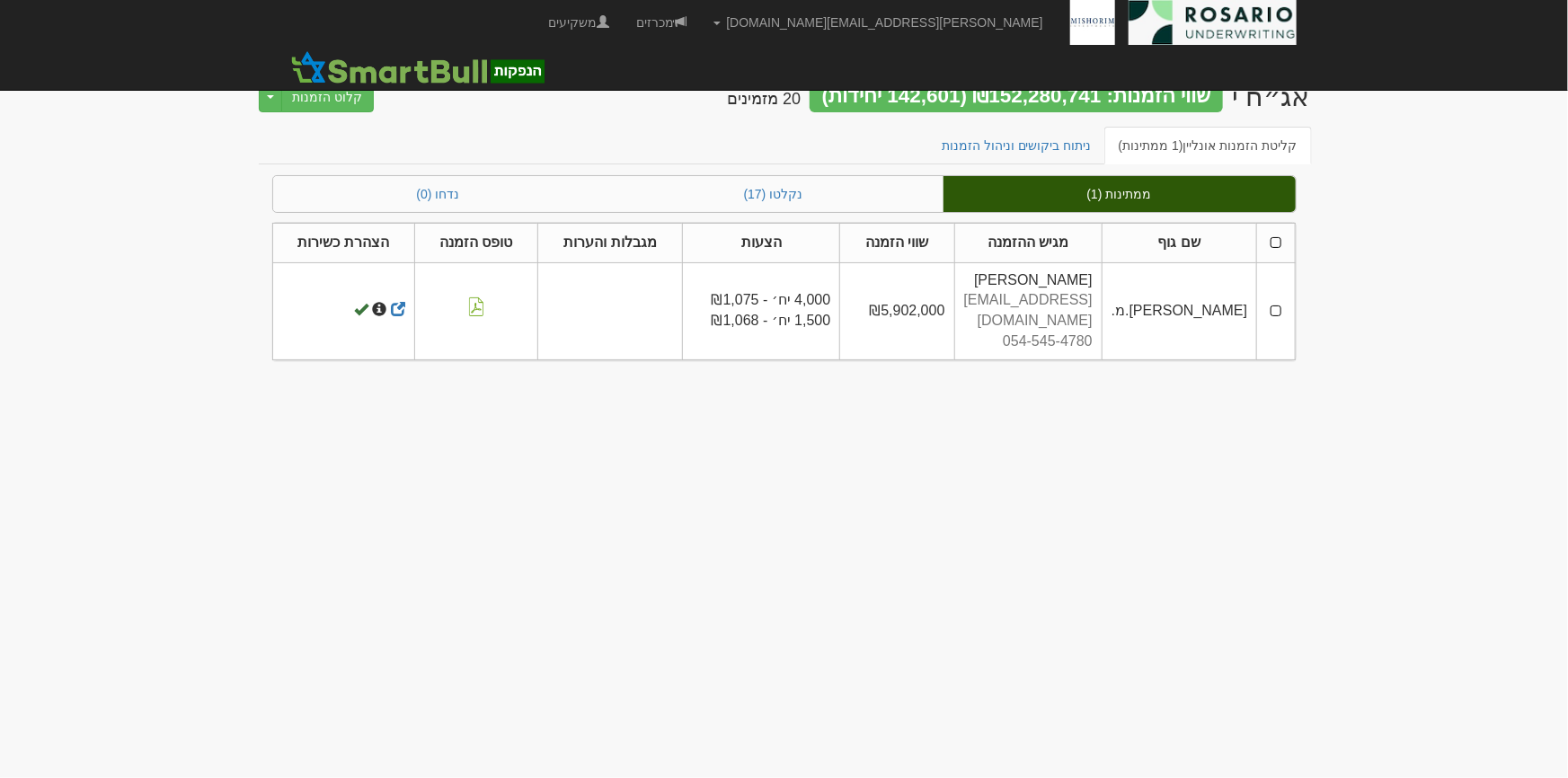
click at [1283, 242] on th at bounding box center [1275, 242] width 37 height 39
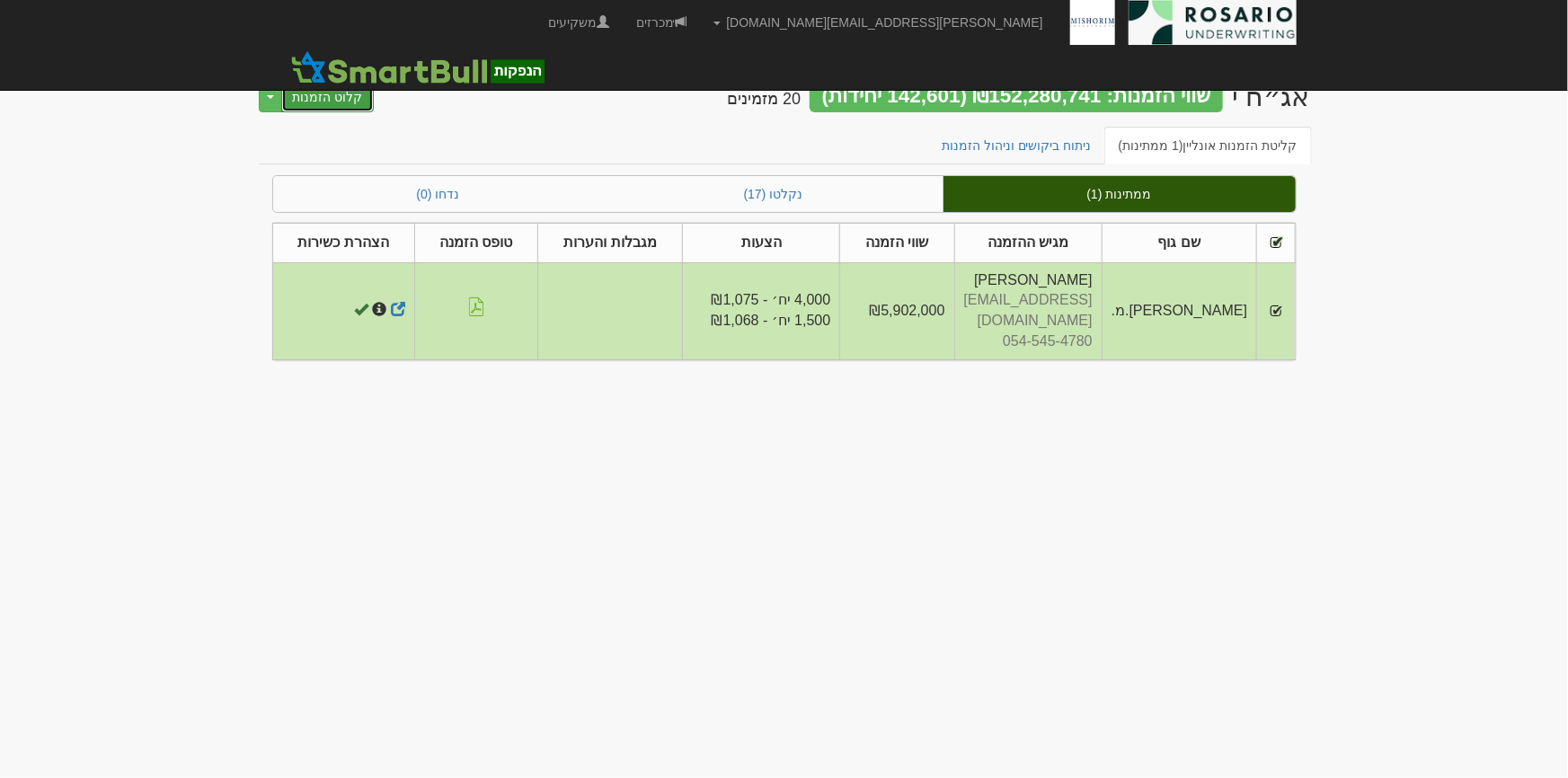
click at [324, 96] on button "קלוט הזמנות" at bounding box center [328, 96] width 93 height 30
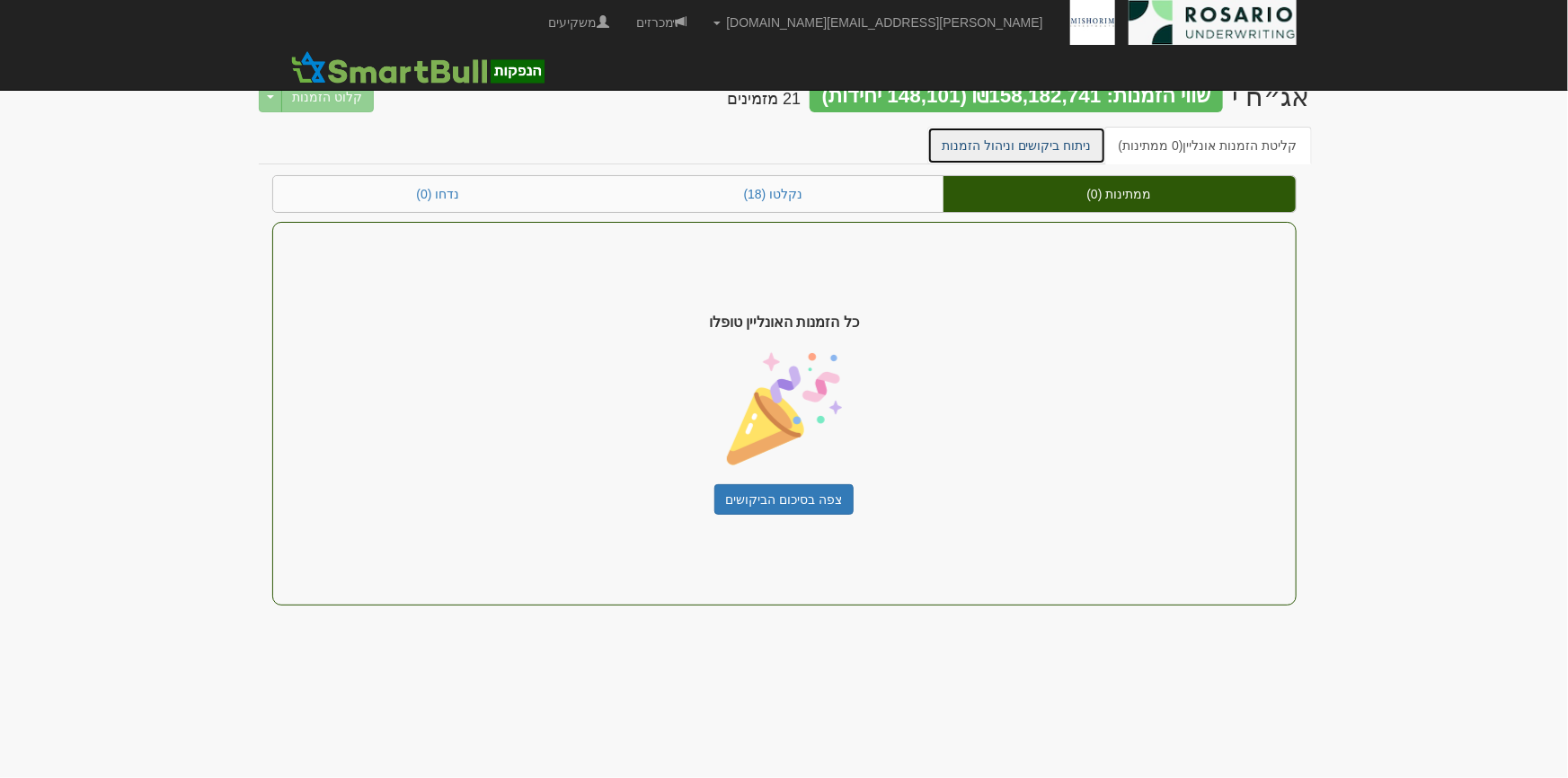
click at [1079, 161] on link "ניתוח ביקושים וניהול הזמנות" at bounding box center [1017, 145] width 179 height 37
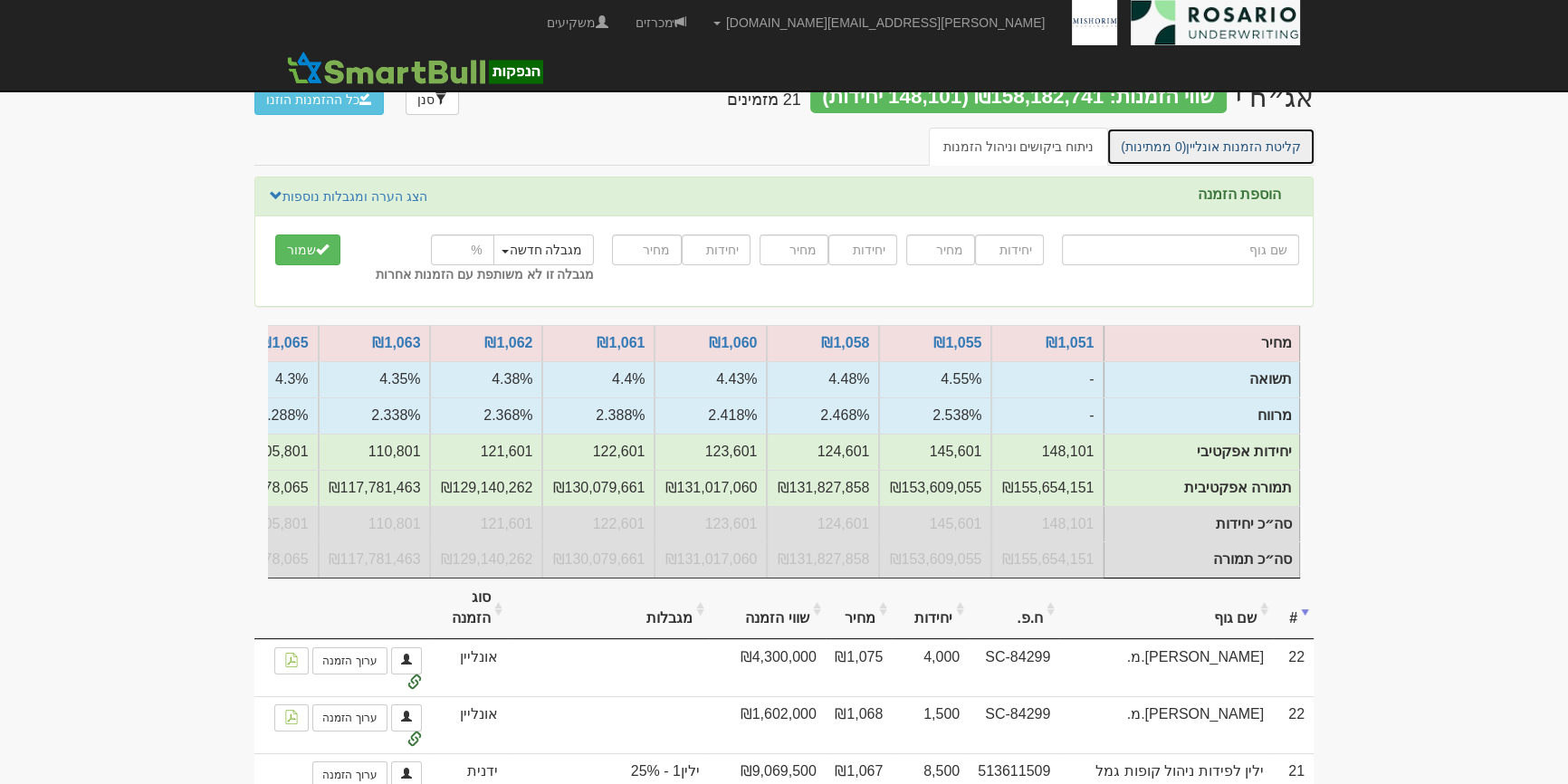
click at [1193, 149] on link "קליטת הזמנות אונליין (0 ממתינות)" at bounding box center [1210, 146] width 209 height 38
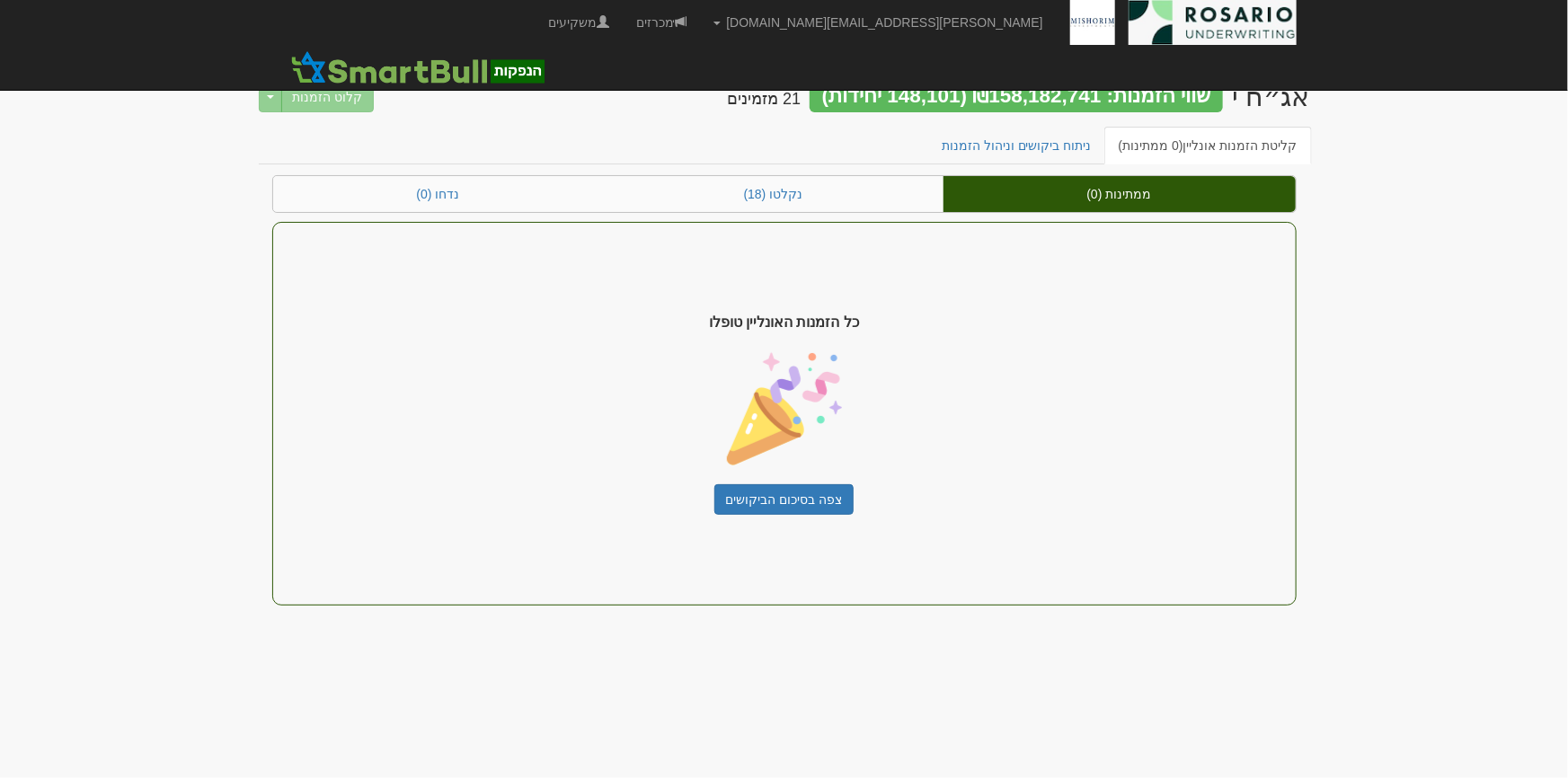
click at [1344, 169] on body "[PERSON_NAME][EMAIL_ADDRESS][DOMAIN_NAME] הגדרות חשבונות הנפקה תבניות הודעות קי…" at bounding box center [784, 389] width 1568 height 778
click at [1042, 155] on link "ניתוח ביקושים וניהול הזמנות" at bounding box center [1017, 145] width 179 height 37
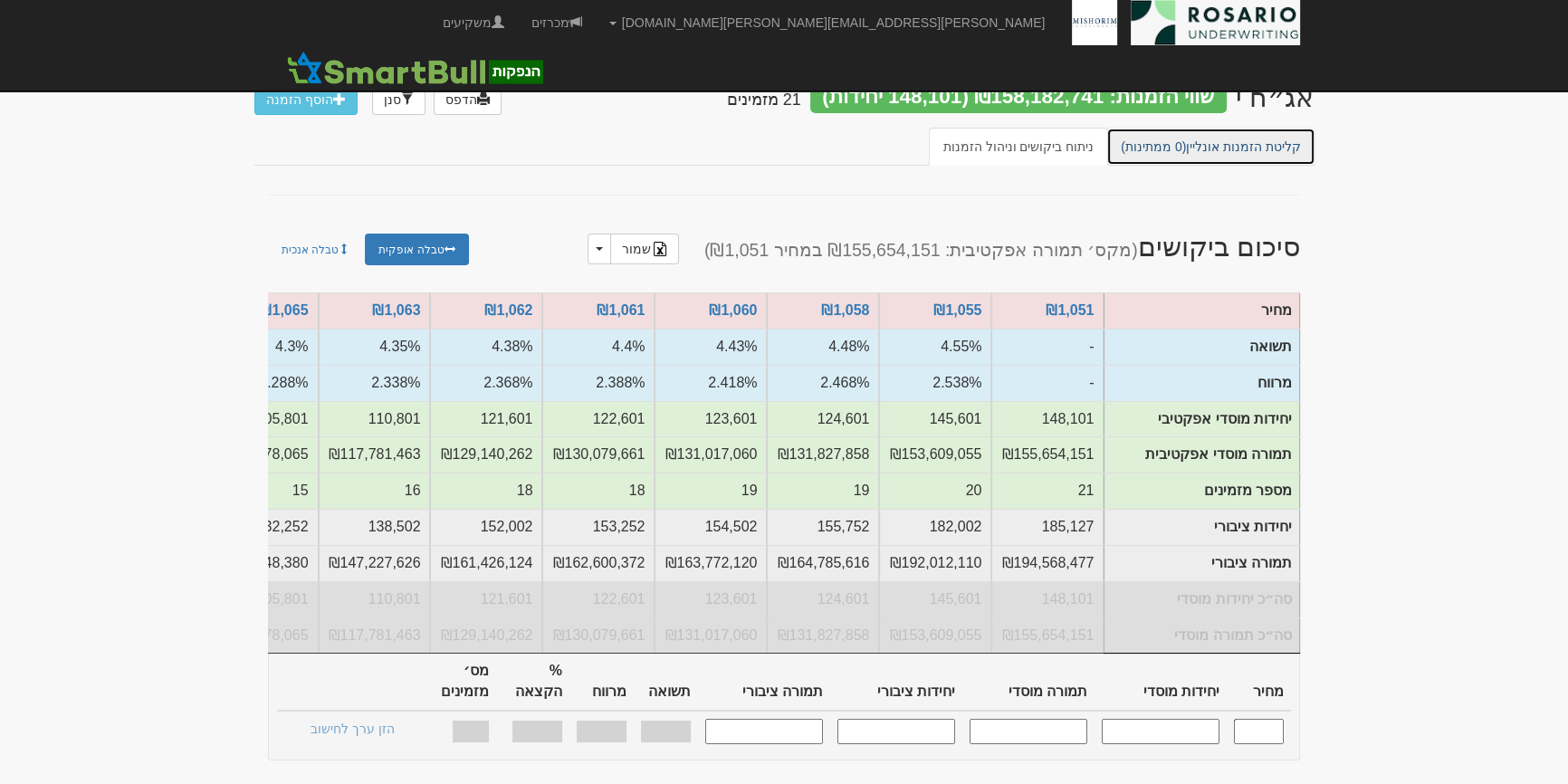
click at [1238, 160] on link "קליטת הזמנות אונליין (0 ממתינות)" at bounding box center [1210, 146] width 209 height 38
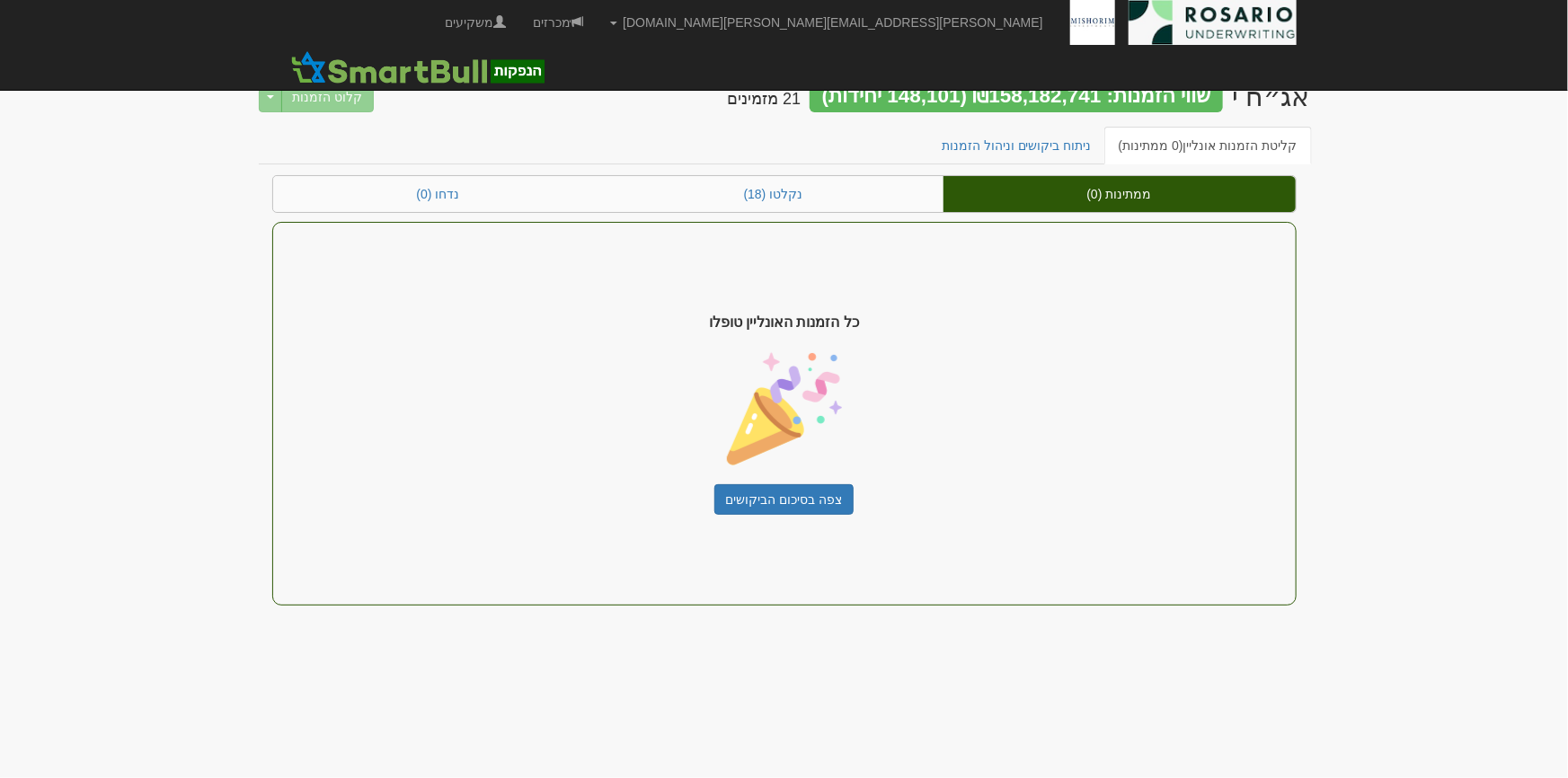
click at [1027, 165] on div "קליטת הזמנות אונליין (0 ממתינות) ניתוח ביקושים וניהול הזמנות" at bounding box center [784, 151] width 1051 height 48
click at [1089, 146] on link "ניתוח ביקושים וניהול הזמנות" at bounding box center [1017, 145] width 179 height 37
click at [1013, 144] on link "ניתוח ביקושים וניהול הזמנות" at bounding box center [1017, 145] width 179 height 37
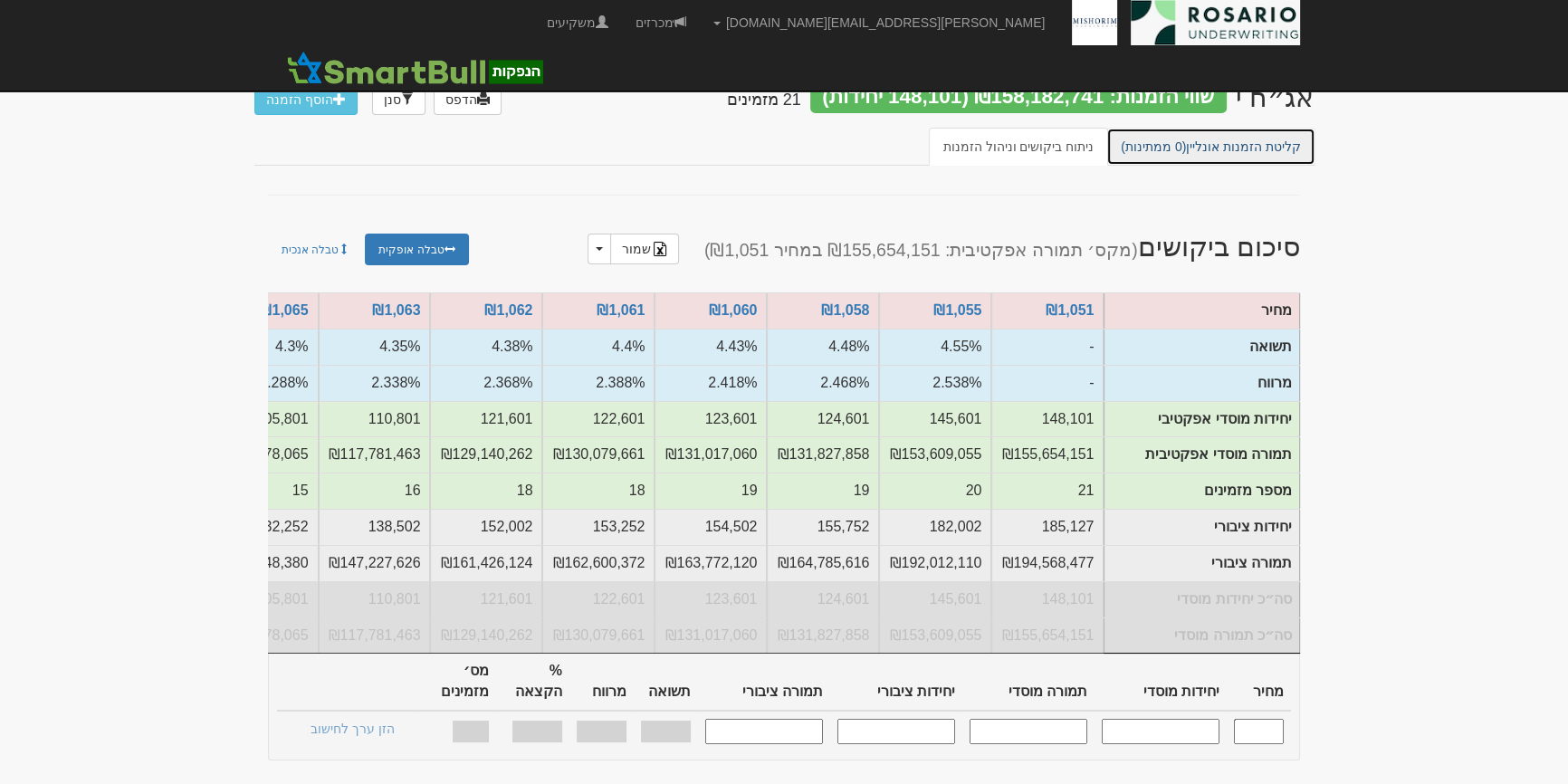
click at [1242, 155] on link "קליטת הזמנות אונליין (0 ממתינות)" at bounding box center [1210, 146] width 209 height 38
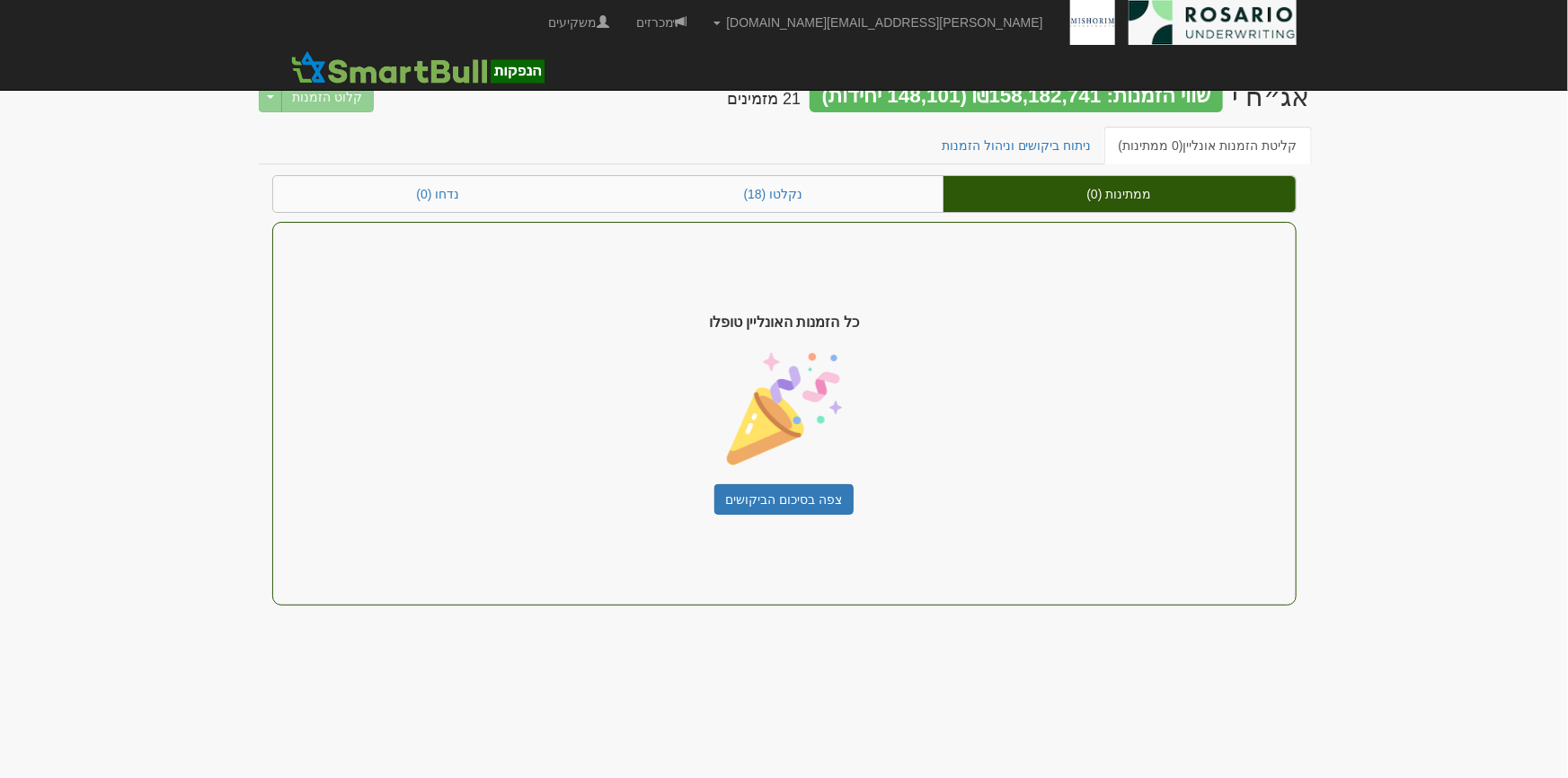
click at [1053, 123] on div "אג״ח י שווי הזמנות: ₪158,182,741 (148,101 יחידות) 21 מזמינים קלוט הזמנות Toggle…" at bounding box center [784, 95] width 1051 height 63
click at [1051, 135] on link "ניתוח ביקושים וניהול הזמנות" at bounding box center [1017, 145] width 179 height 37
click at [1078, 146] on link "ניתוח ביקושים וניהול הזמנות" at bounding box center [1017, 145] width 179 height 37
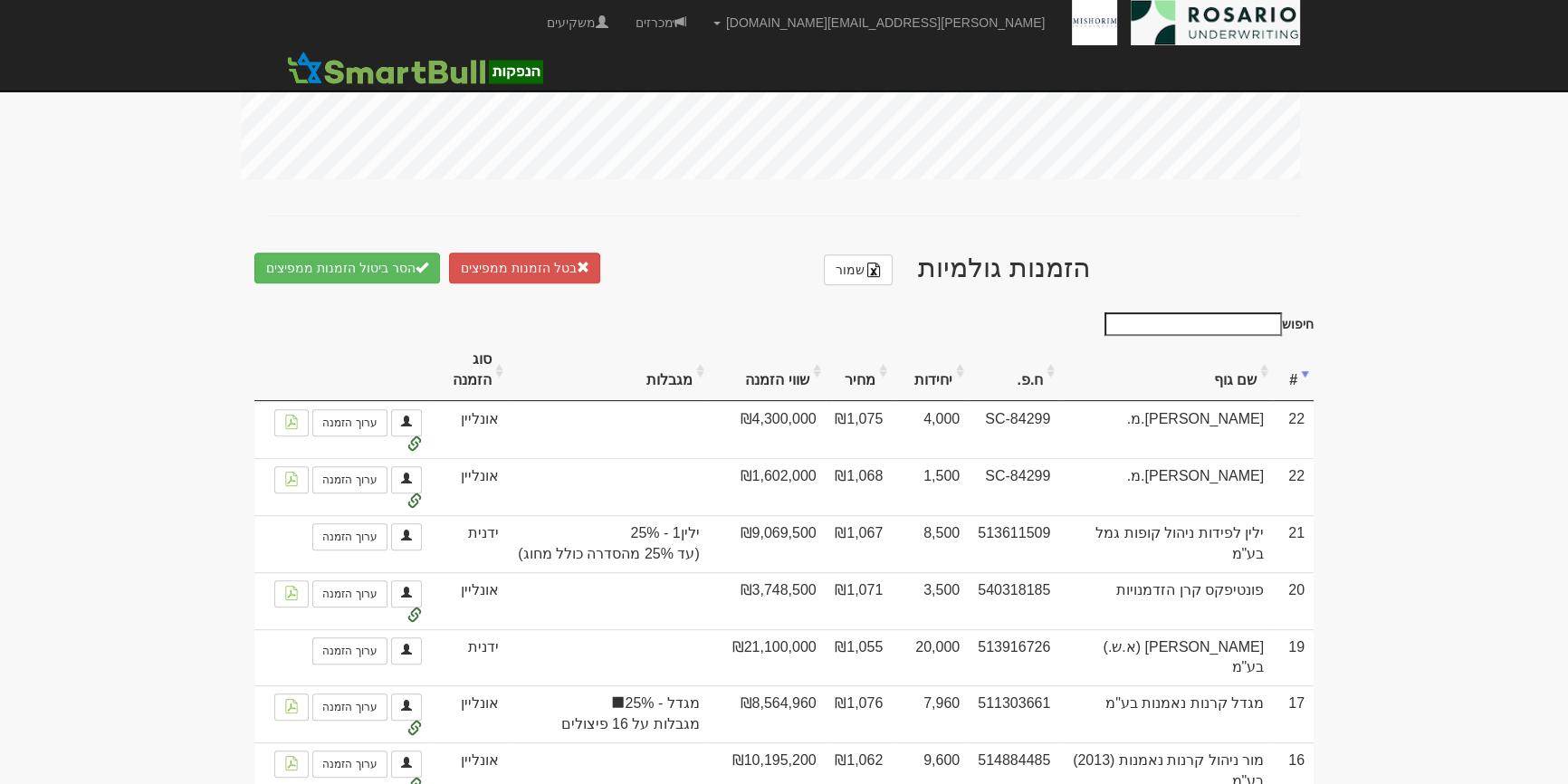
scroll to position [824, 0]
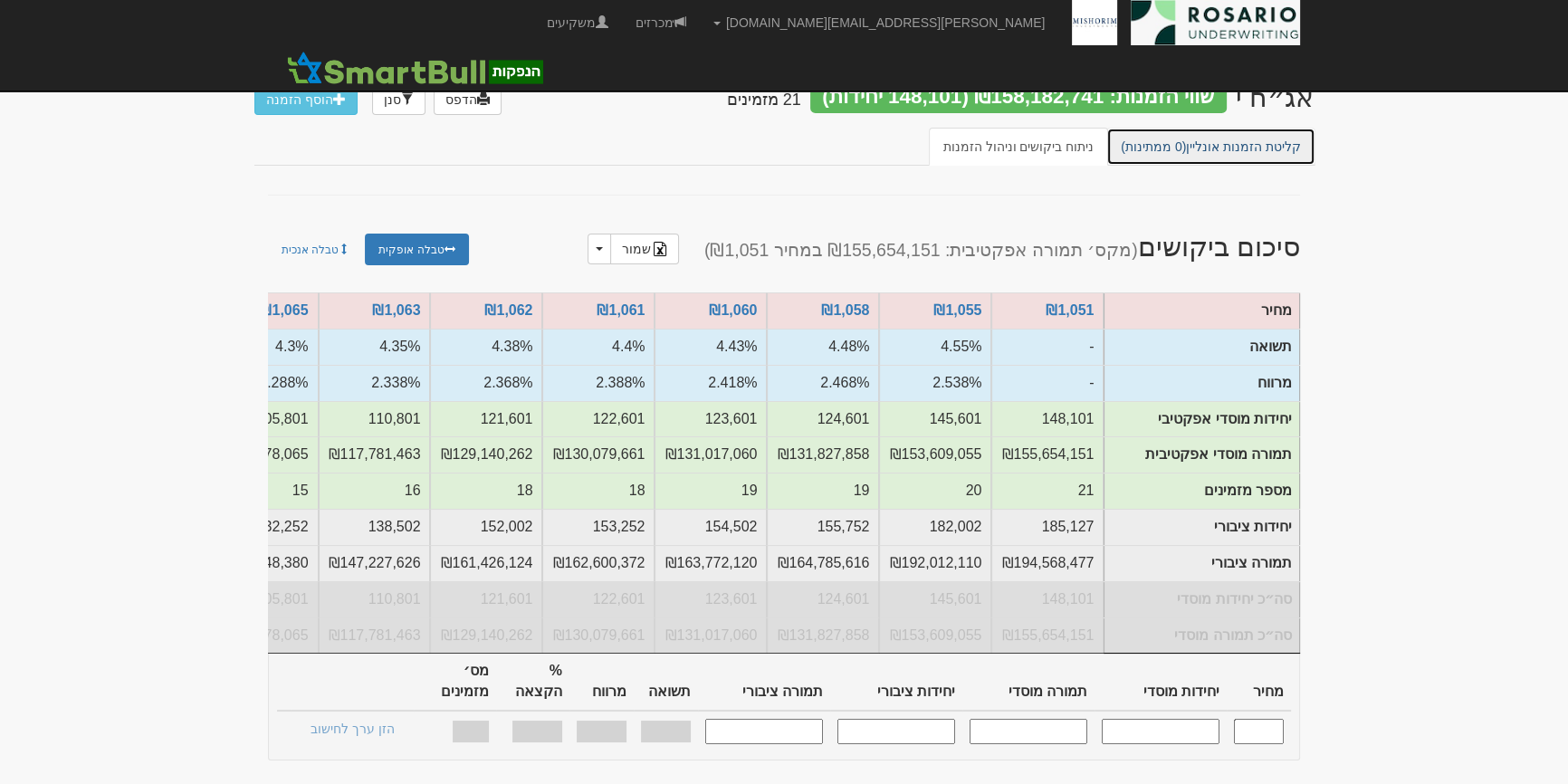
click at [1237, 143] on link "קליטת הזמנות אונליין (0 ממתינות)" at bounding box center [1210, 146] width 209 height 38
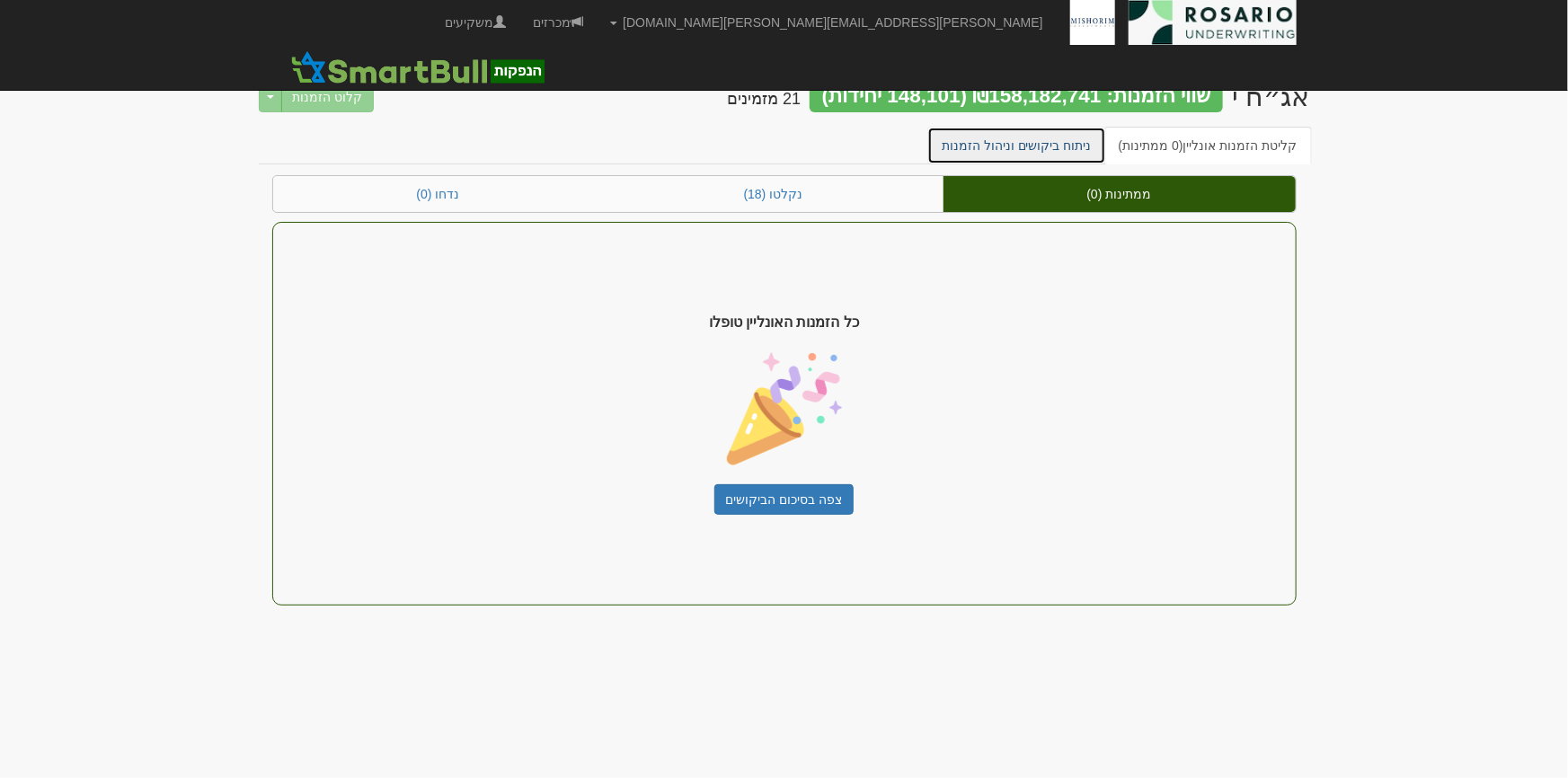
click at [1081, 133] on link "ניתוח ביקושים וניהול הזמנות" at bounding box center [1017, 145] width 179 height 37
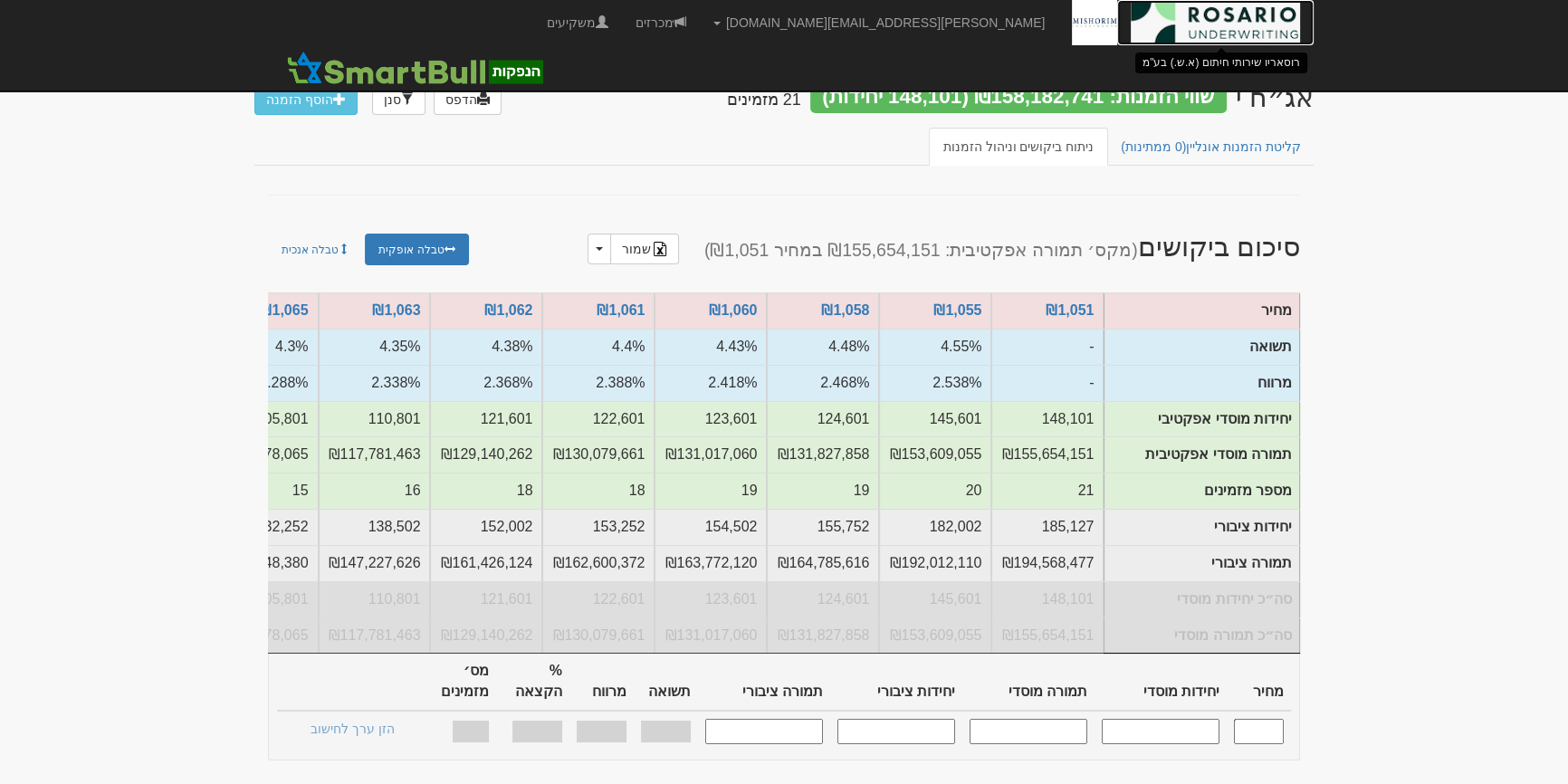
click at [1209, 44] on img at bounding box center [1215, 22] width 169 height 45
click at [1212, 39] on img at bounding box center [1215, 22] width 169 height 45
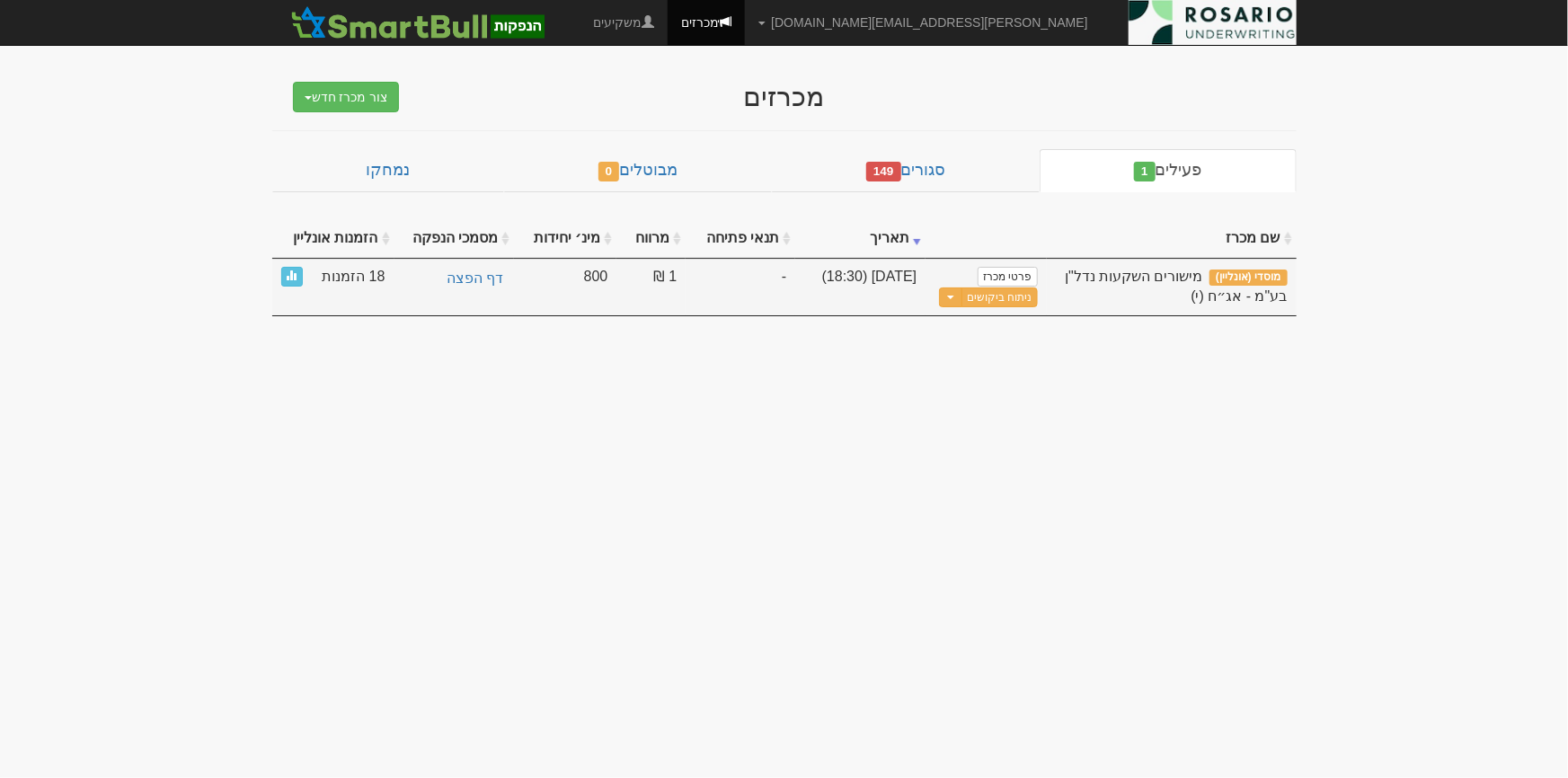
click at [810, 292] on td "02/09/25 (18:30)" at bounding box center [860, 287] width 131 height 58
drag, startPoint x: 1081, startPoint y: 281, endPoint x: 1063, endPoint y: 283, distance: 18.1
click at [1084, 281] on span "מישורים השקעות נדל"ן בע"מ - אג״ח (י)" at bounding box center [1175, 286] width 222 height 36
click at [1021, 277] on link "פרטי מכרז" at bounding box center [1007, 277] width 59 height 20
click at [809, 278] on td "02/09/25 (18:30)" at bounding box center [860, 287] width 131 height 58
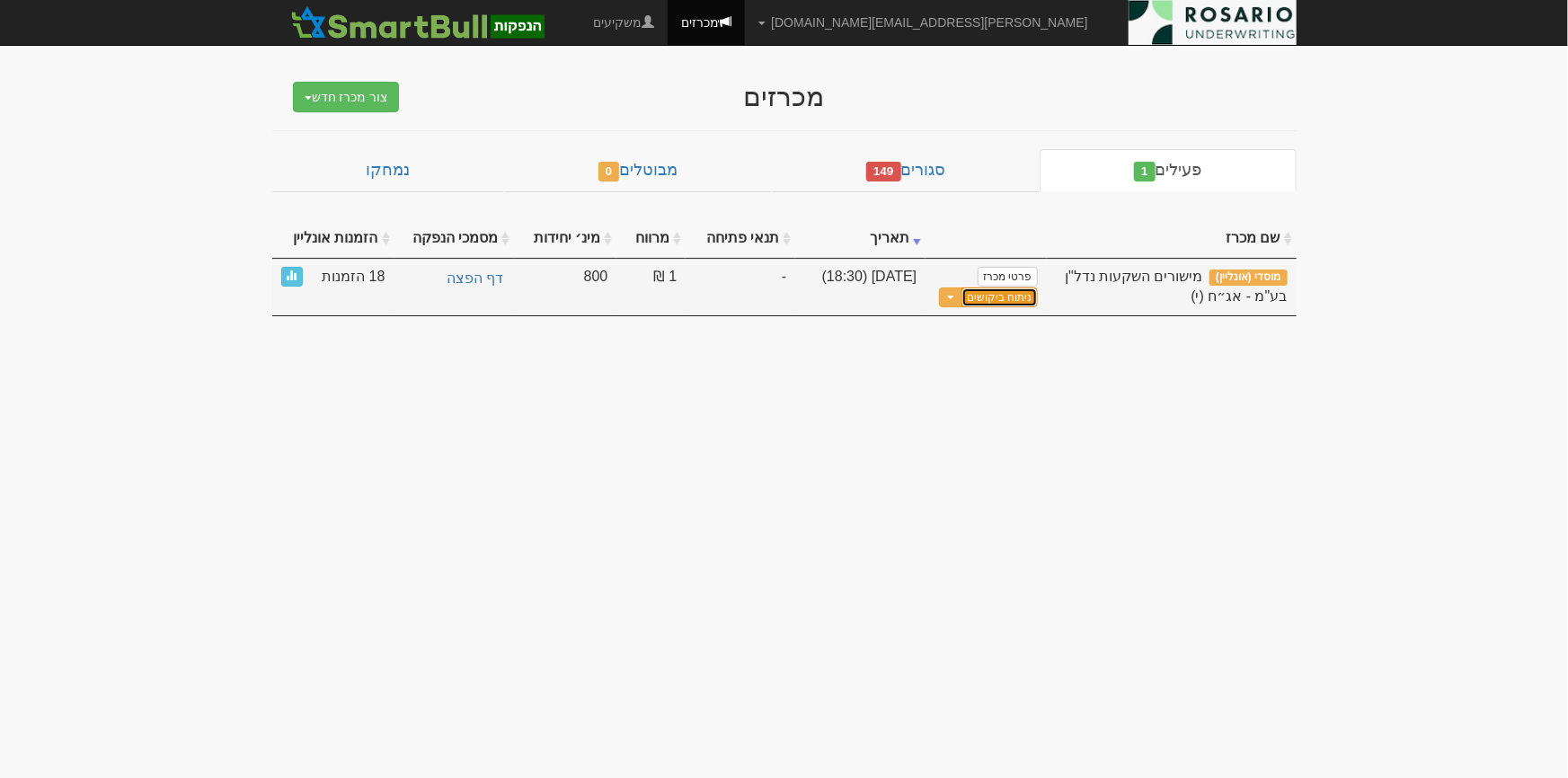
click at [1013, 298] on link "ניתוח ביקושים" at bounding box center [999, 298] width 76 height 21
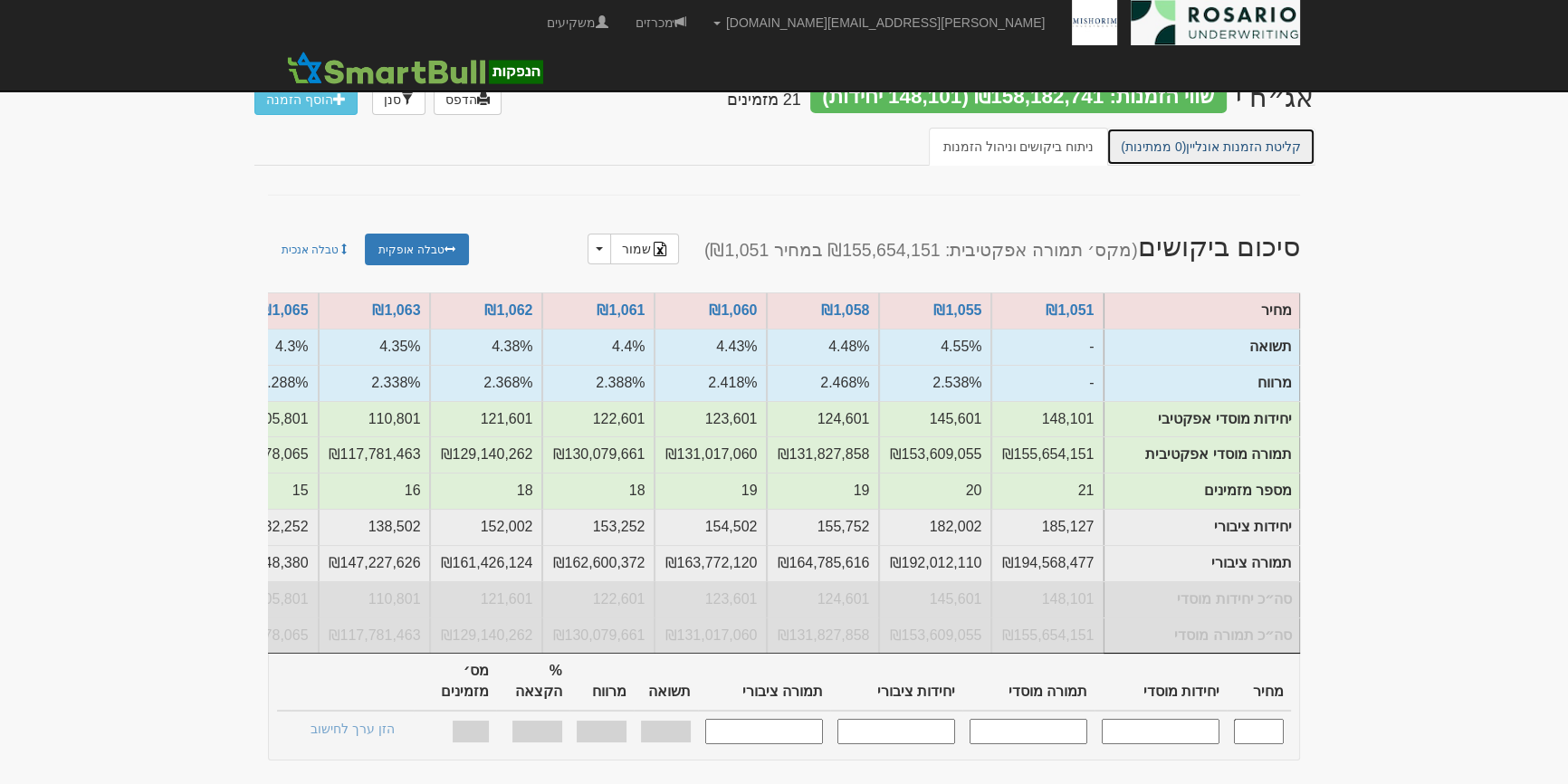
click at [1186, 153] on link "קליטת הזמנות אונליין (0 ממתינות)" at bounding box center [1210, 146] width 209 height 38
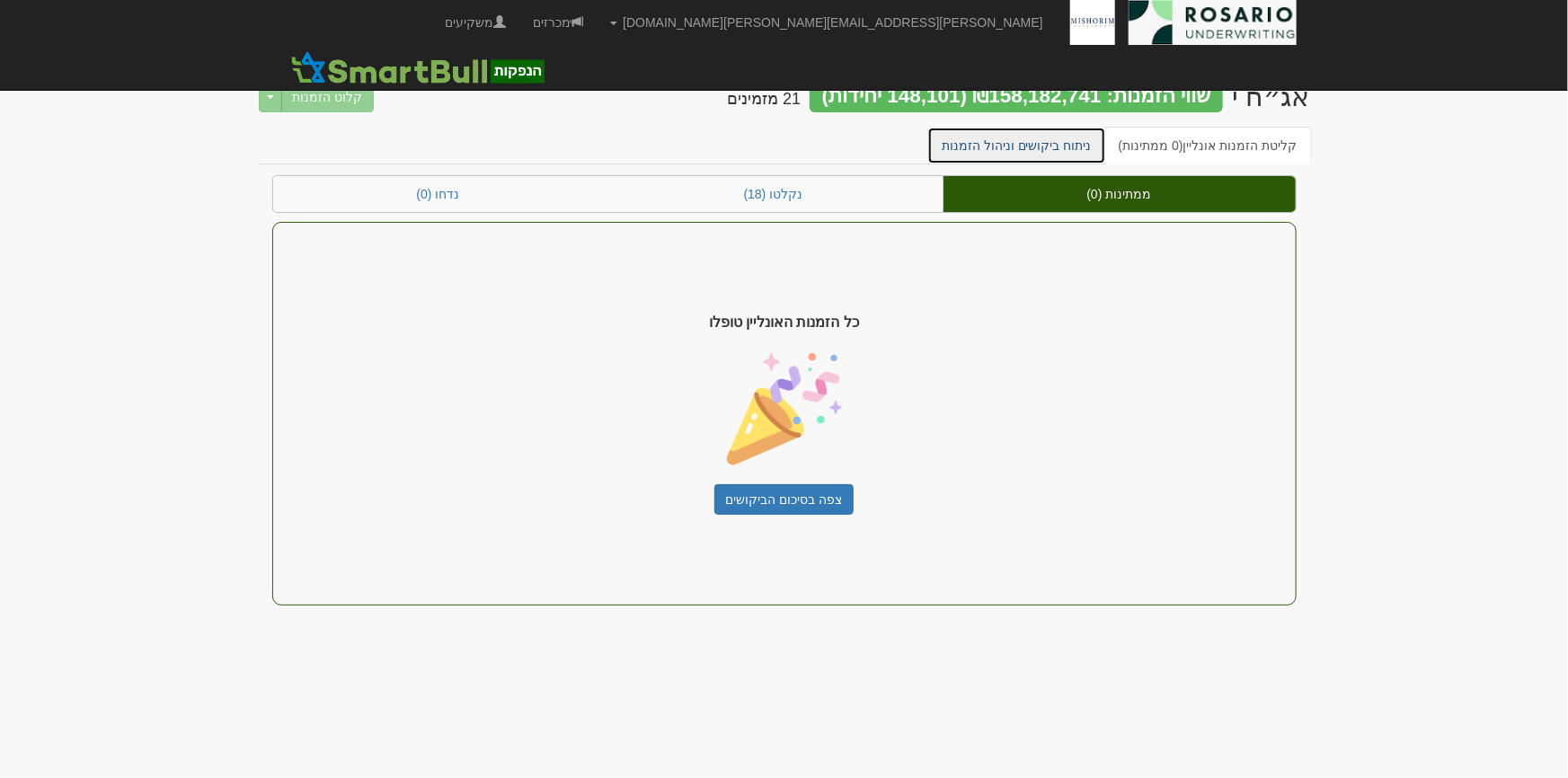
click at [1038, 153] on link "ניתוח ביקושים וניהול הזמנות" at bounding box center [1017, 145] width 179 height 37
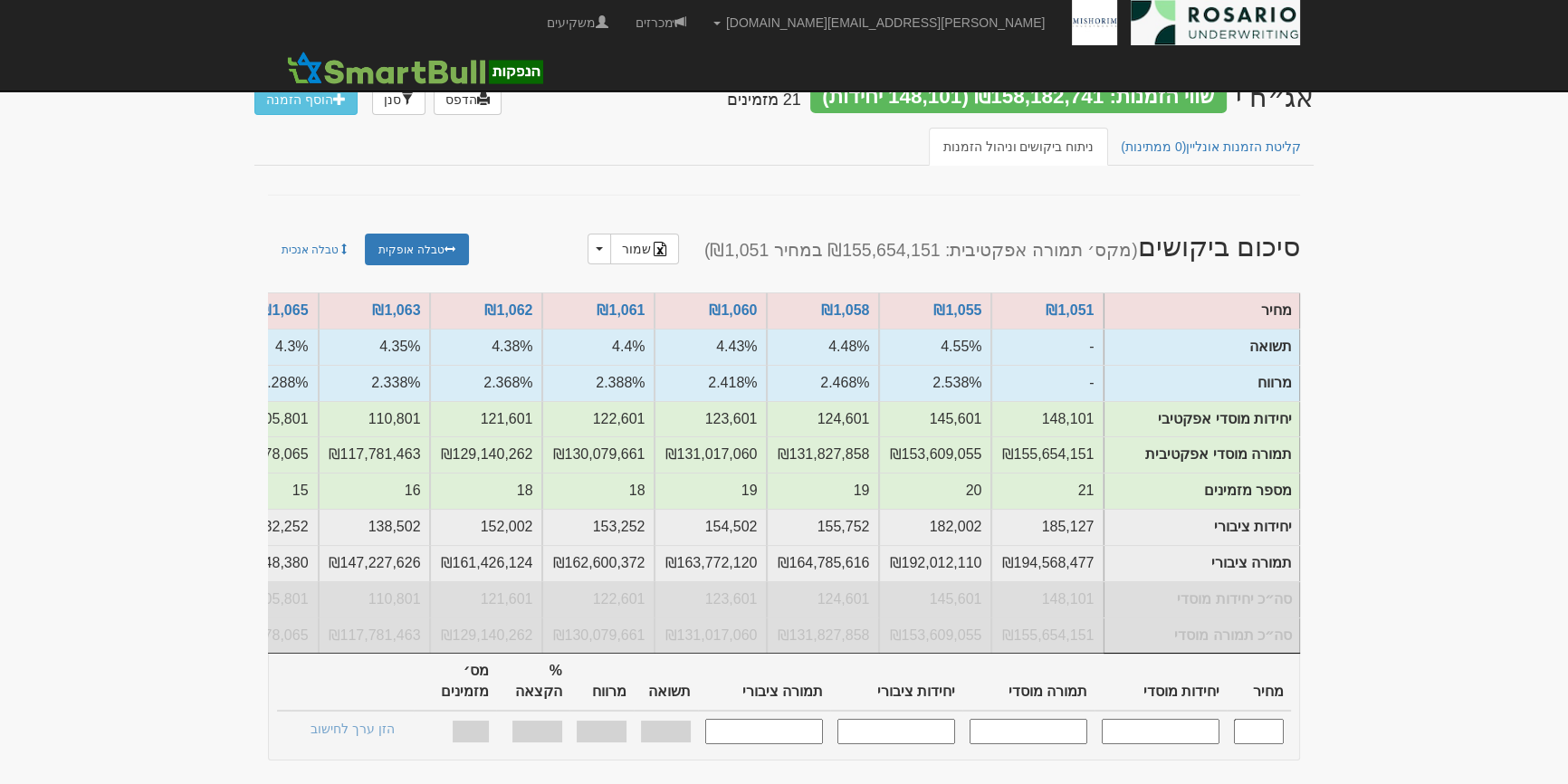
click at [1196, 49] on div at bounding box center [784, 54] width 1059 height 19
click at [1200, 25] on img at bounding box center [1215, 22] width 169 height 45
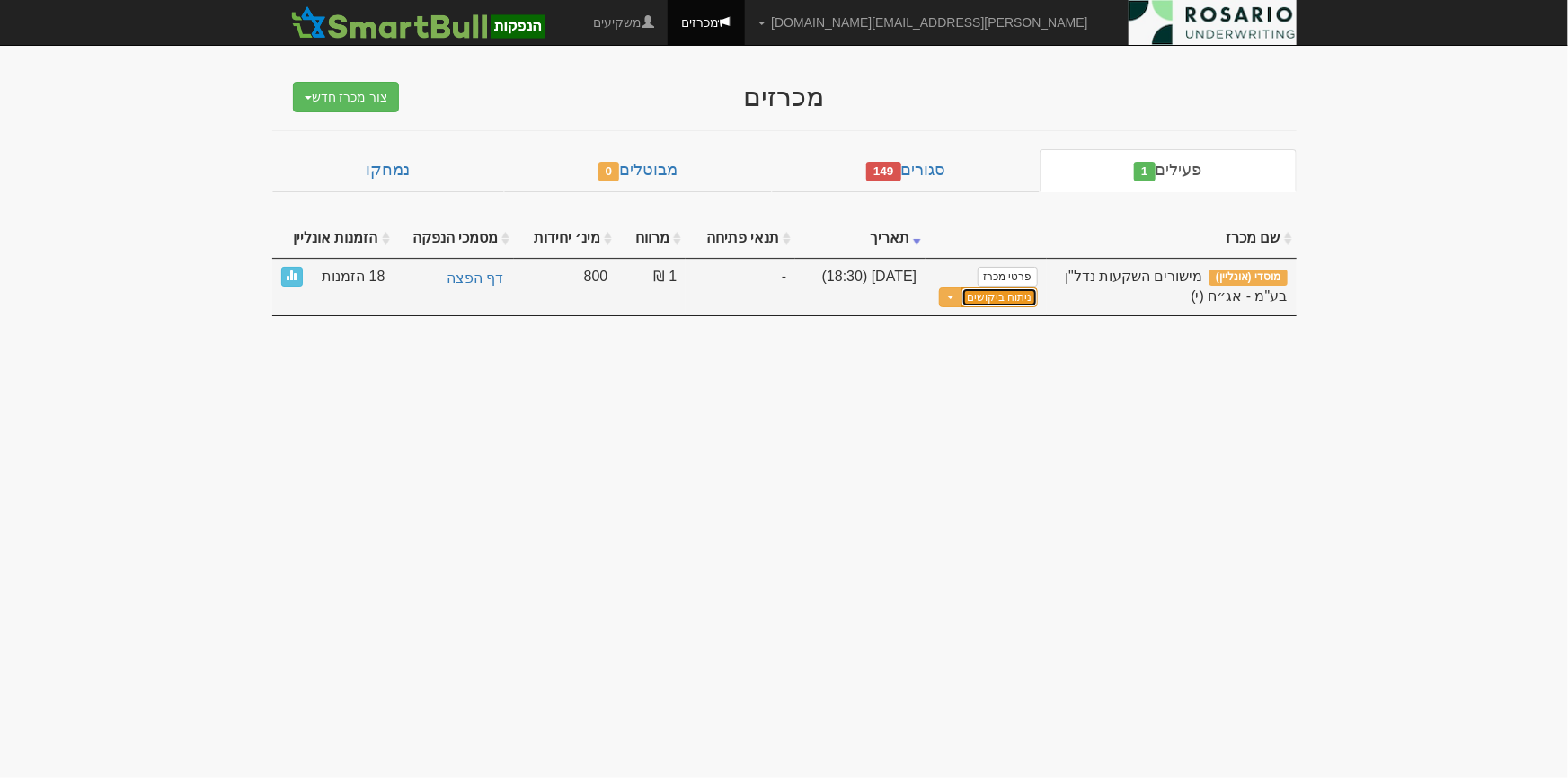
click at [1014, 295] on link "ניתוח ביקושים" at bounding box center [999, 298] width 76 height 21
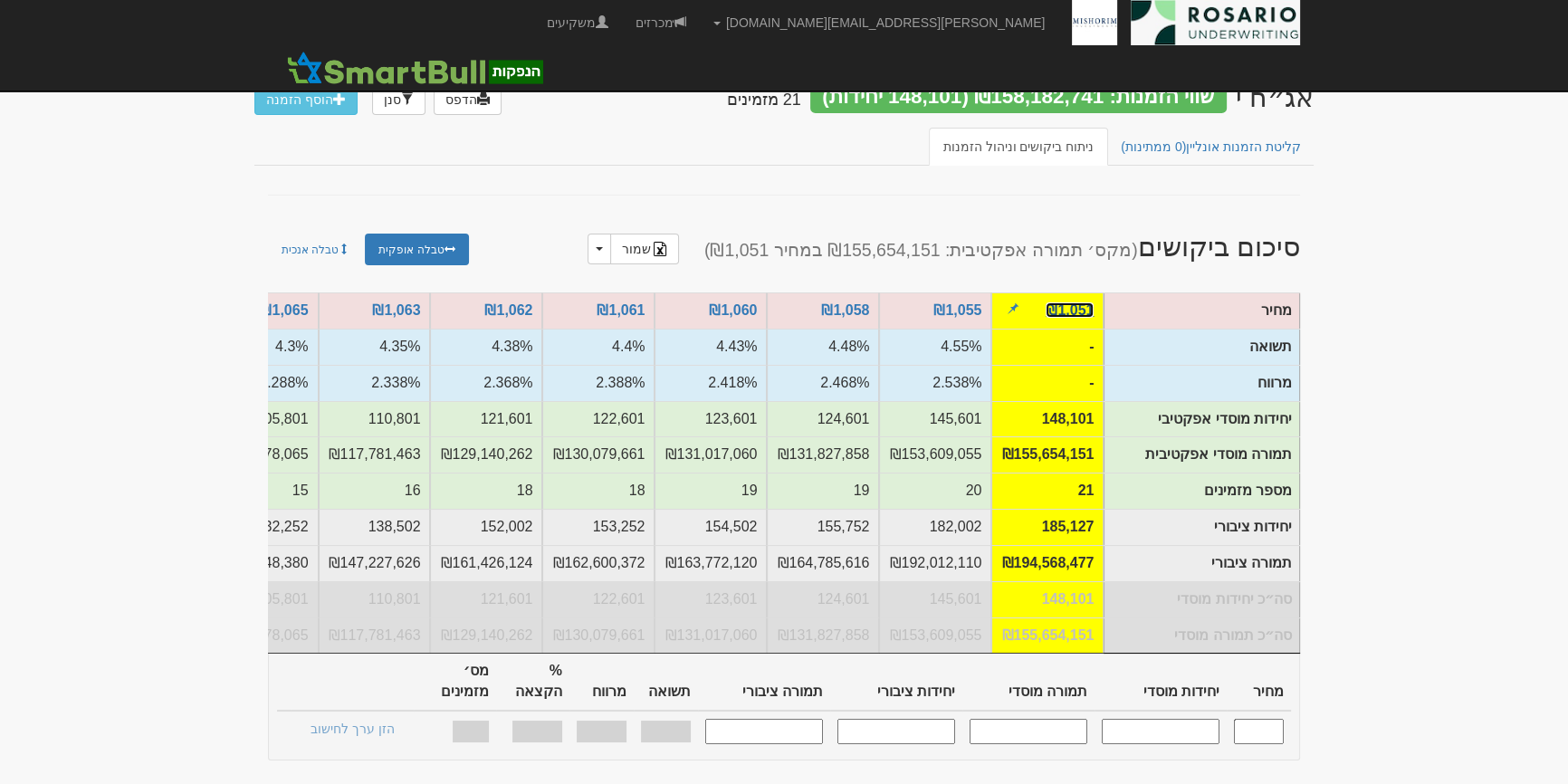
click at [1057, 305] on link "₪1,051" at bounding box center [1070, 310] width 48 height 16
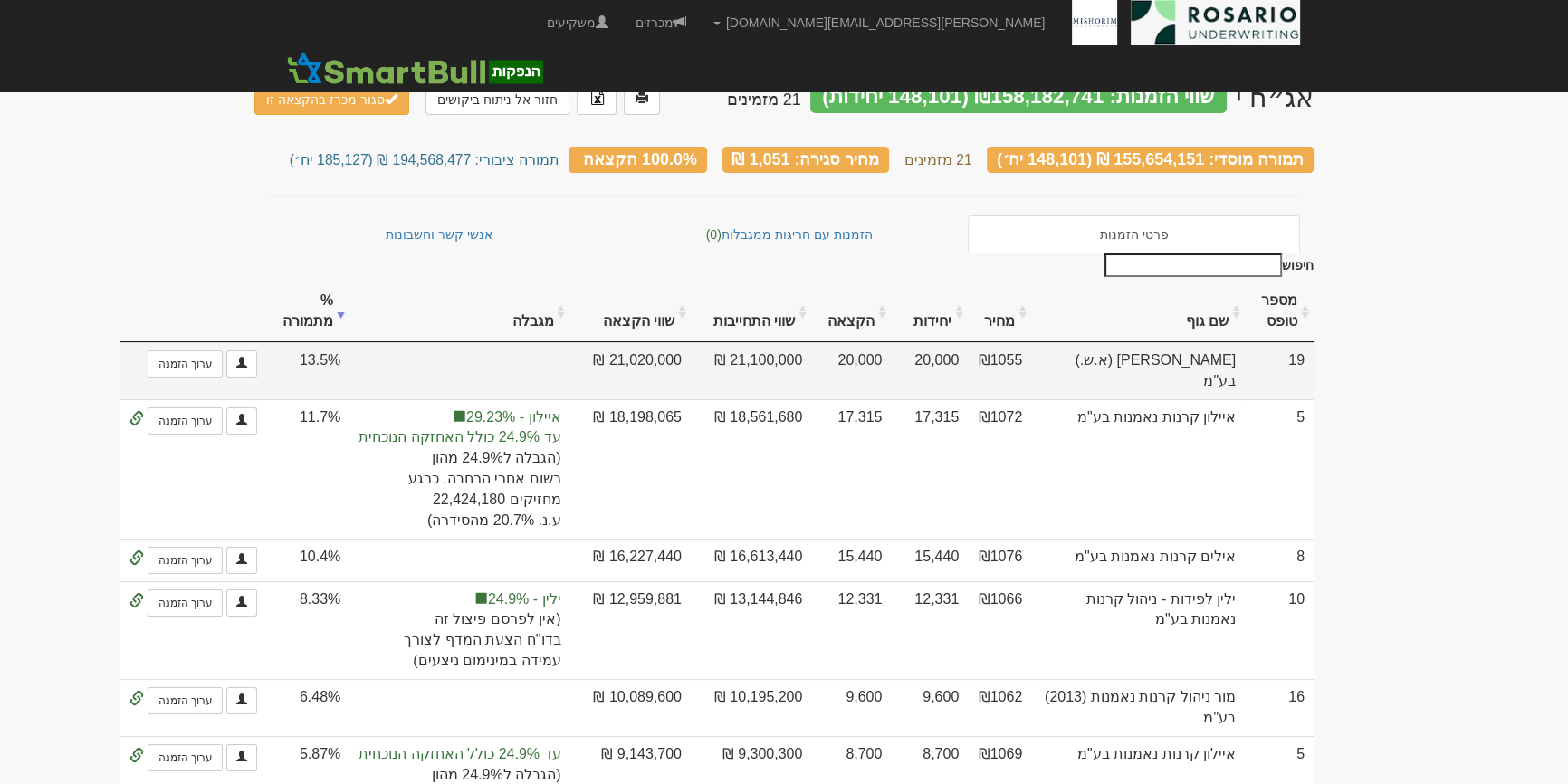
scroll to position [81, 0]
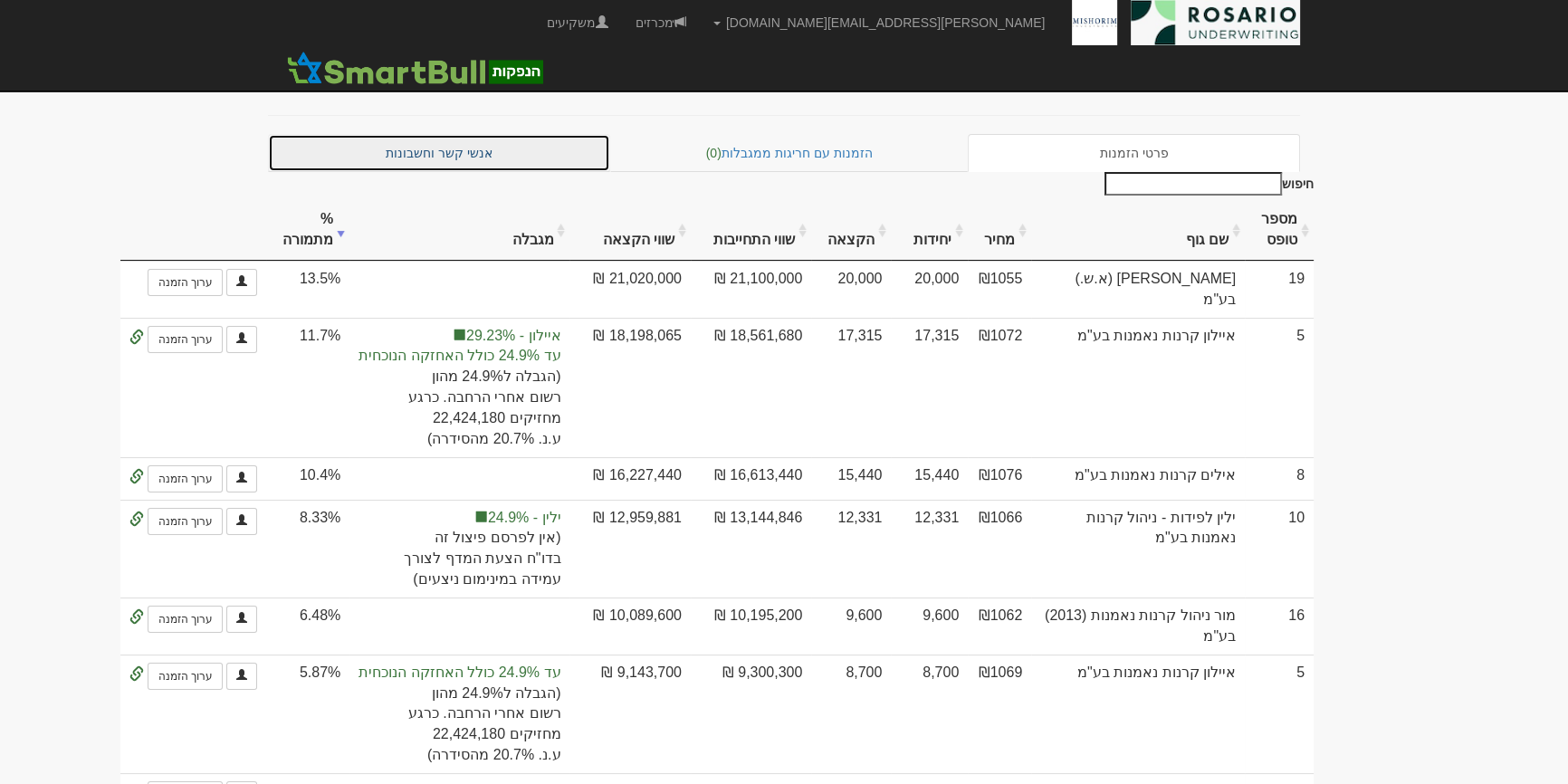
click at [528, 153] on link "אנשי קשר וחשבונות" at bounding box center [439, 153] width 343 height 38
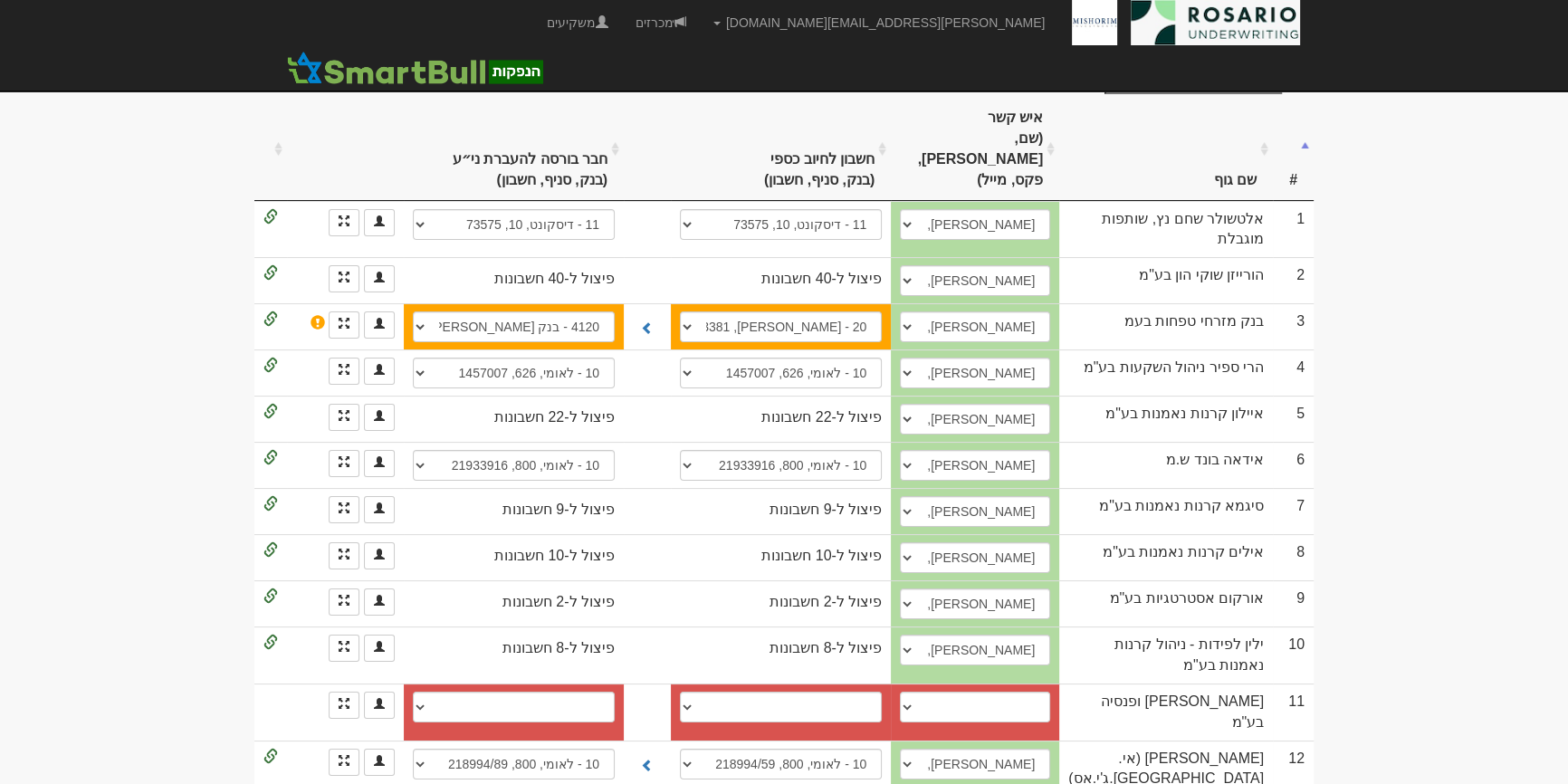
scroll to position [246, 0]
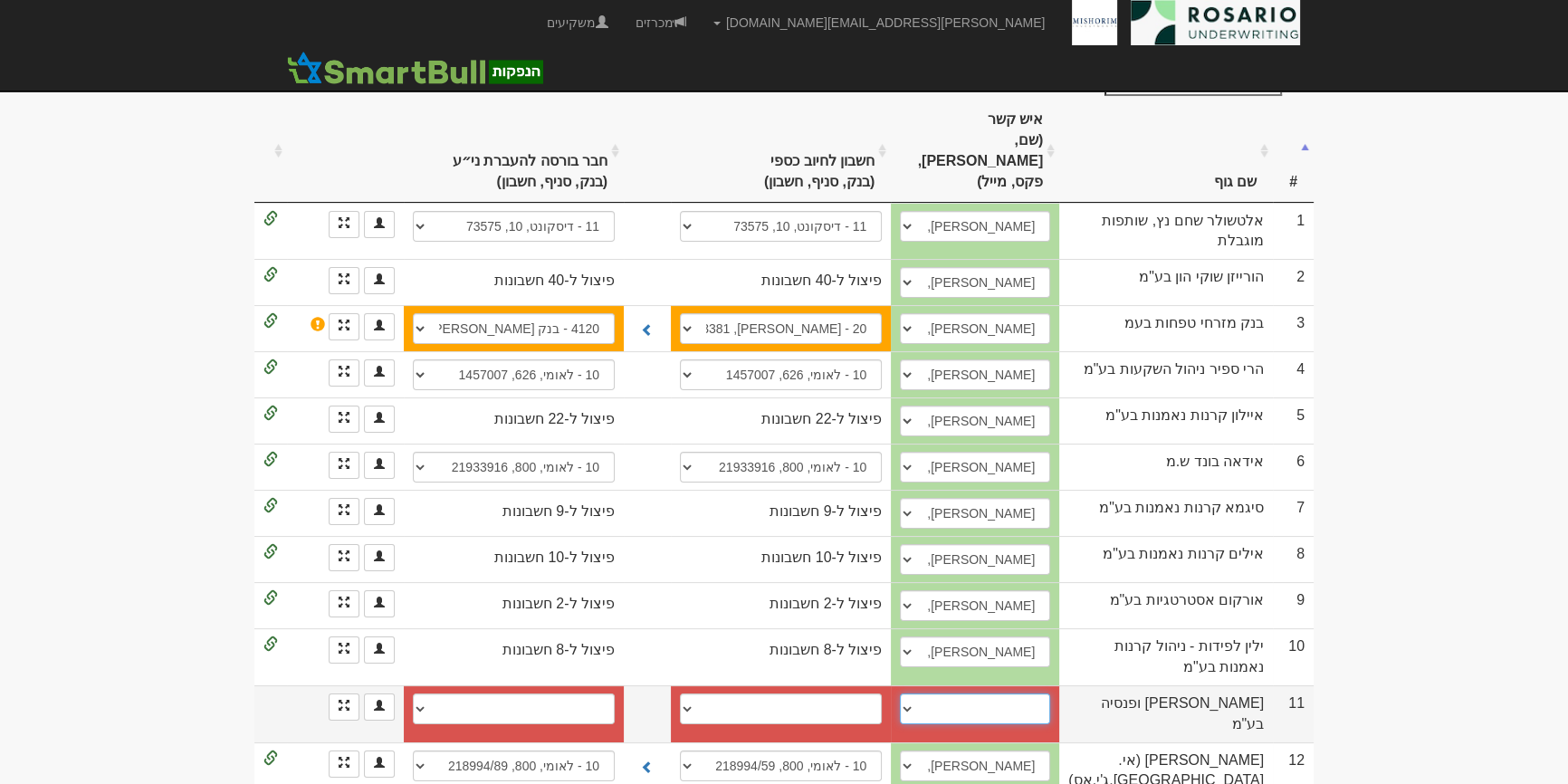
click at [1030, 724] on select "אורי קרן, 054-6800966, adi.cohen@more.co.il אורי קרן, 054-6800966, Lilach.BenTo…" at bounding box center [974, 708] width 150 height 30
select select "665dd87280beb509b4285aa4"
click at [970, 706] on select "אורי קרן, 054-6800966, adi.cohen@more.co.il אורי קרן, 054-6800966, Lilach.BenTo…" at bounding box center [974, 708] width 150 height 30
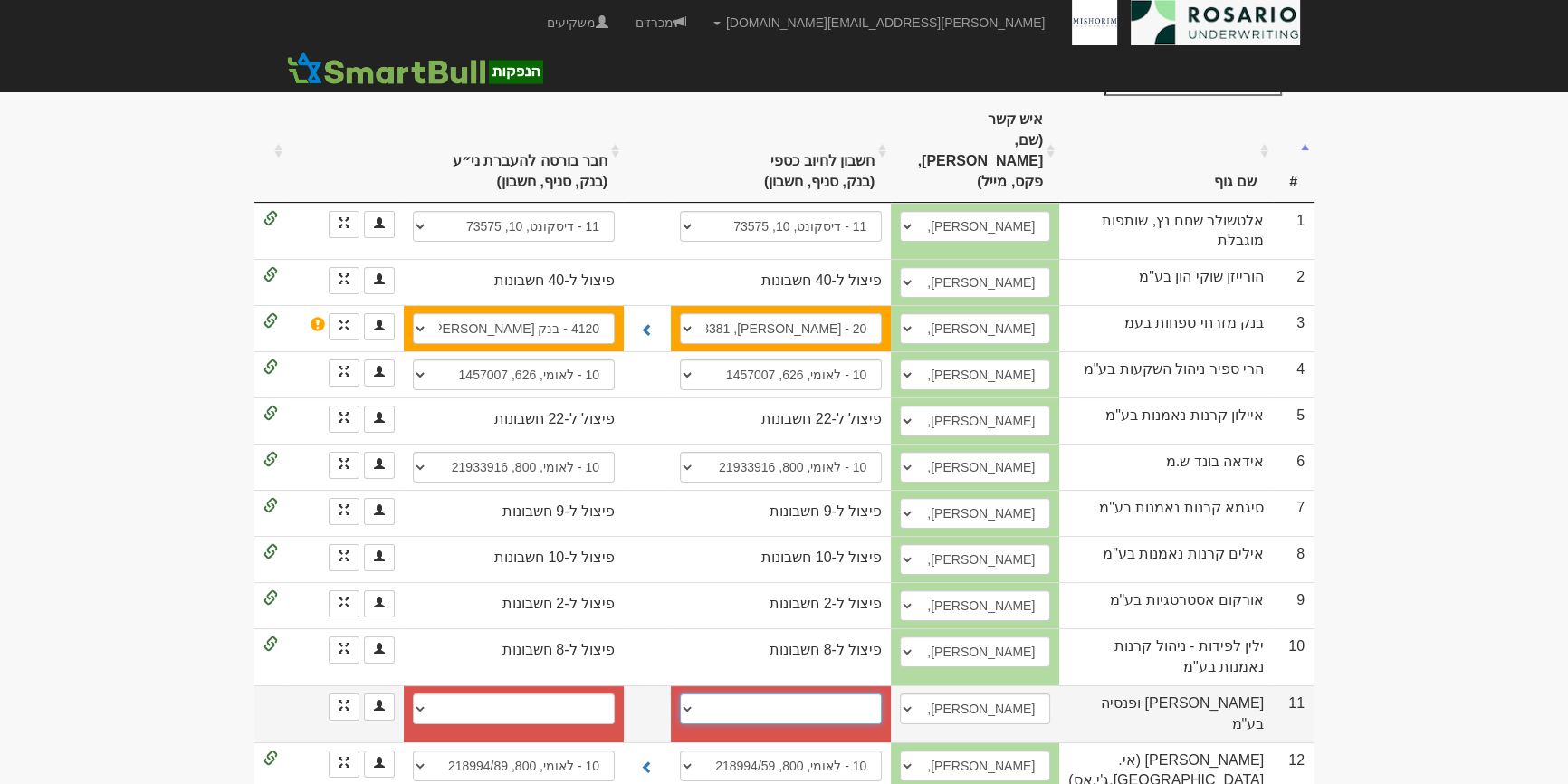
click at [863, 717] on select "10 - לאומי, 10, 10 10 - לאומי, 10, 10 10 - לאומי, 10, 10 חשבון חדש" at bounding box center [780, 708] width 202 height 30
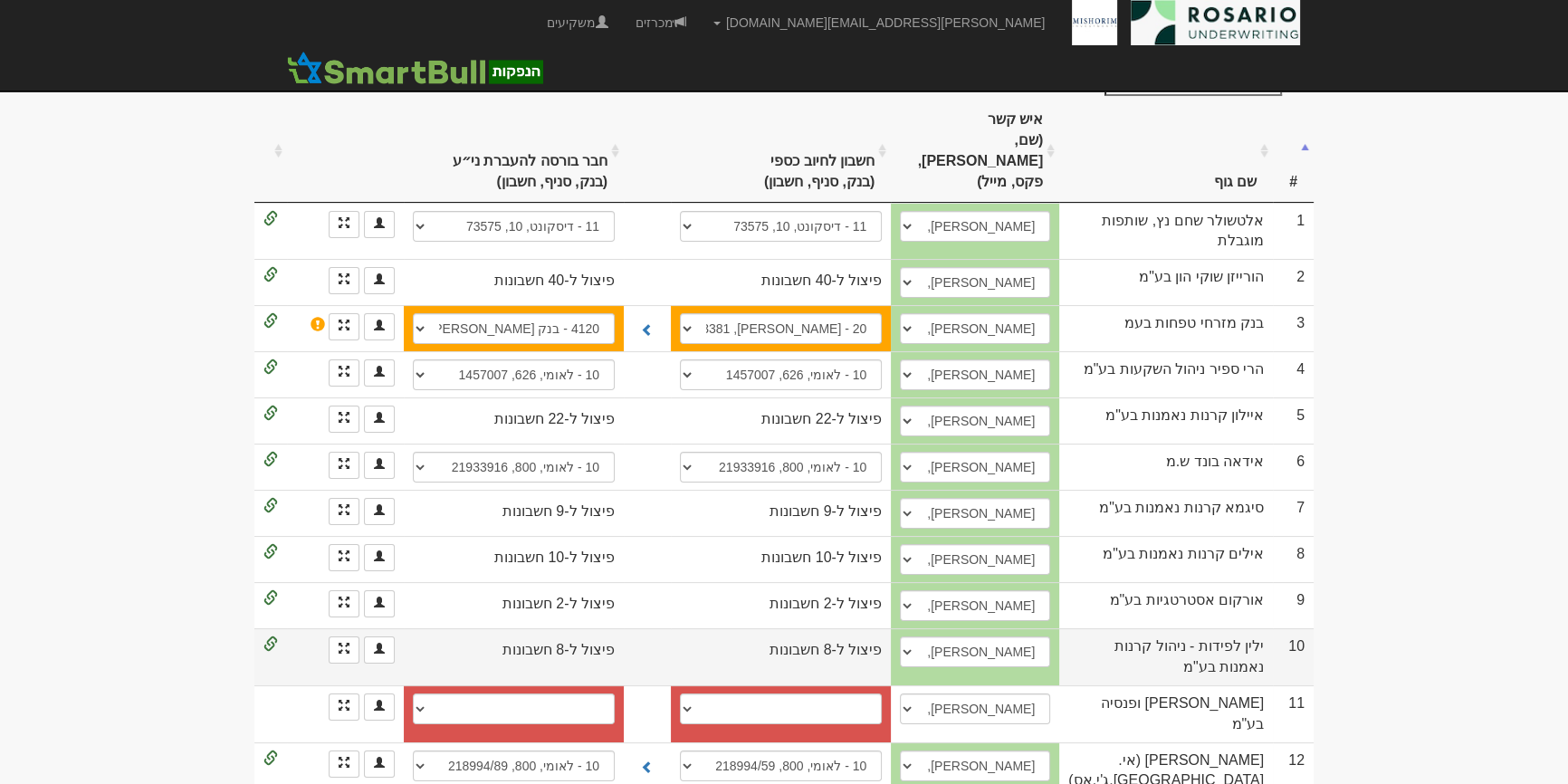
drag, startPoint x: 1422, startPoint y: 652, endPoint x: 1181, endPoint y: 685, distance: 243.2
click at [1419, 652] on body "tami@rosario-capital.co.il הגדרות חשבונות הנפקה תבניות הודעות קיבול X" at bounding box center [784, 521] width 1568 height 1533
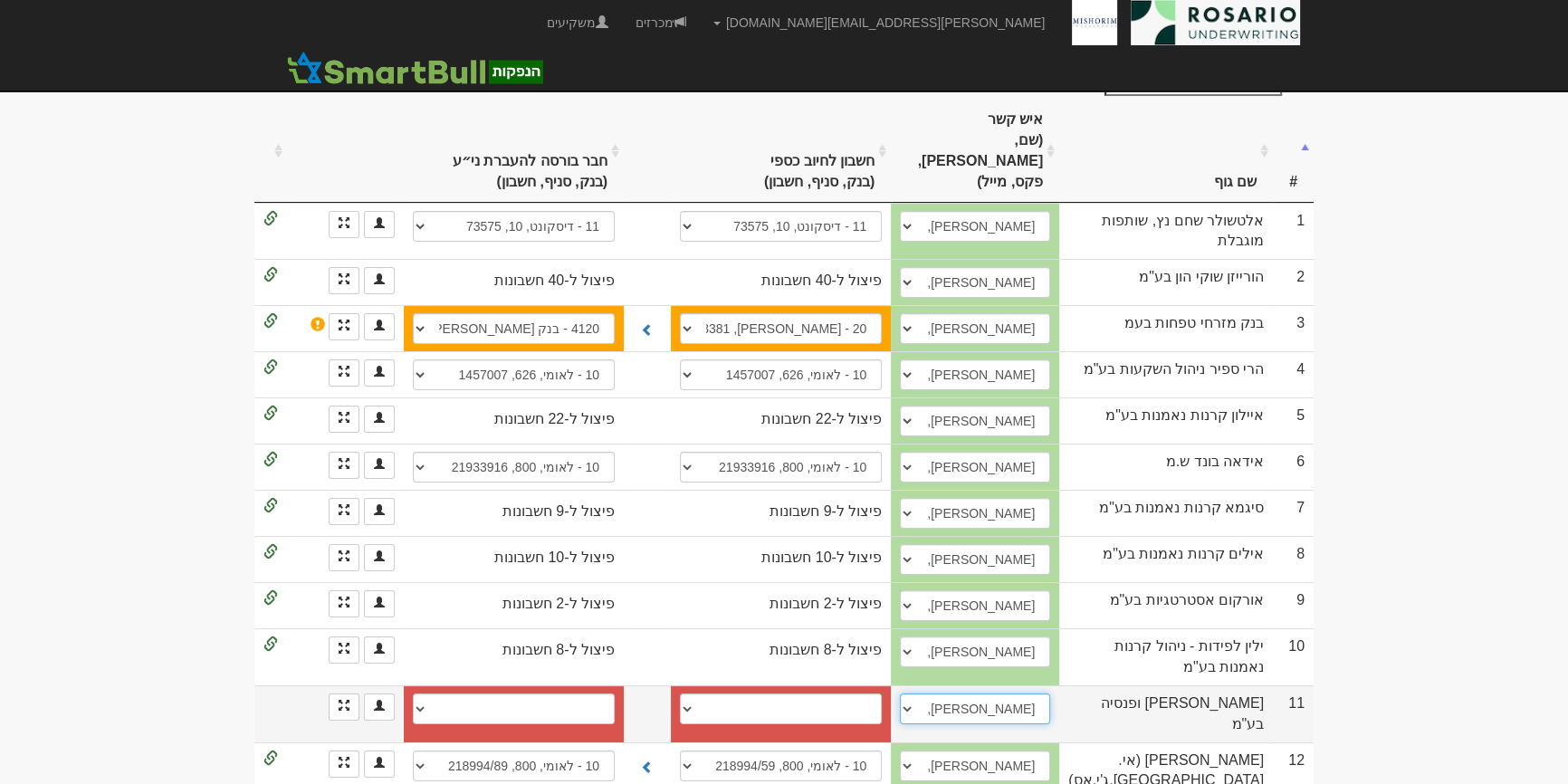
drag, startPoint x: 1088, startPoint y: 707, endPoint x: 1065, endPoint y: 717, distance: 25.1
click at [1050, 707] on select "אורי קרן, 054-6800966, adi.cohen@more.co.il אורי קרן, 054-6800966, Lilach.BenTo…" at bounding box center [974, 708] width 150 height 30
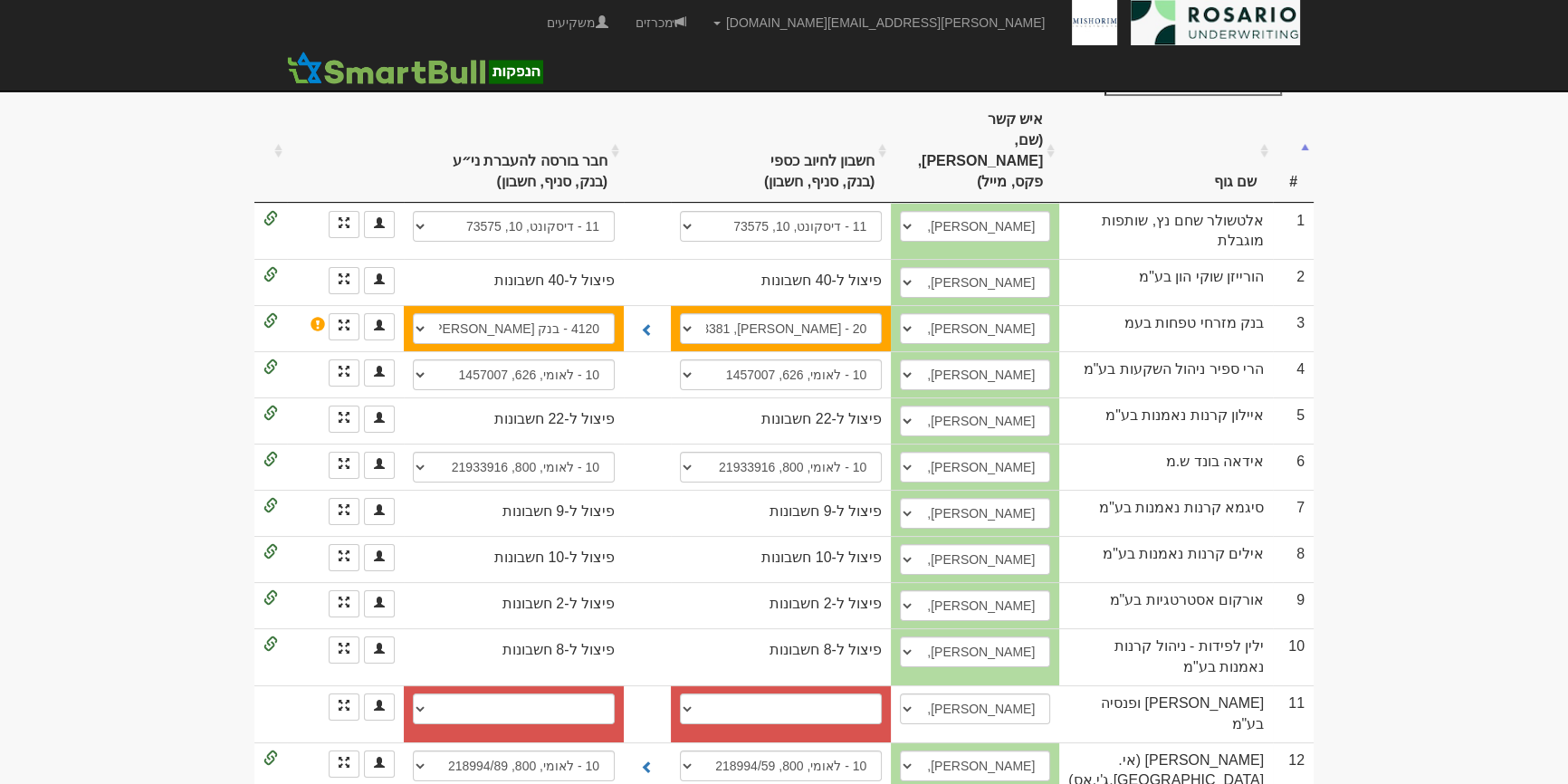
click at [1417, 700] on body "tami@rosario-capital.co.il הגדרות חשבונות הנפקה תבניות הודעות קיבול X" at bounding box center [784, 521] width 1568 height 1533
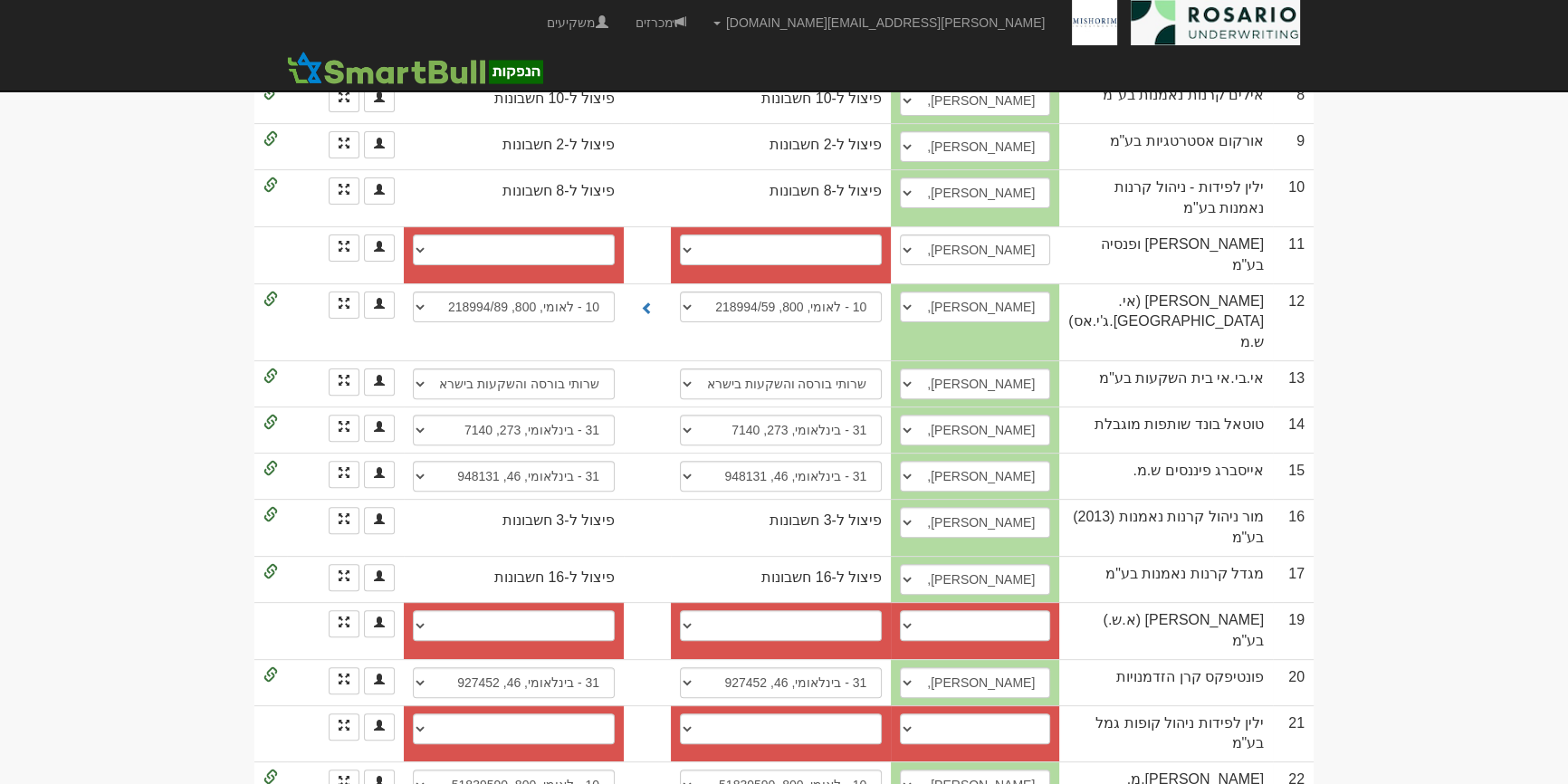
scroll to position [813, 0]
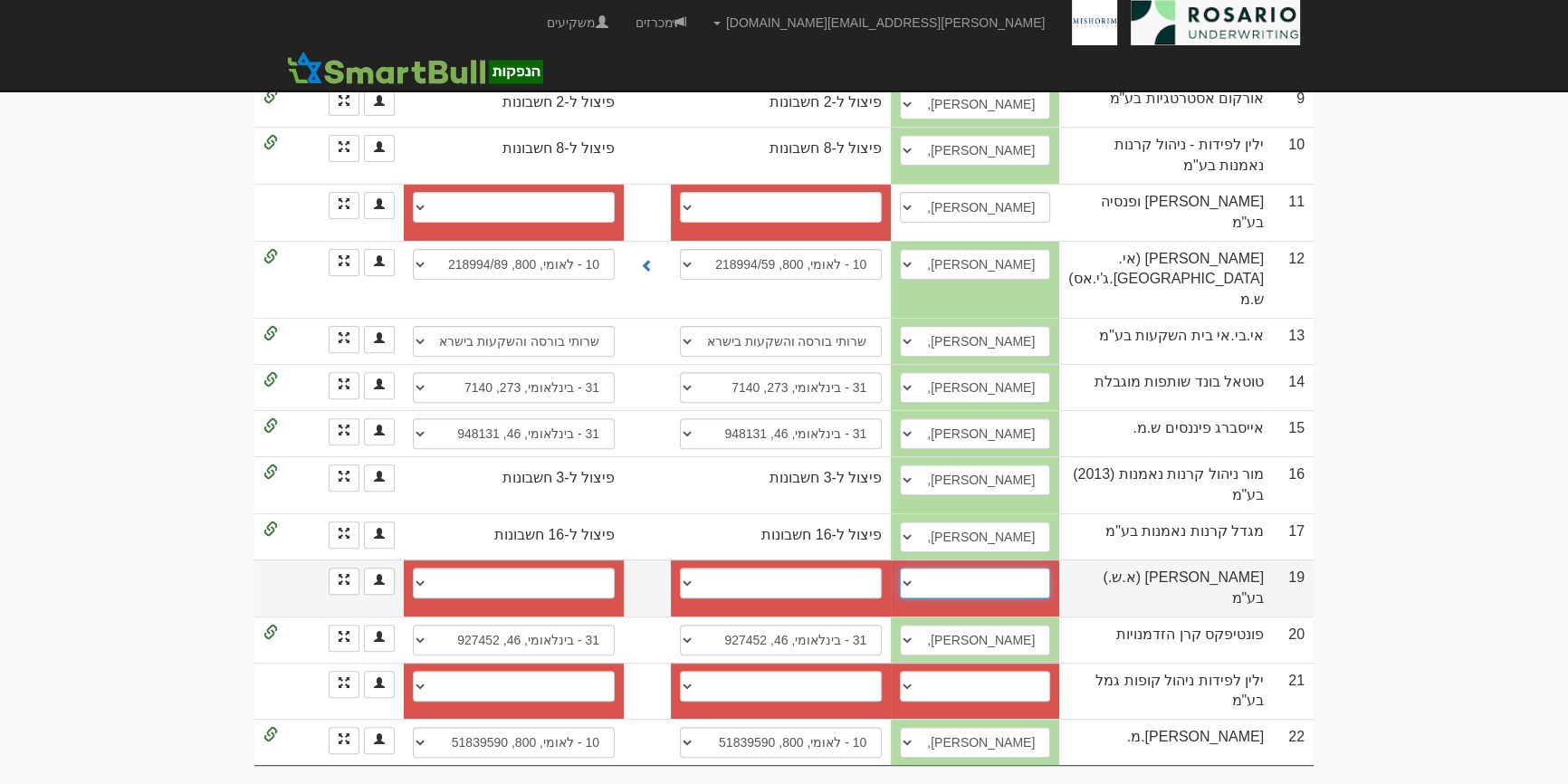
click at [1050, 568] on select "לילך, lilach@rosario-capital.co.il נדב רבן, 0546664845, 036131998, nadav@rosari…" at bounding box center [974, 582] width 150 height 30
select select "57c5b9c7e7ba8f1100cf3224"
click at [970, 568] on select "לילך, lilach@rosario-capital.co.il נדב רבן, 0546664845, 036131998, nadav@rosari…" at bounding box center [974, 582] width 150 height 30
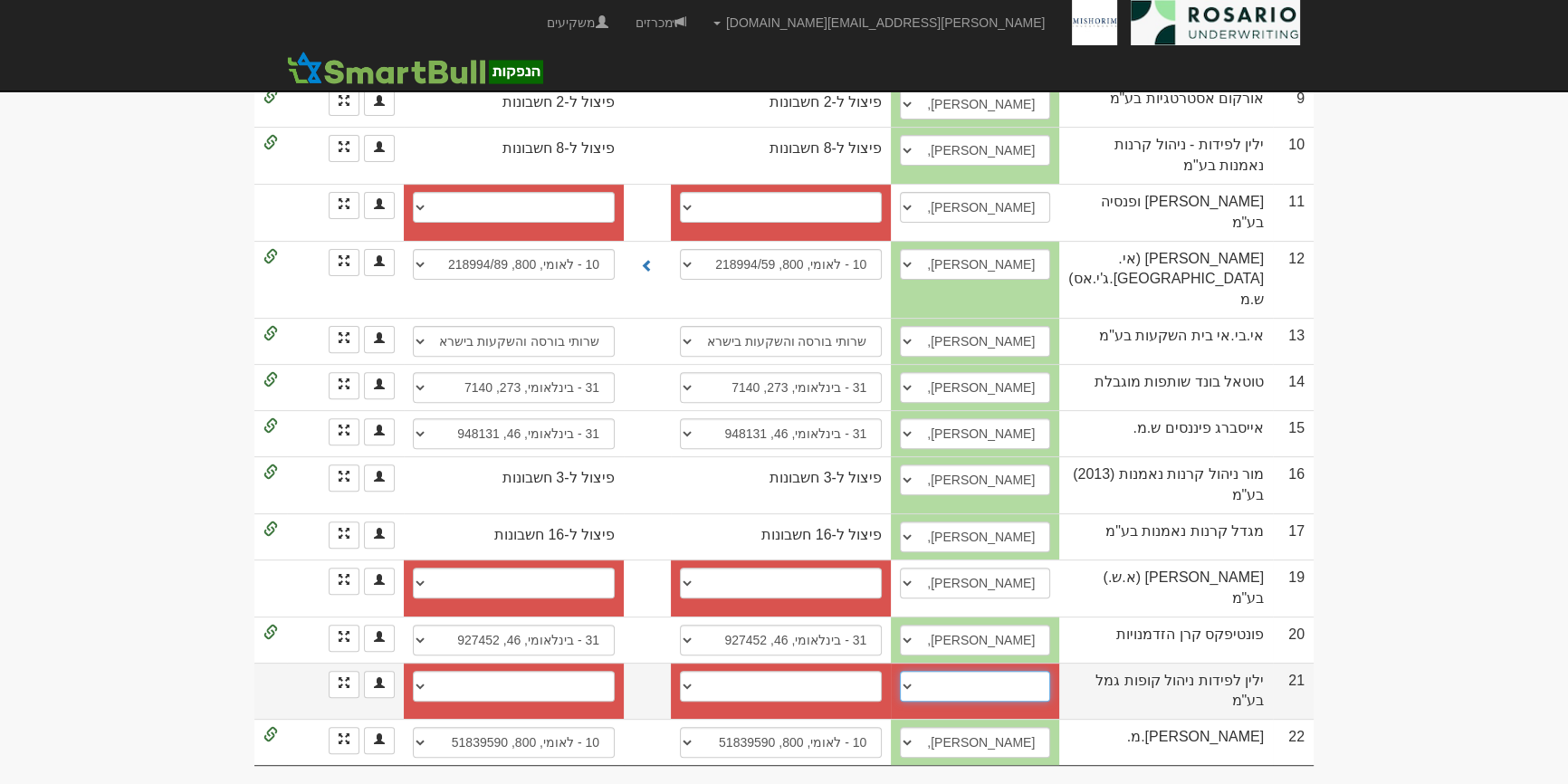
click at [1050, 685] on select "רן, 050-8781082, ran@yl-invest.co.il איתי/ רן, 03-7132359 03-7118444, rinat@yl-…" at bounding box center [974, 686] width 150 height 30
select select "665dfc8f80beb509b42a4d8f"
click at [970, 672] on select "רן, 050-8781082, ran@yl-invest.co.il איתי/ רן, 03-7132359 03-7118444, rinat@yl-…" at bounding box center [974, 686] width 150 height 30
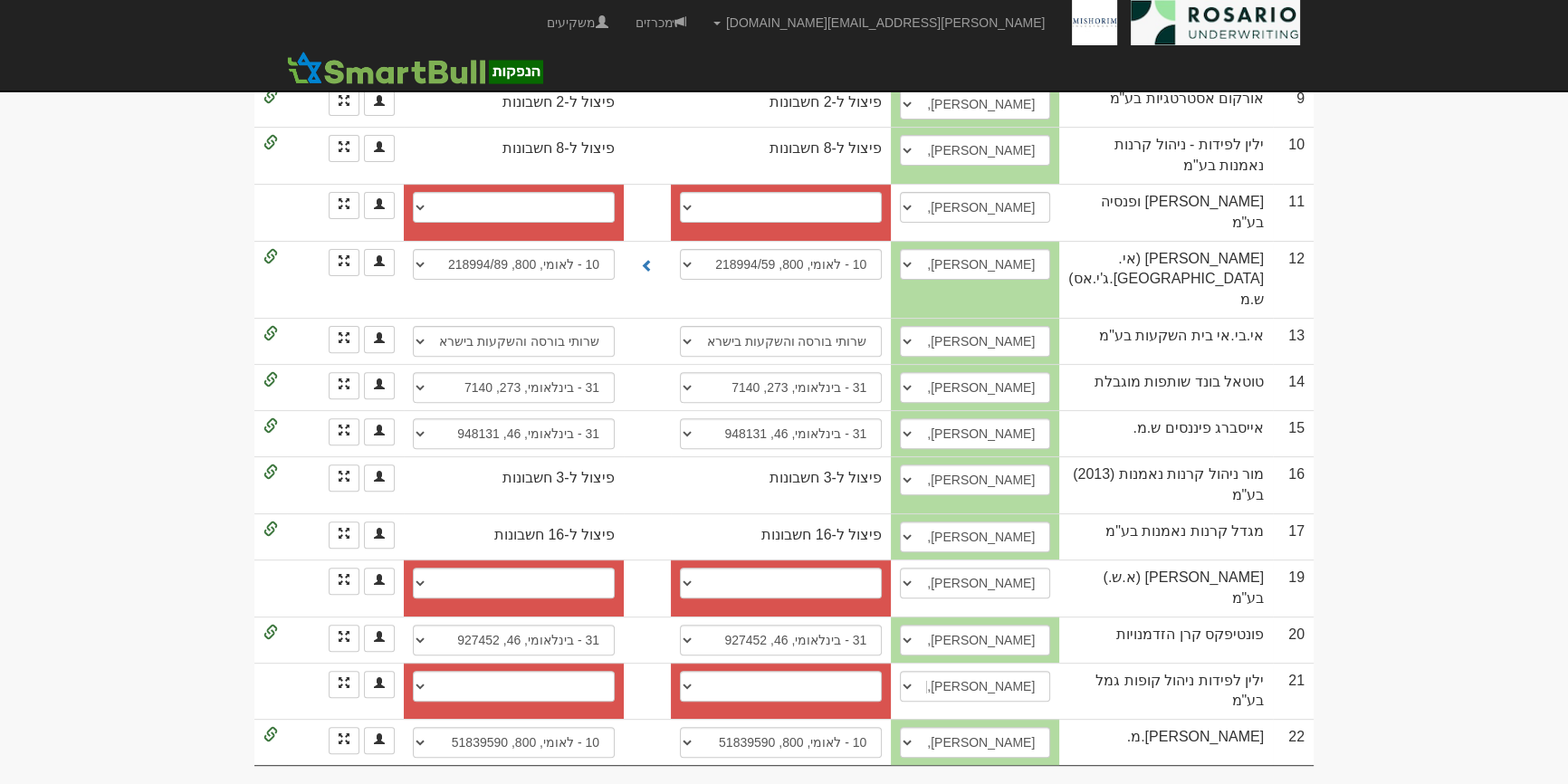
click at [1369, 634] on body "tami@rosario-capital.co.il הגדרות חשבונות הנפקה תבניות הודעות קיבול X" at bounding box center [784, 18] width 1568 height 1533
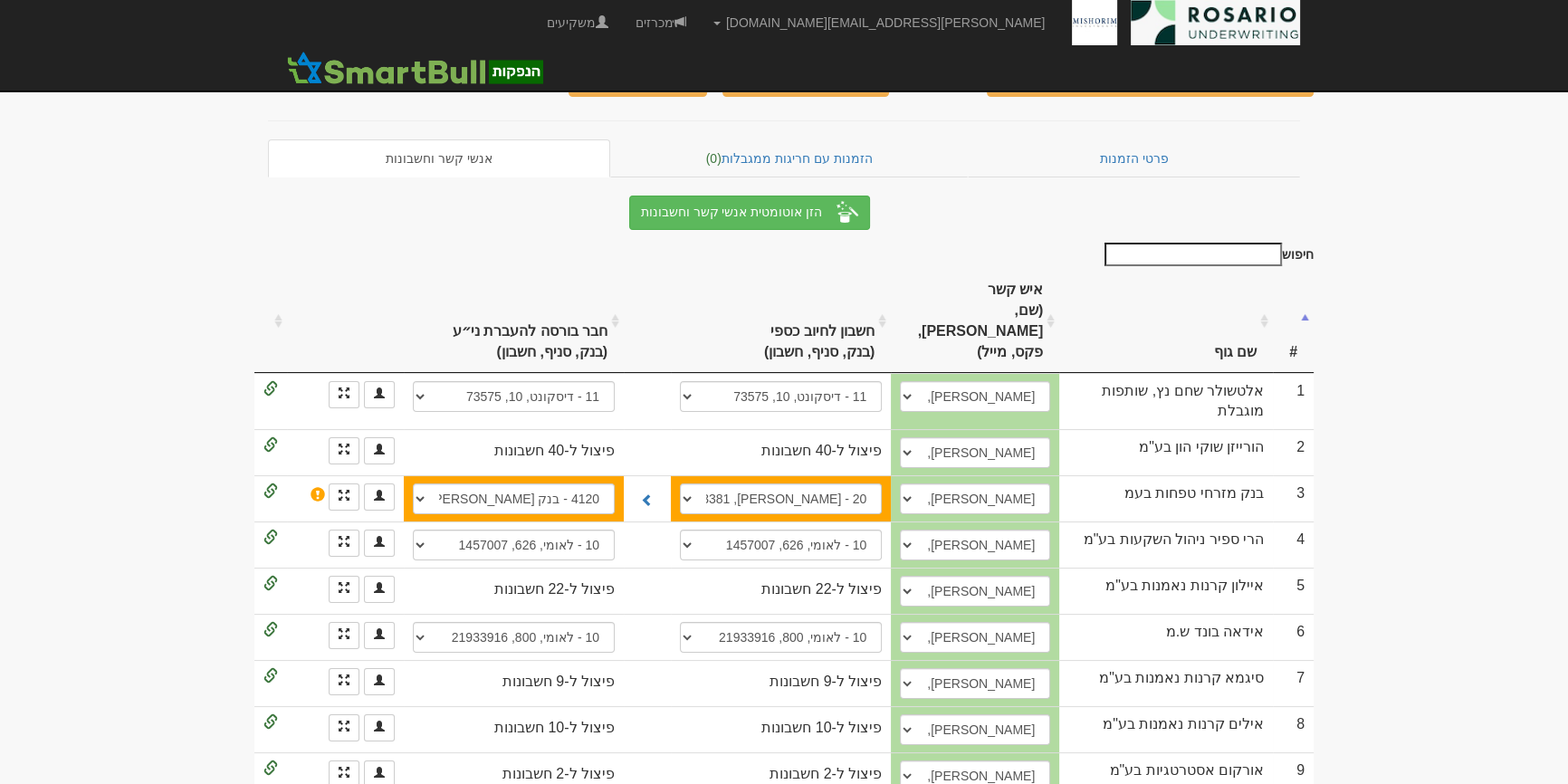
scroll to position [0, 0]
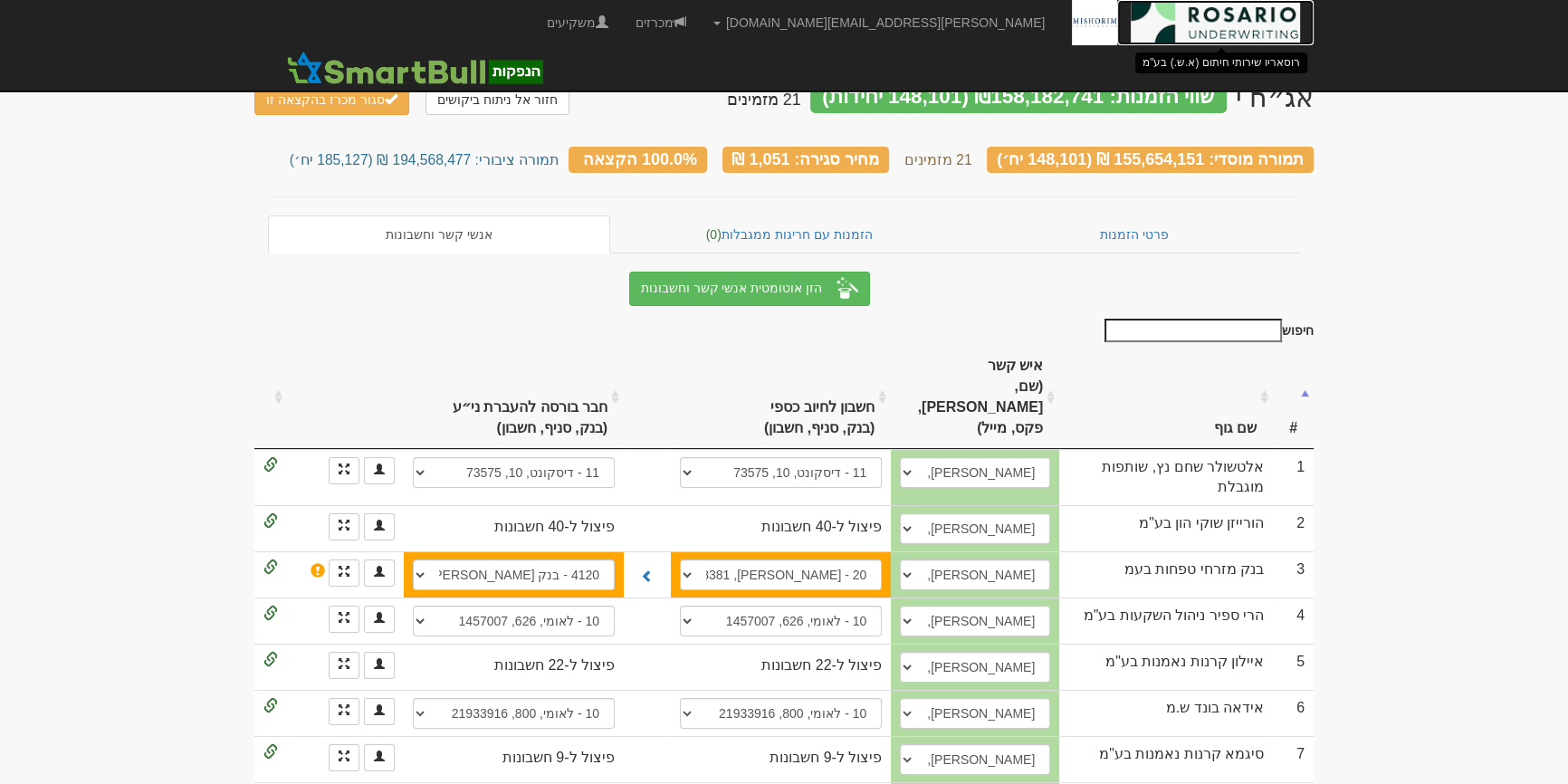
click at [1266, 34] on img at bounding box center [1215, 22] width 169 height 45
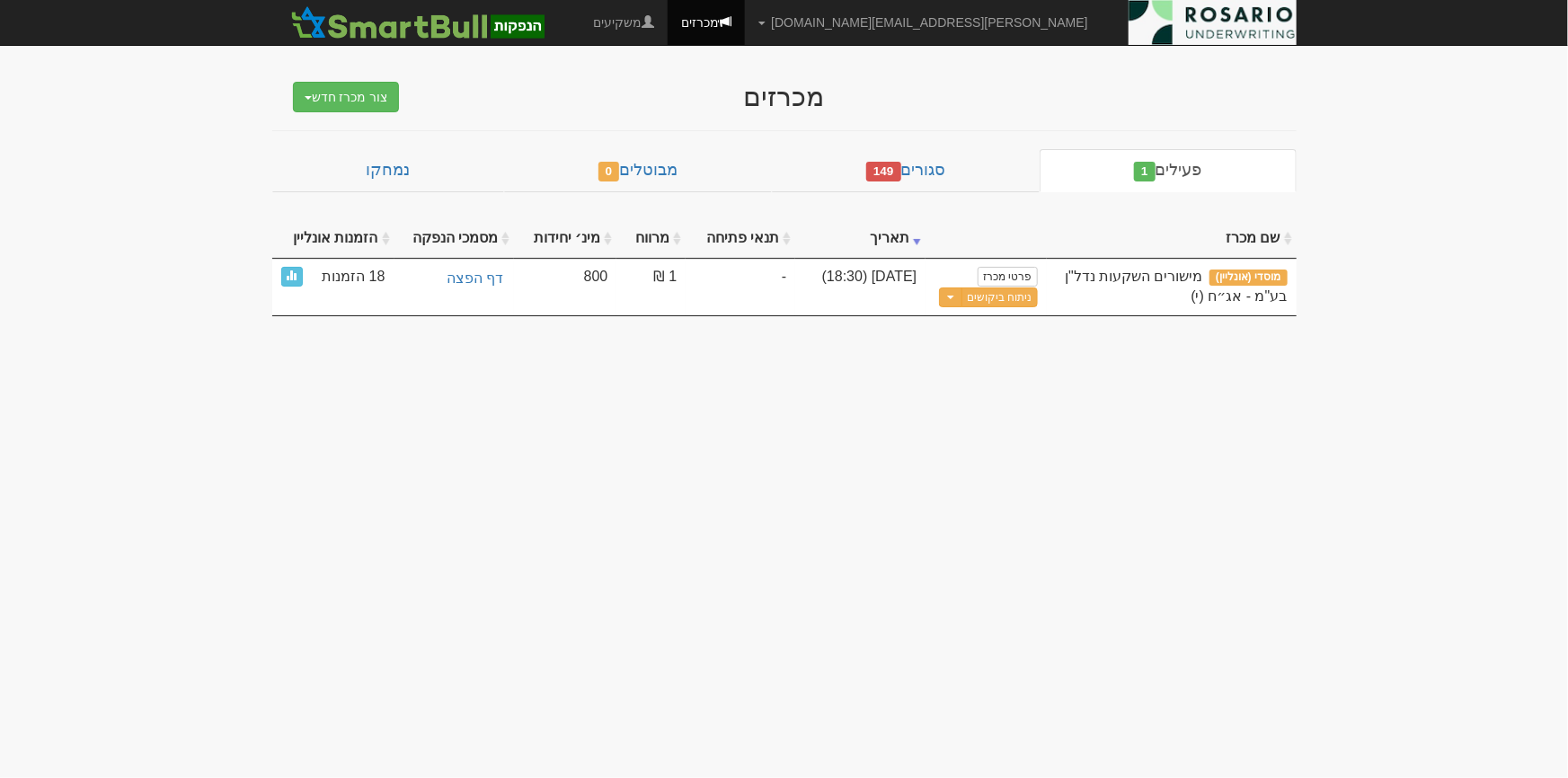
click at [980, 445] on body "tami@rosario-capital.co.il הגדרות חשבונות הנפקה תבניות הודעות קיבול X" at bounding box center [784, 389] width 1568 height 778
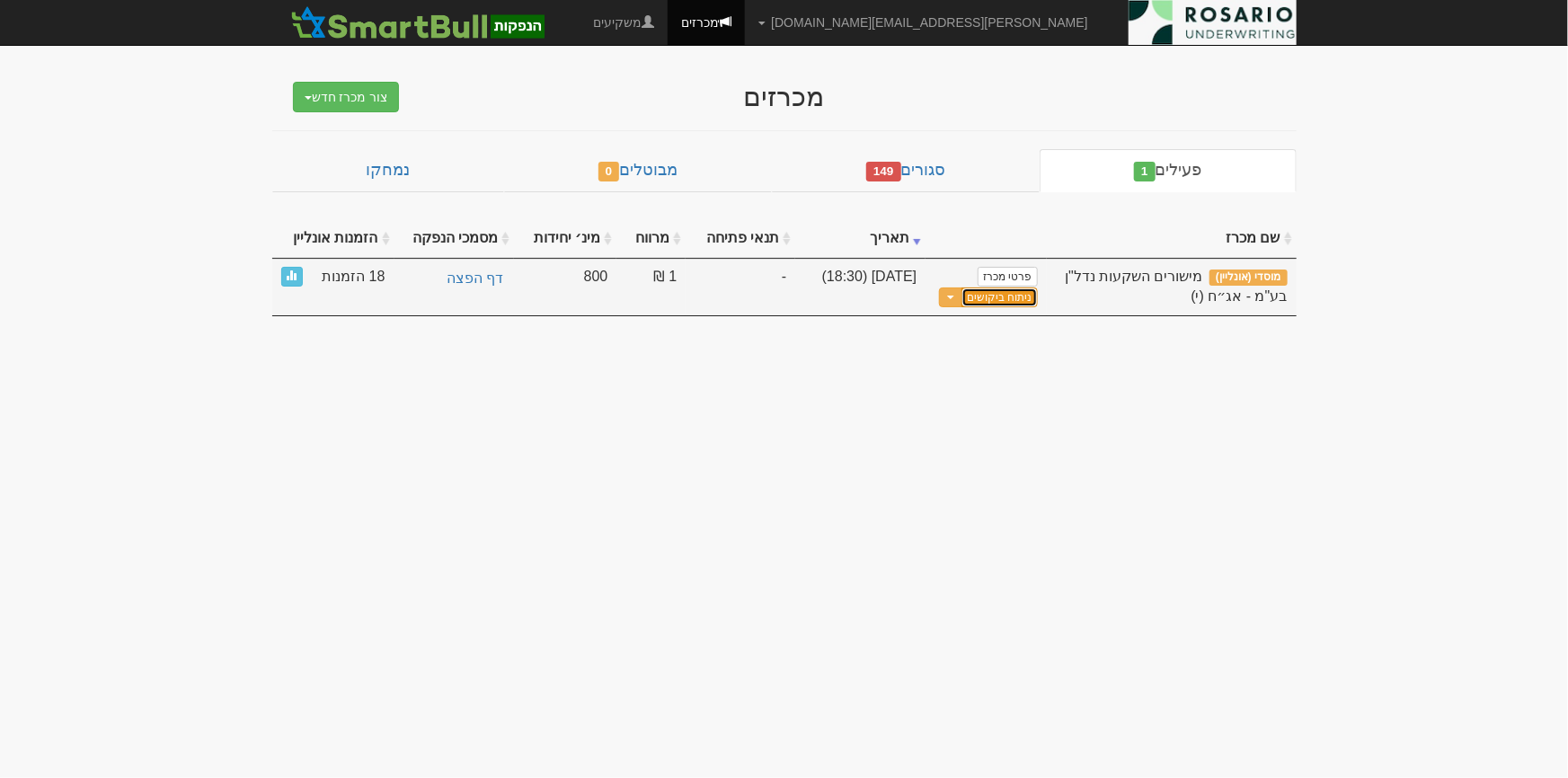
click at [993, 295] on link "ניתוח ביקושים" at bounding box center [999, 298] width 76 height 21
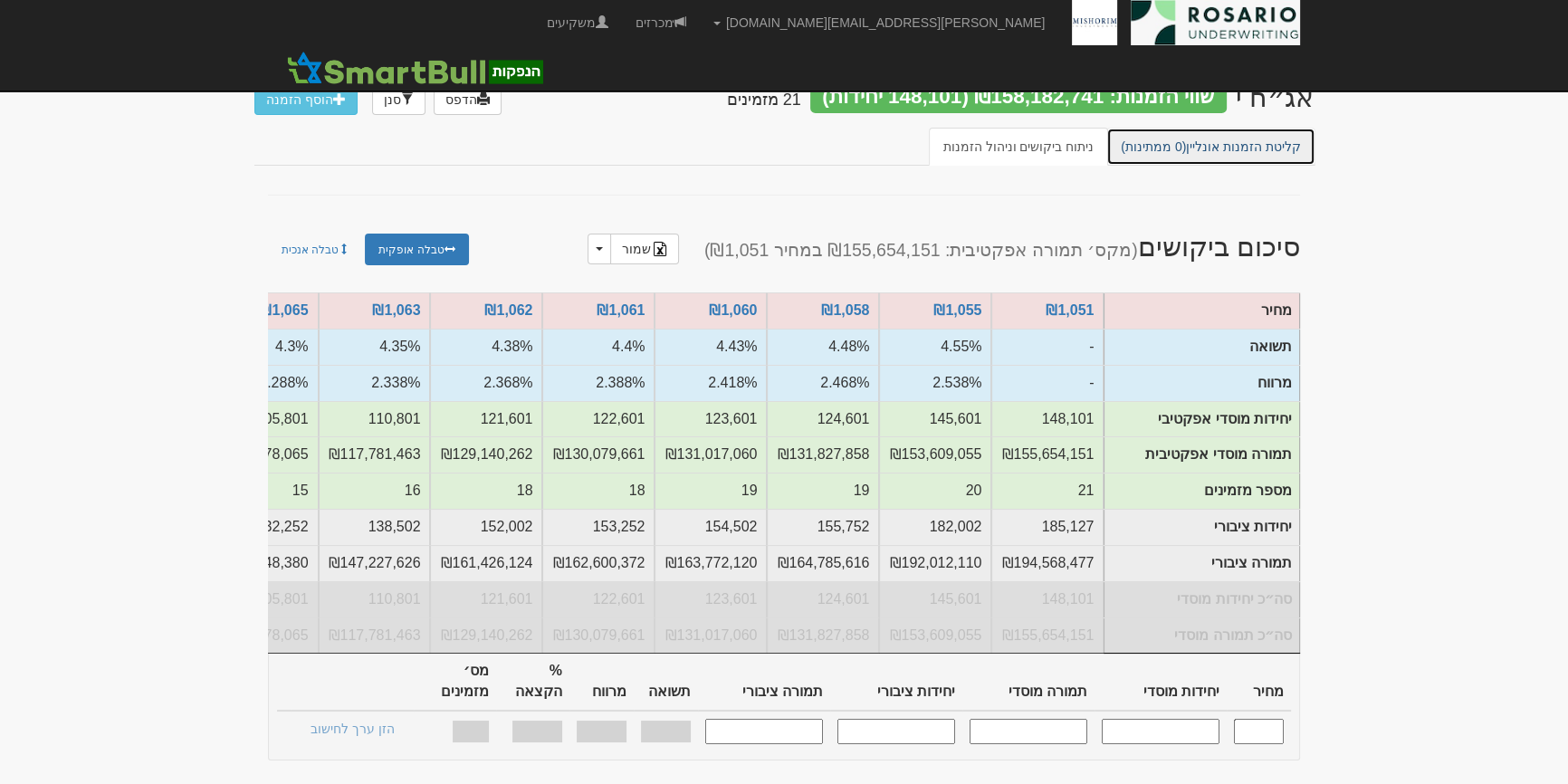
drag, startPoint x: 1092, startPoint y: 321, endPoint x: 1224, endPoint y: 157, distance: 210.5
click at [1224, 157] on link "קליטת הזמנות אונליין (0 ממתינות)" at bounding box center [1210, 146] width 209 height 38
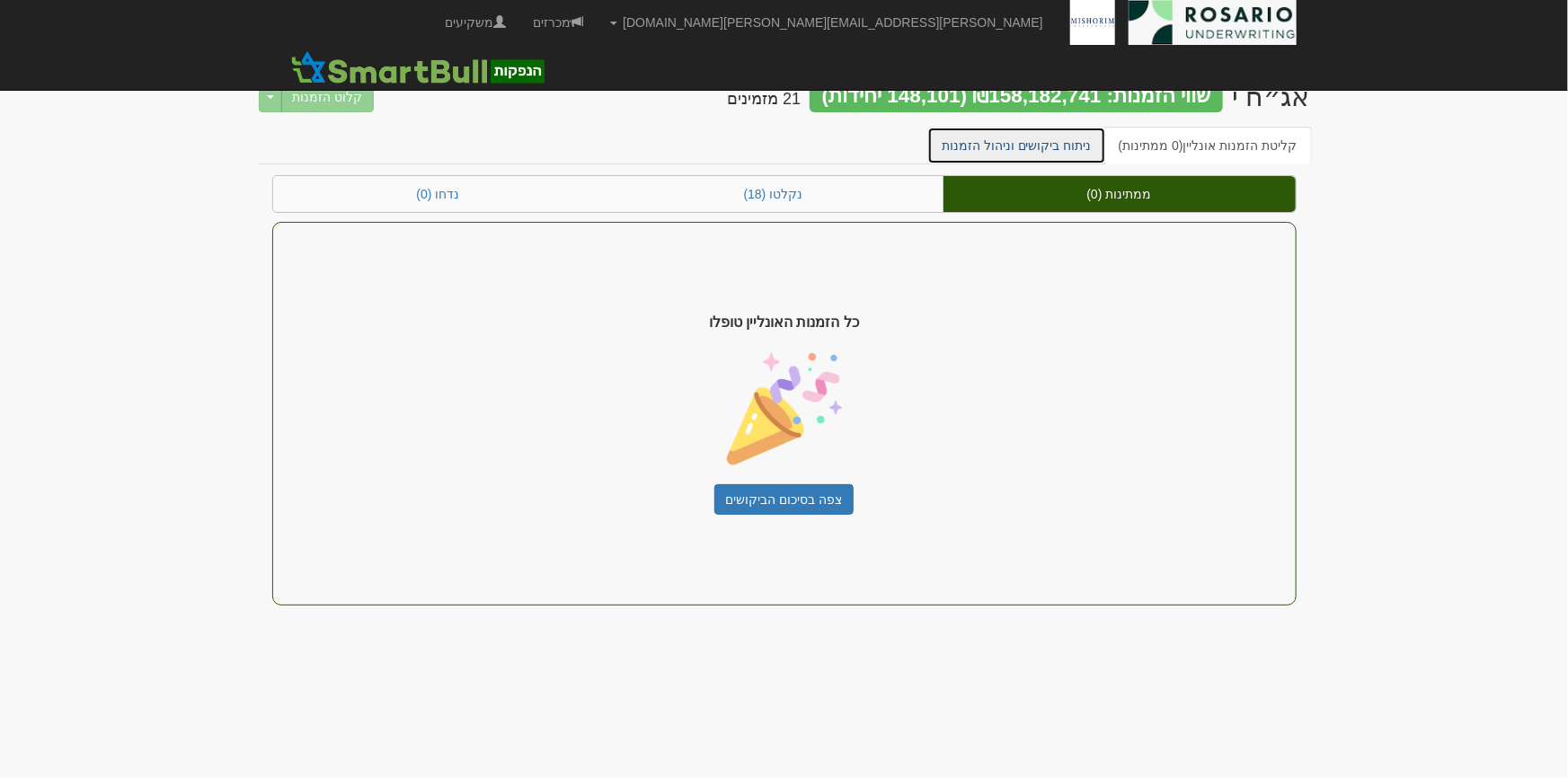
click at [1030, 158] on link "ניתוח ביקושים וניהול הזמנות" at bounding box center [1017, 145] width 179 height 37
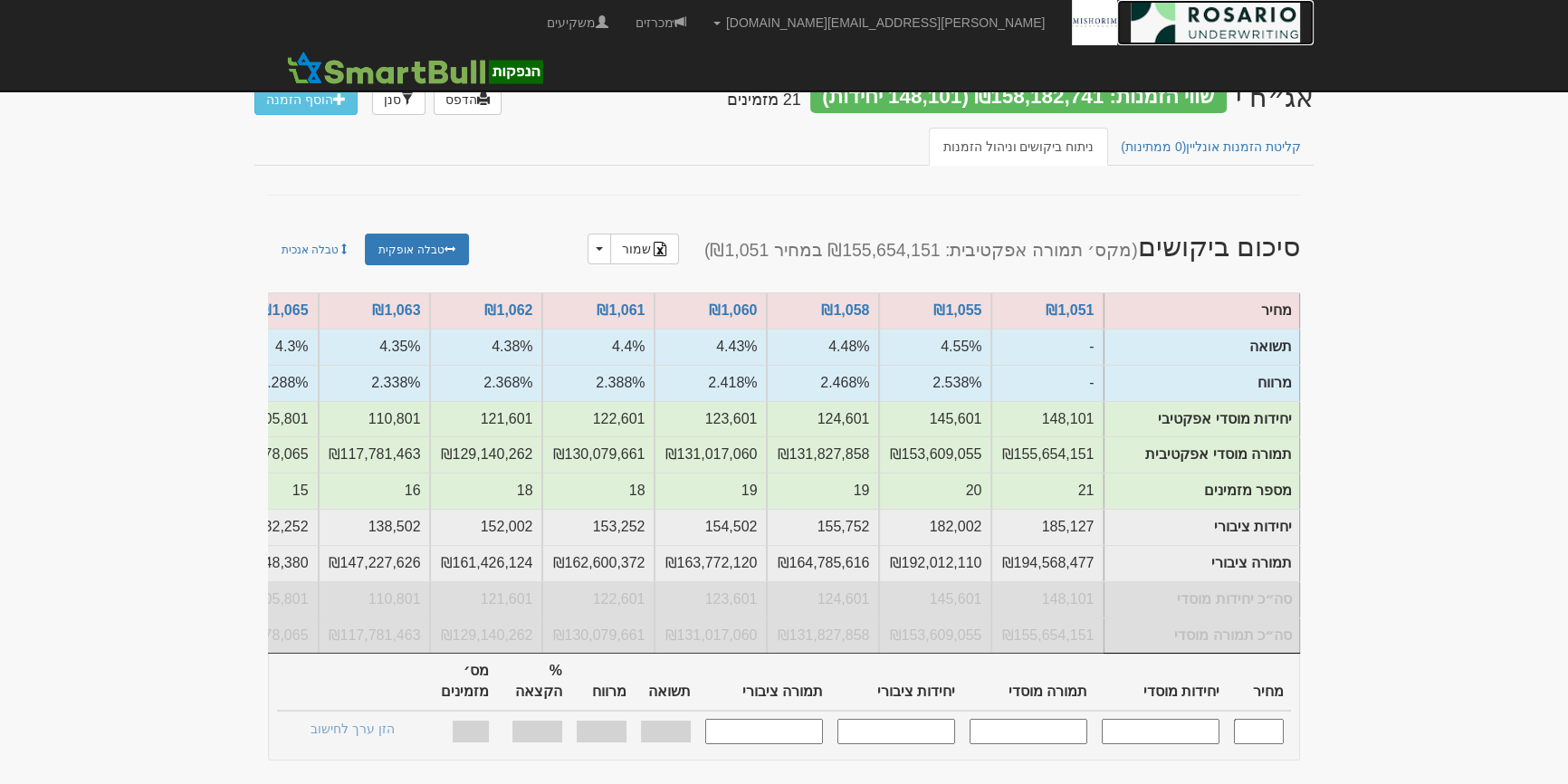
click at [1212, 24] on img at bounding box center [1215, 22] width 169 height 45
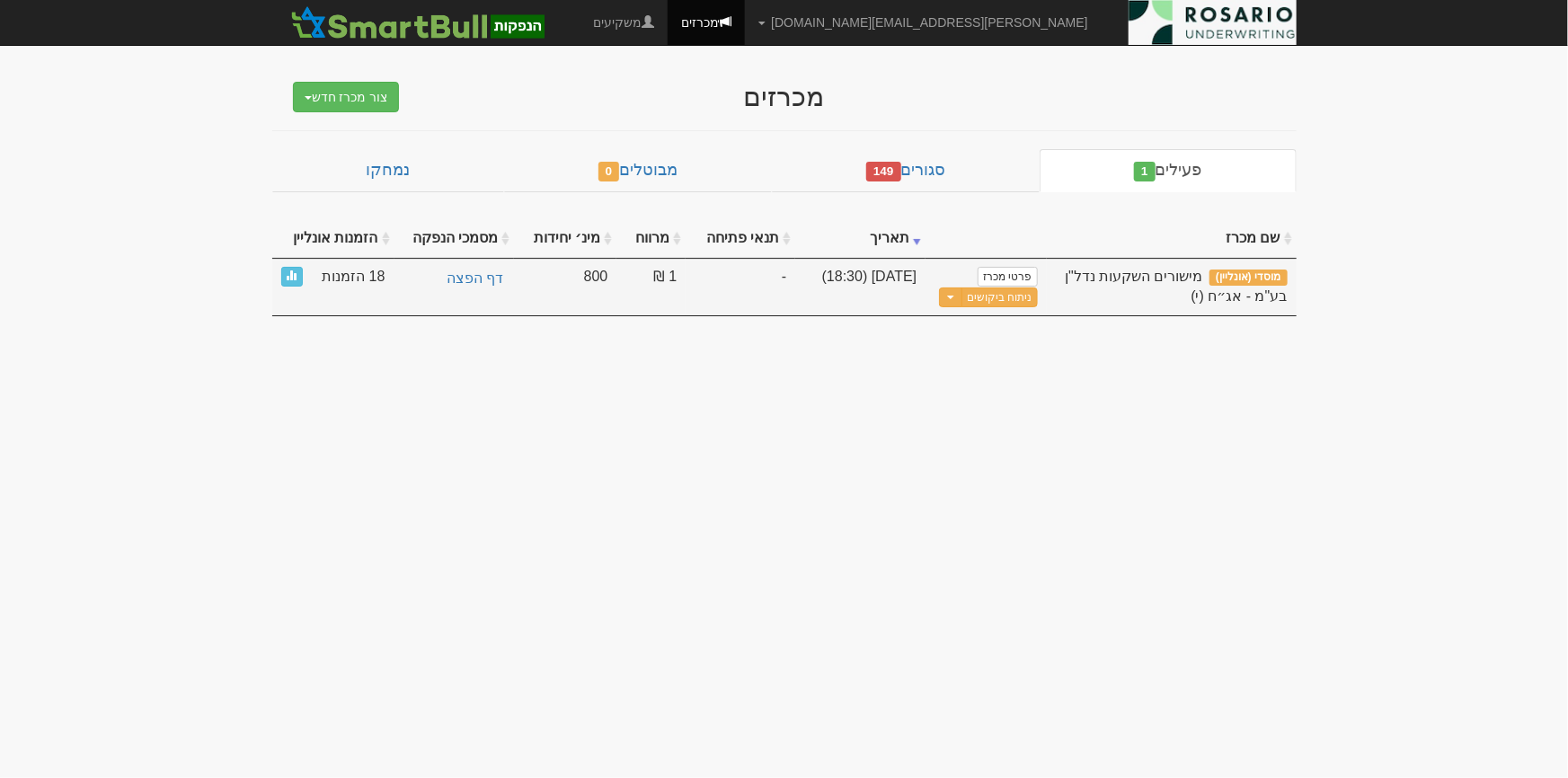
click at [1037, 288] on div "ניתוח ביקושים Toggle Dropdown עדכן שעת סיום מכרז עדכן מסמכי הנפקה" at bounding box center [986, 298] width 102 height 23
click at [1030, 293] on link "ניתוח ביקושים" at bounding box center [999, 298] width 76 height 21
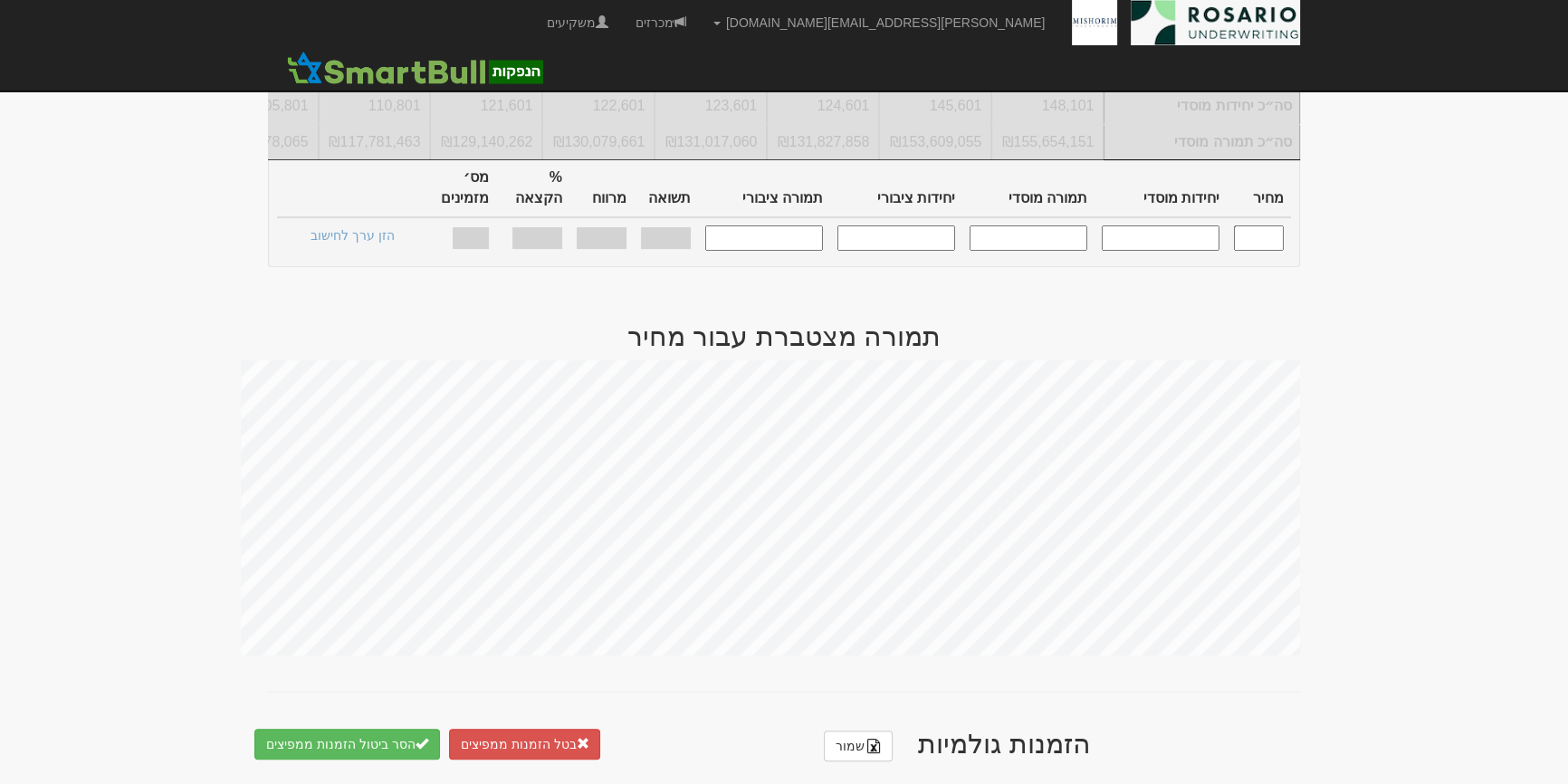
scroll to position [81, 0]
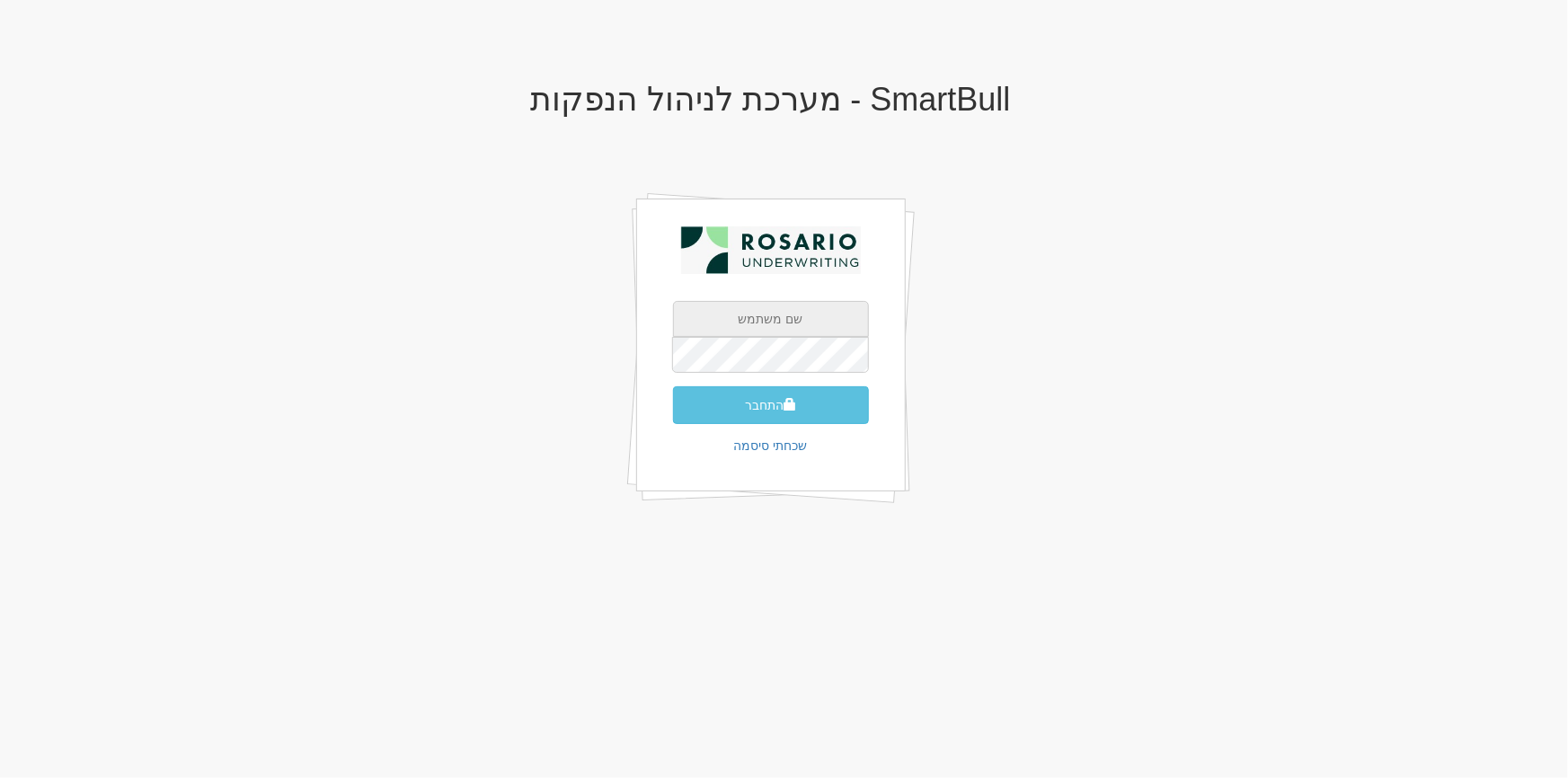
type input "[PERSON_NAME][EMAIL_ADDRESS][DOMAIN_NAME]"
click at [1006, 506] on div "SmartBull - מערכת לניהול הנפקות [PERSON_NAME][EMAIL_ADDRESS][DOMAIN_NAME] התחבר…" at bounding box center [770, 314] width 1051 height 500
click at [1051, 561] on div "SmartBull - מערכת לניהול הנפקות [PERSON_NAME][EMAIL_ADDRESS][DOMAIN_NAME] התחבר…" at bounding box center [770, 314] width 1051 height 500
click at [779, 308] on input "[PERSON_NAME][EMAIL_ADDRESS][DOMAIN_NAME]" at bounding box center [770, 318] width 196 height 36
click at [1062, 341] on div "SmartBull - מערכת לניהול הנפקות [PERSON_NAME][EMAIL_ADDRESS][DOMAIN_NAME] התחבר…" at bounding box center [770, 314] width 1051 height 500
